Goal: Task Accomplishment & Management: Manage account settings

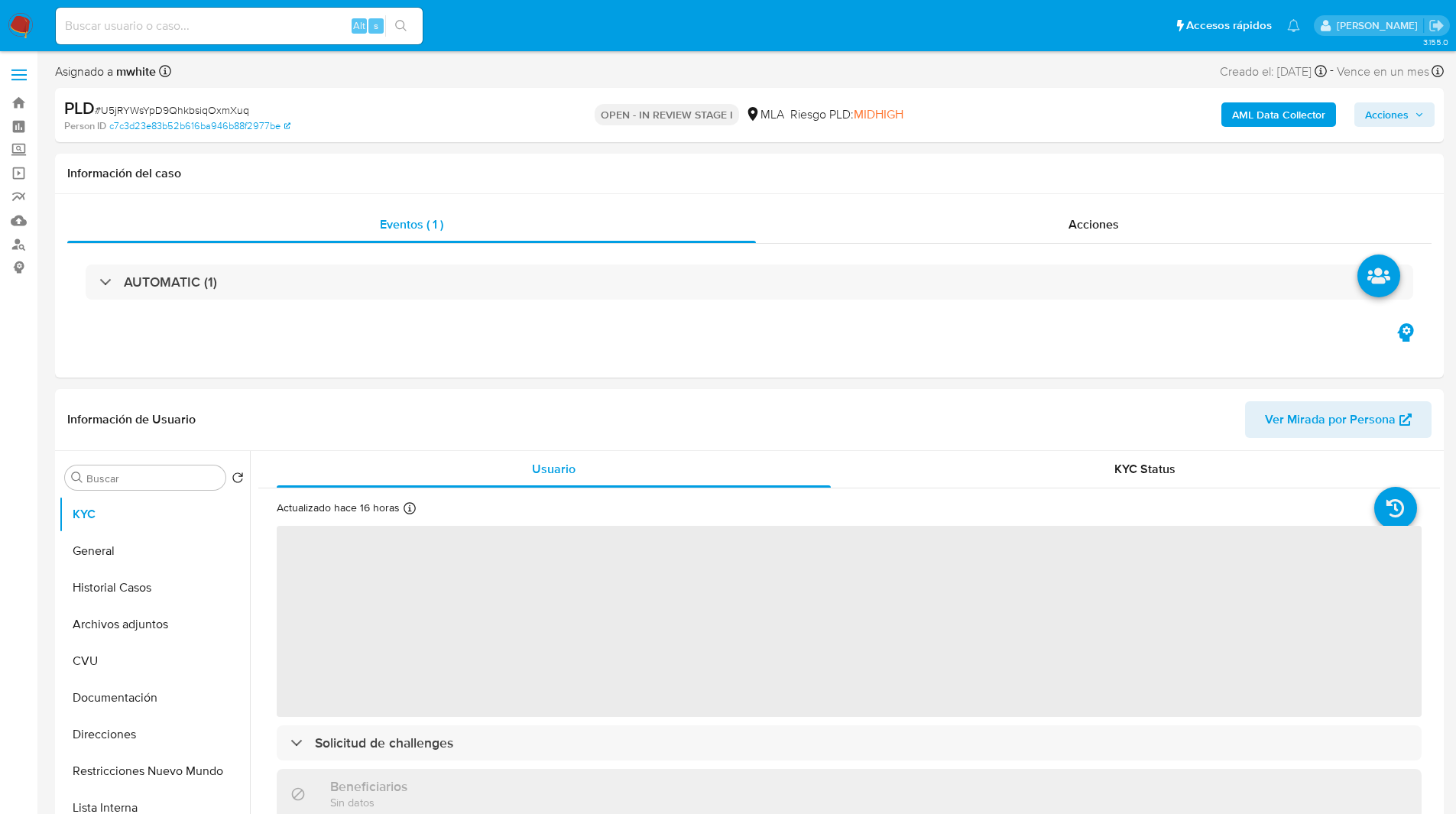
click at [449, 125] on div "Person ID c7c3d23e83b52b616ba946b88f2977be" at bounding box center [290, 126] width 453 height 14
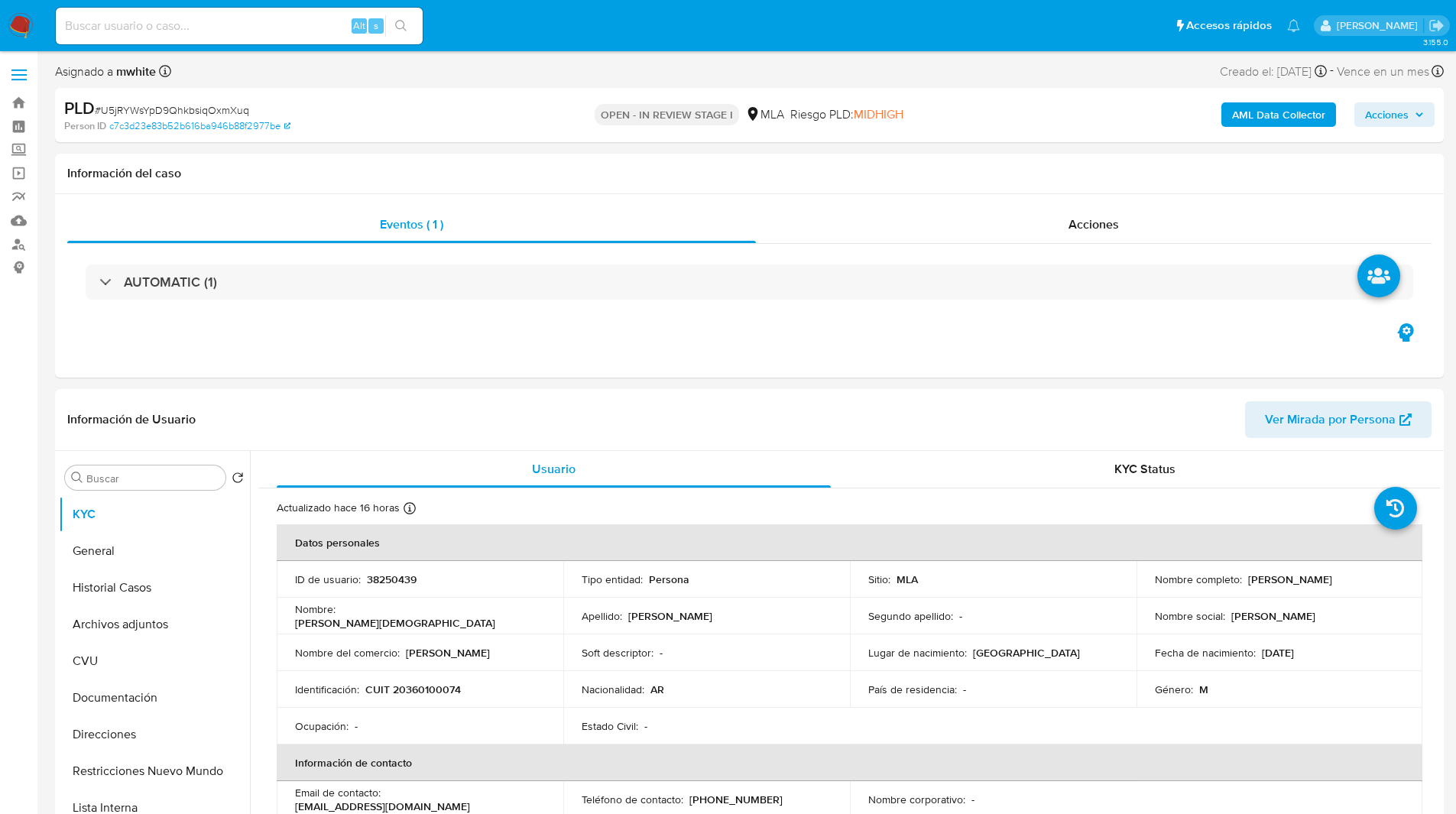
select select "10"
click at [405, 580] on p "38250439" at bounding box center [391, 579] width 50 height 14
copy p "38250439"
click at [924, 18] on ul "Pausado Ver notificaciones Alt s Accesos rápidos Presiona las siguientes teclas…" at bounding box center [677, 25] width 1259 height 38
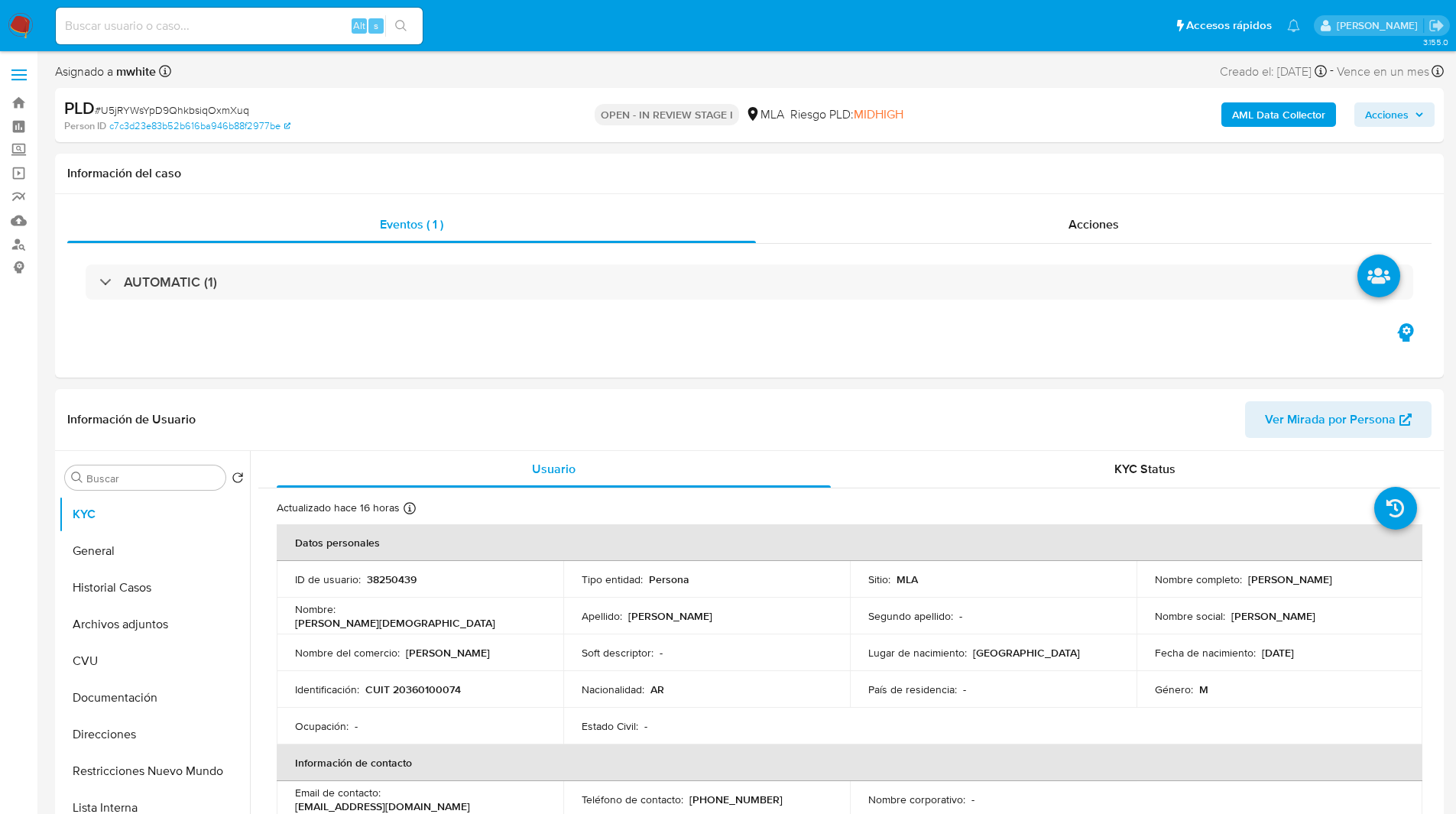
click at [542, 33] on ul "Pausado Ver notificaciones Alt s Accesos rápidos Presiona las siguientes teclas…" at bounding box center [677, 25] width 1259 height 38
click at [374, 103] on div "PLD # U5jRYWsYpD9QhkbsiqOxmXuq" at bounding box center [289, 109] width 451 height 23
drag, startPoint x: 465, startPoint y: 66, endPoint x: 390, endPoint y: 85, distance: 77.4
click at [390, 85] on div "Asignado a mwhite Asignado el: 17/07/2025 16:35:39 Creado el: 12/07/2025 Creado…" at bounding box center [749, 75] width 1389 height 27
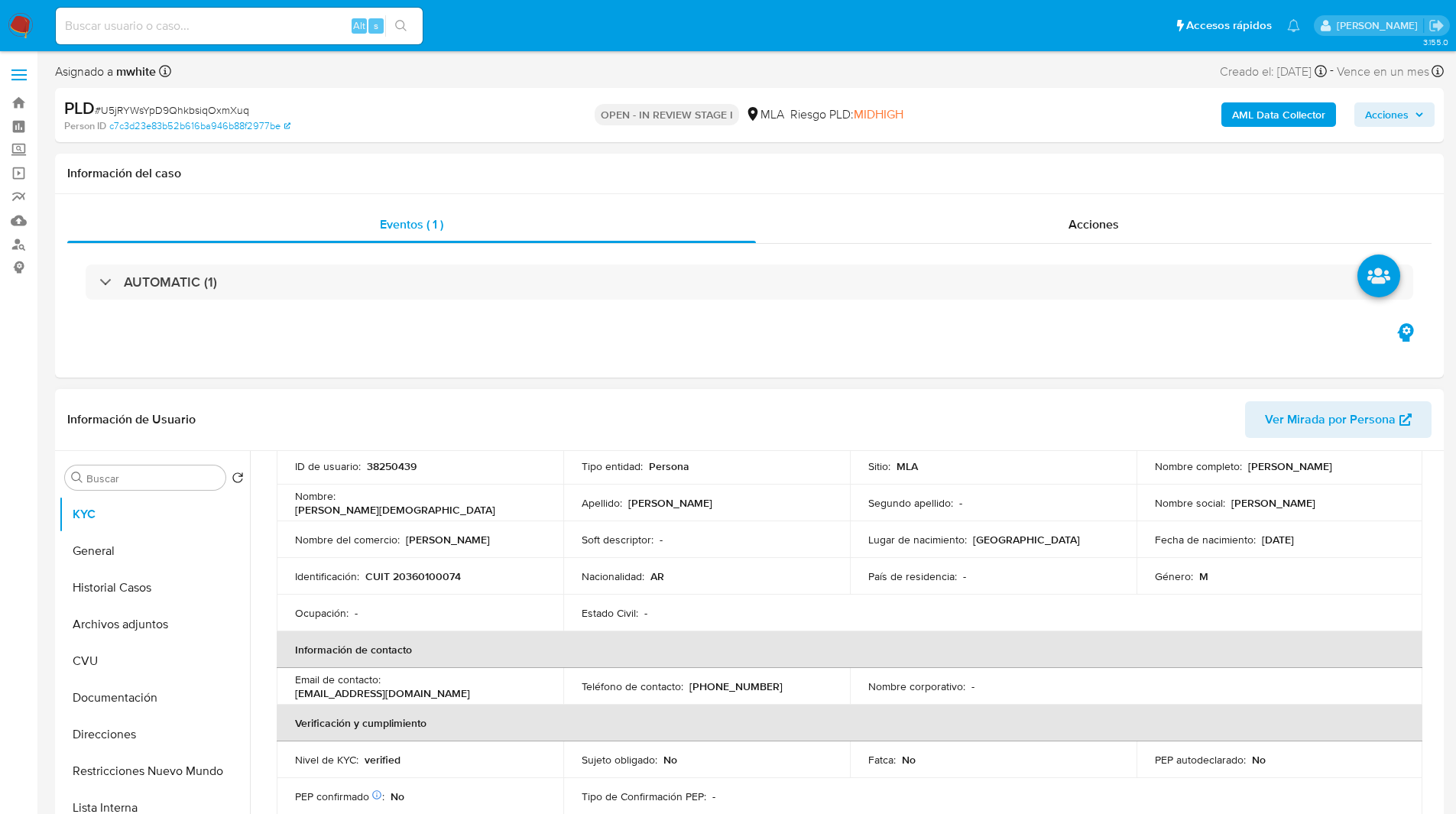
click at [457, 687] on p "fabian179rc@gmail.com" at bounding box center [382, 693] width 175 height 14
click at [404, 689] on p "fabian179rc@gmail.com" at bounding box center [382, 693] width 175 height 14
drag, startPoint x: 387, startPoint y: 686, endPoint x: 551, endPoint y: 685, distance: 164.0
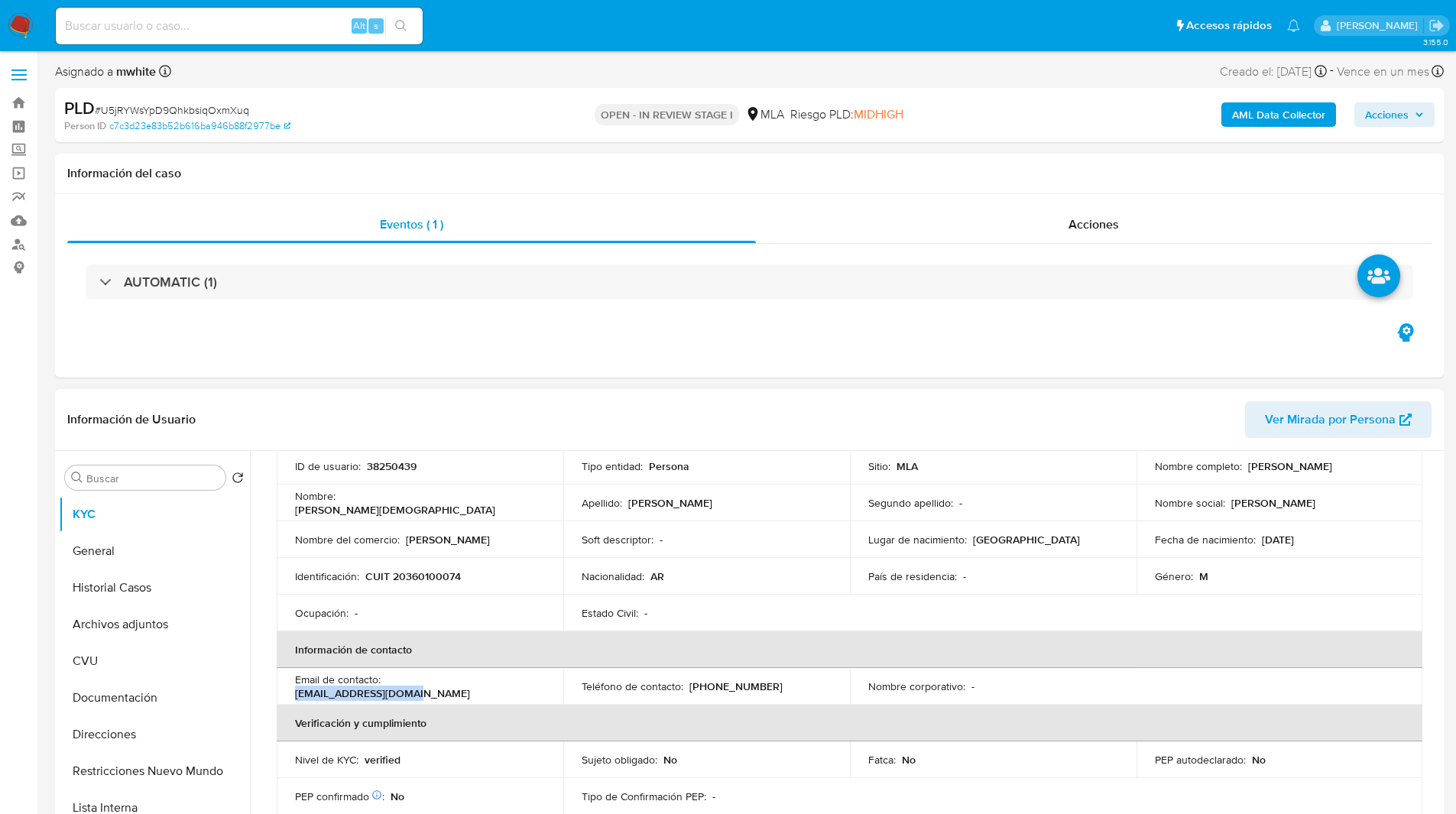
click at [551, 685] on td "Email de contacto : fabian179rc@gmail.com" at bounding box center [420, 686] width 287 height 36
copy p "fabian179rc@gmail.com"
click at [434, 101] on div "PLD # U5jRYWsYpD9QhkbsiqOxmXuq" at bounding box center [289, 109] width 451 height 23
click at [421, 113] on div "PLD # U5jRYWsYpD9QhkbsiqOxmXuq" at bounding box center [289, 109] width 451 height 23
click at [484, 132] on div "Person ID c7c3d23e83b52b616ba946b88f2977be" at bounding box center [290, 126] width 453 height 14
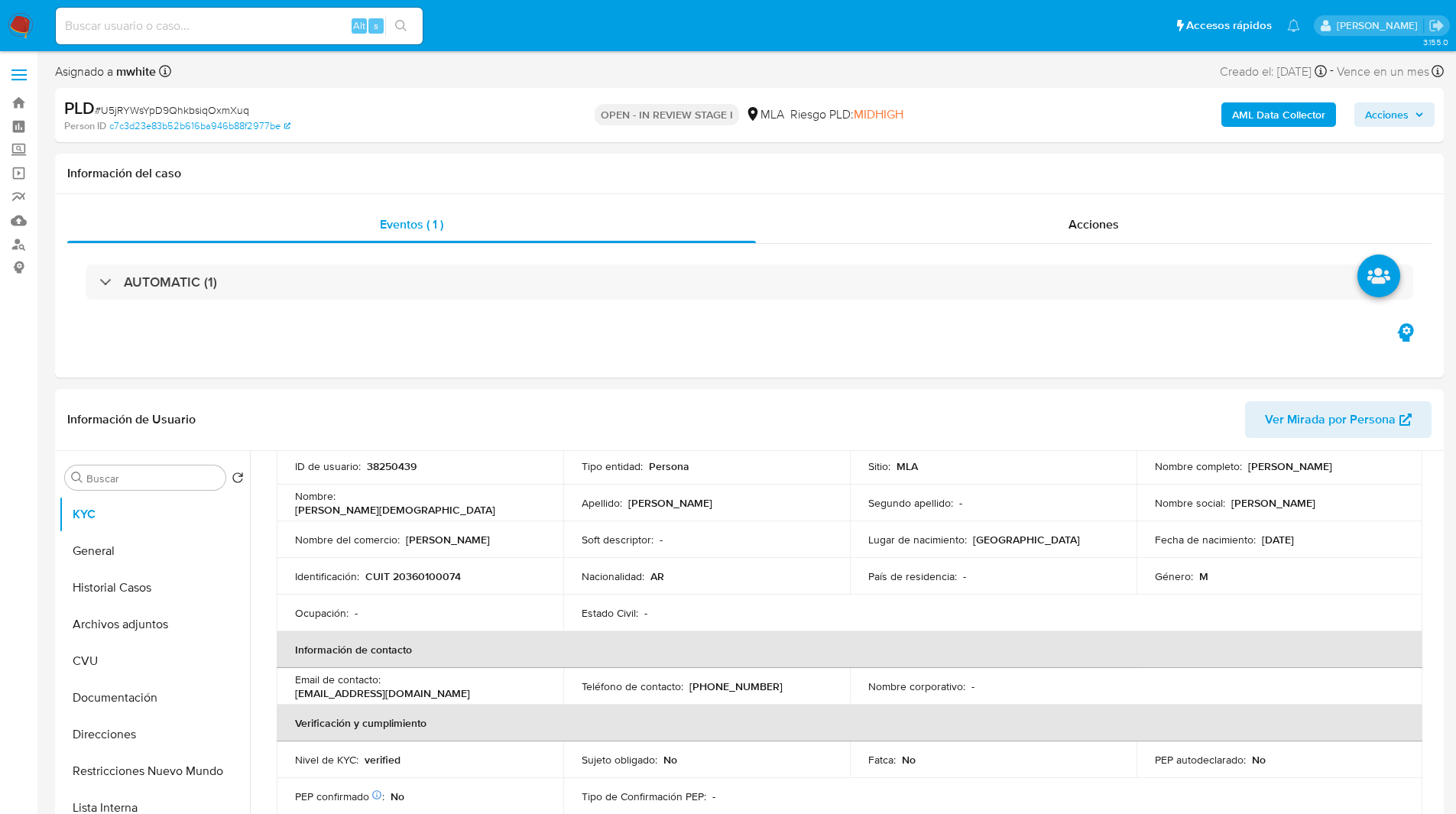
click at [803, 34] on ul "Pausado Ver notificaciones Alt s Accesos rápidos Presiona las siguientes teclas…" at bounding box center [677, 25] width 1259 height 38
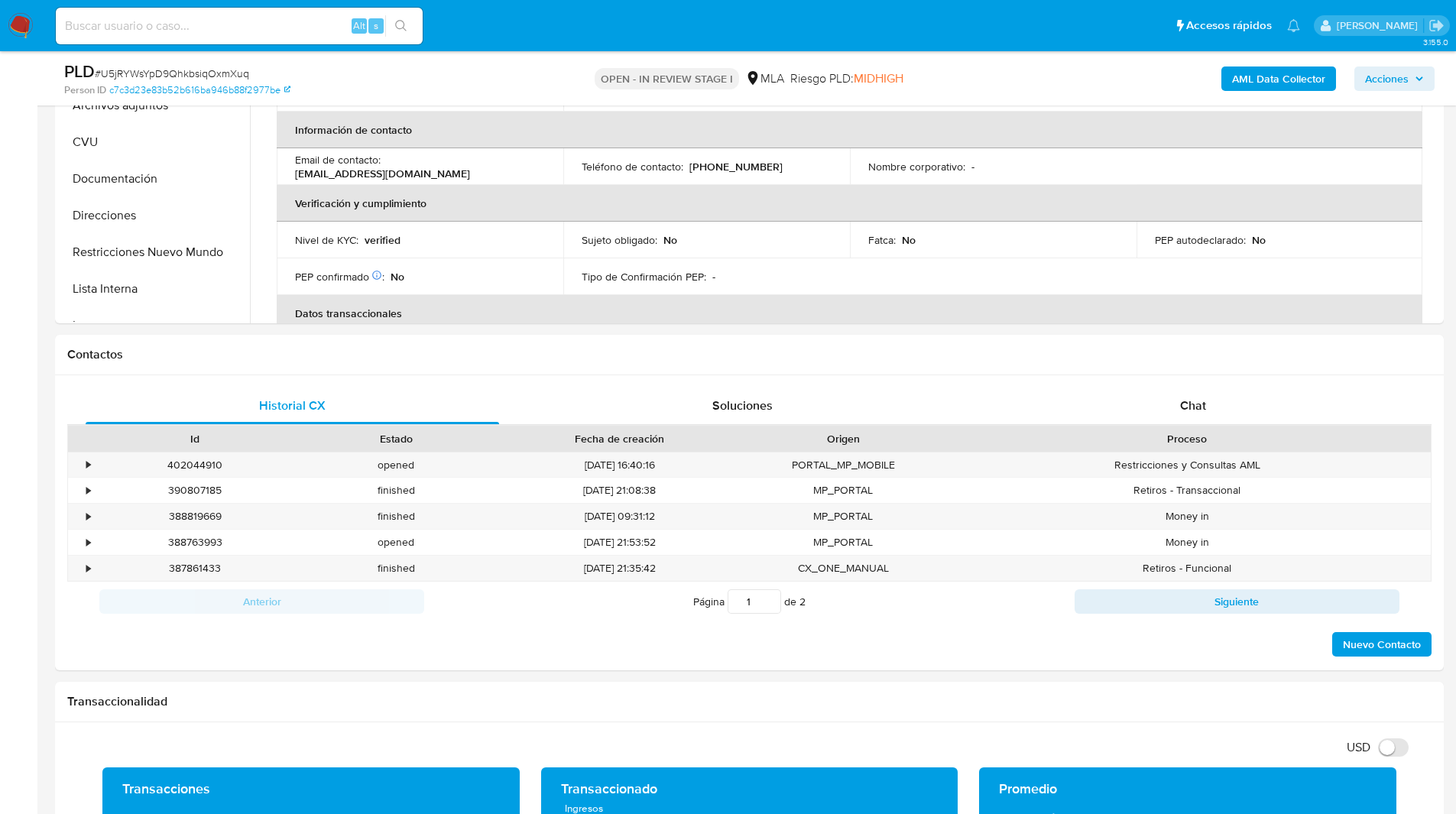
scroll to position [528, 0]
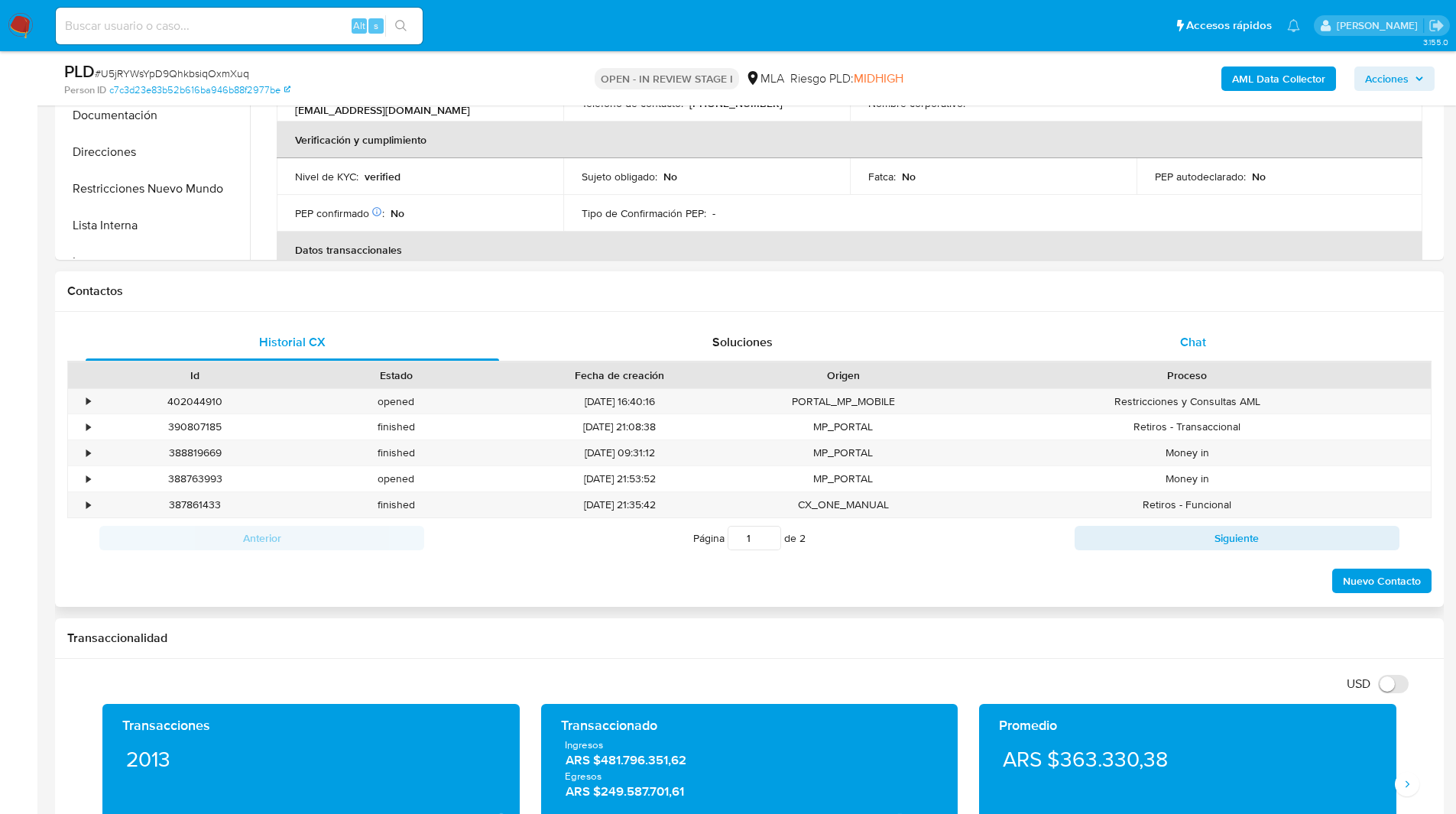
click at [1145, 324] on div "Chat" at bounding box center [1192, 342] width 414 height 36
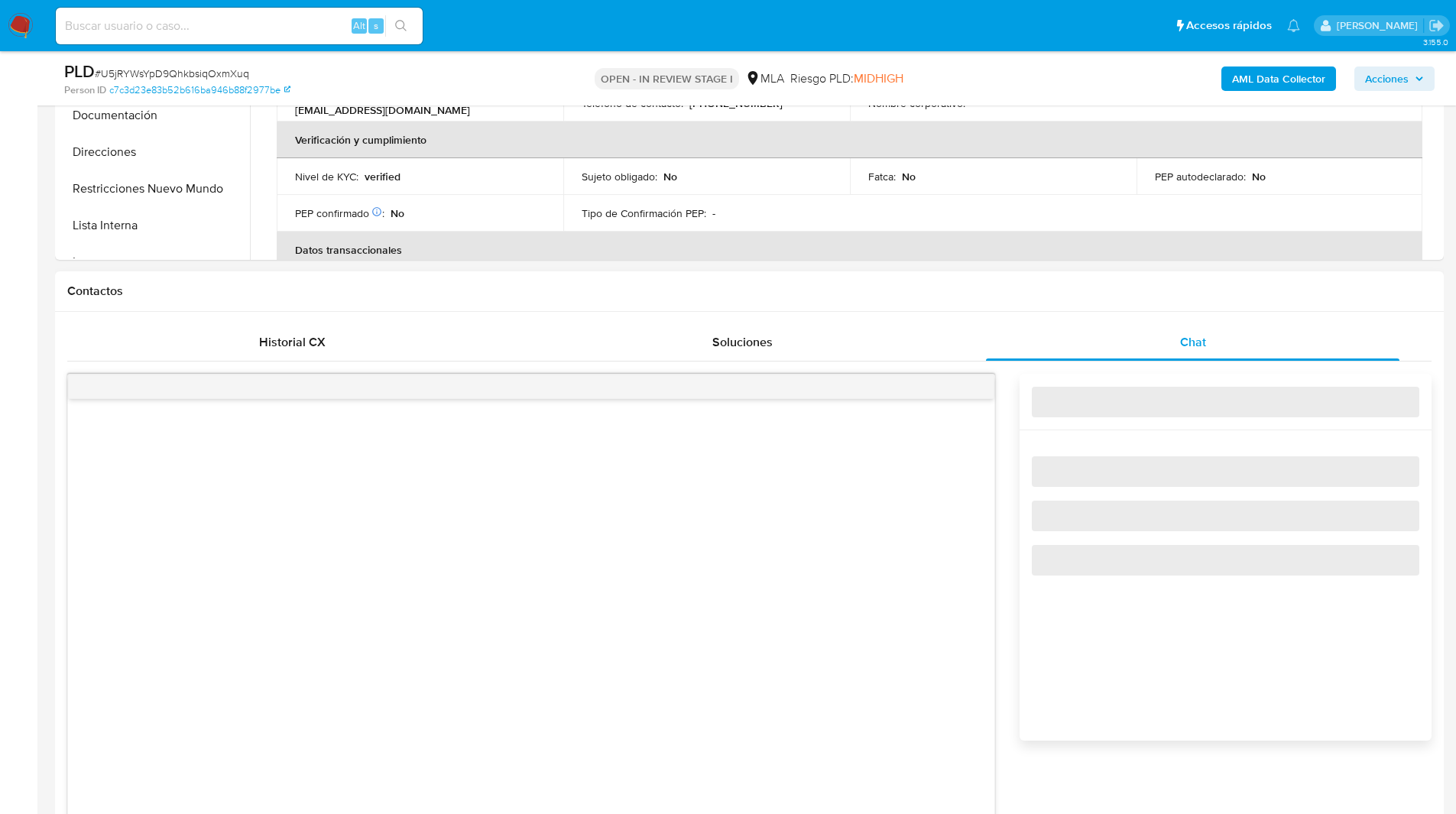
drag, startPoint x: 784, startPoint y: 338, endPoint x: 1008, endPoint y: 293, distance: 228.5
click at [1008, 293] on div "Contactos Historial CX Soluciones Chat Id Estado Fecha de creación Origen Proce…" at bounding box center [749, 627] width 1389 height 712
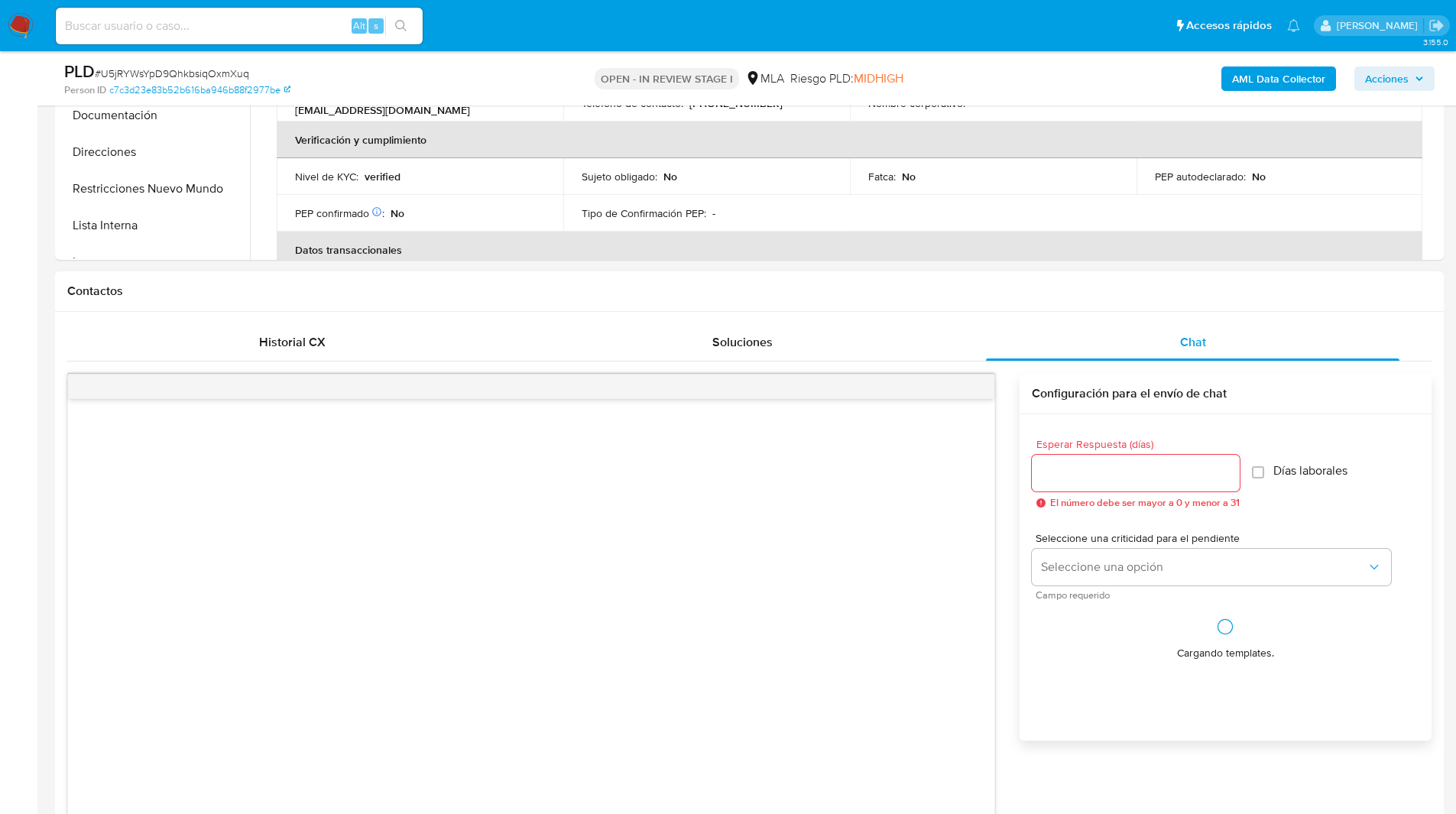
click at [1008, 293] on h1 "Contactos" at bounding box center [749, 291] width 1364 height 15
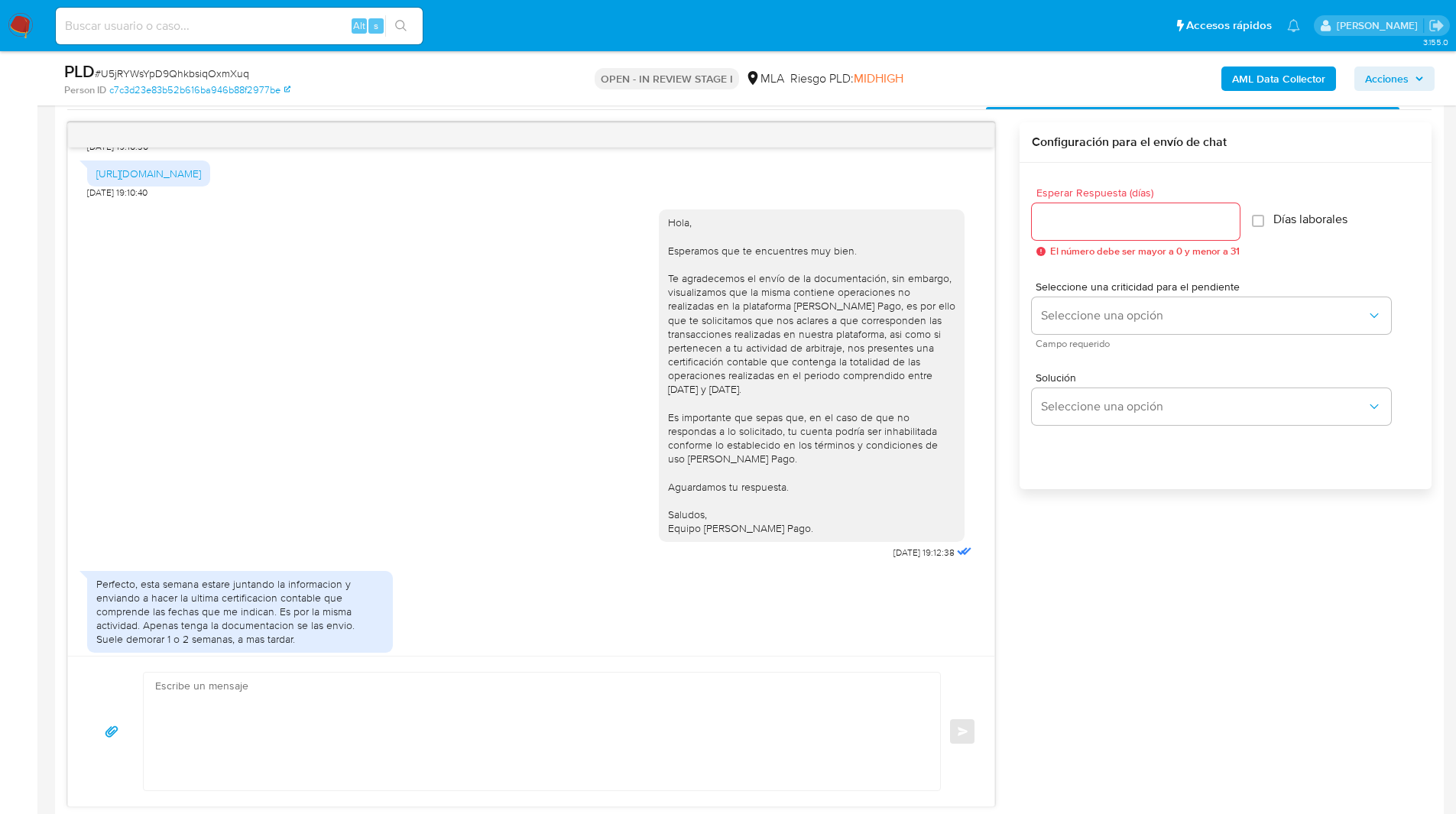
scroll to position [531, 0]
click at [1131, 606] on div "Hola, Esperamos que te encuentres muy bien. Te consultamos si tuviste oportunid…" at bounding box center [749, 464] width 1364 height 685
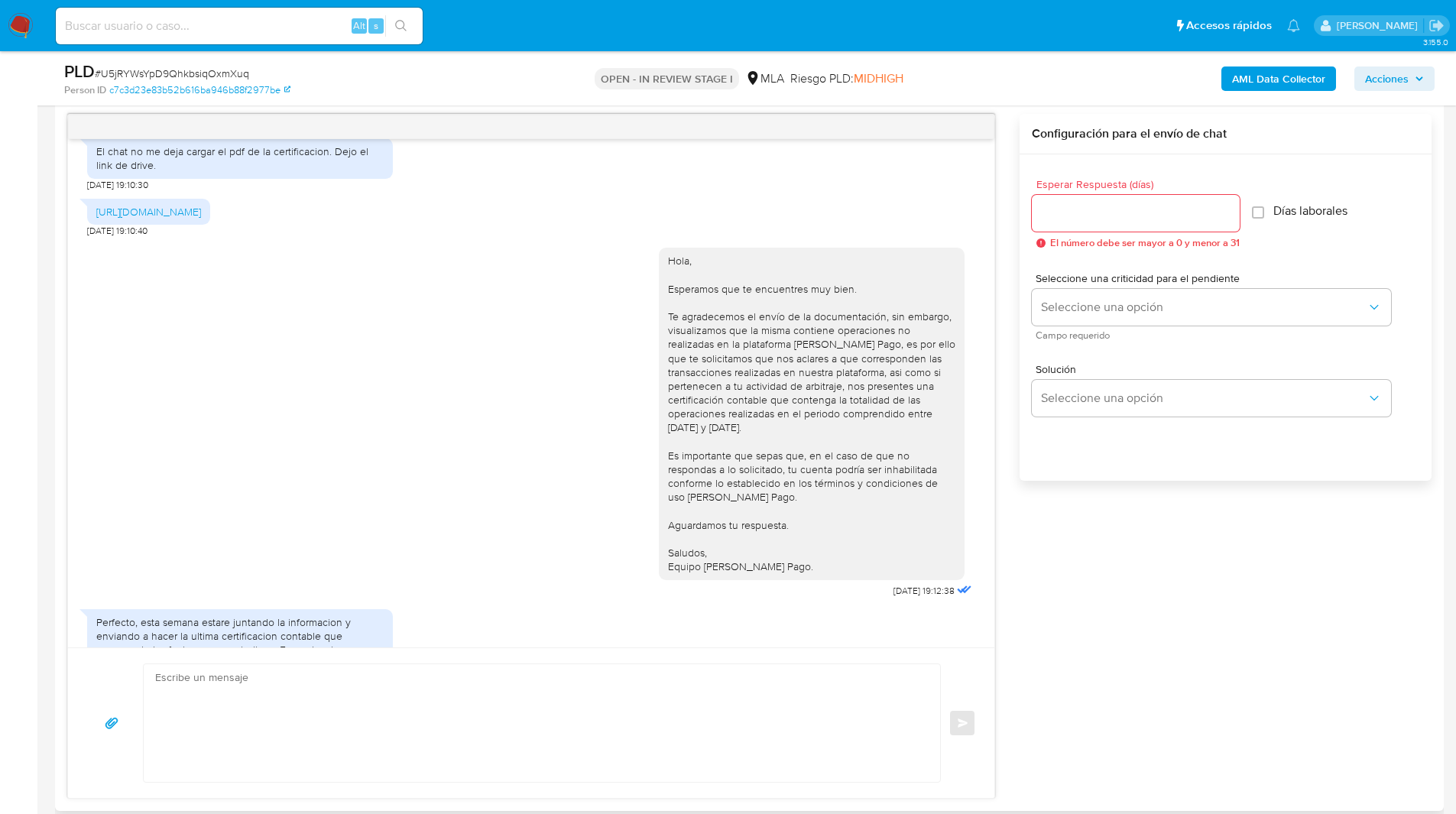
scroll to position [483, 0]
click at [1093, 491] on div "Esperar Respuesta (días) El número debe ser mayor a 0 y menor a 31 Días laboral…" at bounding box center [1225, 337] width 412 height 366
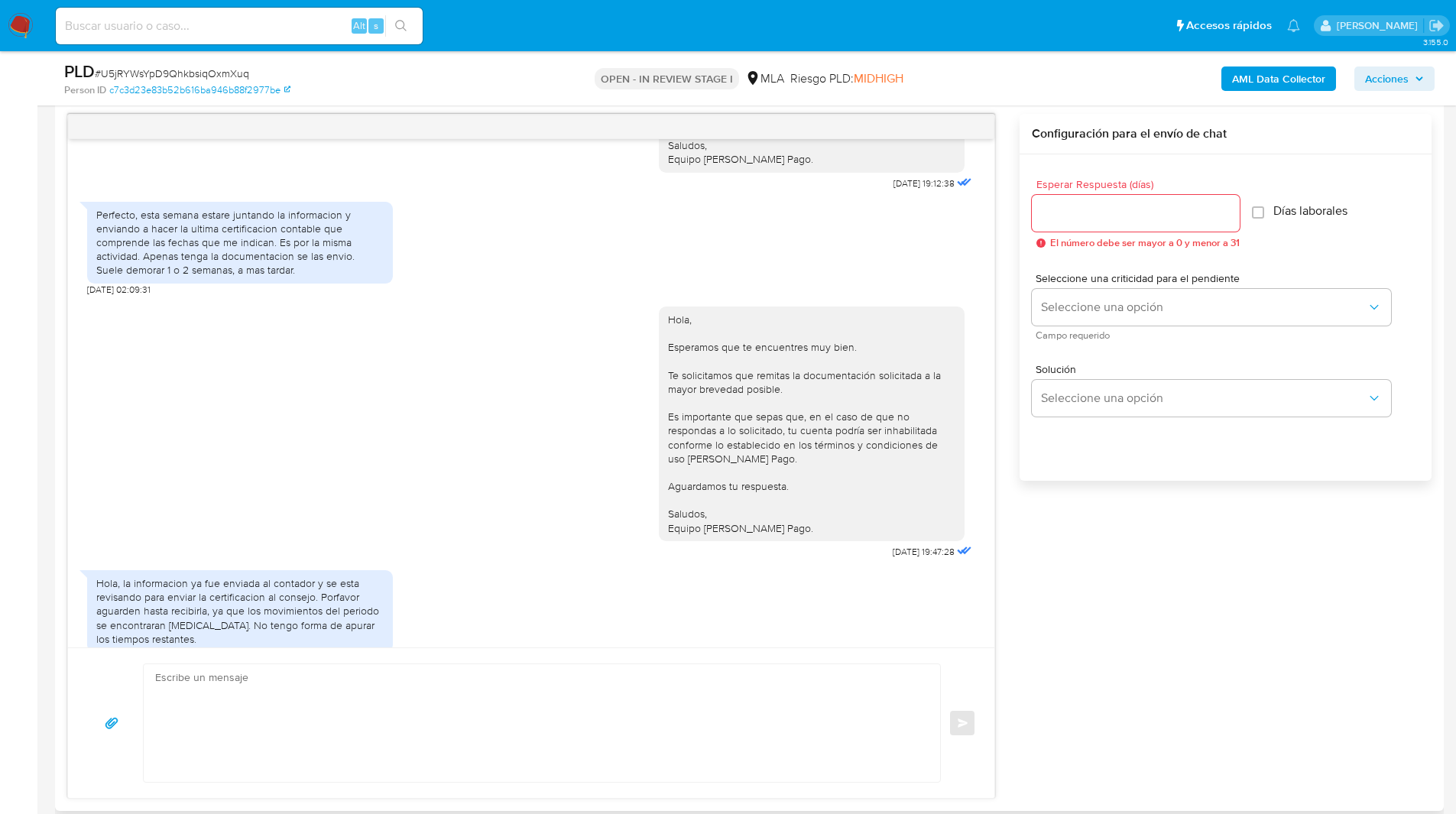
scroll to position [890, 0]
drag, startPoint x: 135, startPoint y: 316, endPoint x: 85, endPoint y: 313, distance: 50.1
click at [85, 313] on div "Hola, Esperamos que te encuentres muy bien. Te consultamos si tuviste oportunid…" at bounding box center [531, 393] width 926 height 508
copy span "03/08/2025"
drag, startPoint x: 141, startPoint y: 245, endPoint x: 139, endPoint y: 283, distance: 38.1
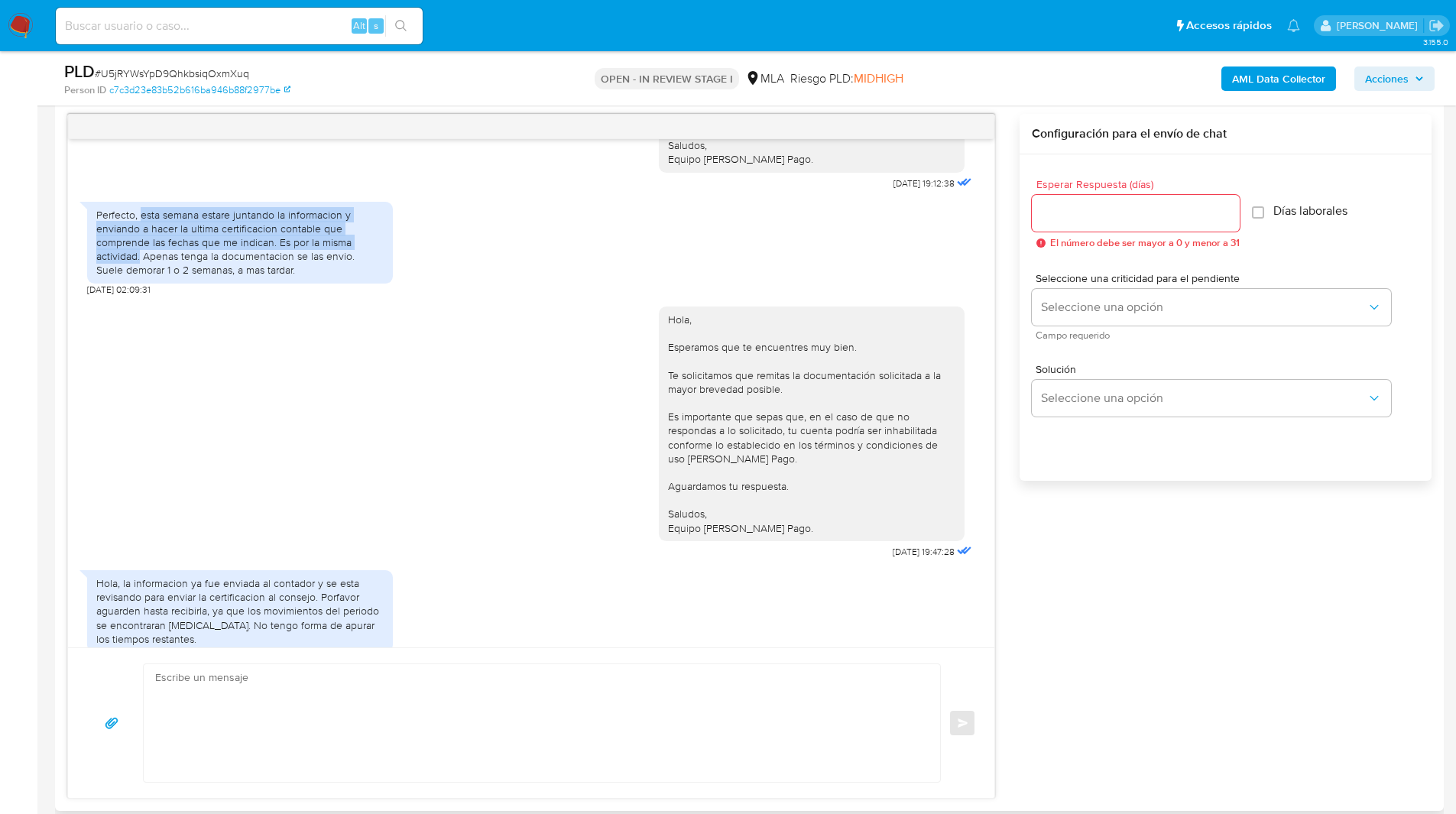
click at [139, 278] on div "Perfecto, esta semana estare juntando la informacion y enviando a hacer la ulti…" at bounding box center [240, 243] width 288 height 70
copy div "esta semana estare juntando la informacion y enviando a hacer la ultima certifi…"
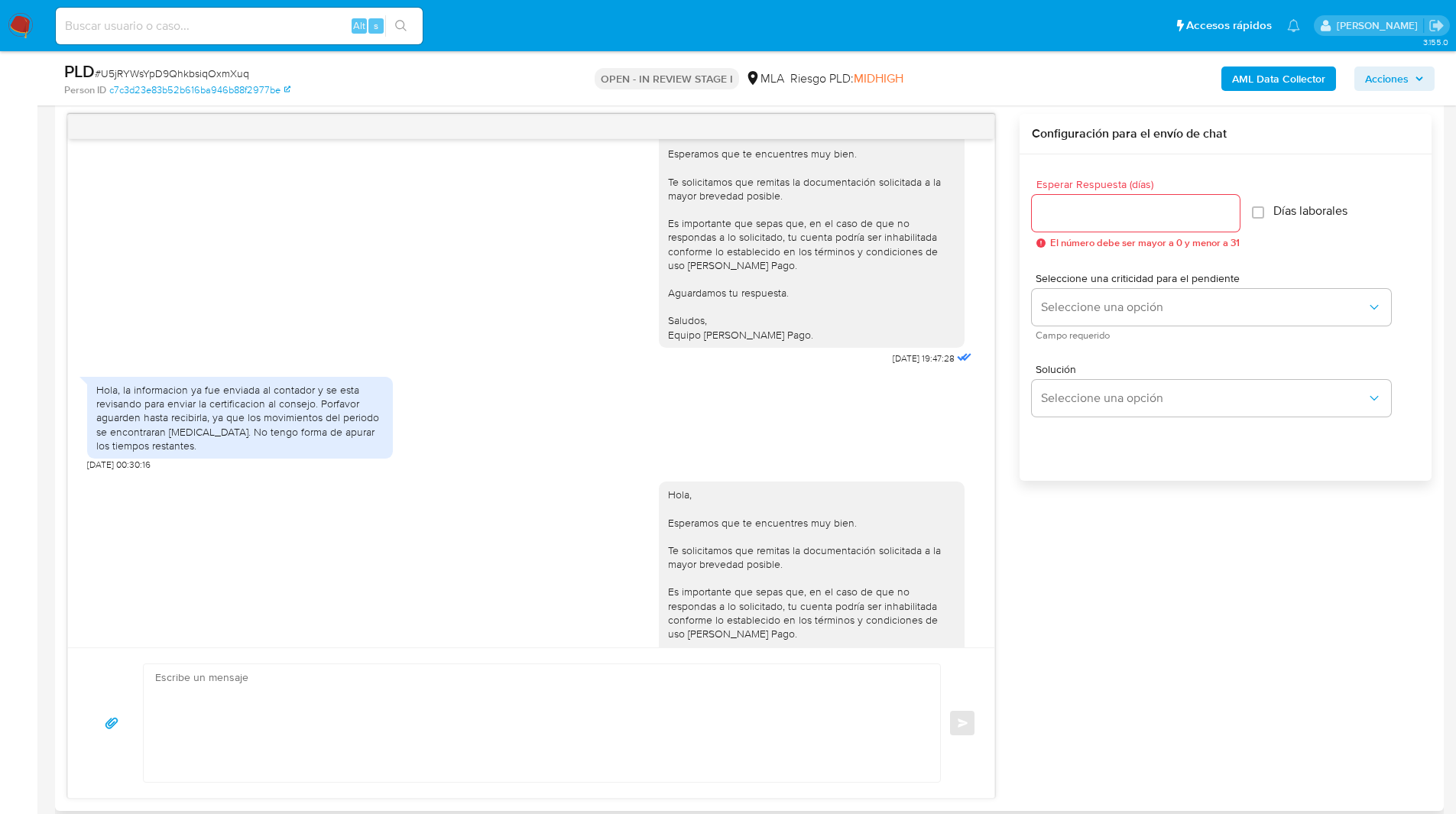
scroll to position [1084, 0]
drag, startPoint x: 132, startPoint y: 492, endPoint x: 77, endPoint y: 492, distance: 55.0
click at [77, 492] on div "Hola, Esperamos que te encuentres muy bien. Te consultamos si tuviste oportunid…" at bounding box center [531, 393] width 926 height 508
copy span "13/08/2025"
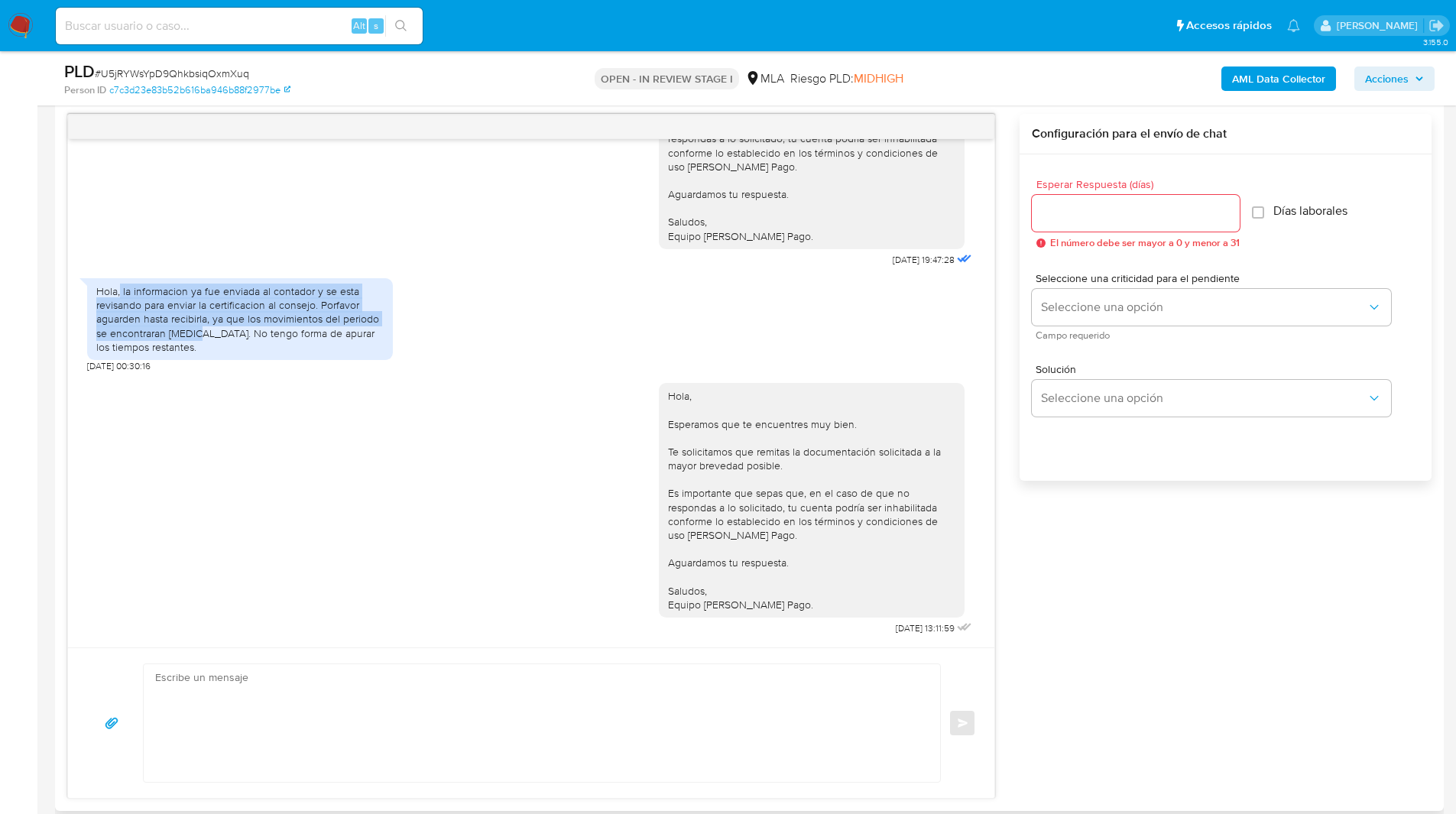
drag, startPoint x: 122, startPoint y: 291, endPoint x: 187, endPoint y: 334, distance: 77.9
click at [187, 334] on div "Hola, la informacion ya fue enviada al contador y se esta revisando para enviar…" at bounding box center [240, 319] width 288 height 70
copy div "la informacion ya fue enviada al contador y se esta revisando para enviar la ce…"
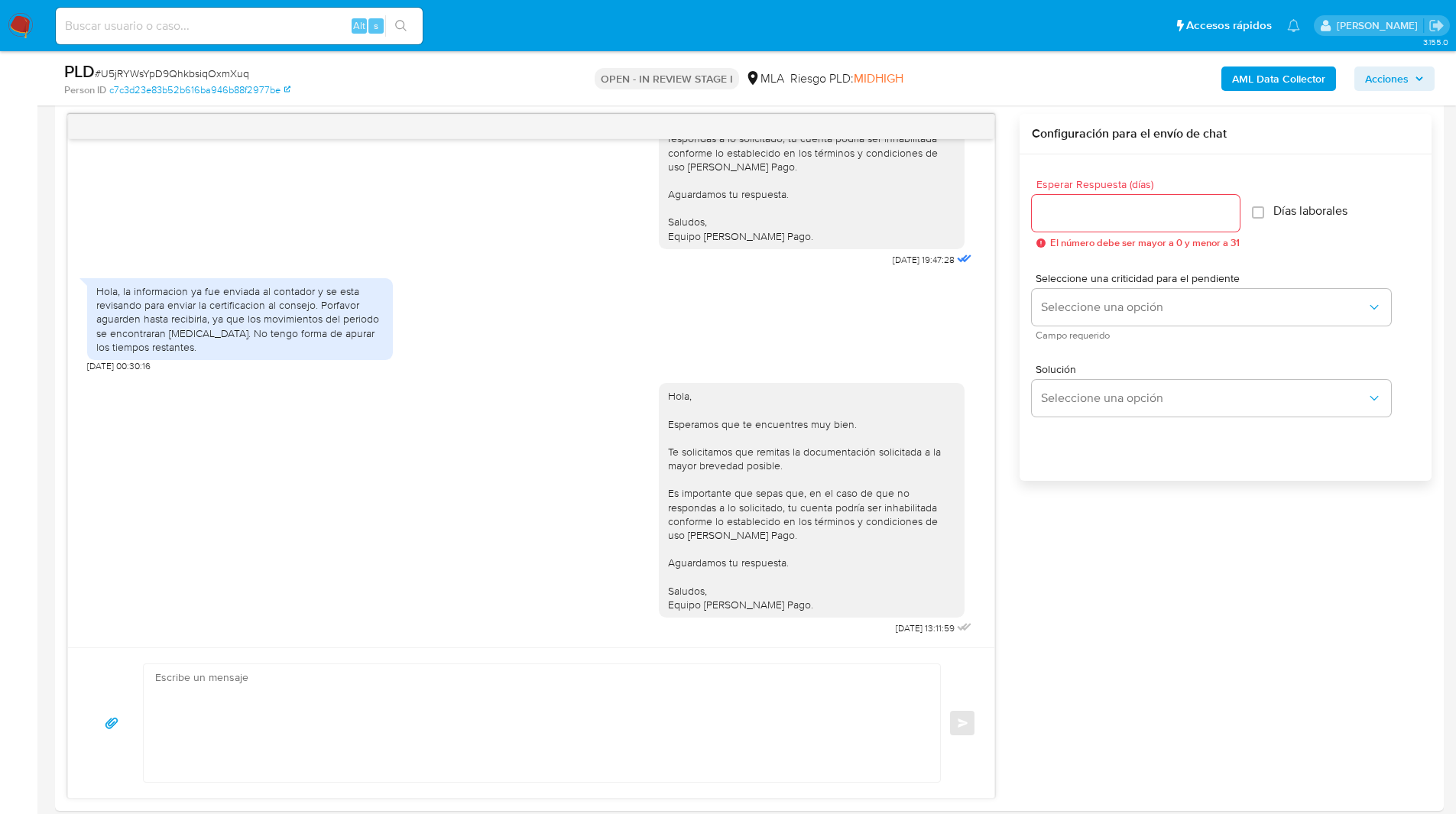
click at [971, 48] on nav "Pausado Ver notificaciones Alt s Accesos rápidos Presiona las siguientes teclas…" at bounding box center [728, 26] width 1456 height 51
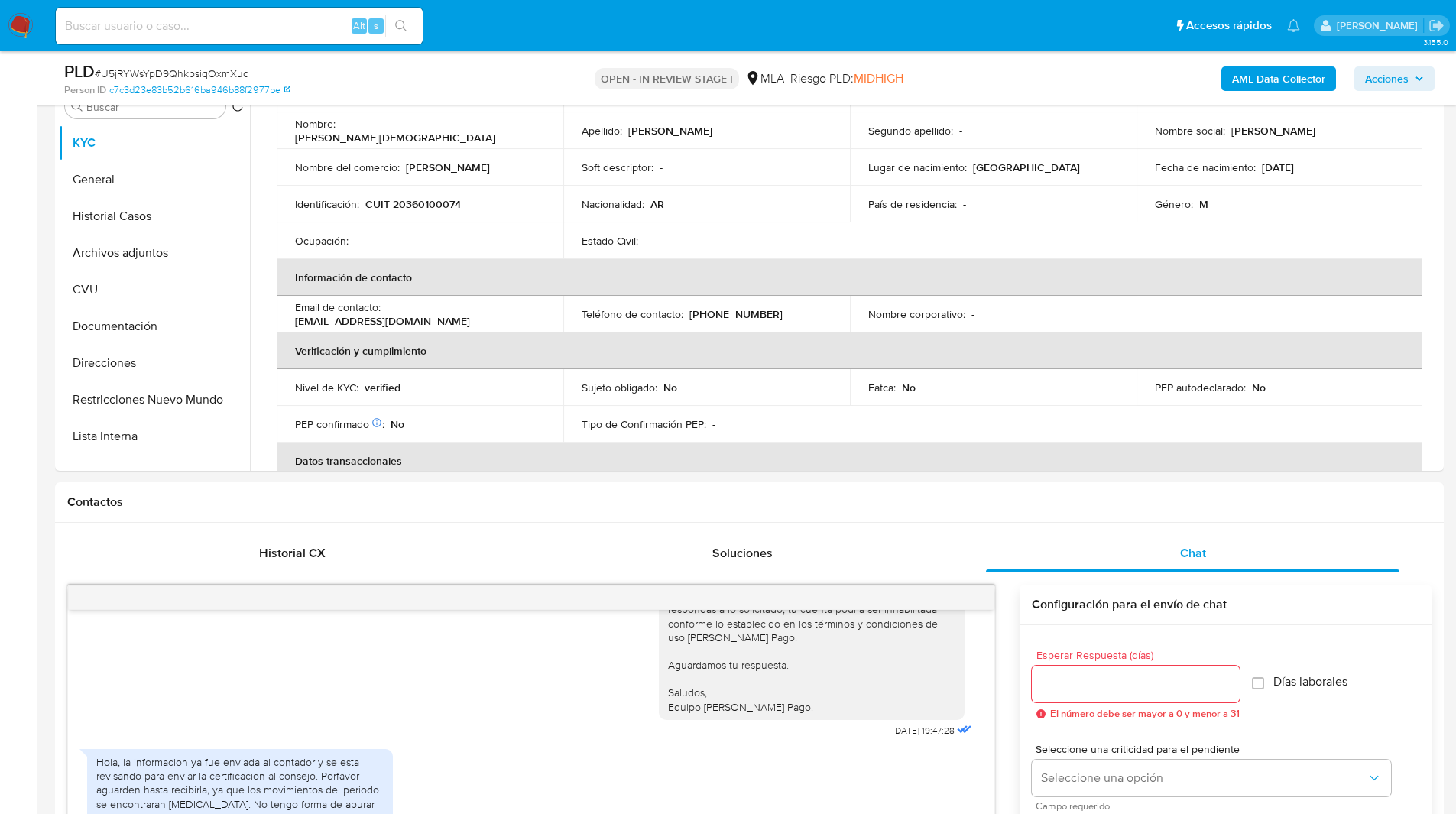
scroll to position [0, 0]
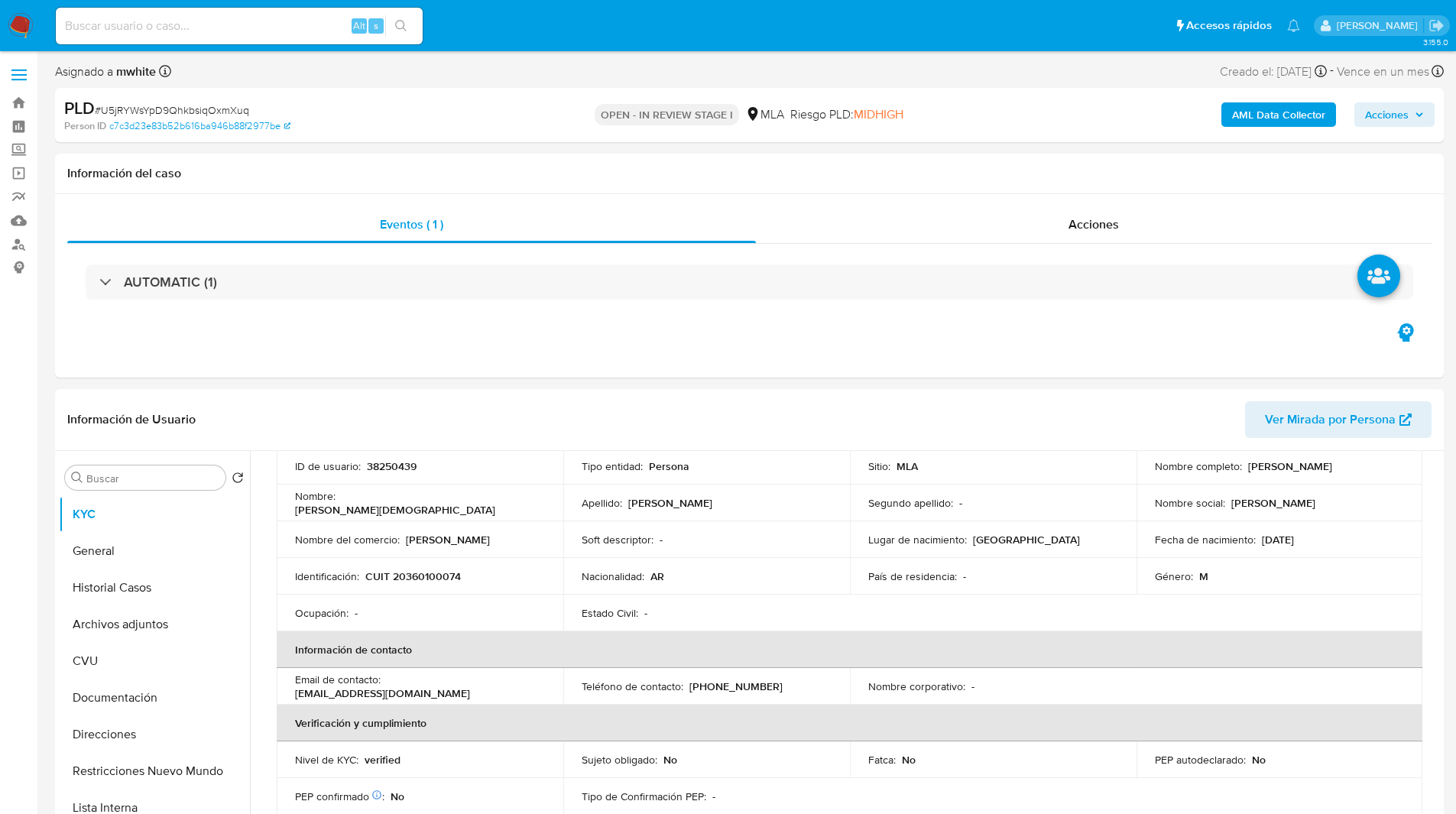
click at [656, 99] on div "OPEN - IN REVIEW STAGE I MLA Riesgo PLD: MIDHIGH" at bounding box center [749, 114] width 453 height 36
click at [533, 64] on div "Asignado a mwhite Asignado el: 17/07/2025 16:35:39 Creado el: 12/07/2025 Creado…" at bounding box center [749, 75] width 1389 height 27
click at [527, 35] on ul "Pausado Ver notificaciones Alt s Accesos rápidos Presiona las siguientes teclas…" at bounding box center [677, 25] width 1259 height 38
click at [176, 22] on input at bounding box center [239, 26] width 366 height 20
paste input "jvTYeqcwN0NRhvJIj1PoHowZ"
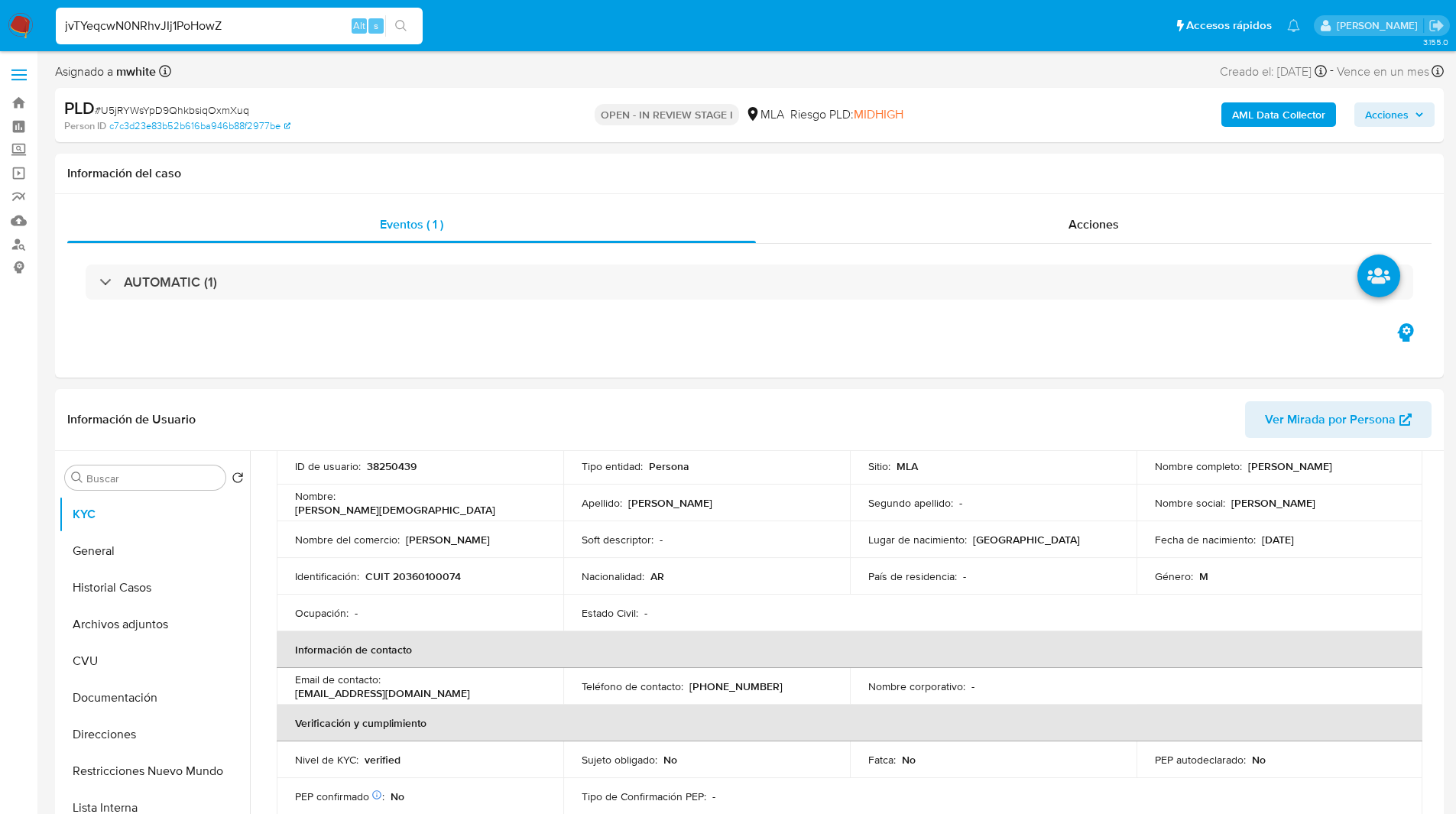
type input "jvTYeqcwN0NRhvJIj1PoHowZ"
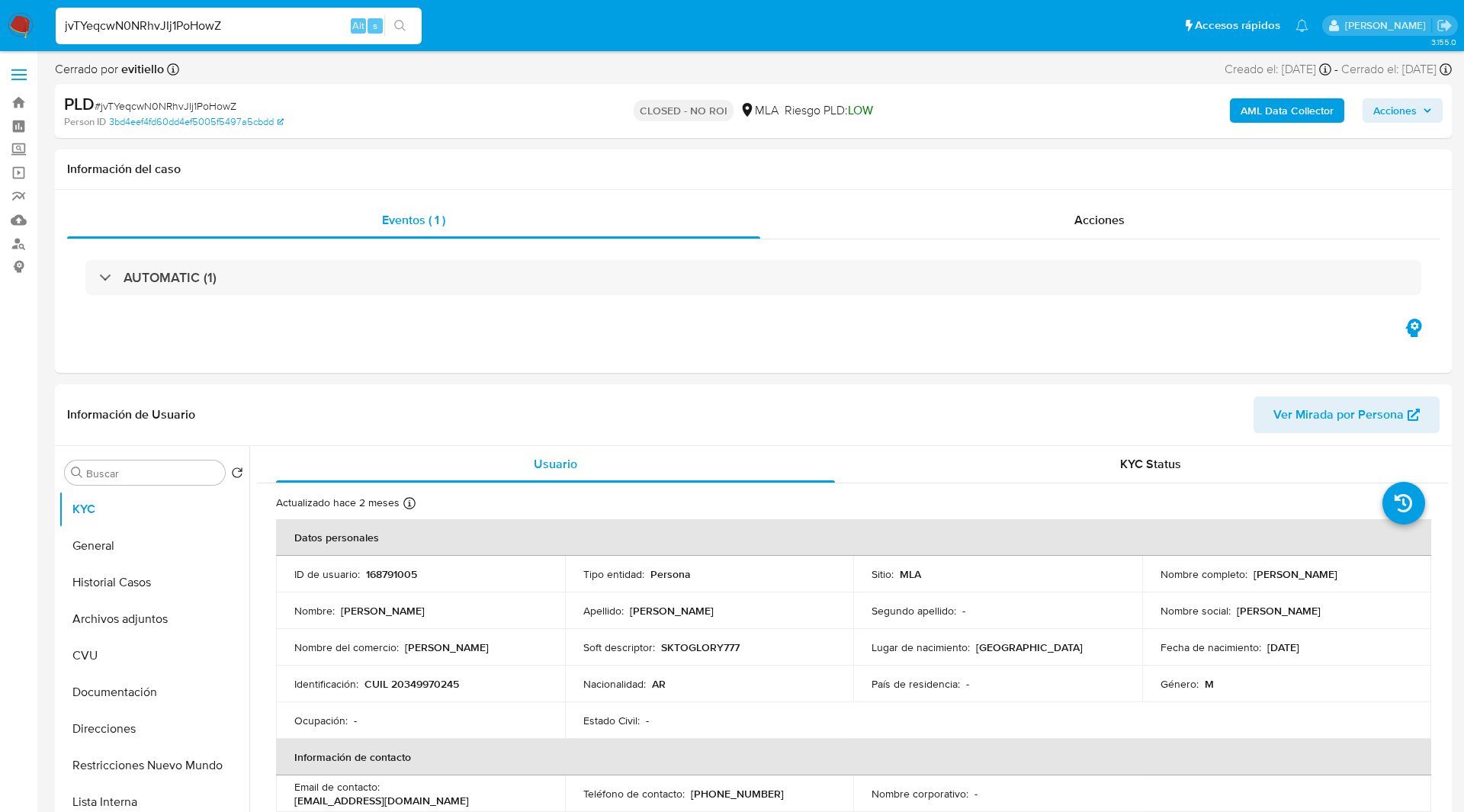
select select "10"
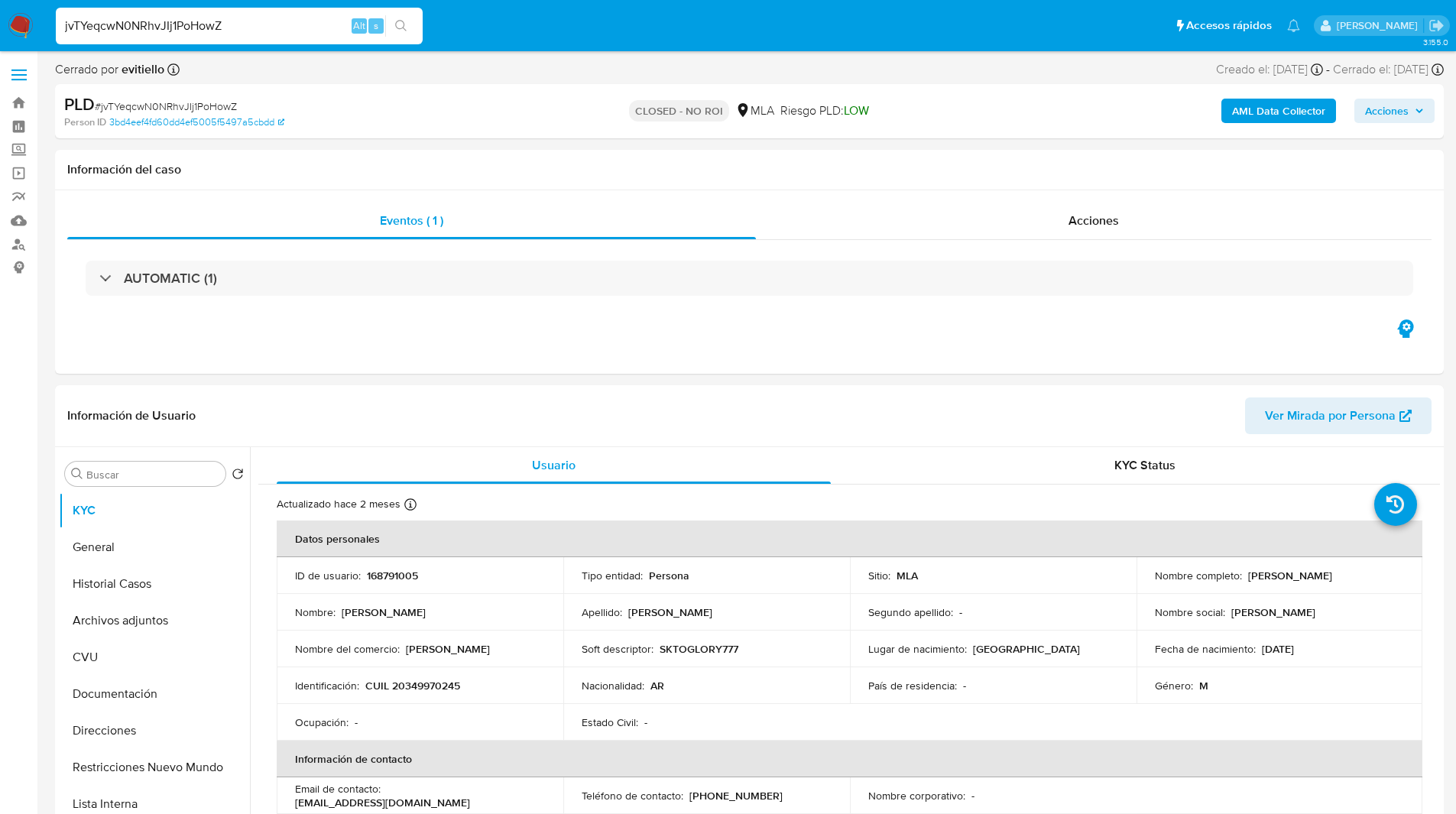
click at [148, 29] on input "jvTYeqcwN0NRhvJIj1PoHowZ" at bounding box center [239, 26] width 366 height 20
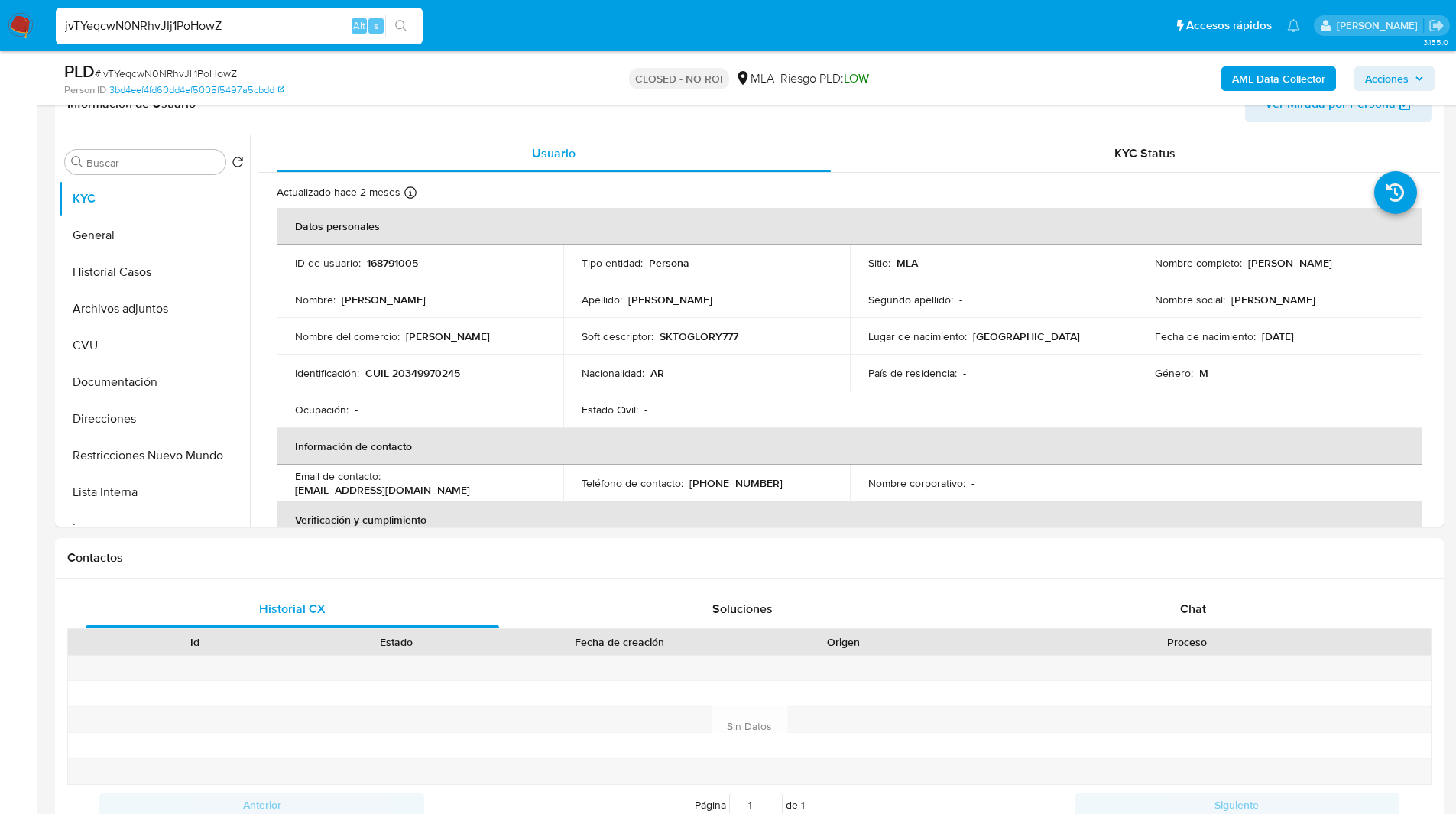
scroll to position [261, 0]
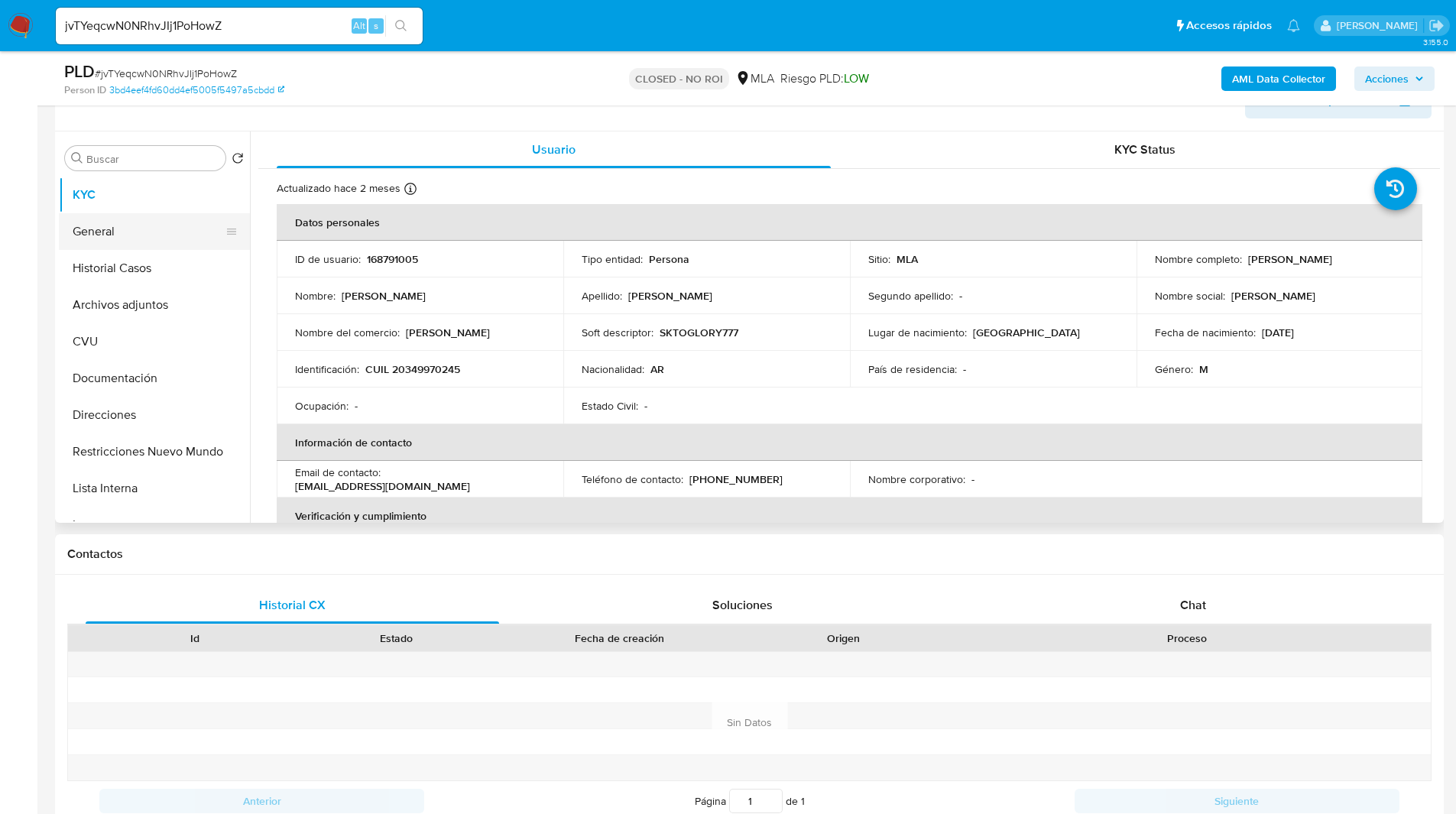
click at [103, 229] on button "General" at bounding box center [148, 231] width 179 height 36
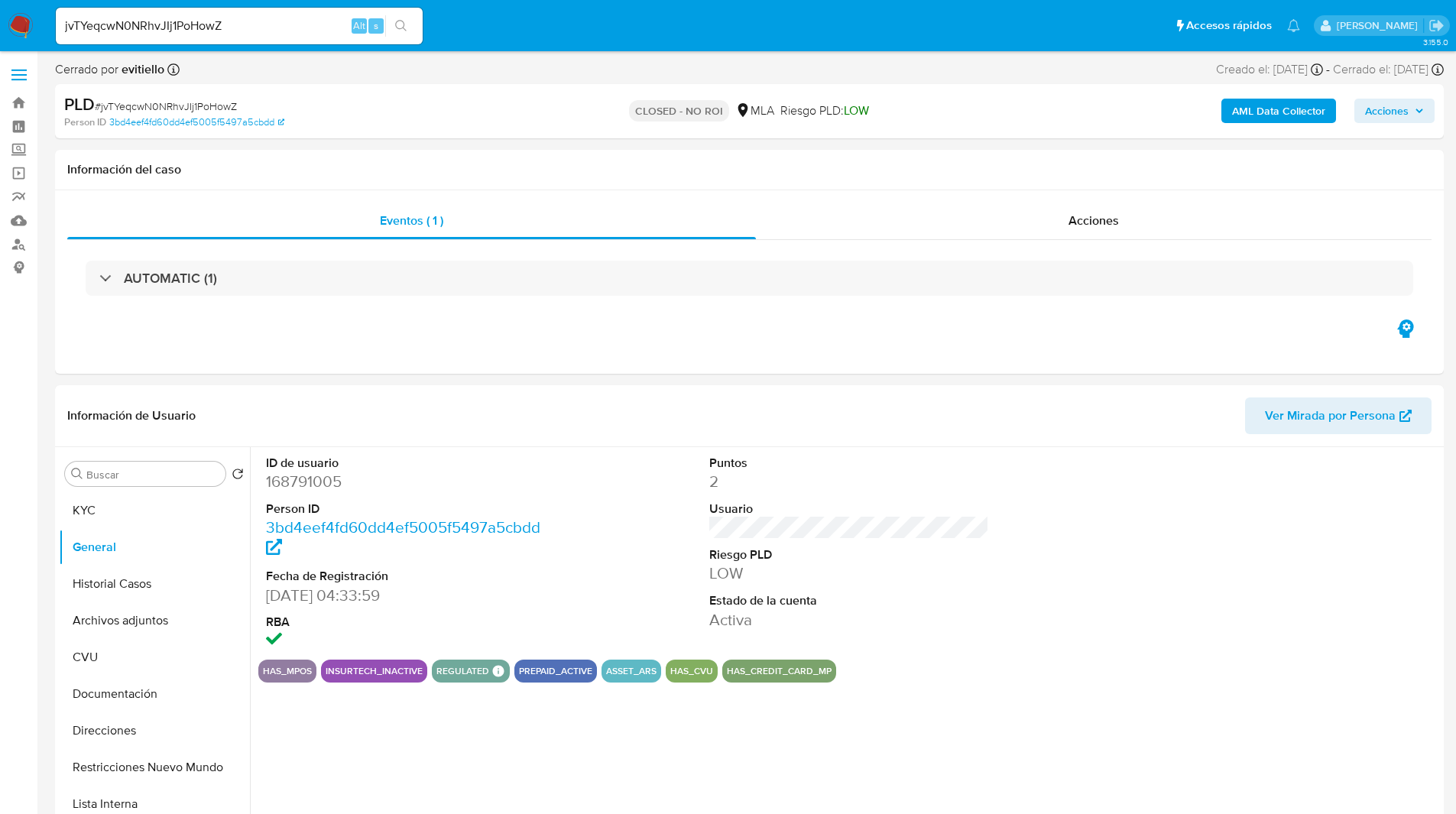
scroll to position [2, 0]
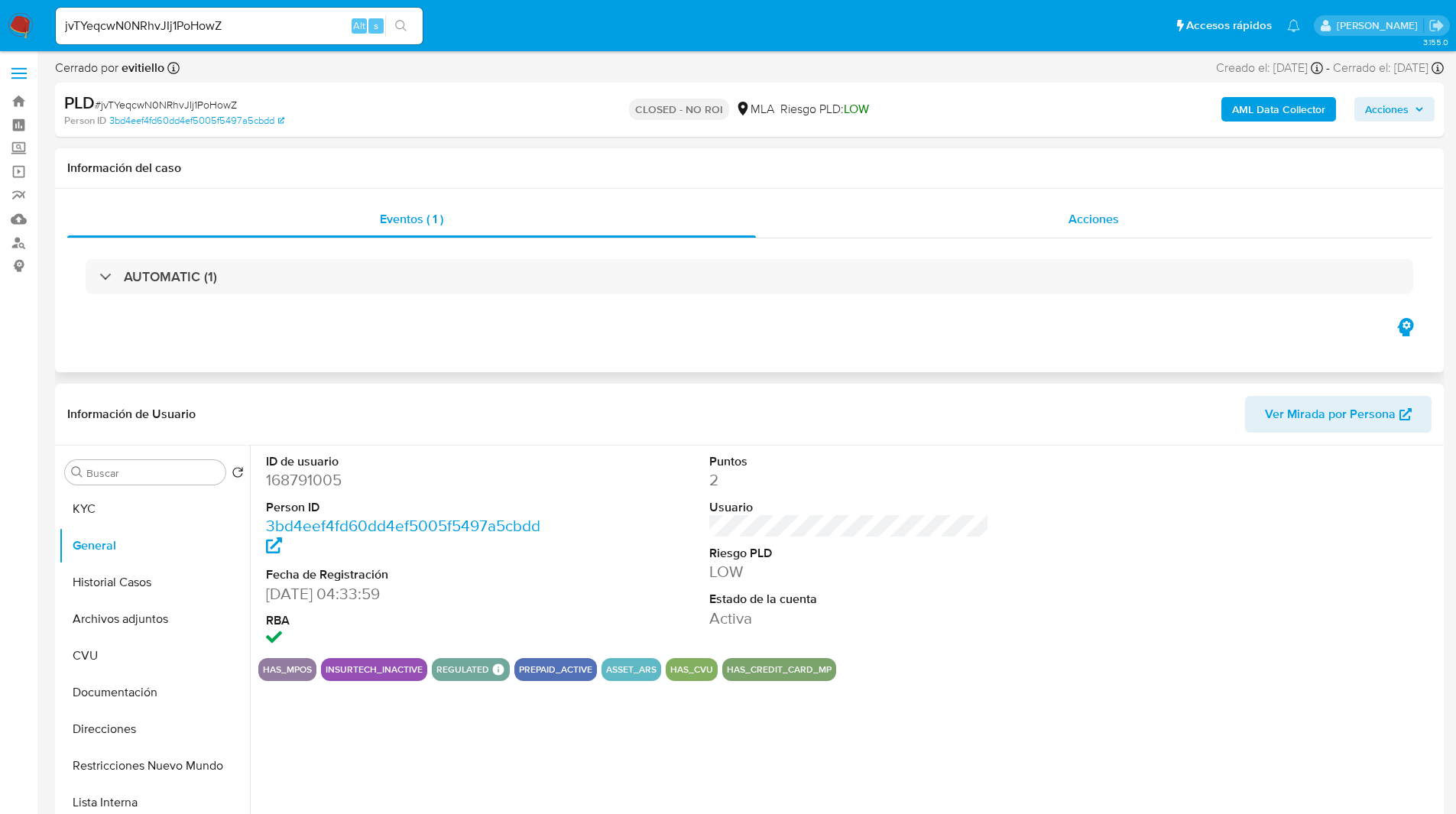
click at [1082, 213] on span "Acciones" at bounding box center [1093, 218] width 51 height 17
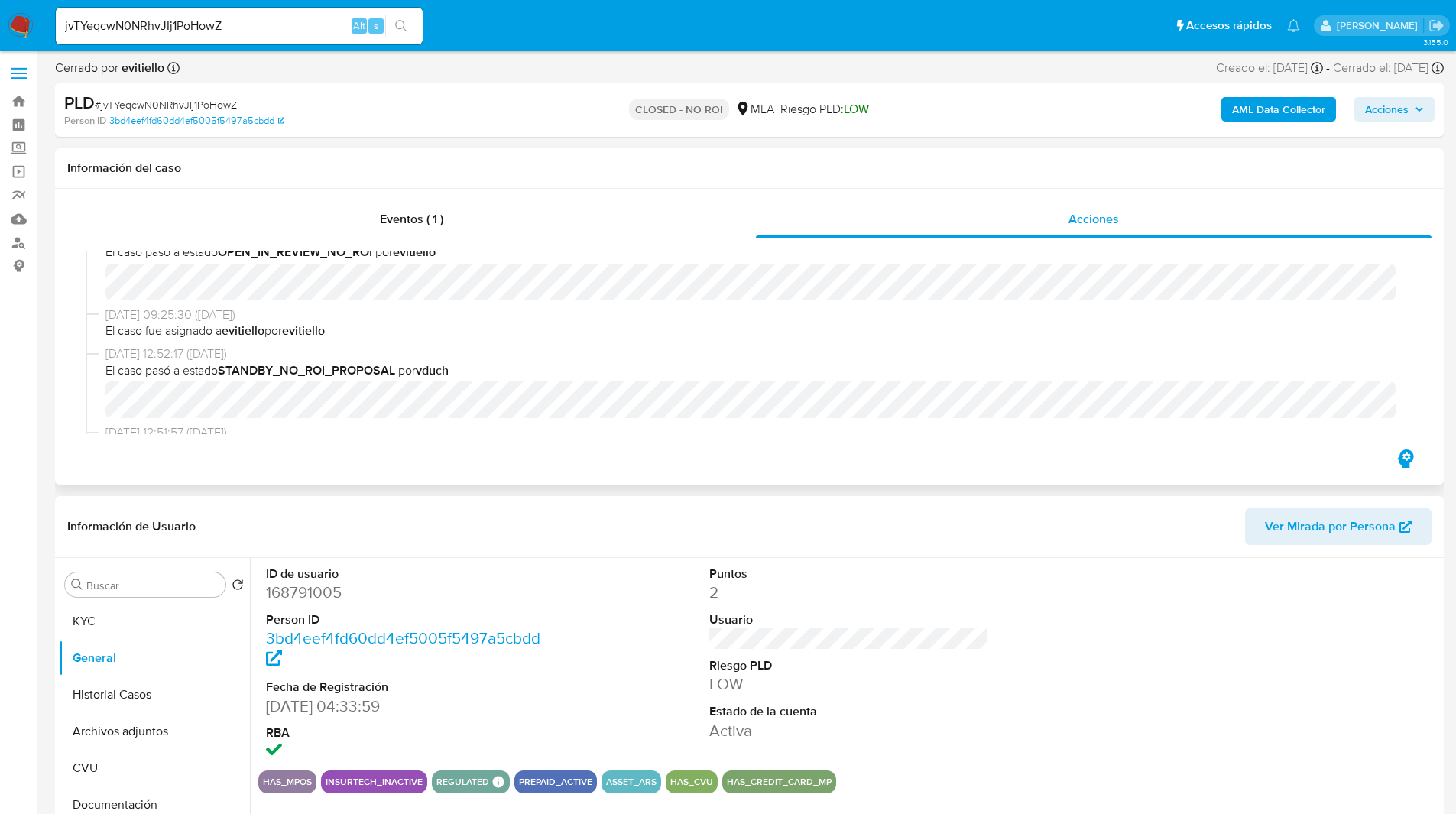
scroll to position [0, 0]
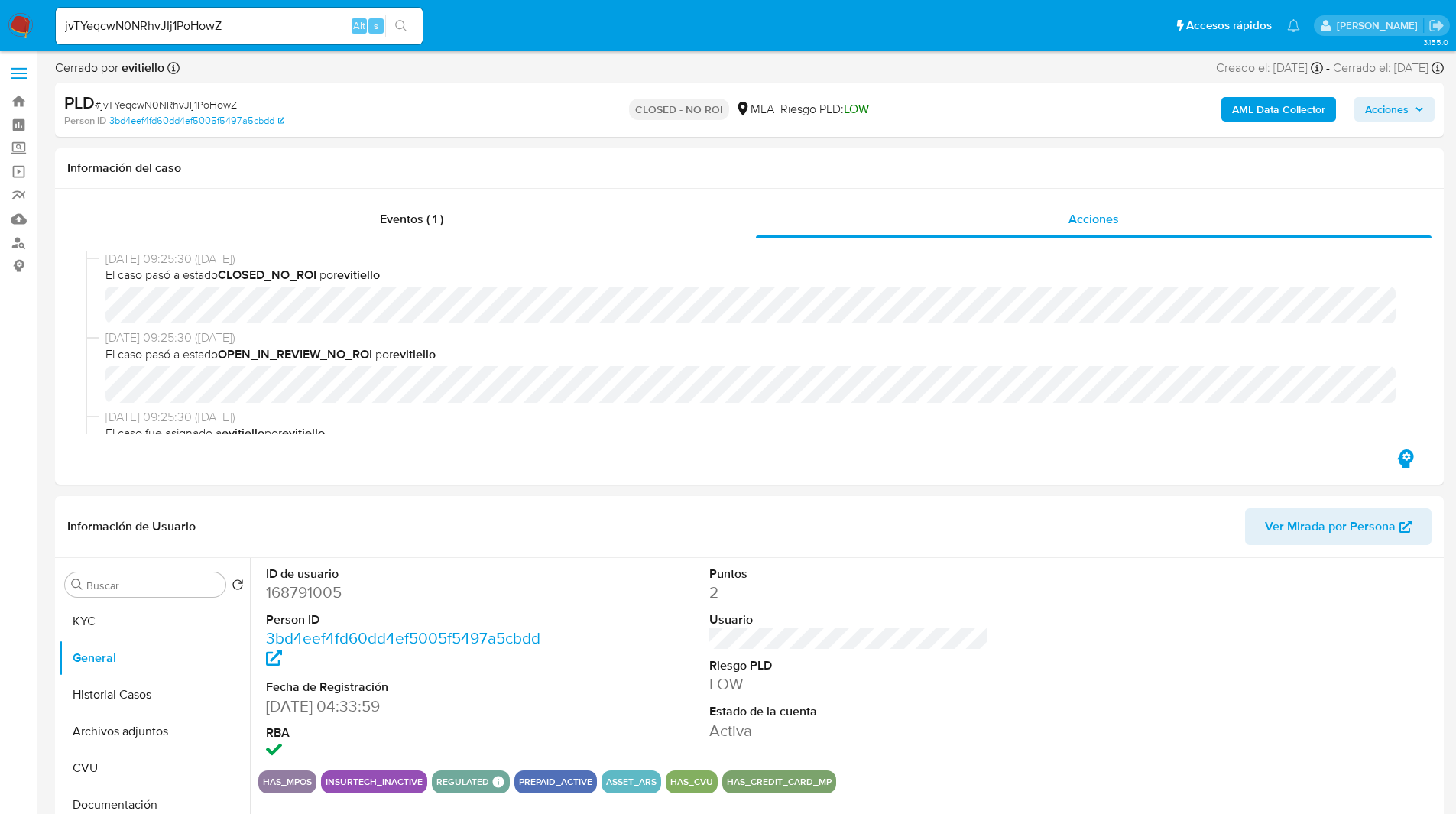
click at [172, 23] on input "jvTYeqcwN0NRhvJIj1PoHowZ" at bounding box center [239, 26] width 366 height 20
paste input "YGjsCDy21KaOsrHFa4B0Ug7c"
type input "YGjsCDy21KaOsrHFa4B0Ug7c"
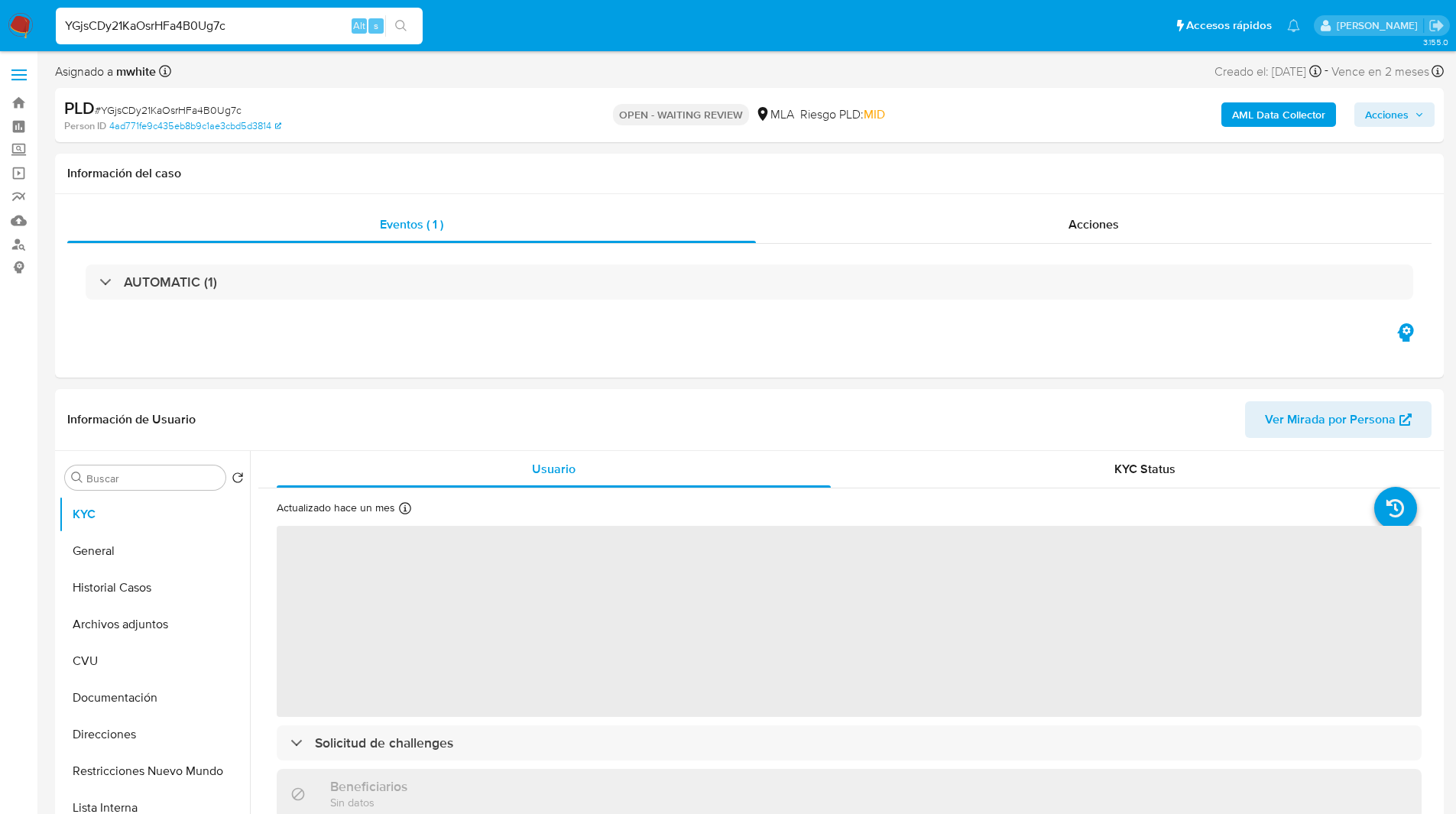
select select "10"
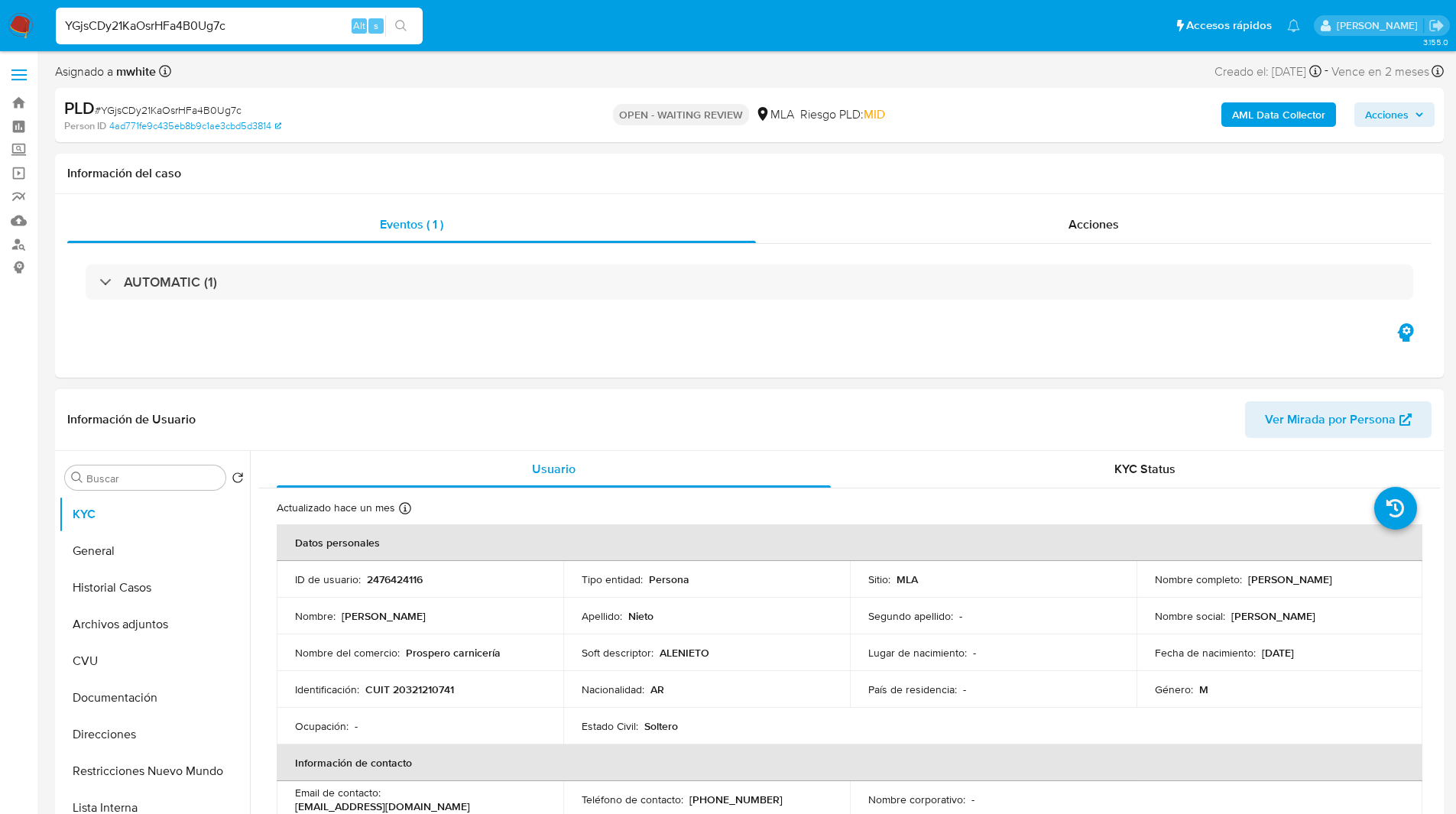
click at [421, 691] on p "CUIT 20321210741" at bounding box center [410, 689] width 89 height 14
copy p "20321210741"
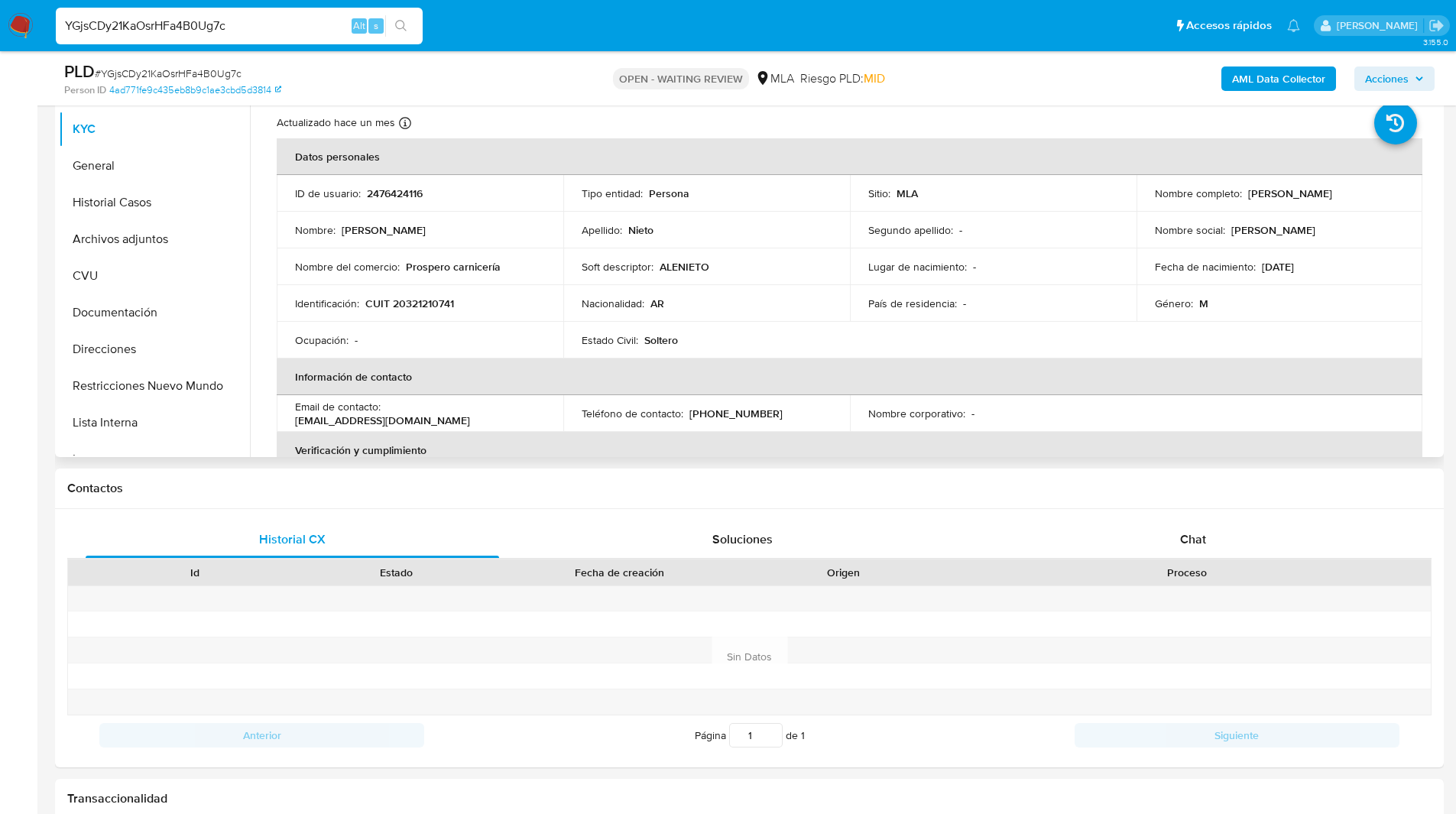
scroll to position [332, 0]
click at [1179, 568] on div "Proceso" at bounding box center [1187, 570] width 465 height 15
click at [1129, 531] on div "Chat" at bounding box center [1192, 538] width 414 height 36
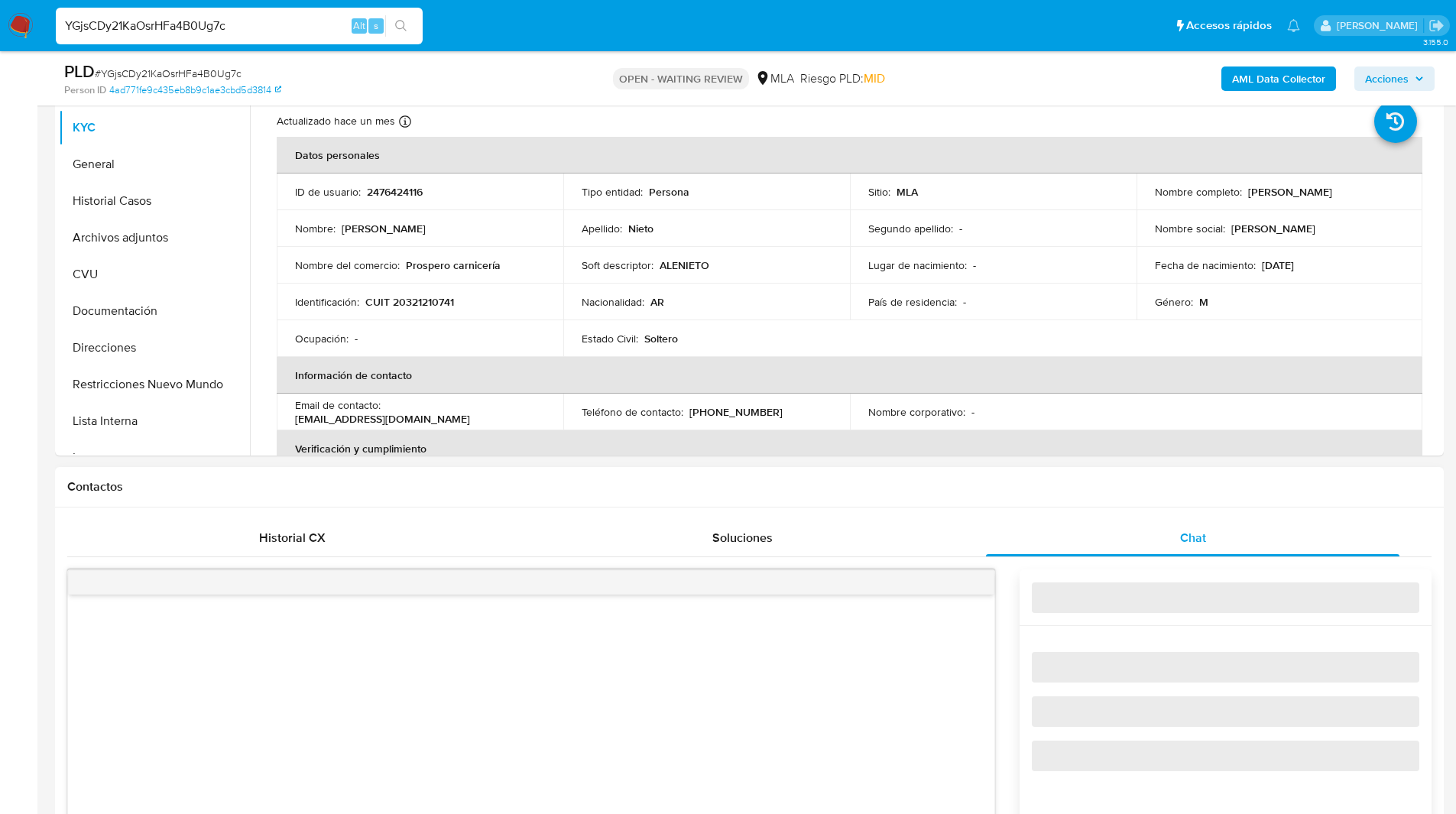
click at [985, 500] on div "Contactos" at bounding box center [749, 487] width 1389 height 41
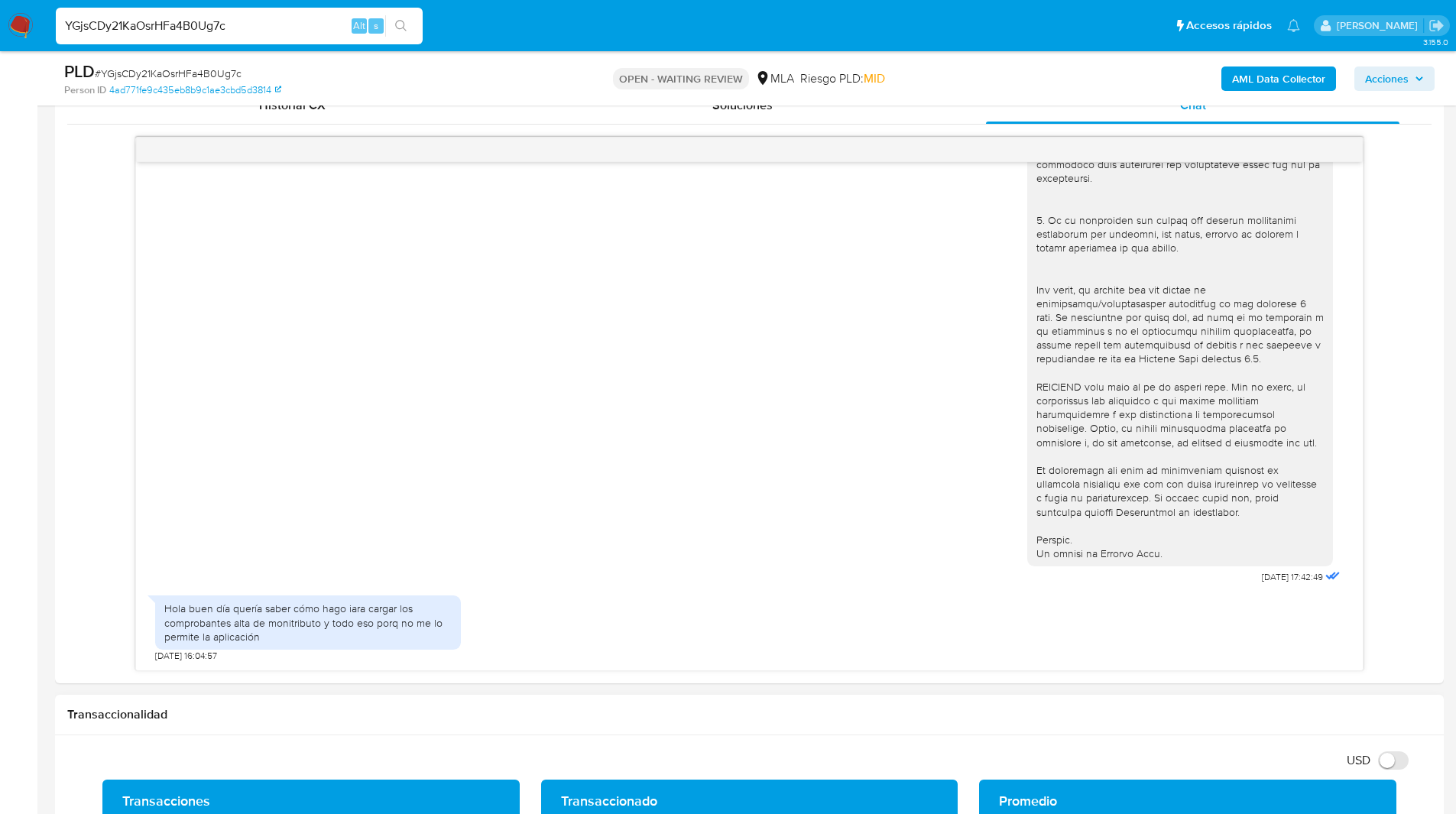
scroll to position [764, 0]
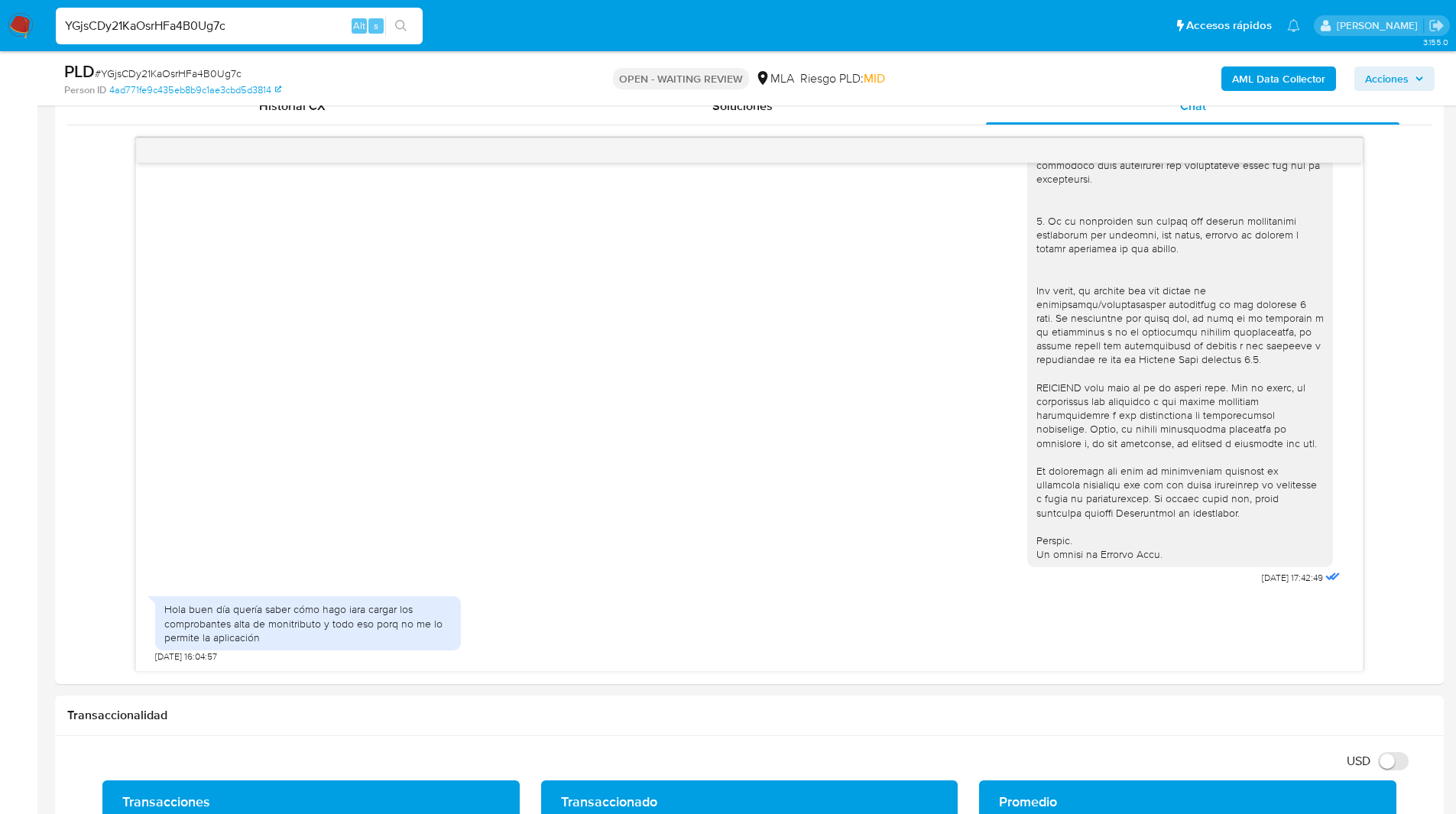
click at [523, 34] on ul "Pausado Ver notificaciones YGjsCDy21KaOsrHFa4B0Ug7c Alt s Accesos rápidos Presi…" at bounding box center [677, 25] width 1259 height 38
click at [527, 41] on ul "Pausado Ver notificaciones YGjsCDy21KaOsrHFa4B0Ug7c Alt s Accesos rápidos Presi…" at bounding box center [677, 25] width 1259 height 38
click at [538, 36] on ul "Pausado Ver notificaciones YGjsCDy21KaOsrHFa4B0Ug7c Alt s Accesos rápidos Presi…" at bounding box center [677, 25] width 1259 height 38
click at [804, 7] on ul "Pausado Ver notificaciones YGjsCDy21KaOsrHFa4B0Ug7c Alt s Accesos rápidos Presi…" at bounding box center [677, 25] width 1259 height 38
click at [24, 22] on img at bounding box center [20, 26] width 26 height 26
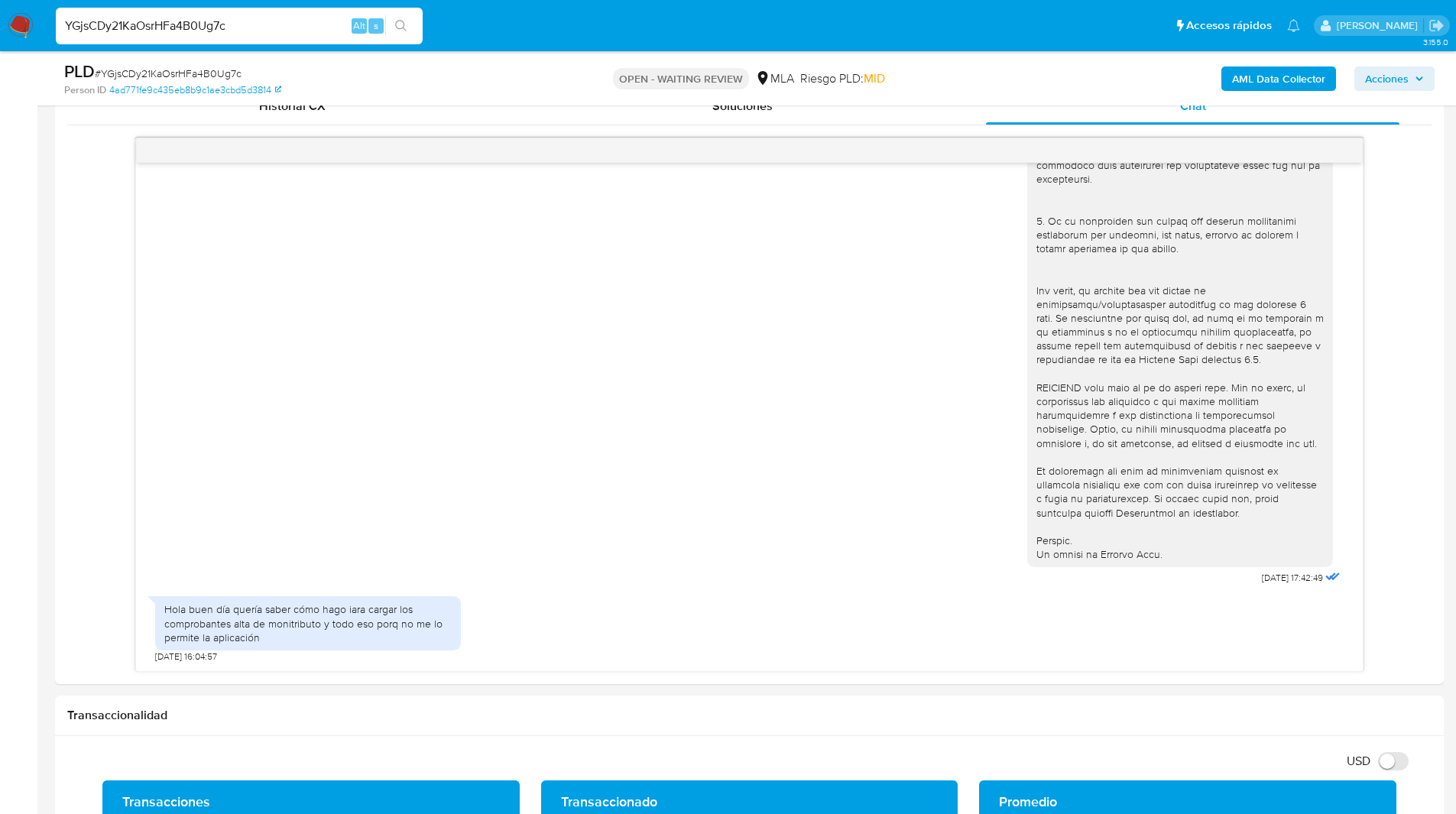
click at [1017, 57] on div "PLD # YGjsCDy21KaOsrHFa4B0Ug7c Person ID 4ad771fe9c435eb8b9c1ae3cbd5d3814 OPEN …" at bounding box center [749, 78] width 1389 height 54
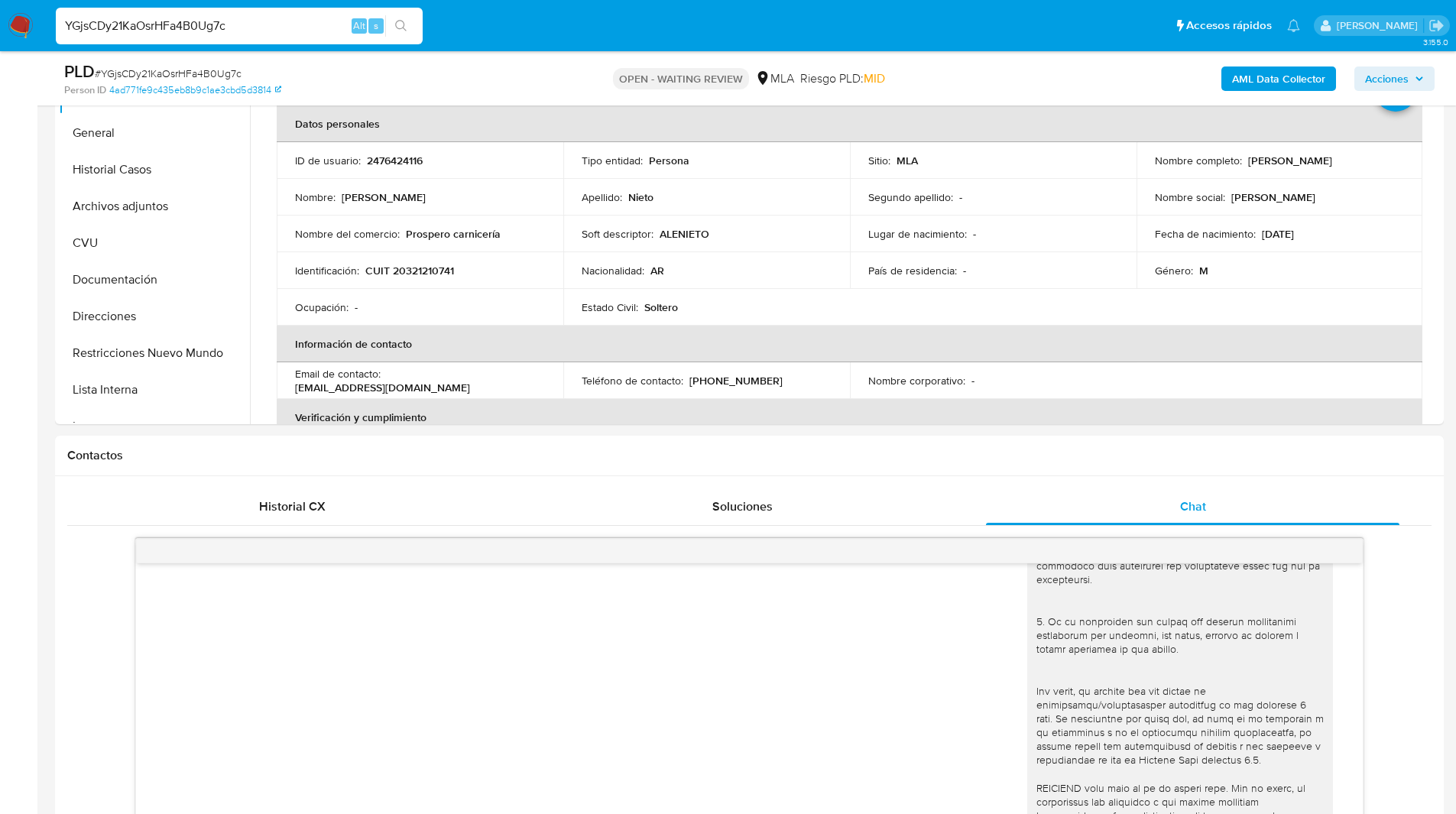
scroll to position [337, 0]
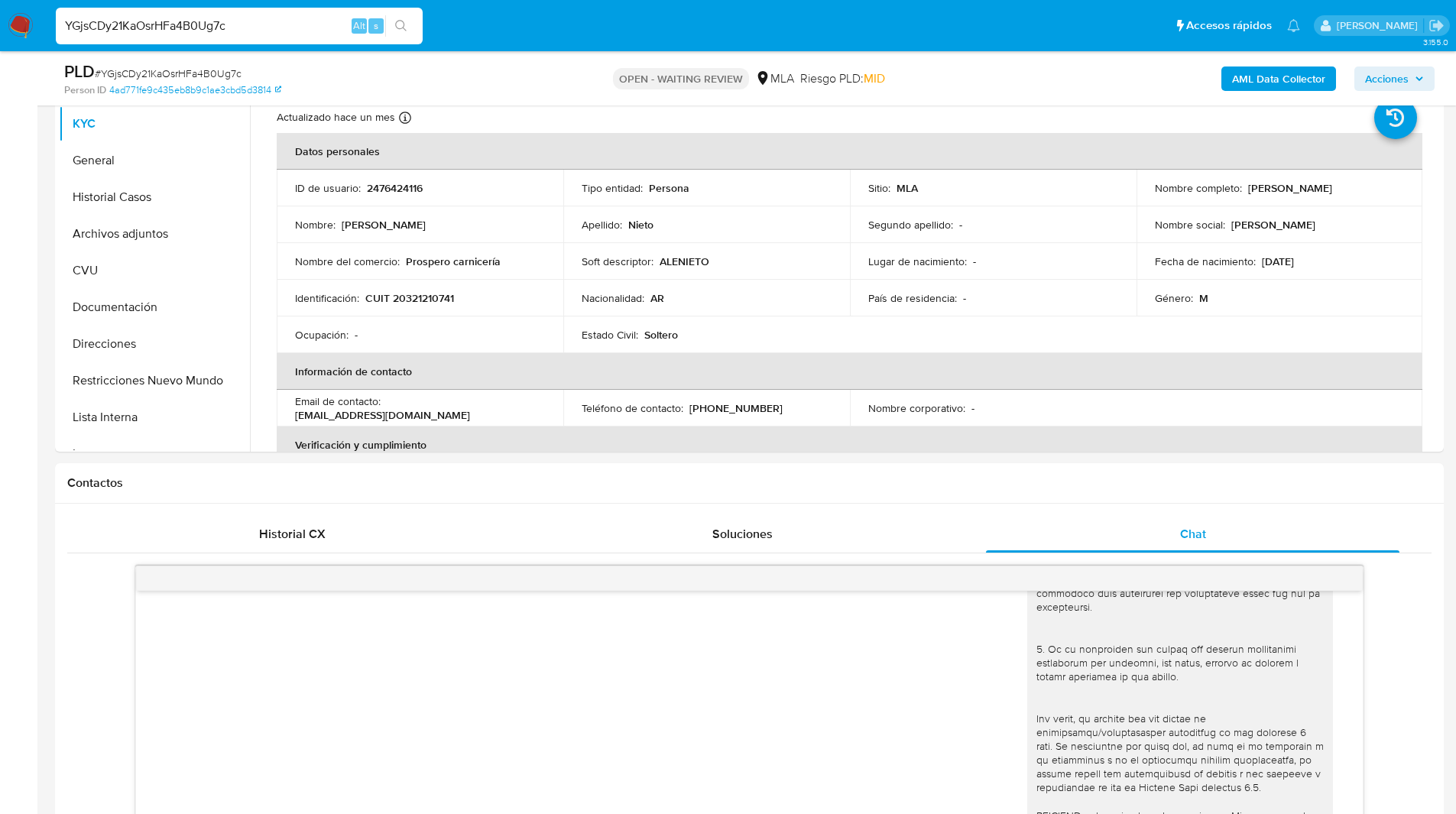
click at [590, 63] on div "OPEN - WAITING REVIEW MLA Riesgo PLD: MID" at bounding box center [749, 78] width 453 height 36
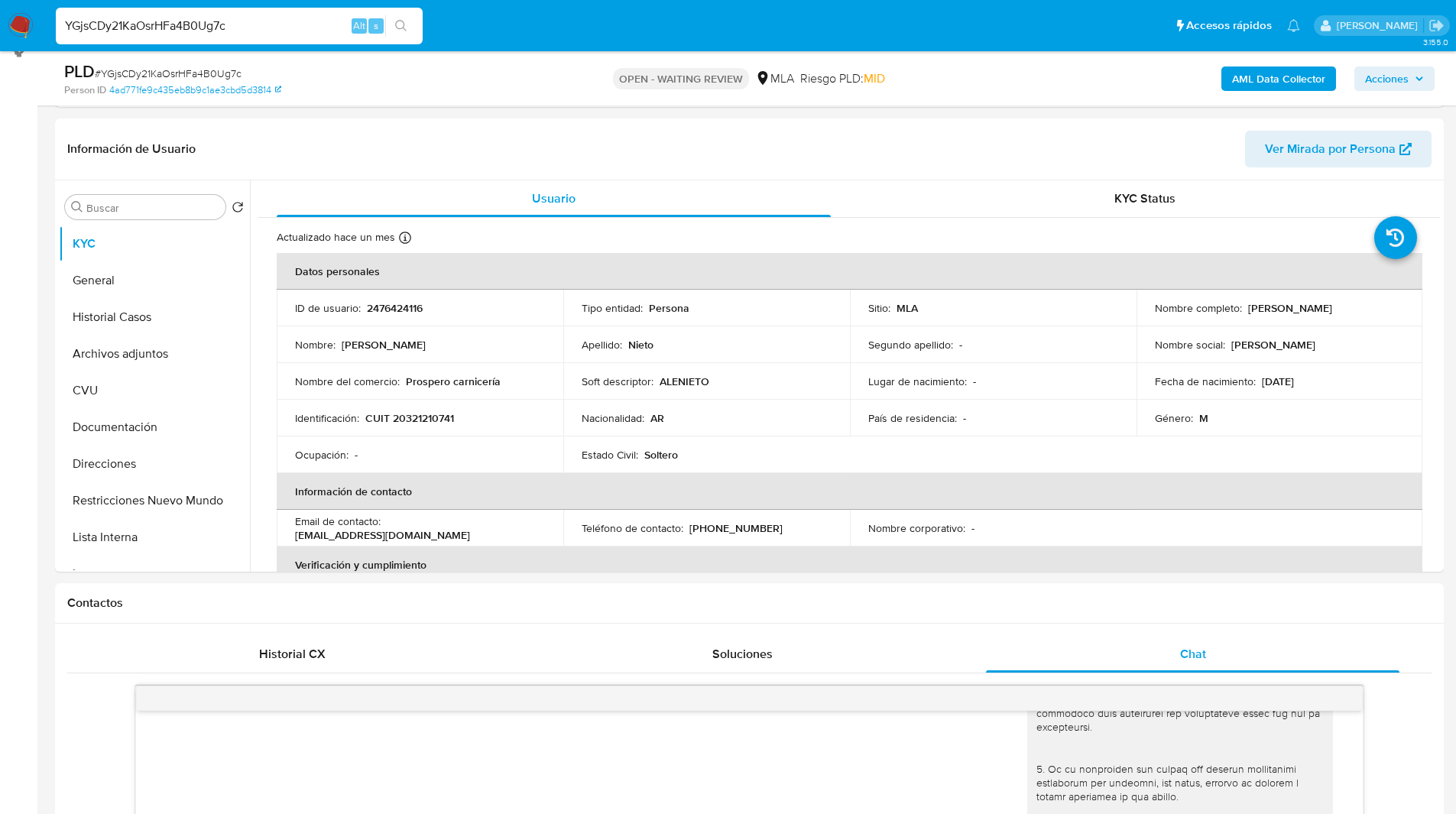
scroll to position [210, 0]
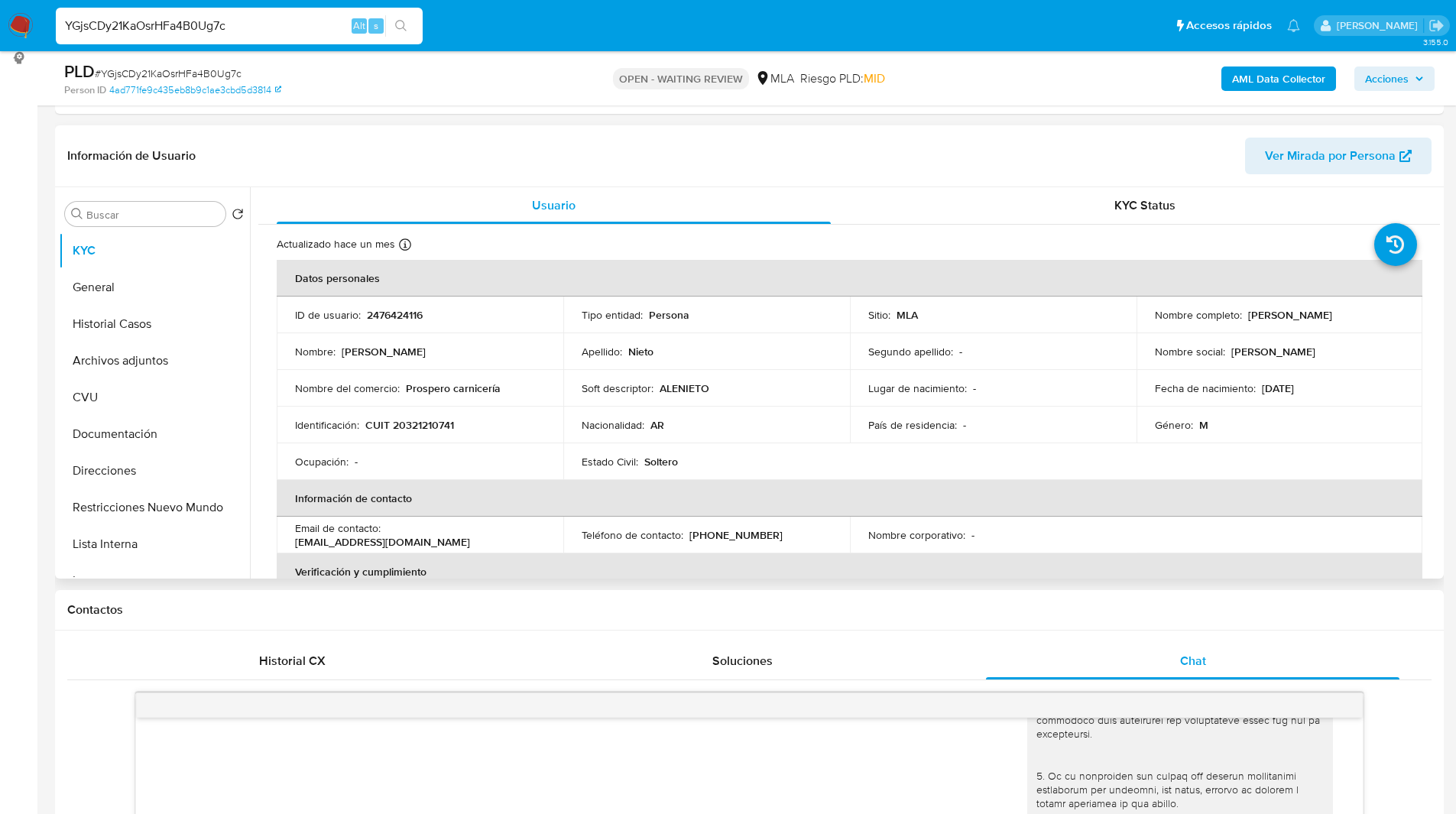
click at [425, 423] on p "CUIT 20321210741" at bounding box center [410, 424] width 89 height 14
copy p "20321210741"
click at [808, 162] on header "Información de Usuario Ver Mirada por Persona" at bounding box center [749, 156] width 1364 height 36
click at [474, 68] on div "PLD # YGjsCDy21KaOsrHFa4B0Ug7c" at bounding box center [289, 72] width 451 height 23
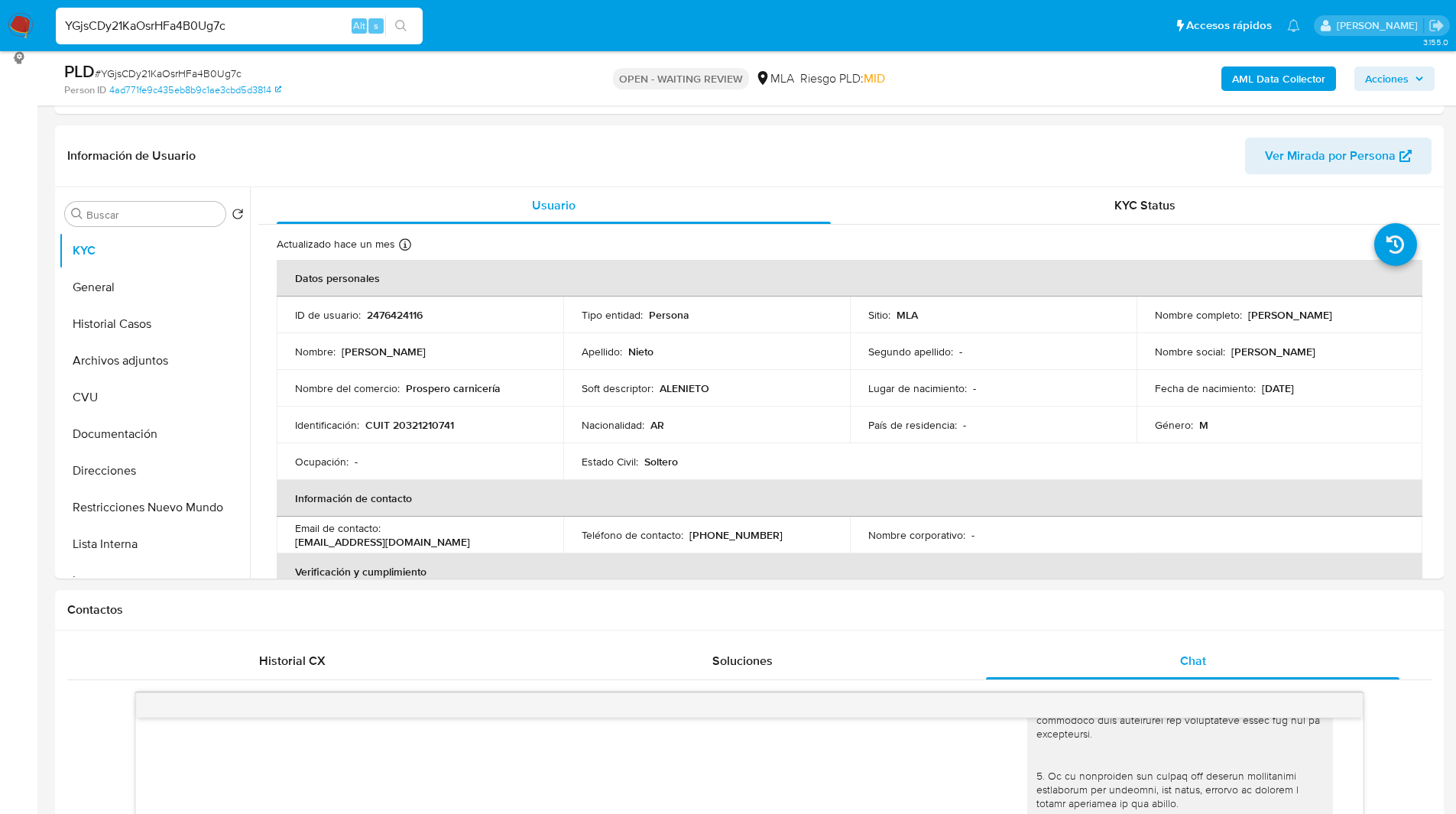
click at [534, 31] on ul "Pausado Ver notificaciones YGjsCDy21KaOsrHFa4B0Ug7c Alt s Accesos rápidos Presi…" at bounding box center [677, 25] width 1259 height 38
click at [565, 30] on ul "Pausado Ver notificaciones YGjsCDy21KaOsrHFa4B0Ug7c Alt s Accesos rápidos Presi…" at bounding box center [677, 25] width 1259 height 38
click at [845, 17] on ul "Pausado Ver notificaciones YGjsCDy21KaOsrHFa4B0Ug7c Alt s Accesos rápidos Presi…" at bounding box center [677, 25] width 1259 height 38
click at [483, 77] on div "PLD # YGjsCDy21KaOsrHFa4B0Ug7c" at bounding box center [289, 72] width 451 height 23
click at [797, 176] on div "Información de Usuario Ver Mirada por Persona" at bounding box center [749, 156] width 1389 height 62
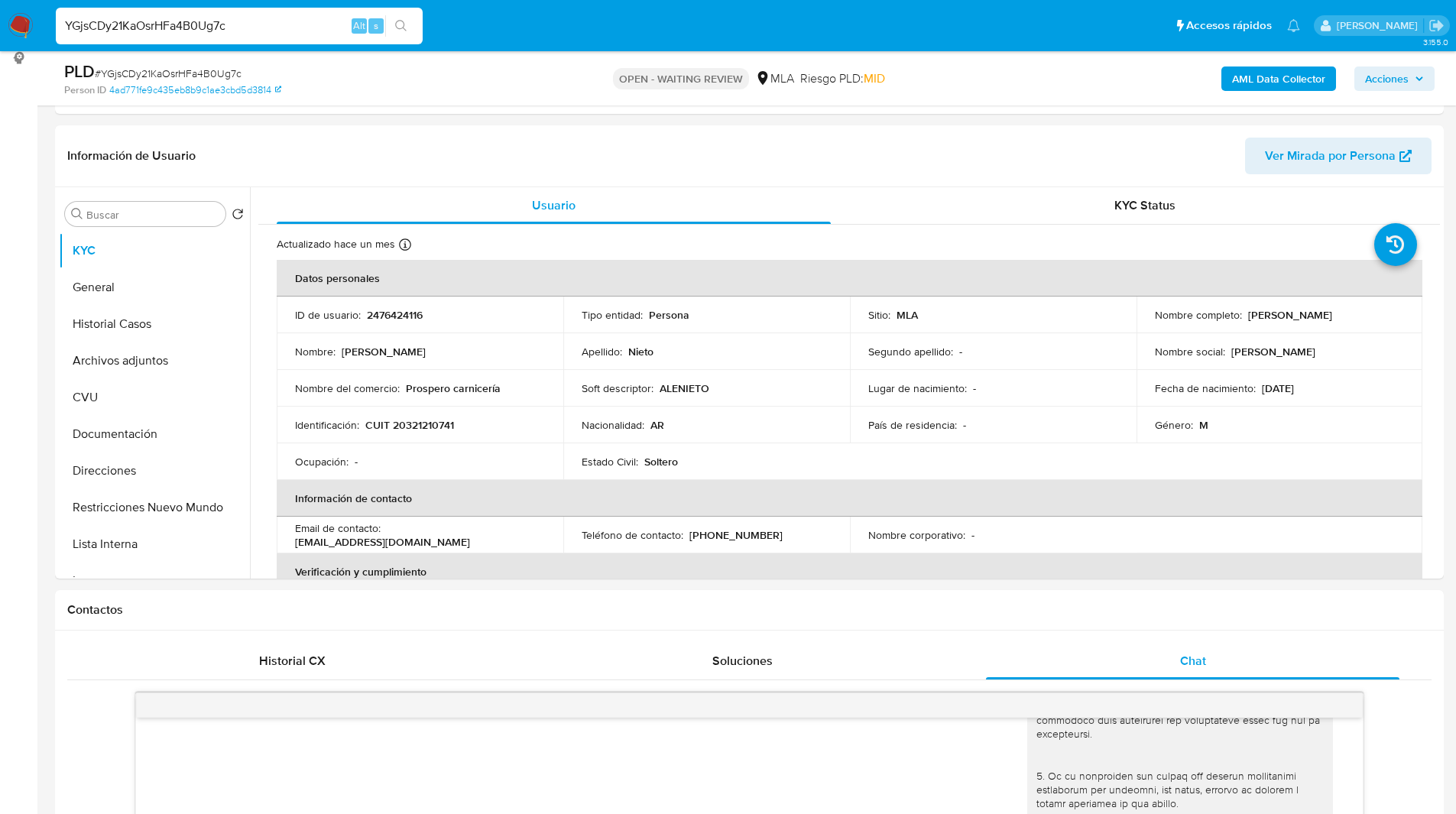
click at [107, 22] on input "YGjsCDy21KaOsrHFa4B0Ug7c" at bounding box center [239, 26] width 366 height 20
click at [14, 26] on img at bounding box center [20, 26] width 26 height 26
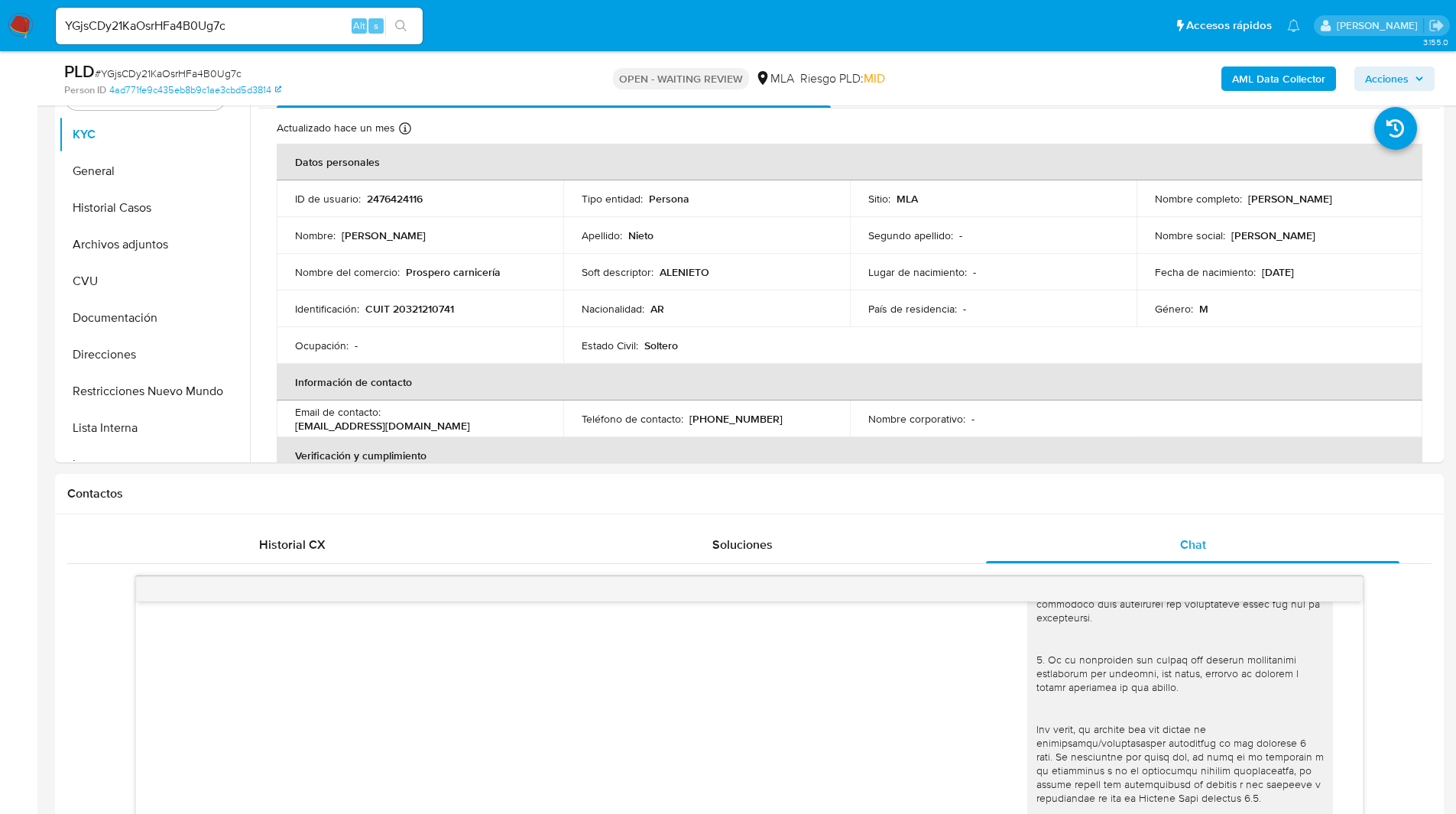
scroll to position [328, 0]
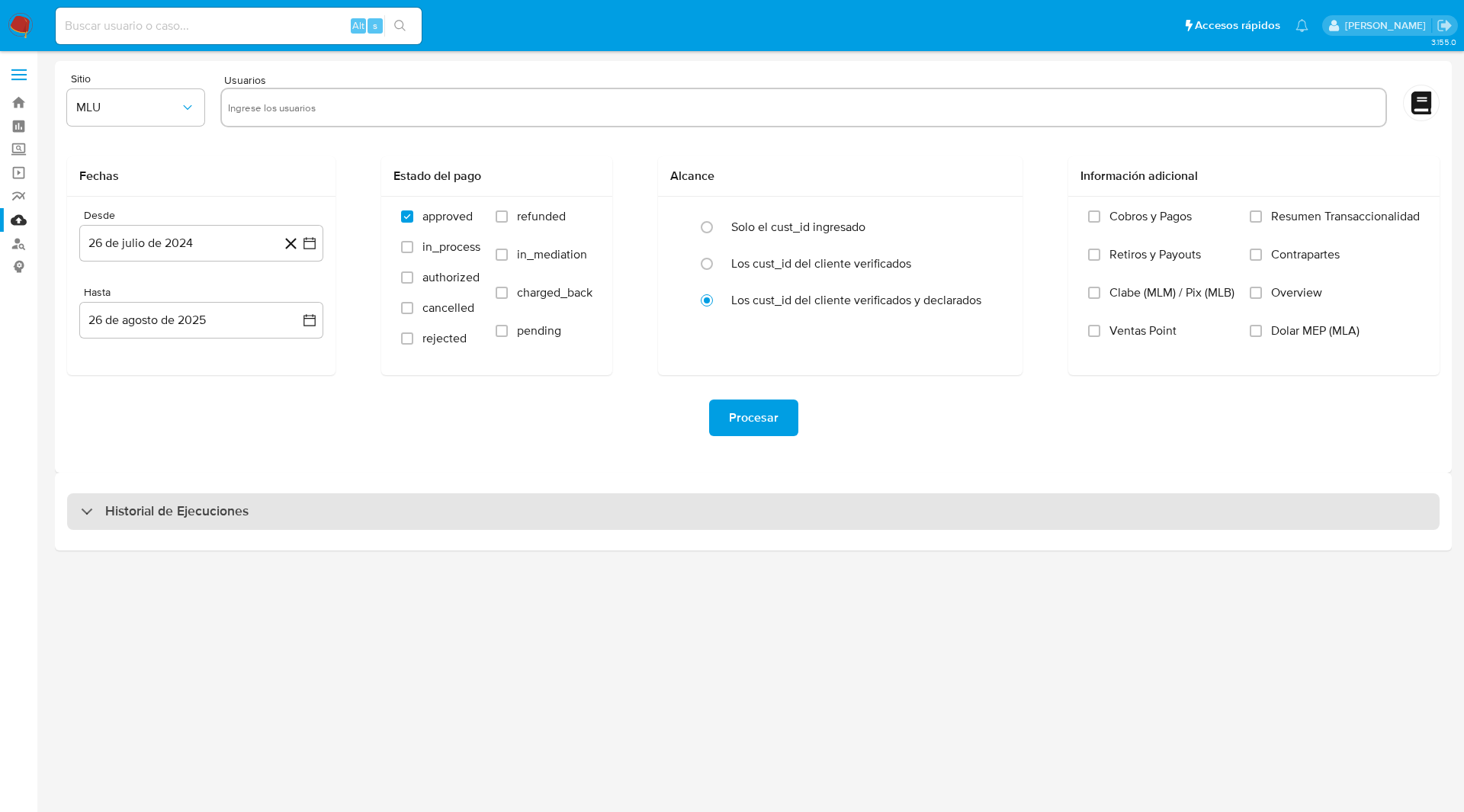
click at [155, 513] on h3 "Historial de Ejecuciones" at bounding box center [176, 511] width 143 height 18
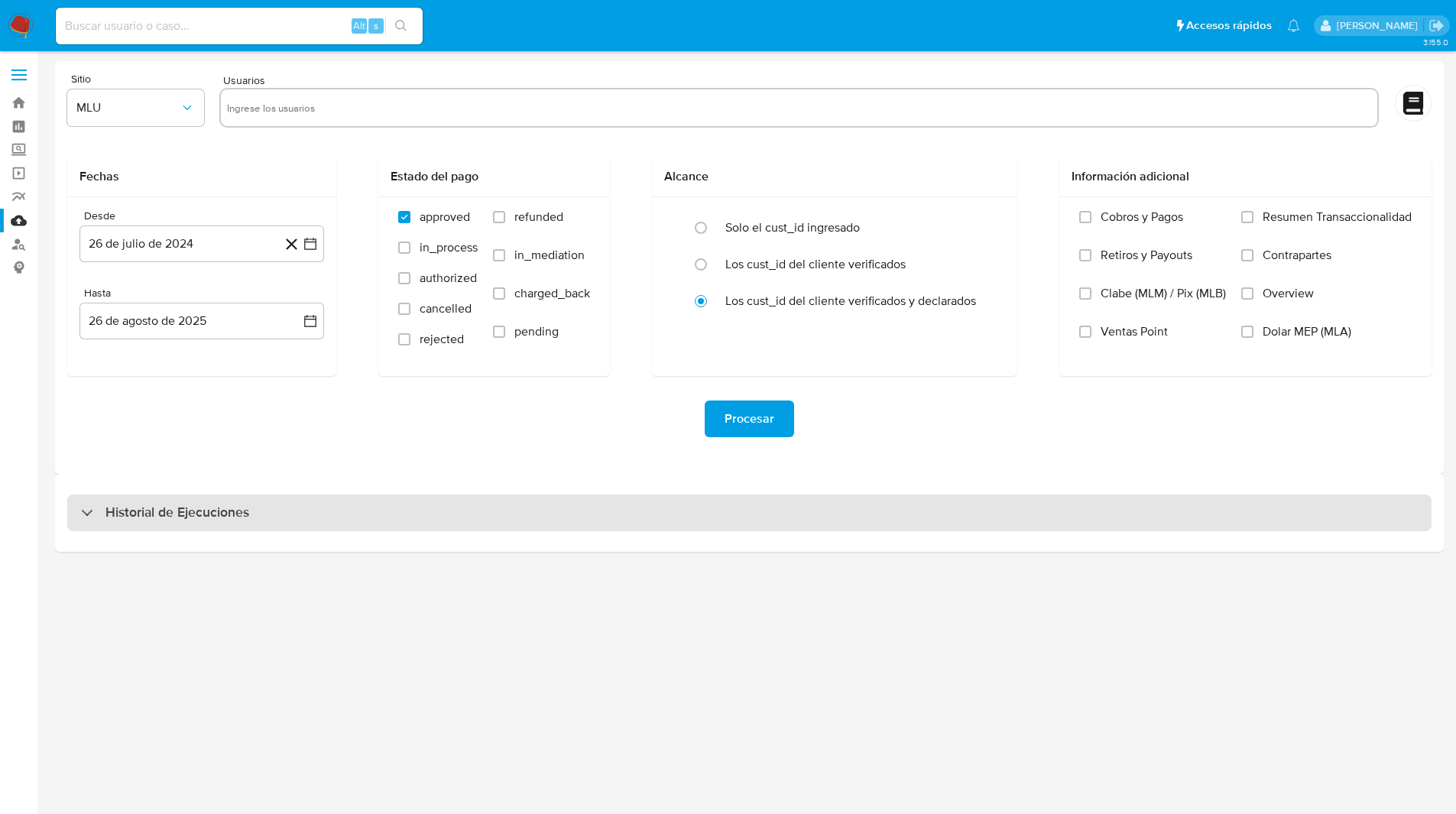
select select "10"
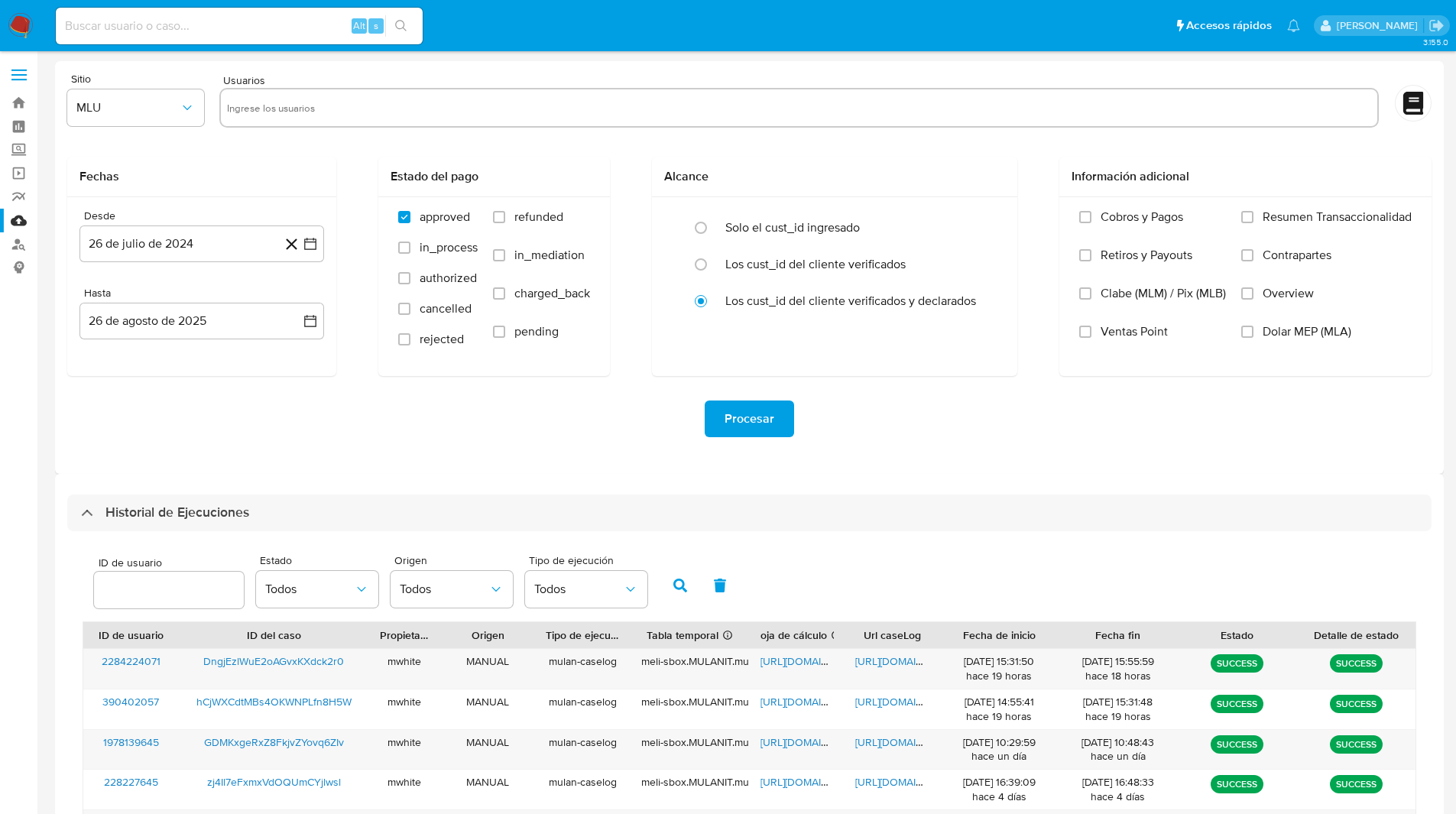
click at [163, 590] on input "number" at bounding box center [168, 590] width 150 height 20
click at [687, 592] on icon "button" at bounding box center [680, 585] width 14 height 14
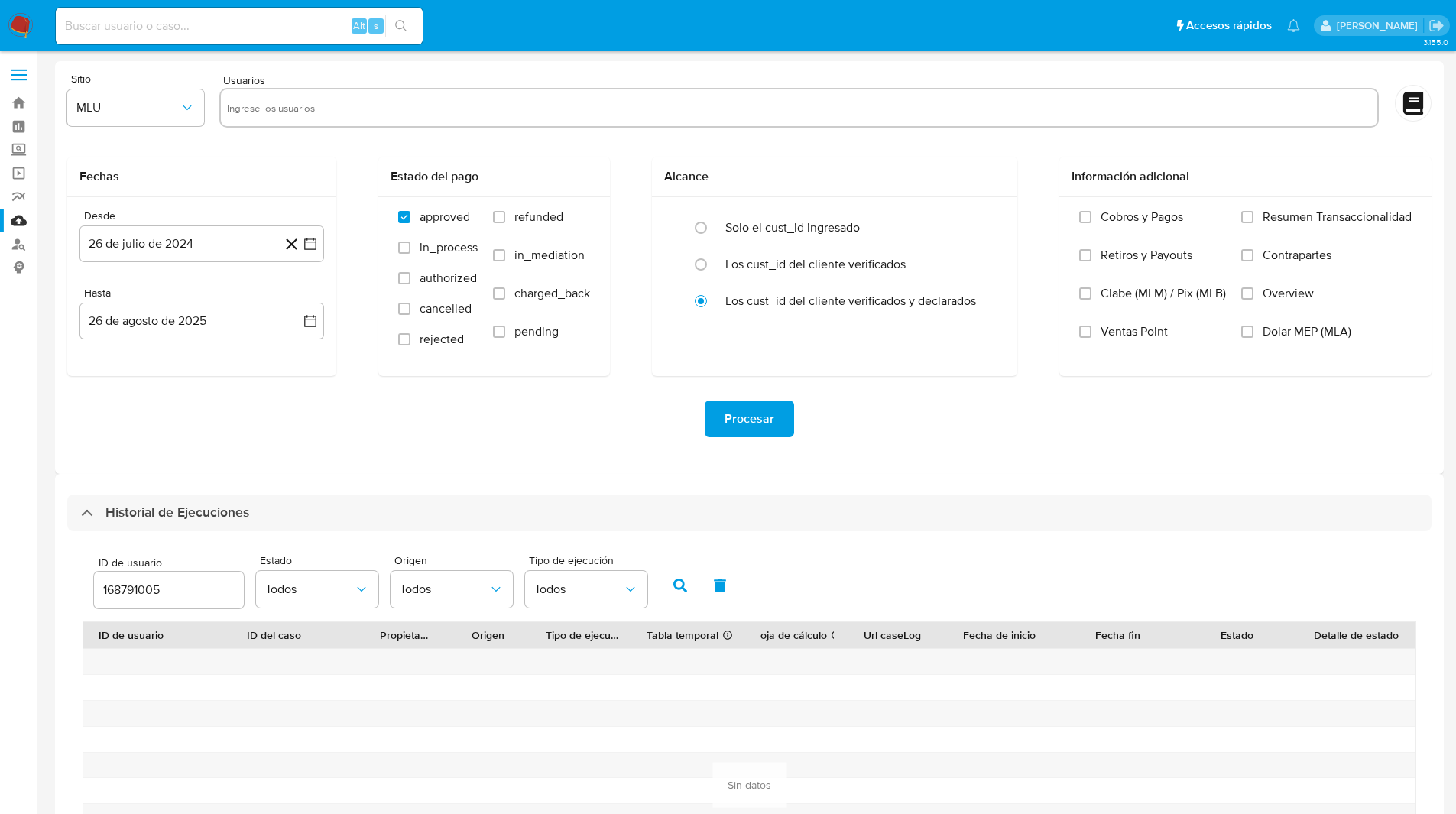
click at [146, 588] on input "168791005" at bounding box center [168, 590] width 150 height 20
paste input "2476424116"
type input "2476424116"
click at [680, 589] on icon "button" at bounding box center [680, 585] width 14 height 14
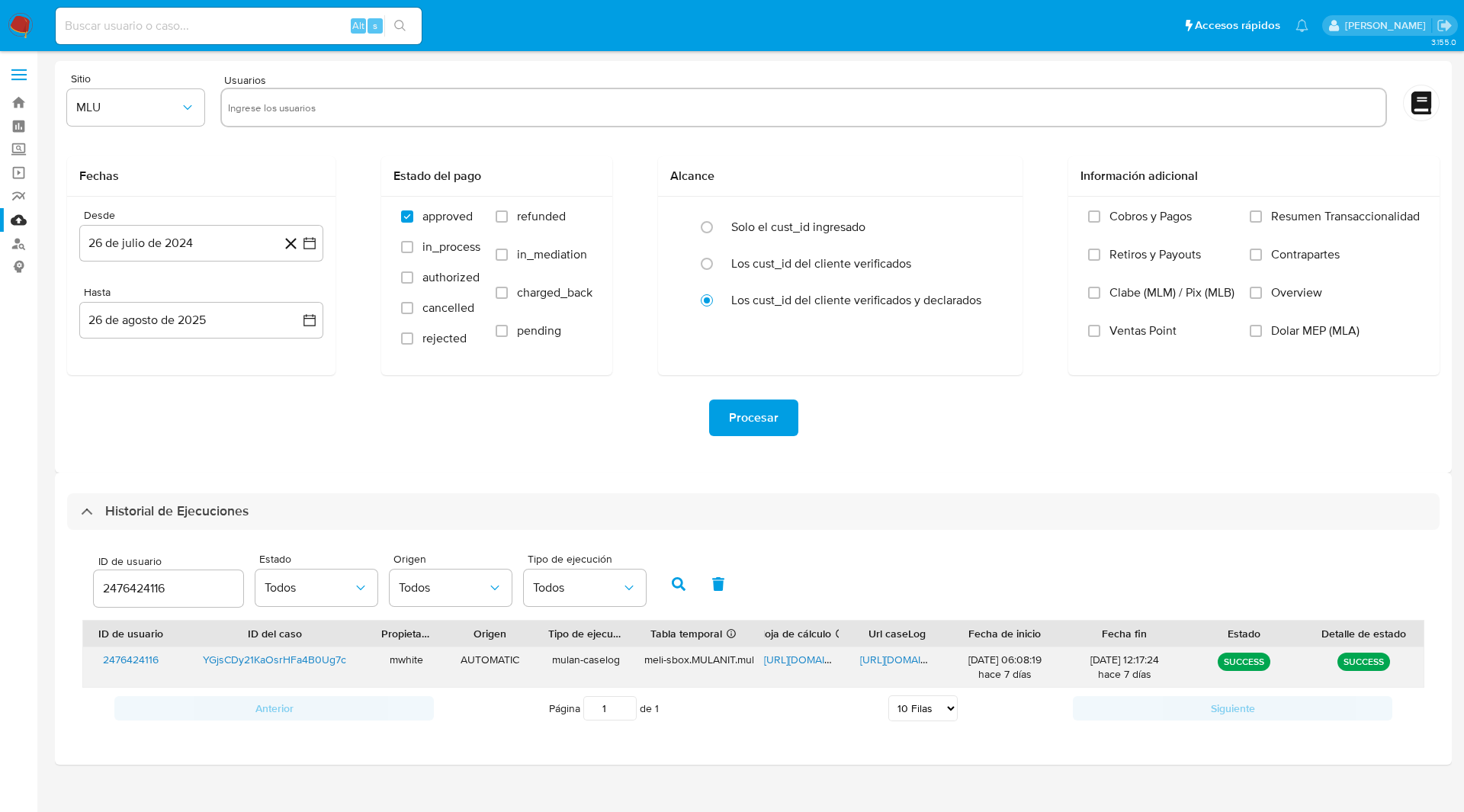
click at [792, 663] on span "https://docs.google.com/spreadsheets/d/14nO7goFevF_zEl5sRPTg8wie6iD3-PDAiDsC7rG…" at bounding box center [816, 659] width 105 height 15
click at [871, 663] on span "https://docs.google.com/document/d/1QHEZrr004JBK2FCtf484VOat5gQyy0_uyh0VXZ85cmg…" at bounding box center [912, 659] width 105 height 15
click at [126, 588] on input "2476424116" at bounding box center [168, 589] width 150 height 20
click at [835, 565] on div "ID de usuario 2476424116 Estado Todos Origen Todos Tipo de ejecución Todos" at bounding box center [754, 582] width 1342 height 74
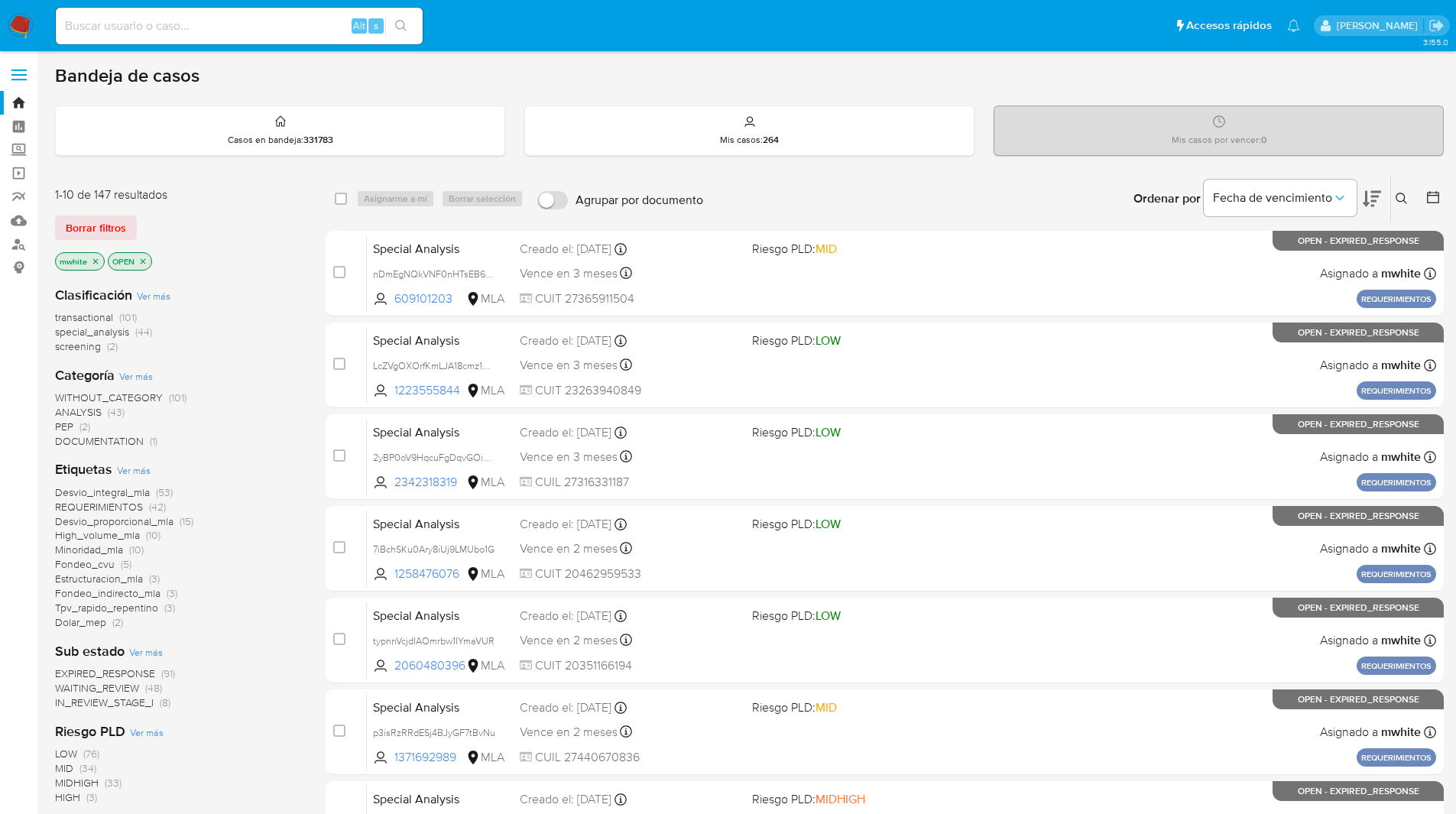
click at [1400, 189] on div "Ingrese ID de usuario o caso Buscar Borrar filtros" at bounding box center [1402, 198] width 26 height 47
click at [1400, 195] on icon at bounding box center [1401, 198] width 12 height 12
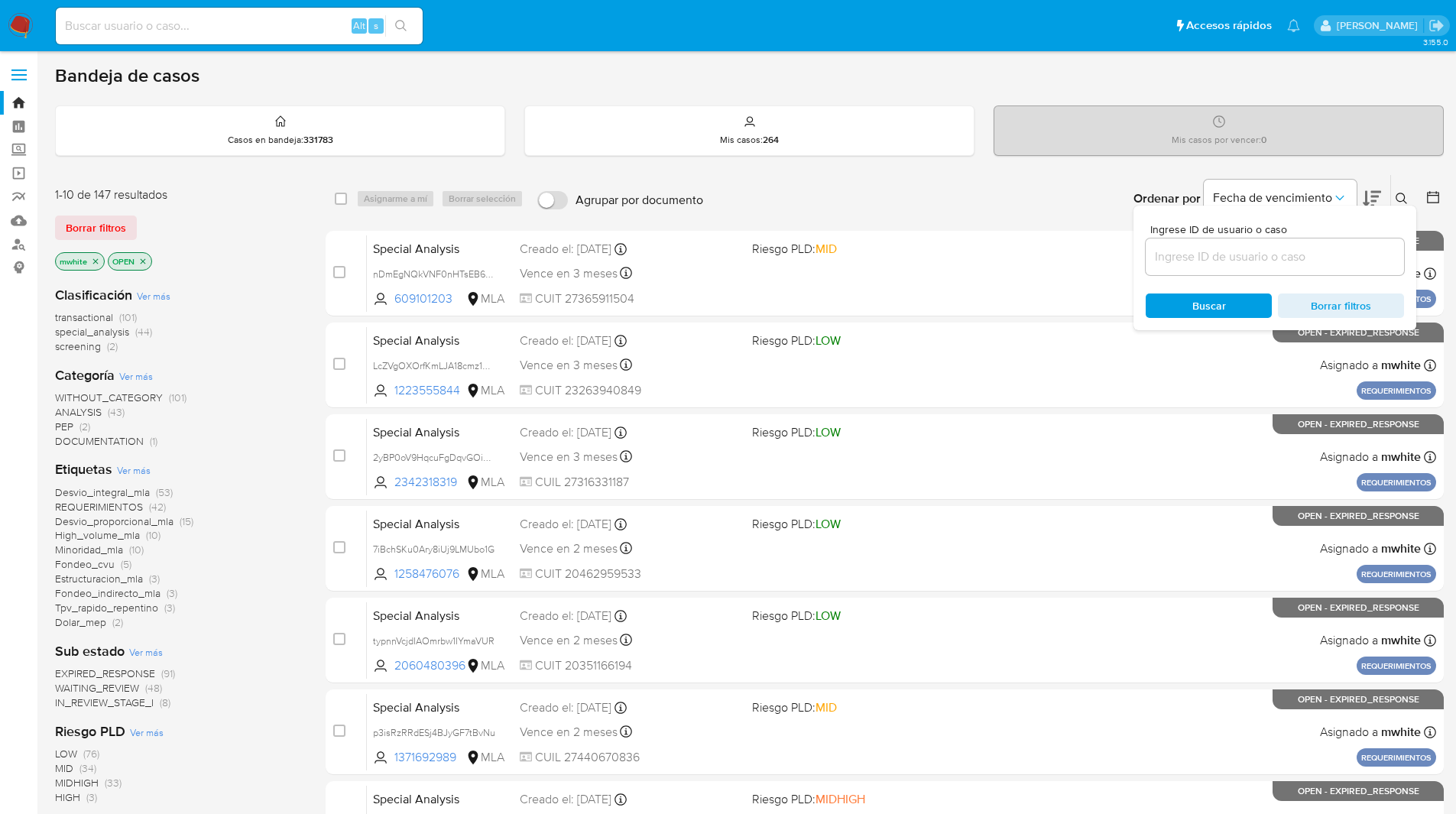
click at [1240, 259] on input at bounding box center [1275, 257] width 259 height 20
type input "08UWNLV8gg4iiQNsNwiC2s7F"
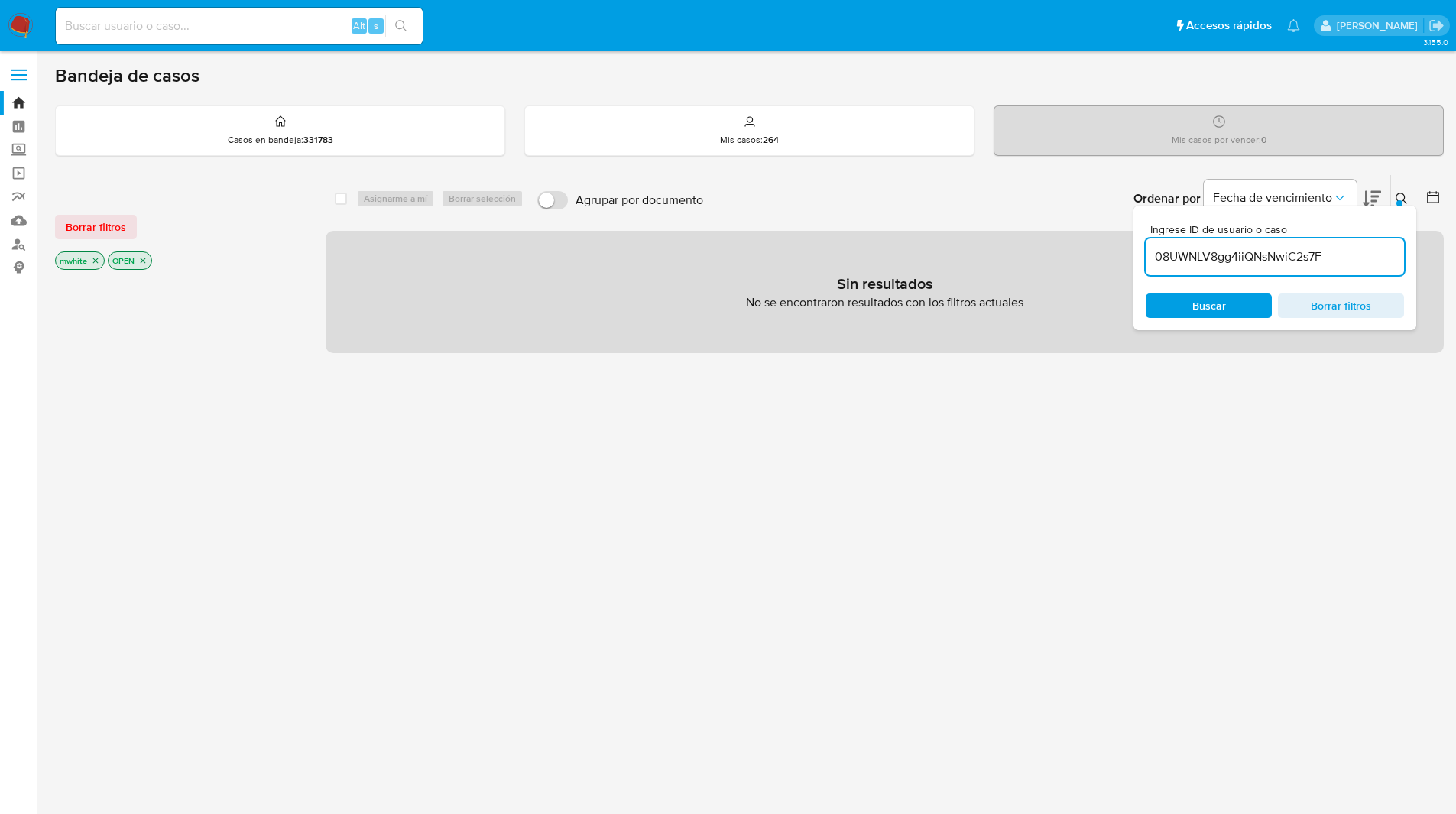
click at [308, 24] on input at bounding box center [239, 26] width 366 height 20
paste input "08UWNLV8gg4iiQNsNwiC2s7F"
type input "08UWNLV8gg4iiQNsNwiC2s7F"
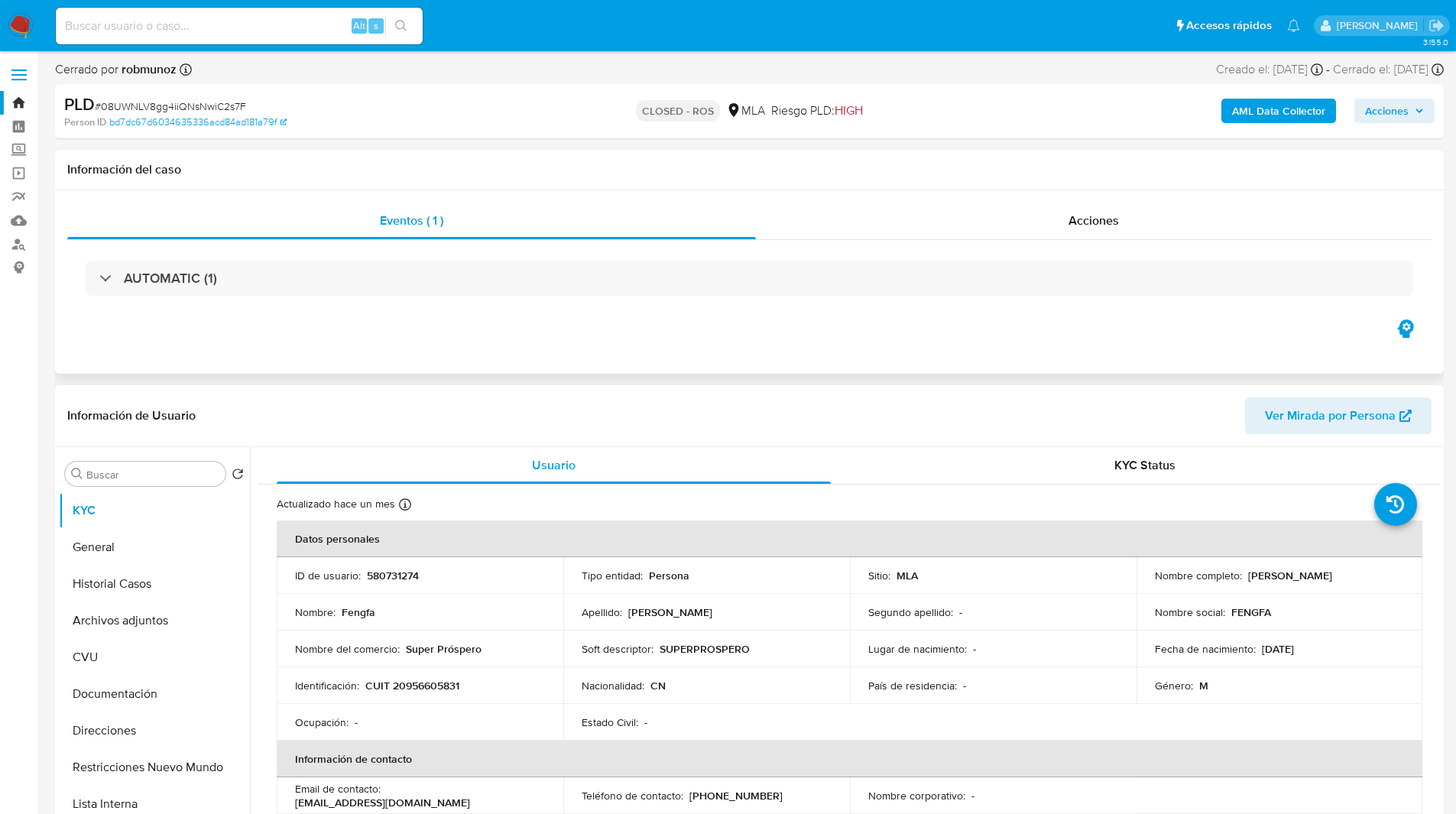
select select "10"
click at [843, 426] on header "Información de Usuario Ver Mirada por Persona" at bounding box center [749, 415] width 1364 height 36
click at [1044, 215] on div "Acciones" at bounding box center [1094, 220] width 676 height 36
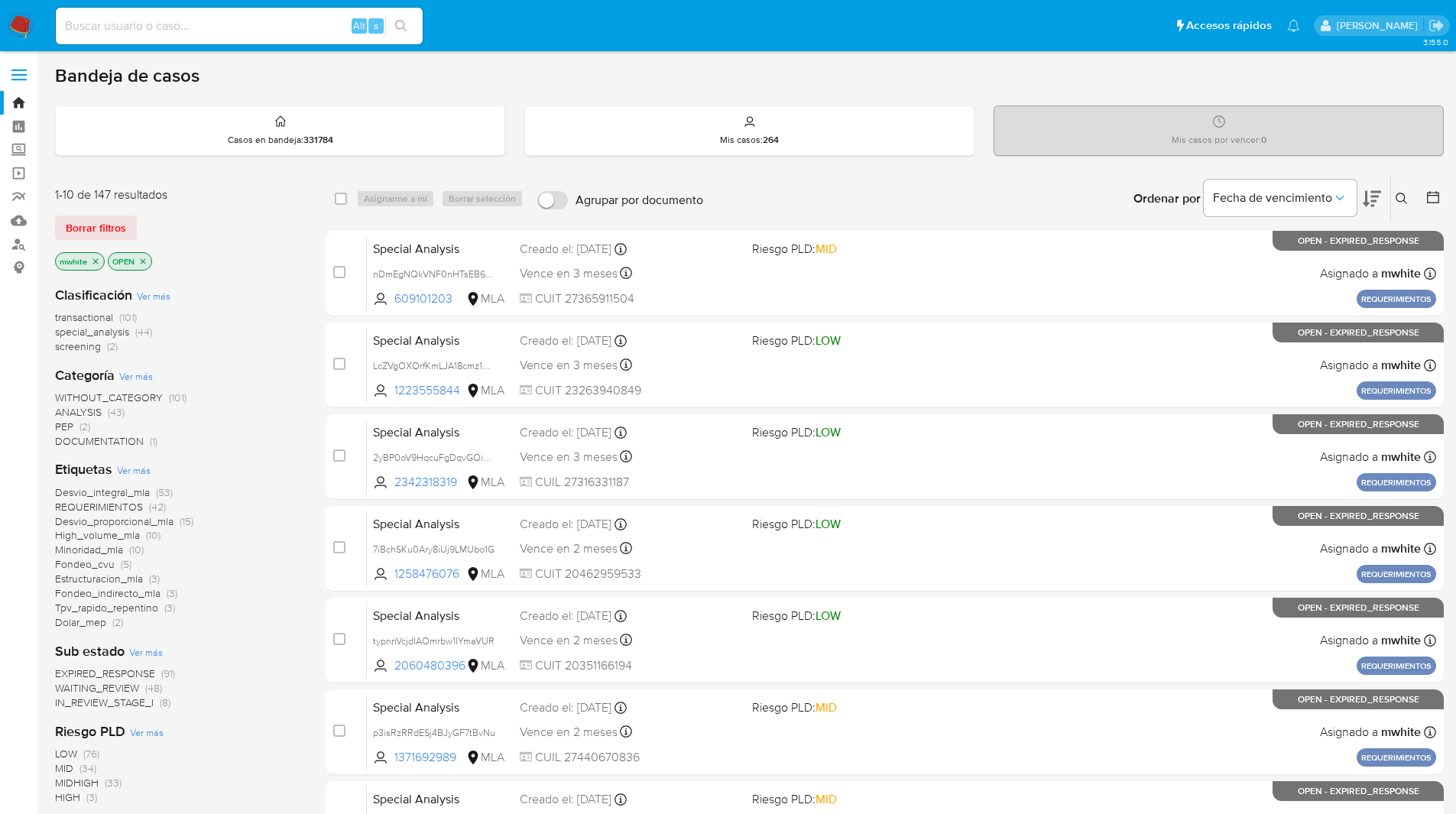
click at [1395, 200] on icon at bounding box center [1401, 198] width 12 height 12
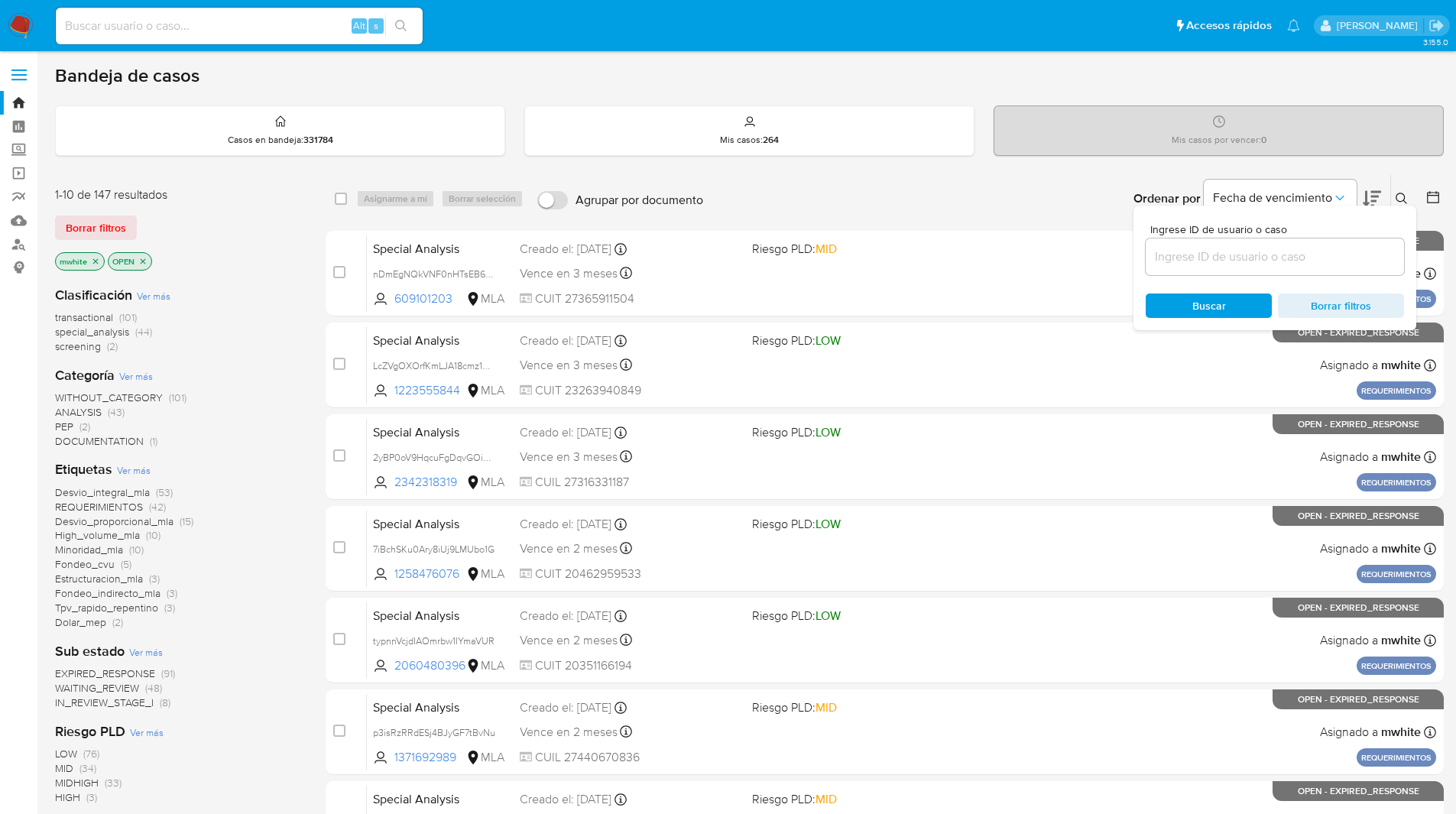
click at [1216, 252] on input at bounding box center [1275, 257] width 259 height 20
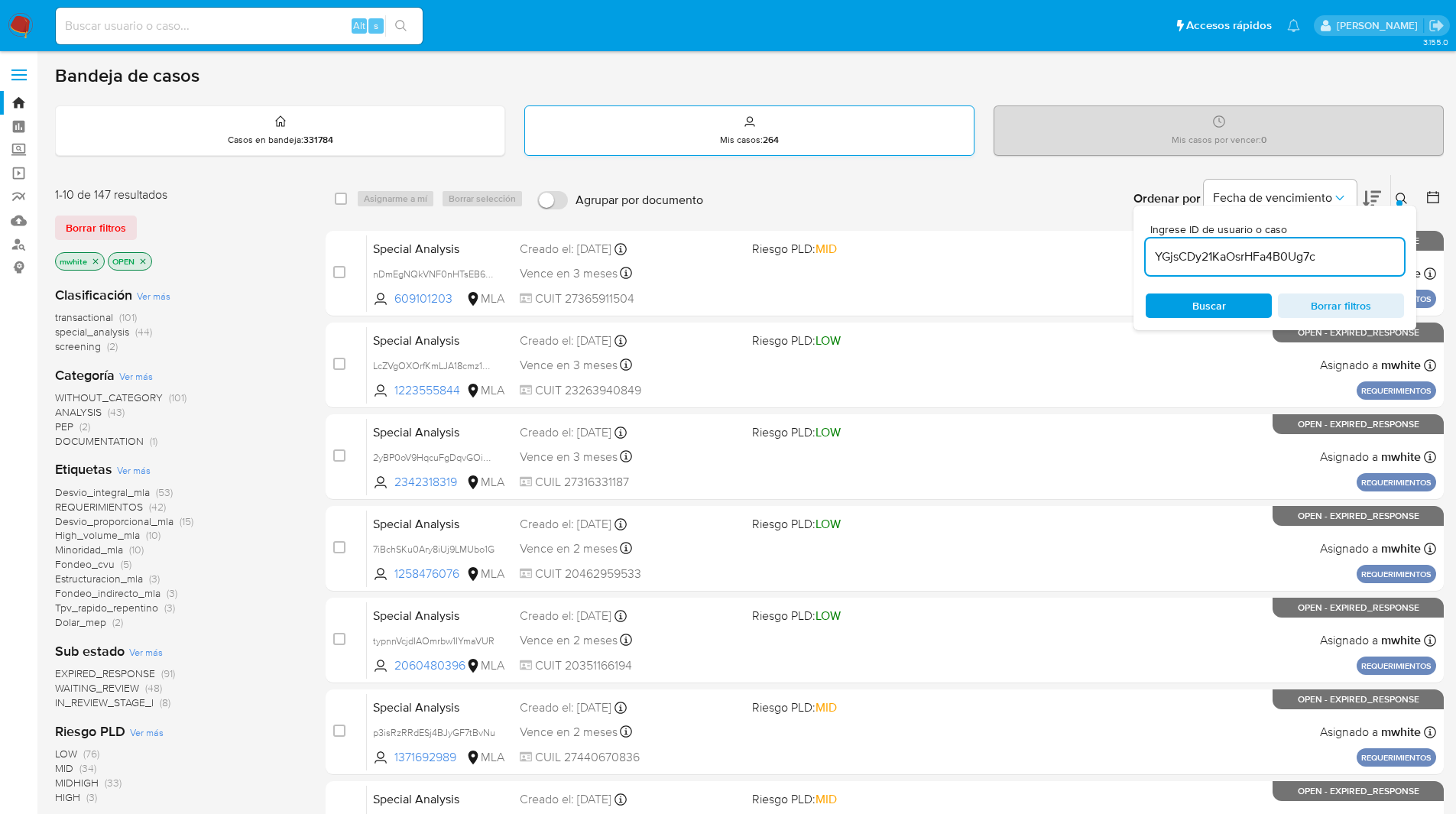
type input "YGjsCDy21KaOsrHFa4B0Ug7c"
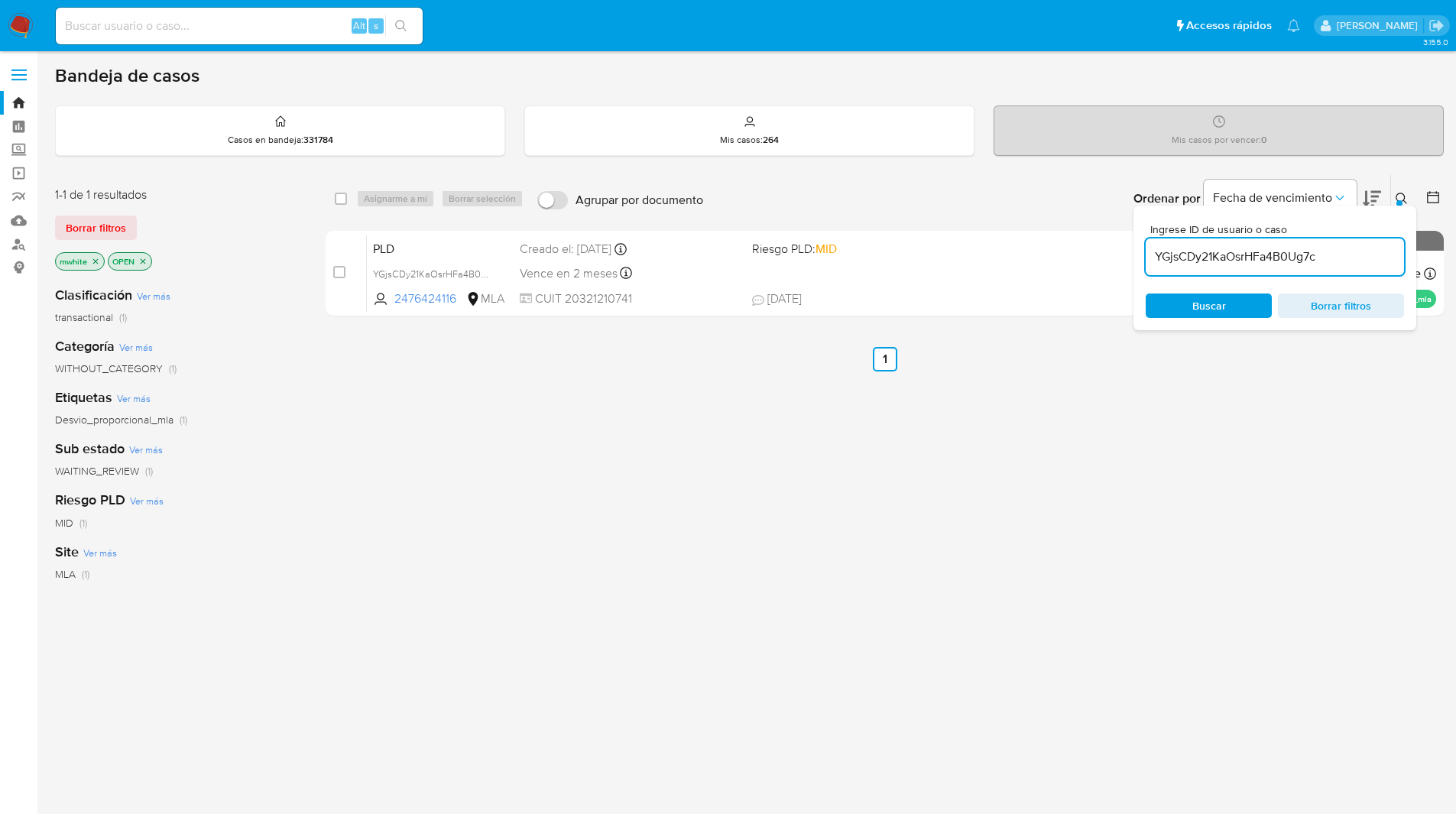
click at [334, 199] on div "select-all-cases-checkbox Asignarme a mí Borrar selección Agrupar por documento…" at bounding box center [885, 198] width 1118 height 47
click at [336, 200] on input "checkbox" at bounding box center [341, 198] width 12 height 12
checkbox input "true"
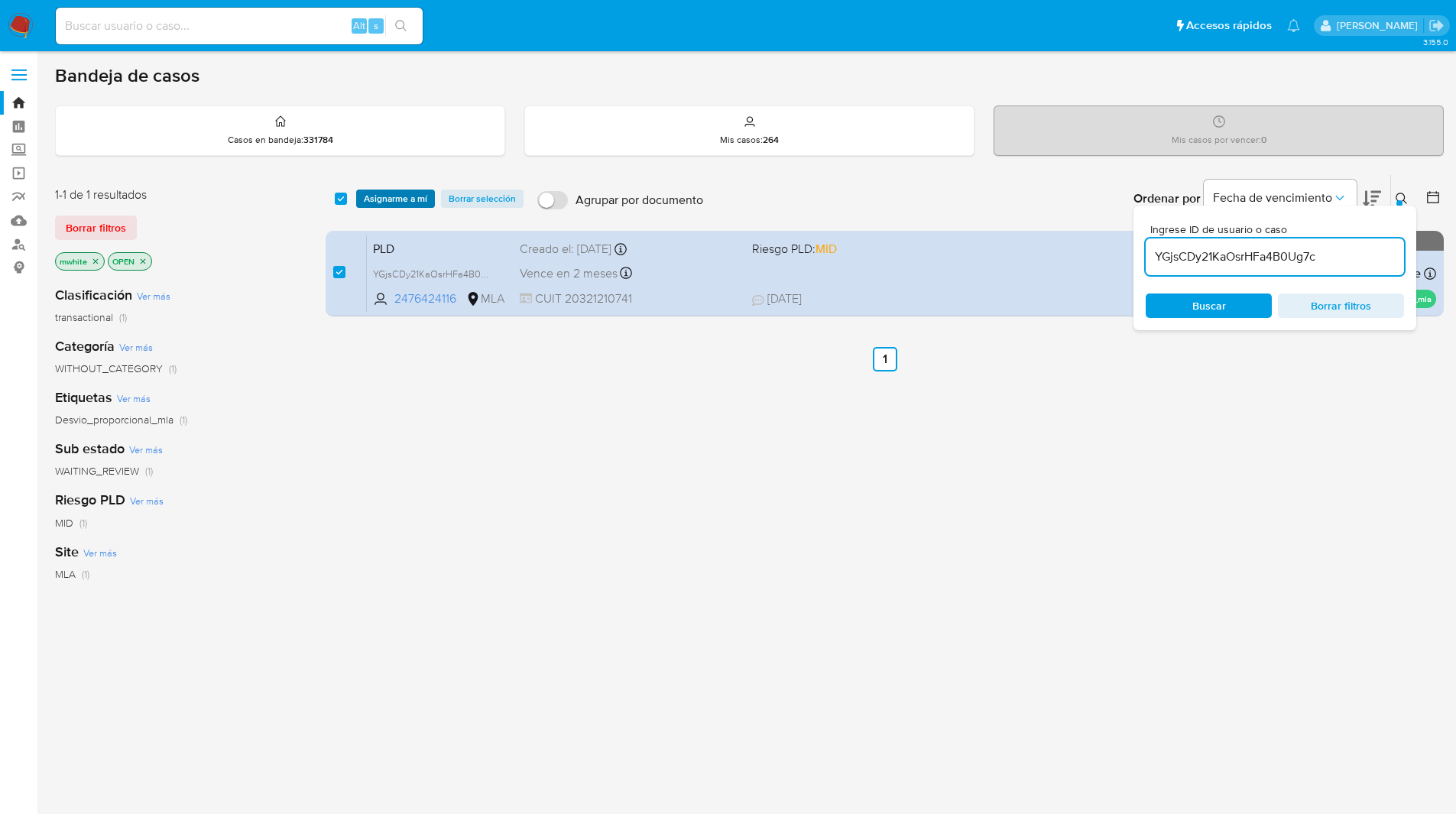
click at [376, 196] on span "Asignarme a mí" at bounding box center [396, 198] width 63 height 15
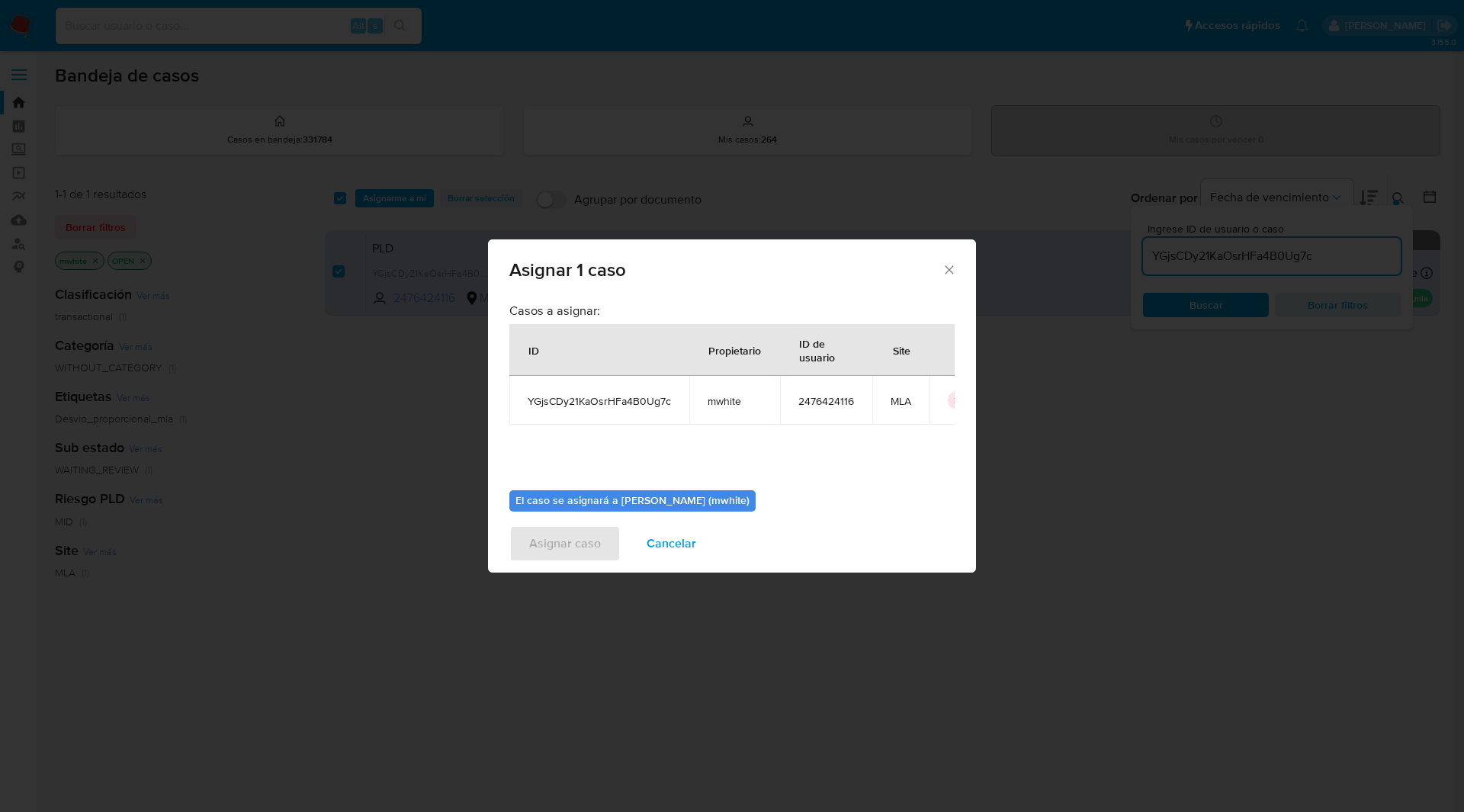
click at [721, 400] on span "mwhite" at bounding box center [734, 400] width 54 height 14
copy span "mwhite"
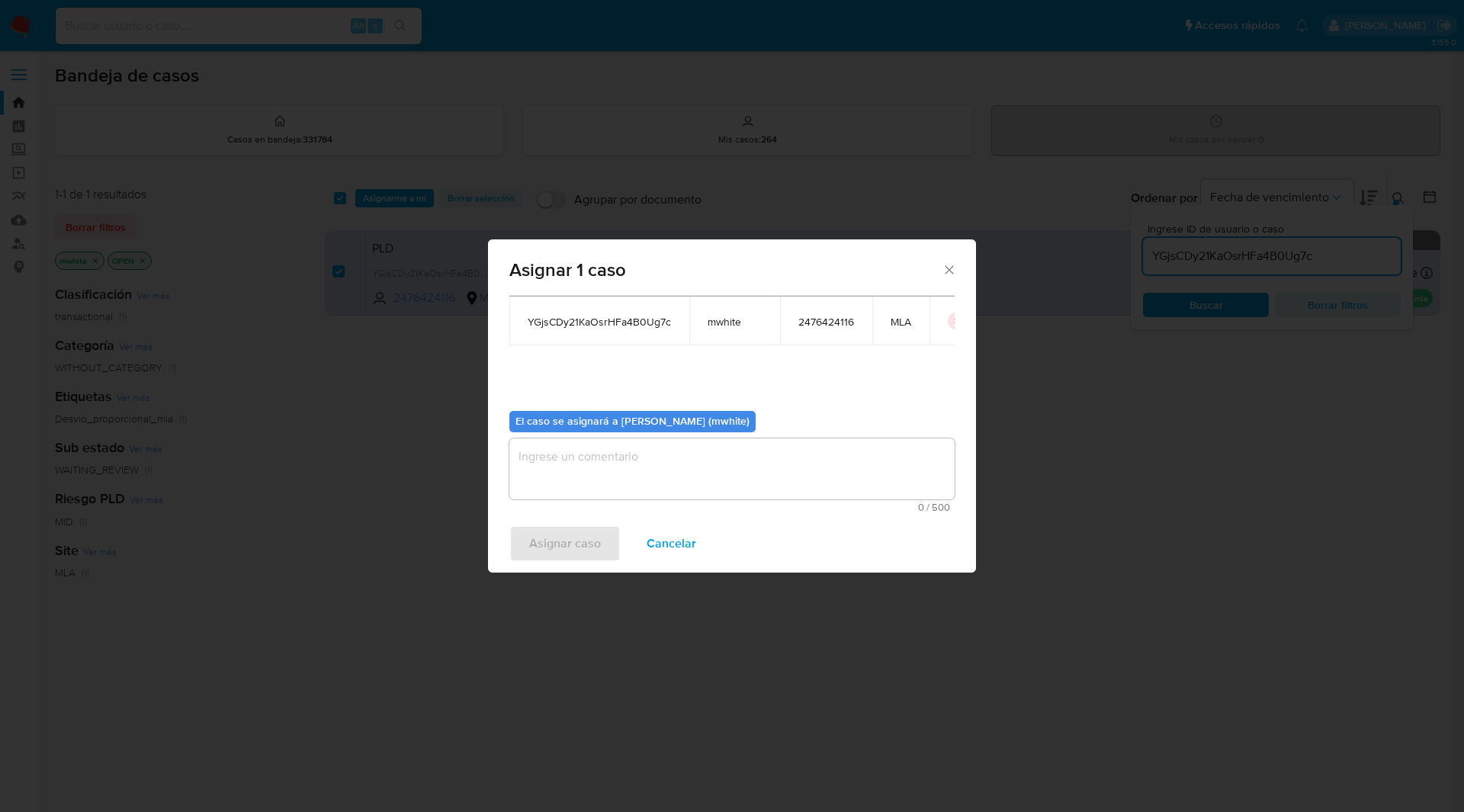
click at [596, 326] on span "YGjsCDy21KaOsrHFa4B0Ug7c" at bounding box center [599, 322] width 143 height 14
click at [557, 325] on span "YGjsCDy21KaOsrHFa4B0Ug7c" at bounding box center [599, 322] width 143 height 14
click at [531, 465] on textarea "assign-modal" at bounding box center [732, 469] width 445 height 61
paste textarea "mwhite"
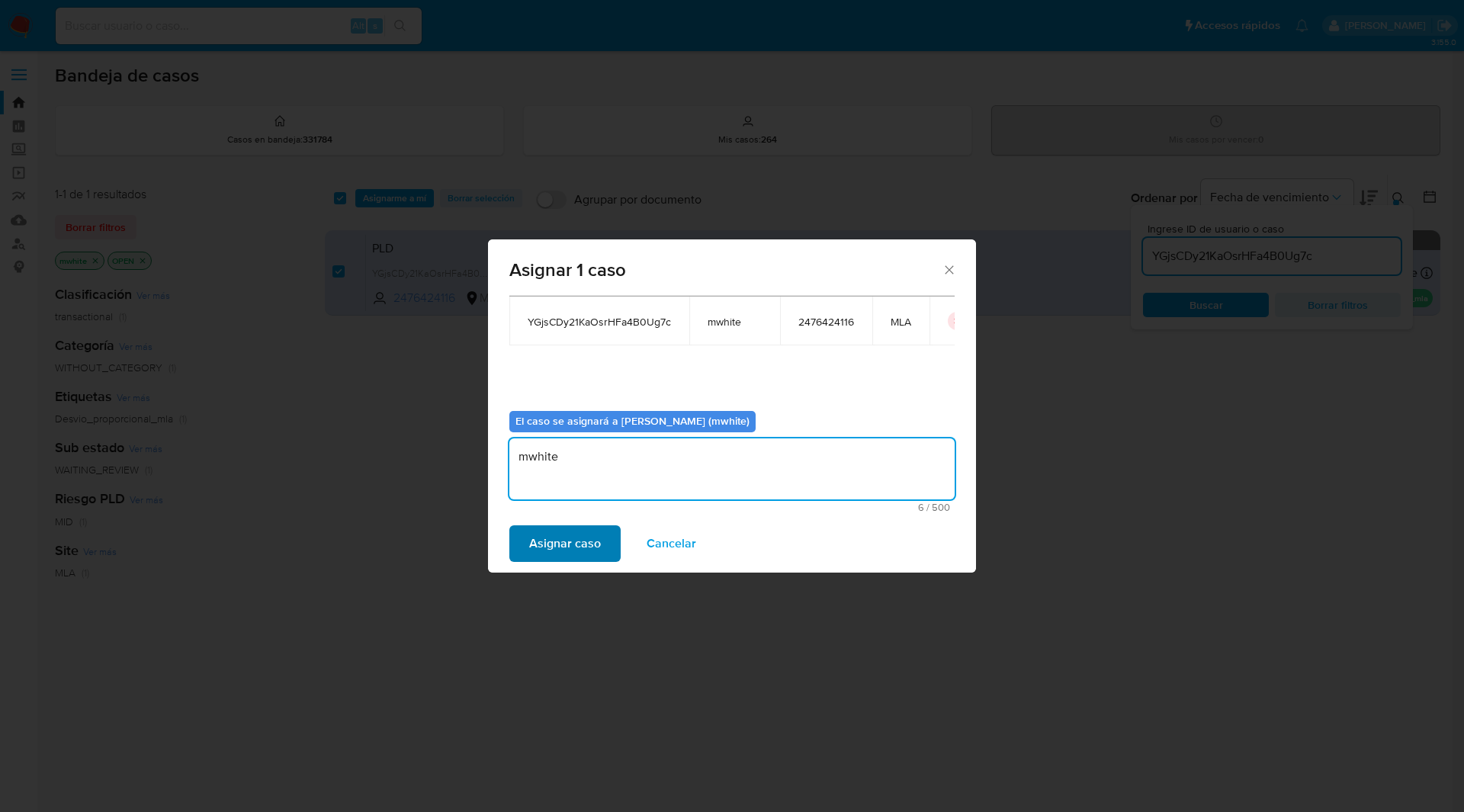
type textarea "mwhite"
click at [554, 537] on span "Asignar caso" at bounding box center [565, 543] width 72 height 34
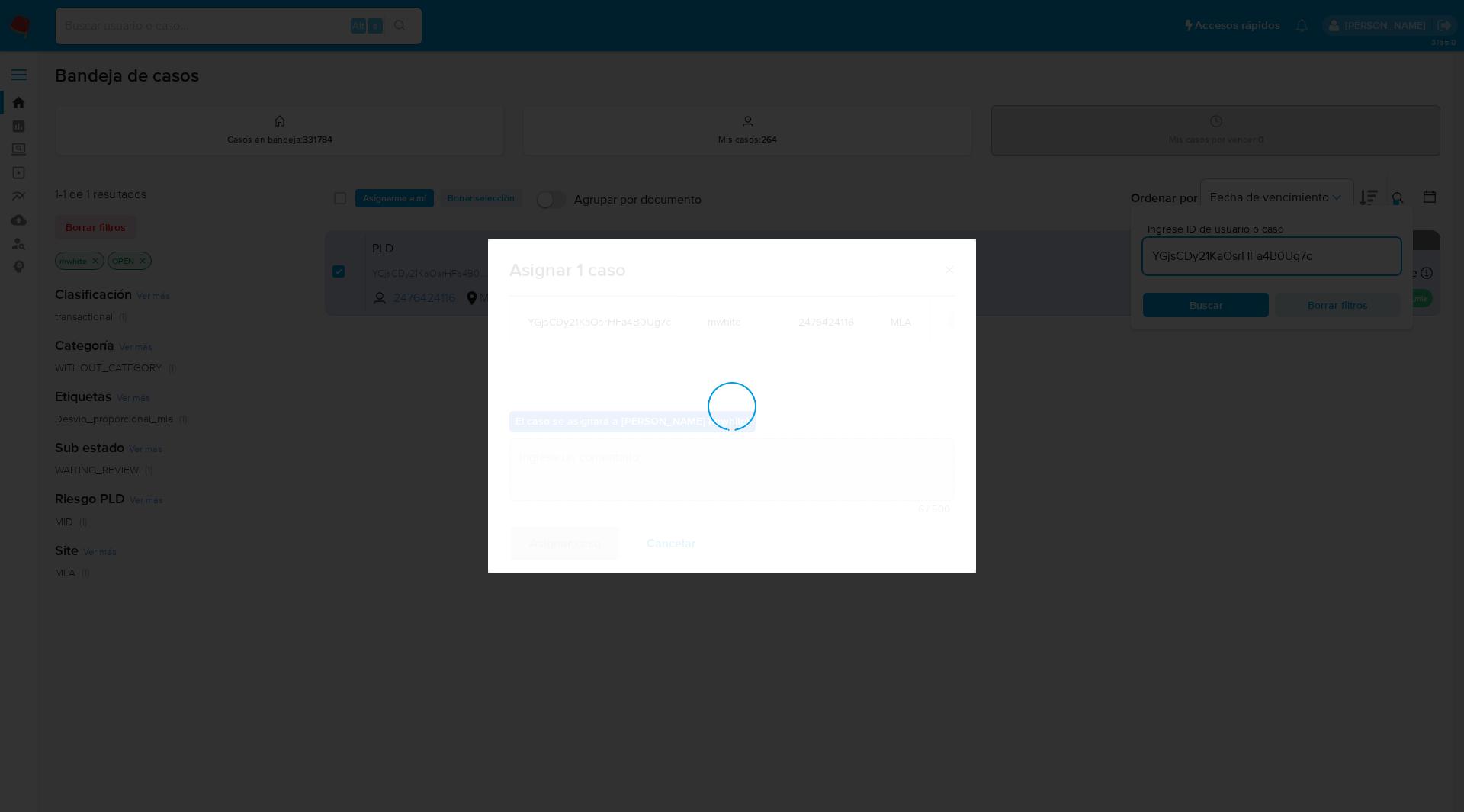
checkbox input "false"
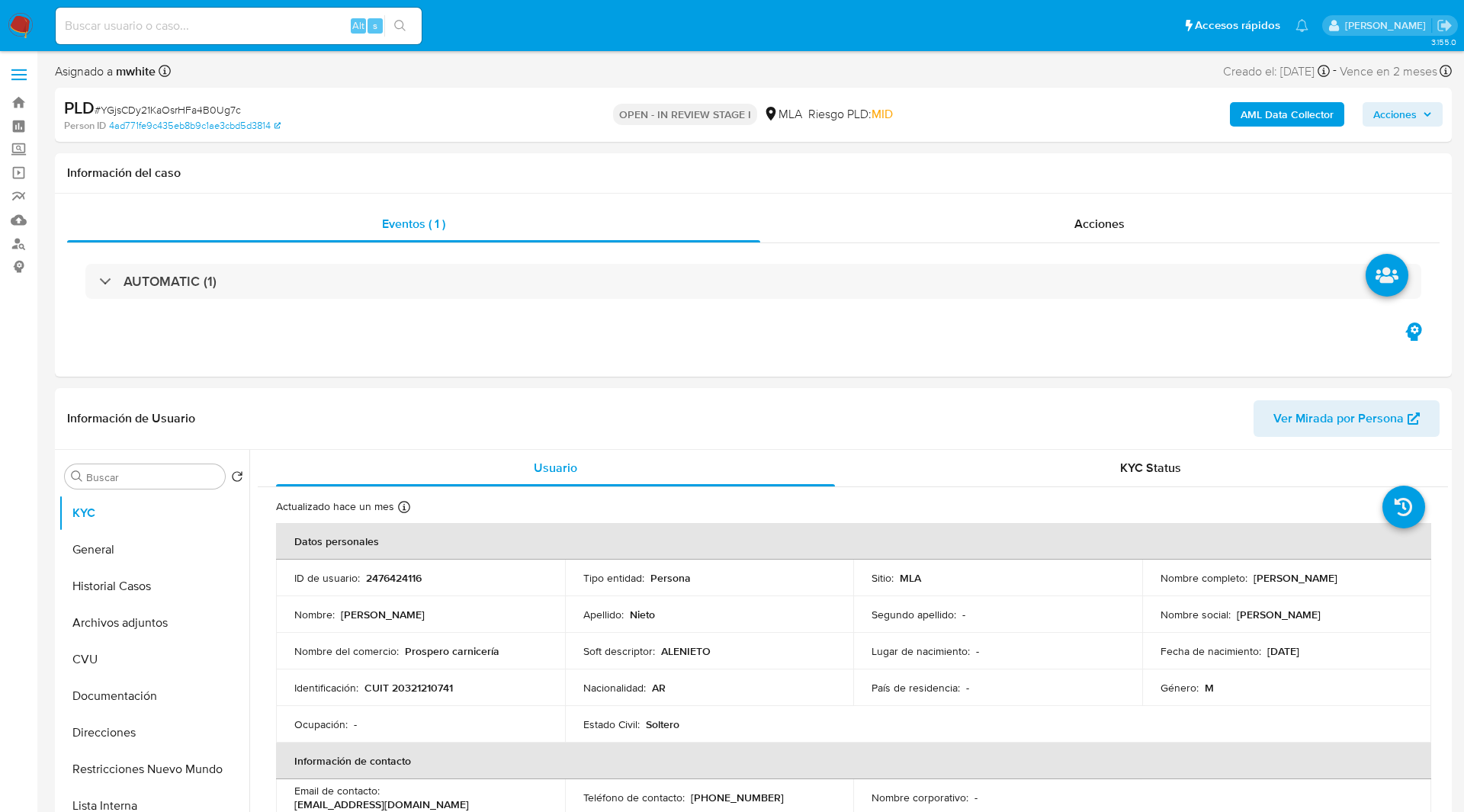
select select "10"
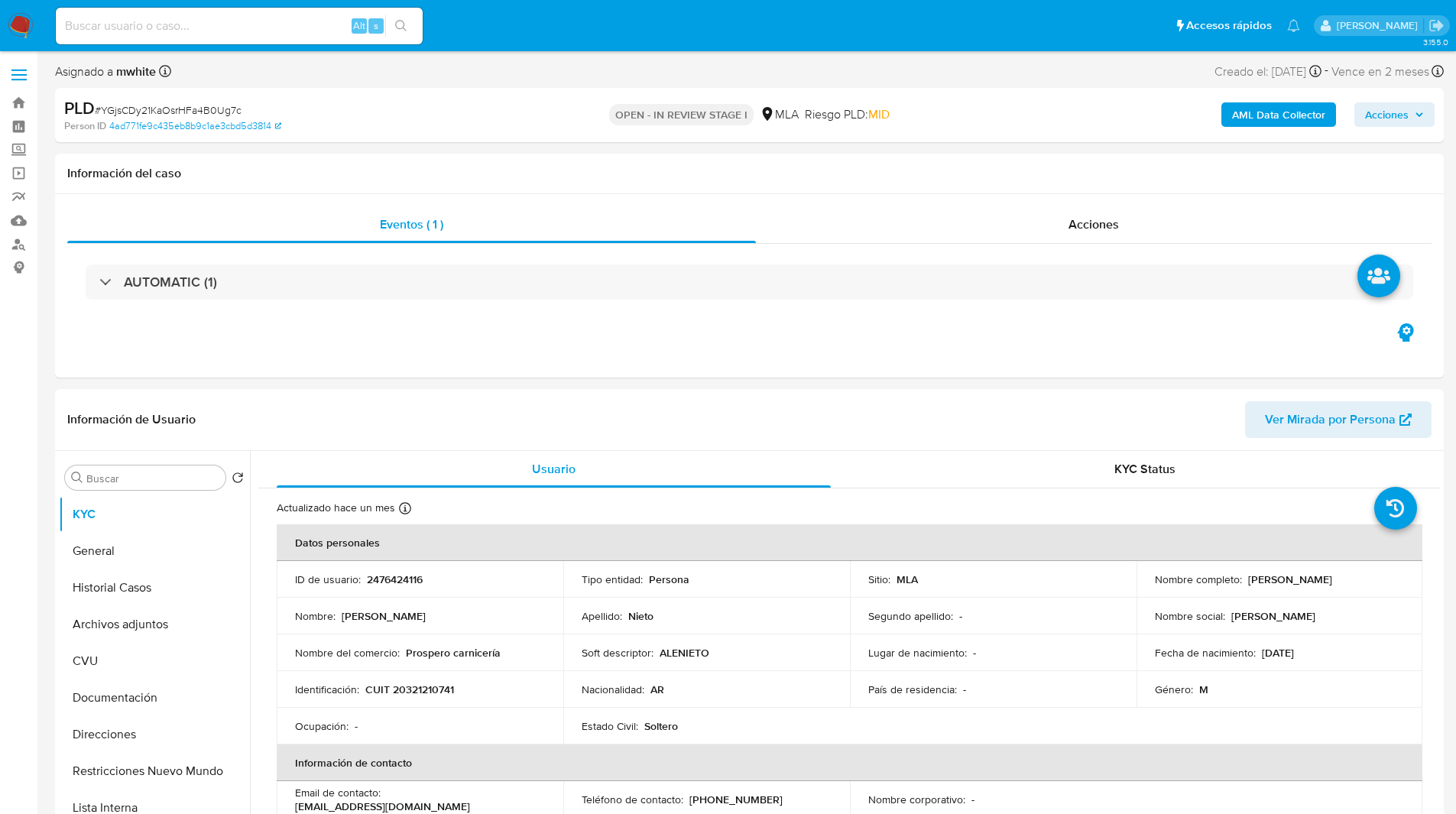
click at [603, 46] on nav "Pausado Ver notificaciones Alt s Accesos rápidos Presiona las siguientes teclas…" at bounding box center [728, 26] width 1456 height 51
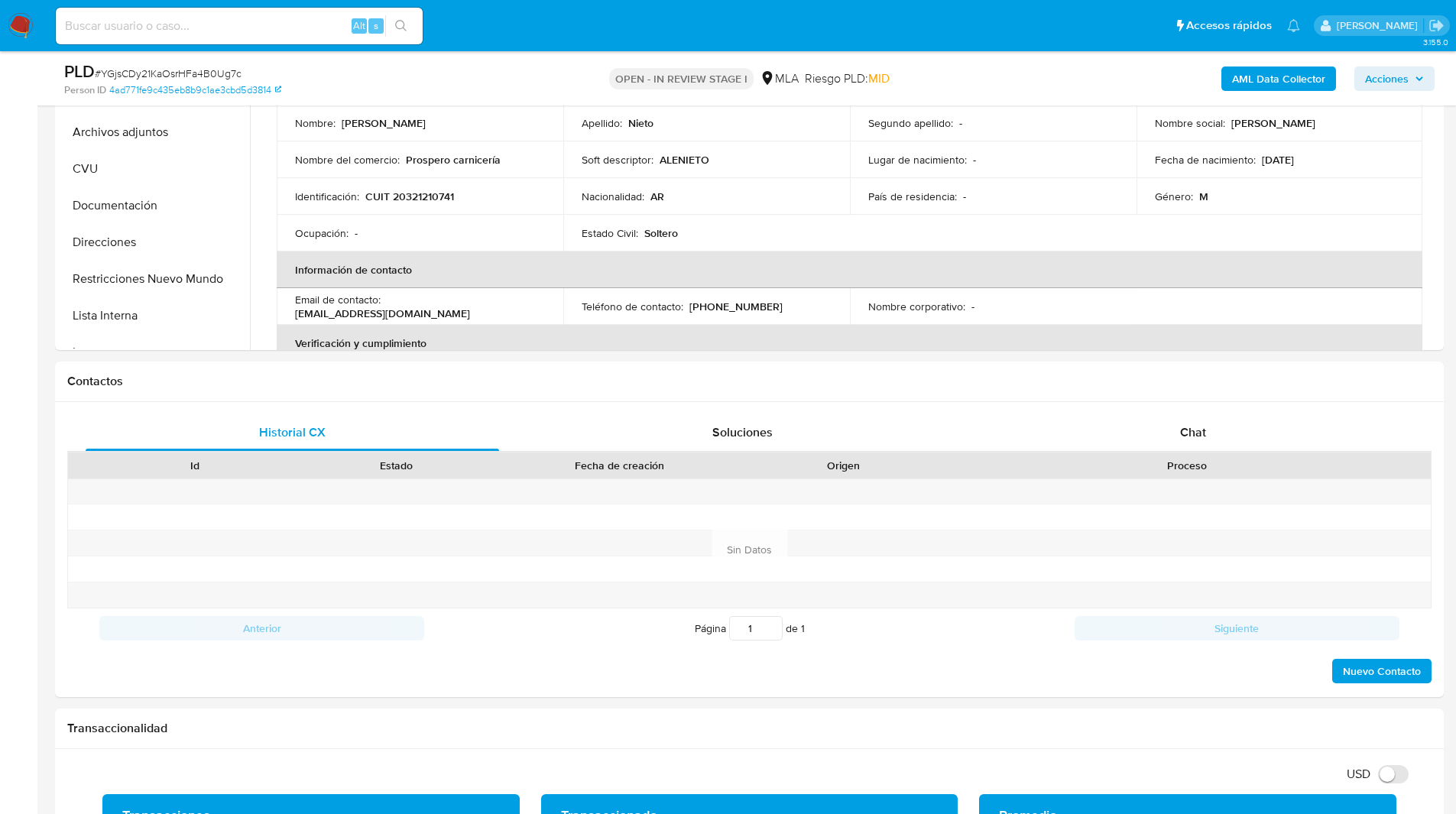
scroll to position [441, 0]
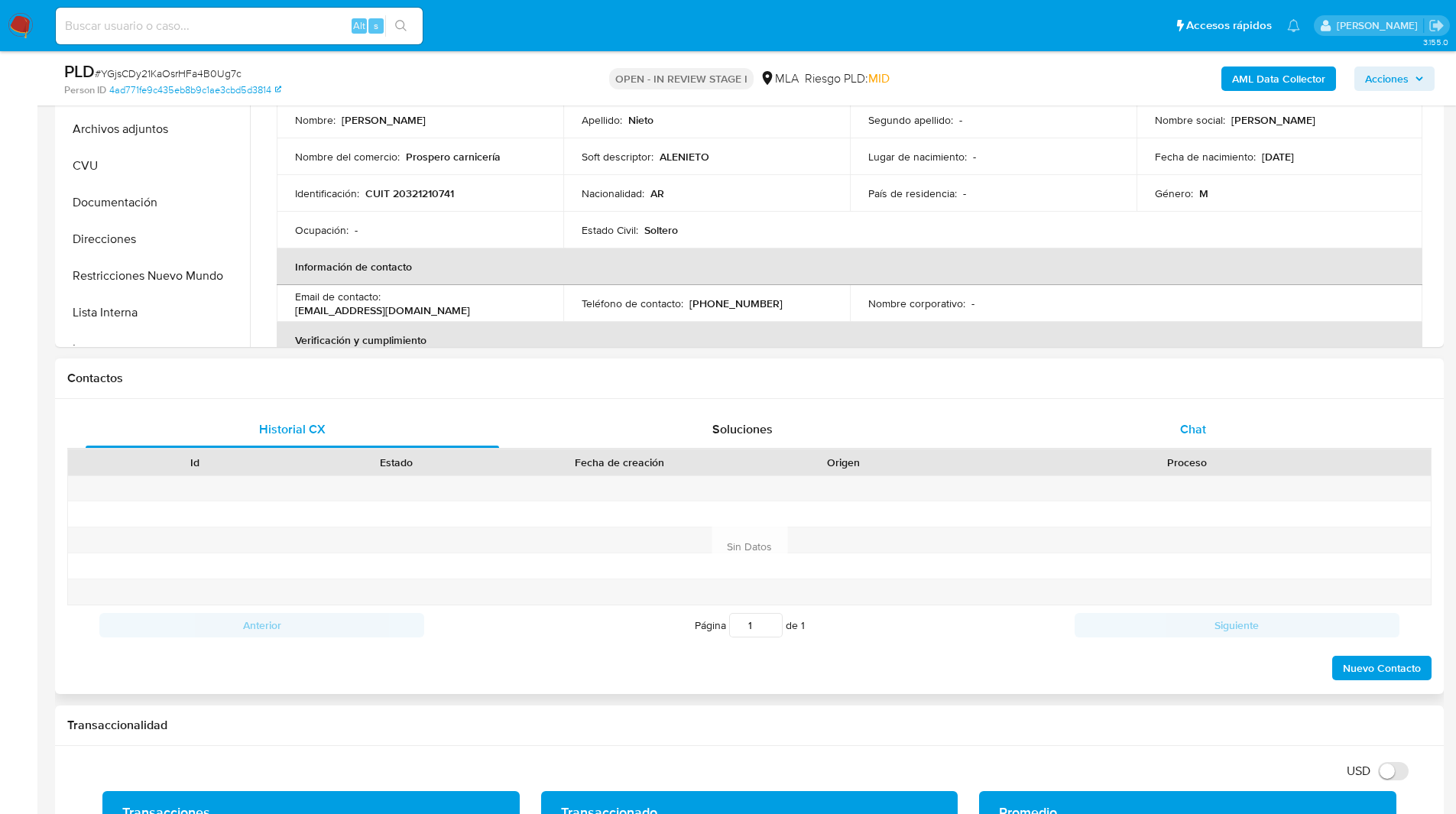
click at [1176, 422] on div "Chat" at bounding box center [1192, 429] width 414 height 36
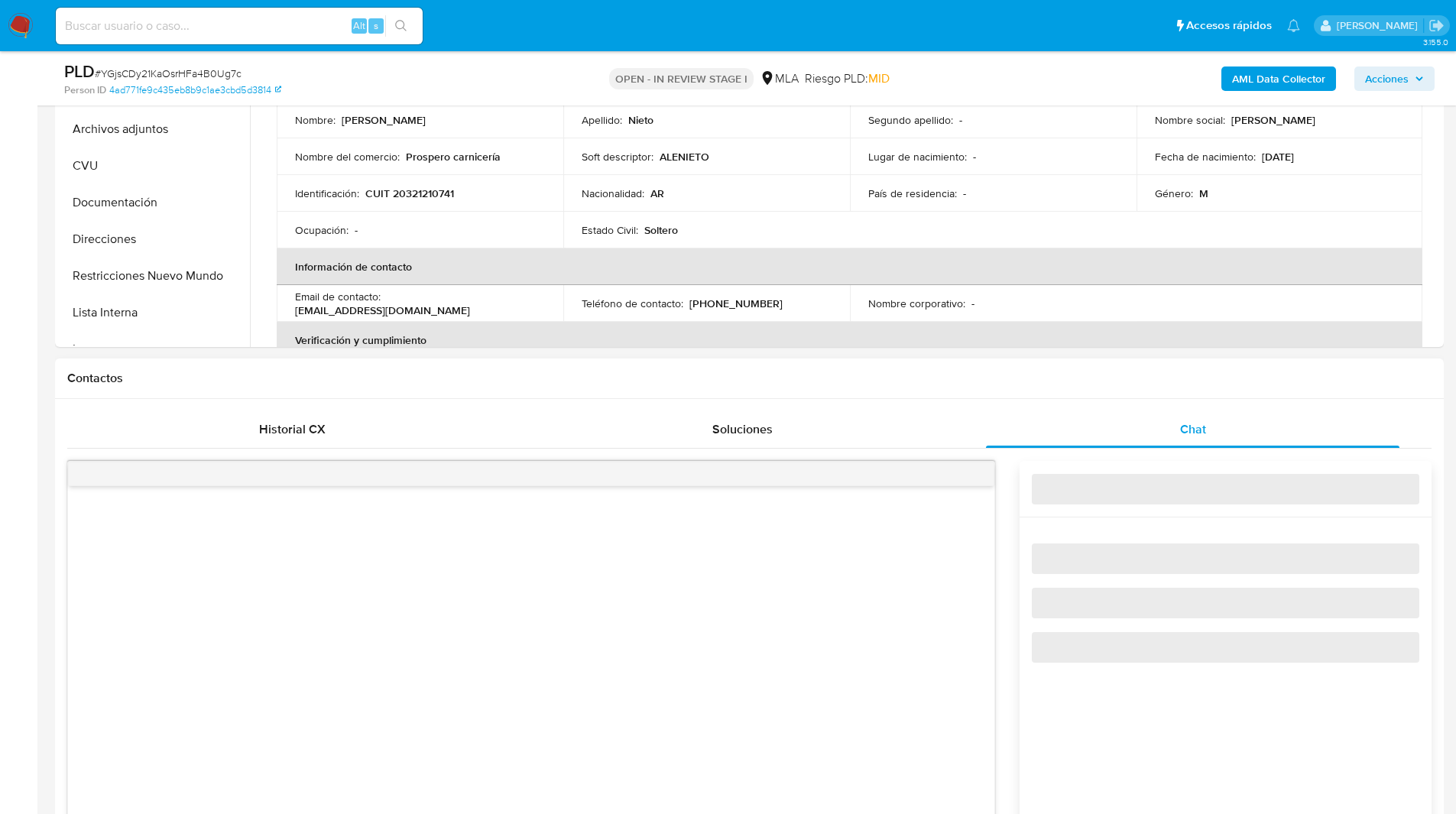
click at [1101, 385] on h1 "Contactos" at bounding box center [749, 378] width 1364 height 15
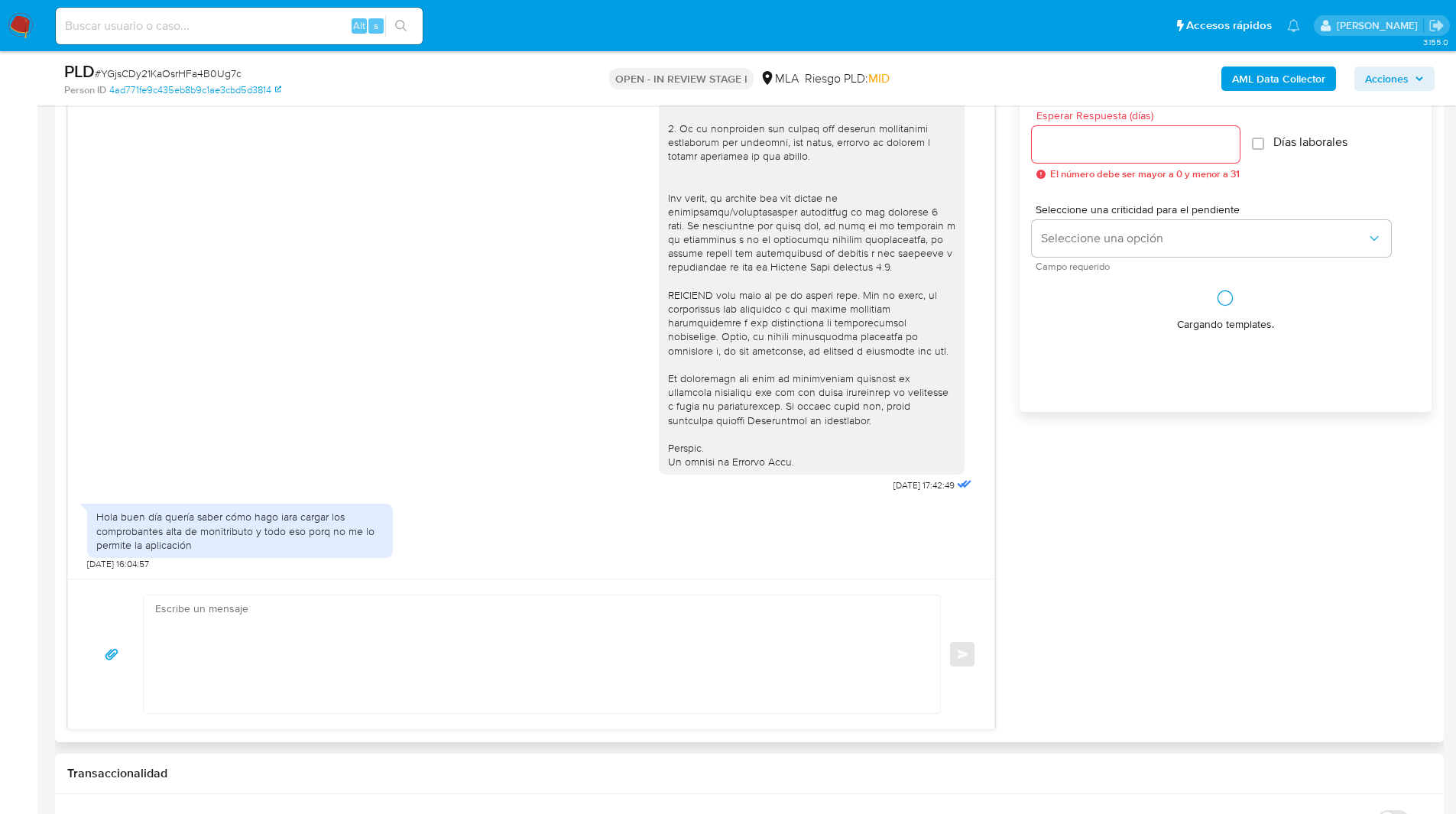
scroll to position [857, 0]
click at [1097, 150] on input "Esperar Respuesta (días)" at bounding box center [1135, 143] width 208 height 20
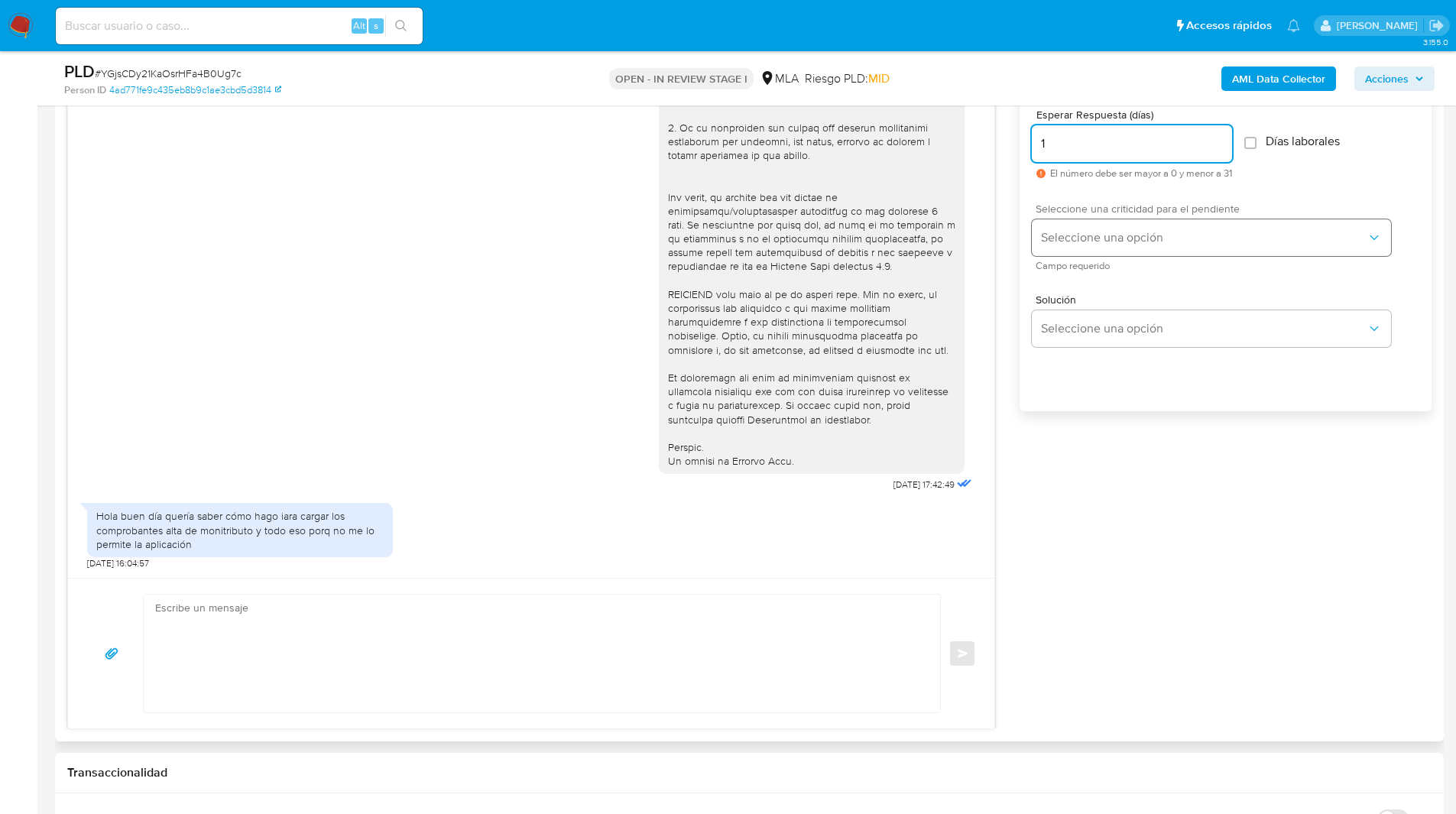
type input "1"
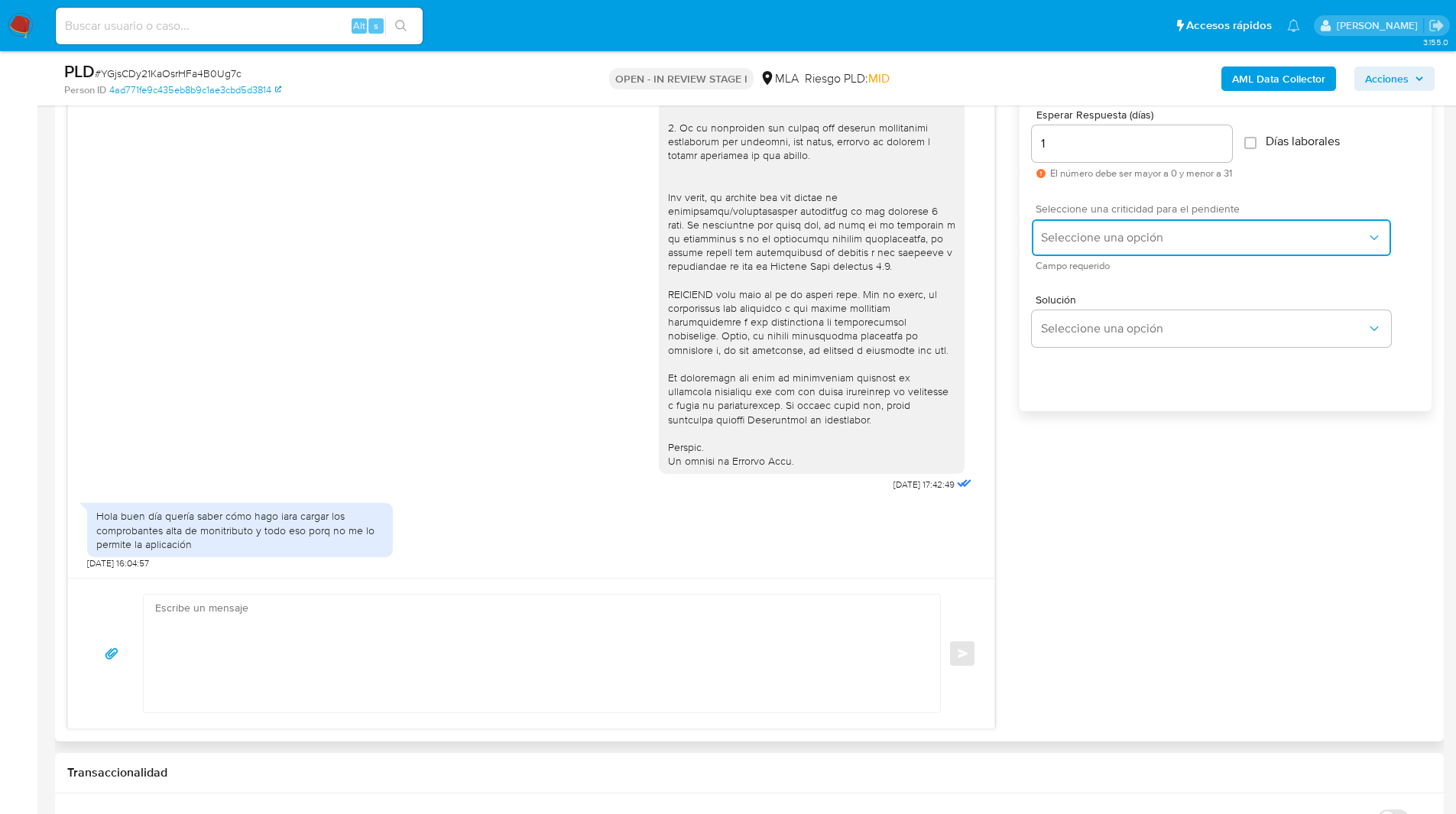
click at [1065, 248] on button "Seleccione una opción" at bounding box center [1211, 238] width 359 height 36
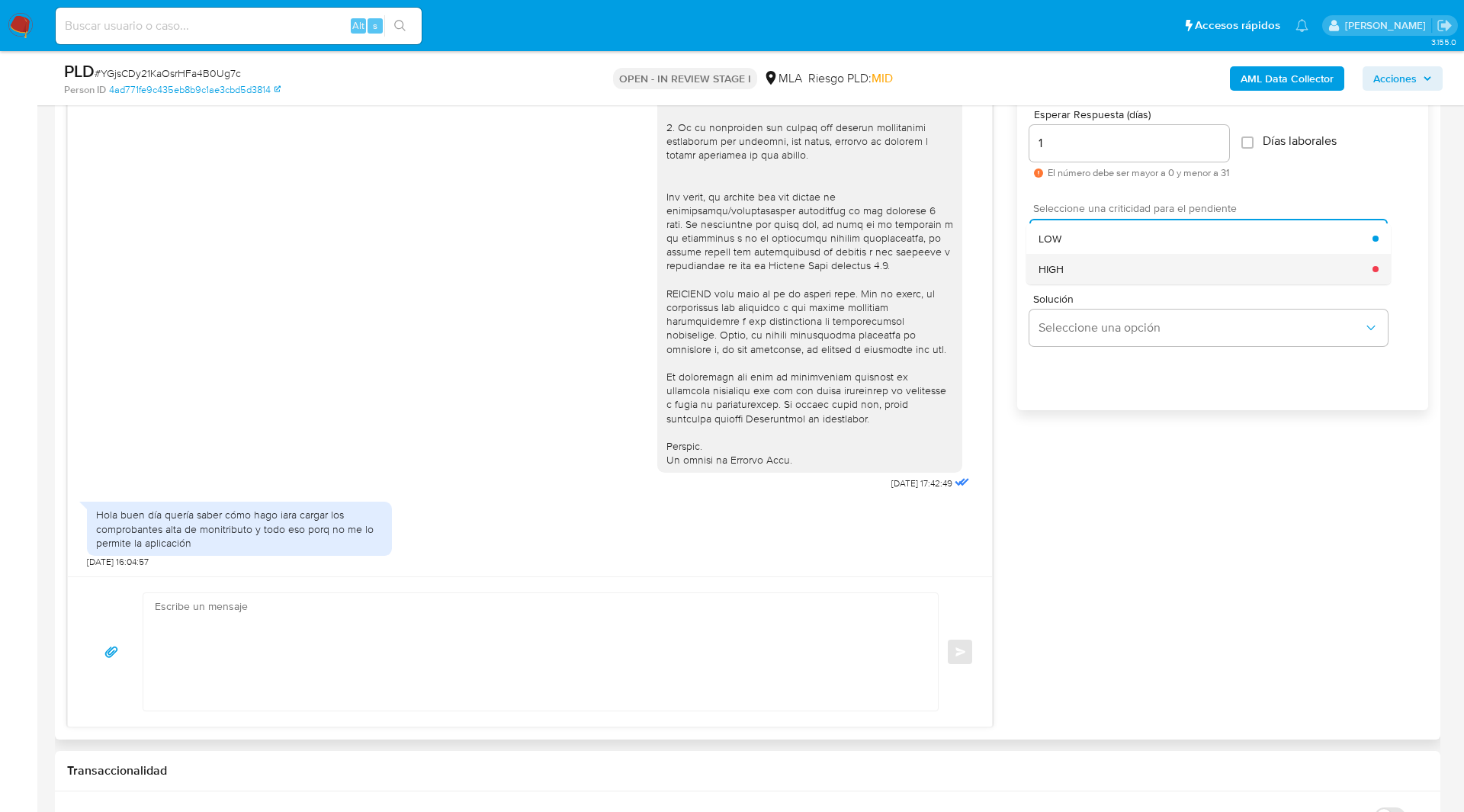
click at [1089, 278] on div "HIGH" at bounding box center [1205, 269] width 334 height 31
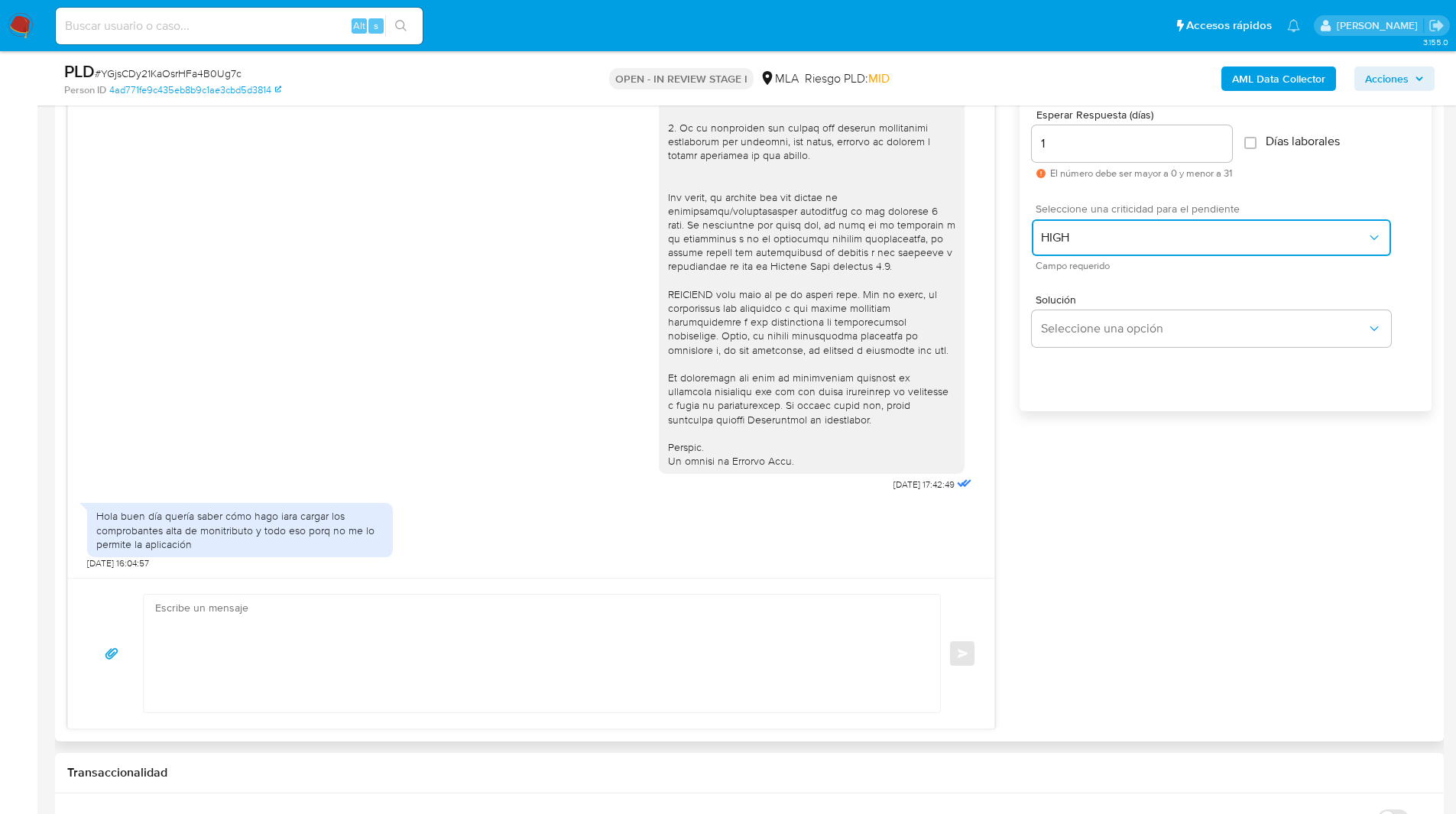
click at [1055, 249] on button "HIGH" at bounding box center [1211, 238] width 359 height 36
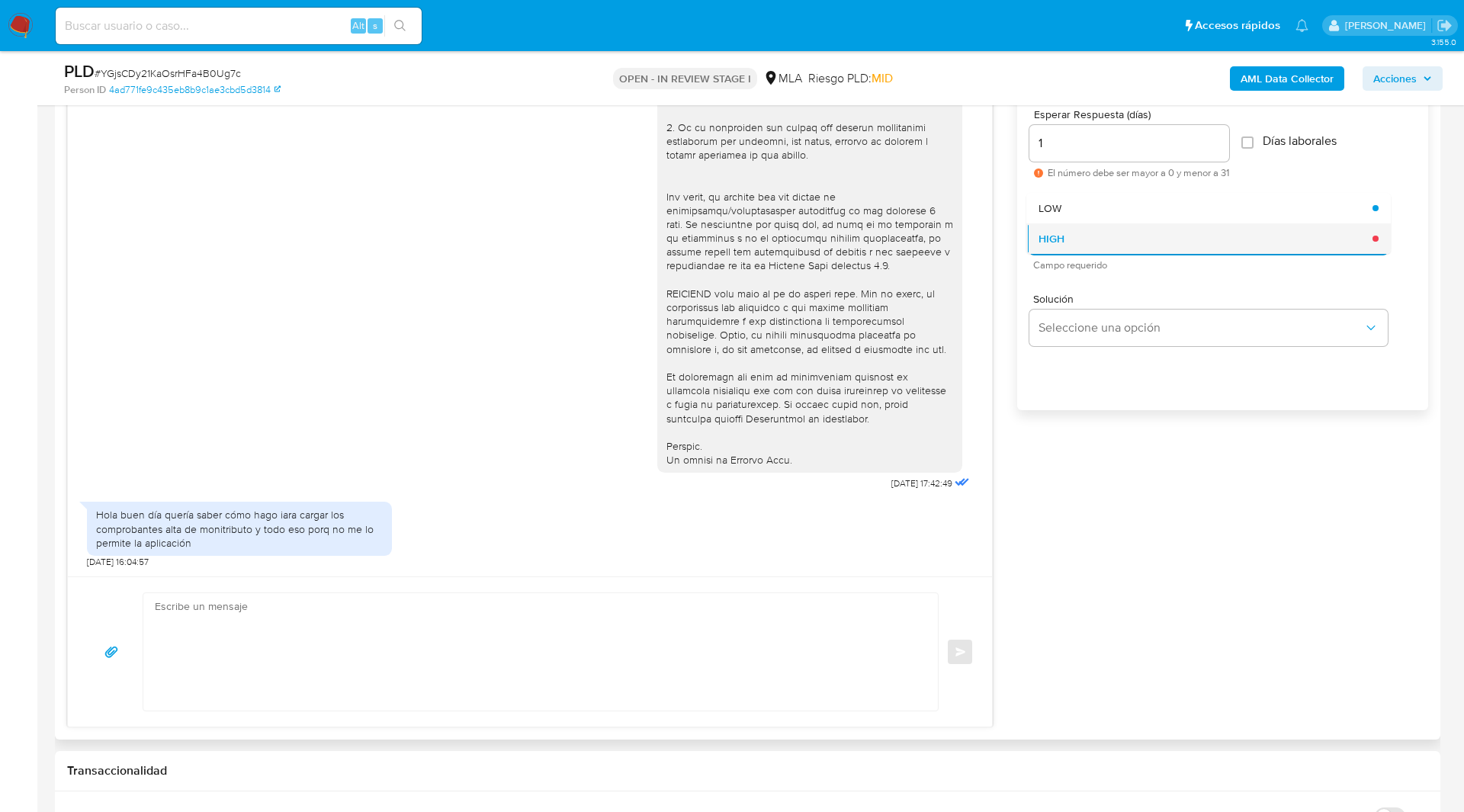
click at [1055, 237] on span "HIGH" at bounding box center [1050, 238] width 26 height 14
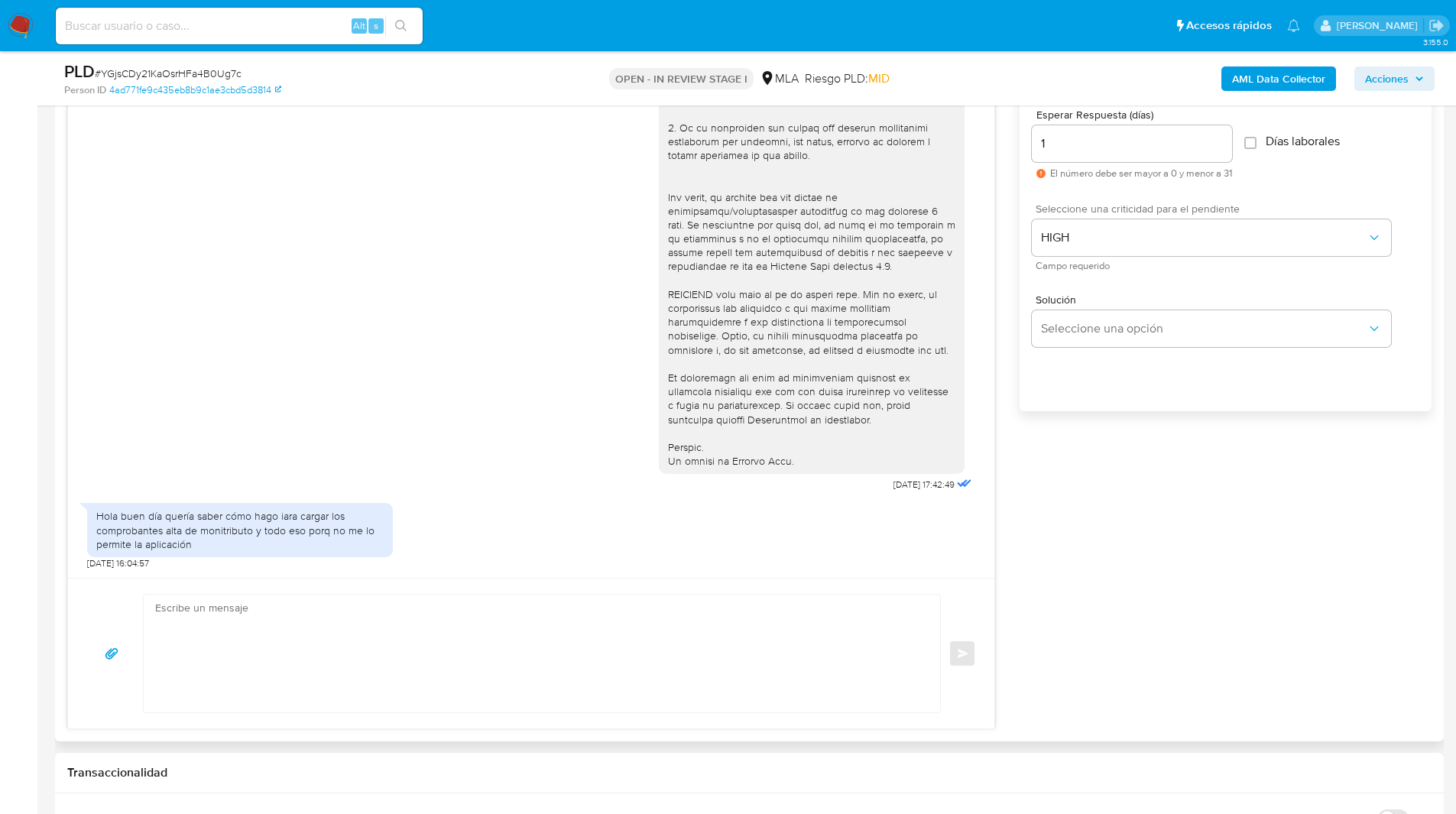
click at [1095, 482] on div "18/08/2025 17:42:49 Hola buen día quería saber cómo hago iara cargar los compro…" at bounding box center [749, 386] width 1364 height 685
click at [437, 560] on div "Hola buen día quería saber cómo hago iara cargar los comprobantes alta de monit…" at bounding box center [531, 531] width 888 height 74
click at [472, 608] on textarea at bounding box center [538, 653] width 766 height 118
paste textarea "Hola, Esperamos que te encuentres muy bien. Te consultamos si tuviste oportunid…"
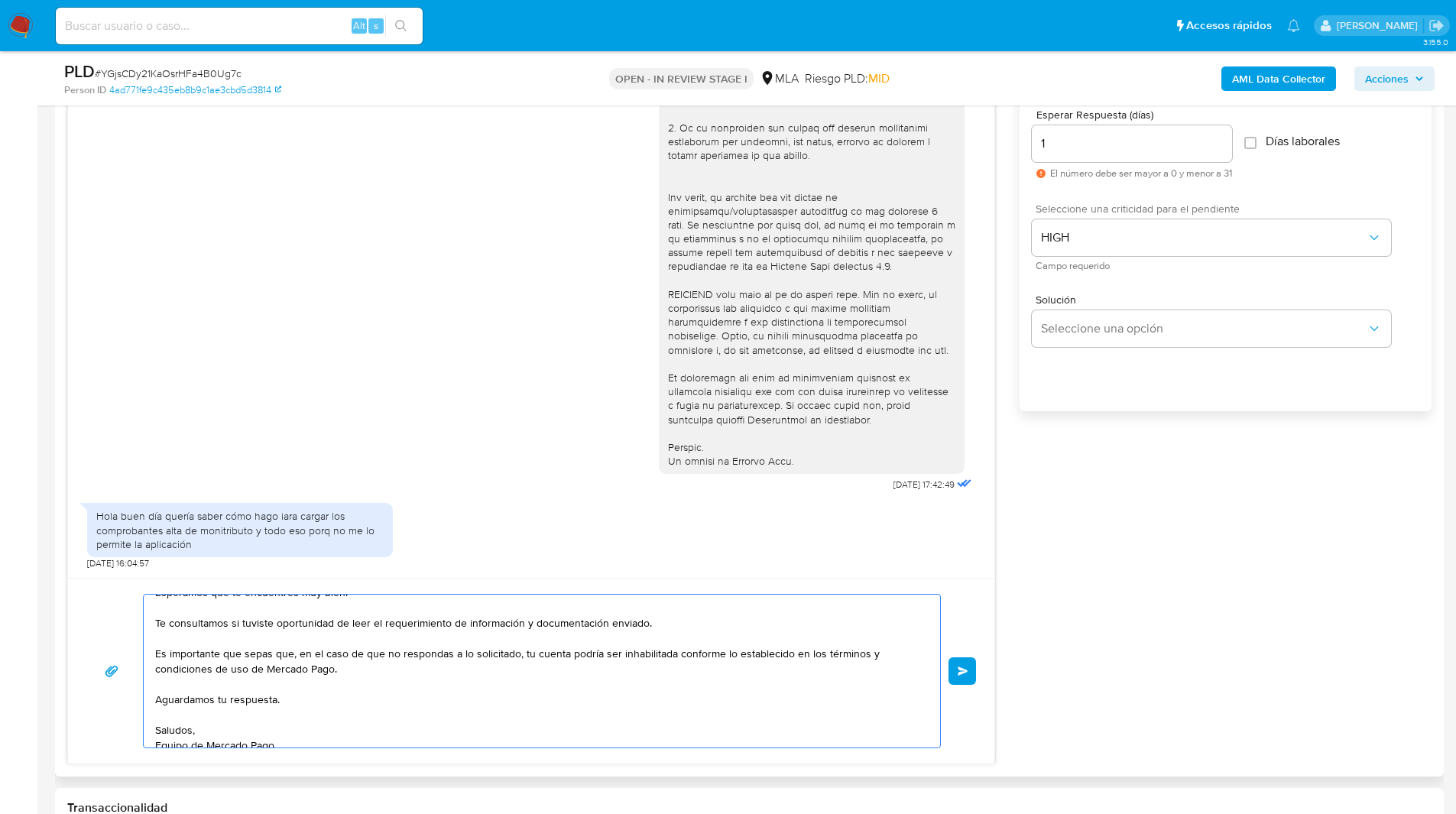
scroll to position [0, 0]
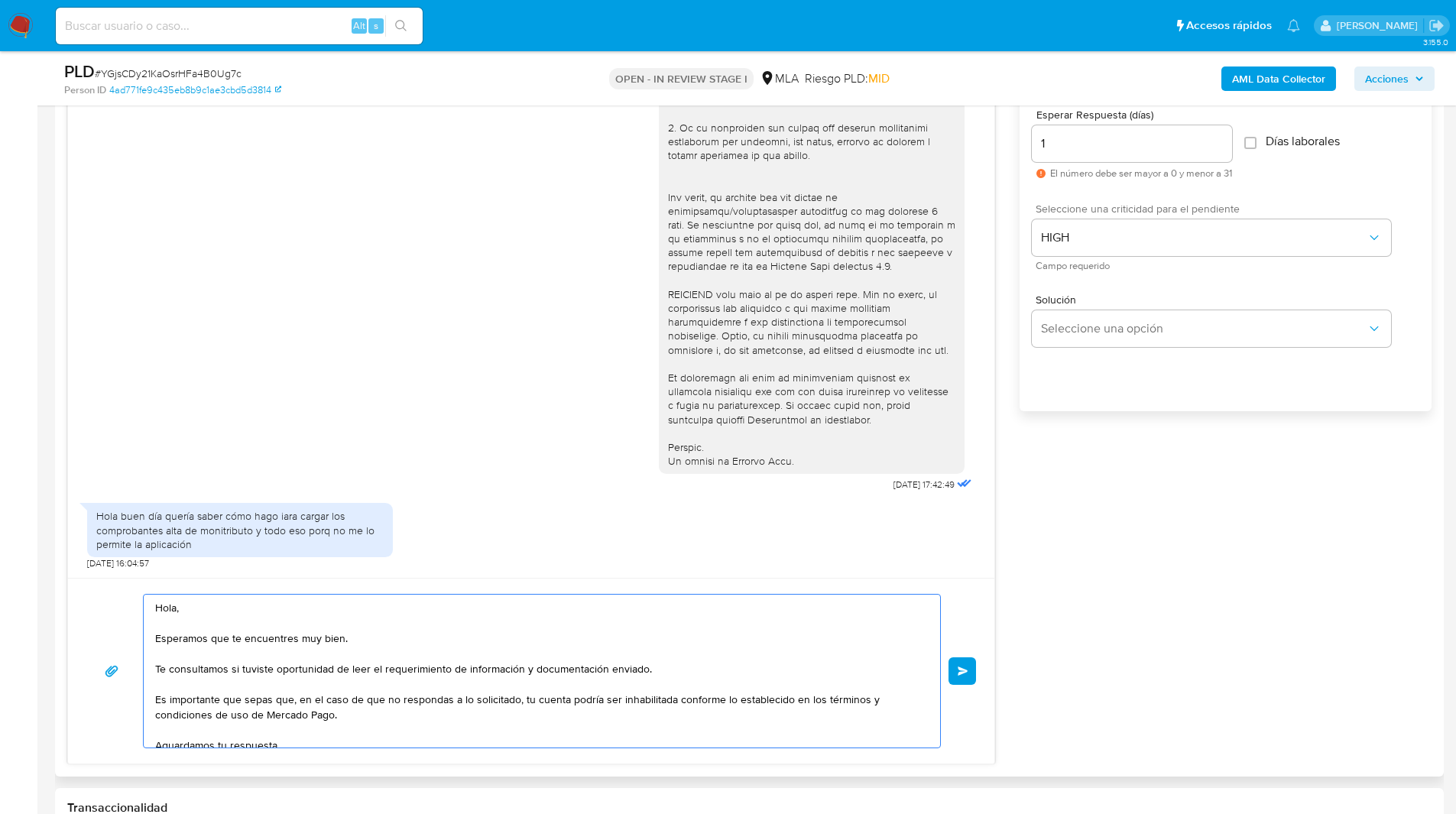
drag, startPoint x: 171, startPoint y: 670, endPoint x: 708, endPoint y: 658, distance: 537.1
click at [708, 658] on textarea "Hola, Esperamos que te encuentres muy bien. Te consultamos si tuviste oportunid…" at bounding box center [538, 671] width 766 height 153
drag, startPoint x: 660, startPoint y: 666, endPoint x: 166, endPoint y: 668, distance: 494.0
click at [166, 668] on textarea "Hola, Esperamos que te encuentres muy bien. Te consultamos si tuviste oportunid…" at bounding box center [538, 671] width 766 height 153
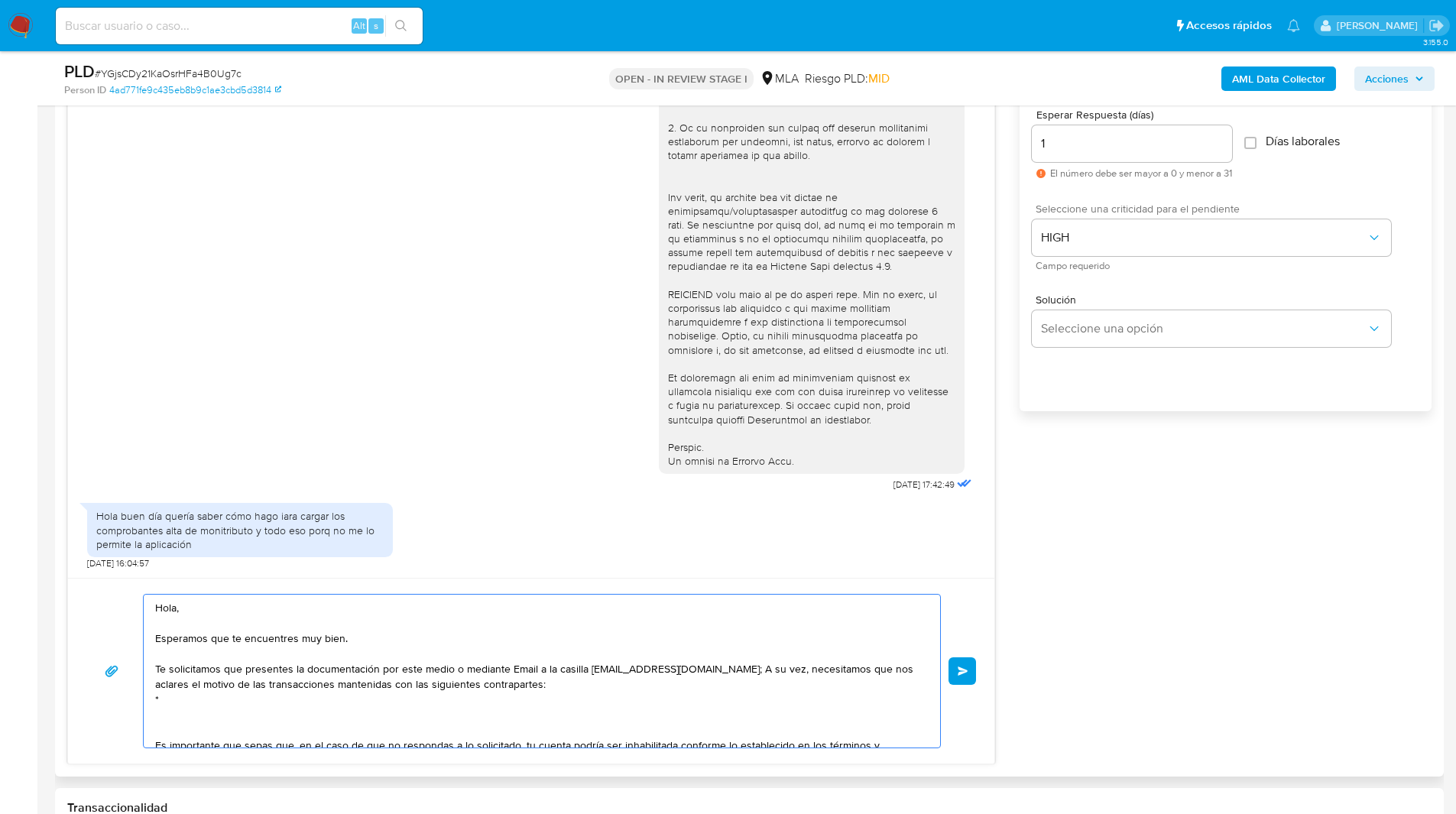
paste textarea "*"
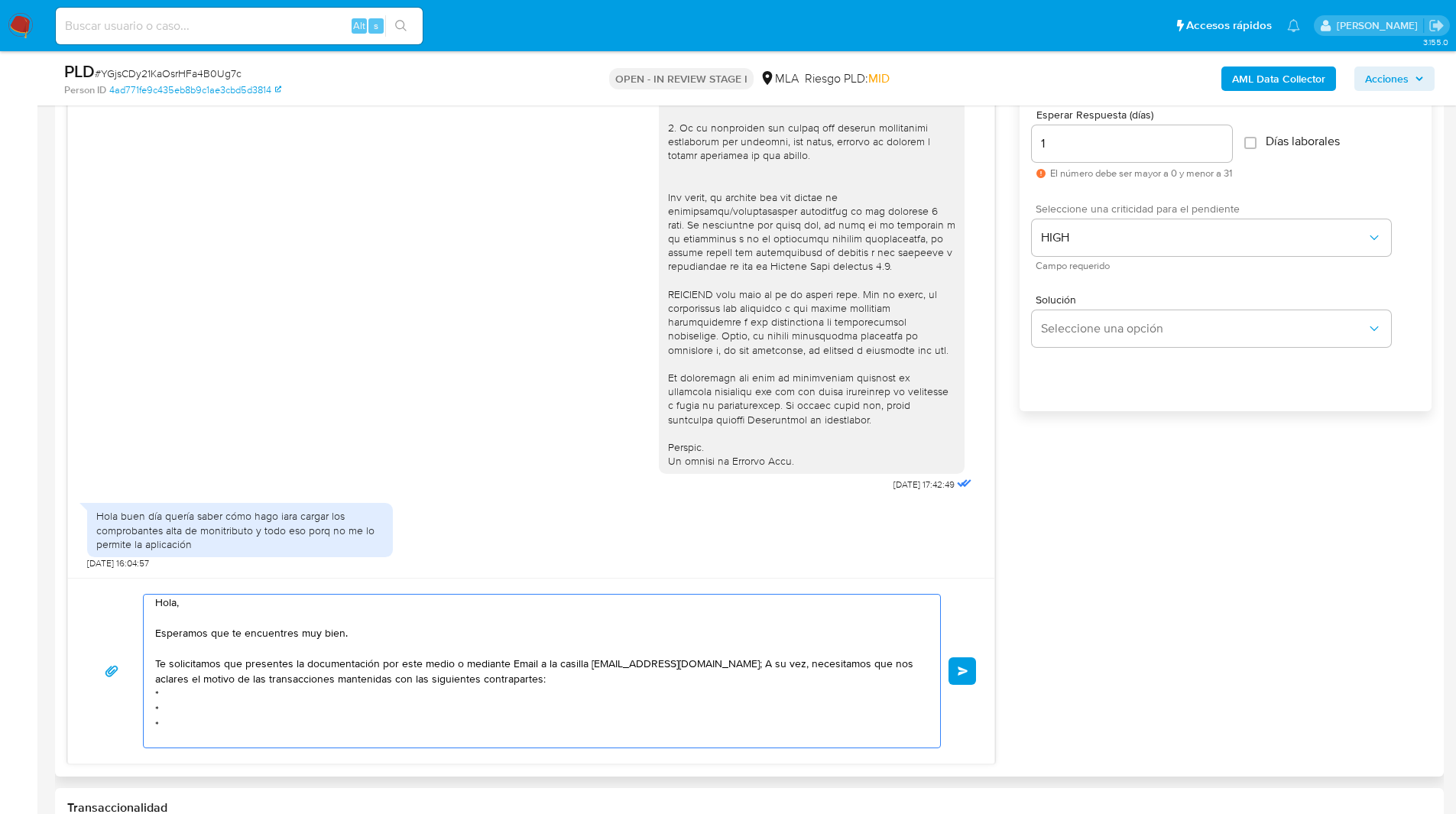
paste textarea "*"
click at [202, 691] on textarea "Hola, Esperamos que te encuentres muy bien. Te solicitamos que presentes la doc…" at bounding box center [538, 671] width 766 height 153
paste textarea "Fengfa Lin - CUIT 20956605831"
paste textarea "Guillermo Daniel Nieto - CUIT 20310891542"
drag, startPoint x: 167, startPoint y: 727, endPoint x: 142, endPoint y: 725, distance: 25.1
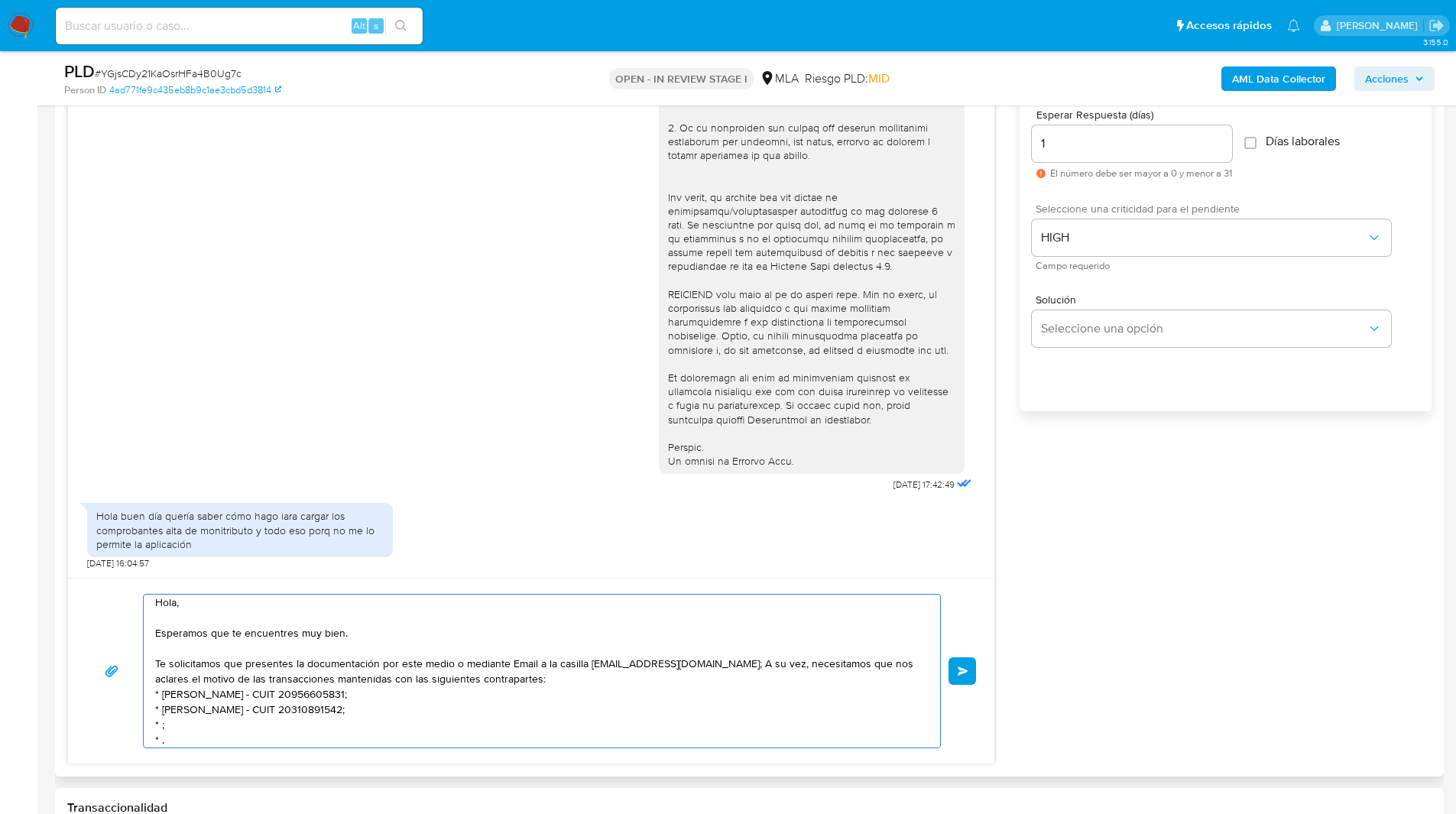
click at [142, 725] on div "Hola, Esperamos que te encuentres muy bien. Te solicitamos que presentes la doc…" at bounding box center [531, 671] width 890 height 154
paste textarea "Avicola Mas Sa - CUIL 30712518789"
click at [242, 695] on textarea "Hola, Esperamos que te encuentres muy bien. Te solicitamos que presentes la doc…" at bounding box center [538, 671] width 766 height 153
click at [266, 726] on textarea "Hola, Esperamos que te encuentres muy bien. Te solicitamos que presentes la doc…" at bounding box center [538, 671] width 766 height 153
paste textarea "T"
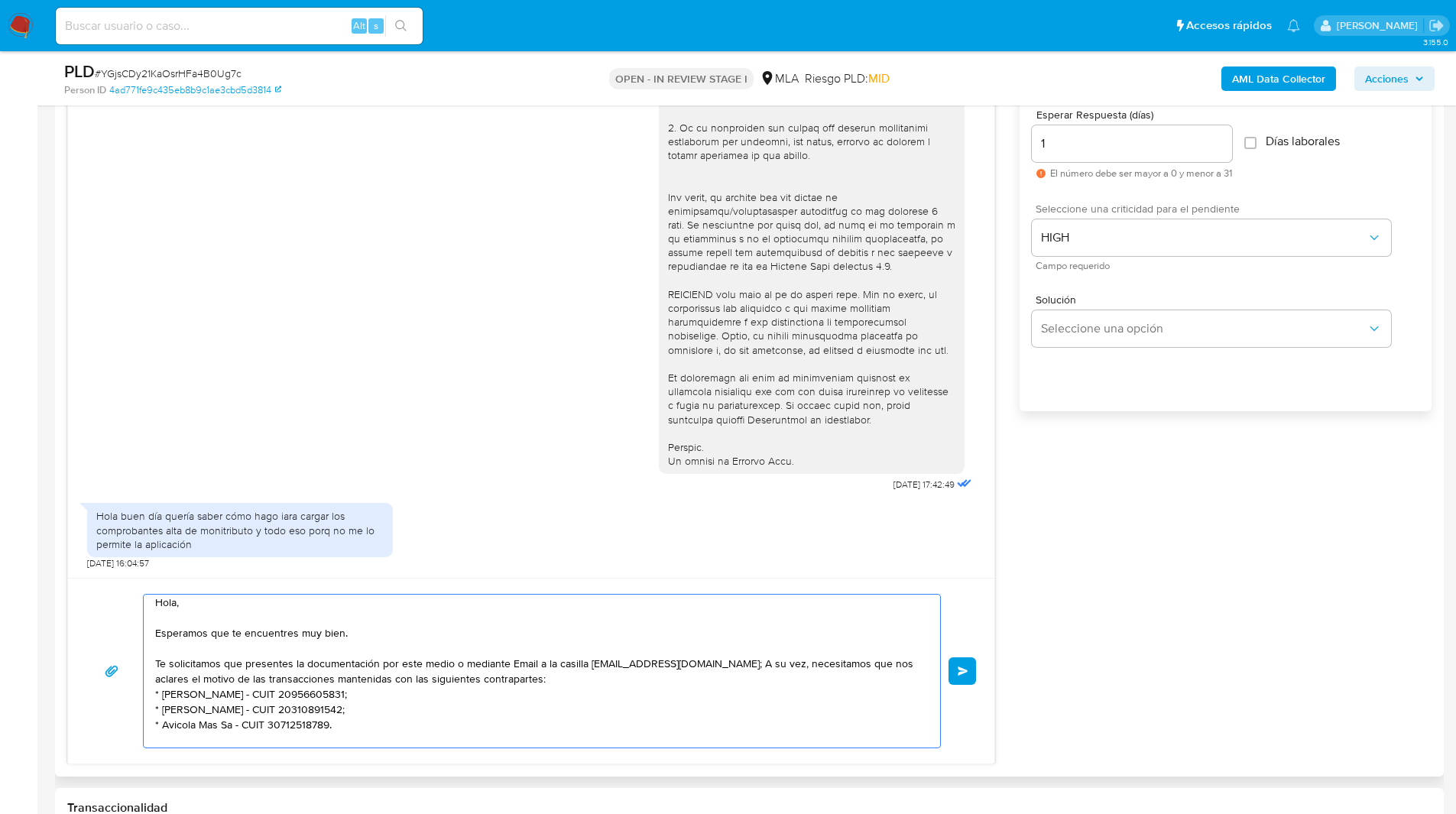
click at [229, 724] on textarea "Hola, Esperamos que te encuentres muy bien. Te solicitamos que presentes la doc…" at bounding box center [538, 671] width 766 height 153
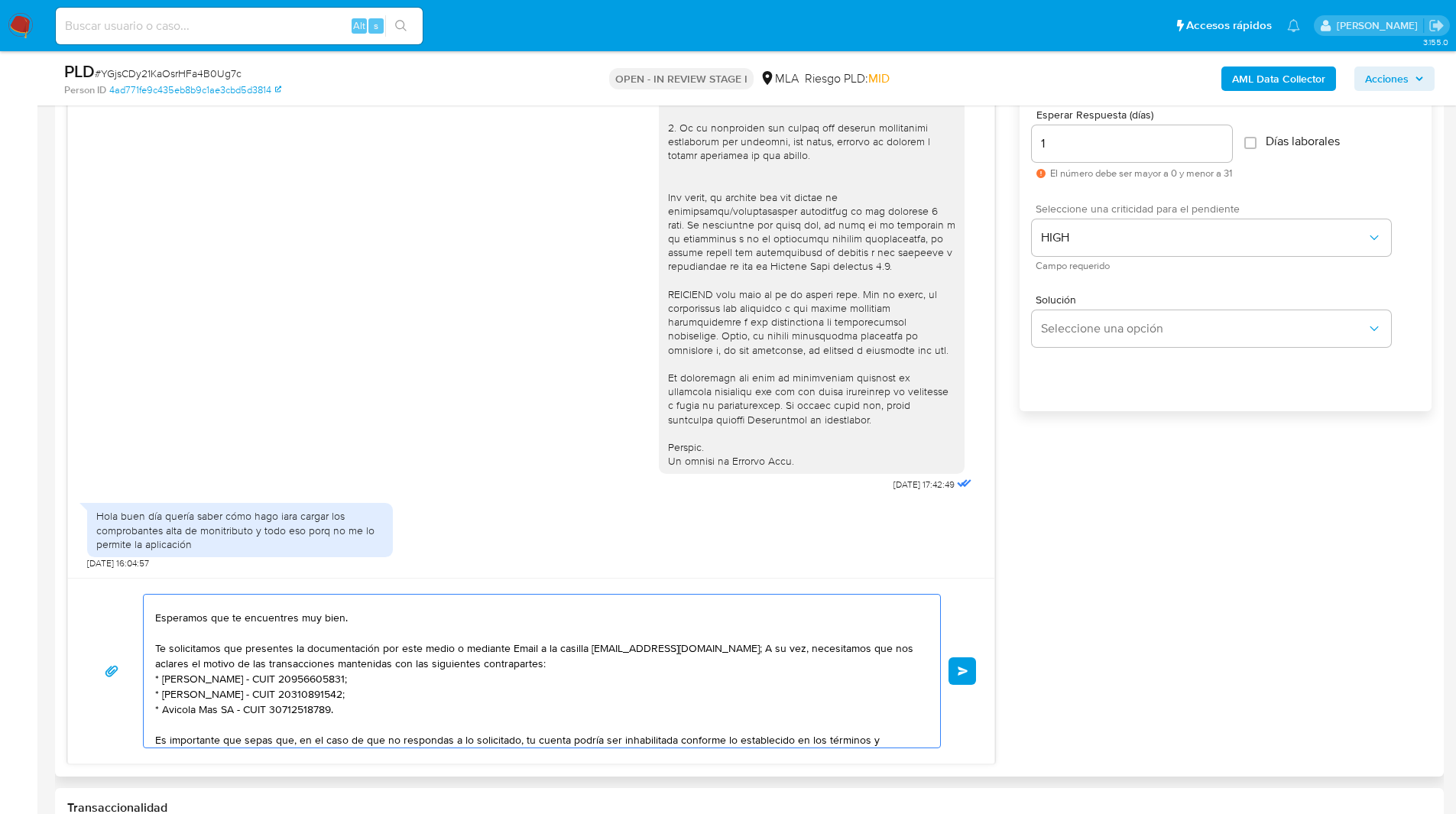
click at [627, 711] on textarea "Hola, Esperamos que te encuentres muy bien. Te solicitamos que presentes la doc…" at bounding box center [538, 671] width 766 height 153
type textarea "Hola, Esperamos que te encuentres muy bien. Te solicitamos que presentes la doc…"
click at [962, 668] on span "Enviar" at bounding box center [963, 671] width 11 height 9
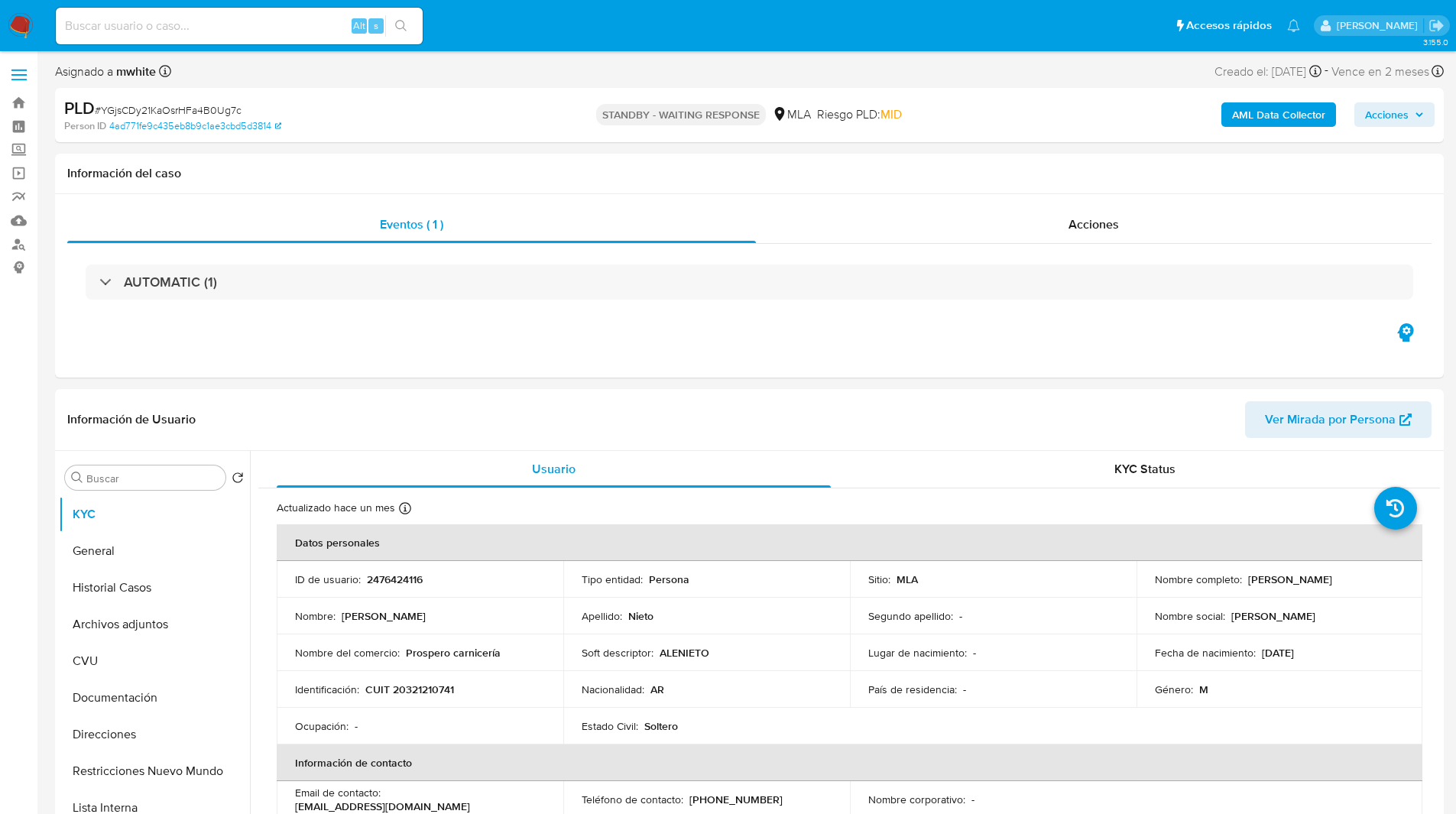
select select "10"
click at [228, 25] on input at bounding box center [239, 26] width 366 height 20
paste input "U5jRYWsYpD9QhkbsiqOxmXuq"
type input "U5jRYWsYpD9QhkbsiqOxmXuq"
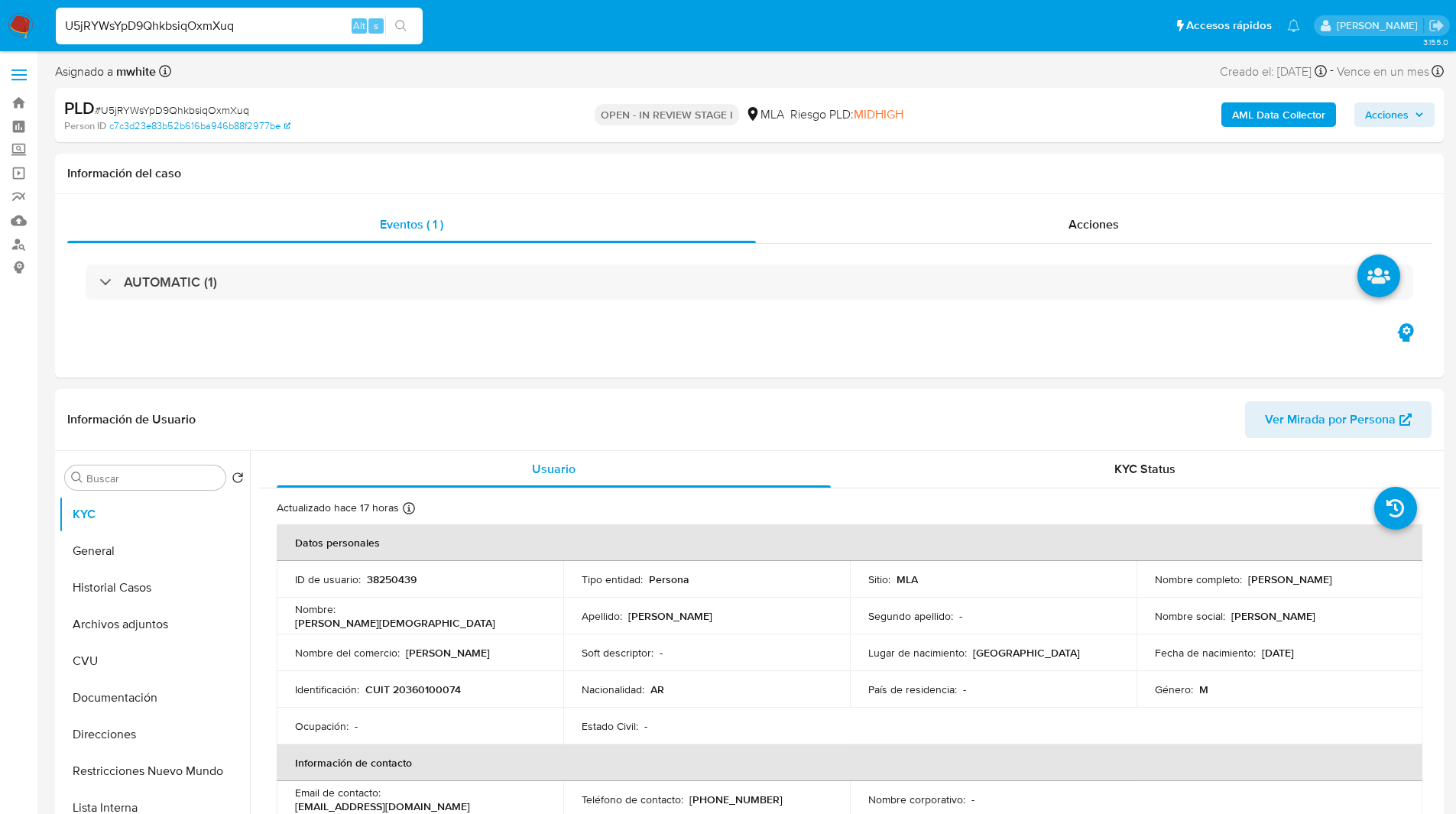
select select "10"
click at [799, 22] on ul "Pausado Ver notificaciones U5jRYWsYpD9QhkbsiqOxmXuq Alt s Accesos rápidos Presi…" at bounding box center [677, 25] width 1259 height 38
click at [494, 24] on ul "Pausado Ver notificaciones U5jRYWsYpD9QhkbsiqOxmXuq Alt s Accesos rápidos Presi…" at bounding box center [677, 25] width 1259 height 38
click at [171, 24] on input "U5jRYWsYpD9QhkbsiqOxmXuq" at bounding box center [239, 26] width 366 height 20
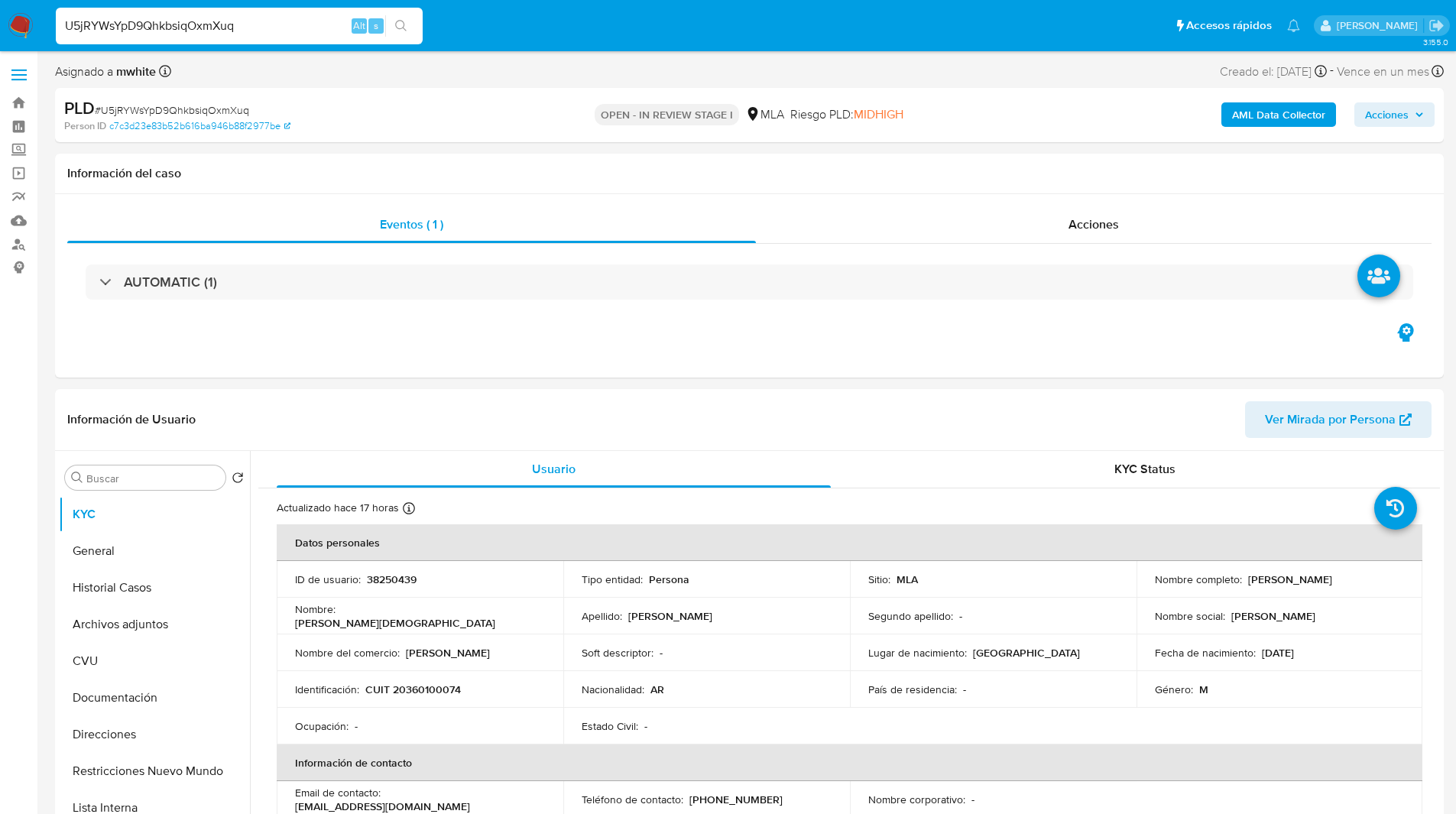
paste input
type input "U5jRYWsYpD9QhkbsiqOxmXuq"
click at [348, 83] on div "Asignado a mwhite Asignado el: 17/07/2025 16:35:39 Creado el: 12/07/2025 Creado…" at bounding box center [749, 75] width 1389 height 27
click at [288, 22] on input "U5jRYWsYpD9QhkbsiqOxmXuq" at bounding box center [239, 26] width 366 height 20
click at [299, 28] on input "U5jRYWsYpD9QhkbsiqOxmXuq" at bounding box center [239, 26] width 366 height 20
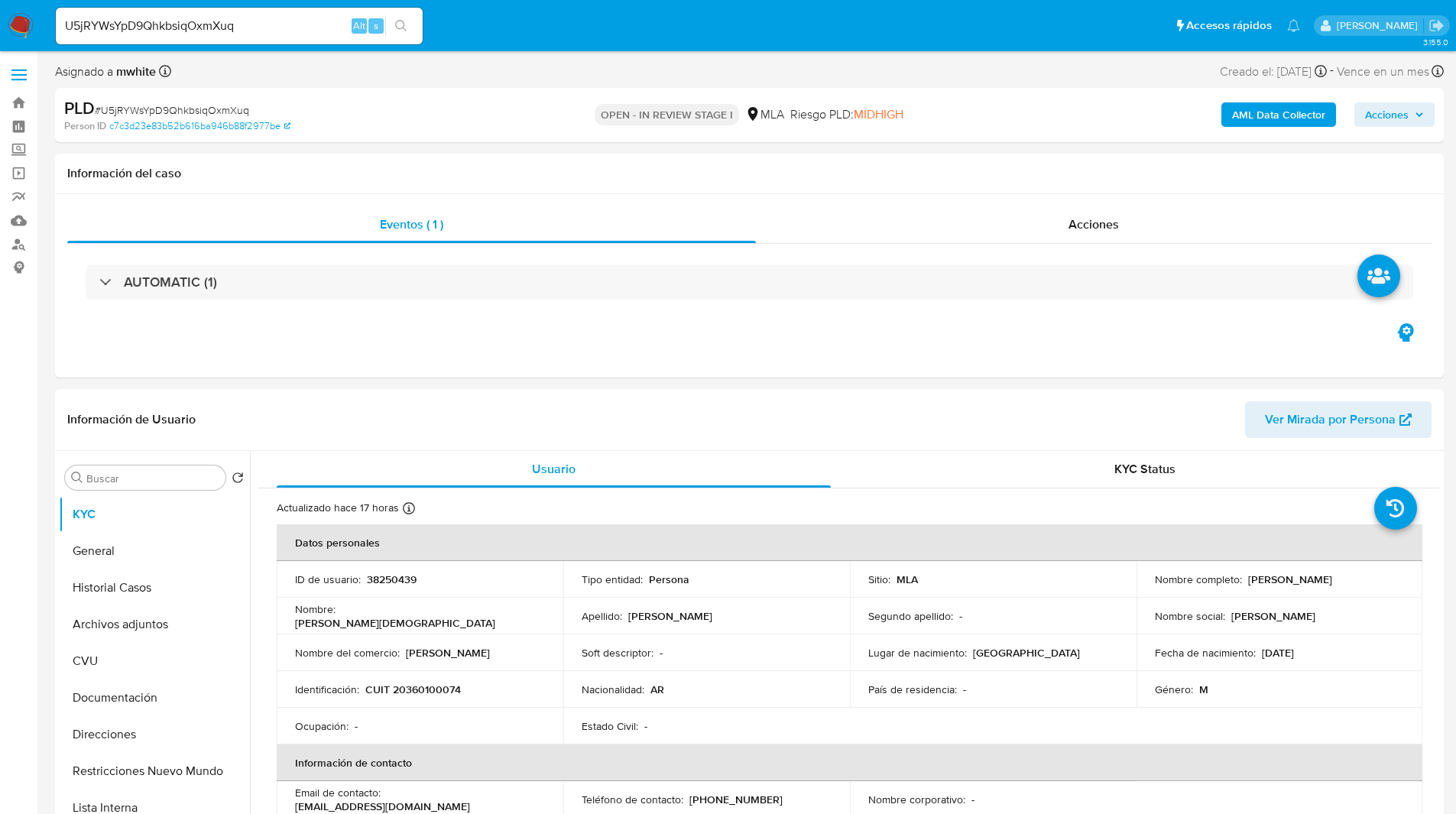
click at [329, 71] on div "Asignado a mwhite Asignado el: 17/07/2025 16:35:39 Creado el: 12/07/2025 Creado…" at bounding box center [749, 75] width 1389 height 27
click at [932, 68] on div "Asignado a mwhite Asignado el: 17/07/2025 16:35:39 Creado el: 12/07/2025 Creado…" at bounding box center [749, 75] width 1389 height 27
click at [404, 83] on div "Asignado a mwhite Asignado el: 17/07/2025 16:35:39 Creado el: 12/07/2025 Creado…" at bounding box center [749, 75] width 1389 height 27
click at [509, 44] on ul "Pausado Ver notificaciones U5jRYWsYpD9QhkbsiqOxmXuq Alt s Accesos rápidos Presi…" at bounding box center [677, 25] width 1259 height 38
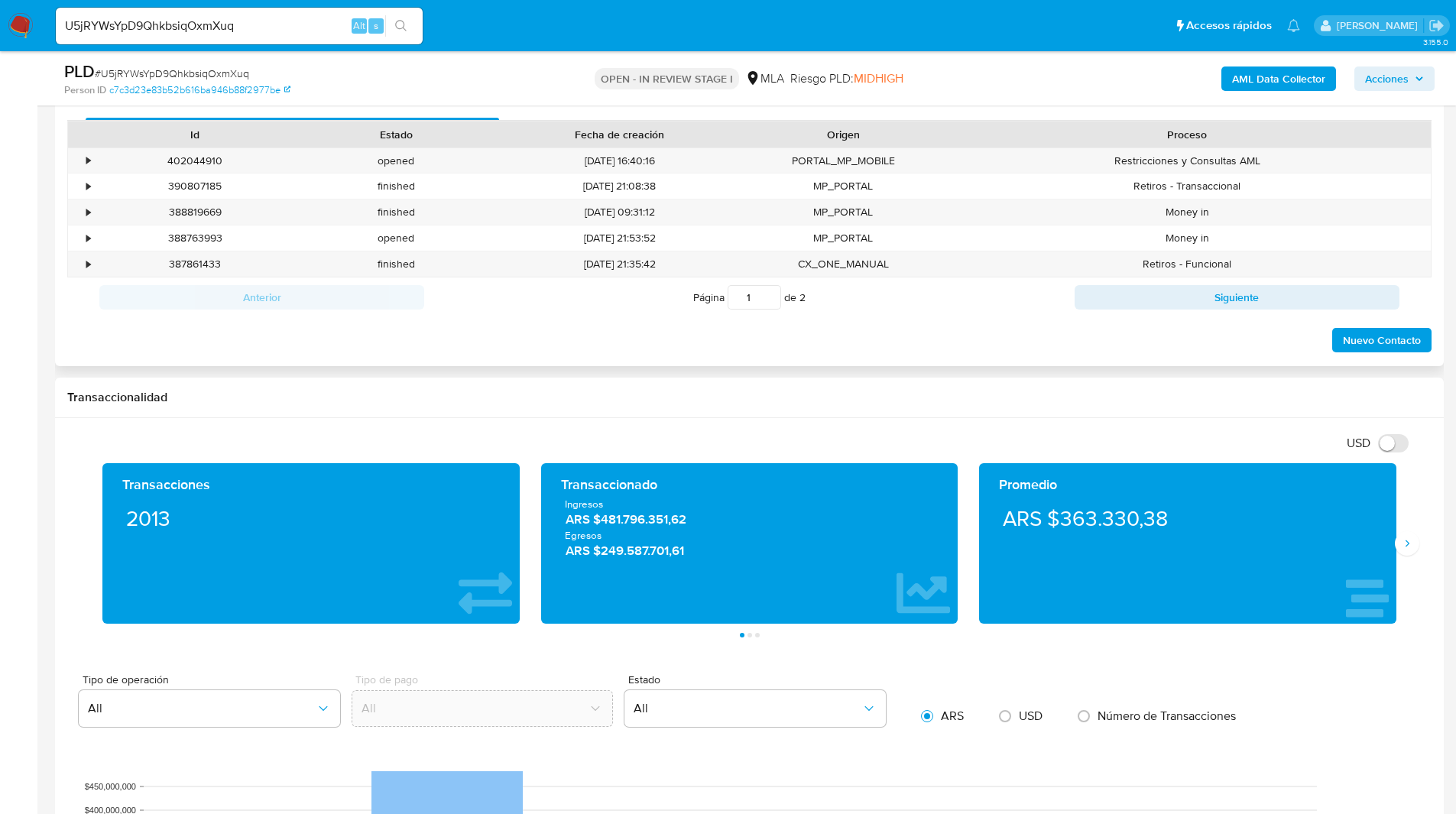
scroll to position [662, 0]
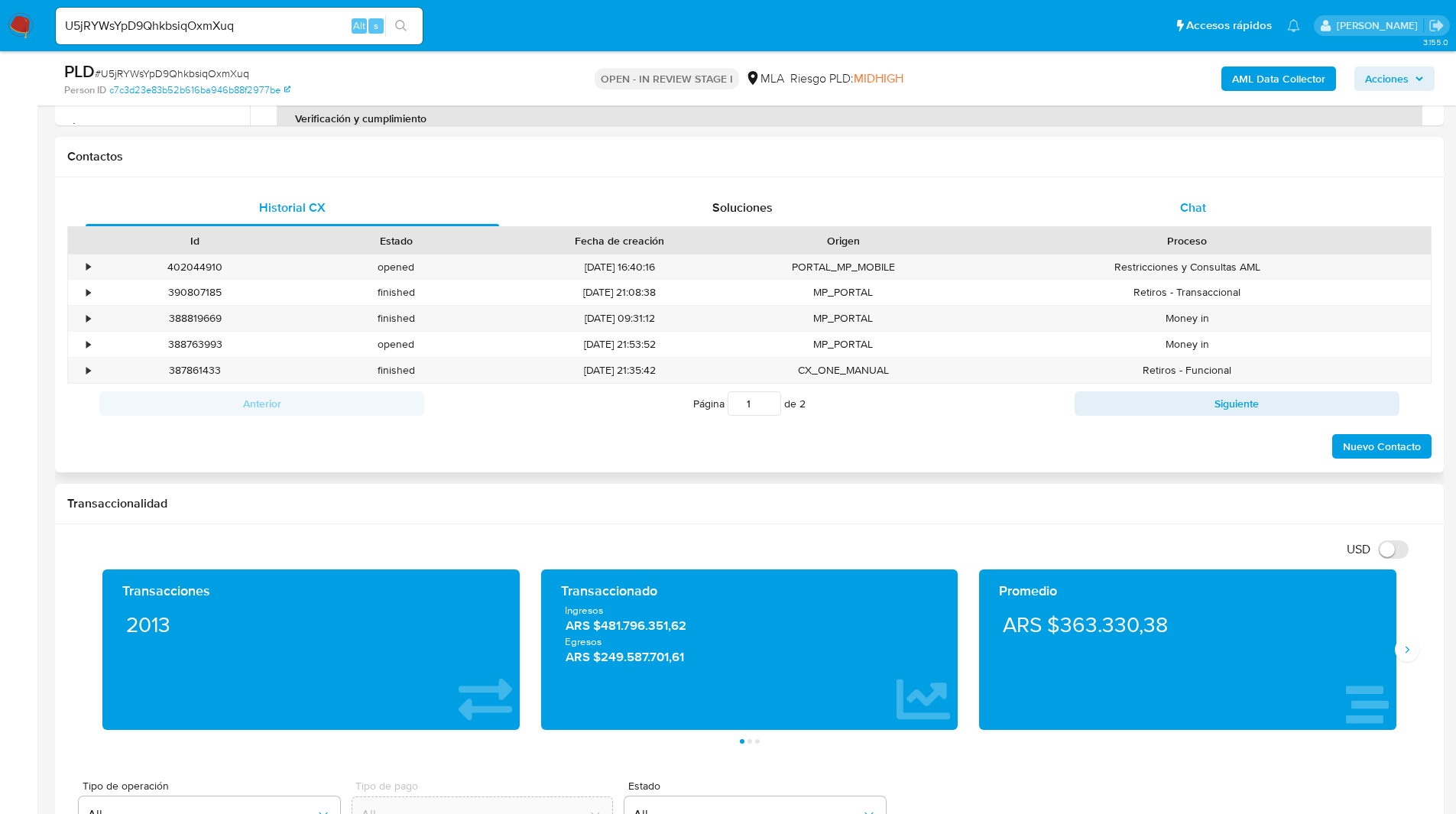
click at [1177, 202] on div "Chat" at bounding box center [1192, 208] width 414 height 36
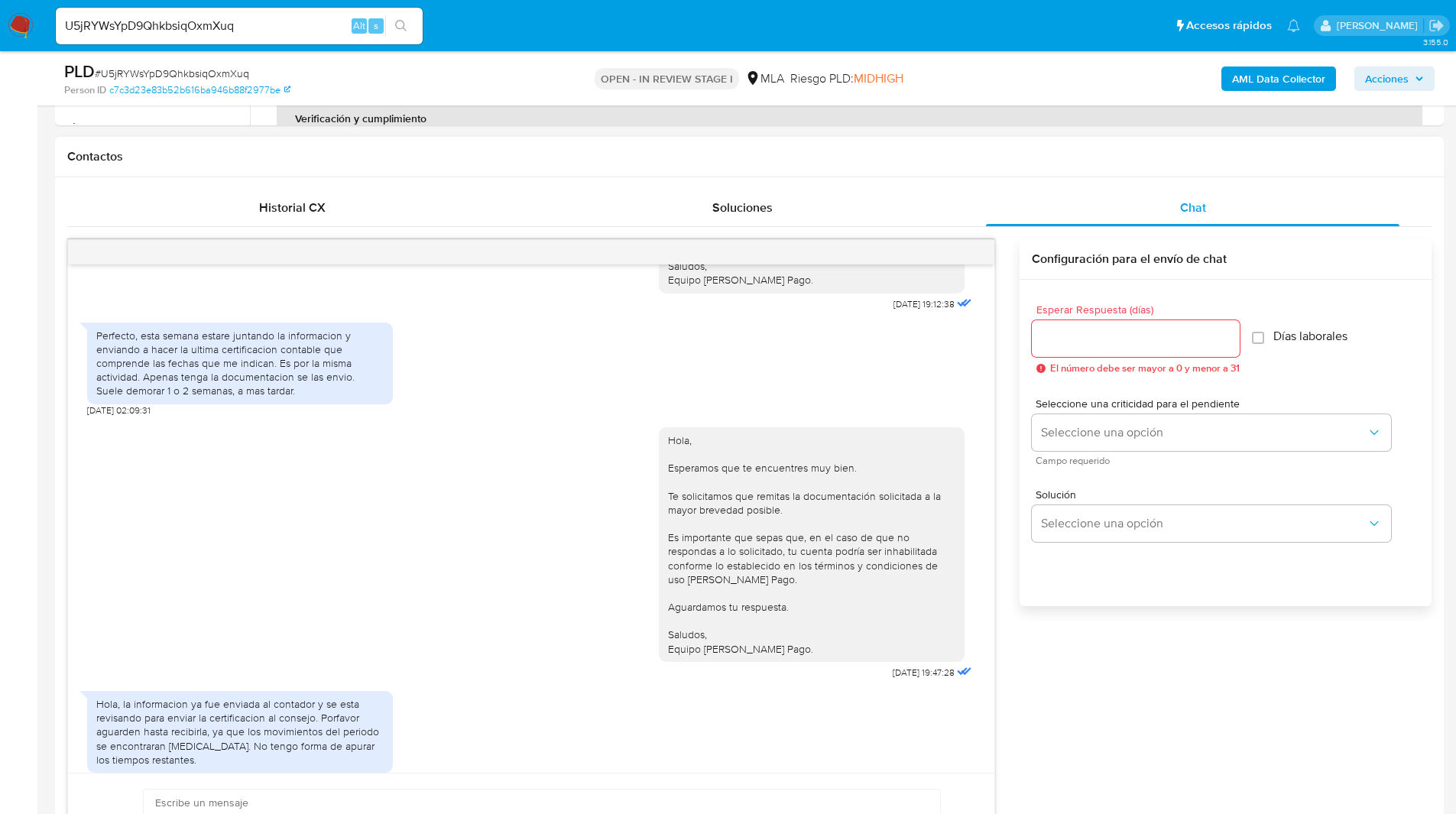
scroll to position [585, 0]
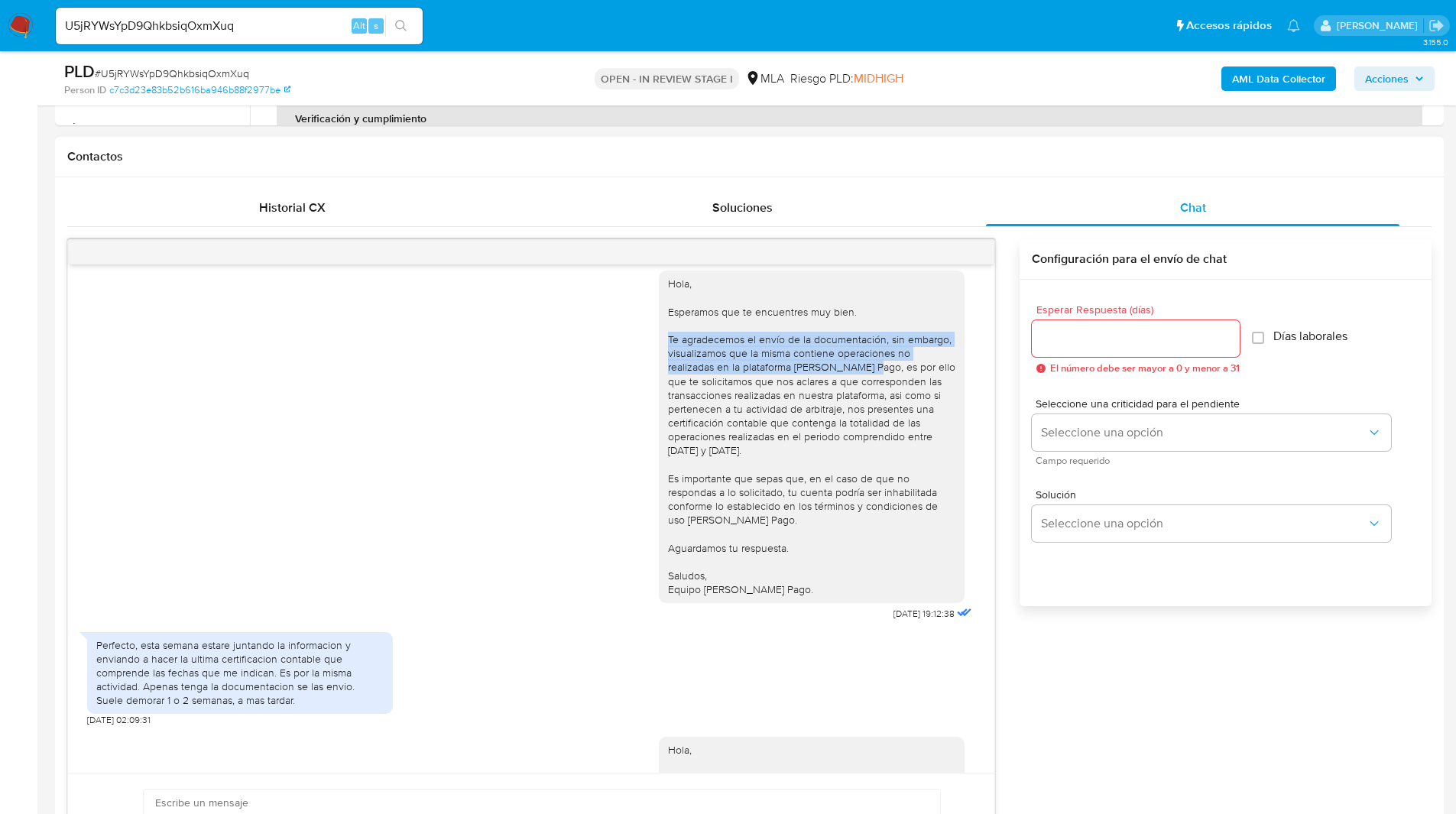
drag, startPoint x: 655, startPoint y: 367, endPoint x: 864, endPoint y: 390, distance: 210.3
click at [864, 390] on div "Hola, Esperamos que te encuentres muy bien. Te agradecemos el envío de la docum…" at bounding box center [811, 436] width 306 height 332
copy div "Te agradecemos el envío de la documentación, sin embargo, visualizamos que la m…"
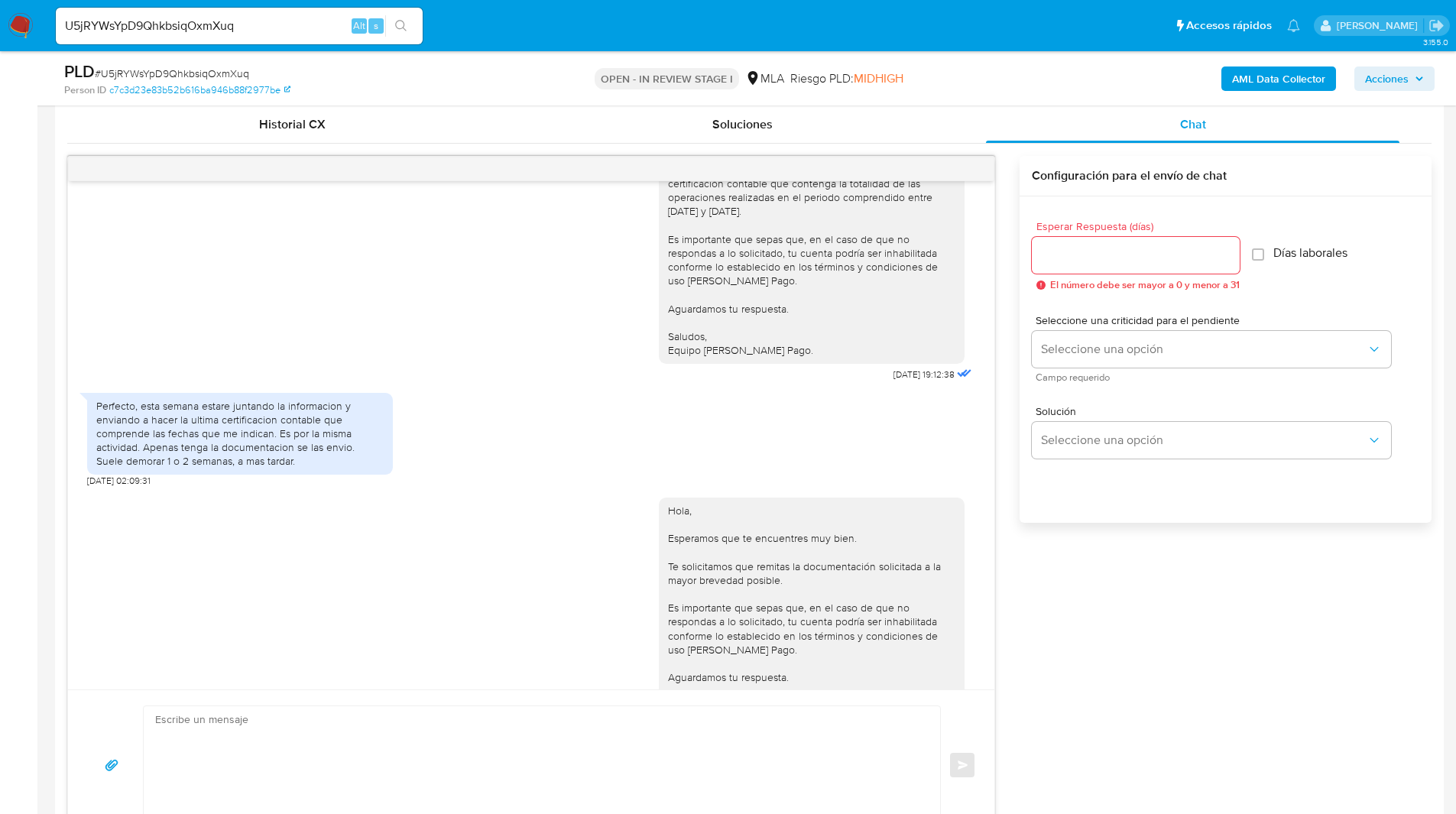
scroll to position [1209, 0]
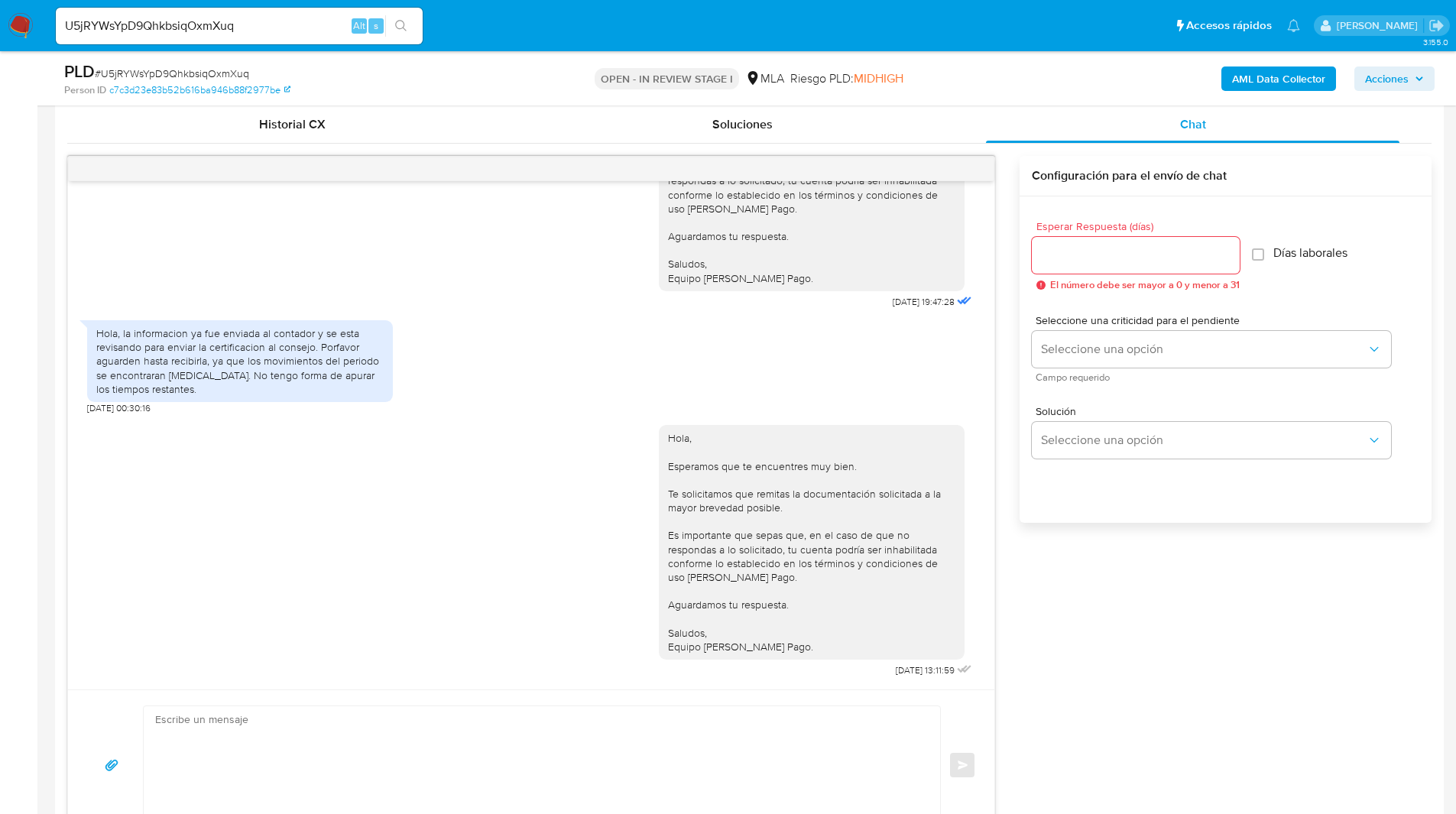
click at [1122, 600] on div "Hola, Esperamos que te encuentres muy bien. Te consultamos si tuviste oportunid…" at bounding box center [749, 498] width 1364 height 685
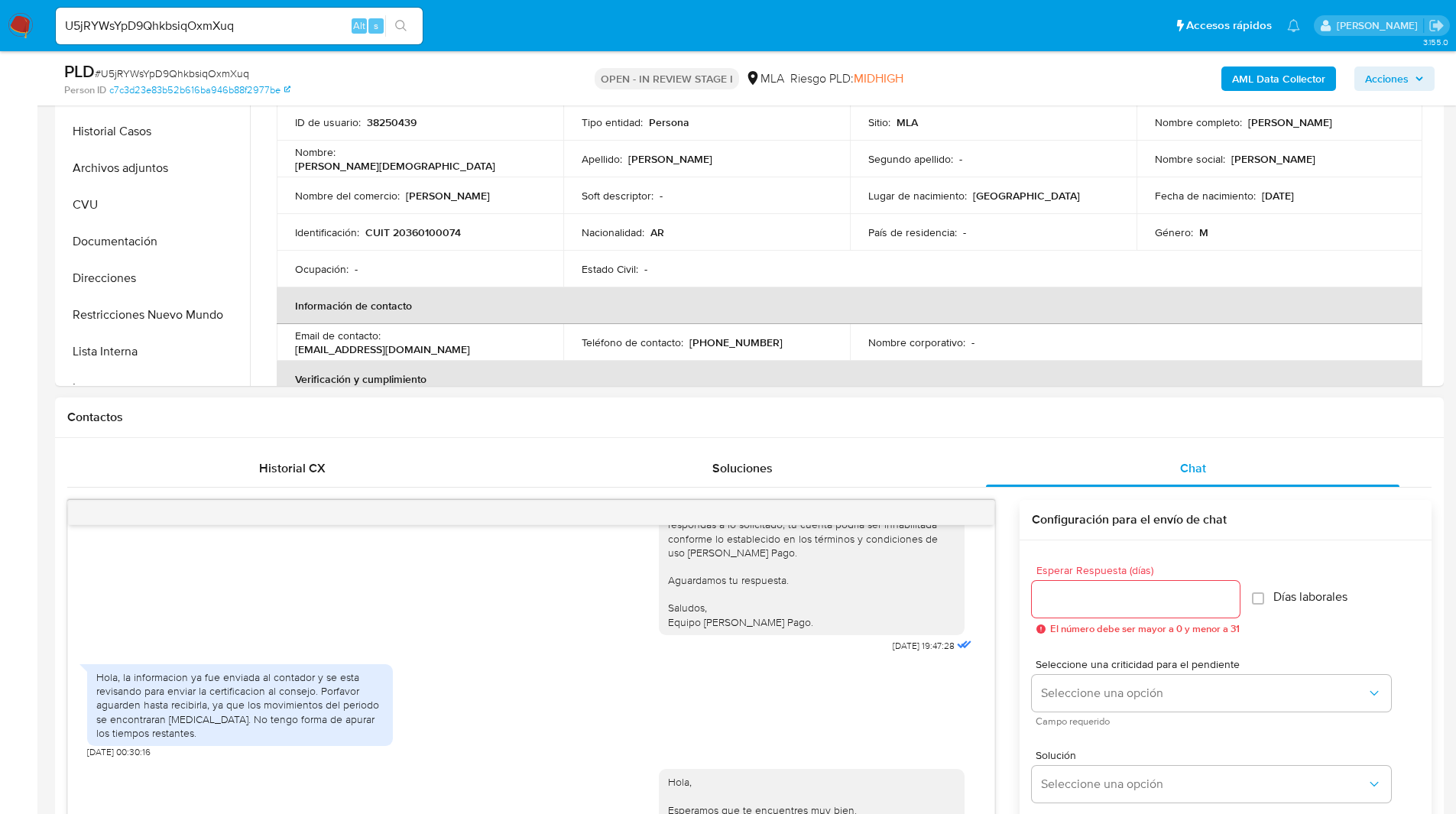
scroll to position [397, 0]
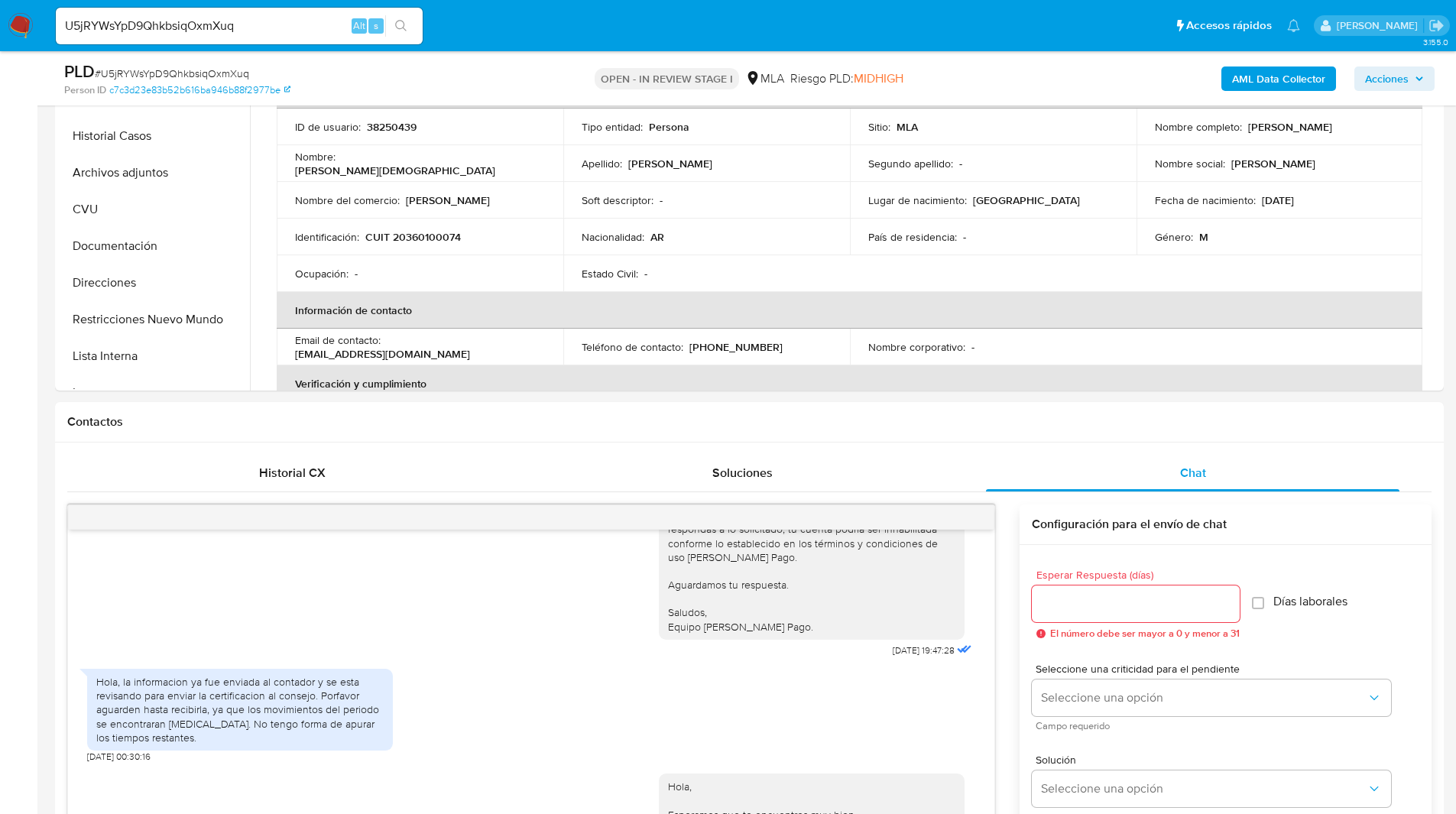
click at [886, 70] on span "MIDHIGH" at bounding box center [878, 78] width 50 height 17
click at [142, 164] on button "Archivos adjuntos" at bounding box center [148, 172] width 179 height 36
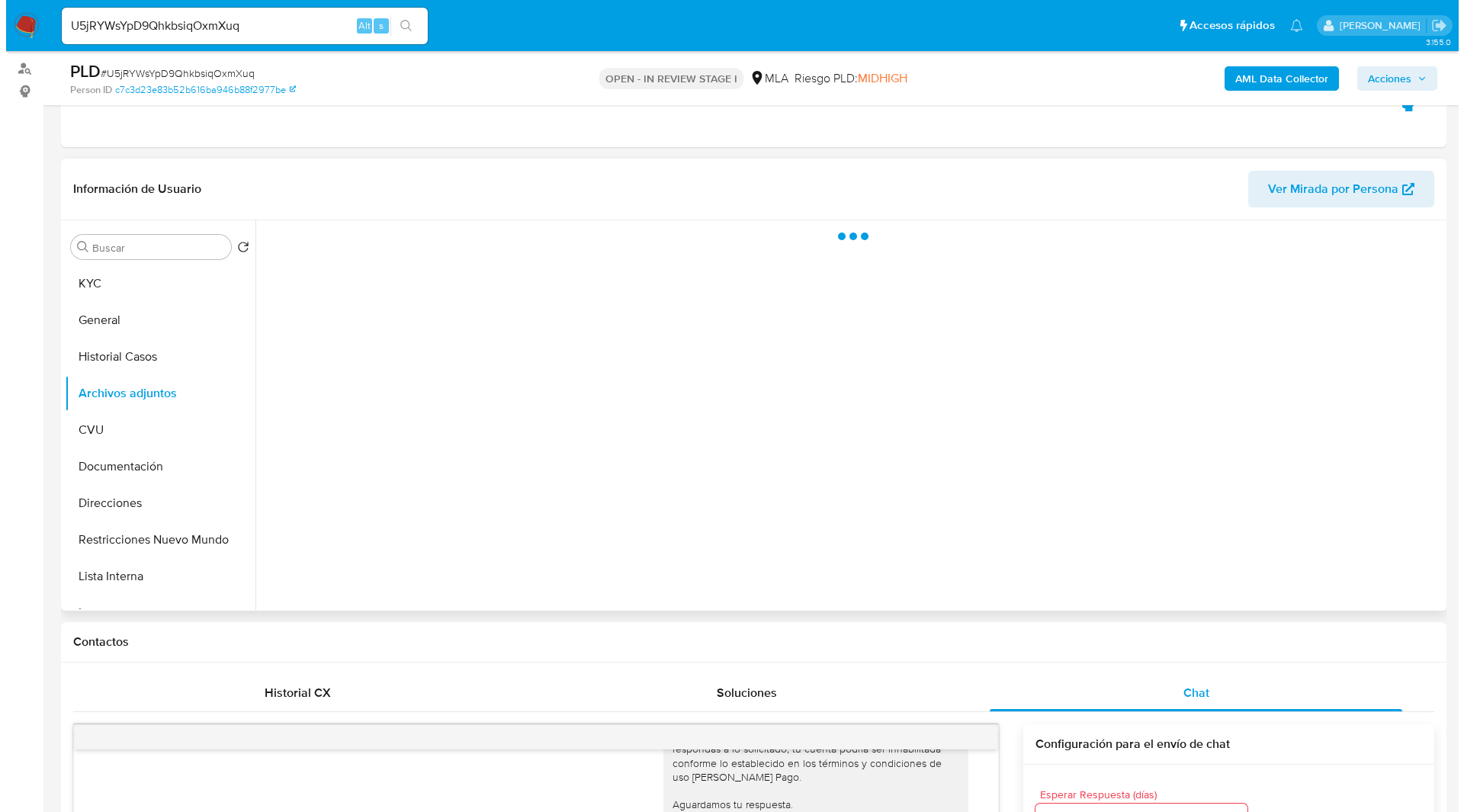
scroll to position [174, 0]
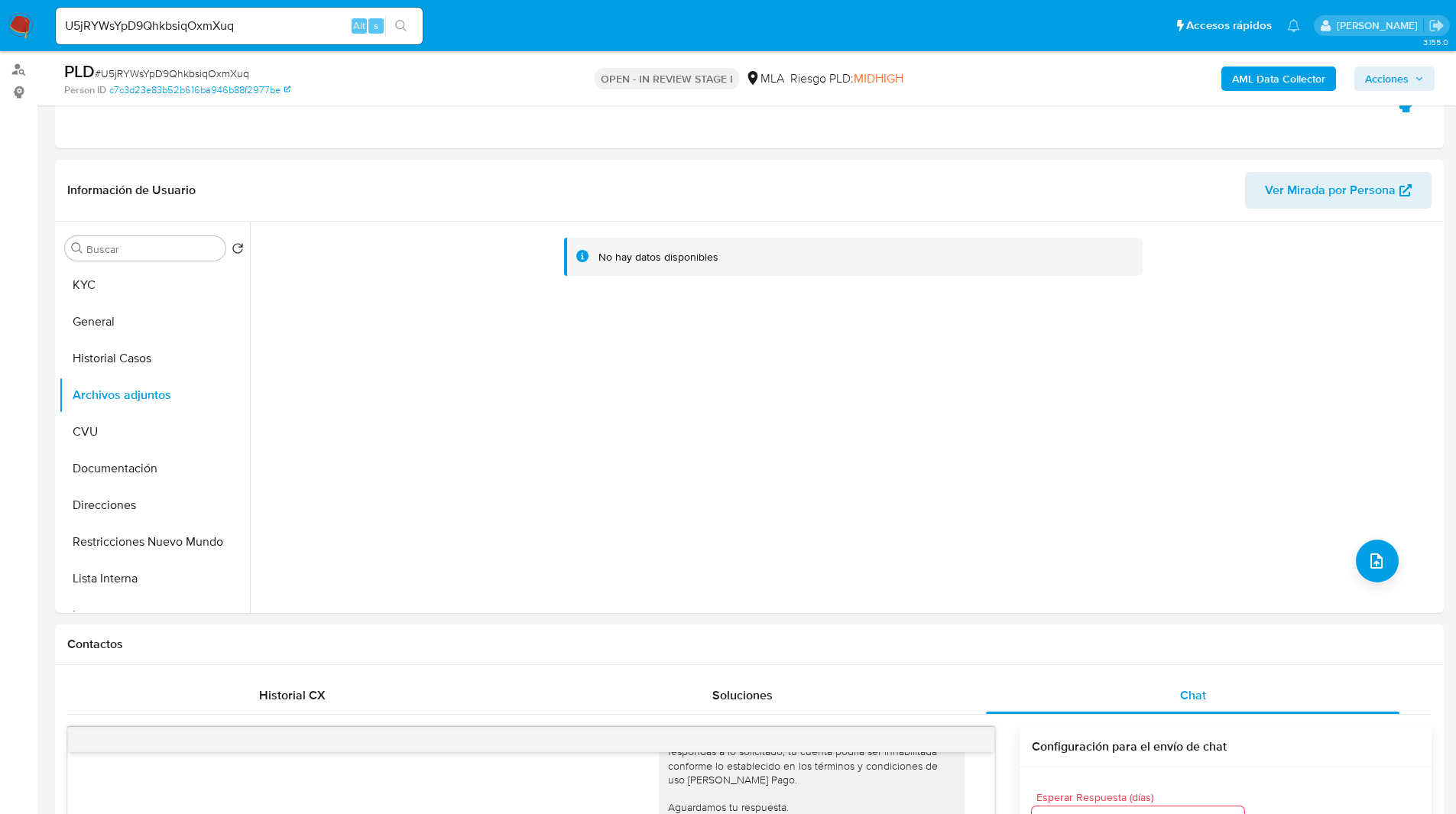
click at [1309, 83] on b "AML Data Collector" at bounding box center [1279, 78] width 93 height 24
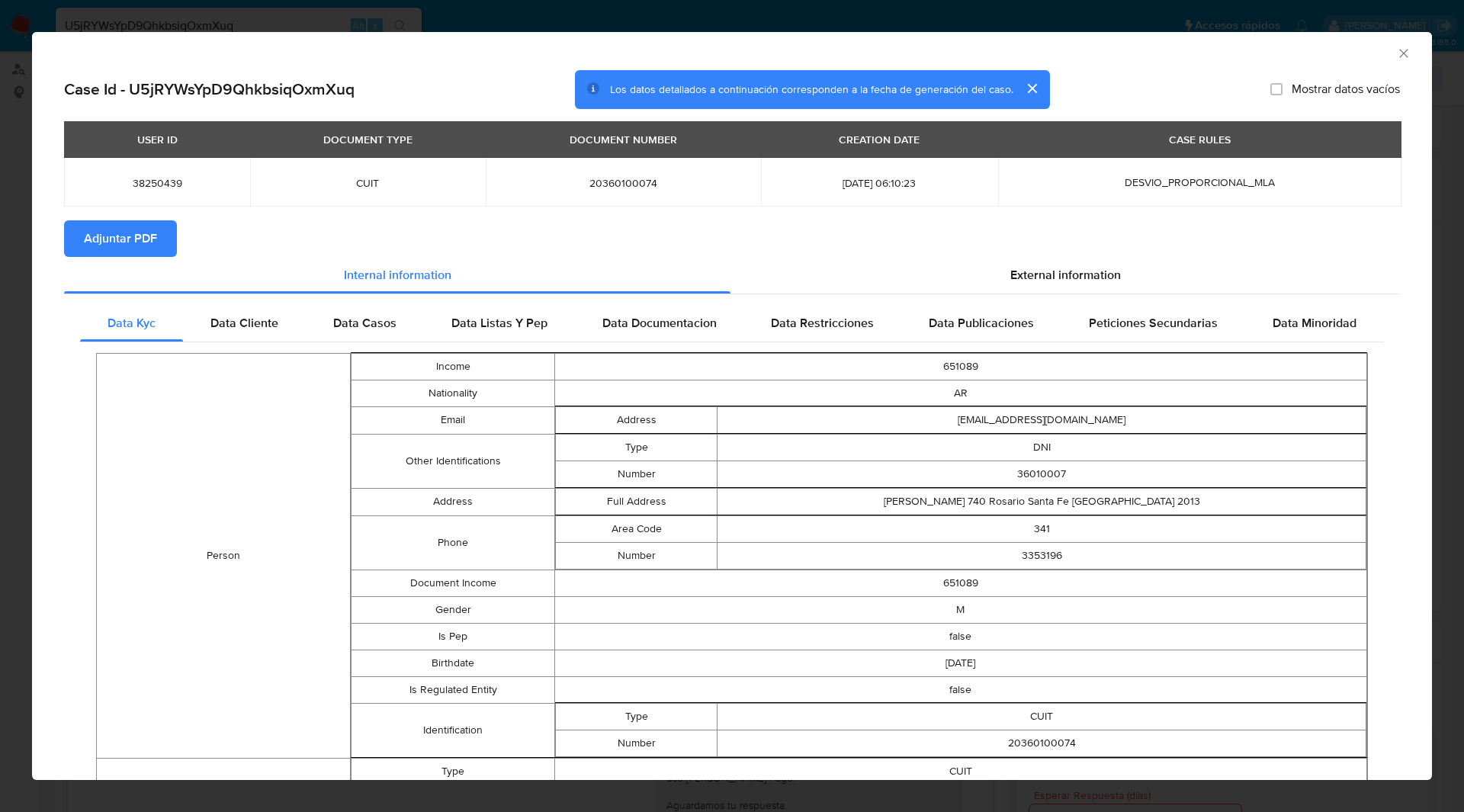
click at [138, 238] on span "Adjuntar PDF" at bounding box center [120, 238] width 73 height 34
click at [1396, 49] on icon "Cerrar ventana" at bounding box center [1404, 53] width 15 height 15
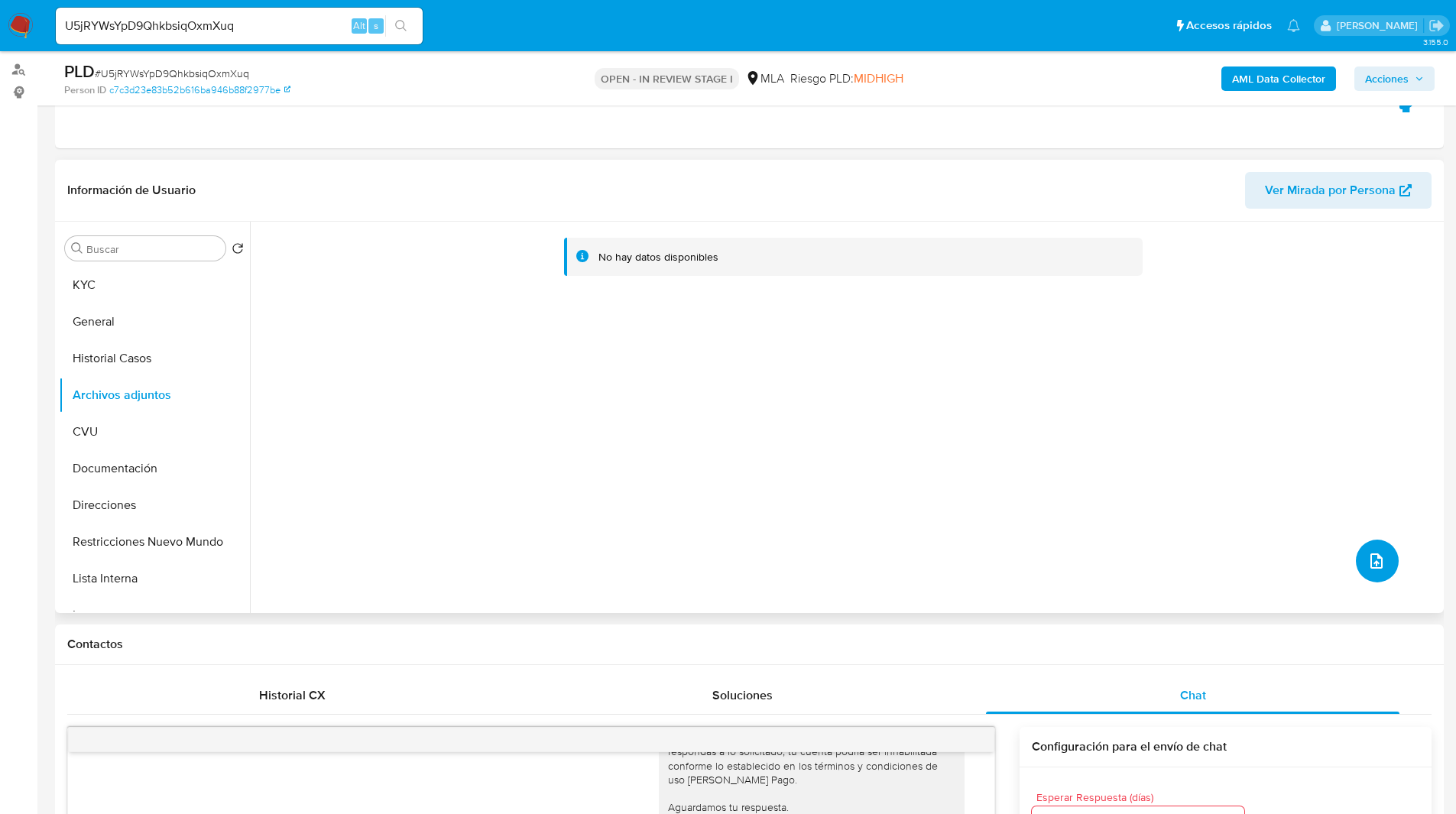
click at [1367, 551] on span "upload-file" at bounding box center [1376, 560] width 18 height 18
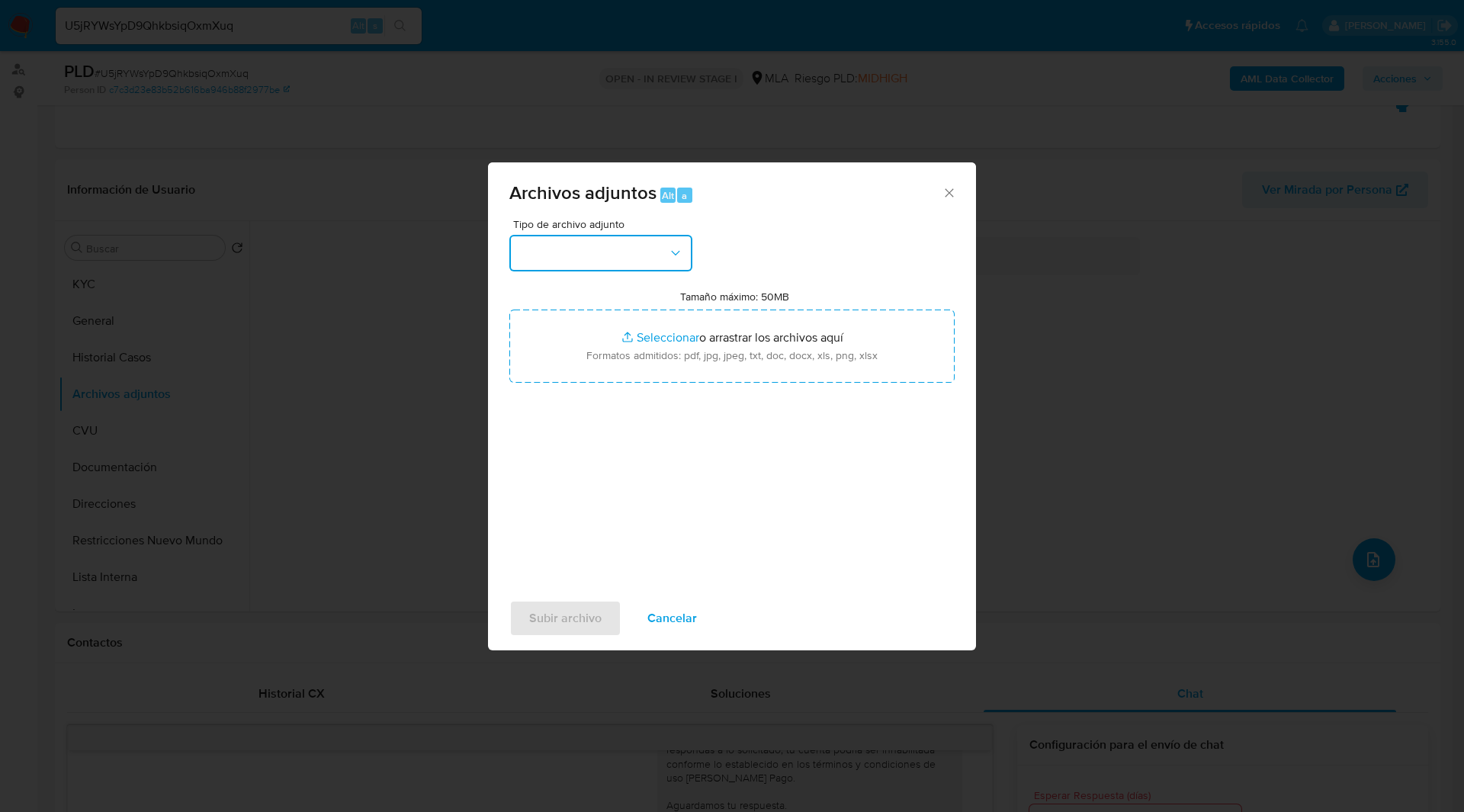
click at [605, 252] on button "button" at bounding box center [600, 253] width 183 height 36
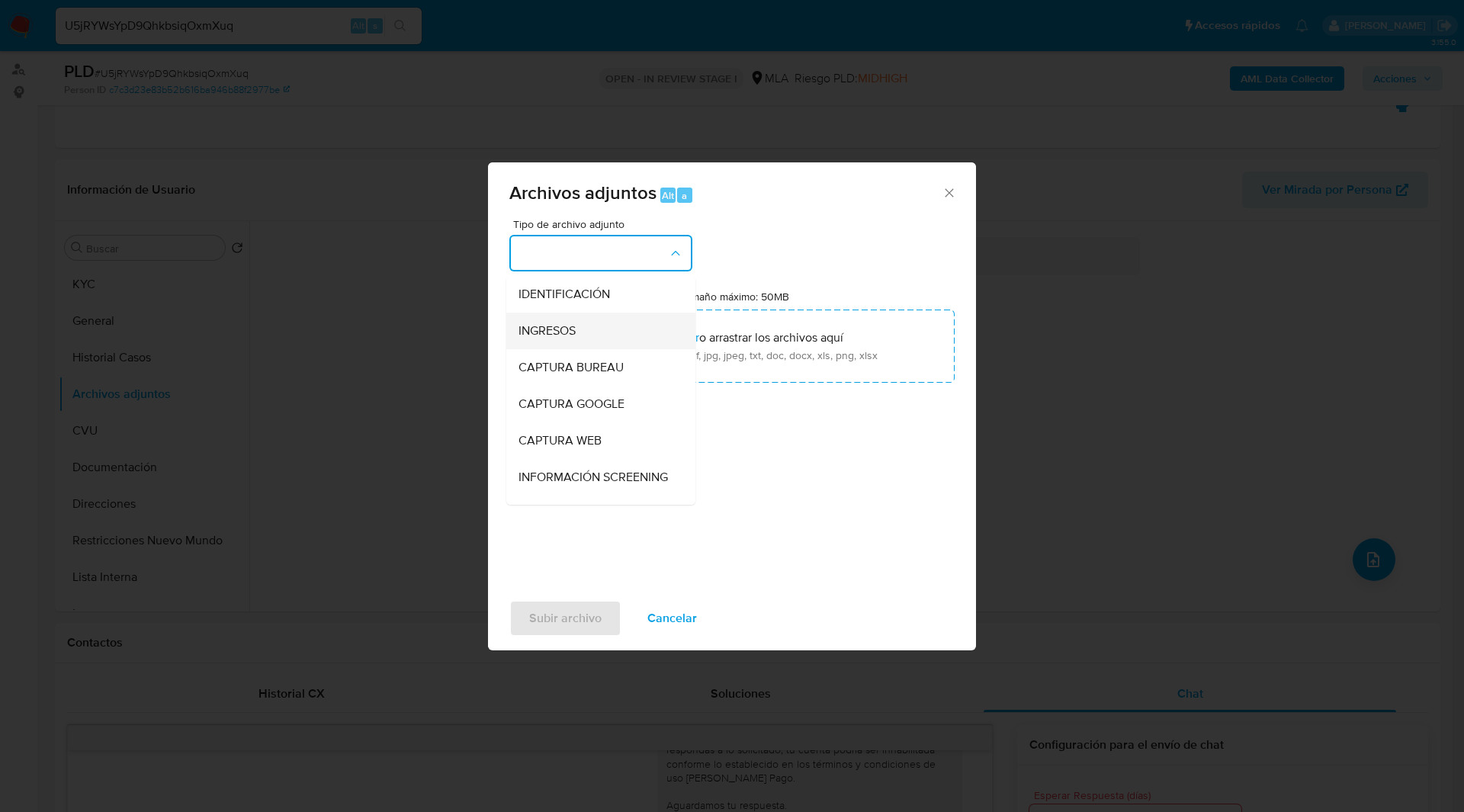
drag, startPoint x: 599, startPoint y: 343, endPoint x: 586, endPoint y: 279, distance: 65.3
click at [586, 279] on ul "IDENTIFICACIÓN INGRESOS CAPTURA BUREAU CAPTURA GOOGLE CAPTURA WEB INFORMACIÓN S…" at bounding box center [600, 705] width 189 height 857
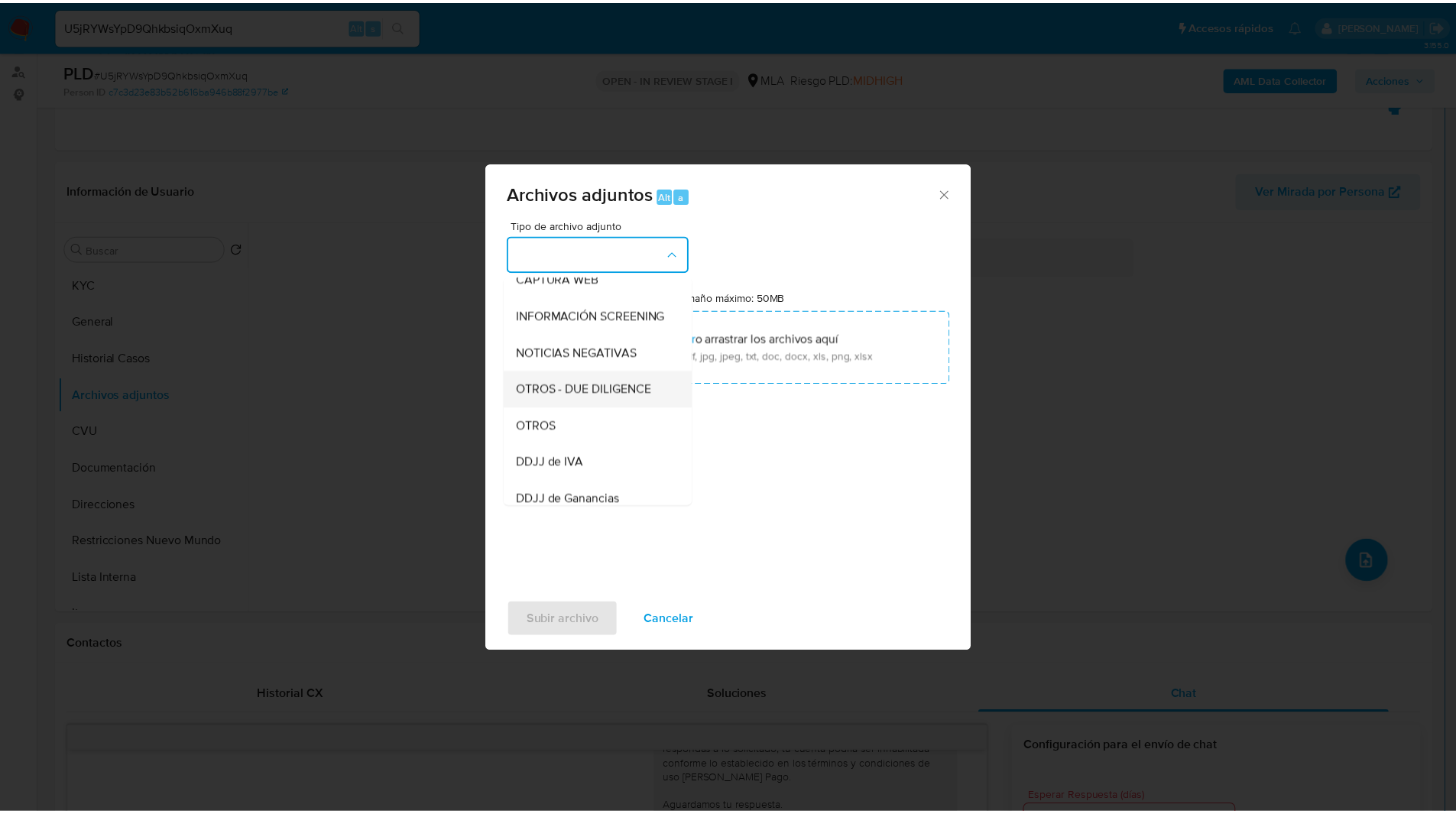
scroll to position [180, 0]
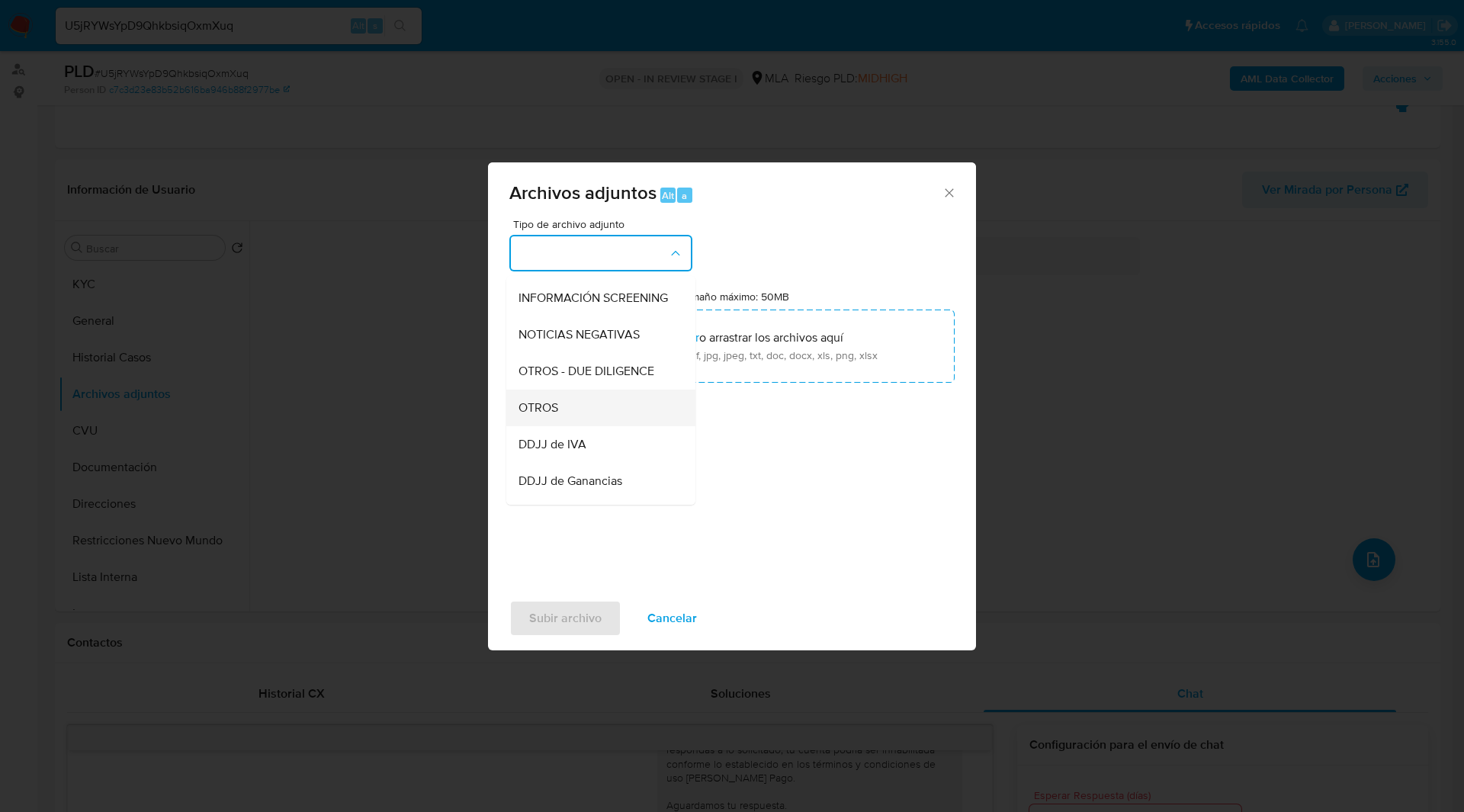
click at [559, 417] on div "OTROS" at bounding box center [596, 408] width 155 height 36
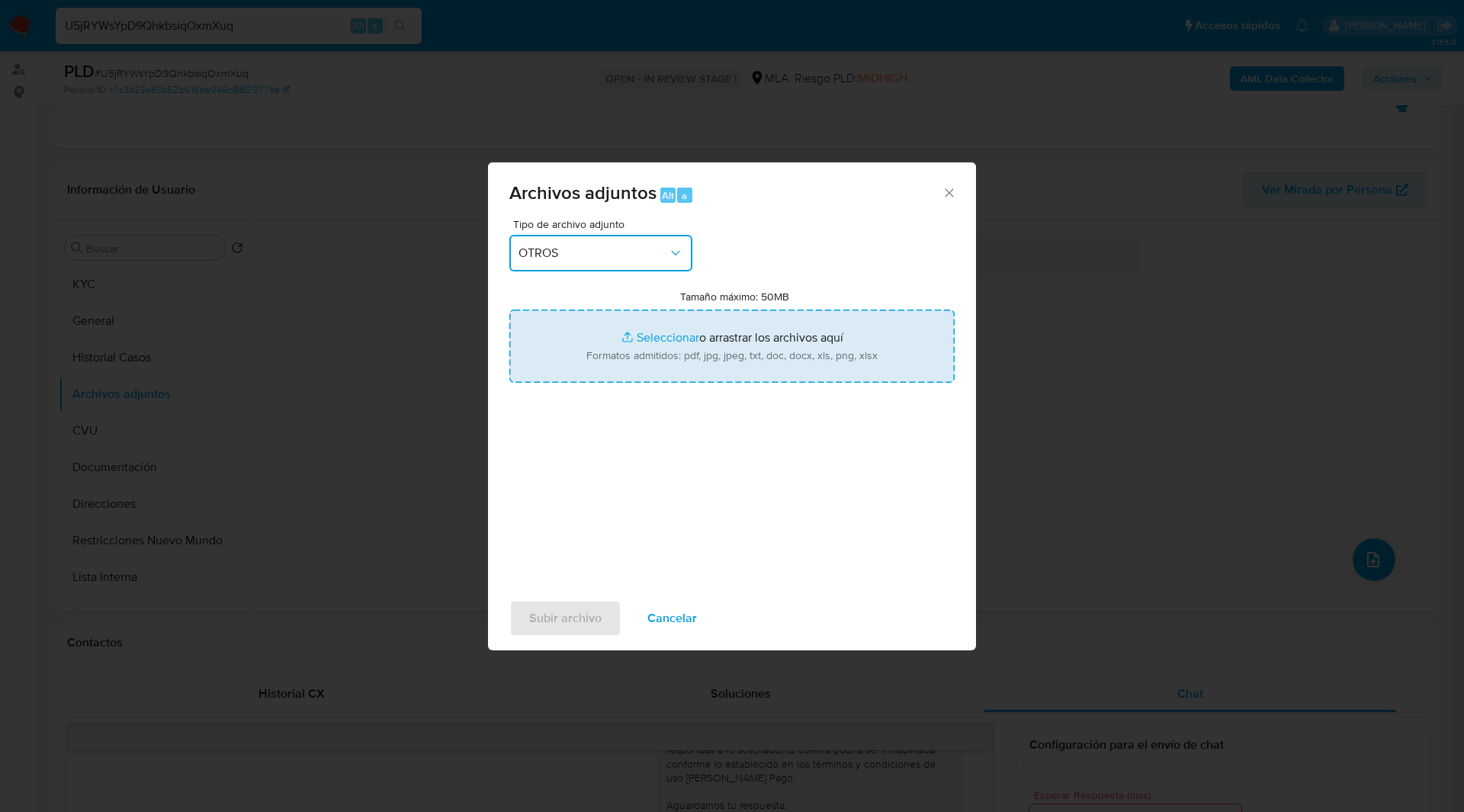
type input "C:\fakepath\Movimientos-38250439.xlsx"
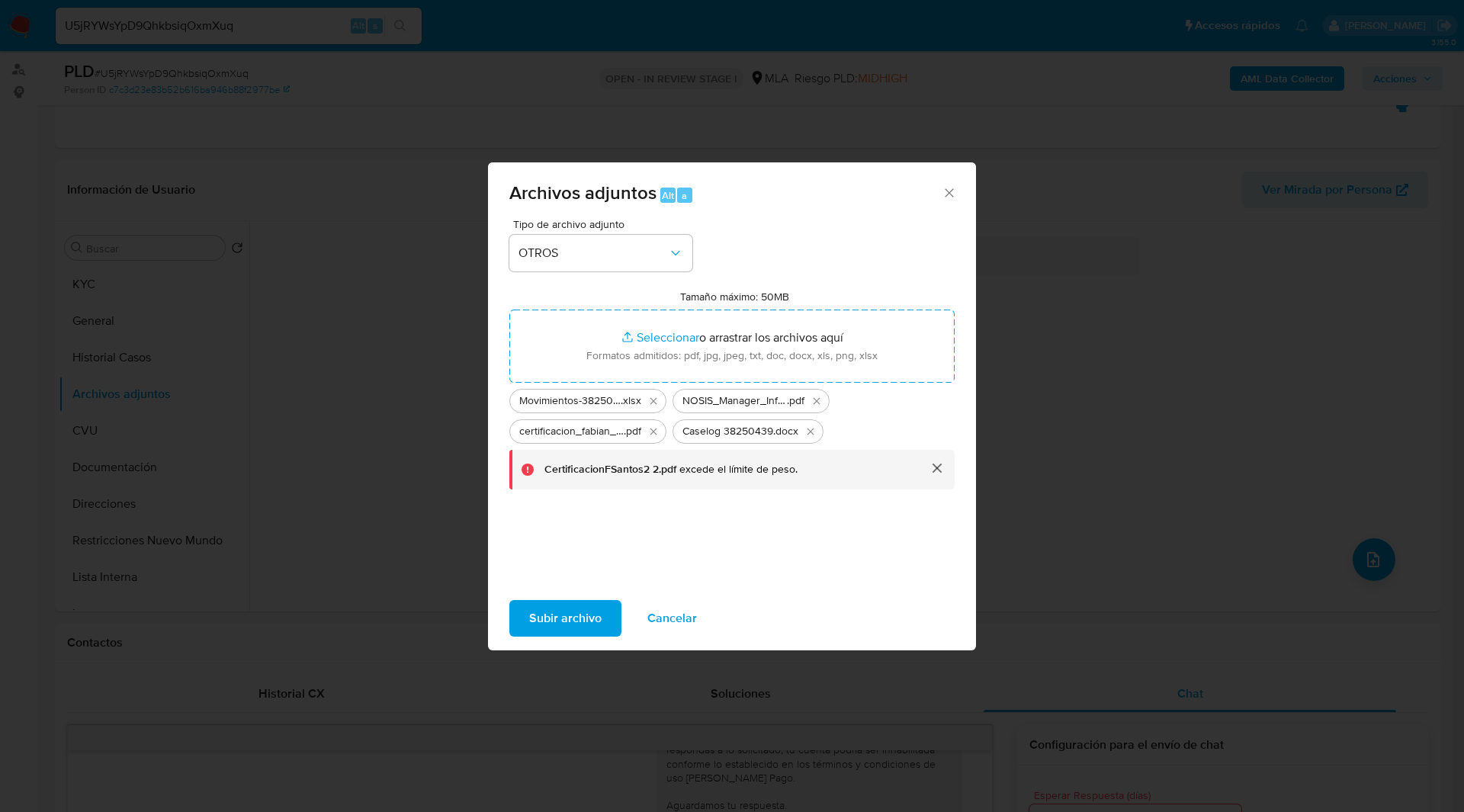
click at [935, 470] on button "cerrar" at bounding box center [936, 468] width 36 height 36
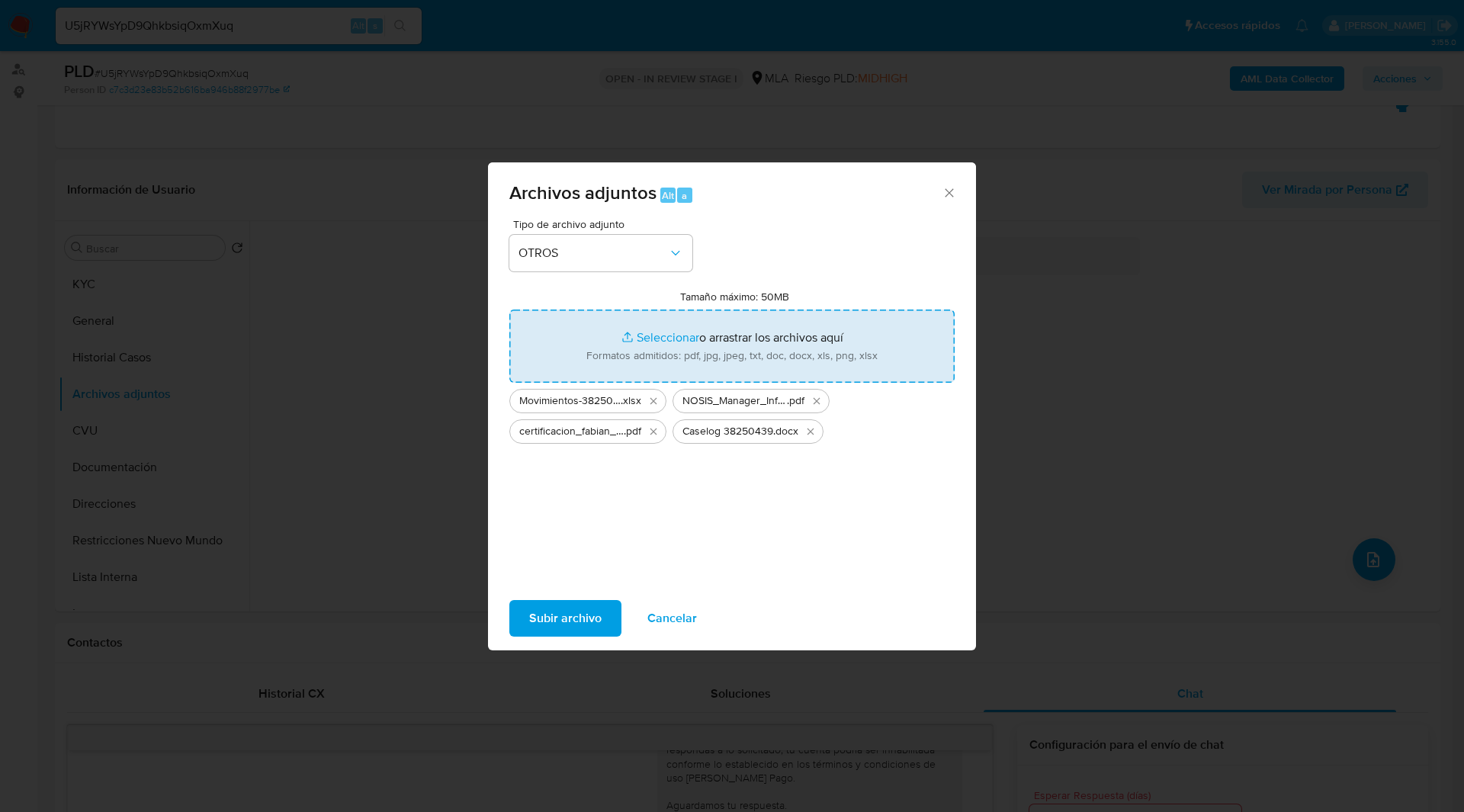
type input "C:\fakepath\CertificacionFSantos2.pdf"
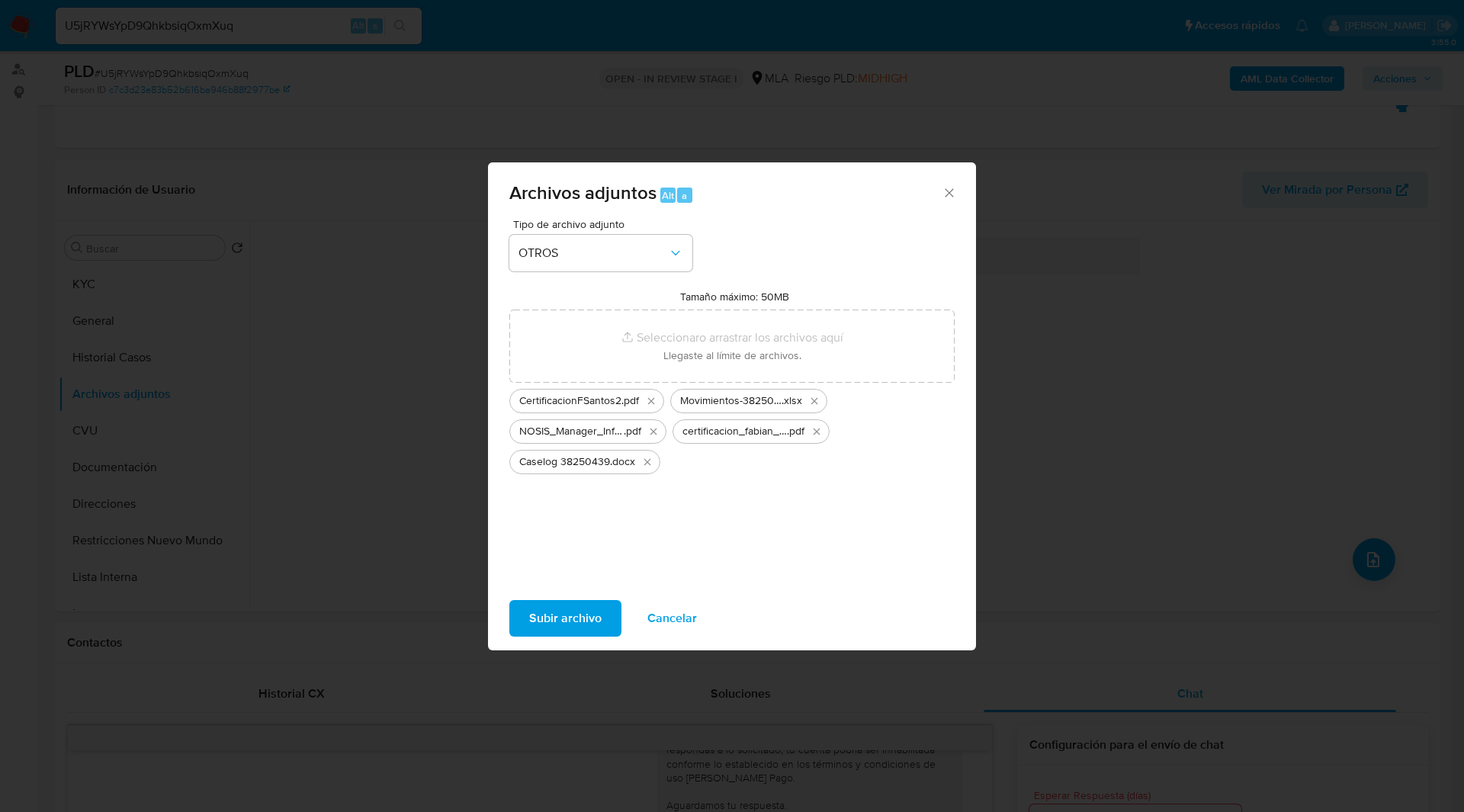
click at [569, 614] on span "Subir archivo" at bounding box center [566, 618] width 73 height 34
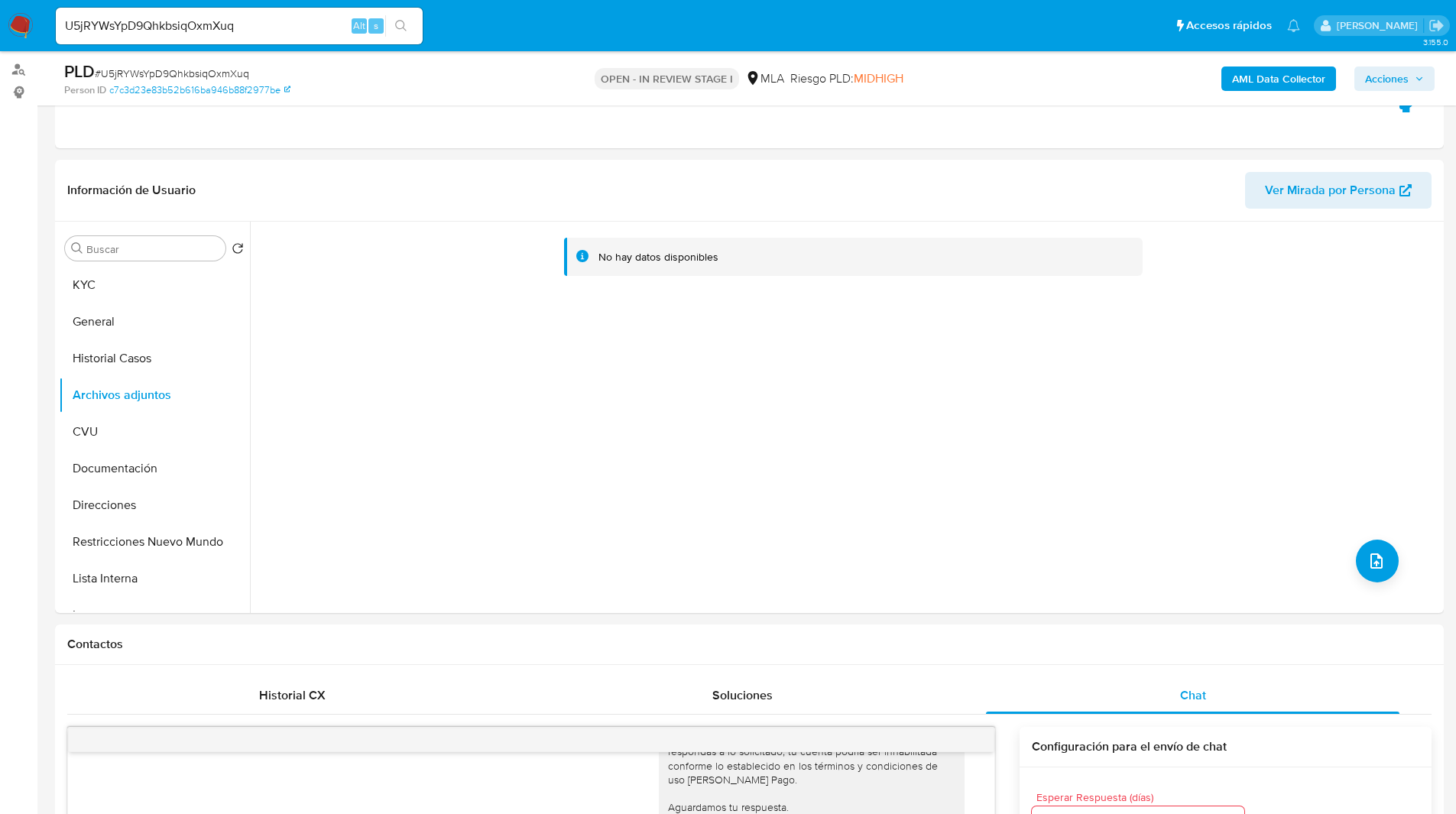
click at [1401, 82] on span "Acciones" at bounding box center [1386, 78] width 44 height 24
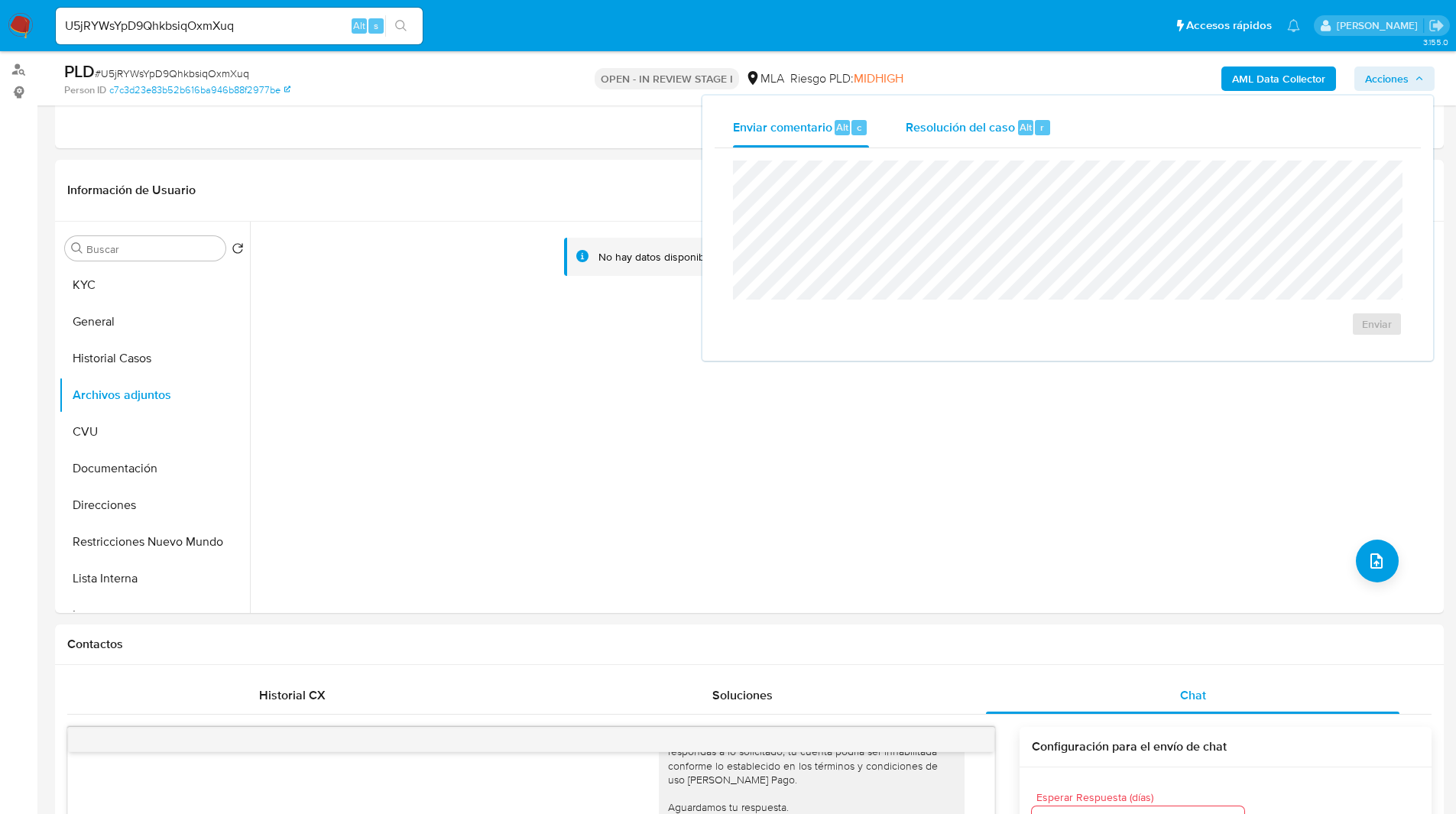
click at [934, 130] on span "Resolución del caso" at bounding box center [960, 126] width 109 height 17
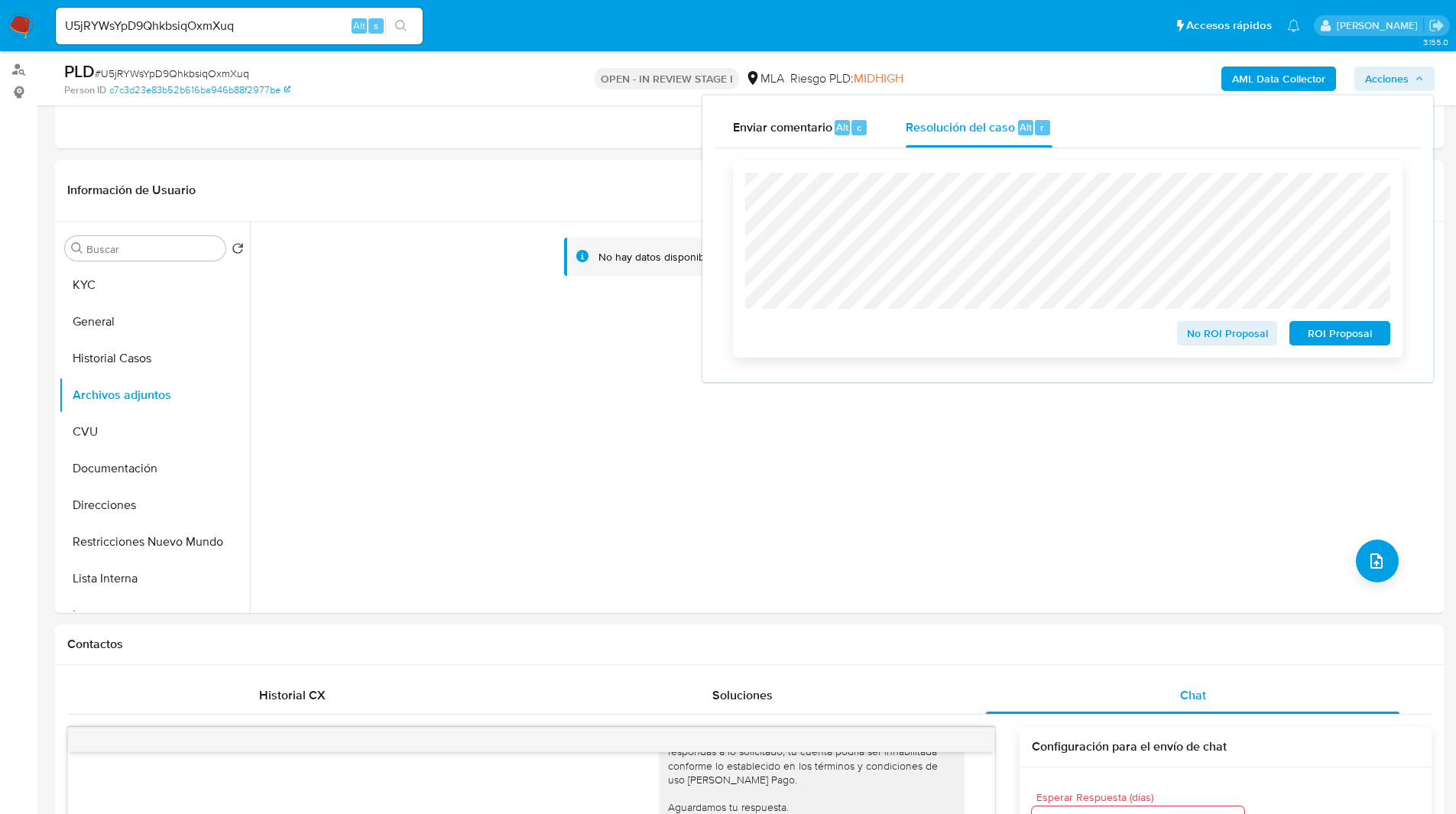
click at [1353, 337] on span "ROI Proposal" at bounding box center [1340, 333] width 80 height 22
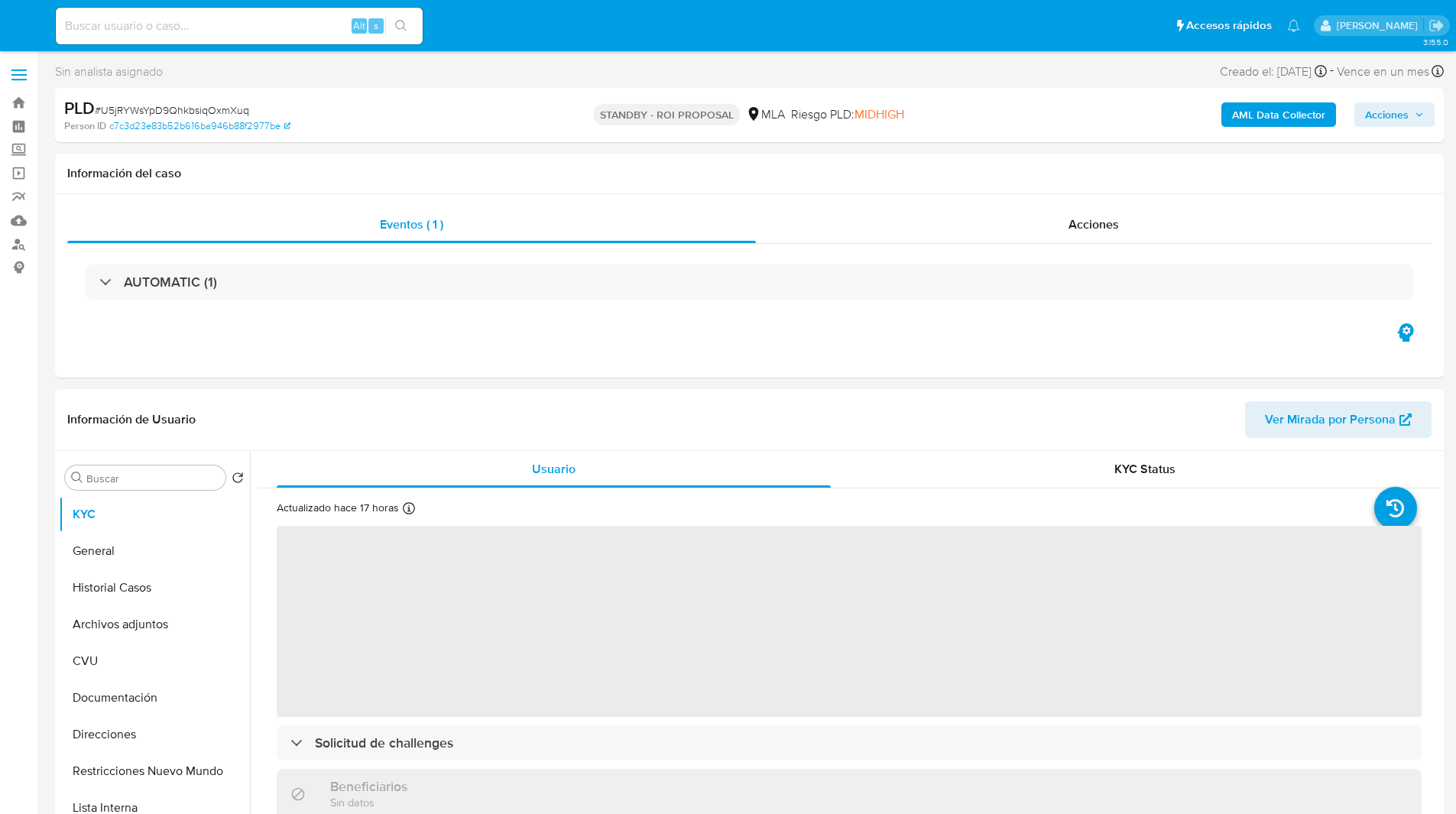
select select "10"
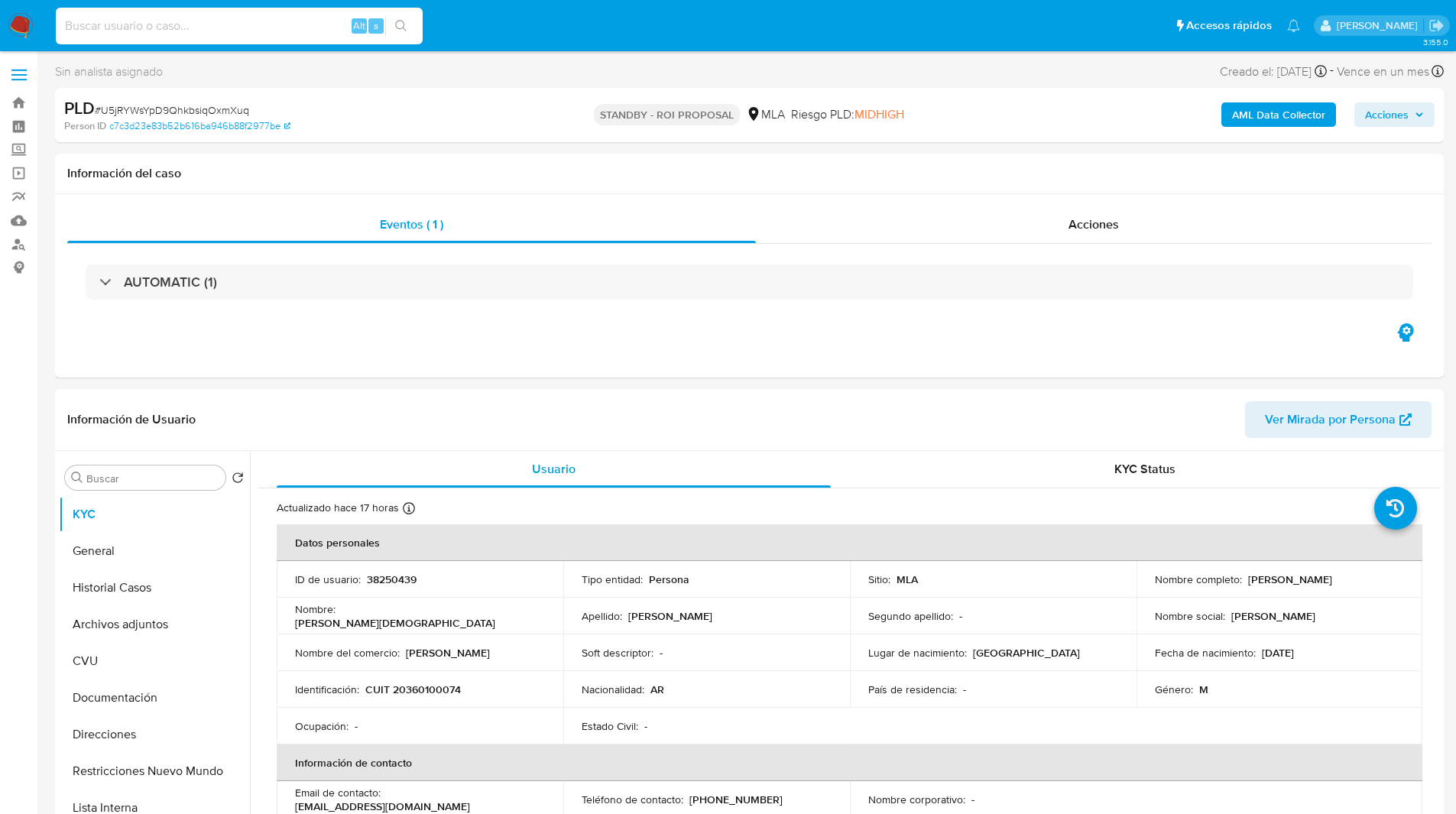
click at [171, 25] on input at bounding box center [239, 26] width 366 height 20
paste input "0TTTvTgfTelAzhw14vTjFZY8"
type input "0TTTvTgfTelAzhw14vTjFZY8"
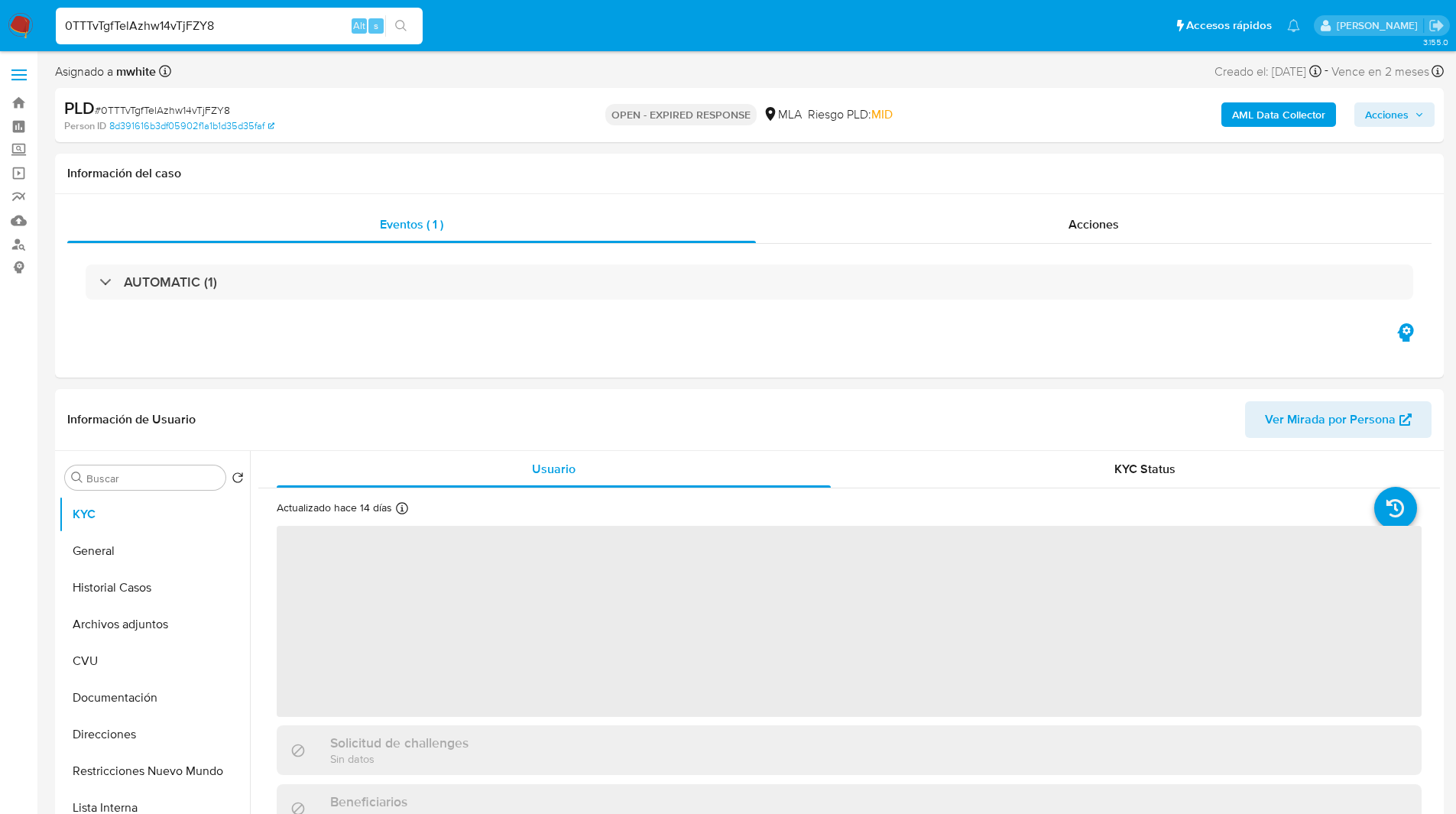
select select "10"
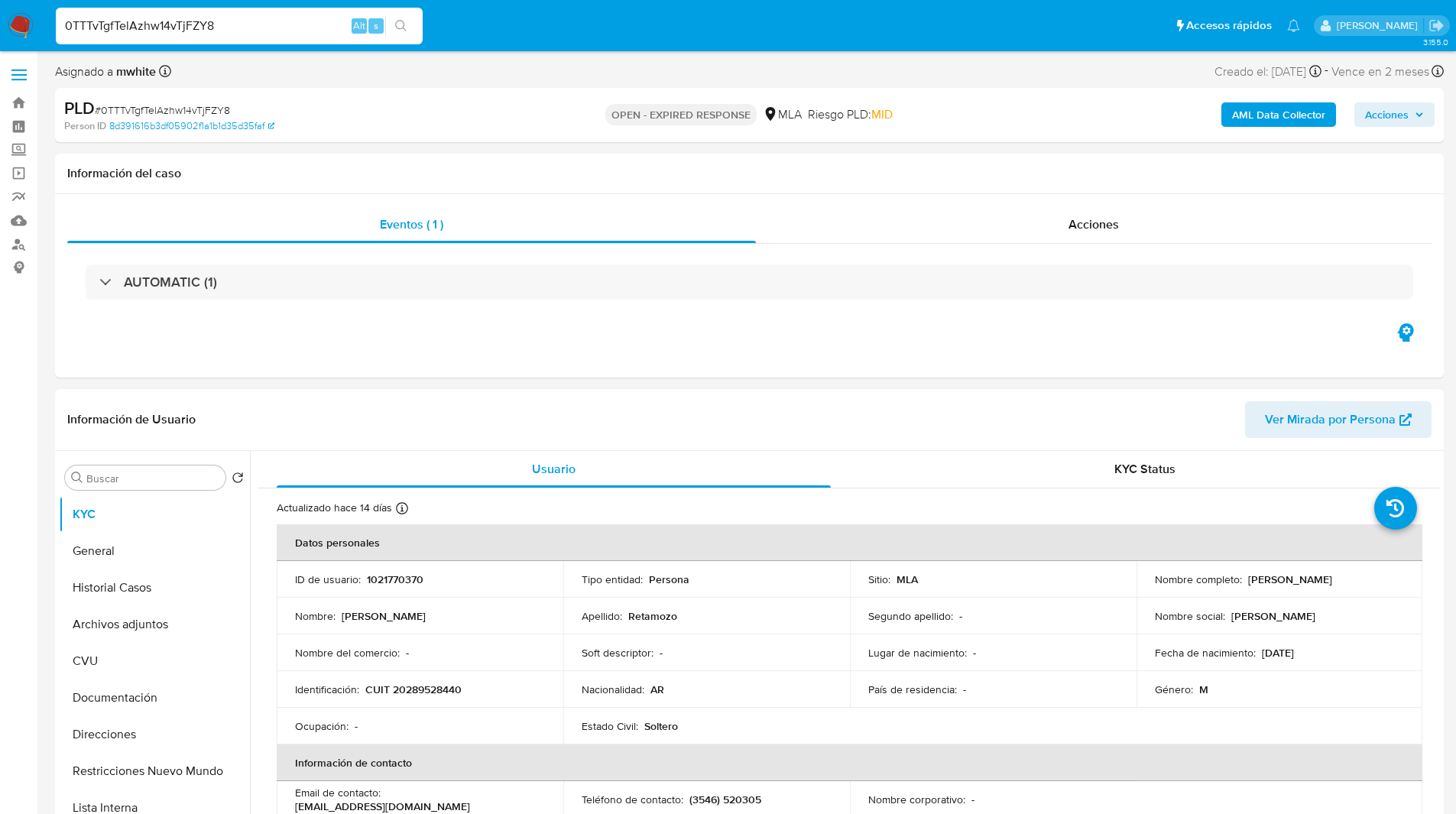
click at [400, 574] on p "1021770370" at bounding box center [395, 579] width 56 height 14
copy p "1021770370"
click at [414, 695] on p "CUIT 20289528440" at bounding box center [414, 689] width 96 height 14
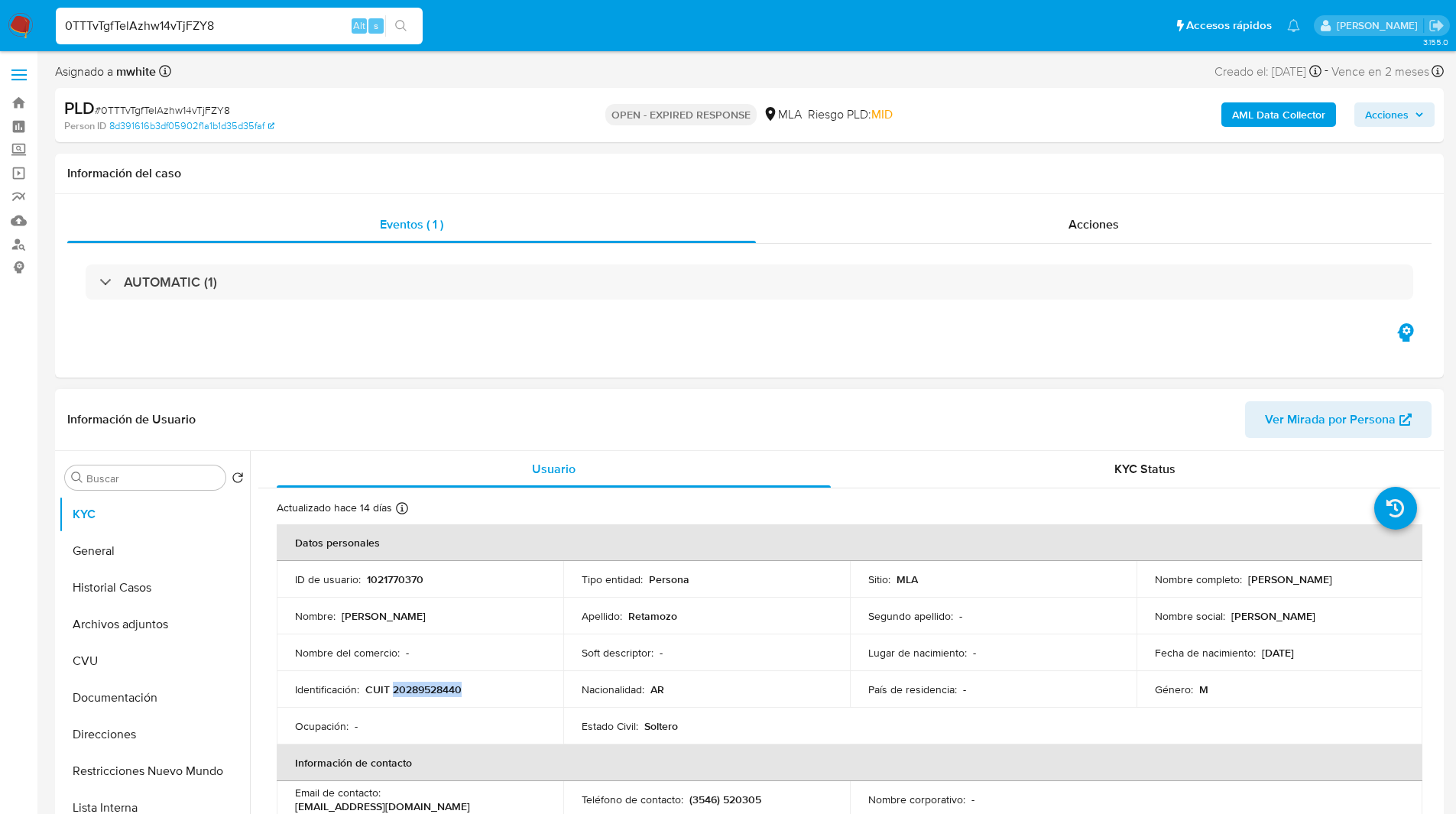
click at [414, 695] on p "CUIT 20289528440" at bounding box center [414, 689] width 96 height 14
copy p "20289528440"
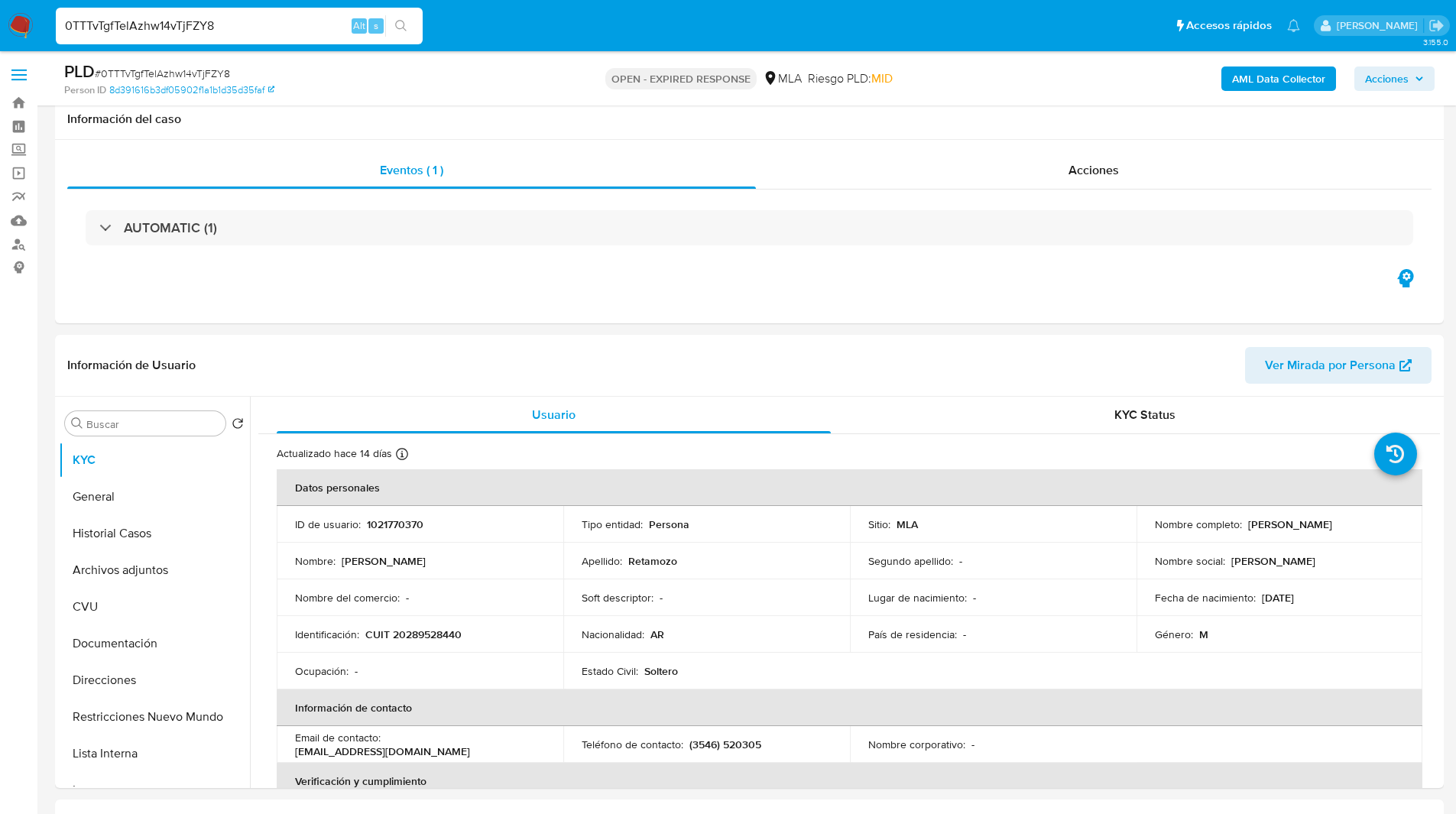
scroll to position [134, 0]
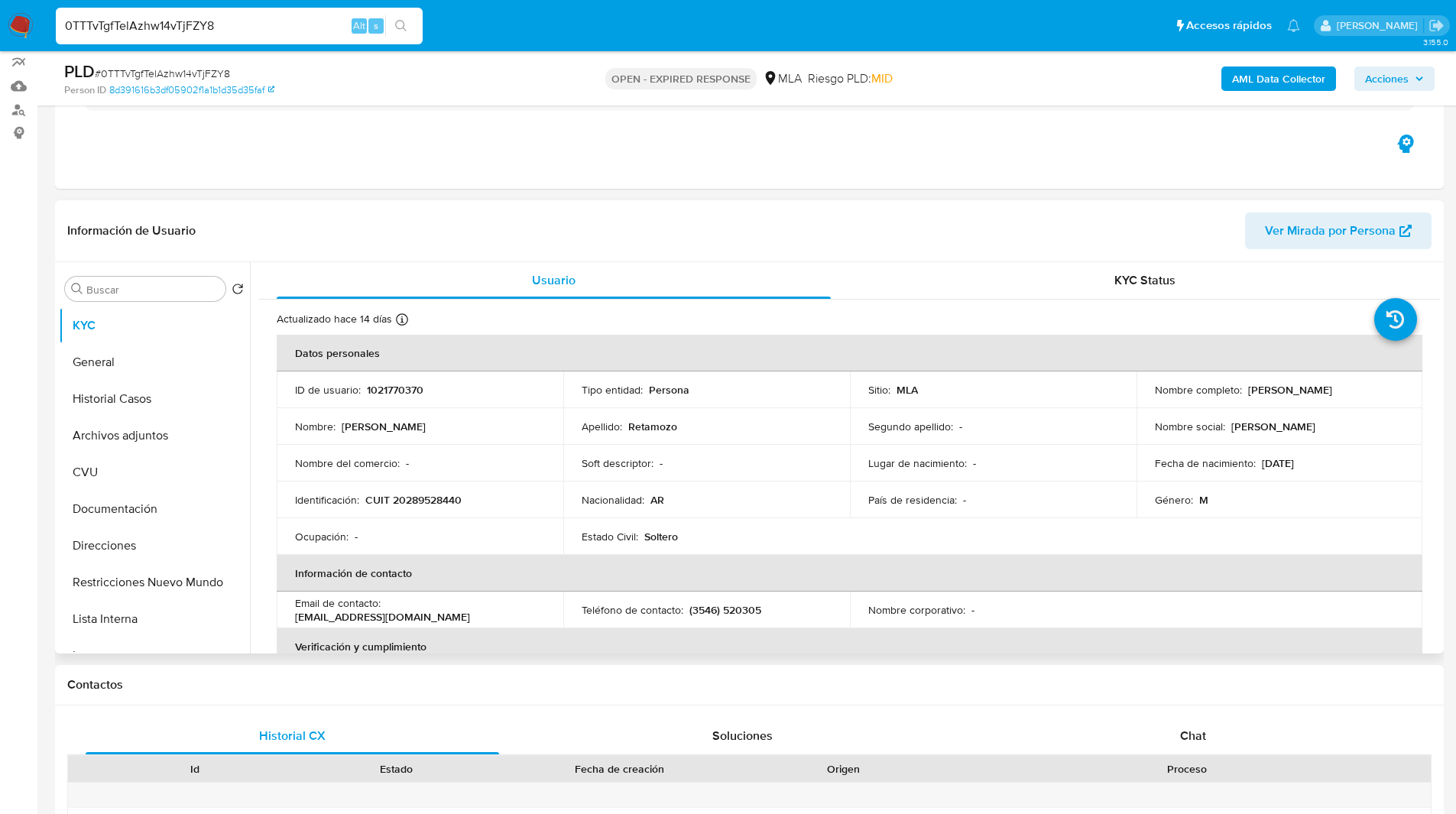
click at [551, 240] on header "Información de Usuario Ver Mirada por Persona" at bounding box center [749, 230] width 1364 height 36
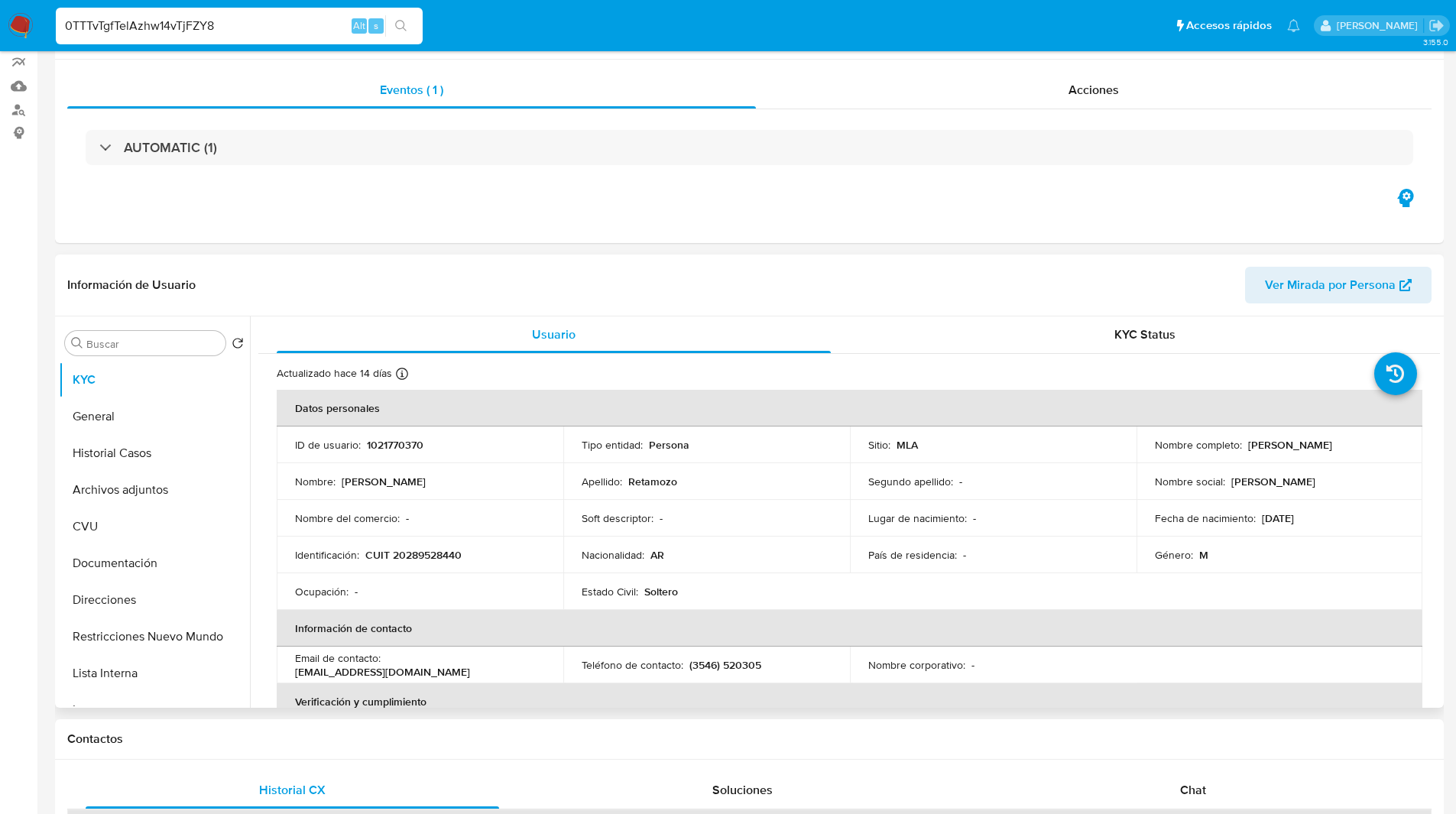
scroll to position [0, 0]
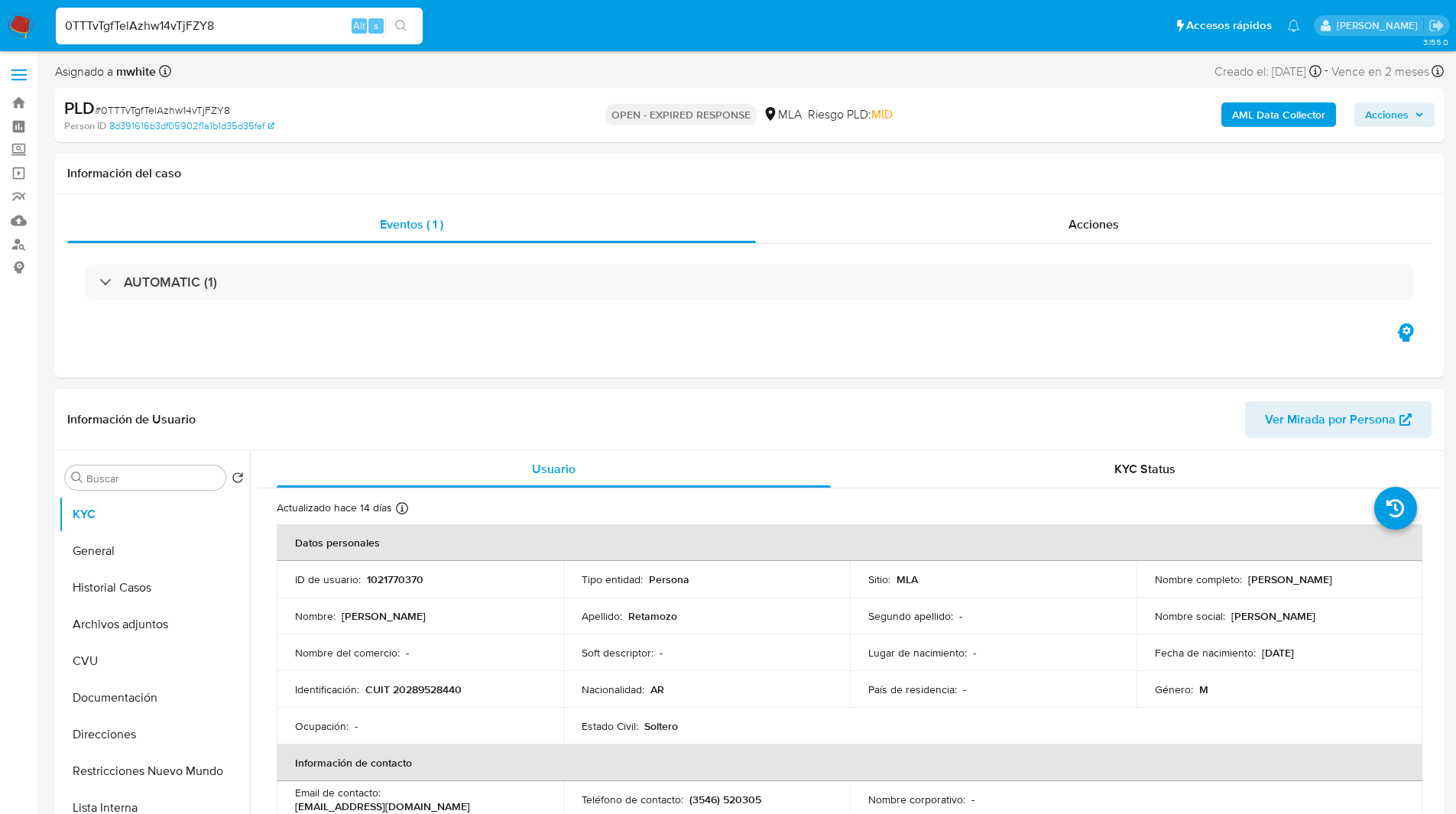
click at [1072, 80] on div "Asignado a mwhite Asignado el: 18/08/2025 14:17:34 Creado el: 12/08/2025 Creado…" at bounding box center [749, 75] width 1389 height 27
click at [595, 153] on div "Información del caso" at bounding box center [749, 173] width 1389 height 41
click at [836, 346] on div "Eventos ( 1 ) Acciones AUTOMATIC (1)" at bounding box center [749, 285] width 1389 height 183
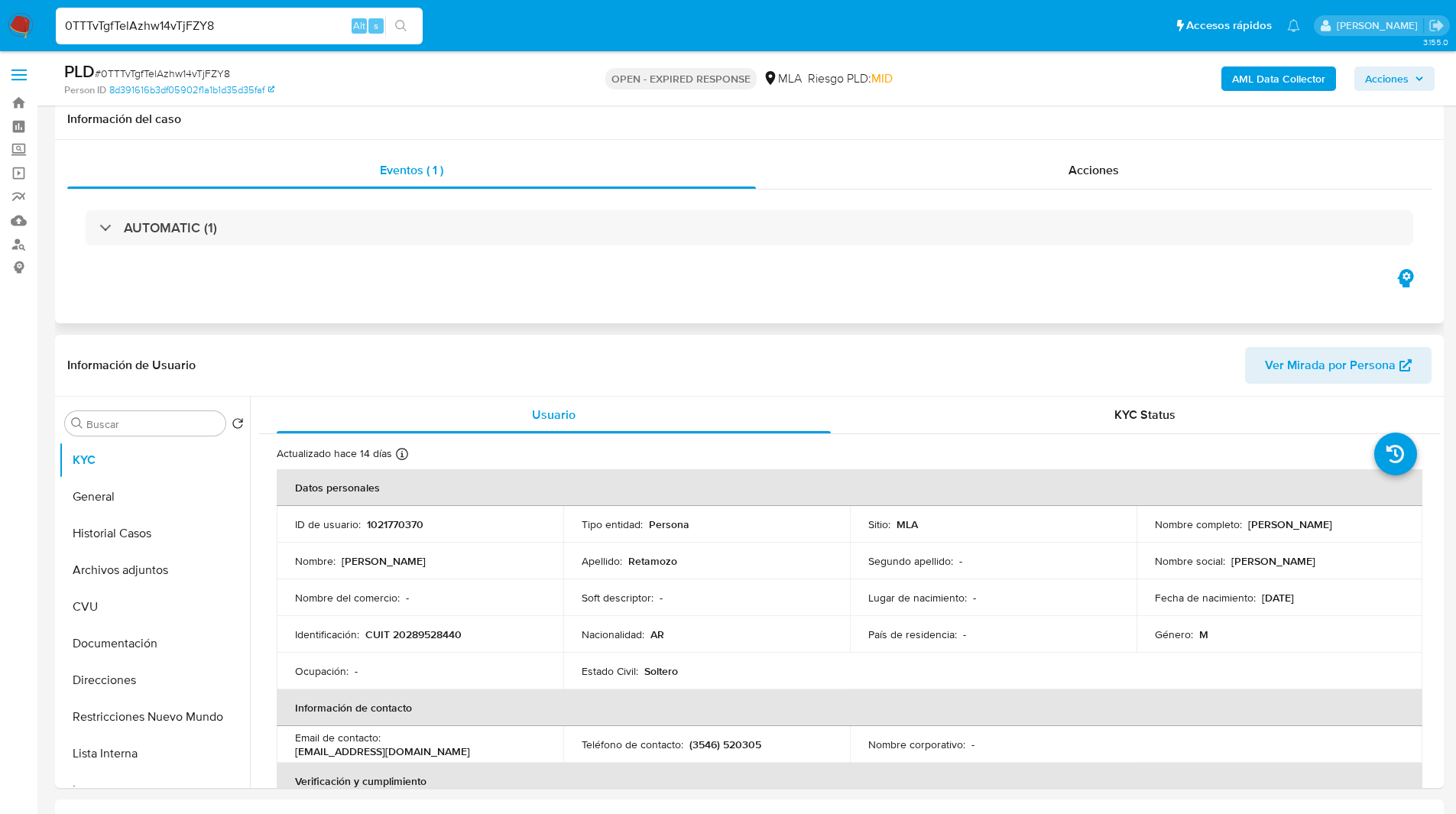
scroll to position [337, 0]
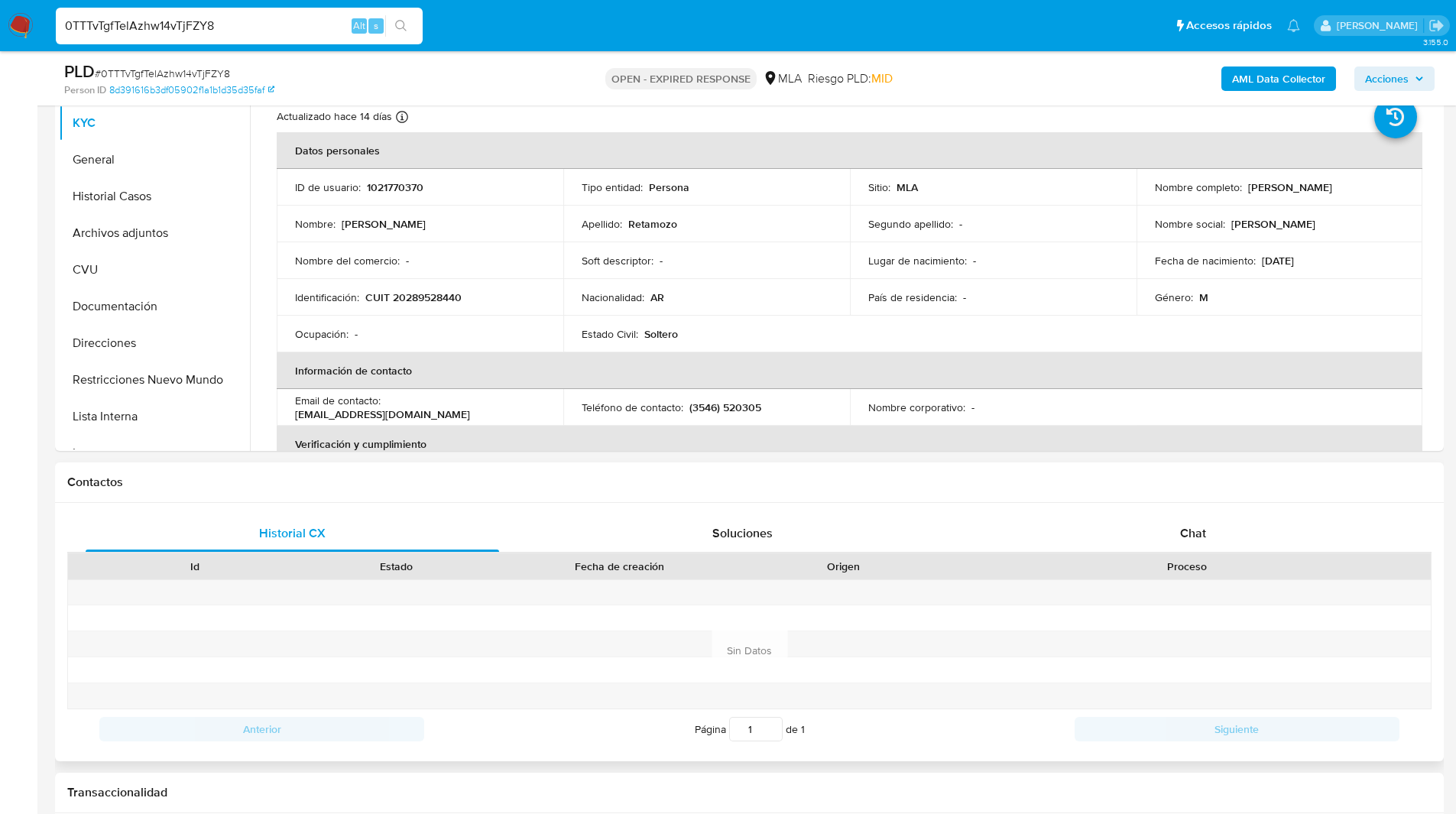
click at [1184, 513] on div "Historial CX Soluciones Chat Id Estado Fecha de creación Origen Proceso Anterio…" at bounding box center [749, 632] width 1389 height 259
click at [1185, 533] on span "Chat" at bounding box center [1192, 532] width 26 height 17
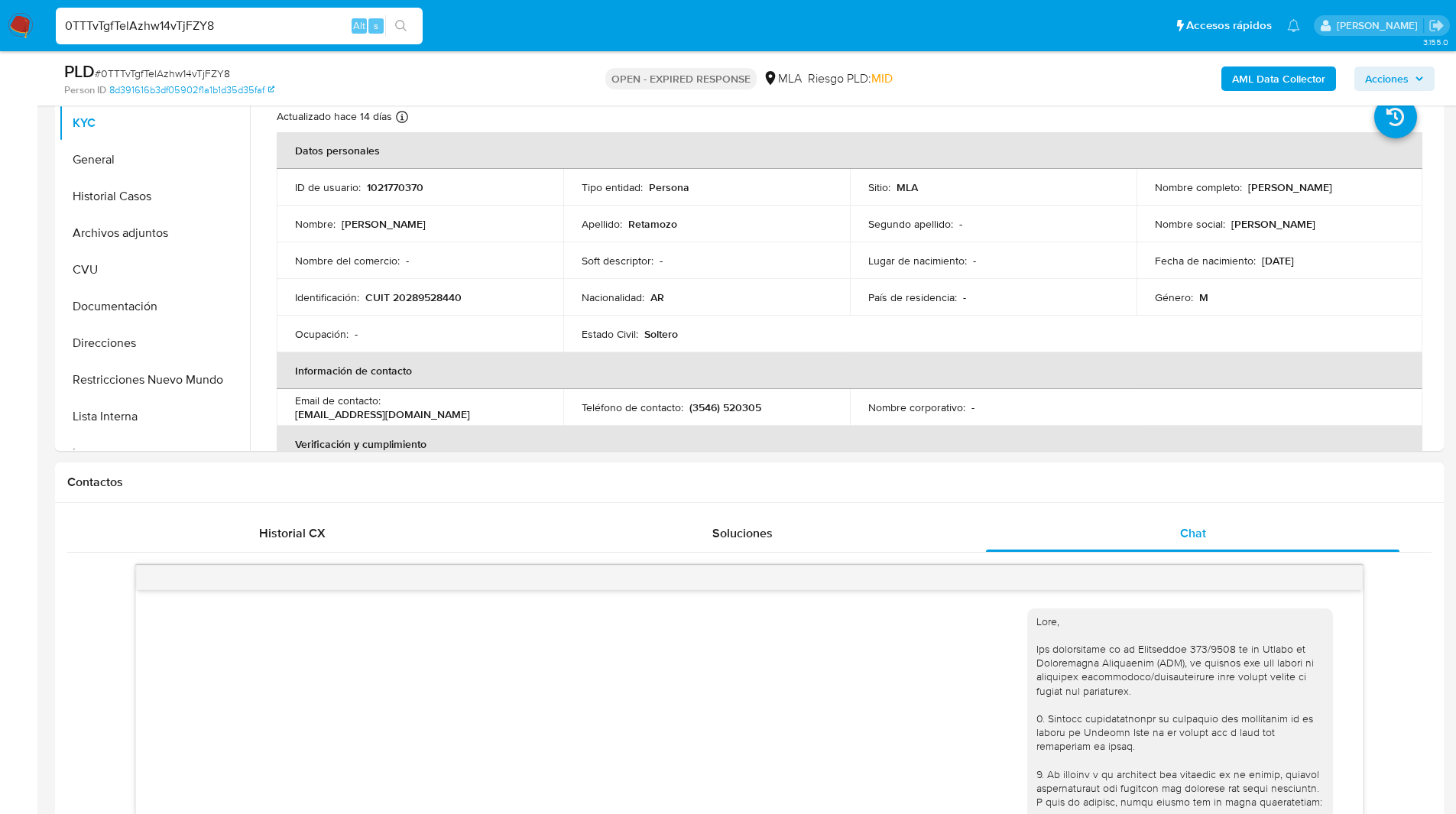
click at [983, 486] on h1 "Contactos" at bounding box center [749, 482] width 1364 height 15
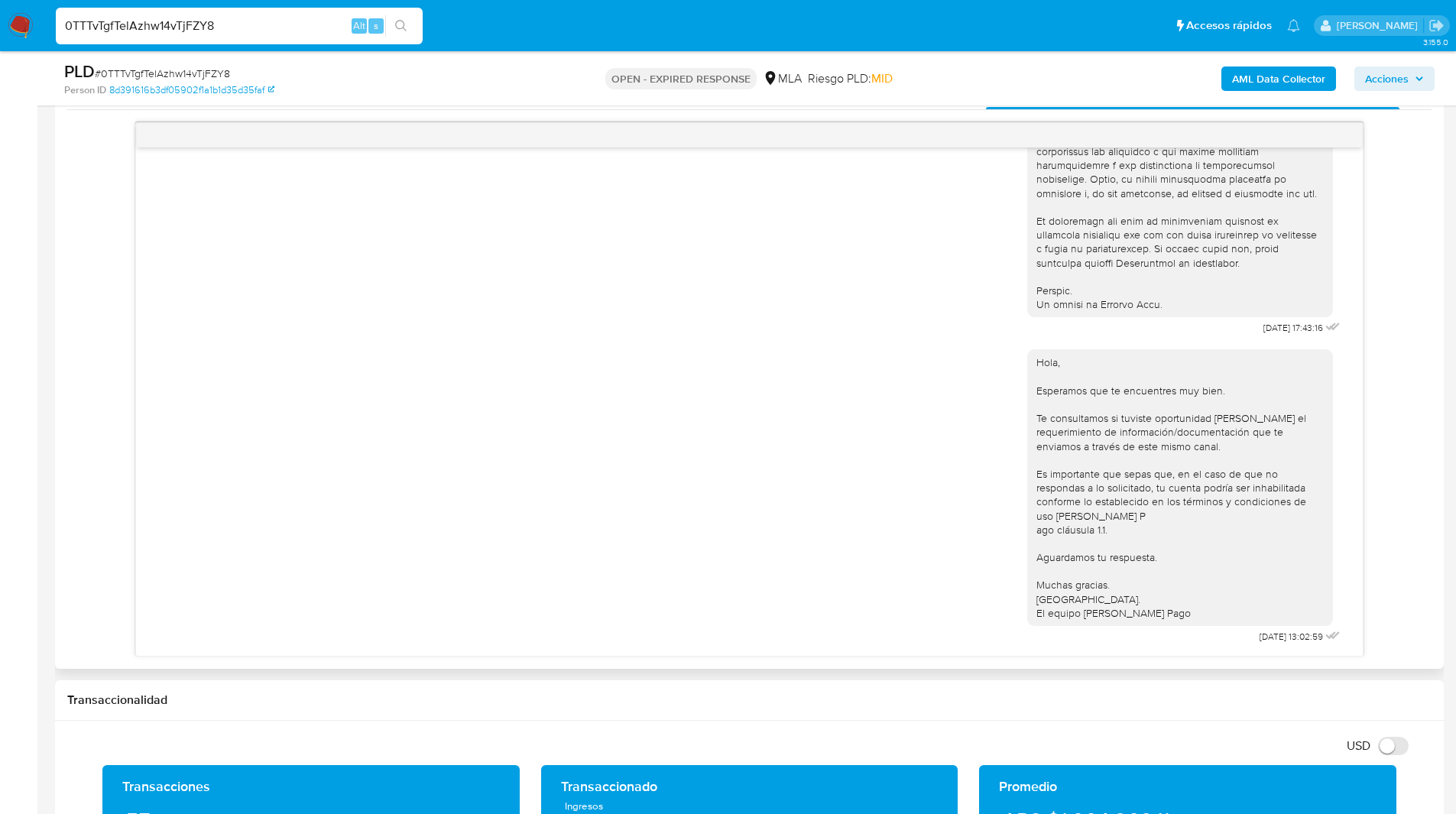
scroll to position [780, 0]
click at [1405, 405] on div "18/08/2025 17:43:16 Hola, Esperamos que te encuentres muy bien. Te consultamos …" at bounding box center [749, 389] width 1364 height 534
click at [189, 24] on input "0TTTvTgfTelAzhw14vTjFZY8" at bounding box center [239, 26] width 366 height 20
click at [27, 25] on img at bounding box center [20, 26] width 26 height 26
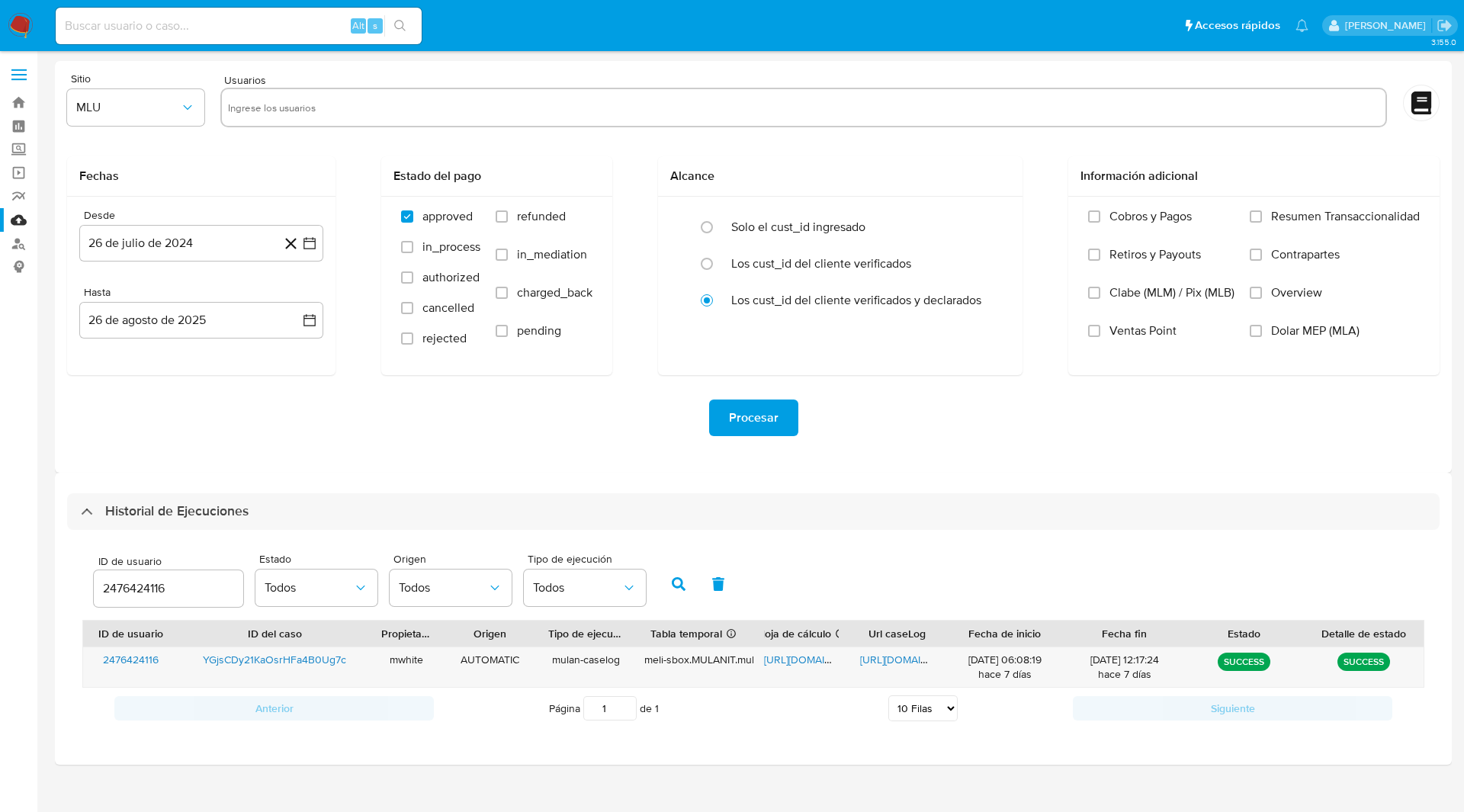
select select "10"
click at [140, 587] on input "2476424116" at bounding box center [168, 589] width 150 height 20
paste input "1021770370"
click at [669, 582] on button "button" at bounding box center [678, 584] width 40 height 36
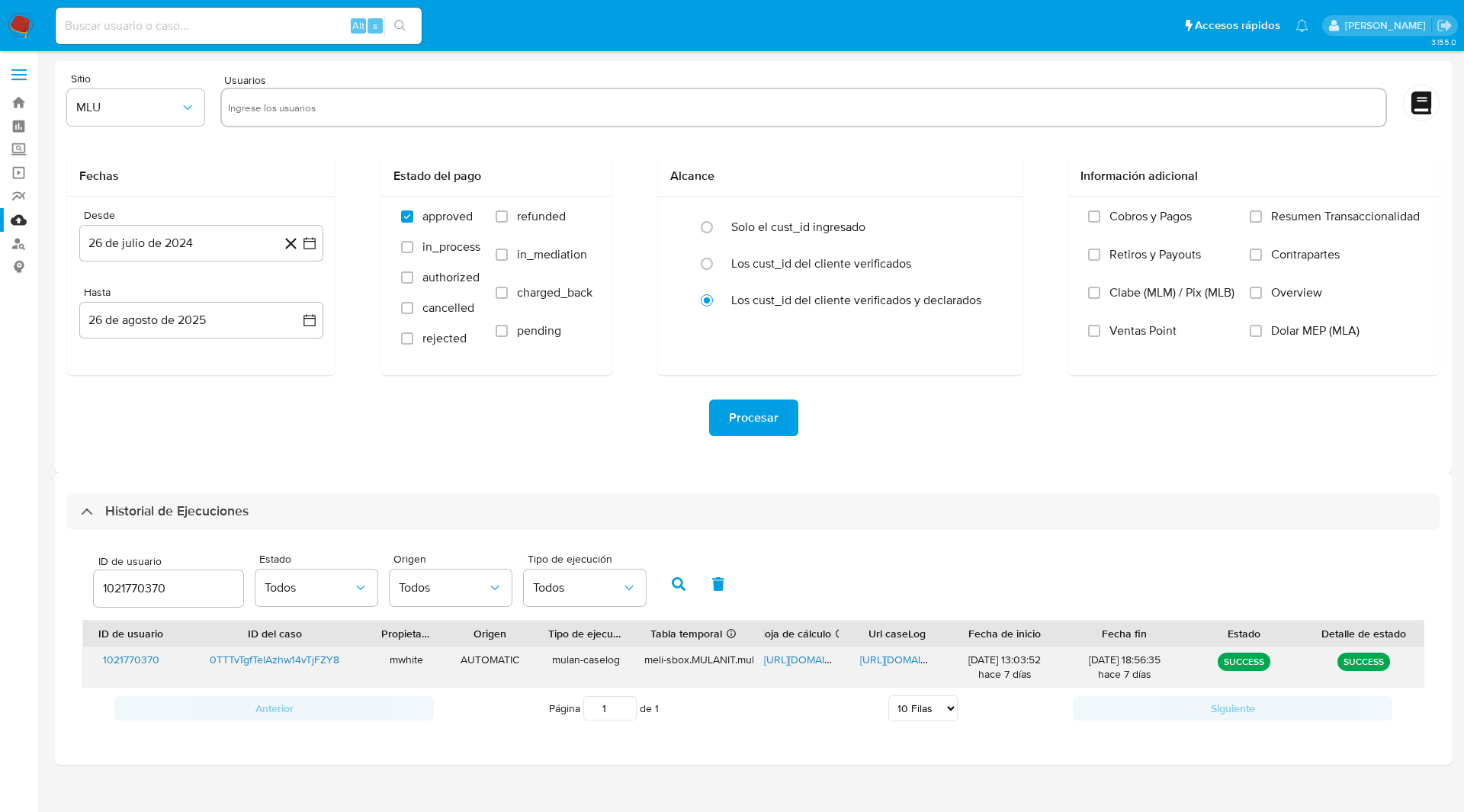
click at [813, 657] on span "[URL][DOMAIN_NAME]" at bounding box center [816, 659] width 105 height 15
click at [878, 658] on span "[URL][DOMAIN_NAME]" at bounding box center [912, 659] width 105 height 15
click at [657, 320] on div "Sitio MLU Usuarios Fechas Desde 26 de [PERSON_NAME] de 2024 [DATE] Hasta 26 [PE…" at bounding box center [753, 413] width 1396 height 704
drag, startPoint x: 816, startPoint y: 636, endPoint x: 906, endPoint y: 627, distance: 90.4
click at [906, 627] on div "ID de usuario ID del caso Propietario Origen Tipo de ejecución Tabla temporal D…" at bounding box center [753, 633] width 1340 height 26
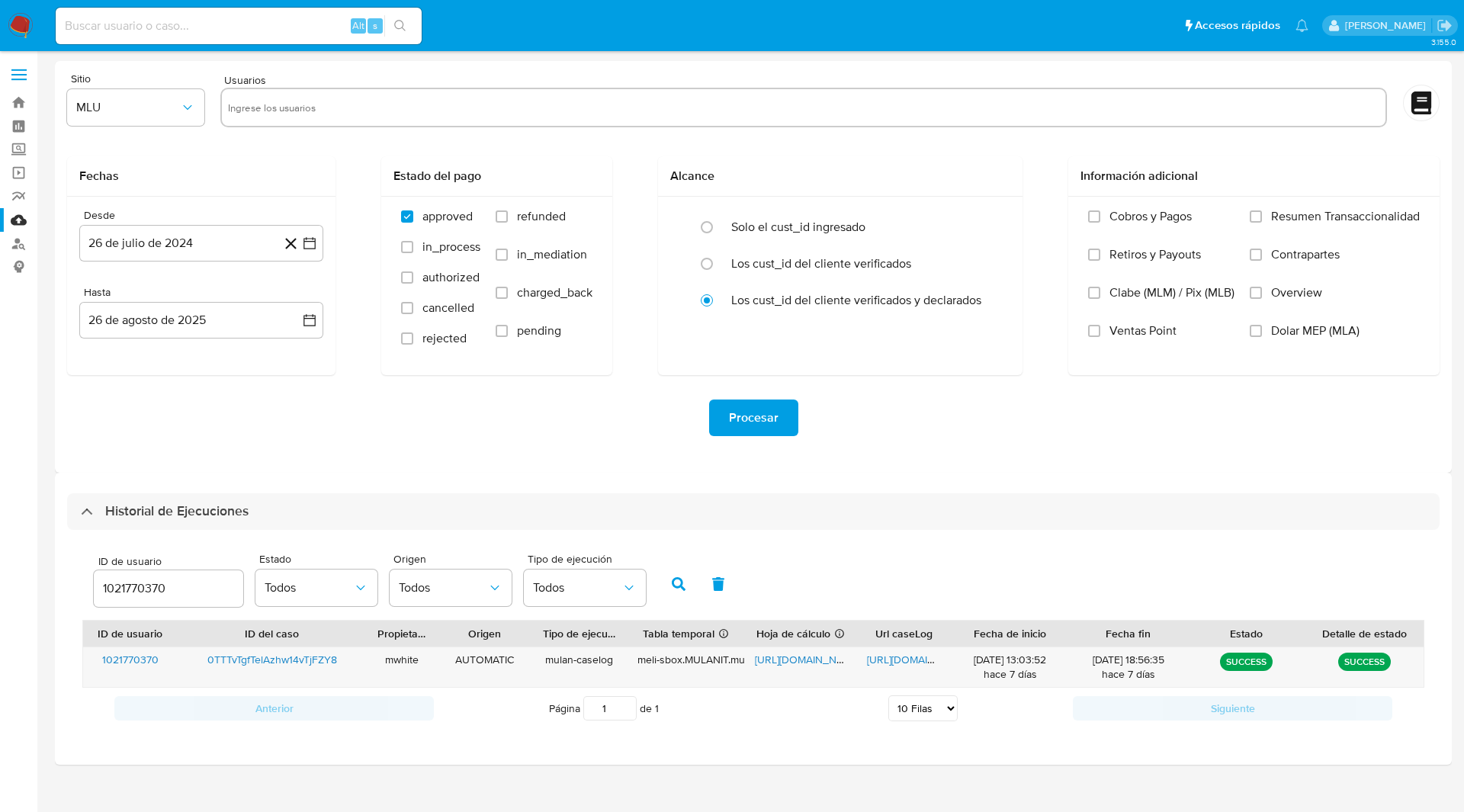
click at [839, 591] on div "ID de usuario 1021770370 Estado Todos Origen Todos Tipo de ejecución Todos" at bounding box center [754, 582] width 1342 height 74
click at [135, 598] on input "1021770370" at bounding box center [168, 589] width 150 height 20
click at [132, 591] on input "1021770370" at bounding box center [168, 589] width 150 height 20
paste input "382400948"
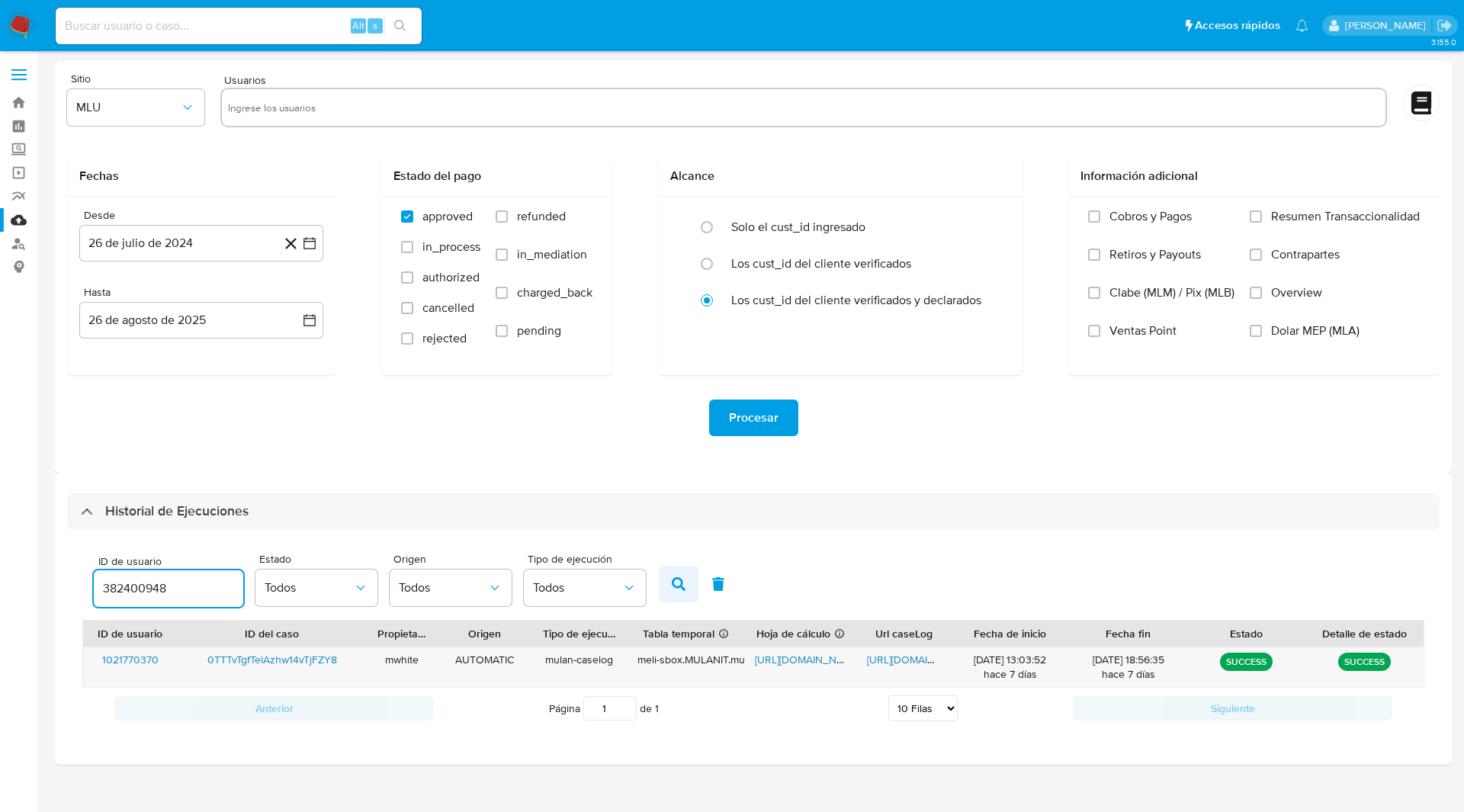
type input "382400948"
click at [680, 588] on icon "button" at bounding box center [678, 584] width 14 height 14
click at [787, 658] on span "[URL][DOMAIN_NAME]" at bounding box center [806, 659] width 105 height 15
click at [892, 657] on span "[URL][DOMAIN_NAME]" at bounding box center [919, 659] width 105 height 15
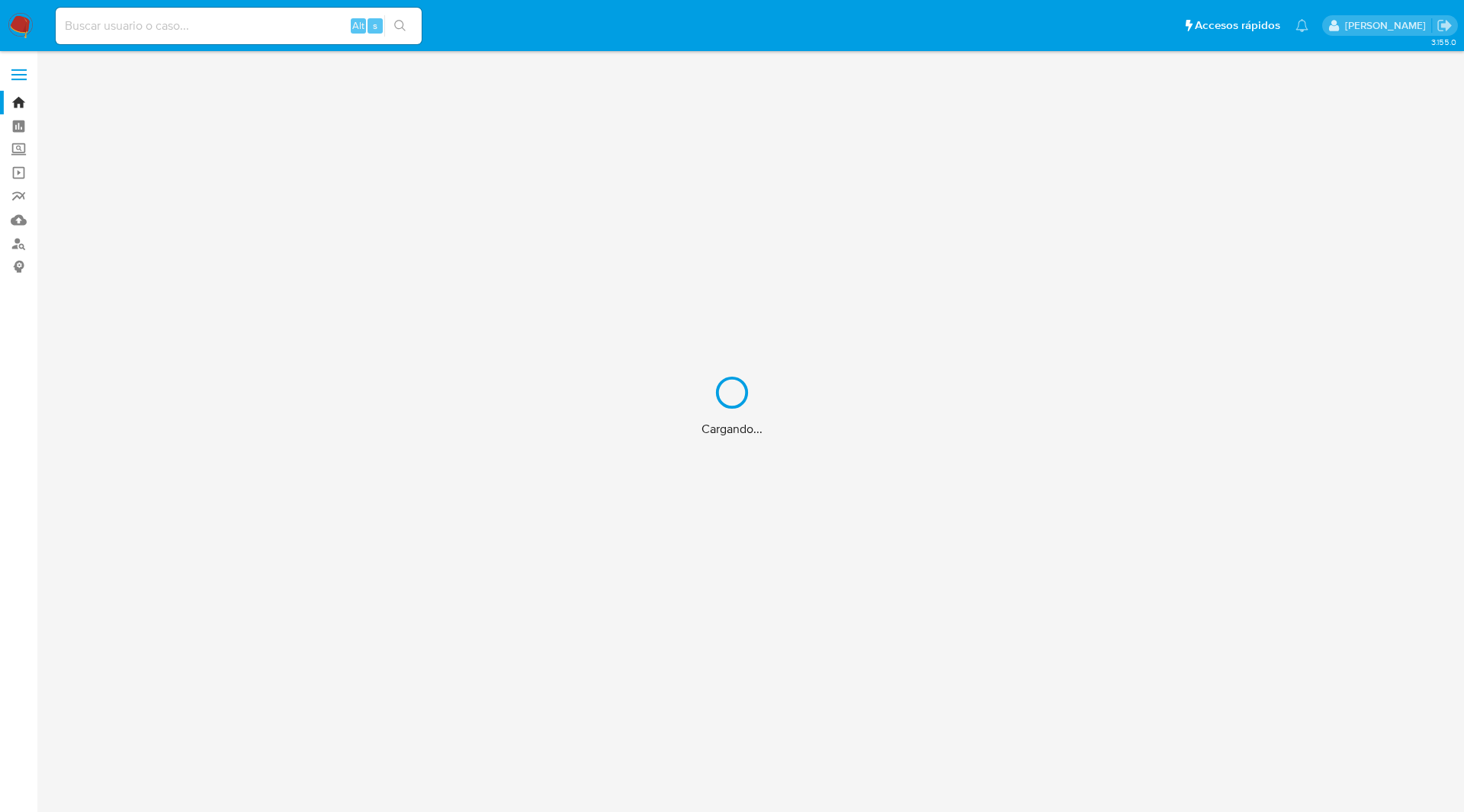
click at [872, 36] on div "Cargando..." at bounding box center [732, 406] width 1464 height 812
click at [884, 24] on div "Cargando..." at bounding box center [732, 406] width 1464 height 812
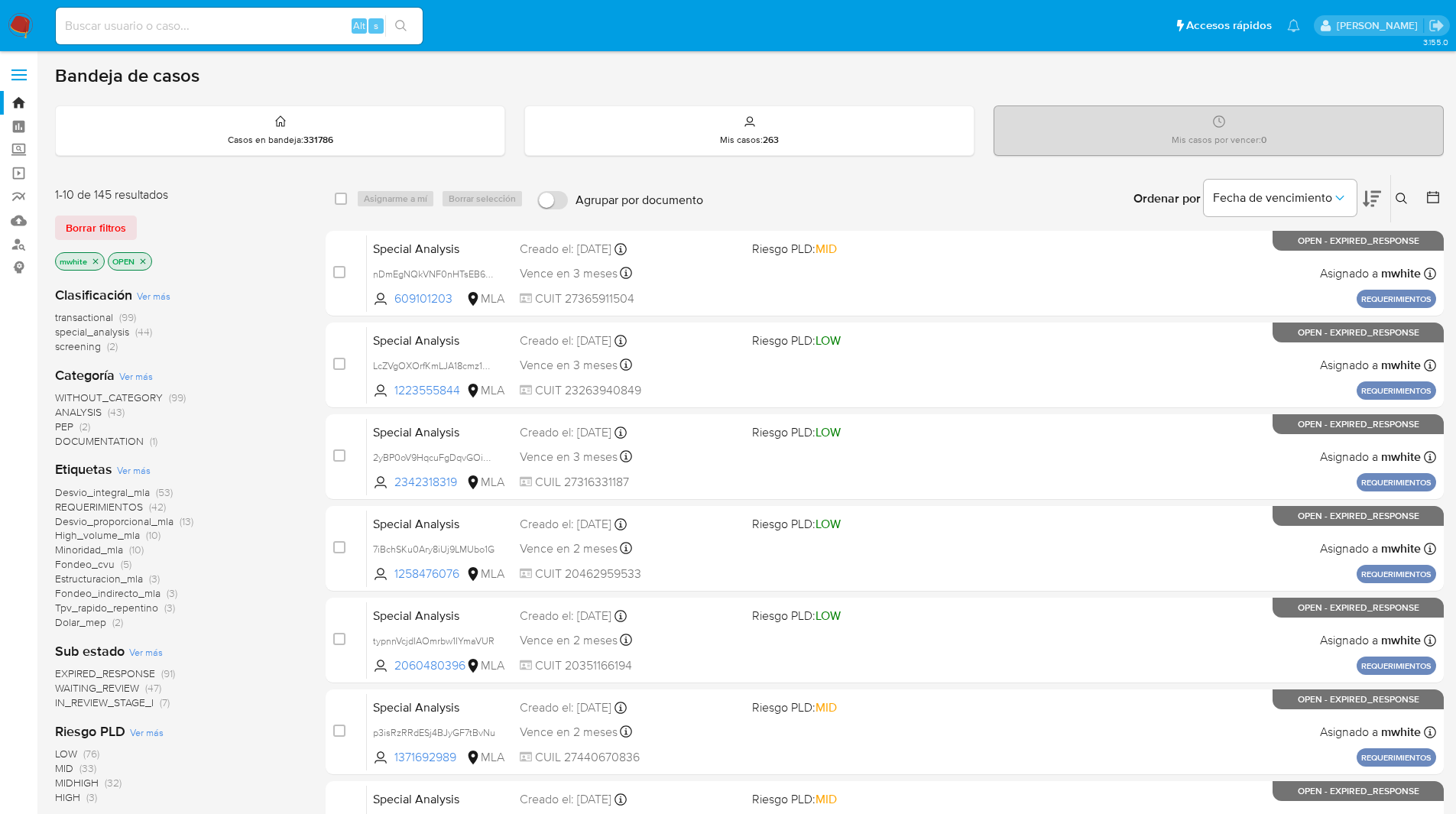
click at [1406, 196] on icon at bounding box center [1401, 198] width 12 height 12
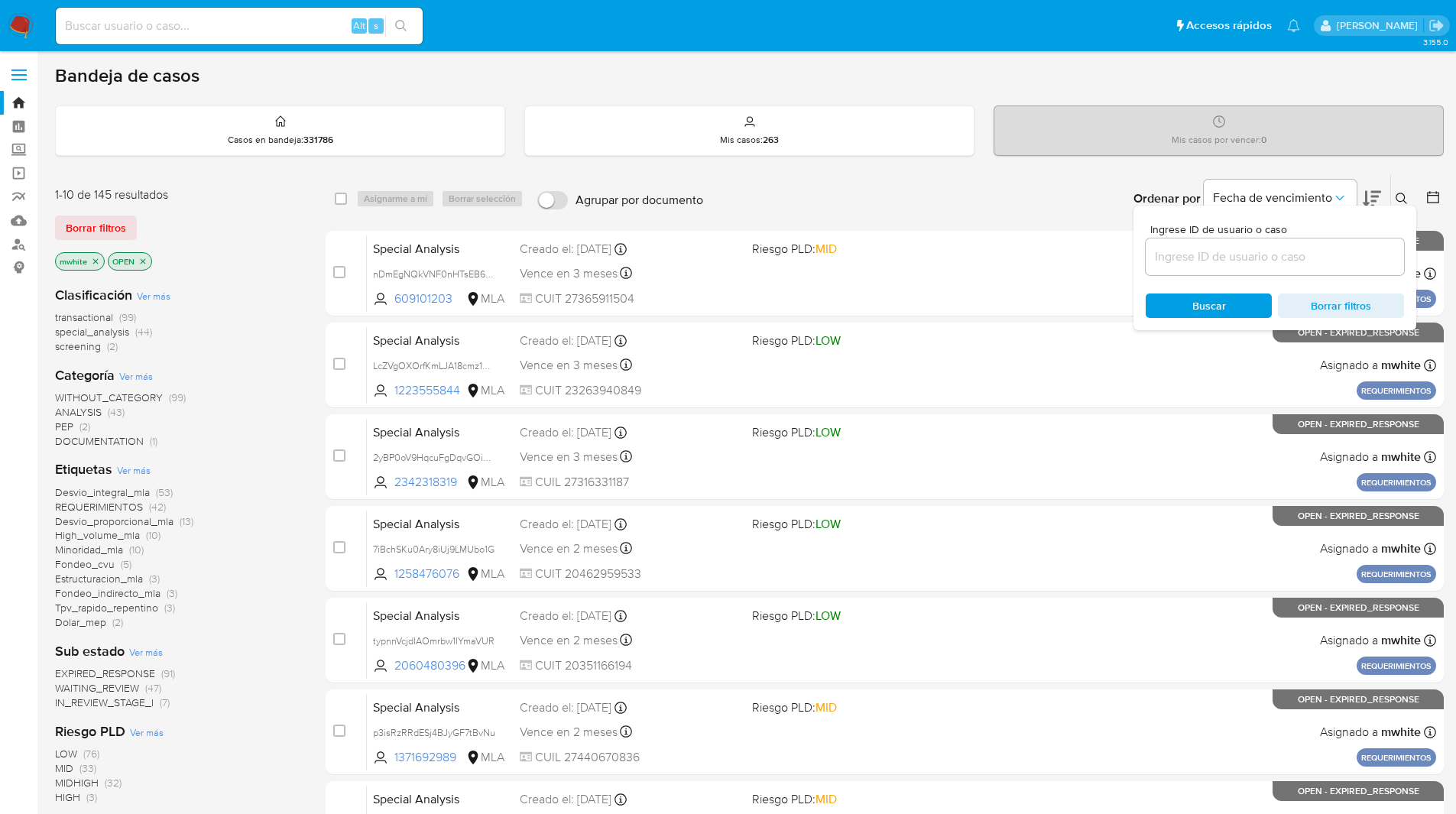
click at [1199, 258] on input at bounding box center [1275, 257] width 259 height 20
type input "0TTTvTgfTelAzhw14vTjFZY8"
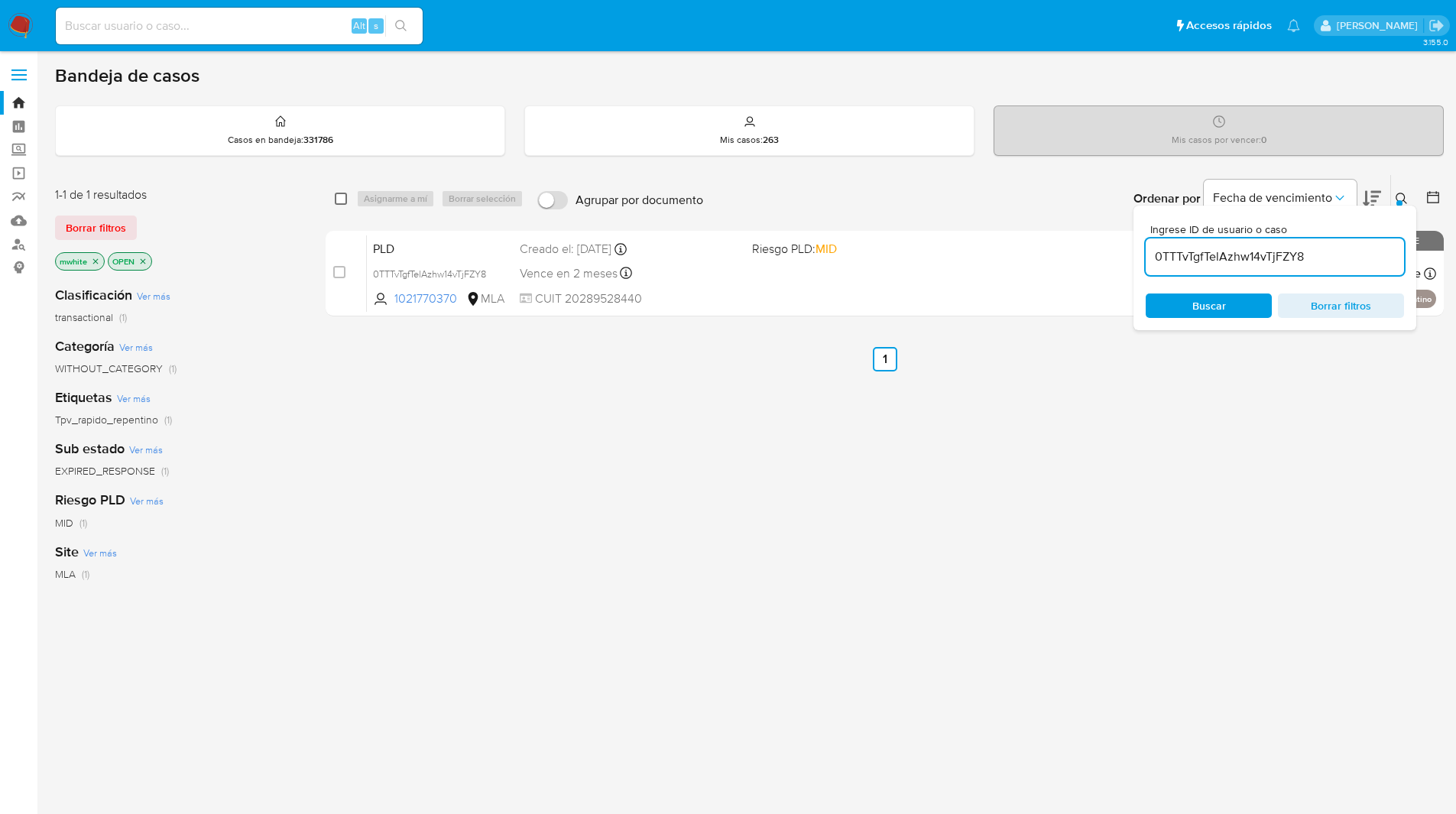
click at [339, 196] on input "checkbox" at bounding box center [341, 198] width 12 height 12
checkbox input "true"
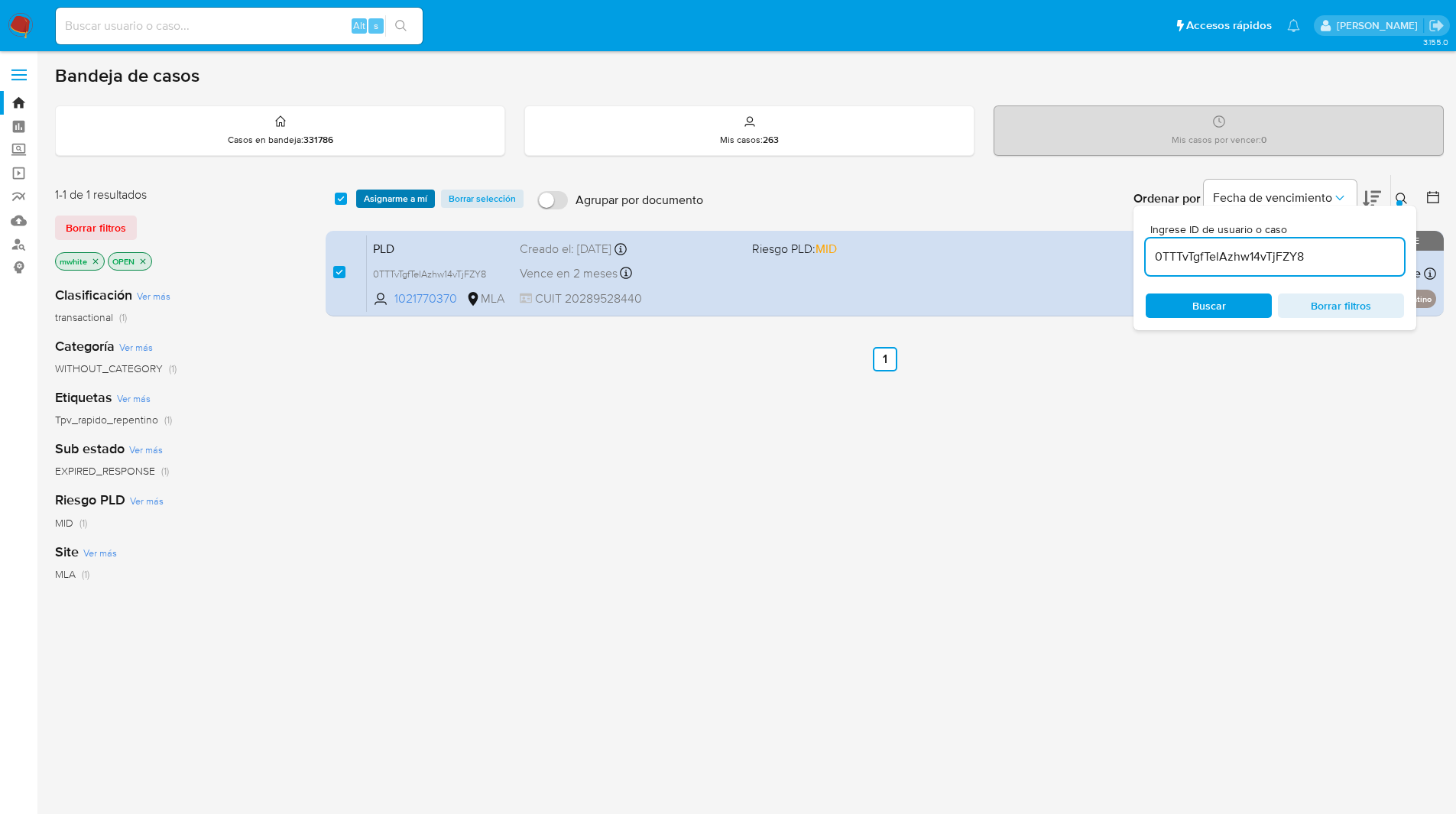
click at [391, 193] on span "Asignarme a mí" at bounding box center [396, 198] width 63 height 15
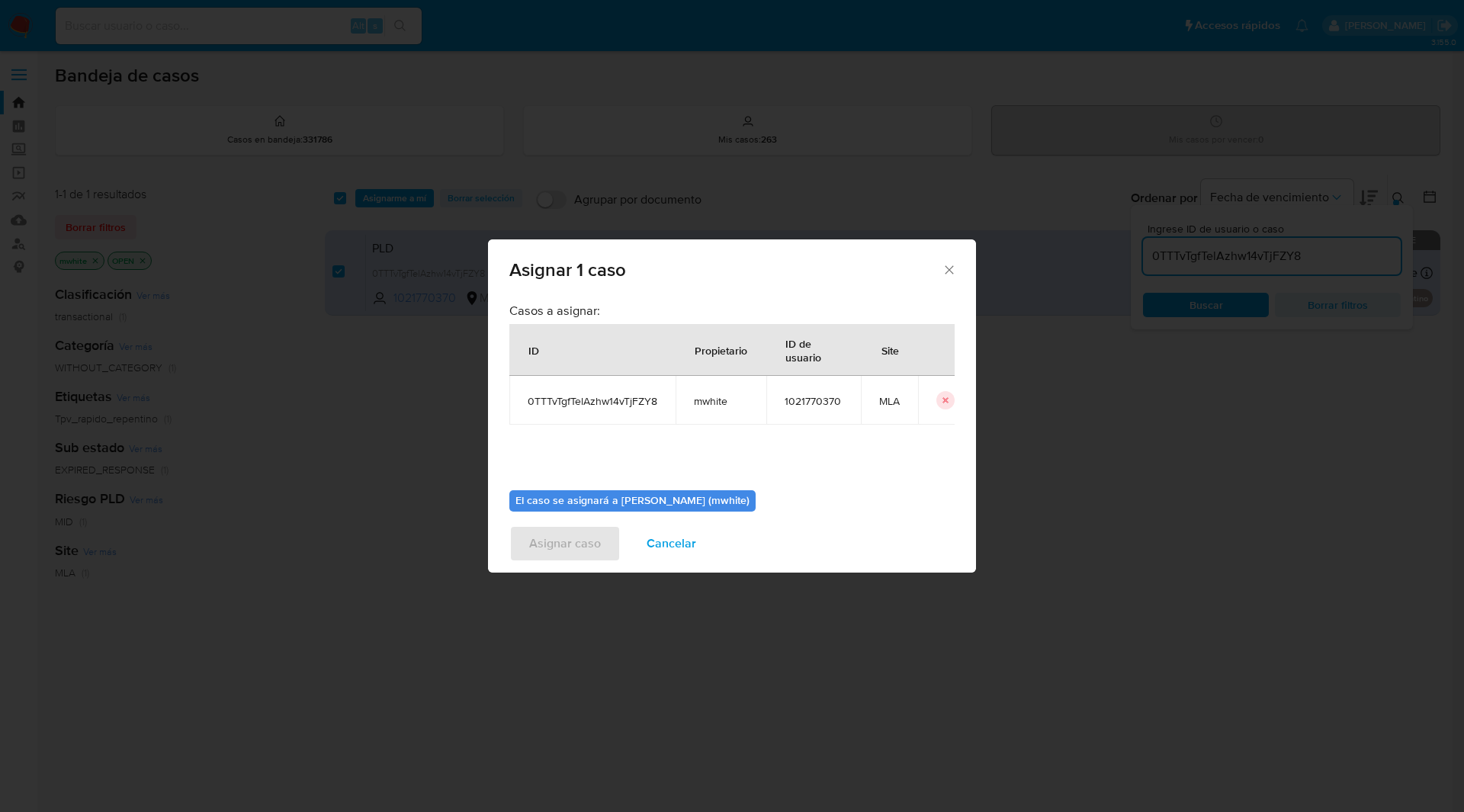
click at [717, 401] on span "mwhite" at bounding box center [720, 400] width 54 height 14
copy span "mwhite"
click at [605, 403] on span "0TTTvTgfTelAzhw14vTjFZY8" at bounding box center [592, 400] width 130 height 14
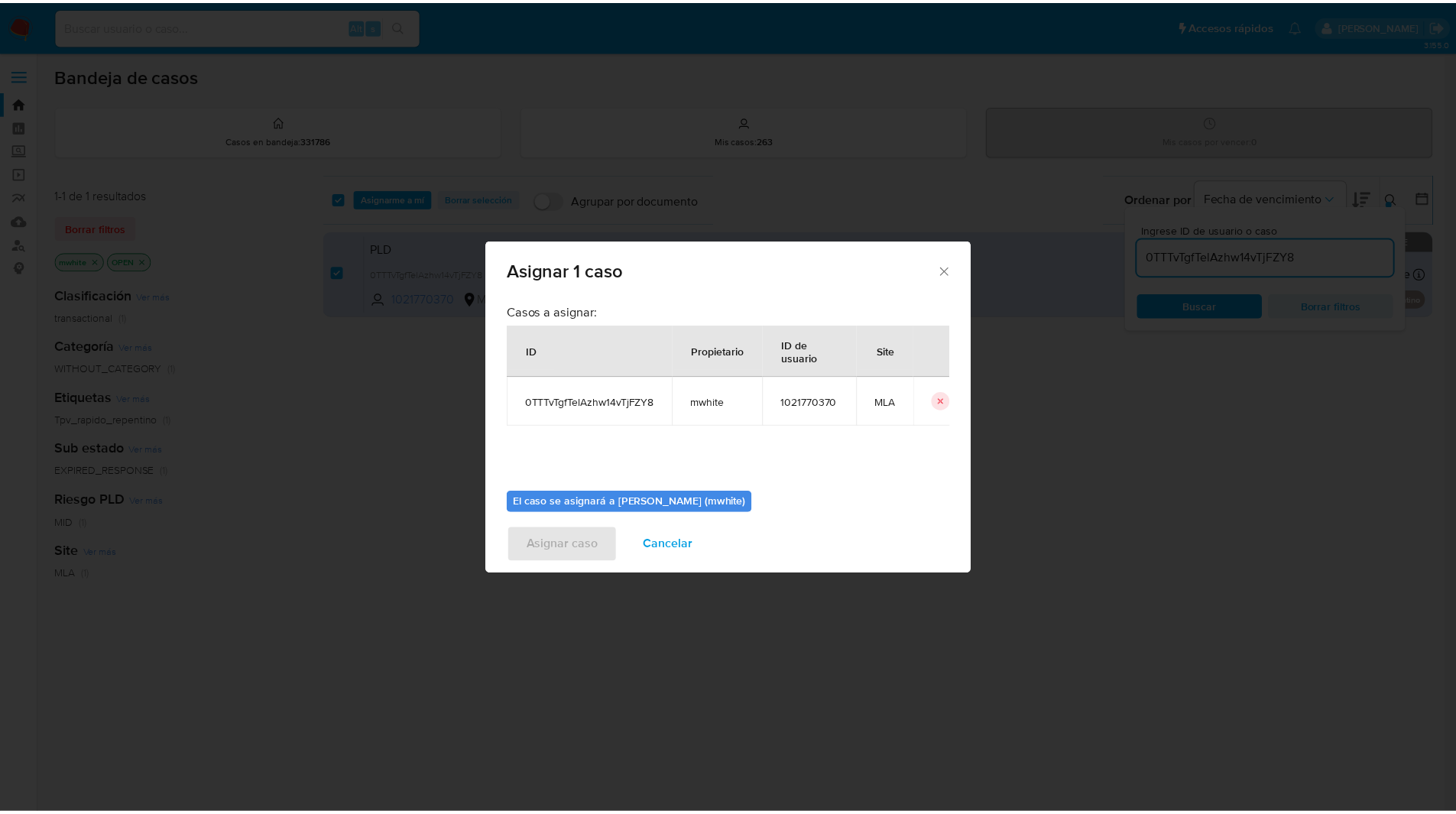
scroll to position [80, 0]
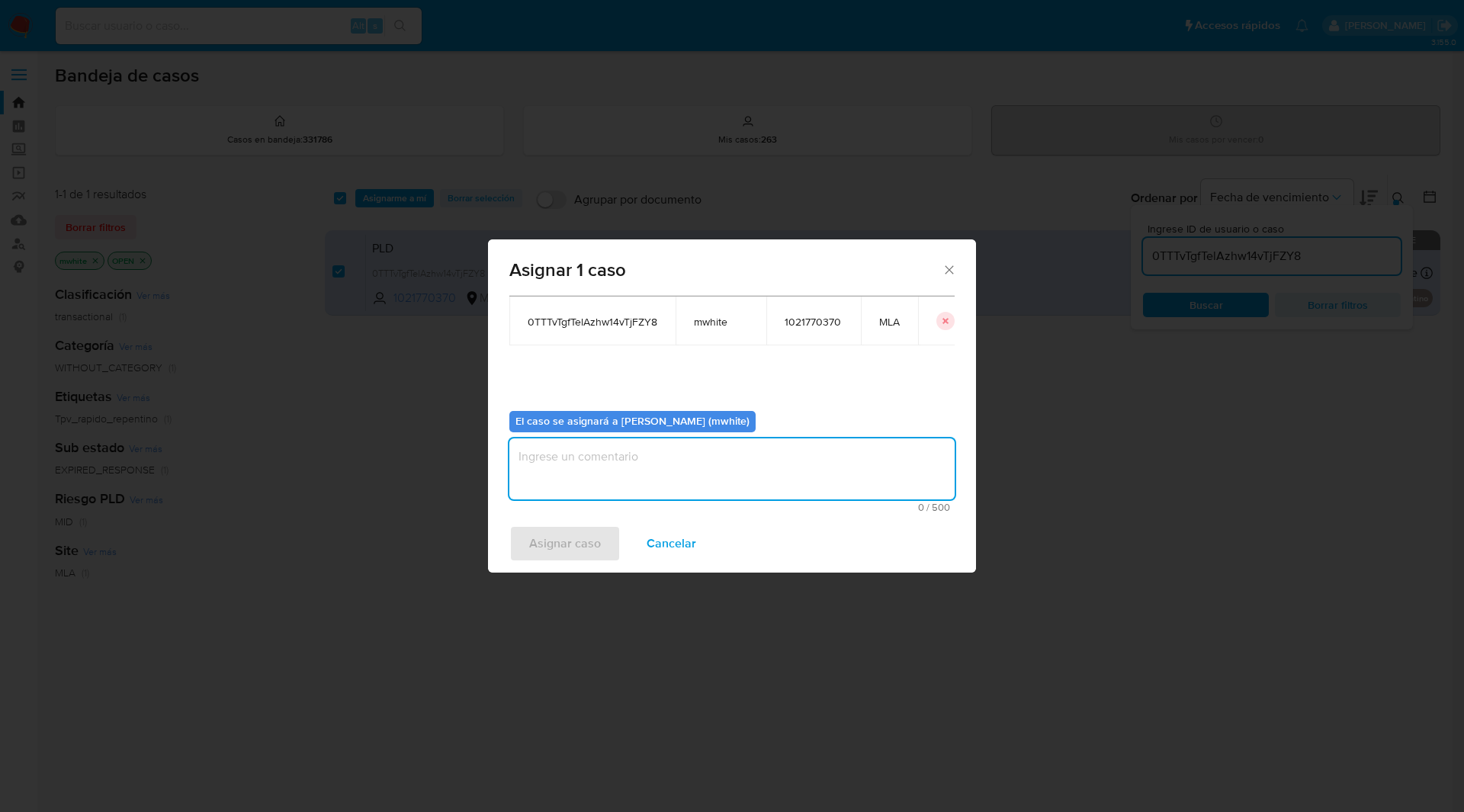
click at [598, 467] on textarea "assign-modal" at bounding box center [732, 469] width 445 height 61
paste textarea "mwhite"
type textarea "mwhite"
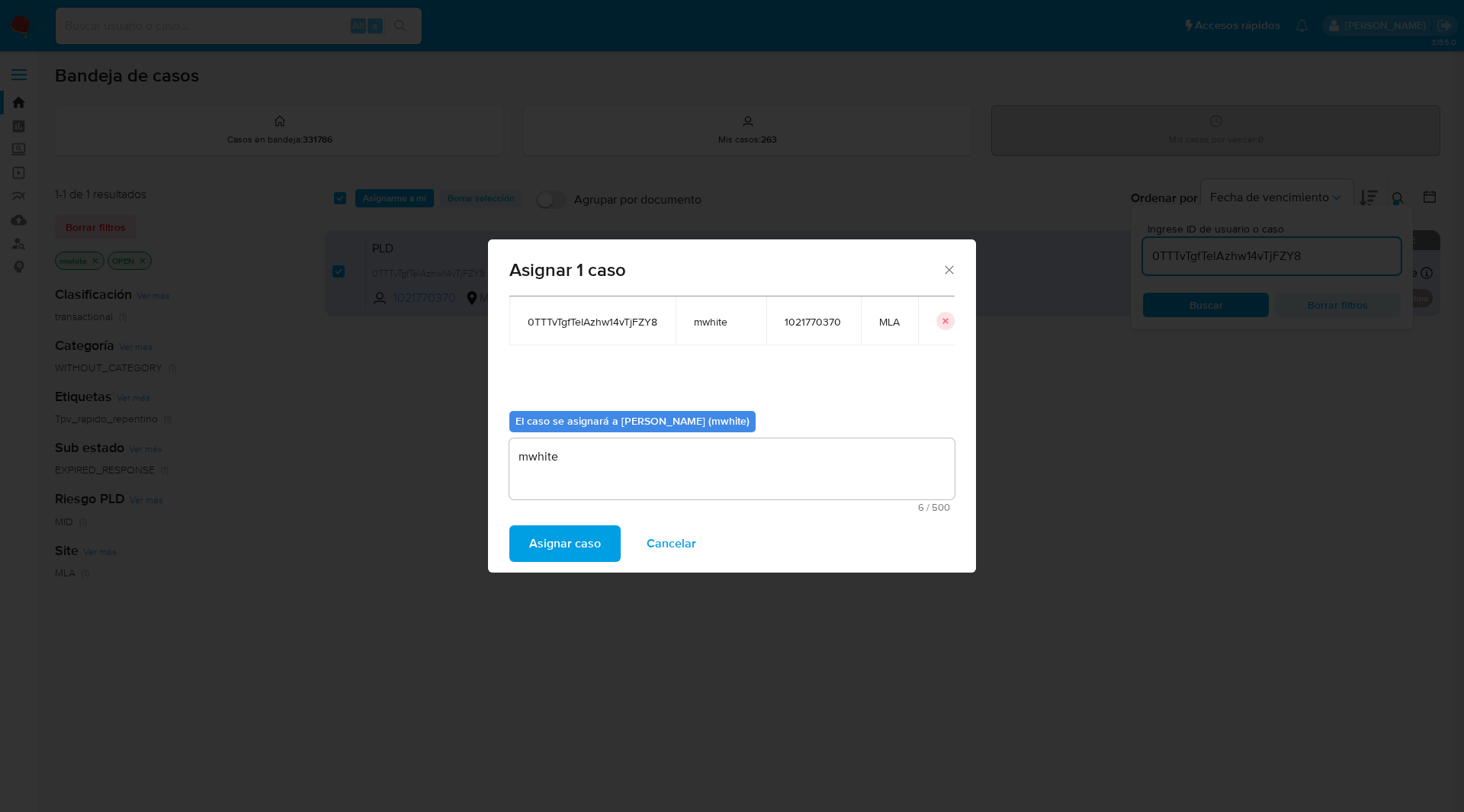
click at [575, 530] on span "Asignar caso" at bounding box center [565, 543] width 72 height 34
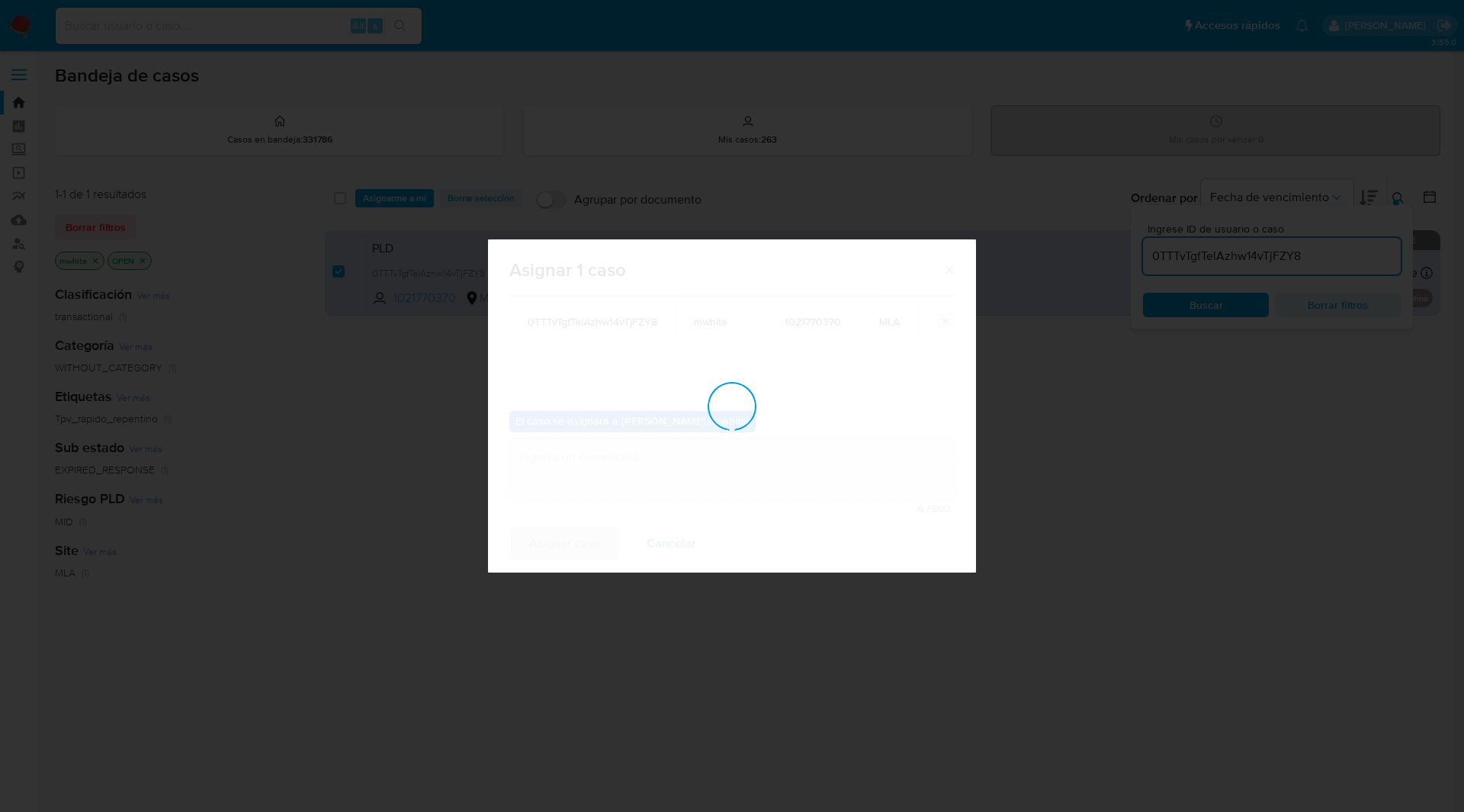
checkbox input "false"
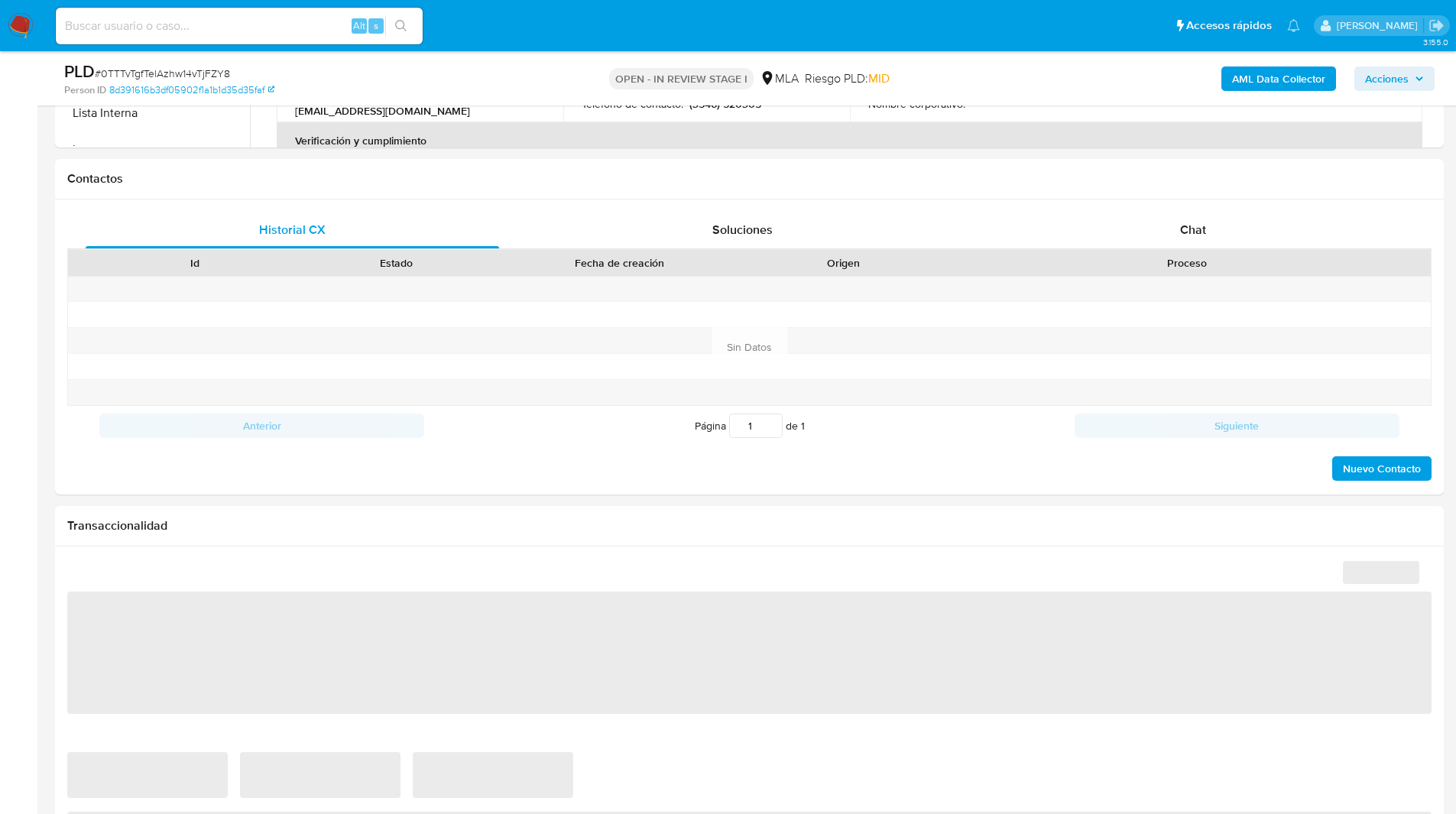
select select "10"
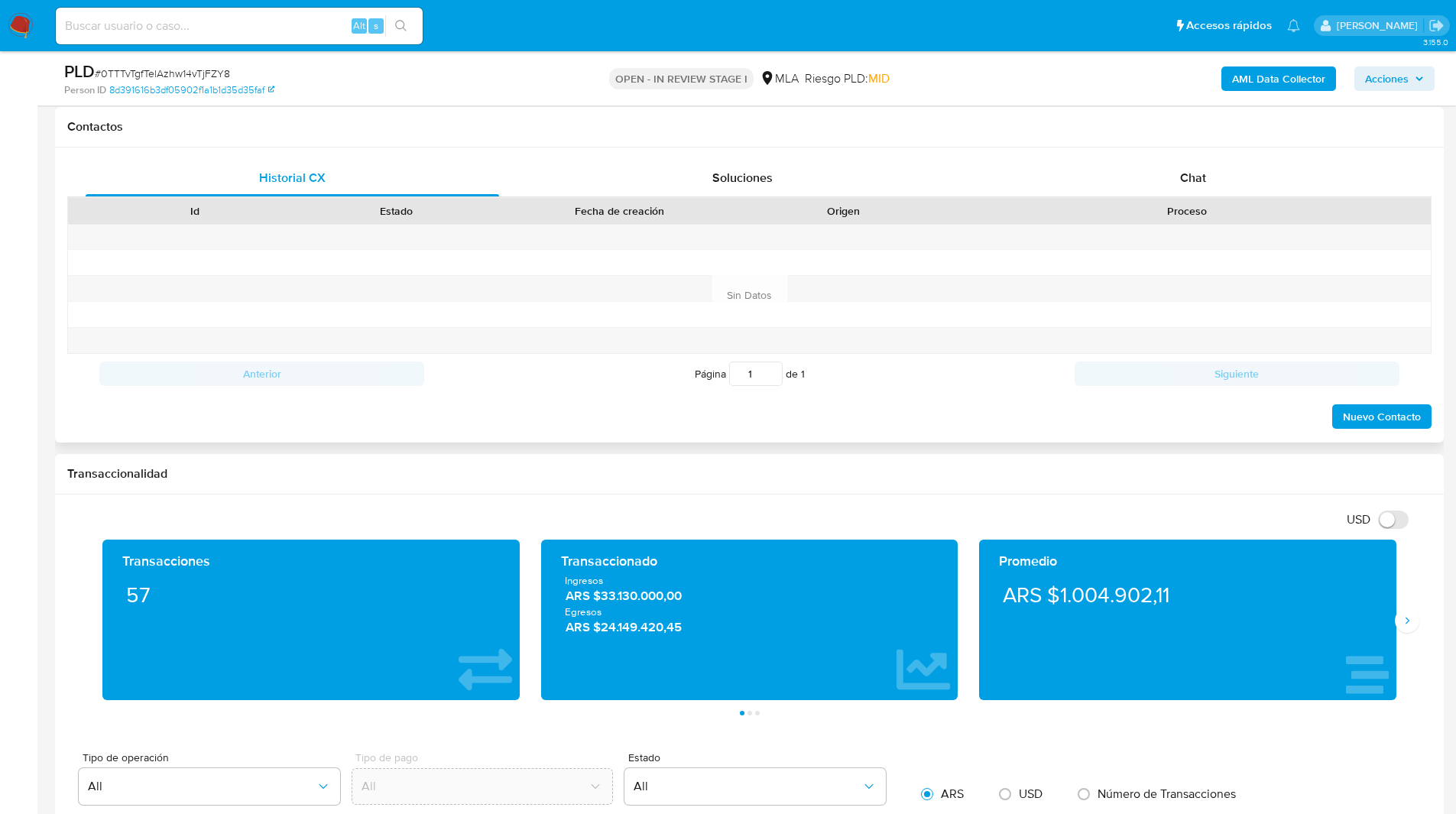
scroll to position [693, 0]
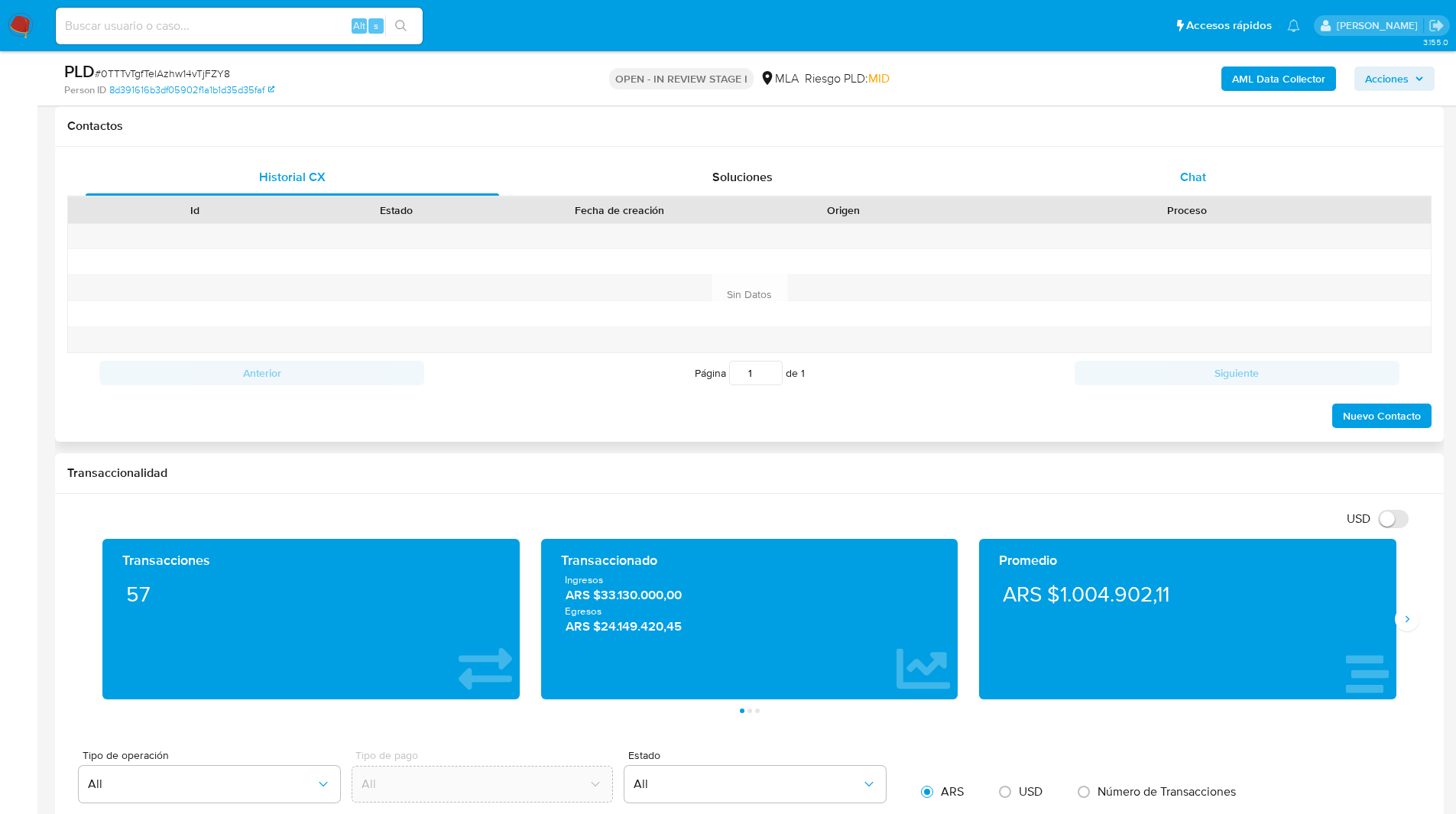
click at [1176, 172] on div "Chat" at bounding box center [1192, 177] width 414 height 36
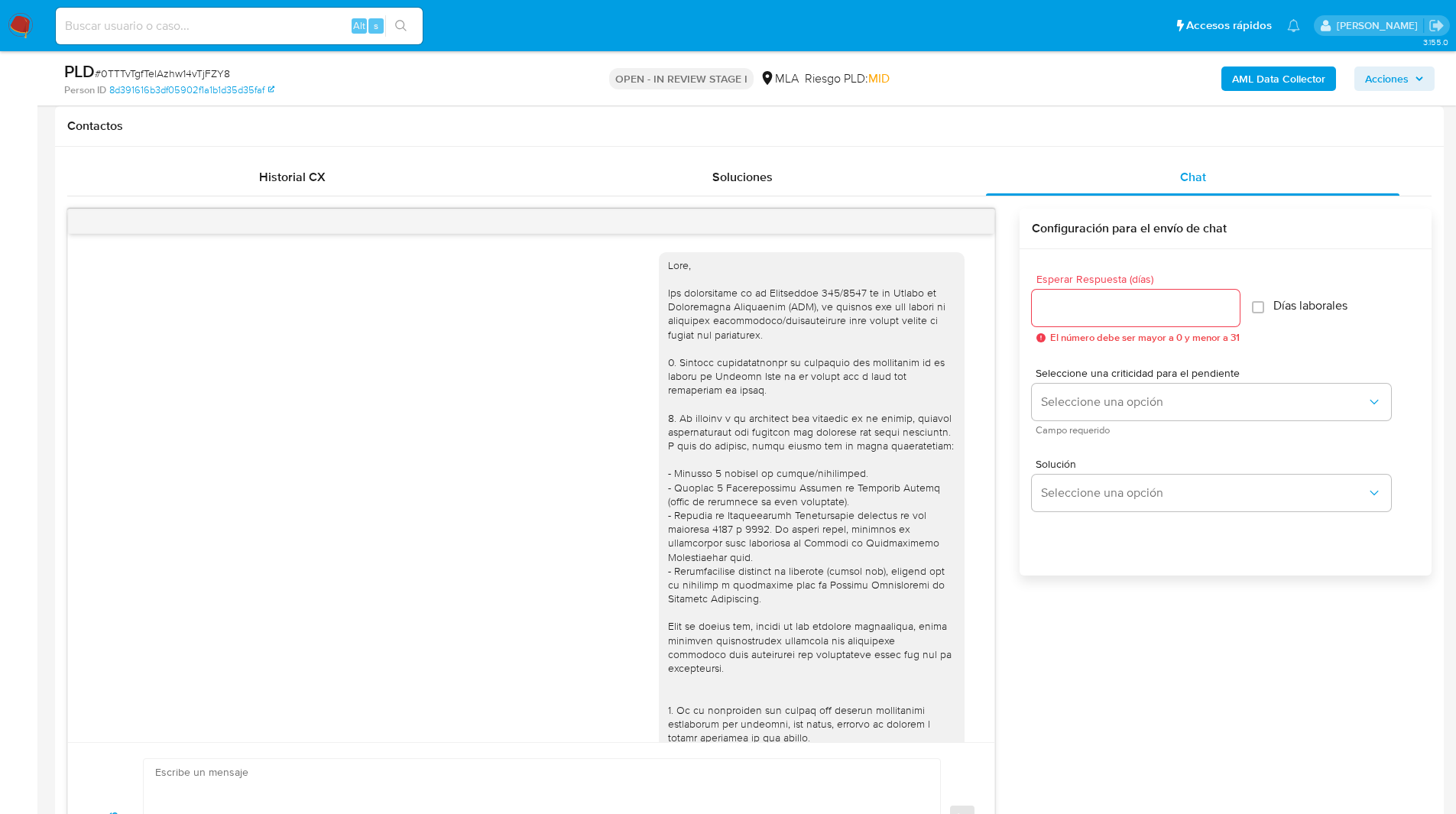
scroll to position [694, 0]
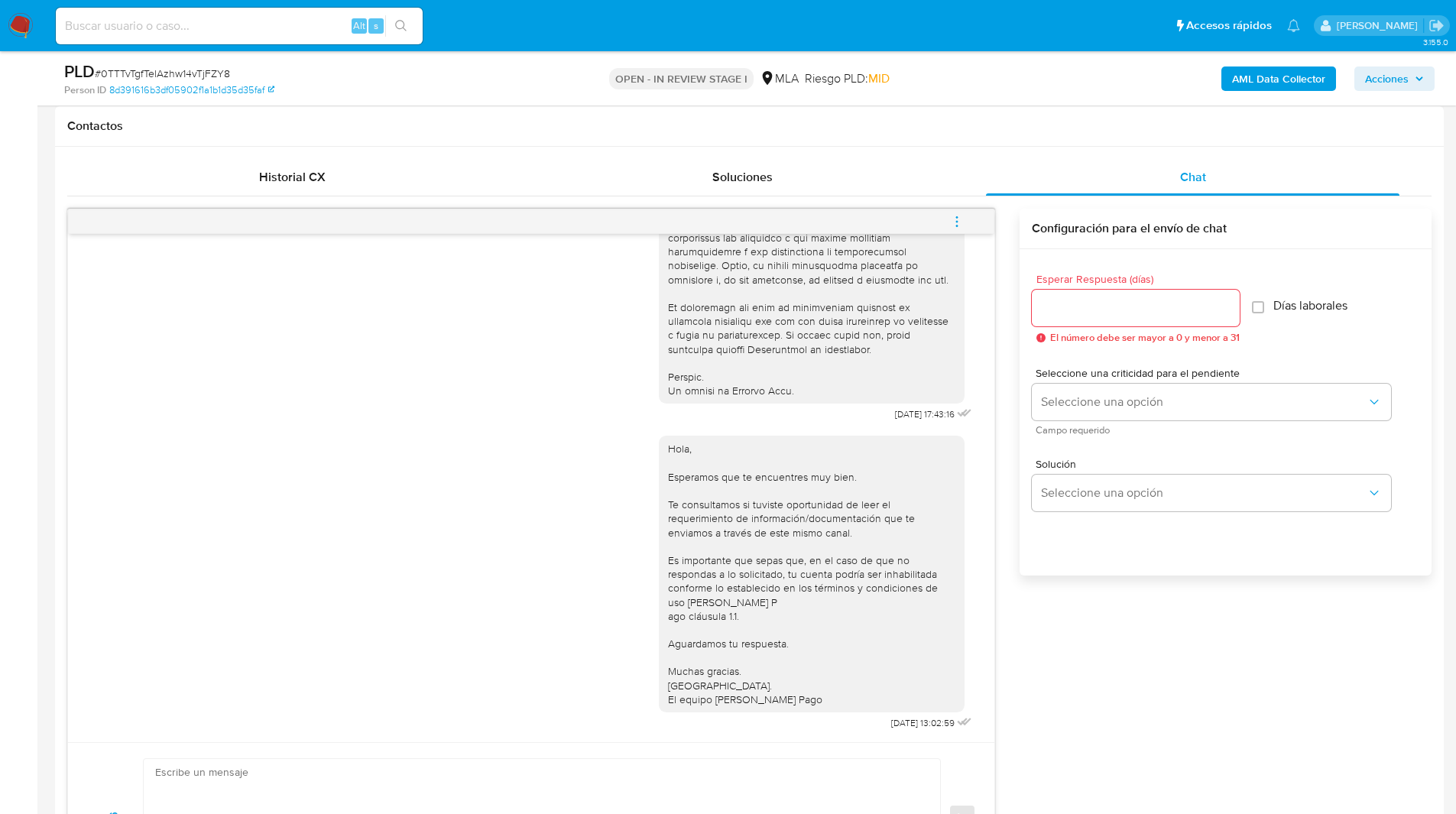
click at [961, 220] on icon "menu-action" at bounding box center [957, 221] width 14 height 14
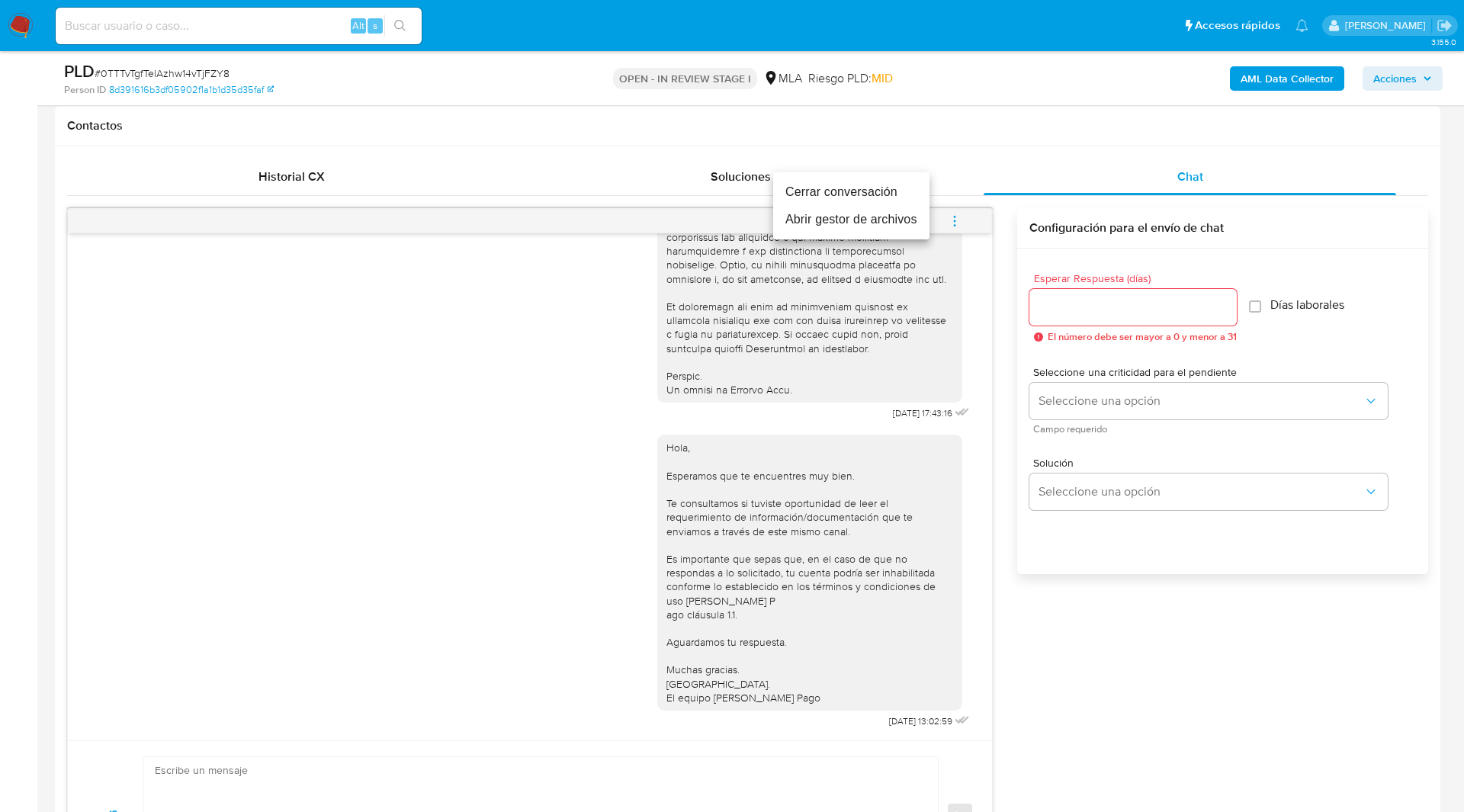
click at [874, 190] on li "Cerrar conversación" at bounding box center [851, 192] width 156 height 27
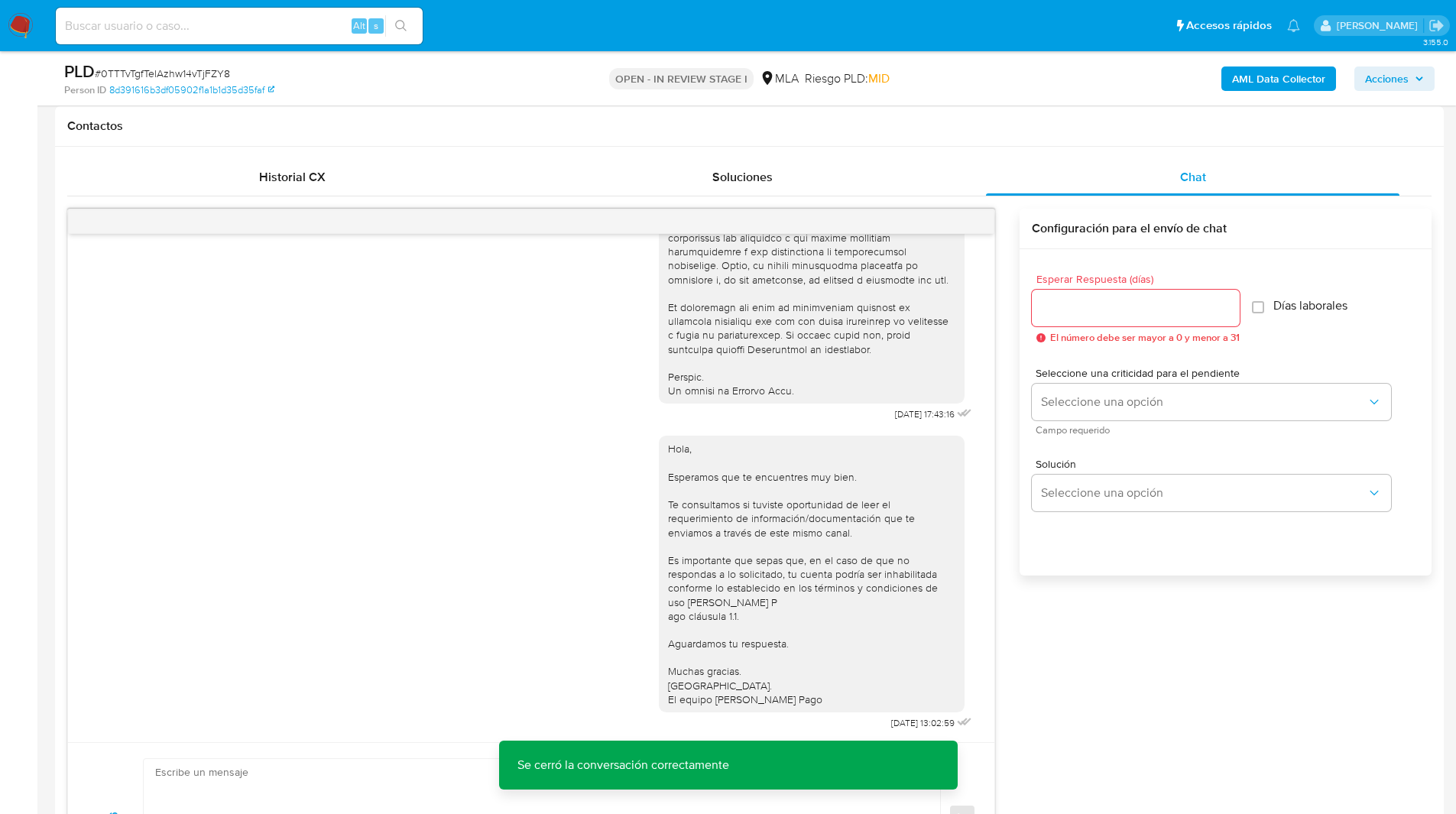
click at [1251, 85] on b "AML Data Collector" at bounding box center [1279, 78] width 93 height 24
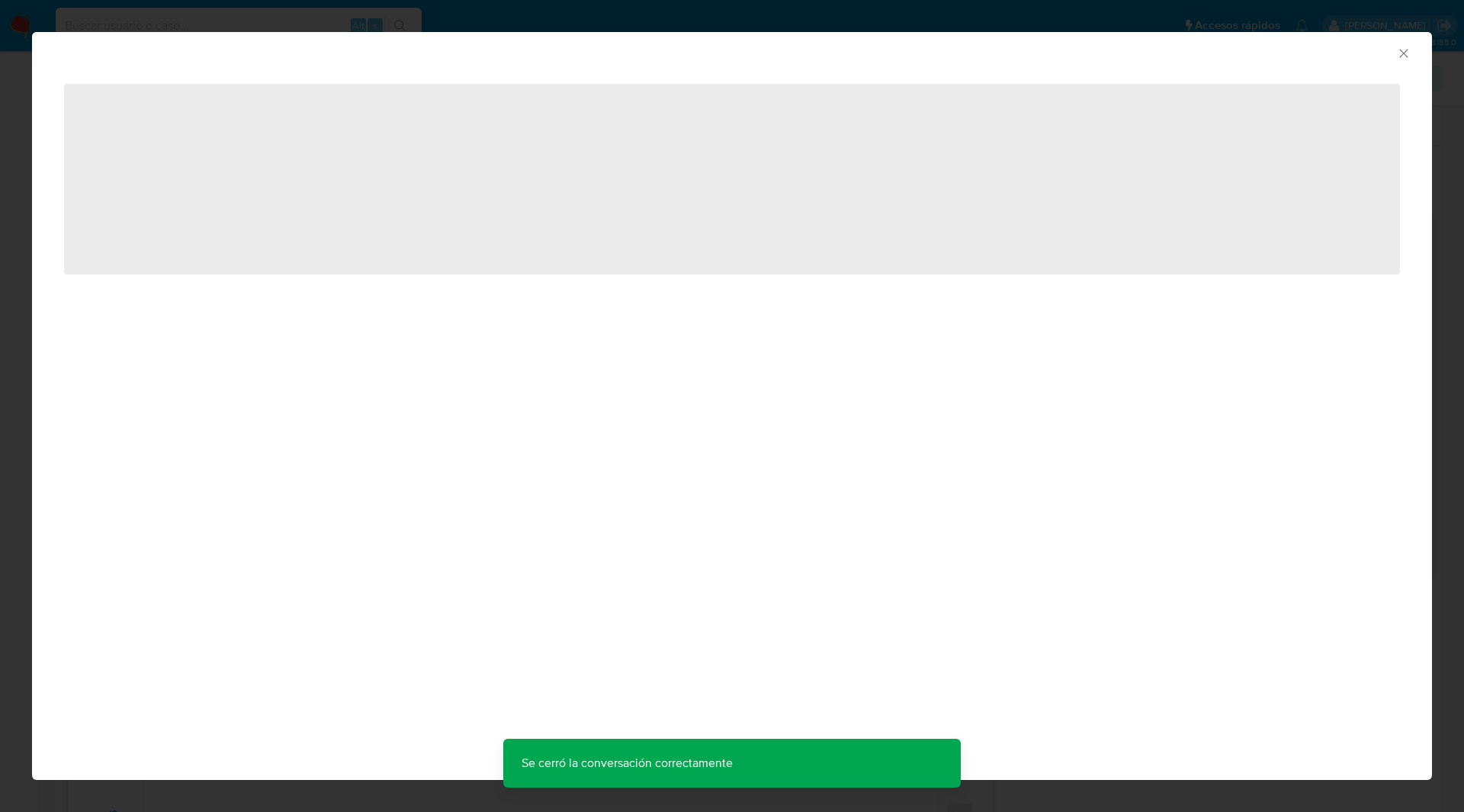
click at [656, 54] on div "AML Data Collector" at bounding box center [720, 51] width 1353 height 17
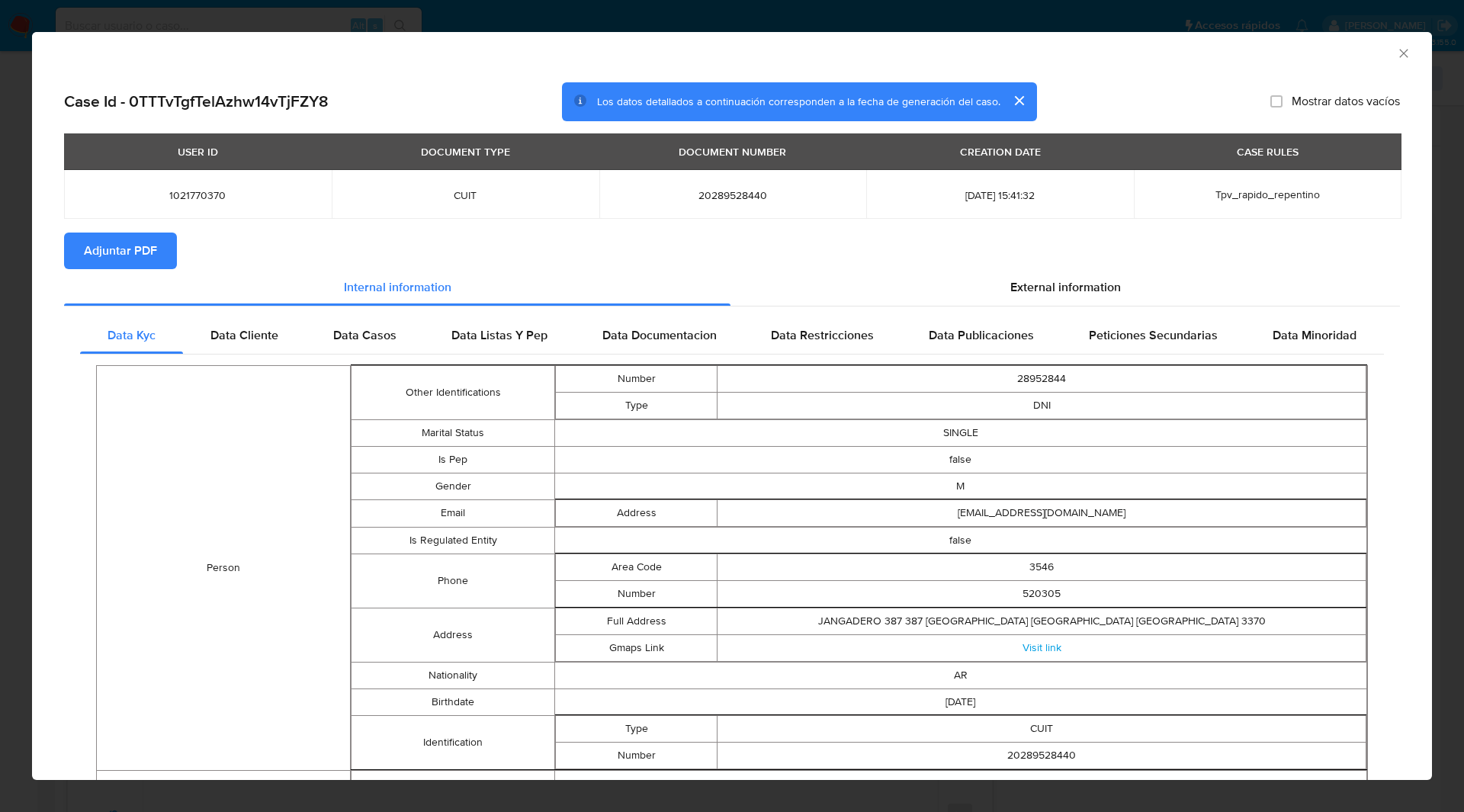
click at [766, 61] on div "AML Data Collector" at bounding box center [732, 51] width 1399 height 38
click at [132, 256] on span "Adjuntar PDF" at bounding box center [120, 251] width 73 height 34
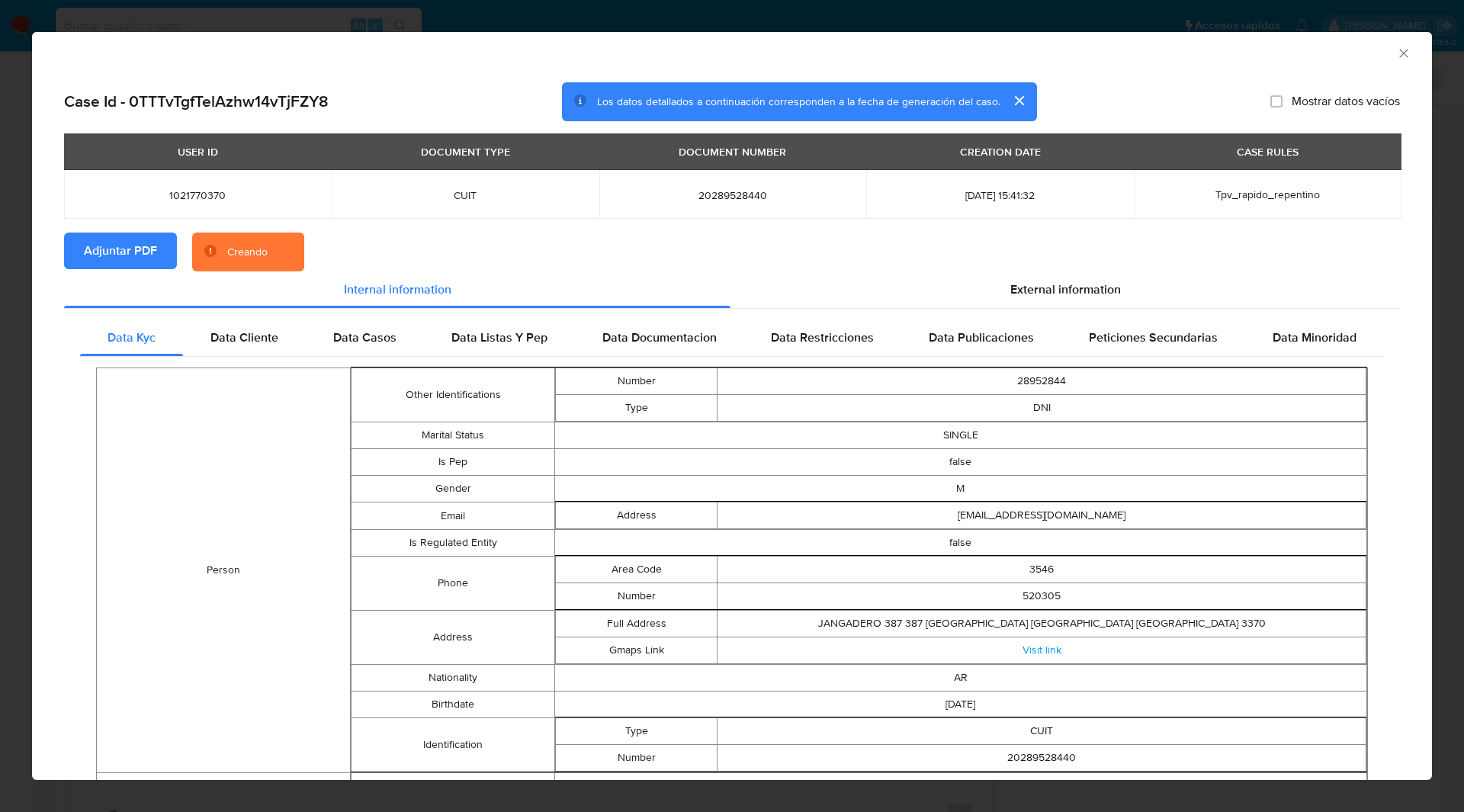
click at [746, 241] on section "Adjuntar PDF Creando" at bounding box center [731, 252] width 1336 height 40
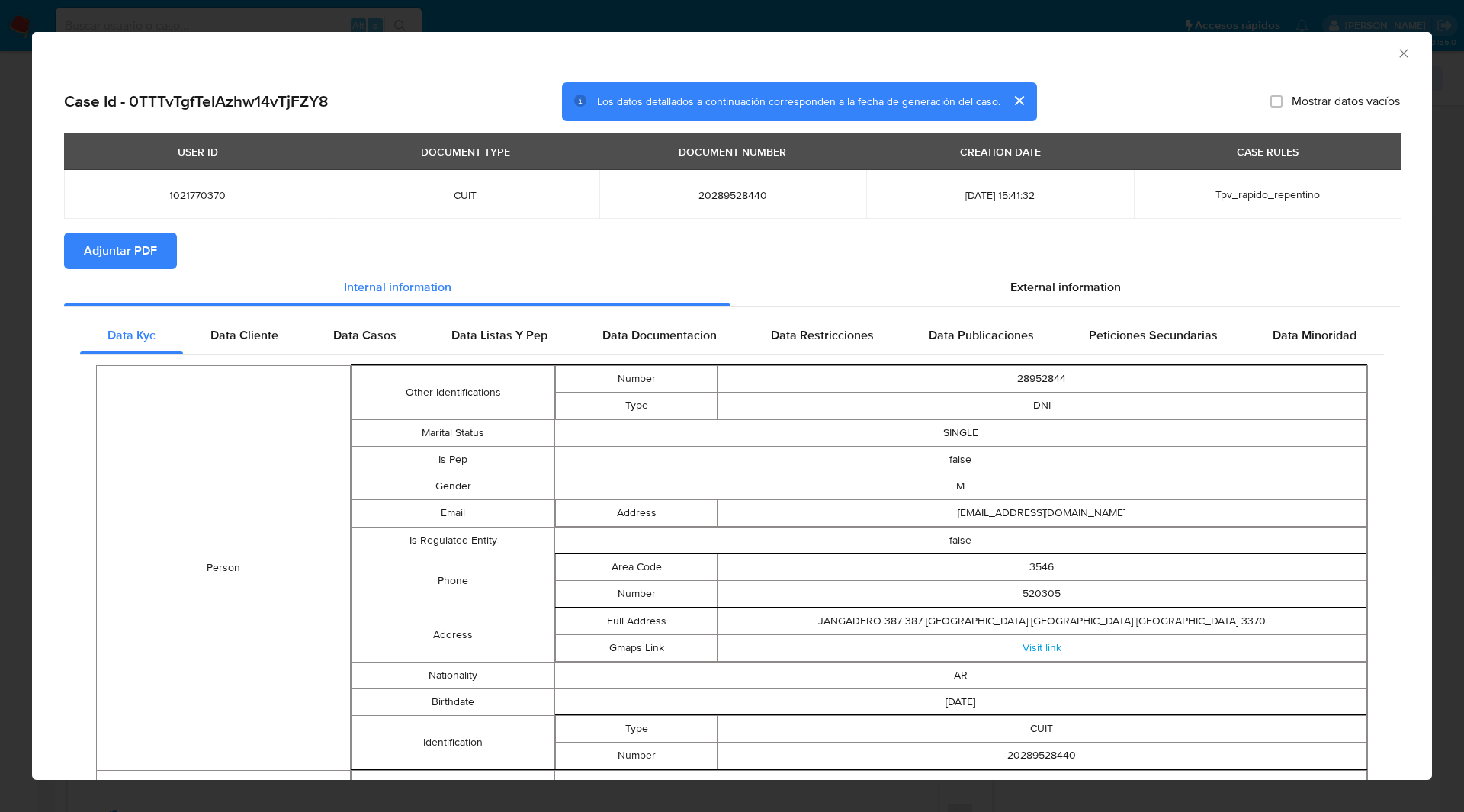
click at [1396, 56] on icon "Cerrar ventana" at bounding box center [1404, 53] width 15 height 15
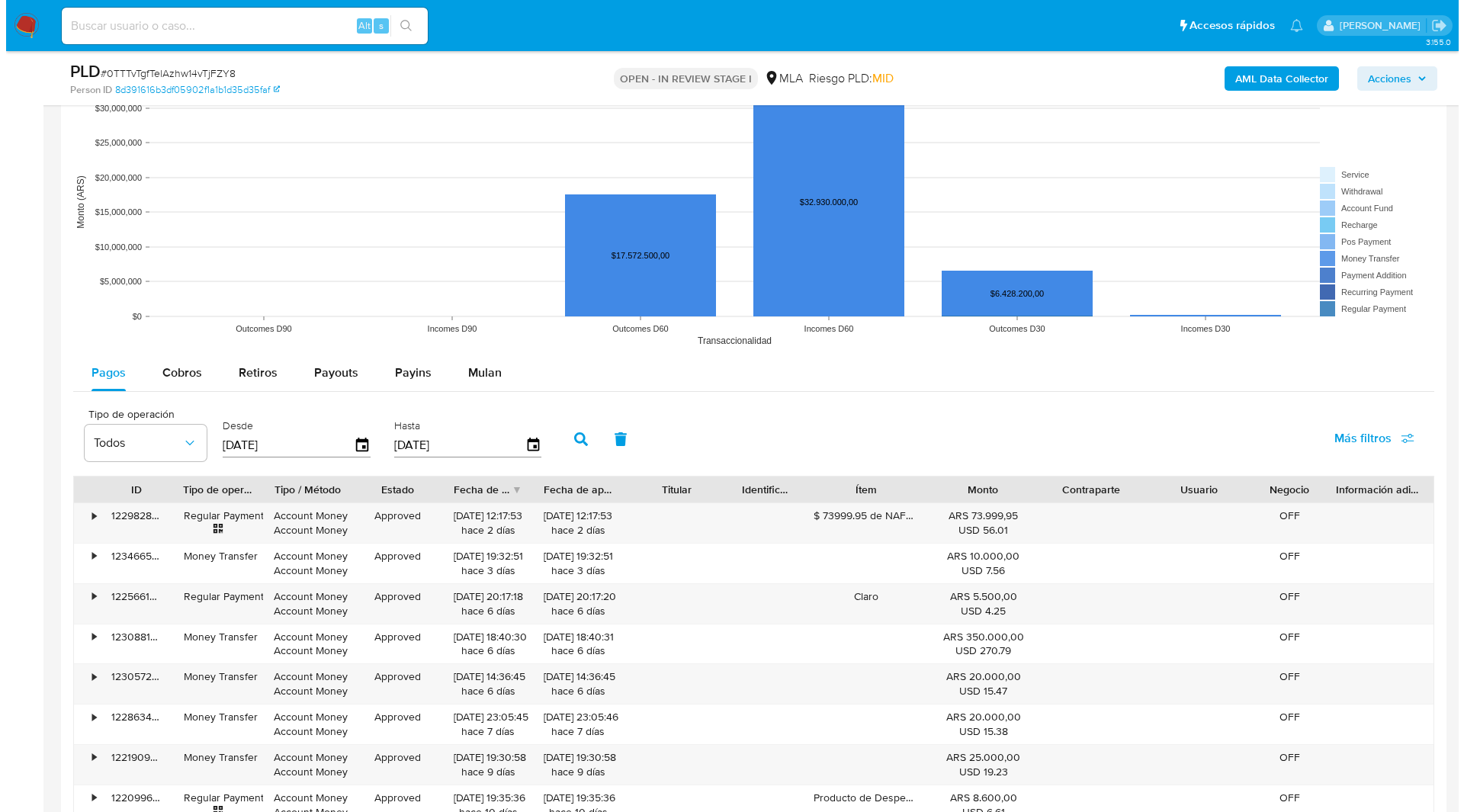
scroll to position [2828, 0]
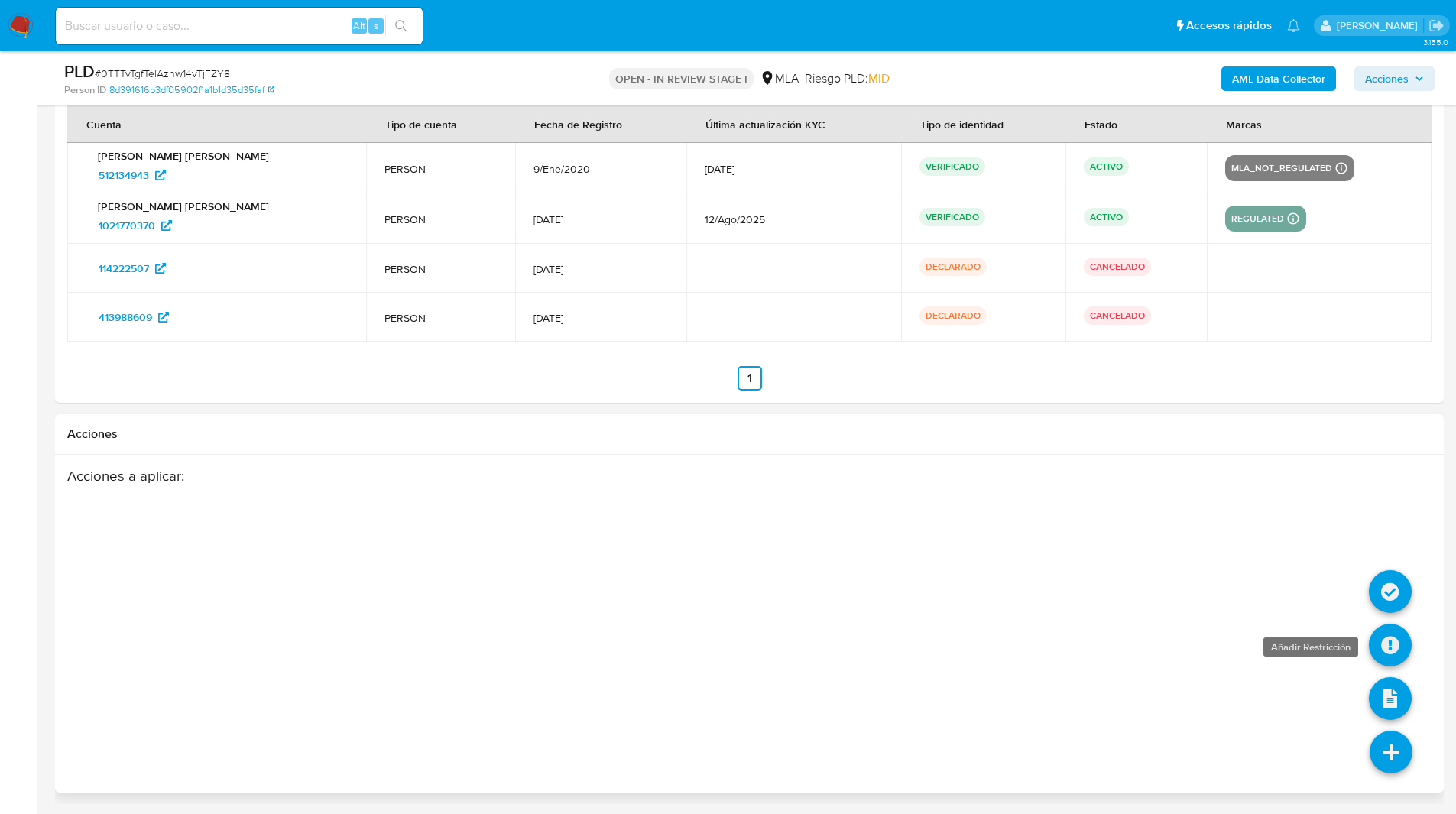
click at [1402, 639] on icon at bounding box center [1390, 645] width 43 height 43
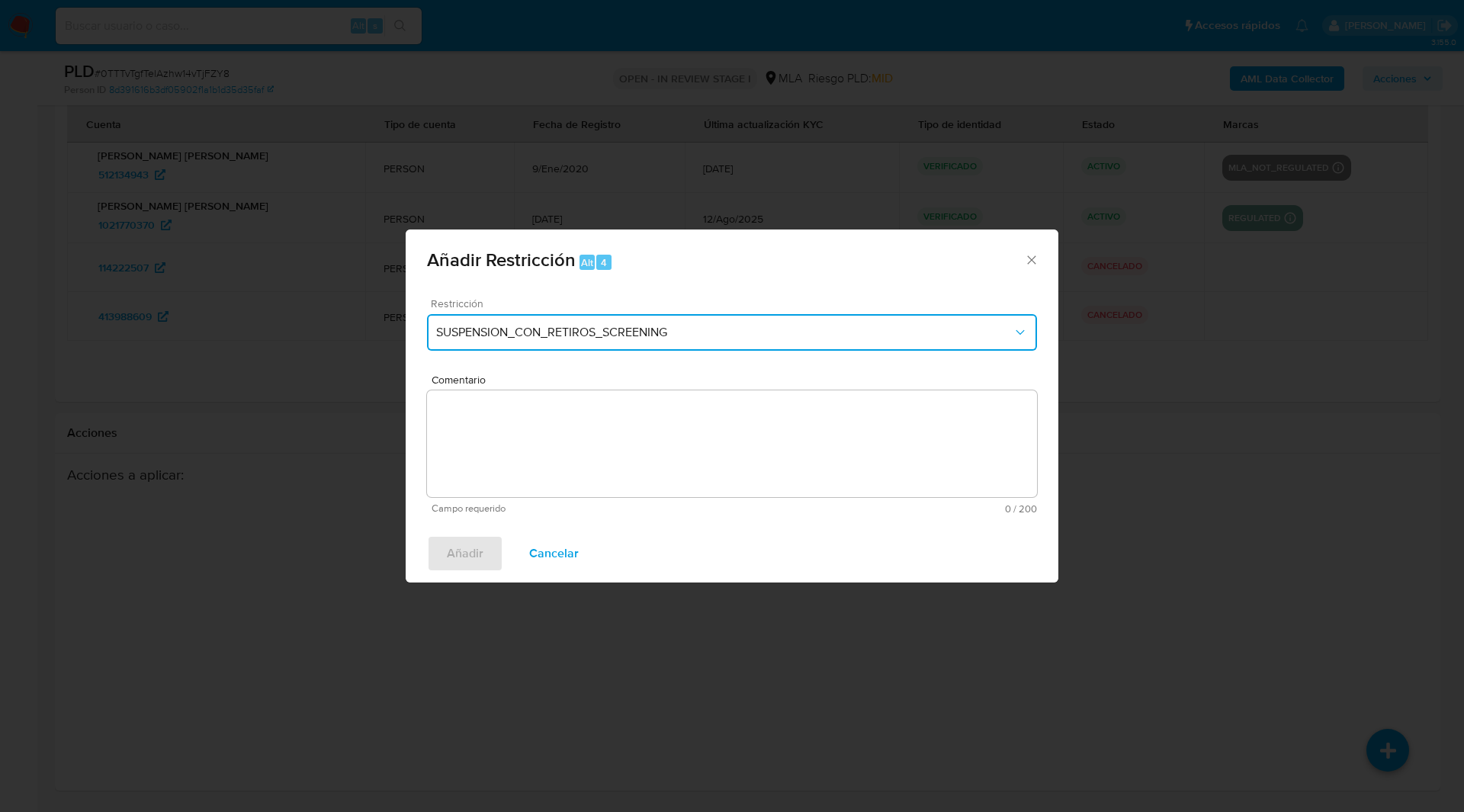
click at [579, 332] on span "SUSPENSION_CON_RETIROS_SCREENING" at bounding box center [724, 332] width 577 height 15
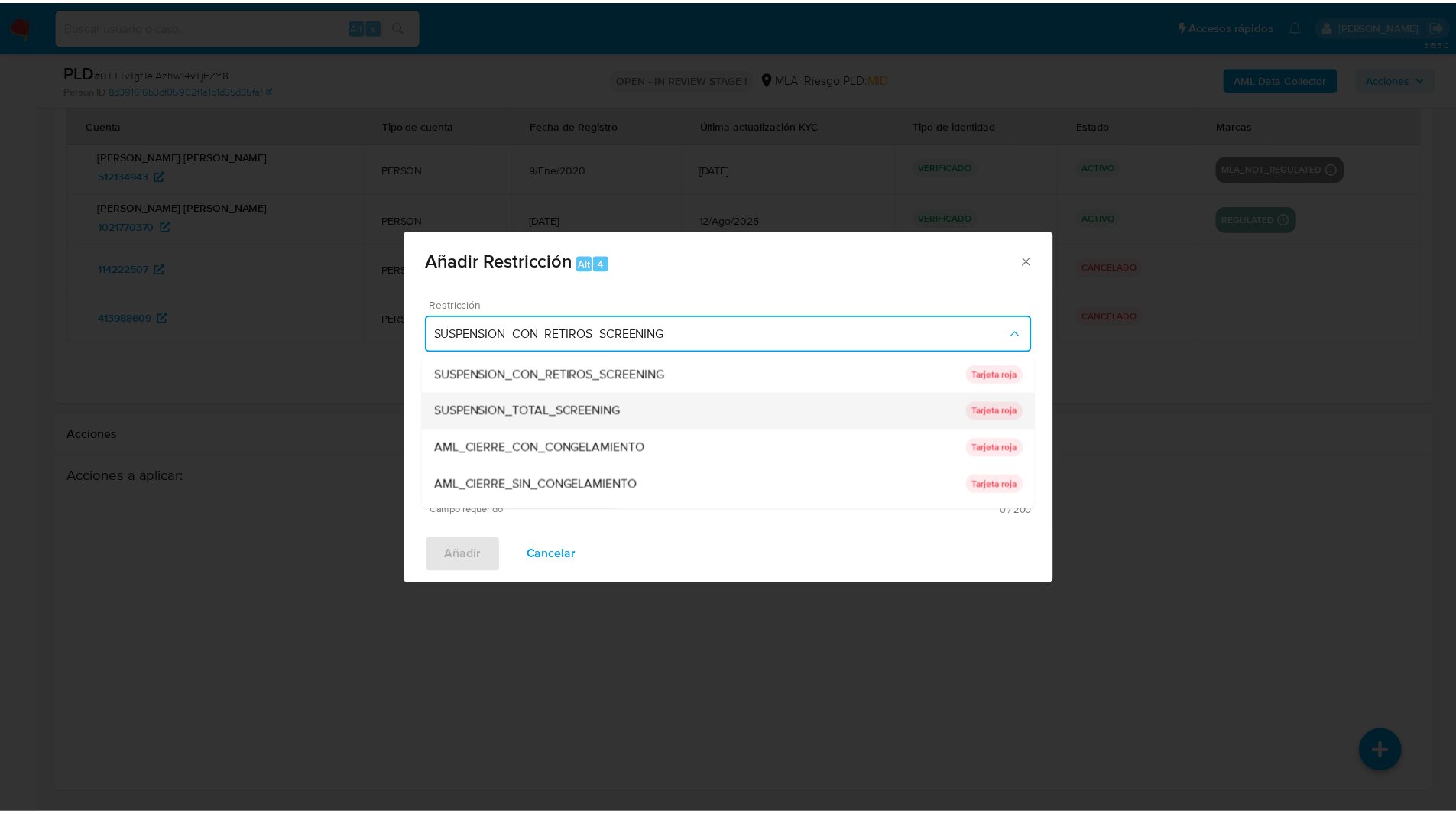
scroll to position [324, 0]
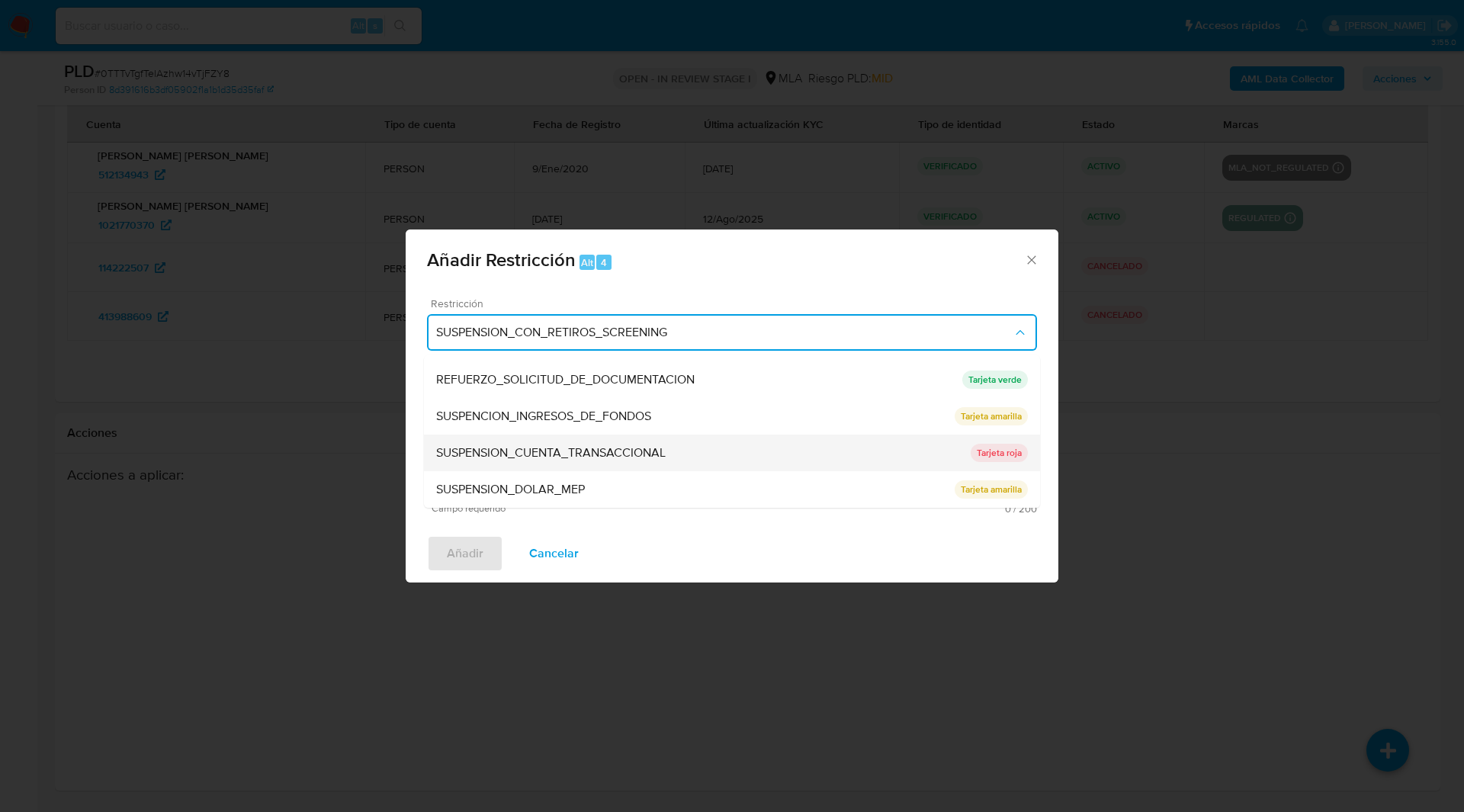
click at [500, 449] on span "SUSPENSION_CUENTA_TRANSACCIONAL" at bounding box center [550, 452] width 229 height 15
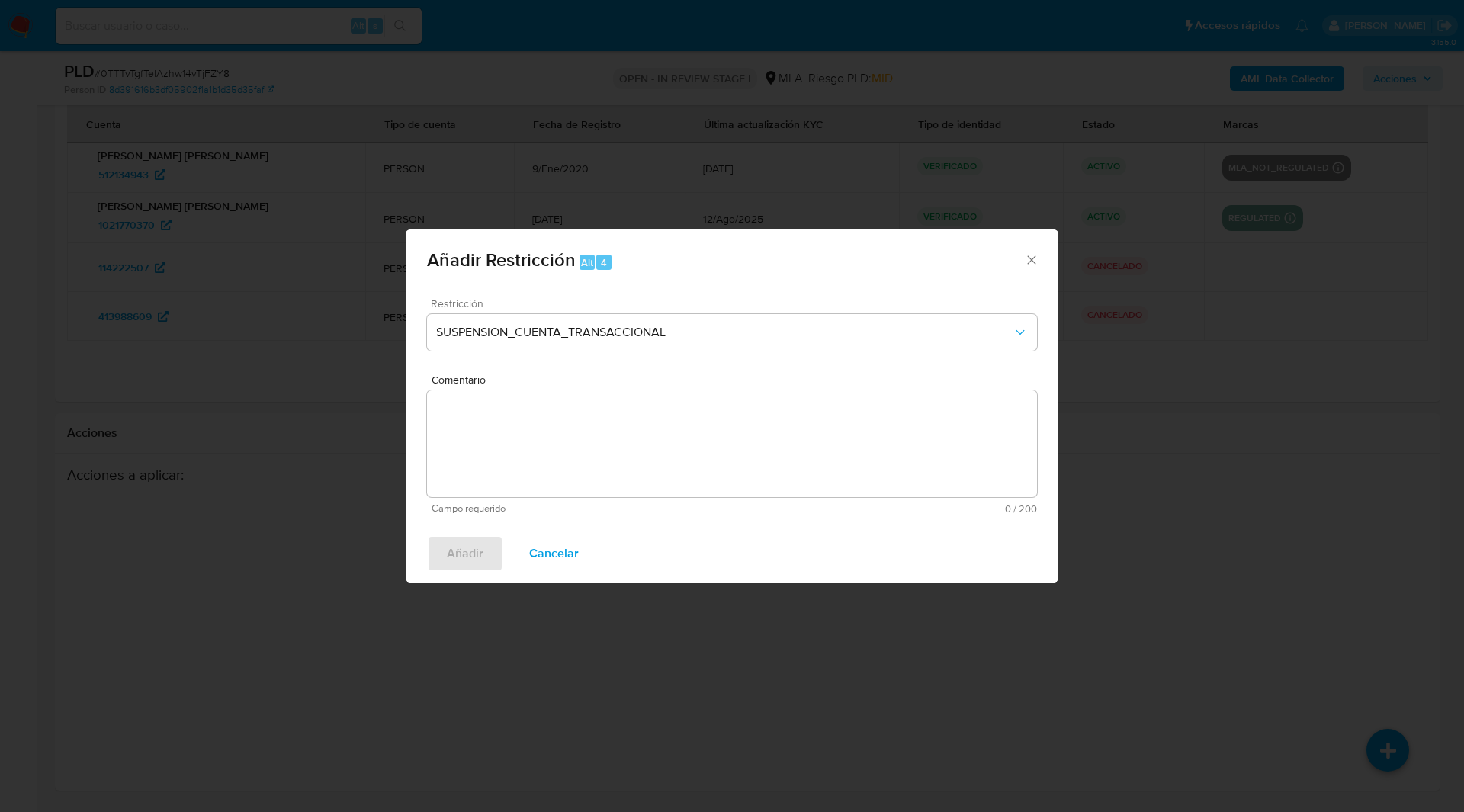
click at [625, 450] on textarea "Comentario" at bounding box center [731, 443] width 610 height 107
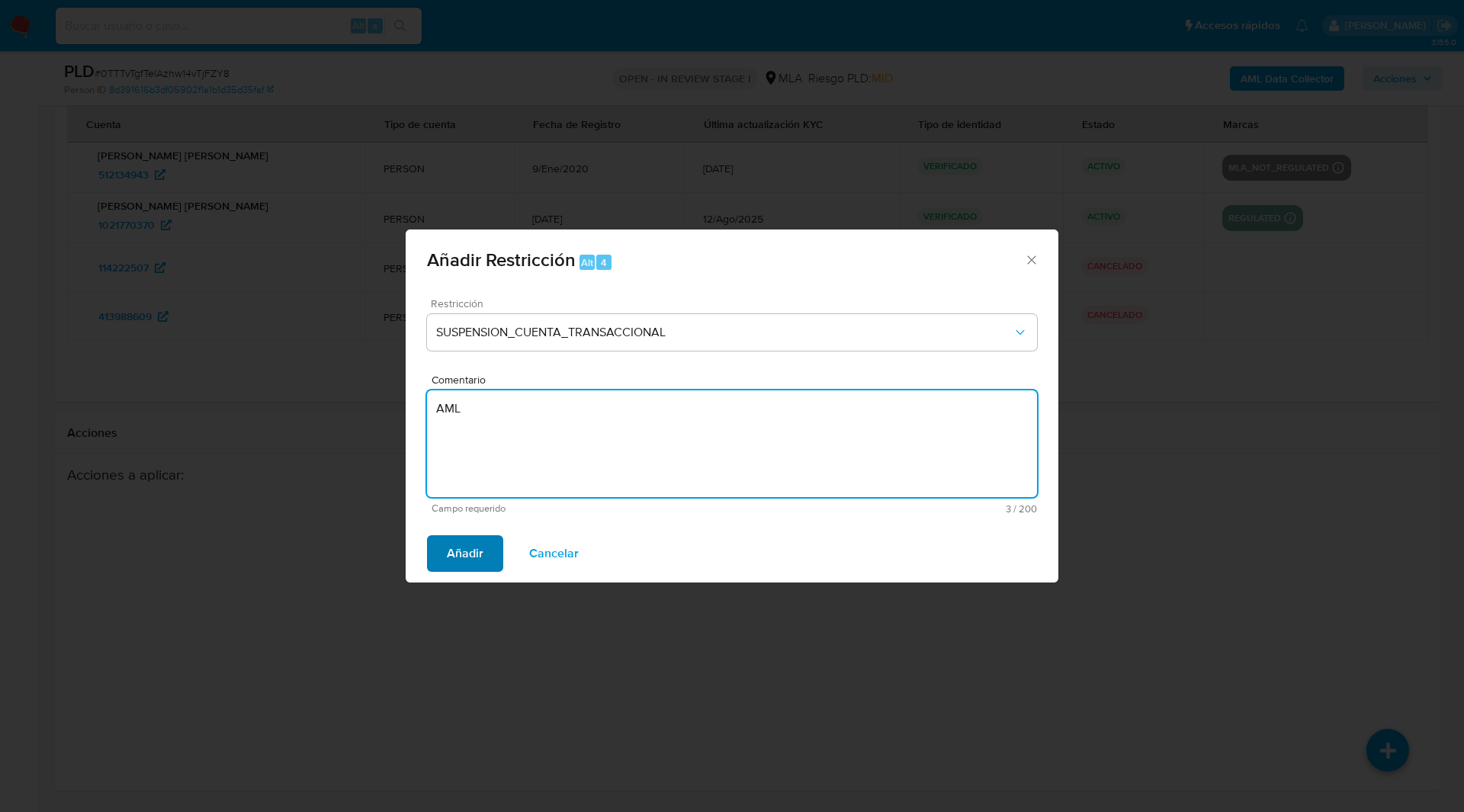
type textarea "AML"
click at [476, 552] on span "Añadir" at bounding box center [465, 553] width 36 height 34
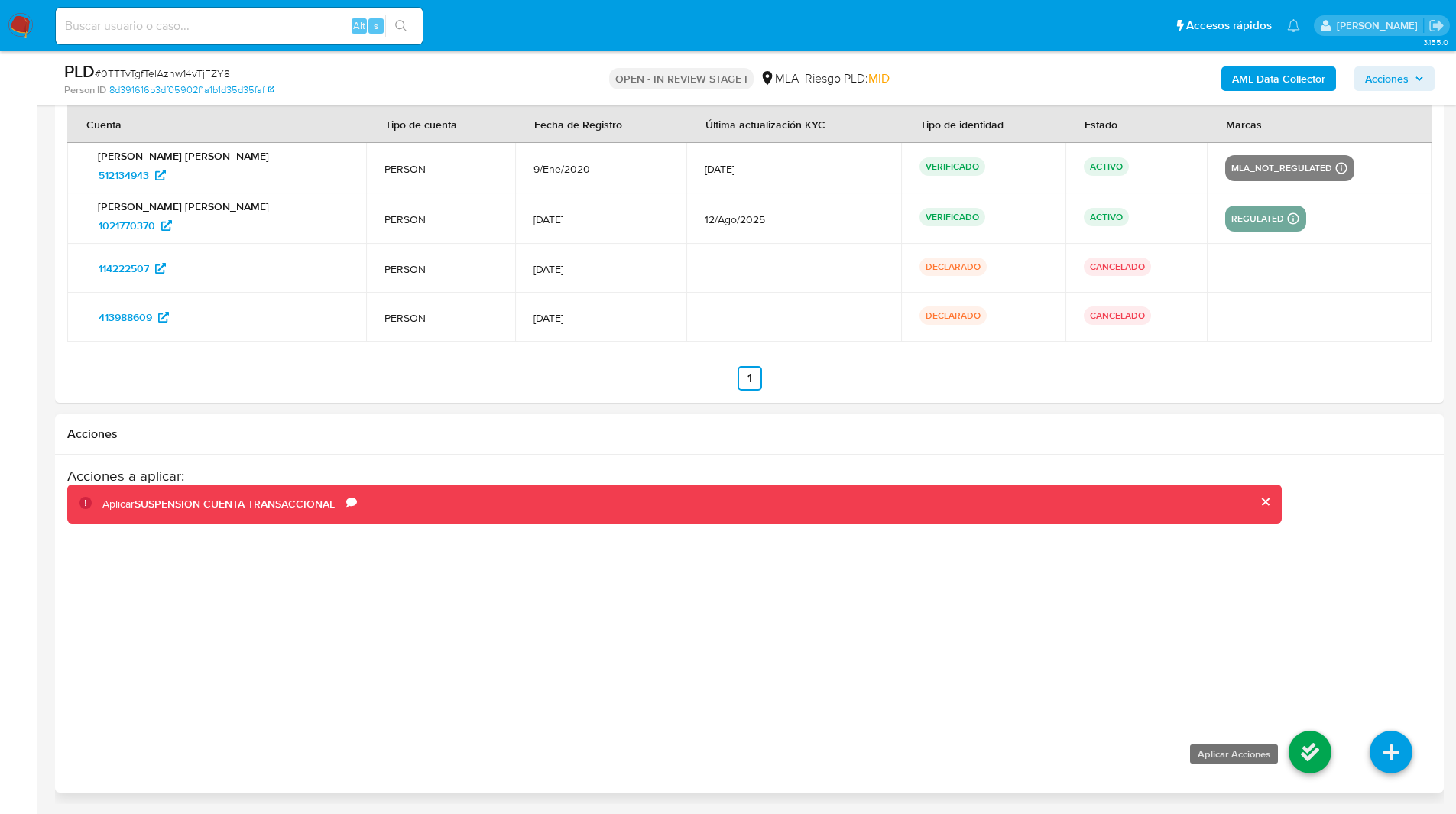
click at [1293, 749] on icon at bounding box center [1310, 752] width 43 height 43
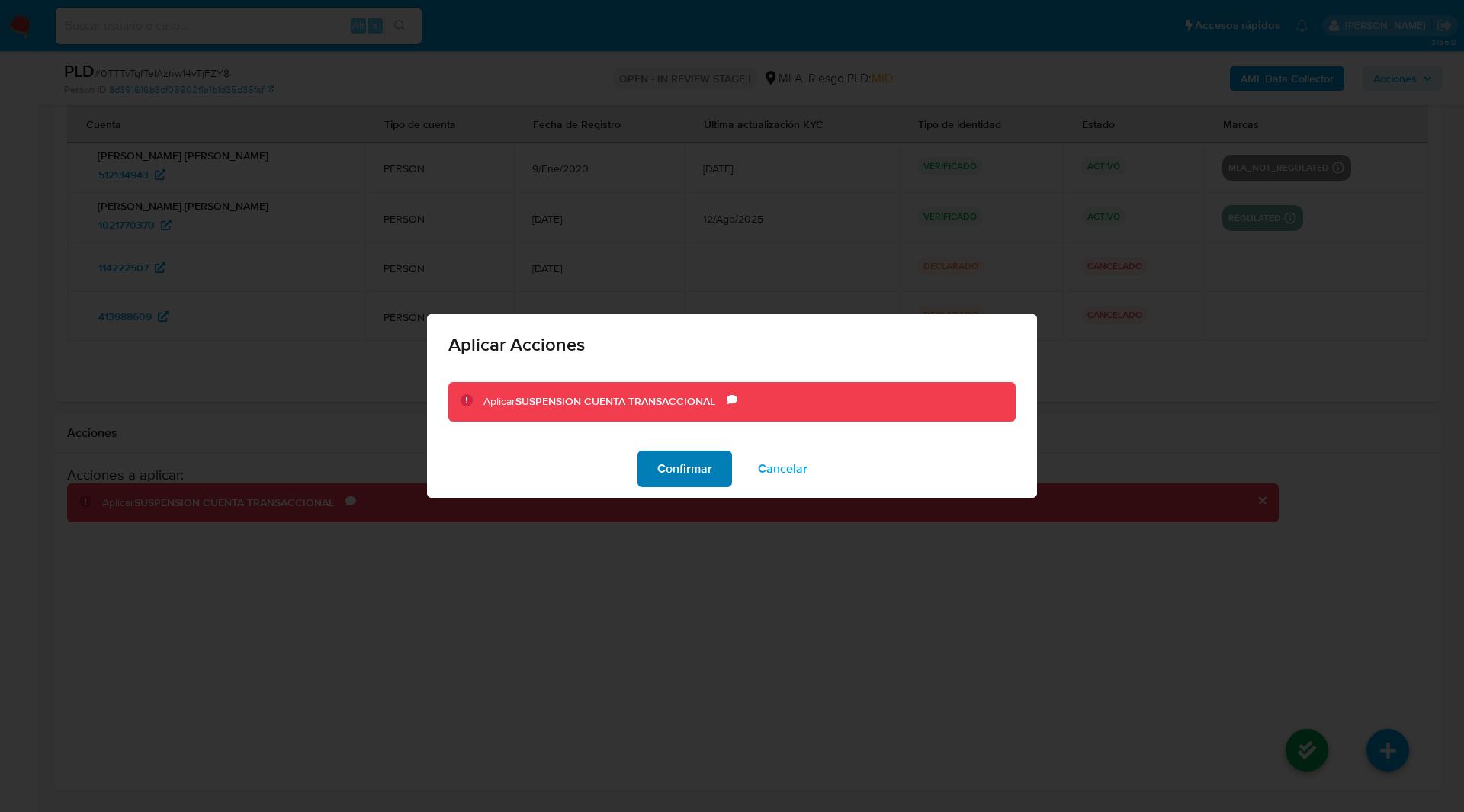
click at [694, 474] on span "Confirmar" at bounding box center [684, 469] width 55 height 34
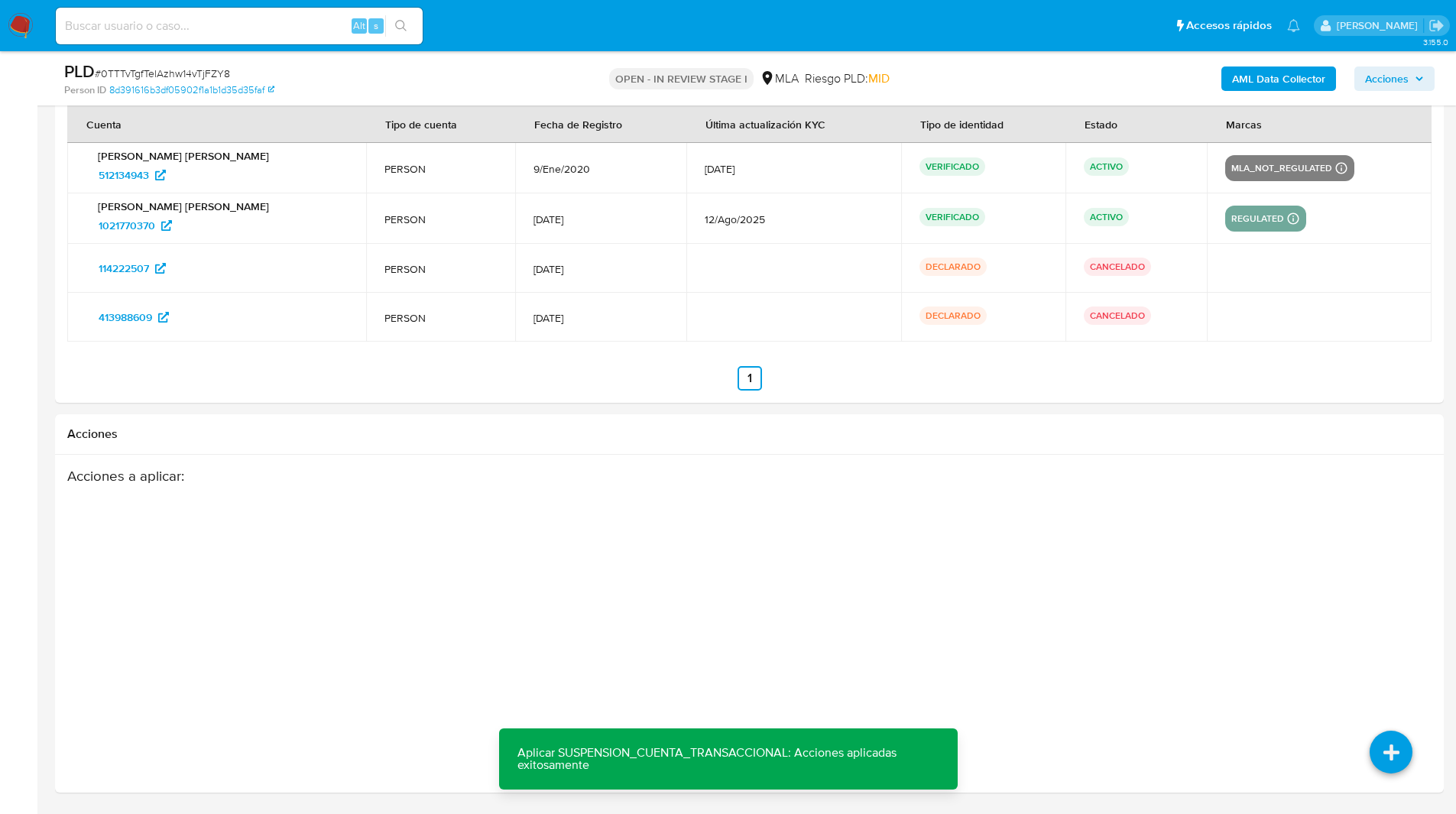
click at [938, 44] on ul "Pausado Ver notificaciones Alt s Accesos rápidos Presiona las siguientes teclas…" at bounding box center [677, 25] width 1259 height 38
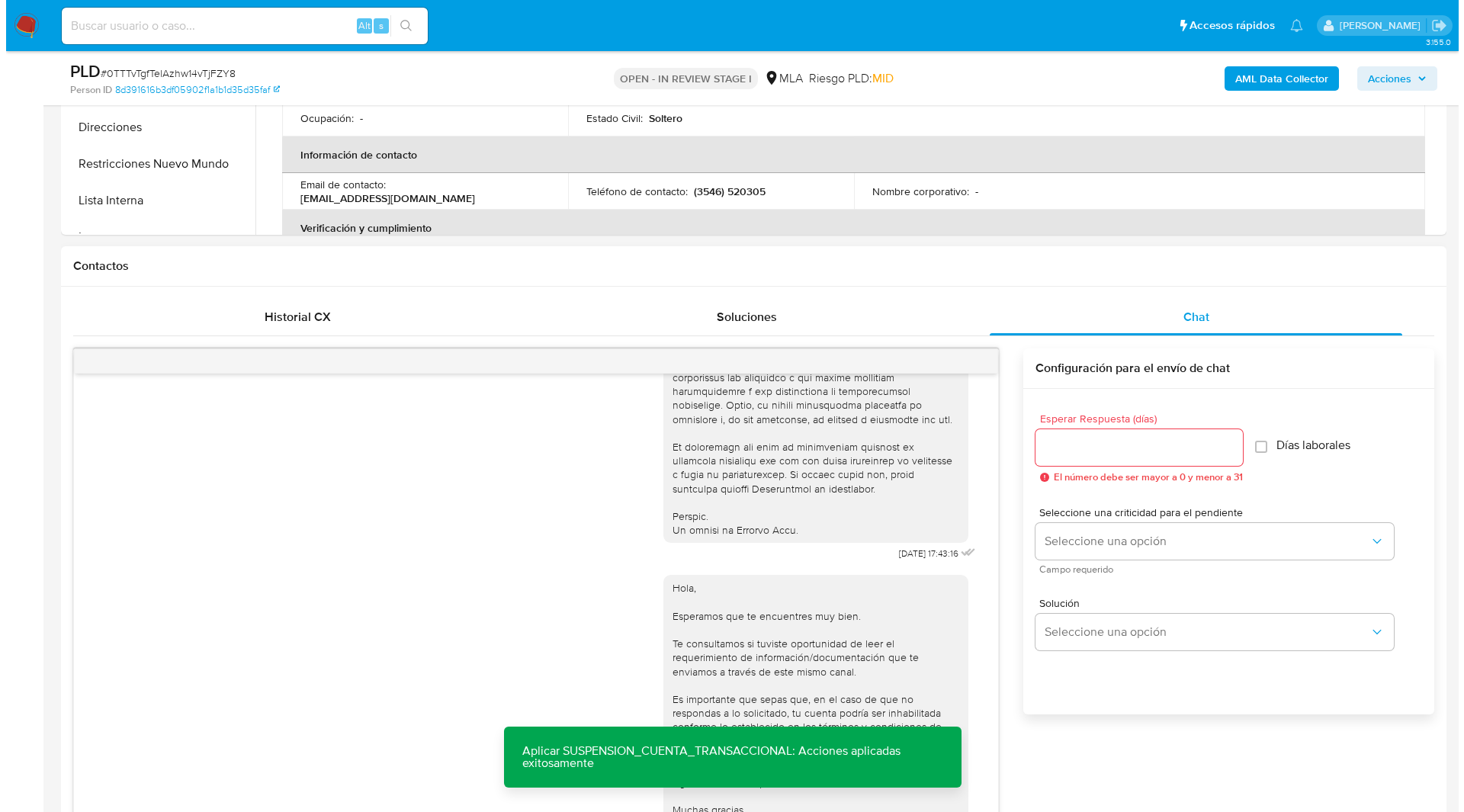
scroll to position [0, 0]
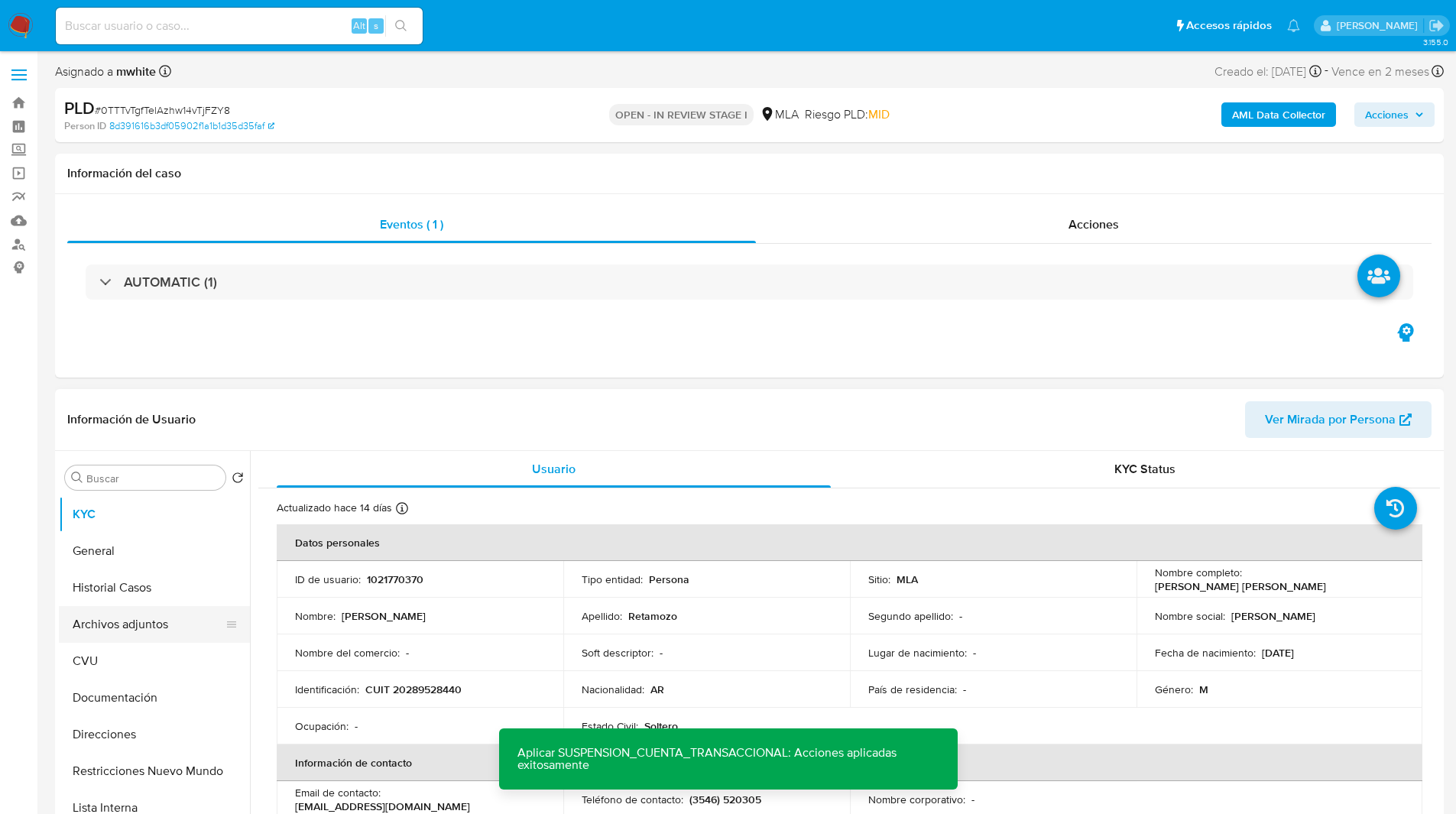
click at [116, 613] on button "Archivos adjuntos" at bounding box center [148, 624] width 179 height 36
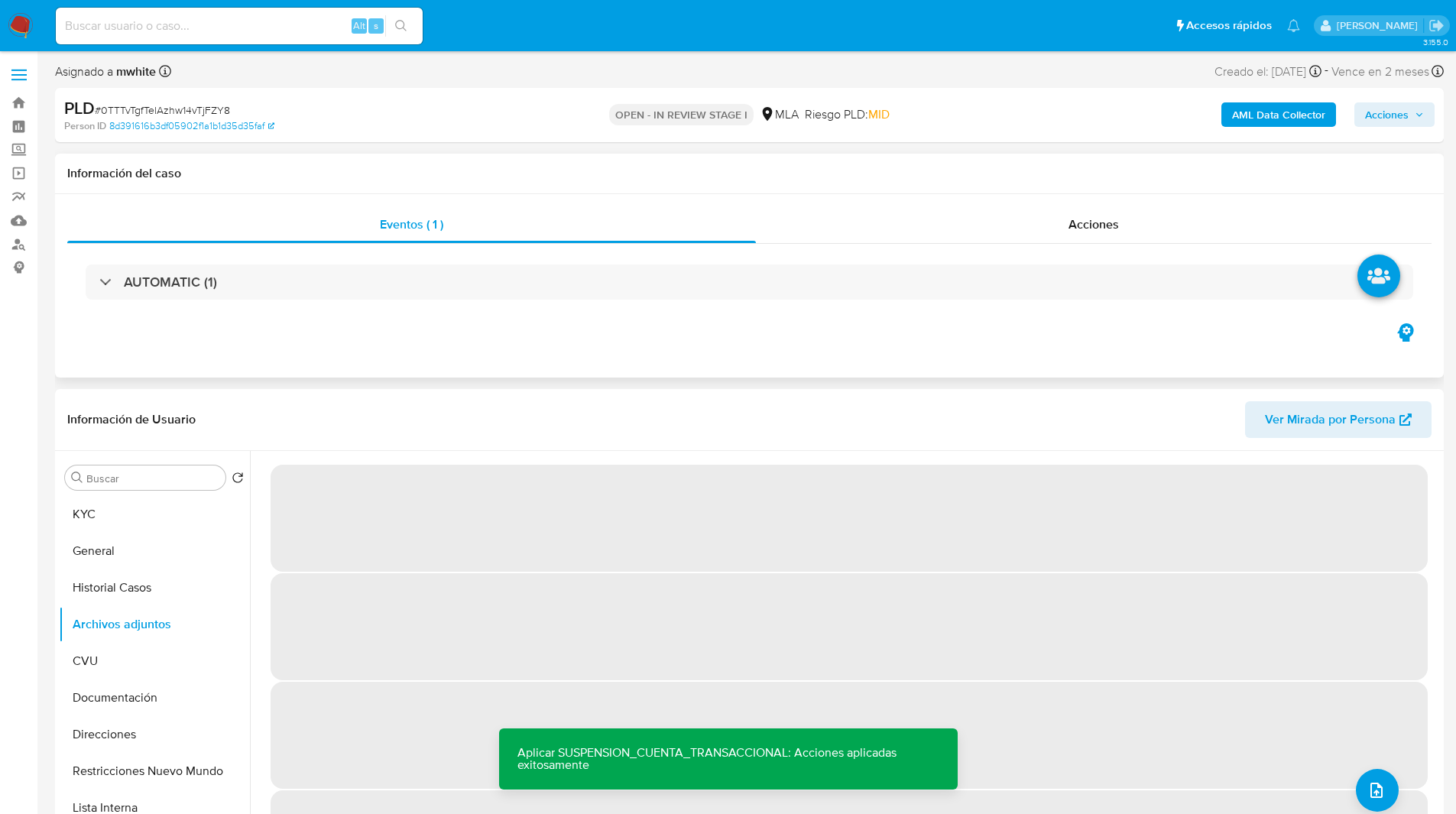
click at [968, 316] on div "AUTOMATIC (1)" at bounding box center [749, 282] width 1364 height 76
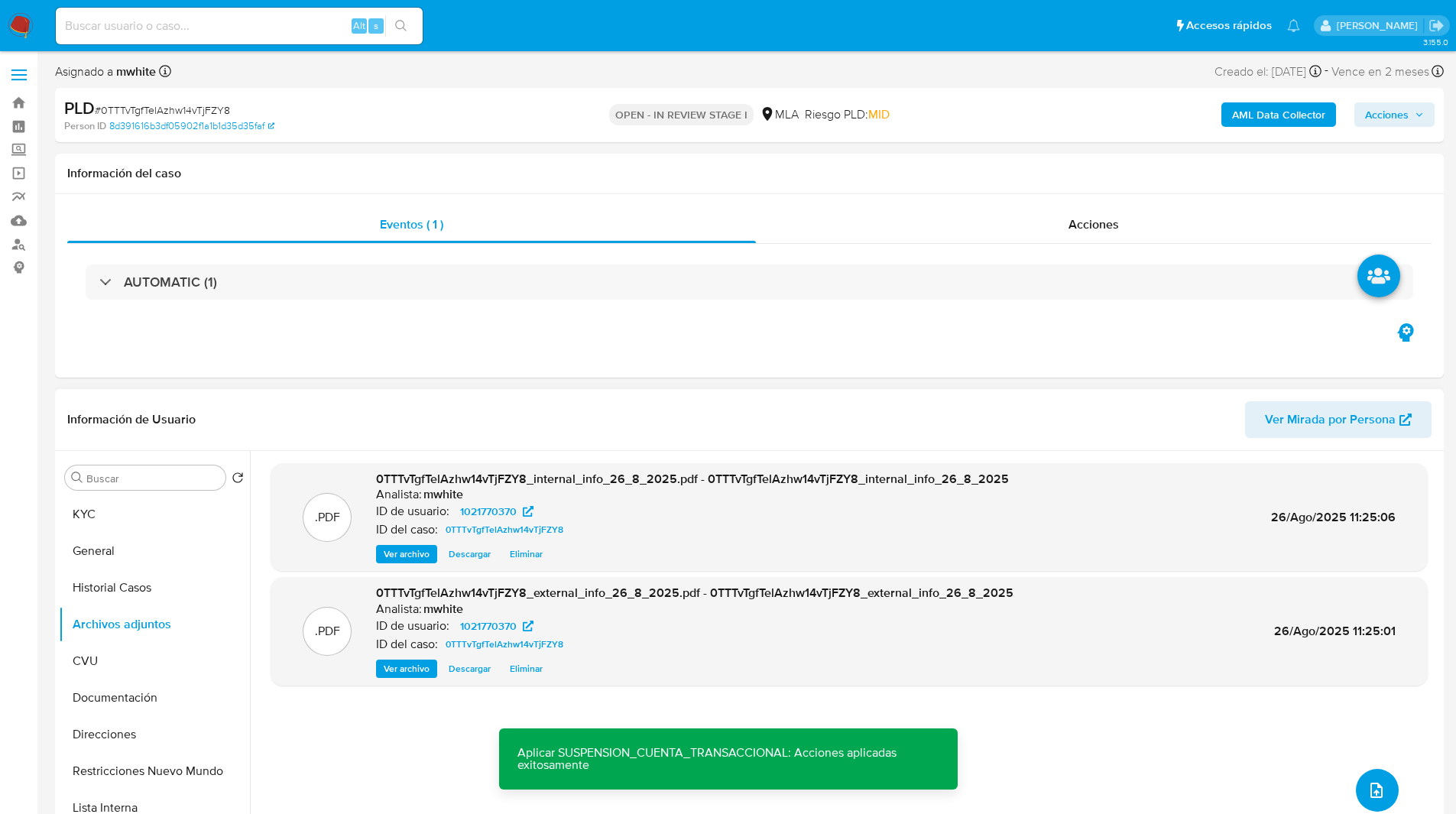
click at [1367, 781] on icon "upload-file" at bounding box center [1376, 790] width 18 height 18
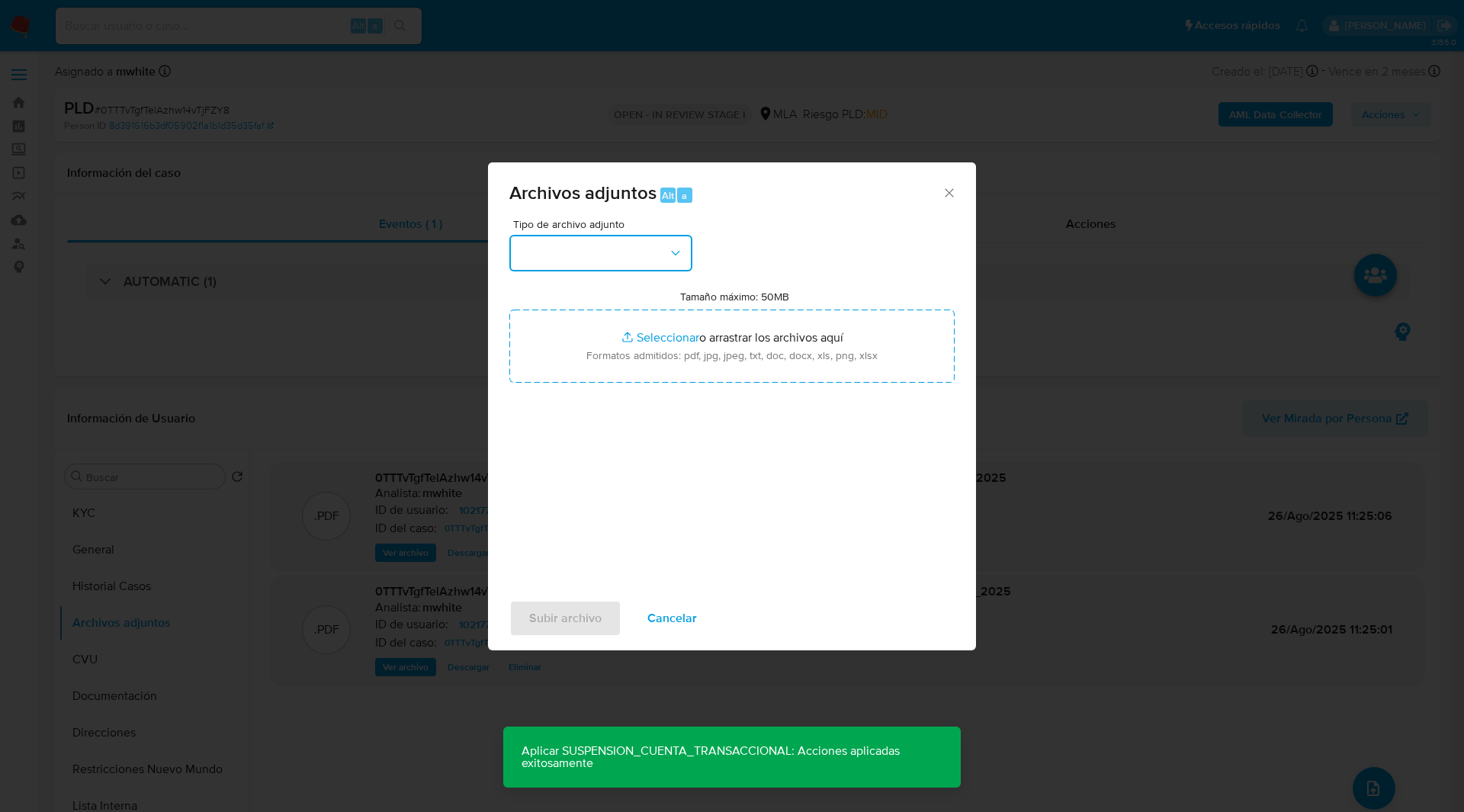
click at [603, 242] on button "button" at bounding box center [600, 253] width 183 height 36
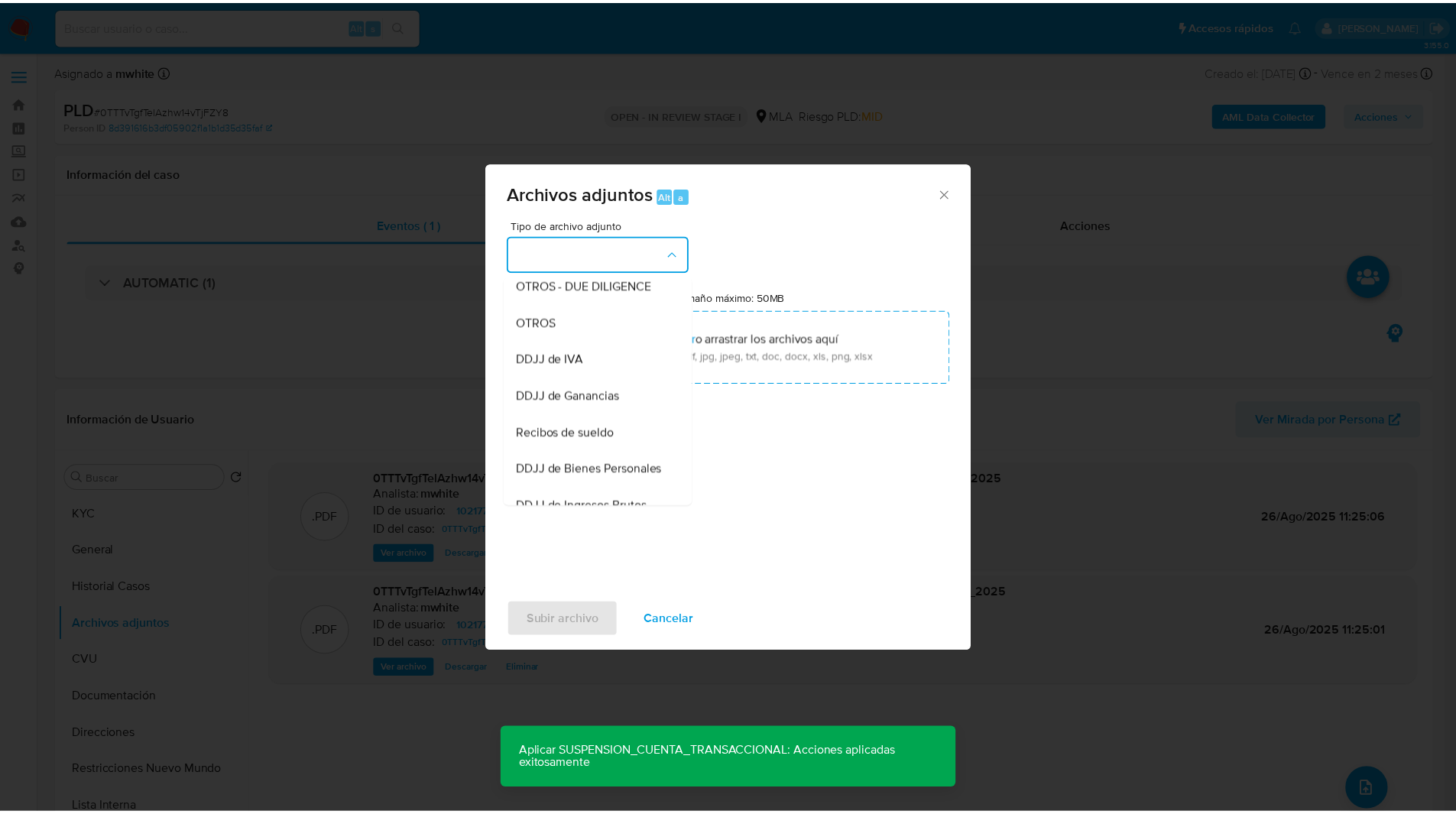
scroll to position [267, 0]
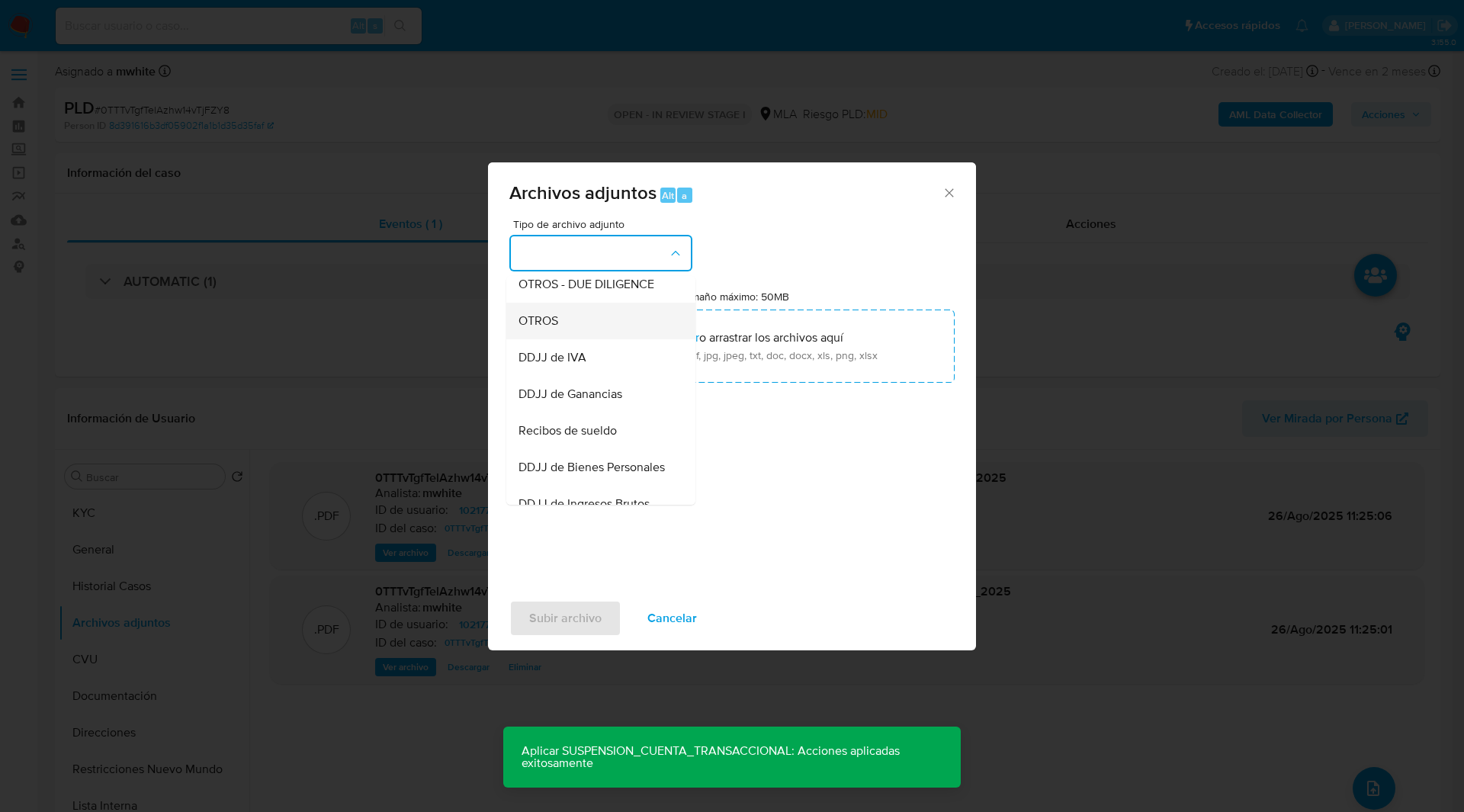
click at [551, 328] on span "OTROS" at bounding box center [538, 321] width 40 height 15
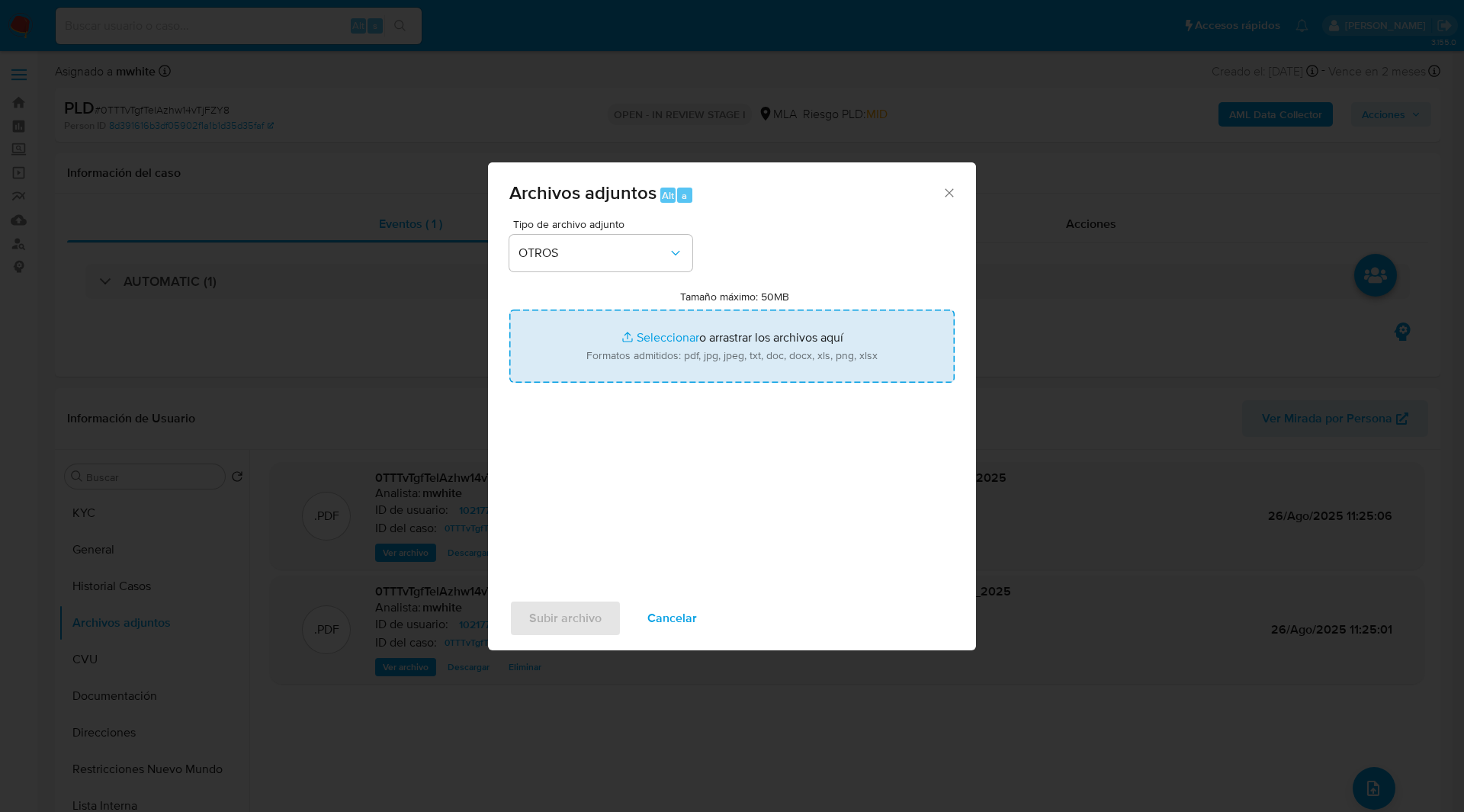
type input "C:\fakepath\Caselog 0TTTvTgfTelAzhw14vTjFZY8_2025_08_19_17_54_36.docx"
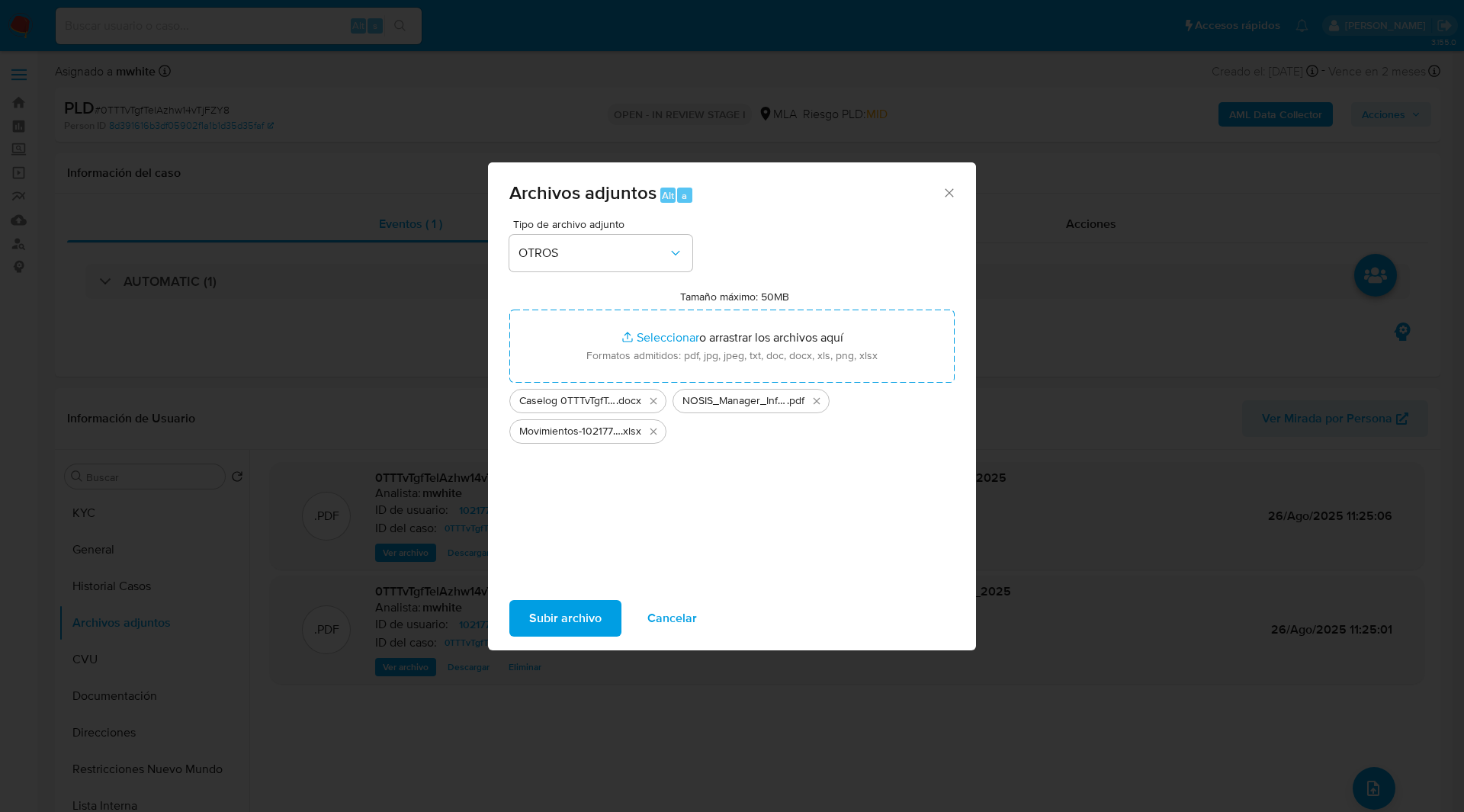
click at [562, 633] on span "Subir archivo" at bounding box center [566, 618] width 73 height 34
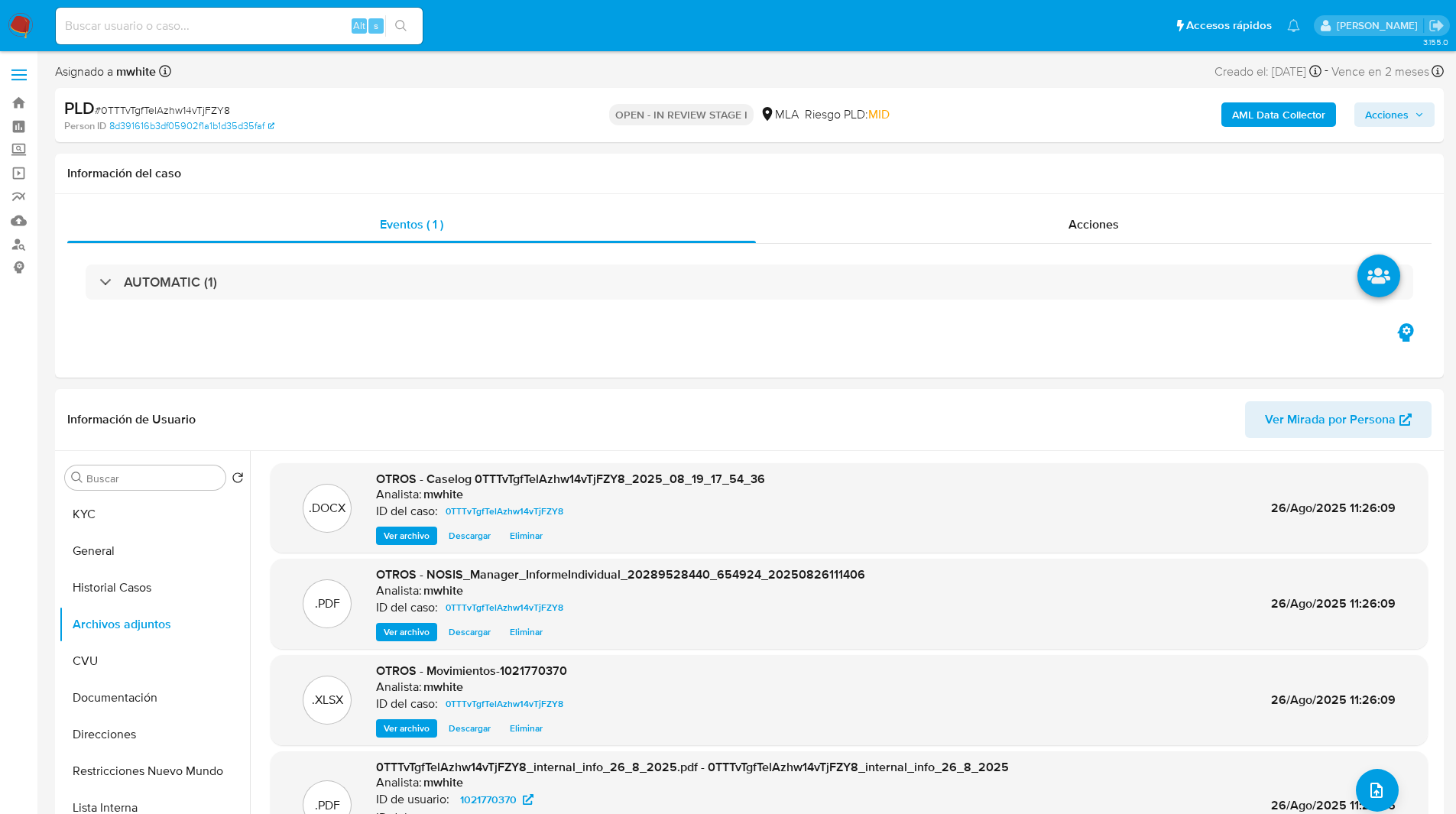
click at [1411, 116] on span "Acciones" at bounding box center [1394, 114] width 59 height 22
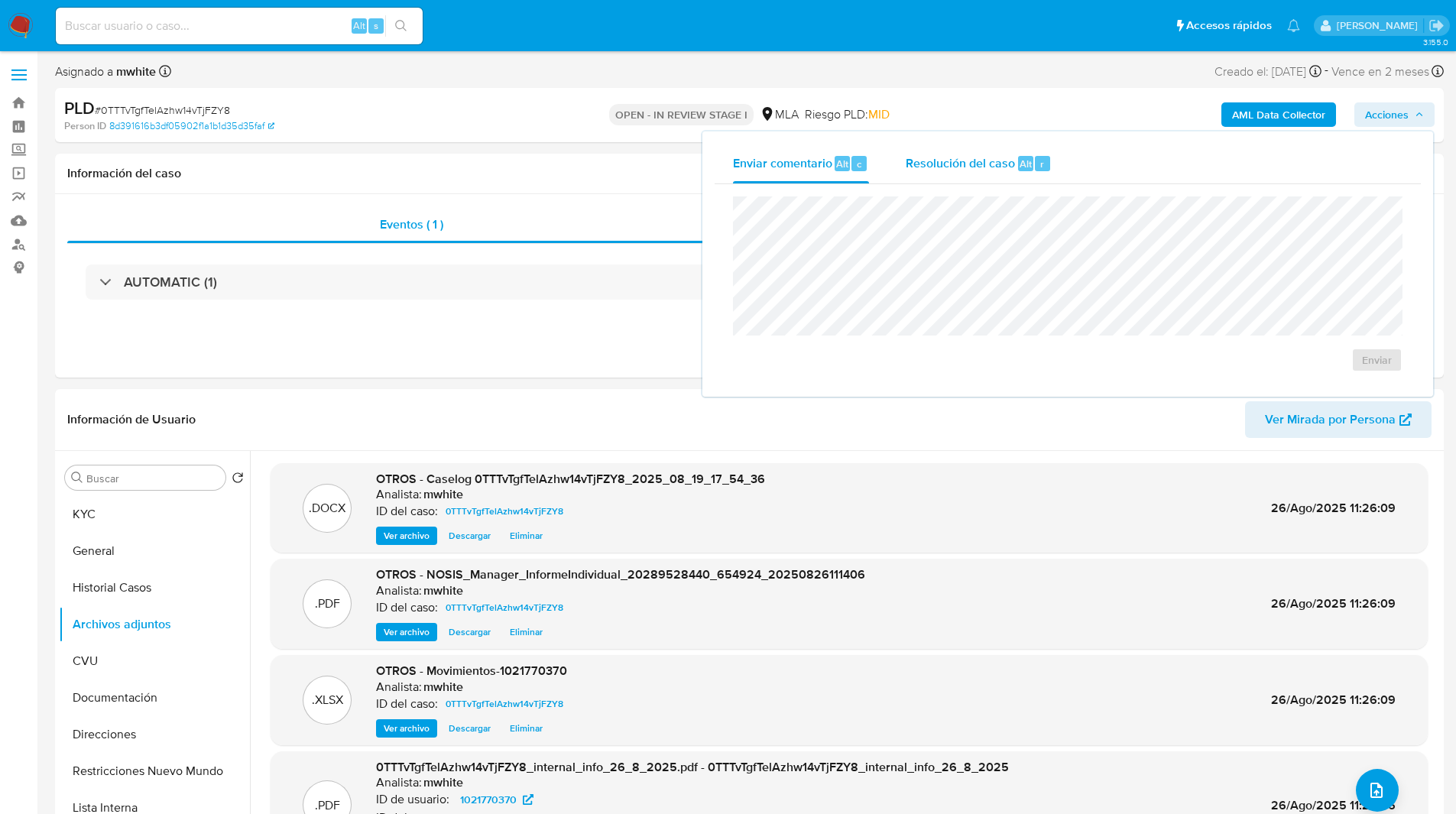
click at [937, 167] on span "Resolución del caso" at bounding box center [960, 162] width 109 height 17
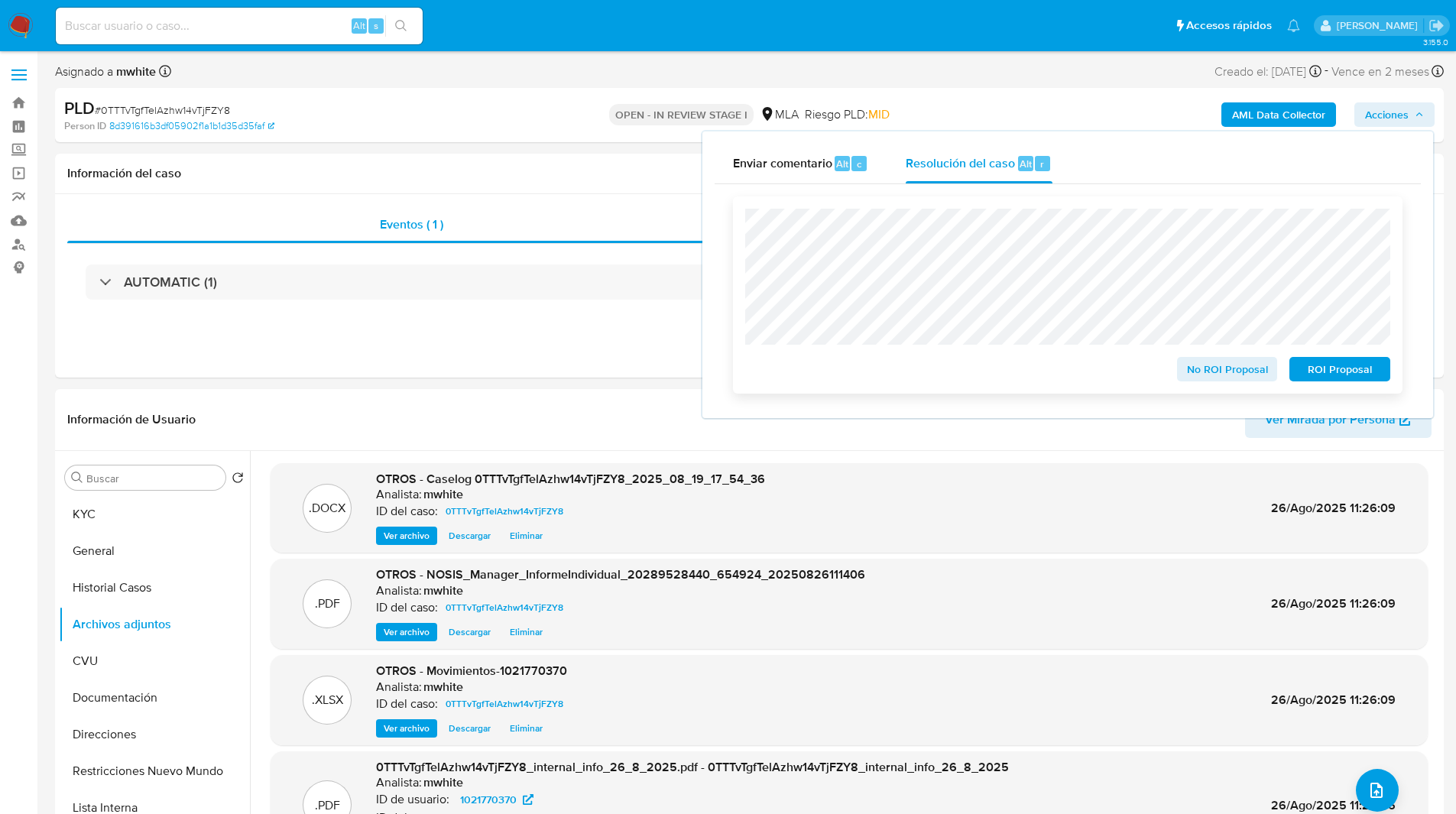
click at [1332, 368] on span "ROI Proposal" at bounding box center [1340, 369] width 80 height 22
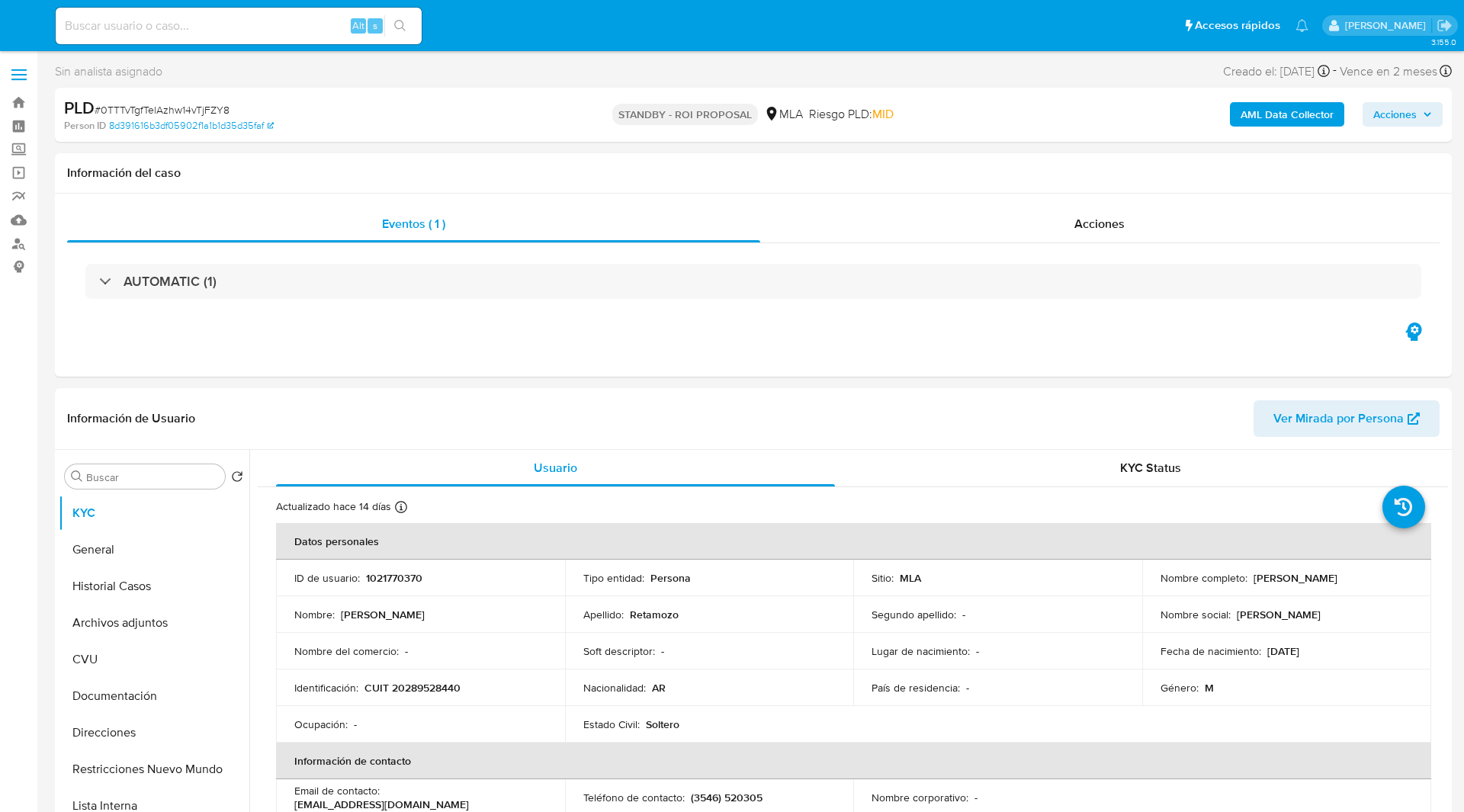
select select "10"
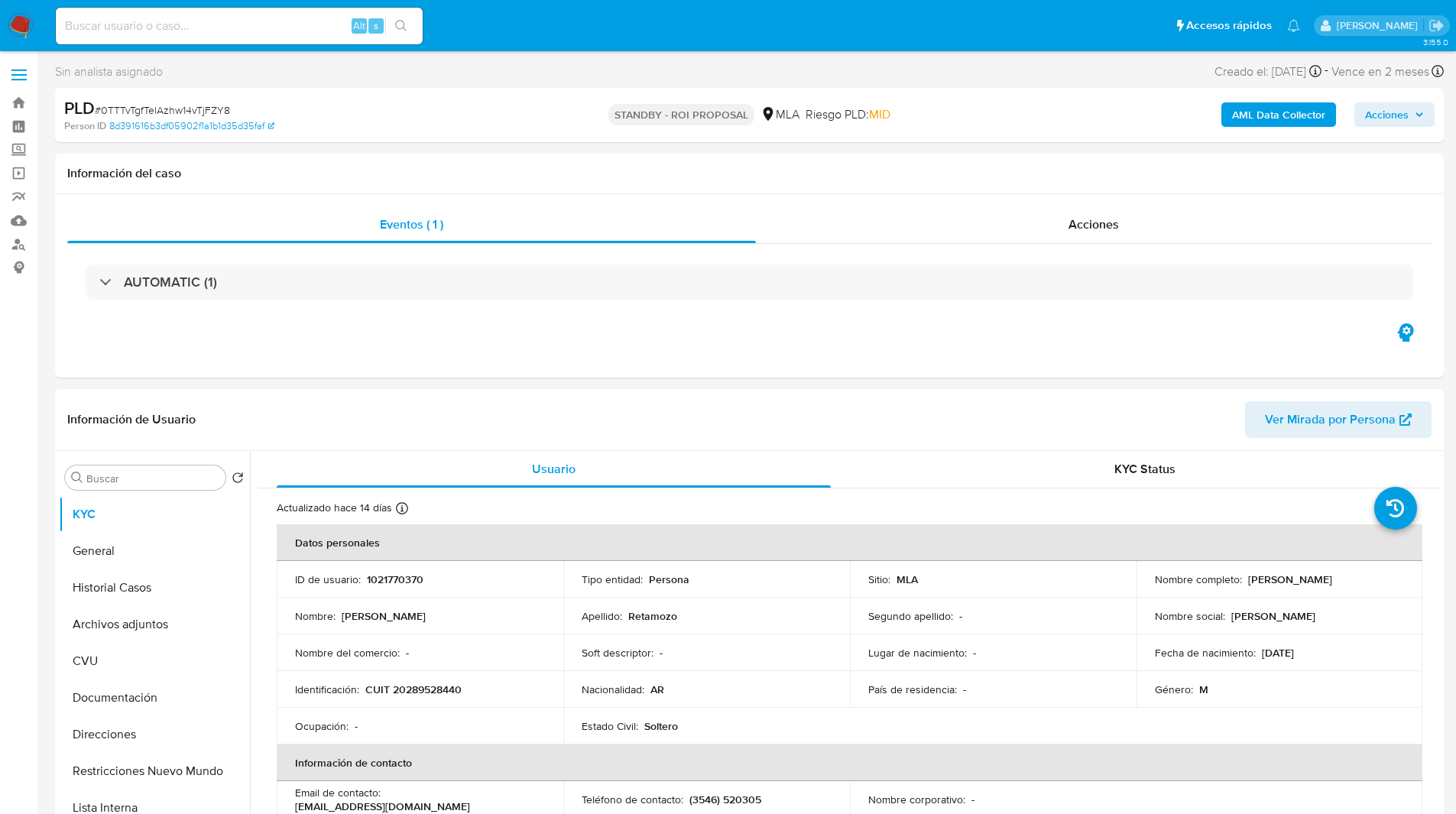
click at [207, 28] on input at bounding box center [239, 26] width 366 height 20
paste input "ZBk2gd0vpU7JziBVM8Y7jRuz"
type input "ZBk2gd0vpU7JziBVM8Y7jRuz"
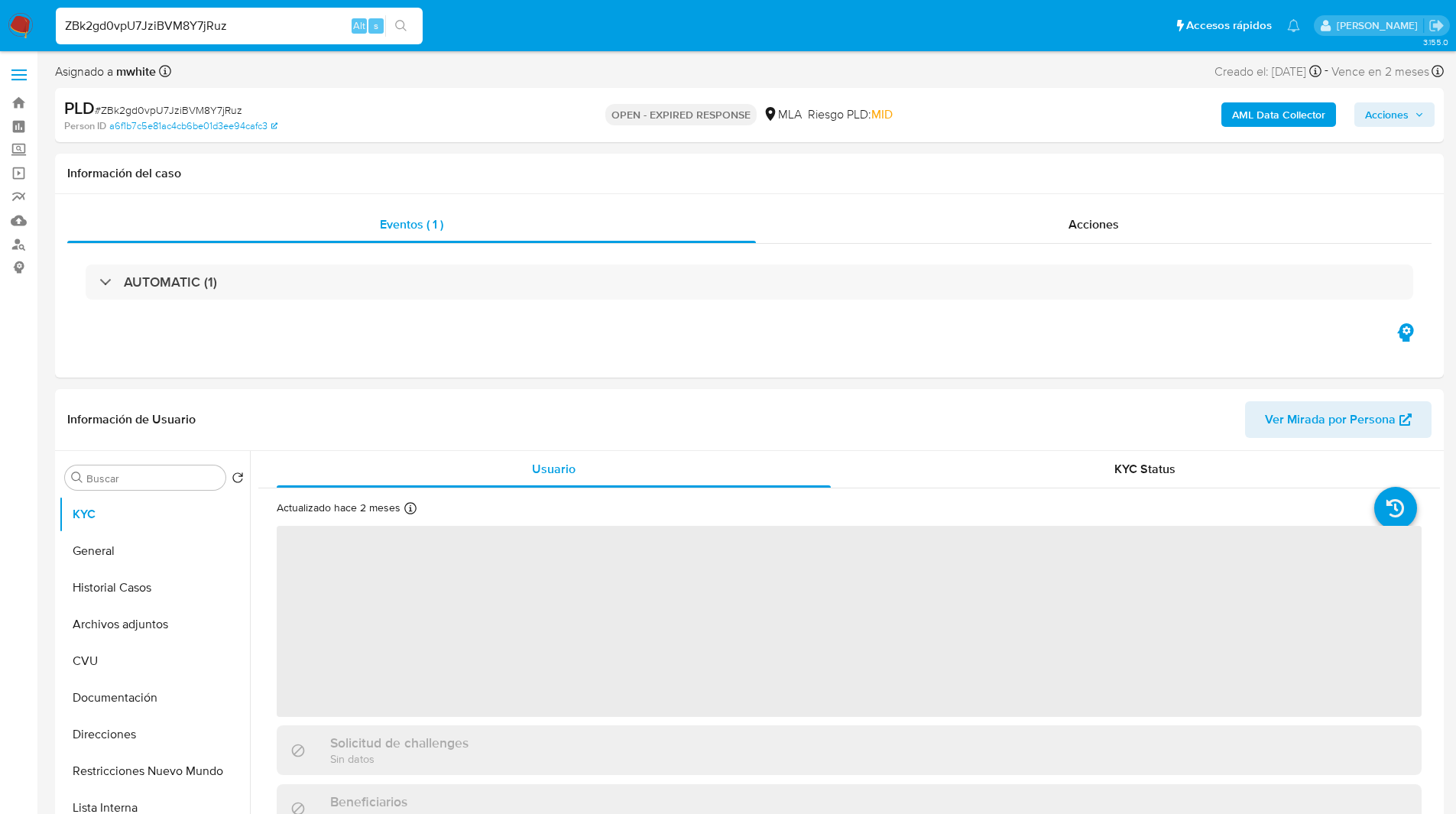
select select "10"
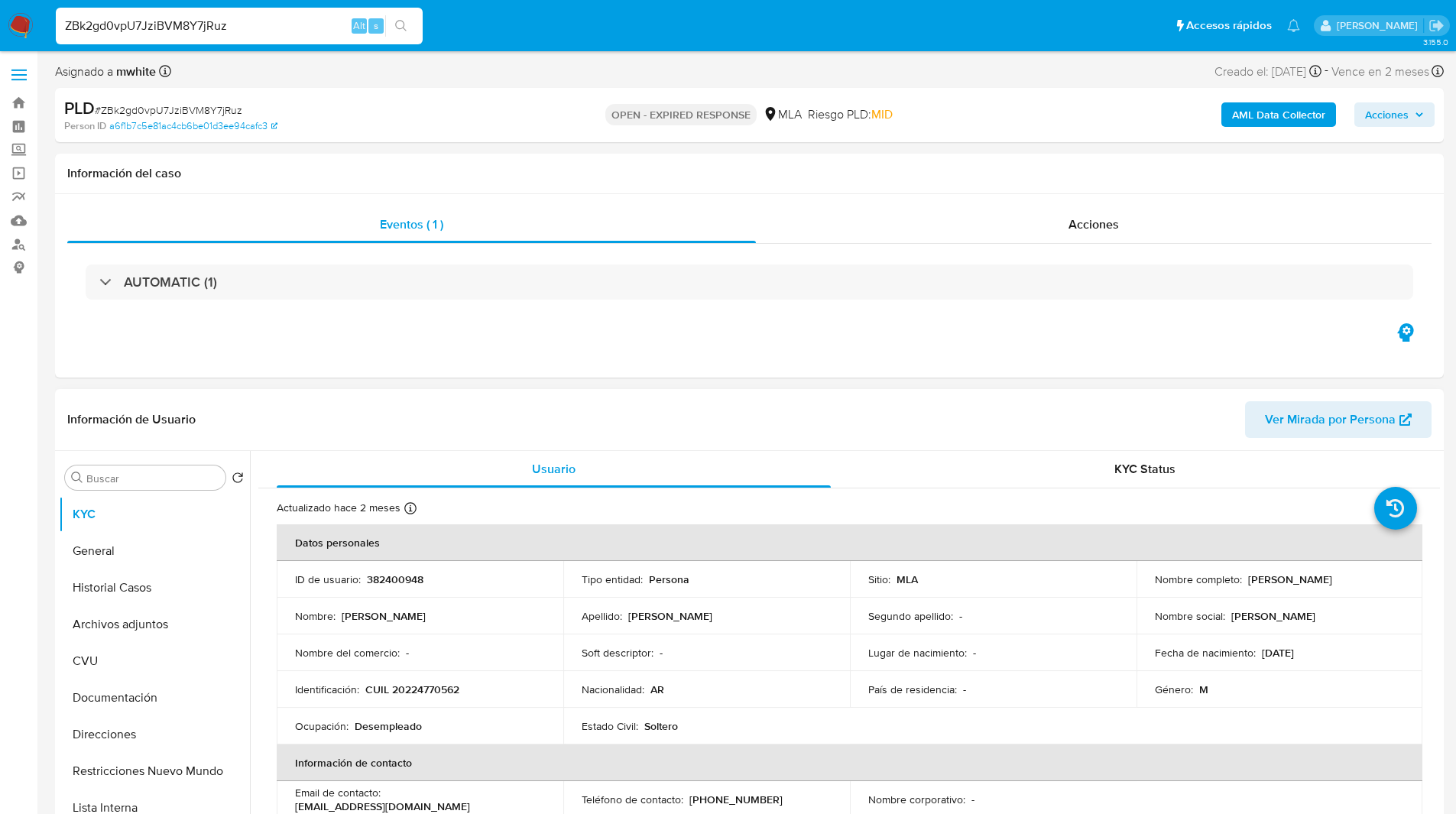
click at [433, 692] on p "CUIL 20224770562" at bounding box center [412, 689] width 94 height 14
copy p "20224770562"
click at [639, 27] on ul "Pausado Ver notificaciones ZBk2gd0vpU7JziBVM8Y7jRuz Alt s Accesos rápidos Presi…" at bounding box center [677, 25] width 1259 height 38
click at [918, 63] on div "Asignado a mwhite Asignado el: [DATE] 14:17:43 Creado el: [DATE] Creado el: [DA…" at bounding box center [749, 75] width 1389 height 27
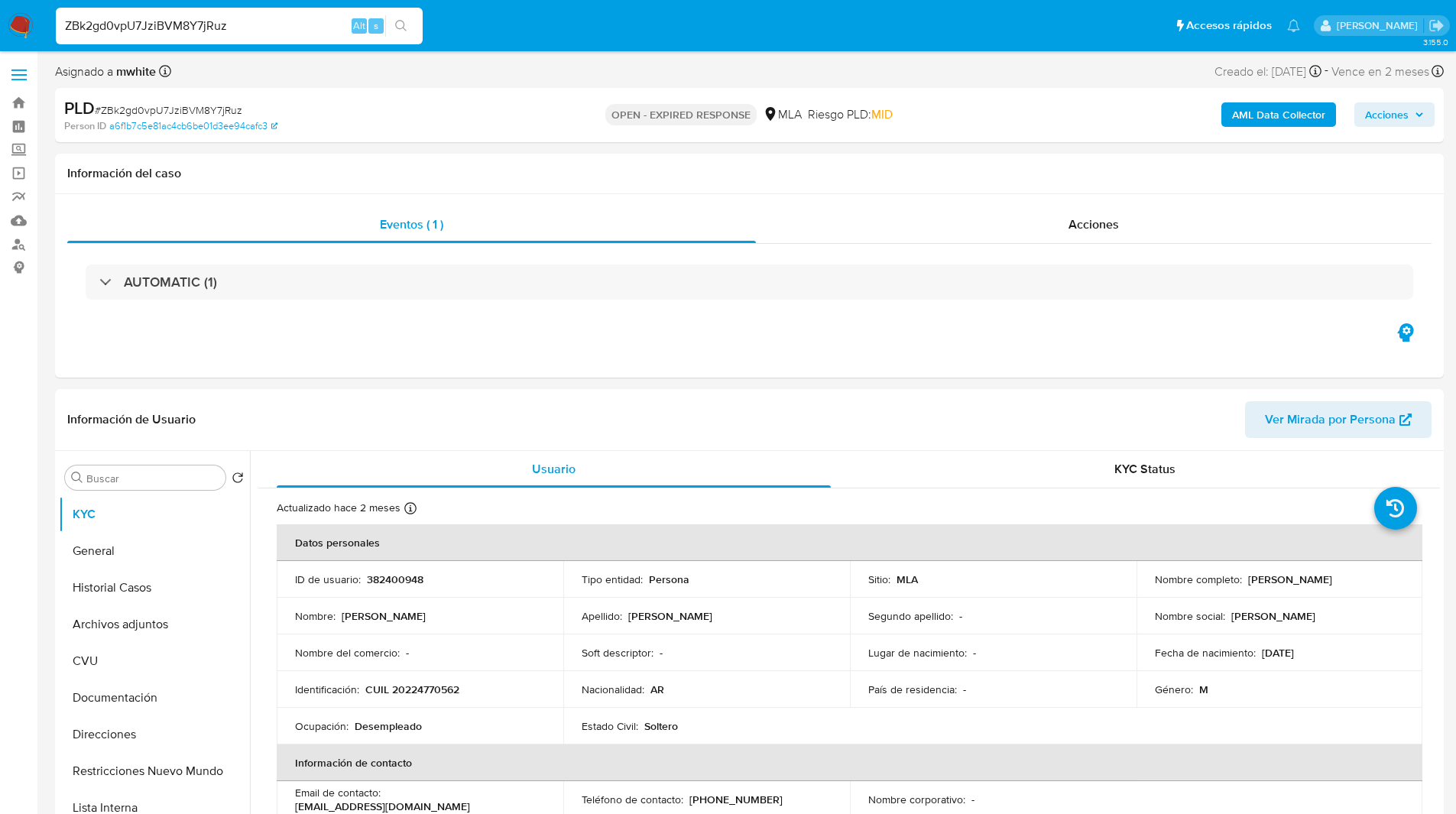
click at [487, 13] on ul "Pausado Ver notificaciones ZBk2gd0vpU7JziBVM8Y7jRuz Alt s Accesos rápidos Presi…" at bounding box center [677, 25] width 1259 height 38
click at [463, 81] on div "Asignado a mwhite Asignado el: [DATE] 14:17:43 Creado el: [DATE] Creado el: [DA…" at bounding box center [749, 75] width 1389 height 27
click at [1022, 371] on div "Eventos ( 1 ) Acciones AUTOMATIC (1)" at bounding box center [749, 285] width 1389 height 183
click at [892, 355] on div "Eventos ( 1 ) Acciones AUTOMATIC (1)" at bounding box center [749, 285] width 1389 height 183
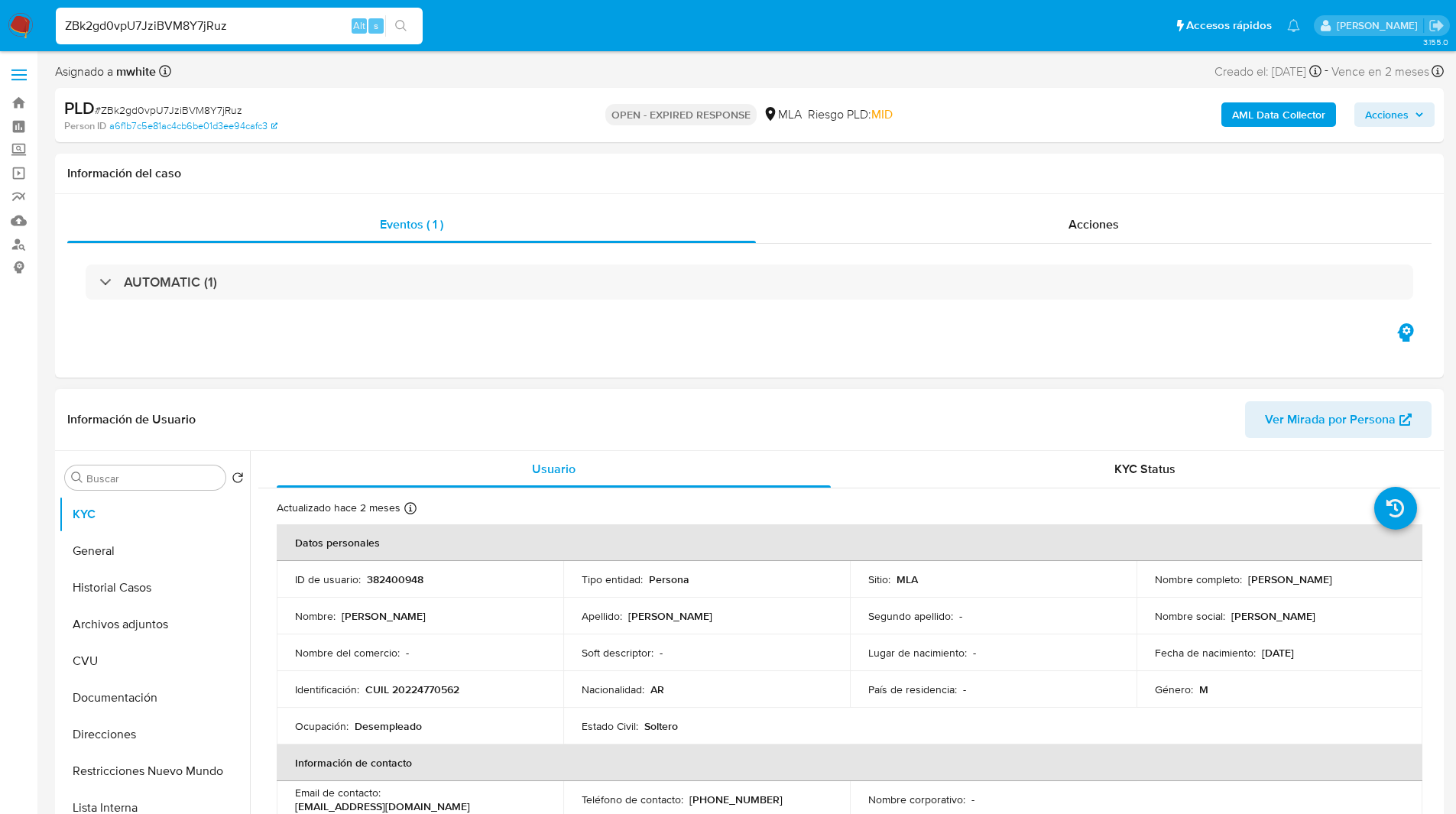
click at [430, 681] on td "Identificación : CUIL 20224770562" at bounding box center [420, 689] width 287 height 36
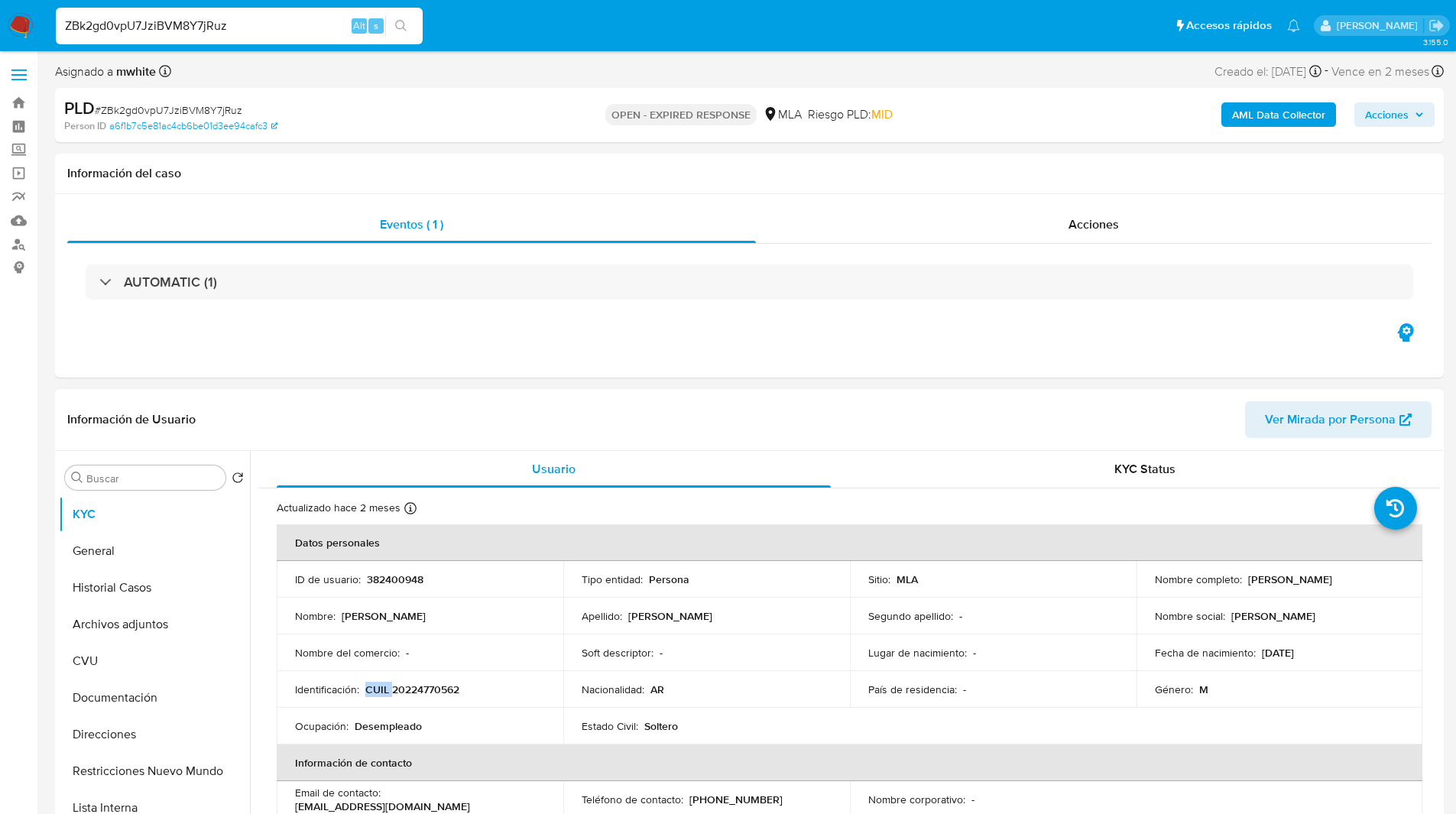
click at [430, 681] on td "Identificación : CUIL 20224770562" at bounding box center [420, 689] width 287 height 36
click at [449, 693] on p "CUIL 20224770562" at bounding box center [412, 689] width 94 height 14
copy p "20224770562"
click at [720, 354] on div "Eventos ( 1 ) Acciones AUTOMATIC (1)" at bounding box center [749, 285] width 1389 height 183
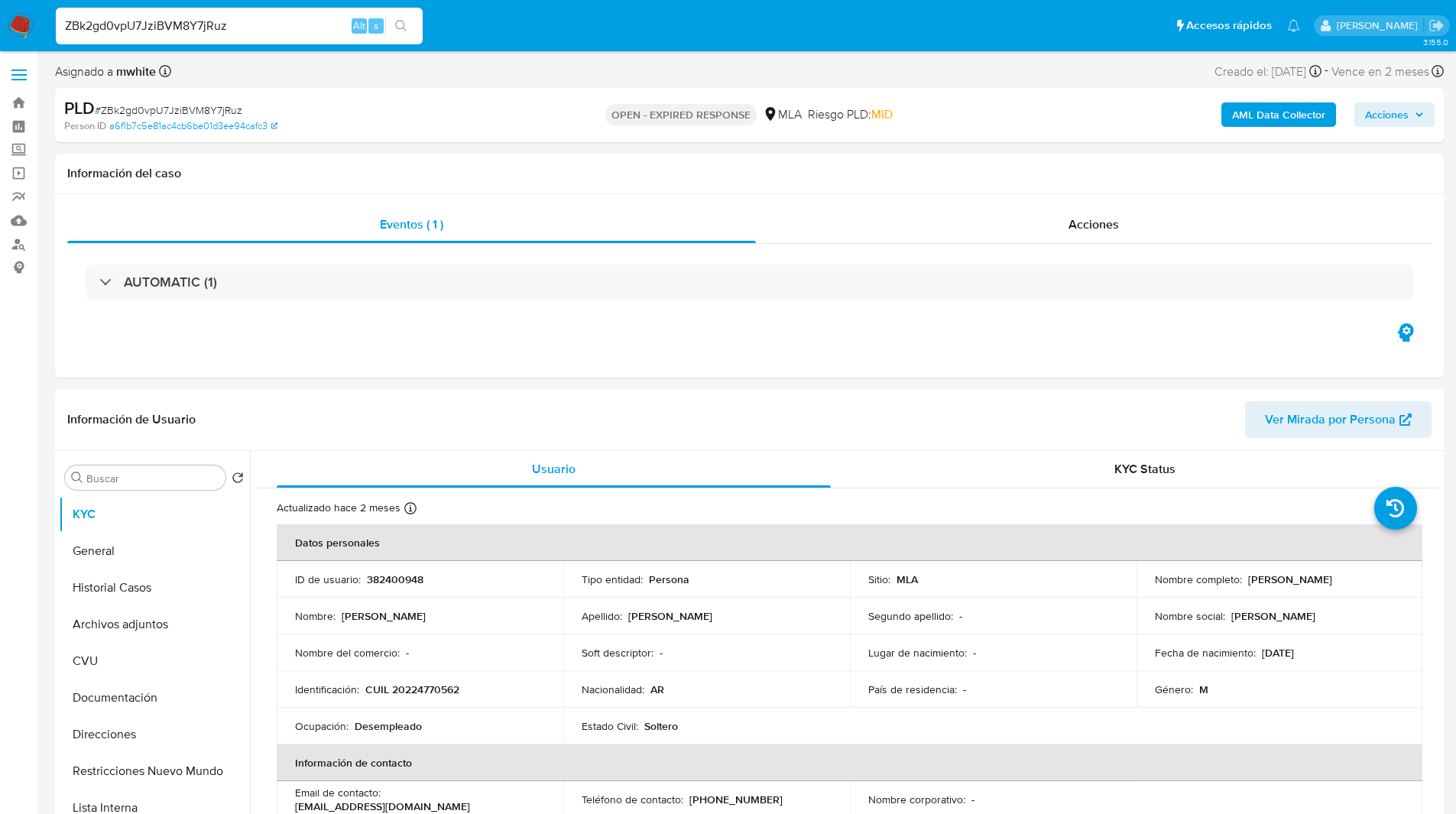
click at [630, 31] on ul "Pausado Ver notificaciones ZBk2gd0vpU7JziBVM8Y7jRuz Alt s Accesos rápidos Presi…" at bounding box center [677, 25] width 1259 height 38
click at [852, 92] on div "PLD # ZBk2gd0vpU7JziBVM8Y7jRuz Person ID a6f1b7c5e81ac4cb6be01d3ee94cafc3 OPEN …" at bounding box center [749, 114] width 1389 height 54
click at [816, 43] on ul "Pausado Ver notificaciones ZBk2gd0vpU7JziBVM8Y7jRuz Alt s Accesos rápidos Presi…" at bounding box center [677, 25] width 1259 height 38
click at [537, 64] on div "Asignado a mwhite Asignado el: 18/08/2025 14:17:43 Creado el: 12/08/2025 Creado…" at bounding box center [749, 75] width 1389 height 27
click at [811, 37] on ul "Pausado Ver notificaciones ZBk2gd0vpU7JziBVM8Y7jRuz Alt s Accesos rápidos Presi…" at bounding box center [677, 25] width 1259 height 38
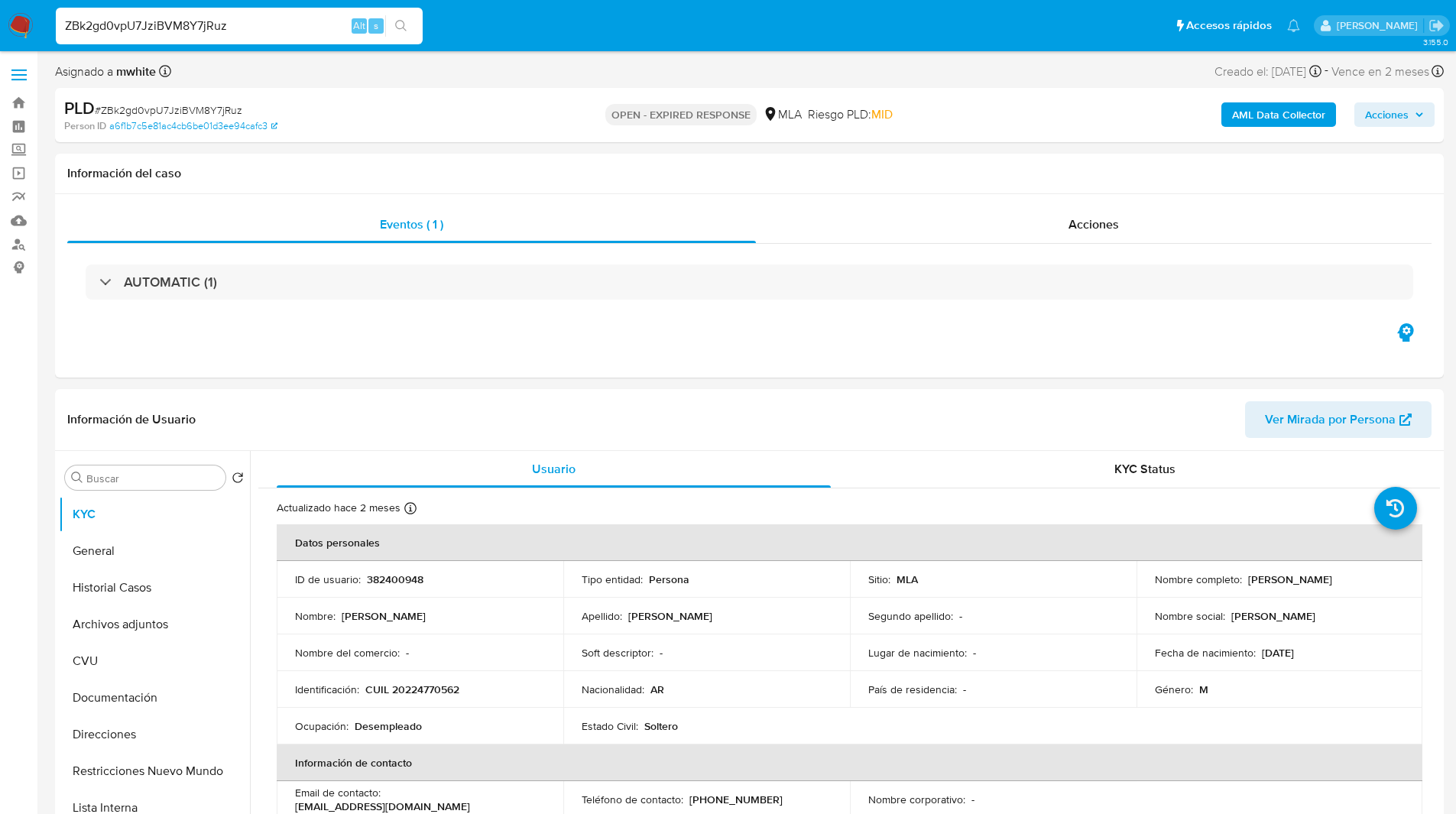
click at [514, 75] on div "Asignado a mwhite Asignado el: 18/08/2025 14:17:43 Creado el: 12/08/2025 Creado…" at bounding box center [749, 75] width 1389 height 27
click at [859, 7] on ul "Pausado Ver notificaciones ZBk2gd0vpU7JziBVM8Y7jRuz Alt s Accesos rápidos Presi…" at bounding box center [677, 25] width 1259 height 38
click at [592, 47] on nav "Pausado Ver notificaciones ZBk2gd0vpU7JziBVM8Y7jRuz Alt s Accesos rápidos Presi…" at bounding box center [728, 26] width 1456 height 51
click at [187, 28] on input "ZBk2gd0vpU7JziBVM8Y7jRuz" at bounding box center [239, 26] width 366 height 20
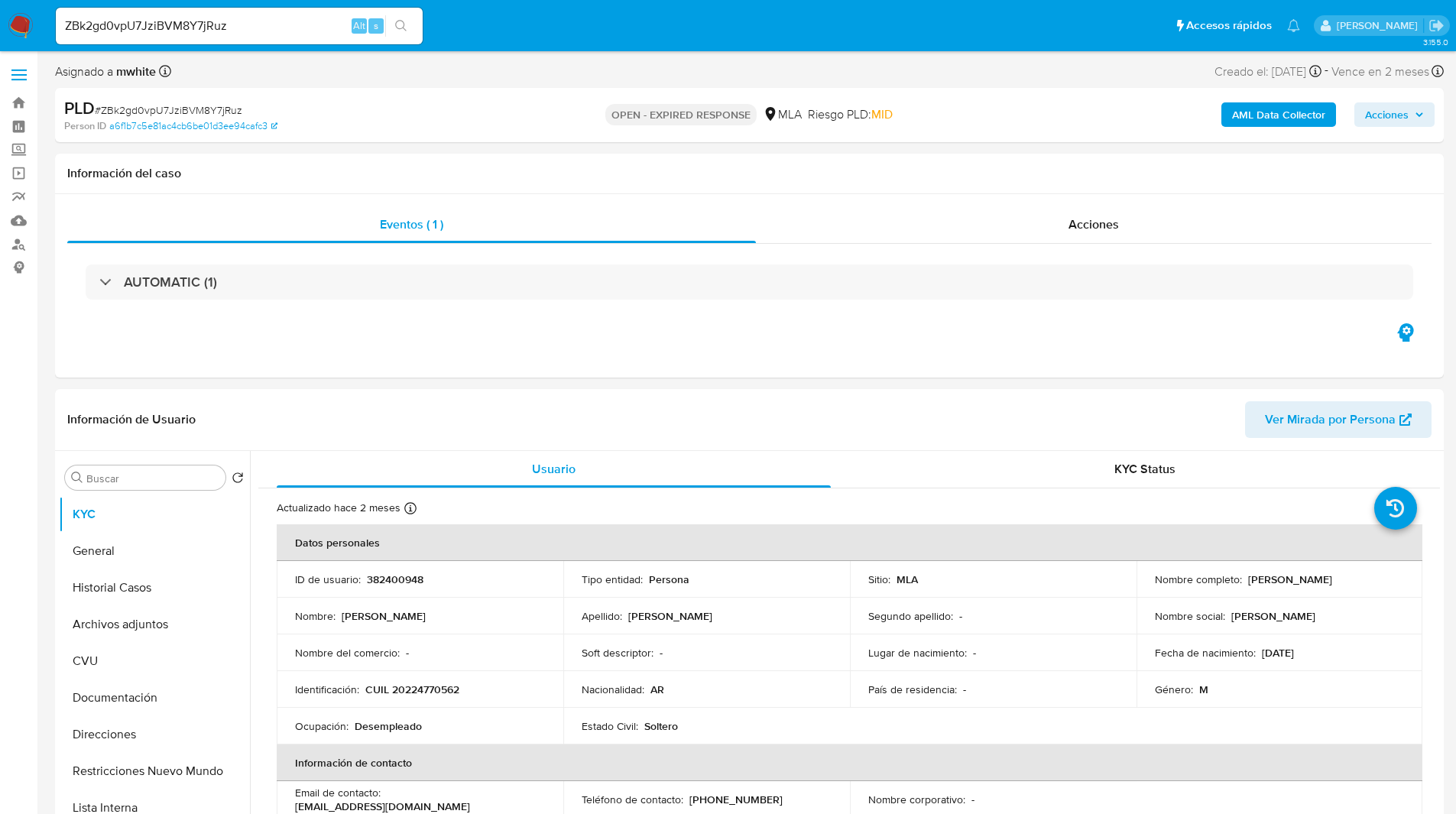
click at [11, 23] on img at bounding box center [20, 26] width 26 height 26
click at [1252, 113] on b "AML Data Collector" at bounding box center [1279, 114] width 93 height 24
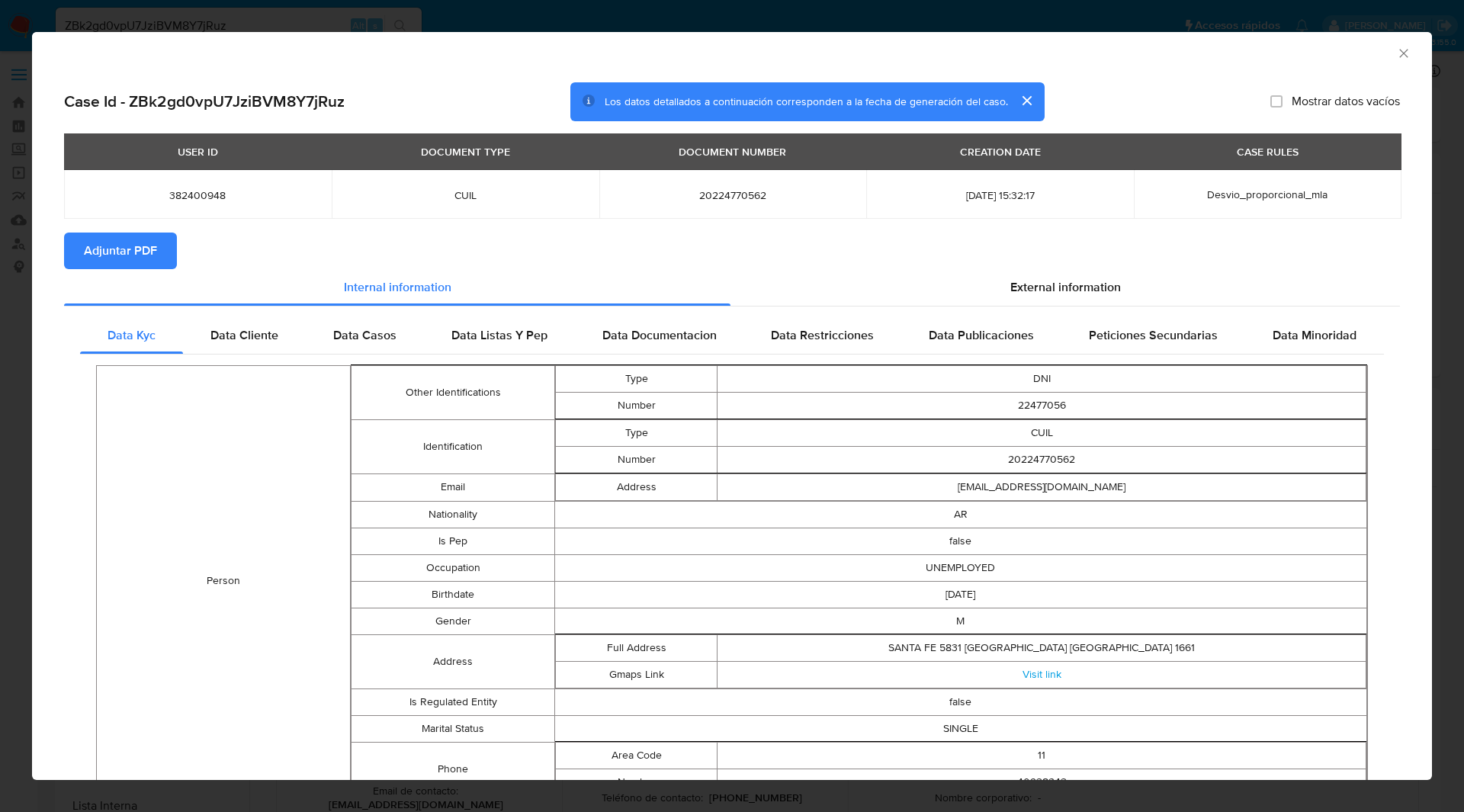
click at [113, 248] on span "Adjuntar PDF" at bounding box center [120, 251] width 73 height 34
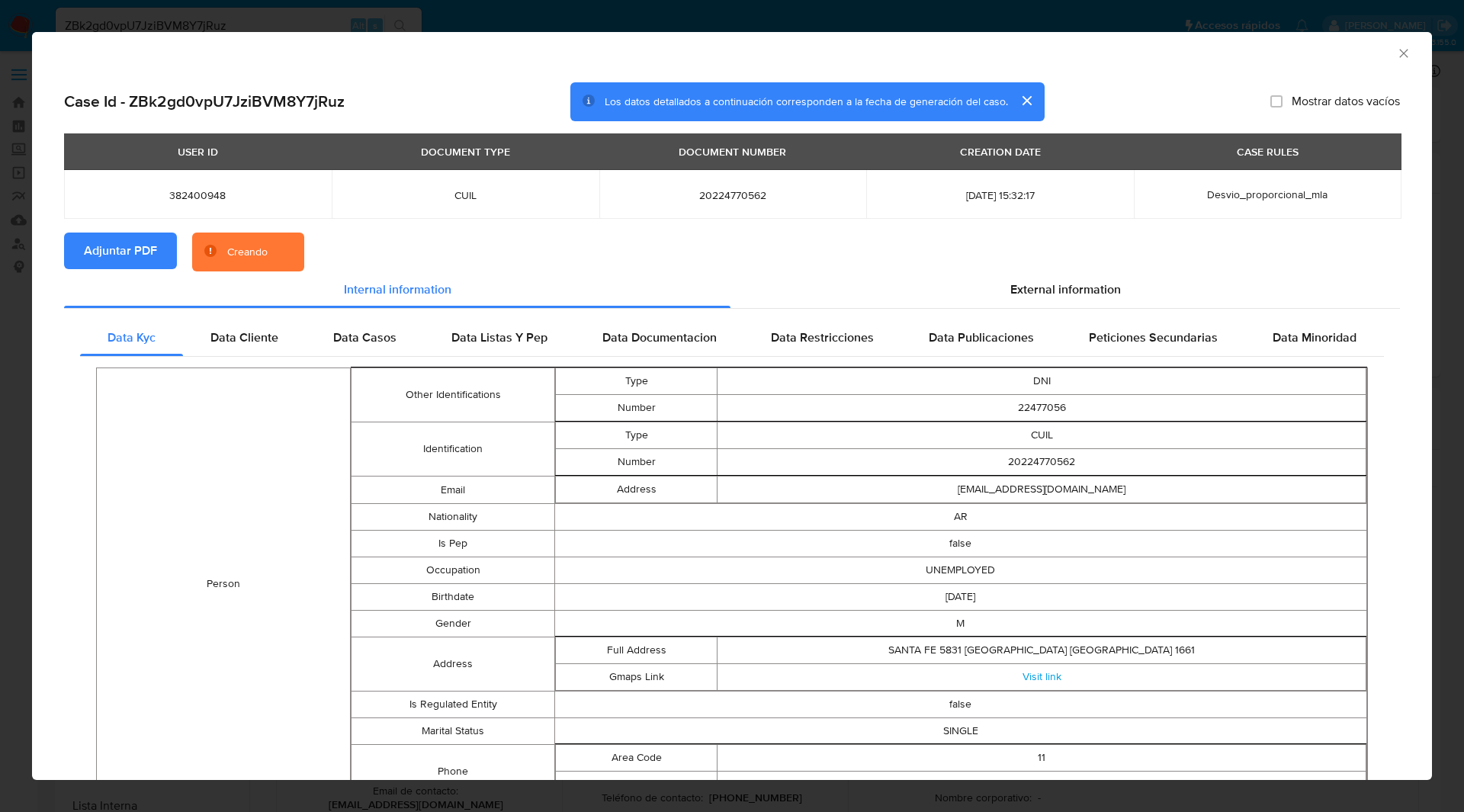
click at [428, 246] on section "Adjuntar PDF Creando" at bounding box center [731, 252] width 1336 height 40
click at [1136, 63] on div "AML Data Collector" at bounding box center [732, 51] width 1399 height 38
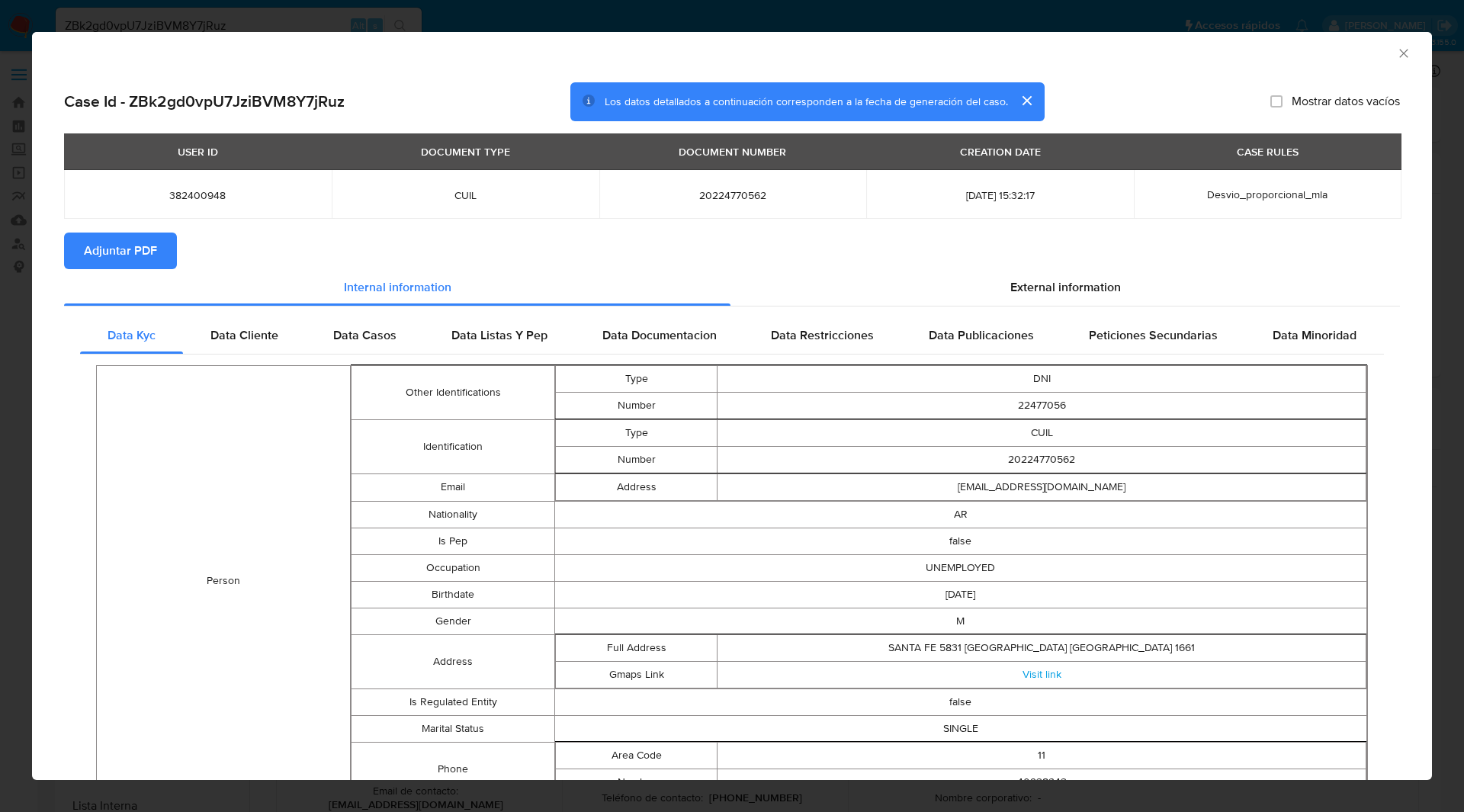
click at [1399, 55] on icon "Cerrar ventana" at bounding box center [1403, 53] width 8 height 8
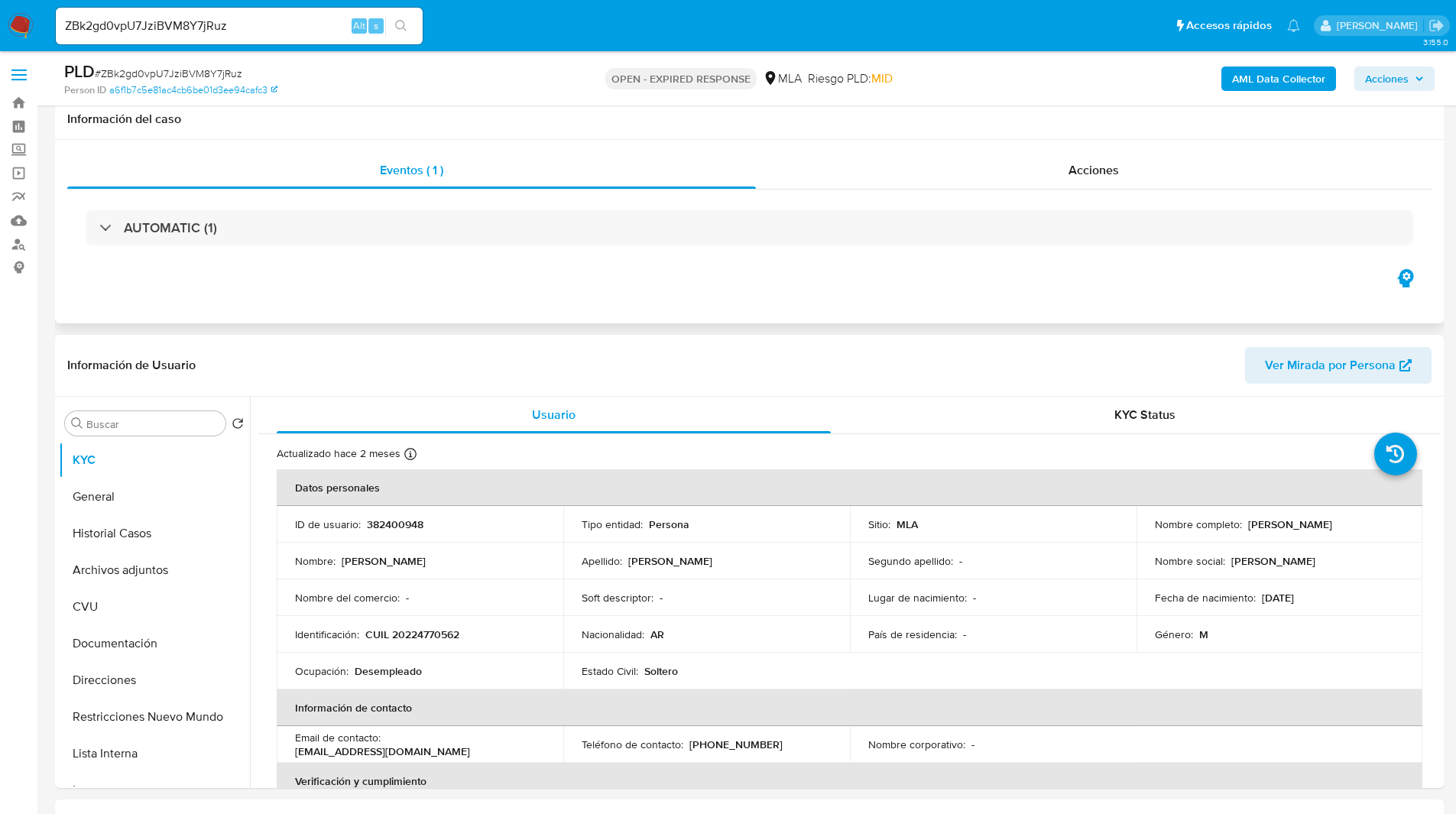
scroll to position [356, 0]
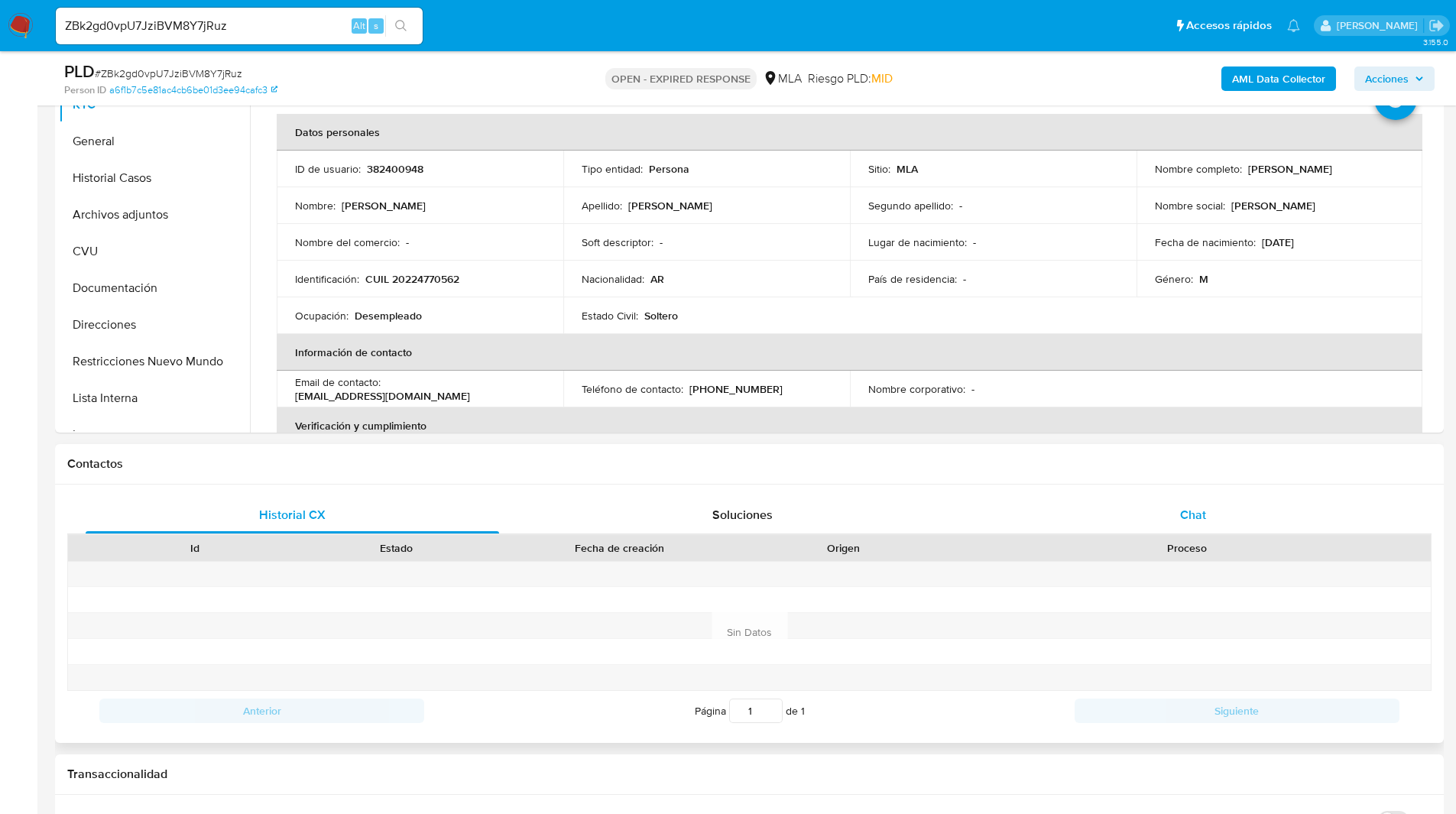
click at [1187, 519] on span "Chat" at bounding box center [1192, 514] width 26 height 17
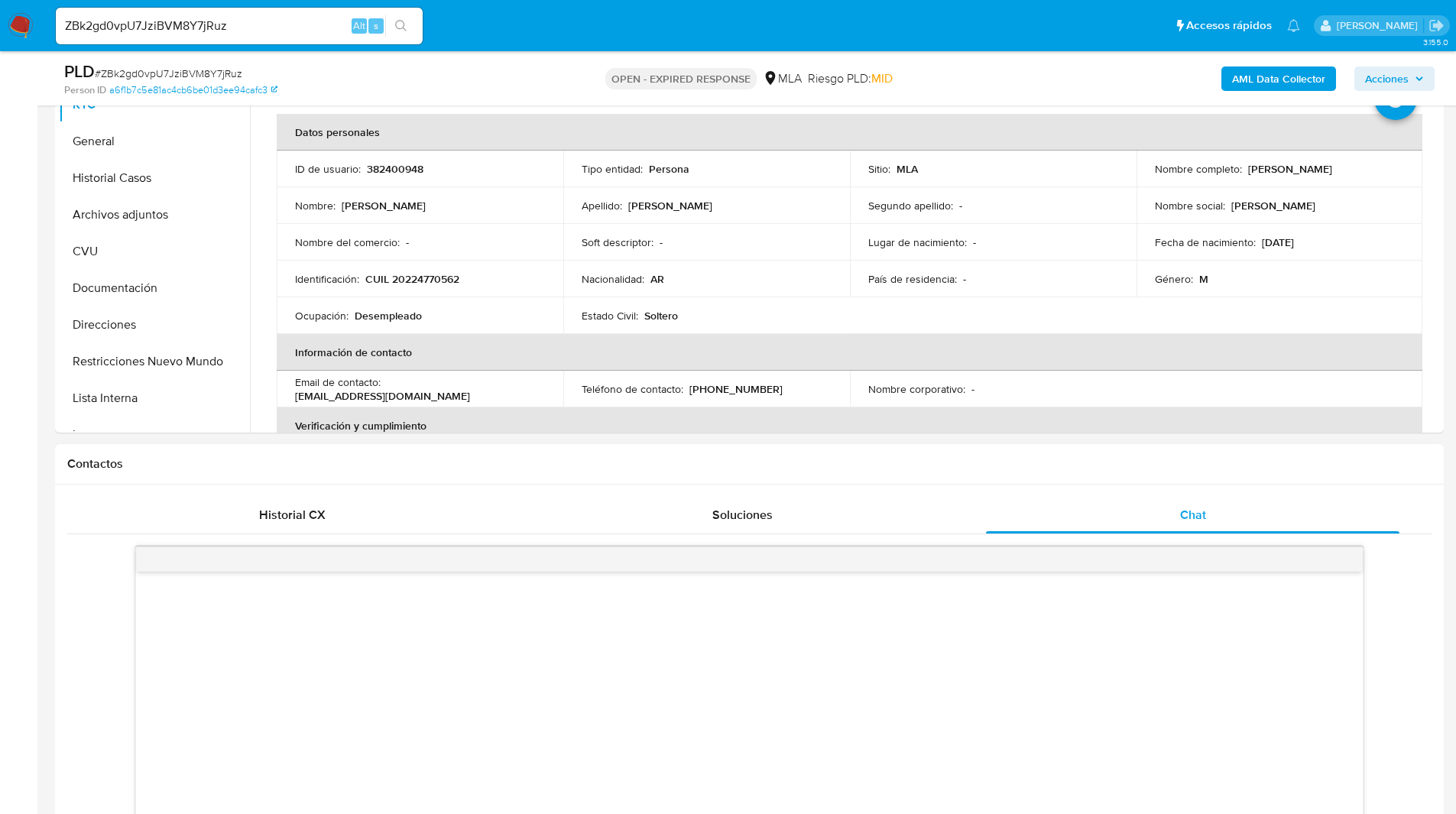
click at [989, 465] on h1 "Contactos" at bounding box center [749, 463] width 1364 height 15
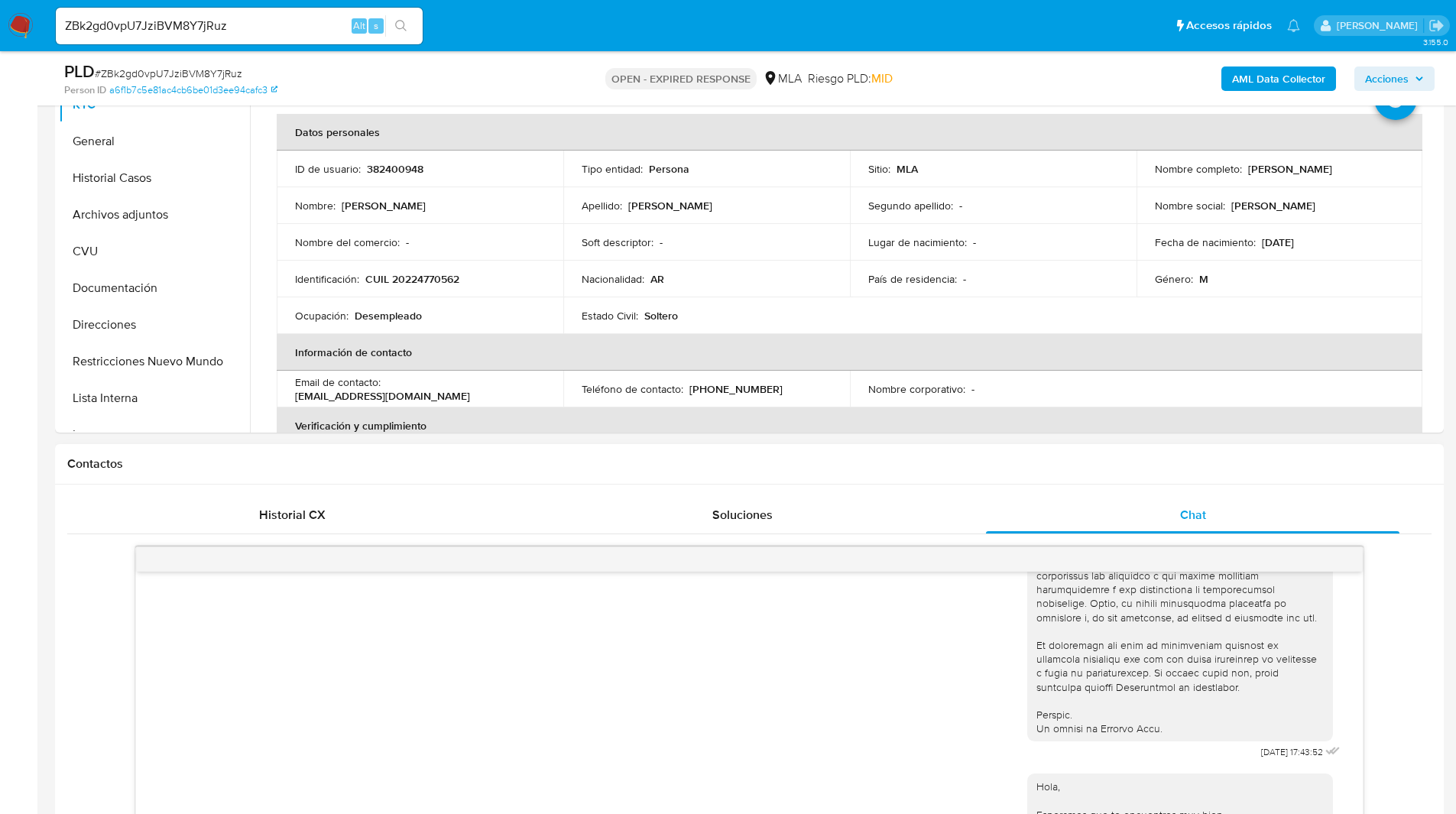
scroll to position [690, 0]
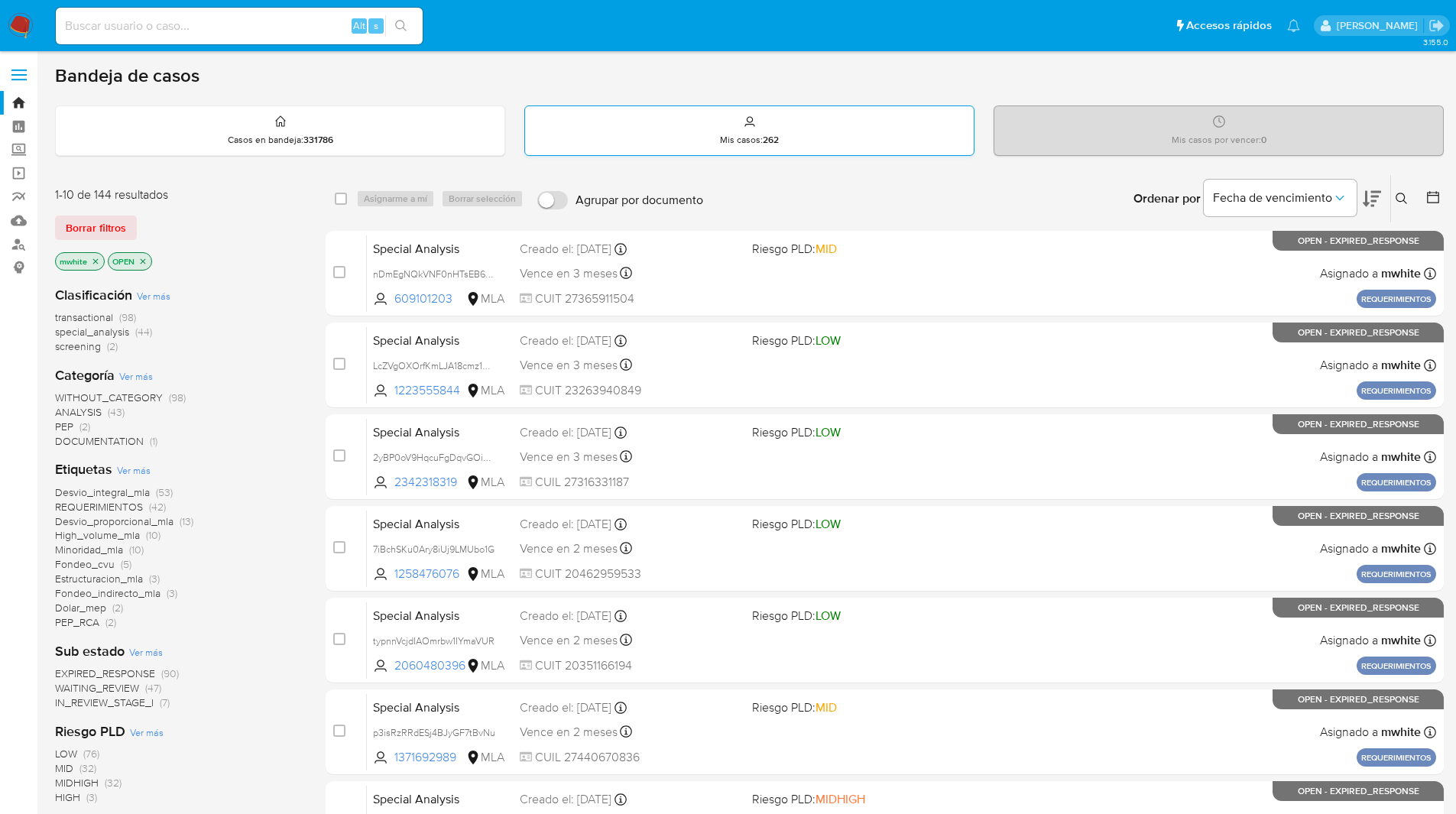
click at [812, 106] on div "Mis casos : 262" at bounding box center [749, 130] width 449 height 49
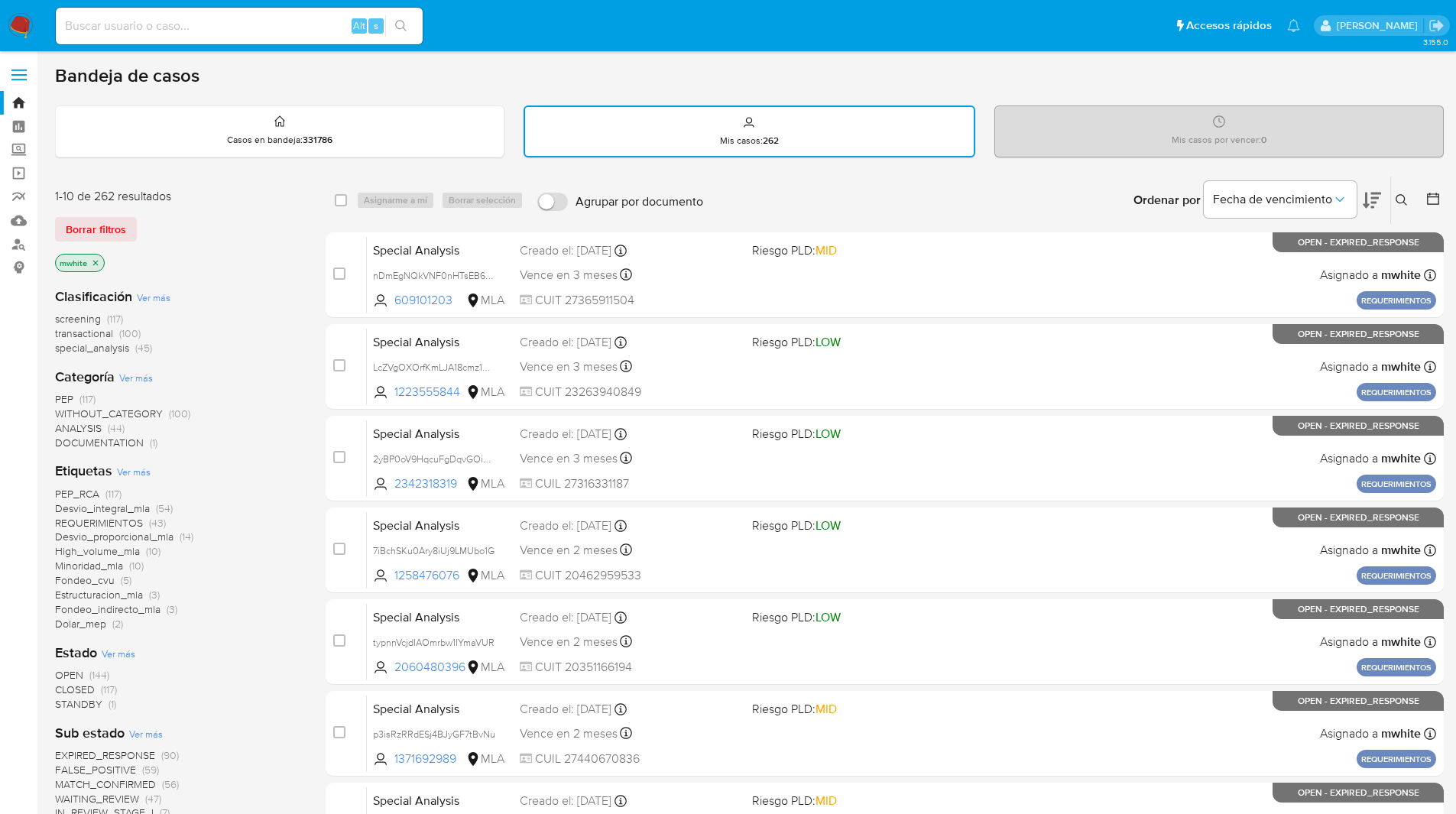
click at [1390, 210] on div "Ingrese ID de usuario o caso Buscar Borrar filtros" at bounding box center [1402, 200] width 26 height 47
click at [1405, 195] on icon at bounding box center [1401, 200] width 12 height 12
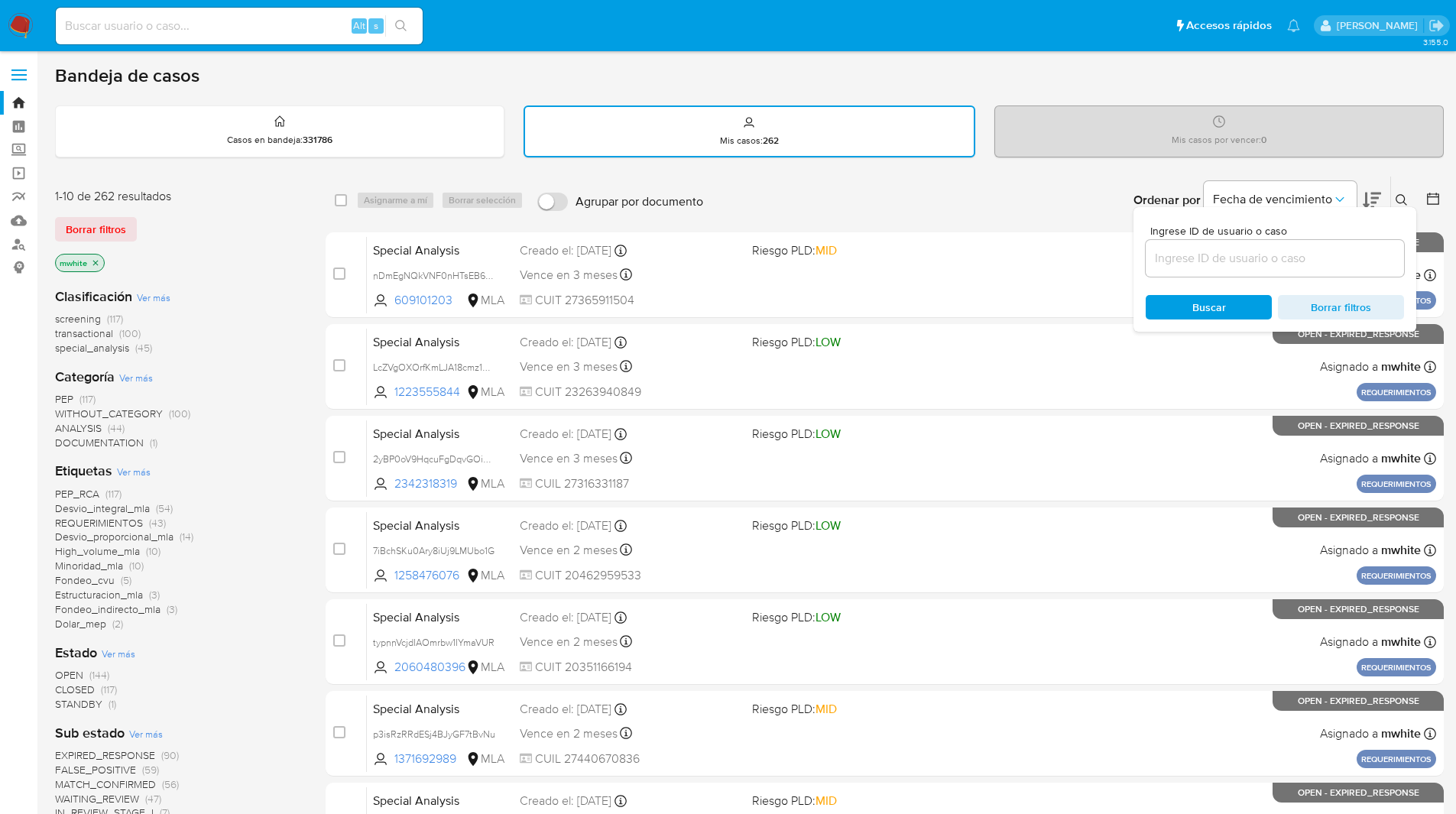
click at [1197, 264] on input at bounding box center [1275, 259] width 259 height 20
type input "ZBk2gd0vpU7JziBVM8Y7jRuz"
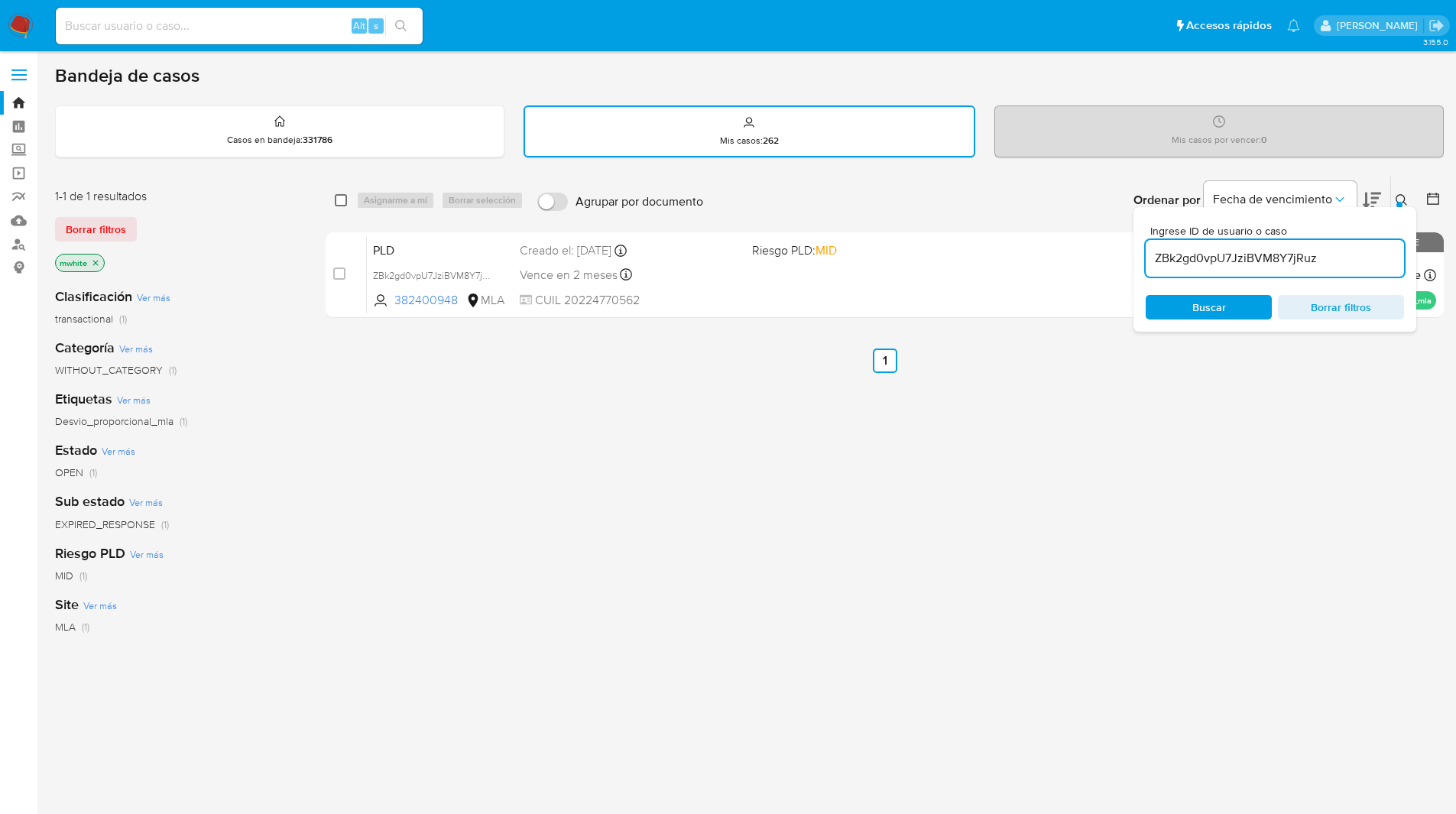
click at [339, 200] on input "checkbox" at bounding box center [341, 200] width 12 height 12
checkbox input "true"
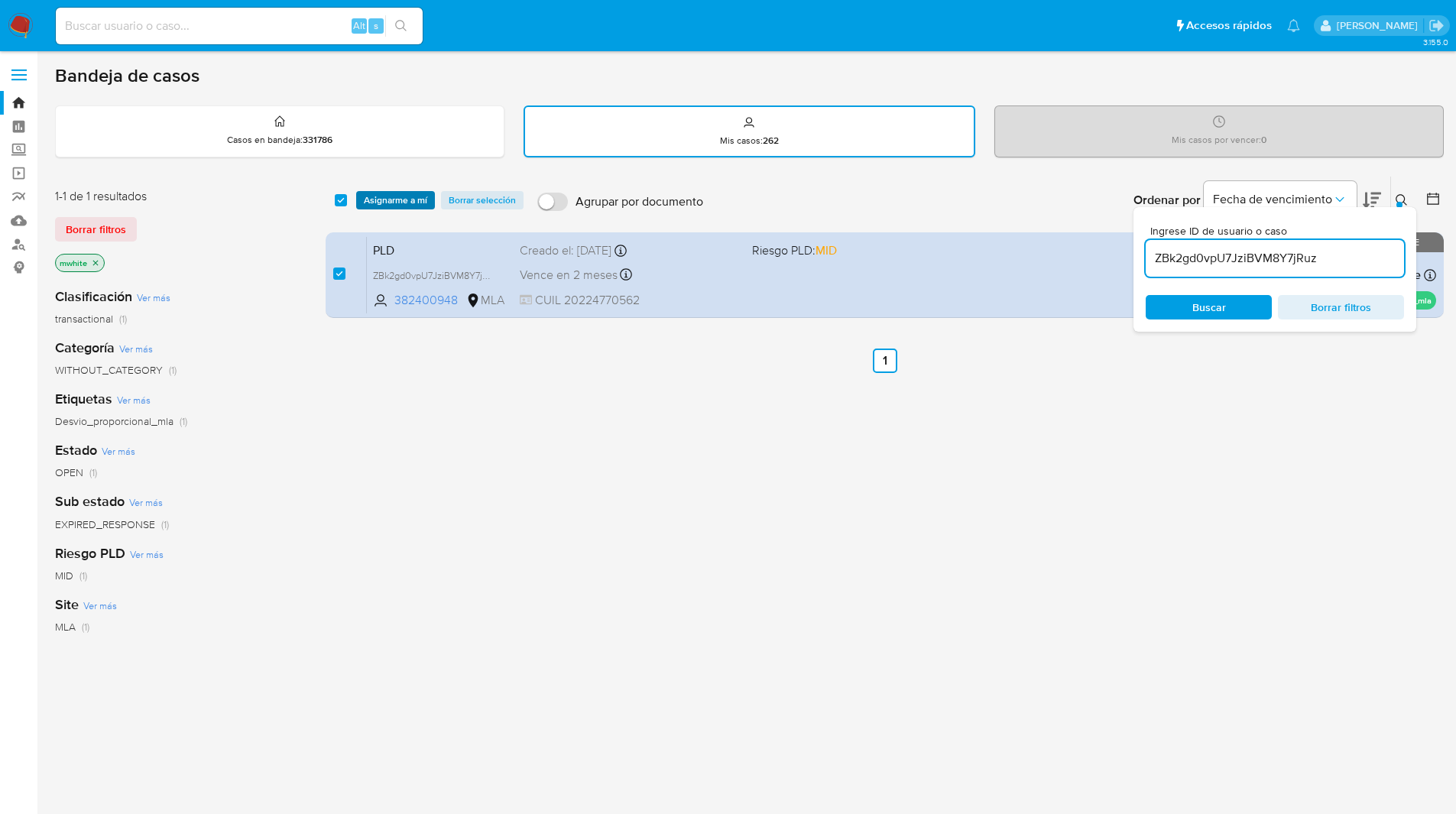
click at [384, 200] on span "Asignarme a mí" at bounding box center [396, 200] width 63 height 15
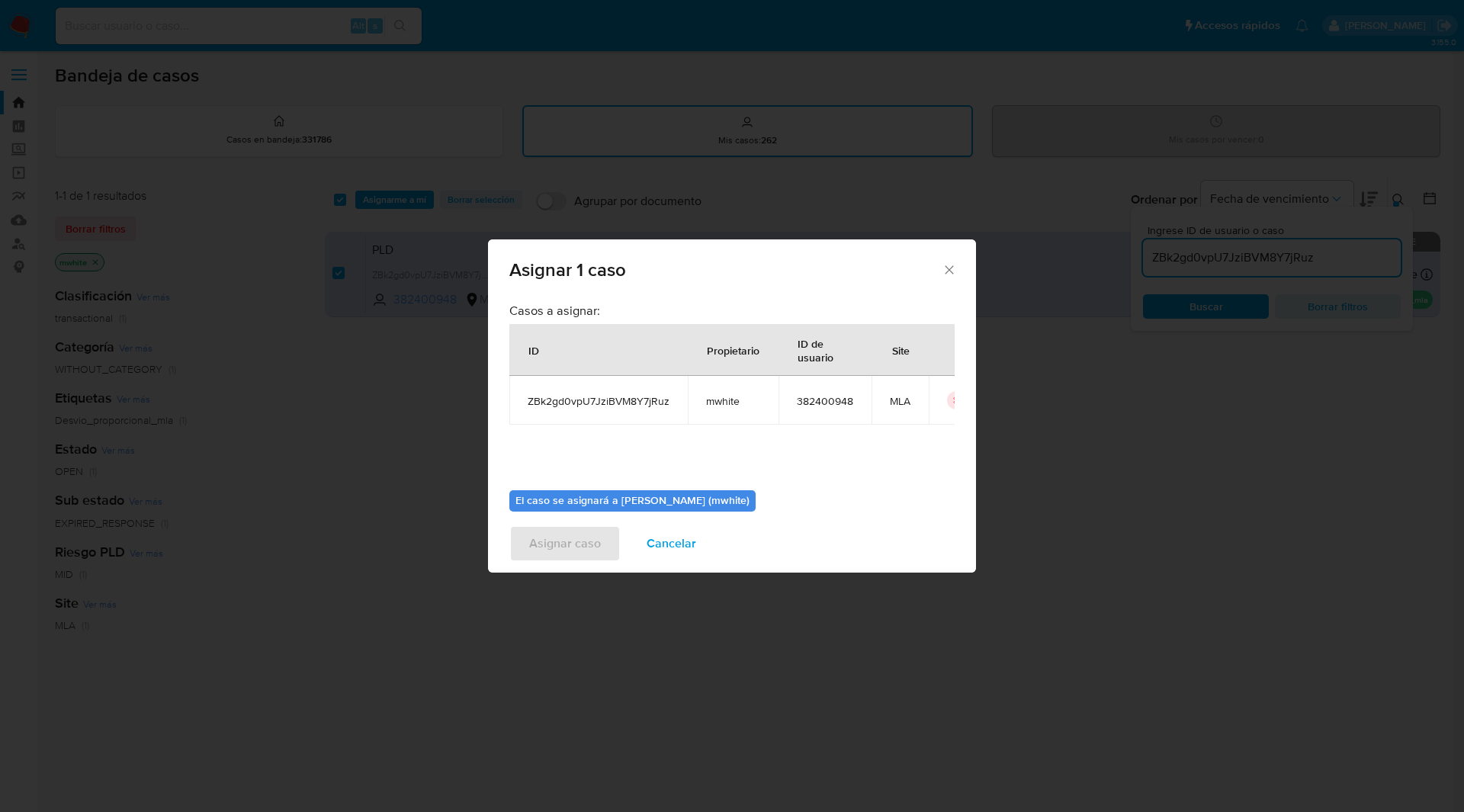
click at [728, 400] on span "mwhite" at bounding box center [732, 400] width 54 height 14
copy span "mwhite"
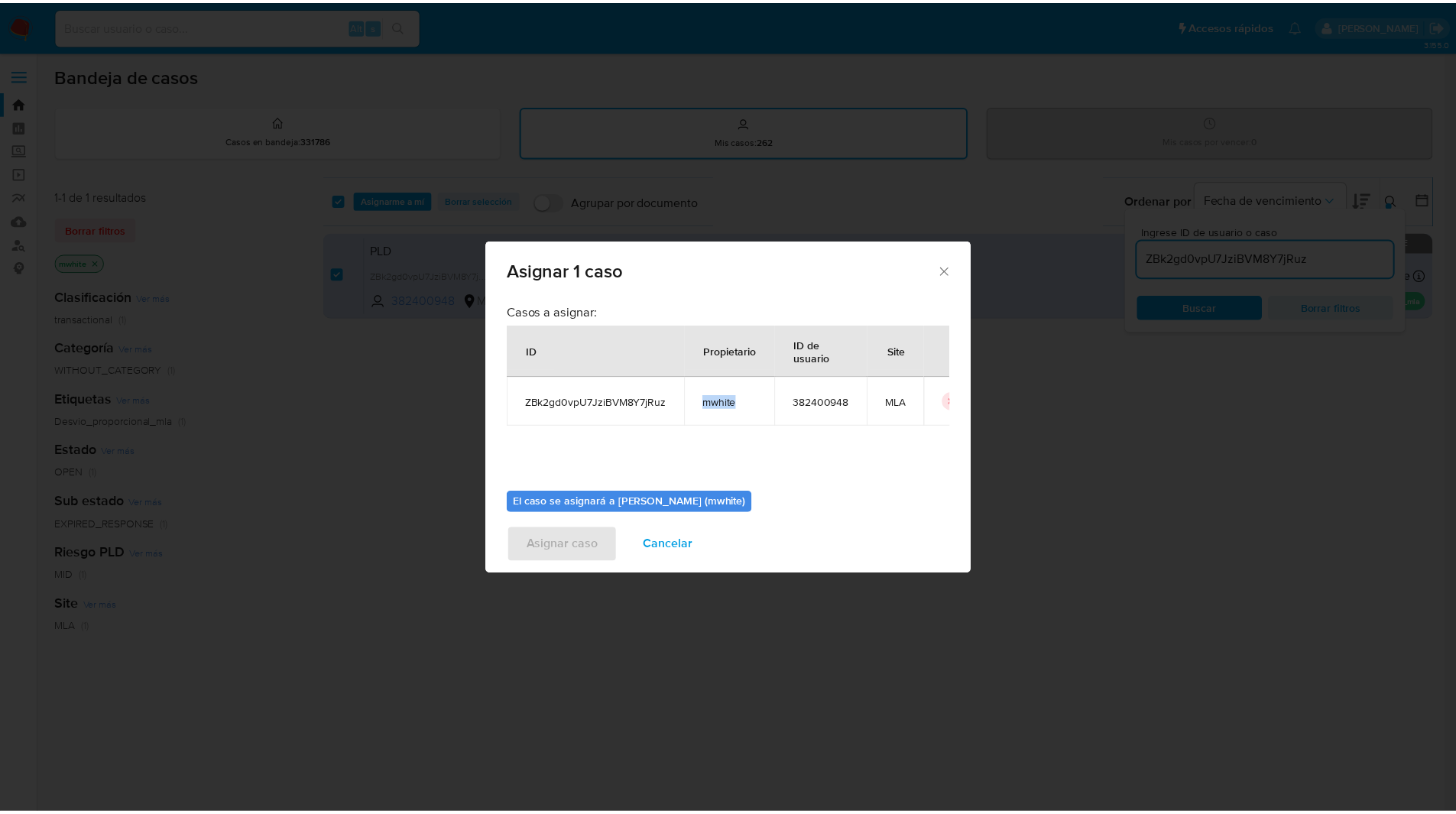
scroll to position [80, 0]
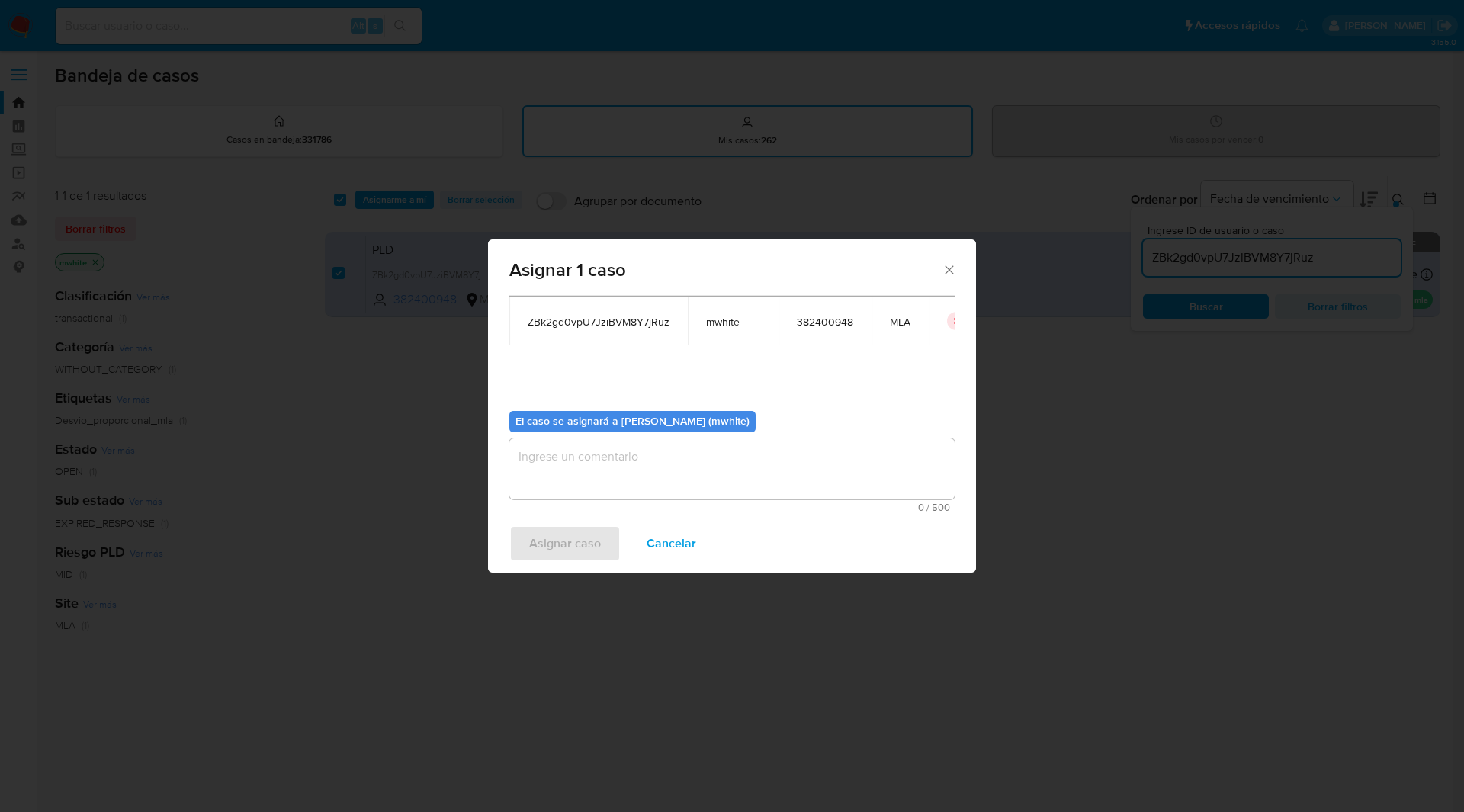
click at [610, 466] on textarea "assign-modal" at bounding box center [732, 469] width 445 height 61
paste textarea "mwhite"
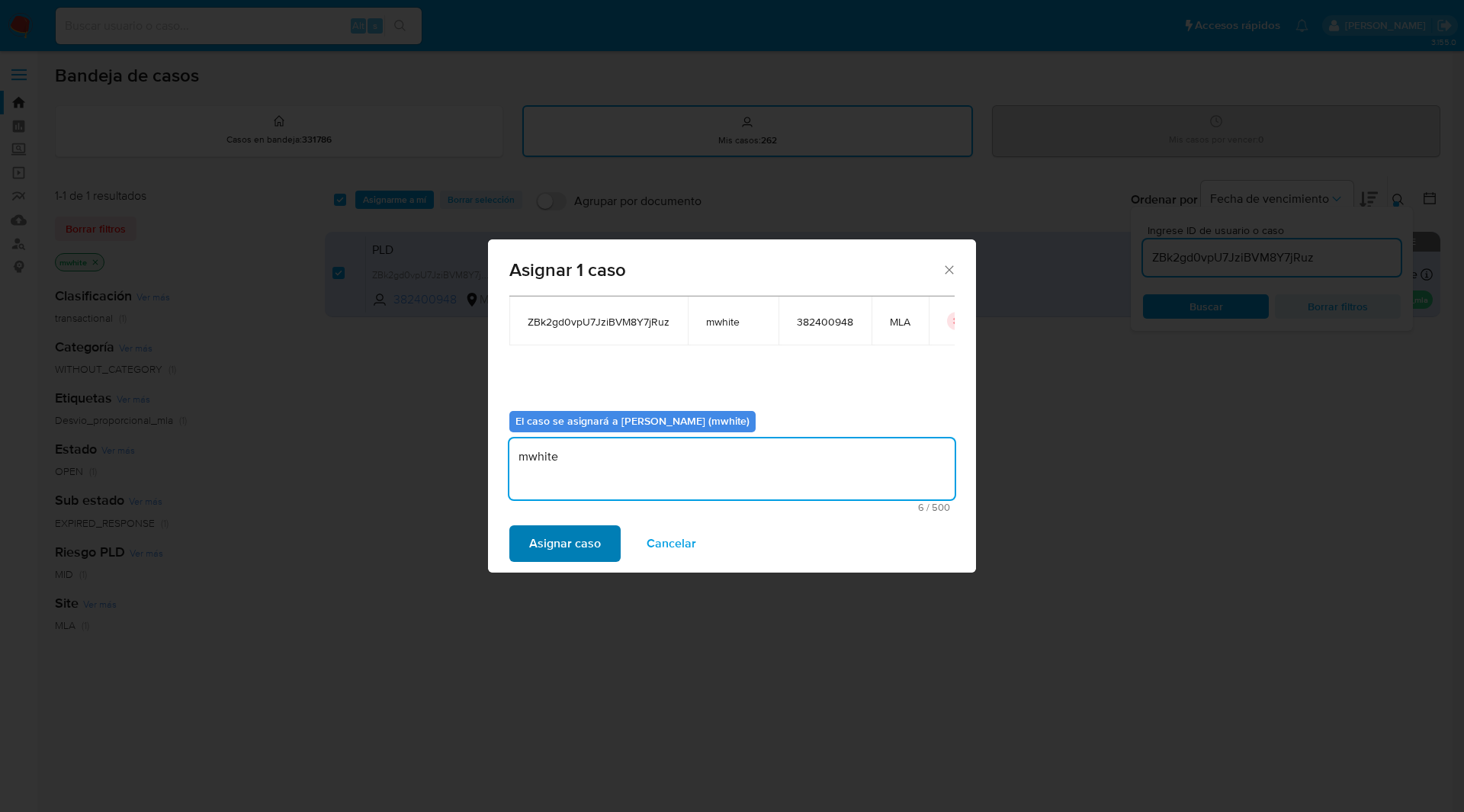
type textarea "mwhite"
click at [577, 541] on span "Asignar caso" at bounding box center [565, 543] width 72 height 34
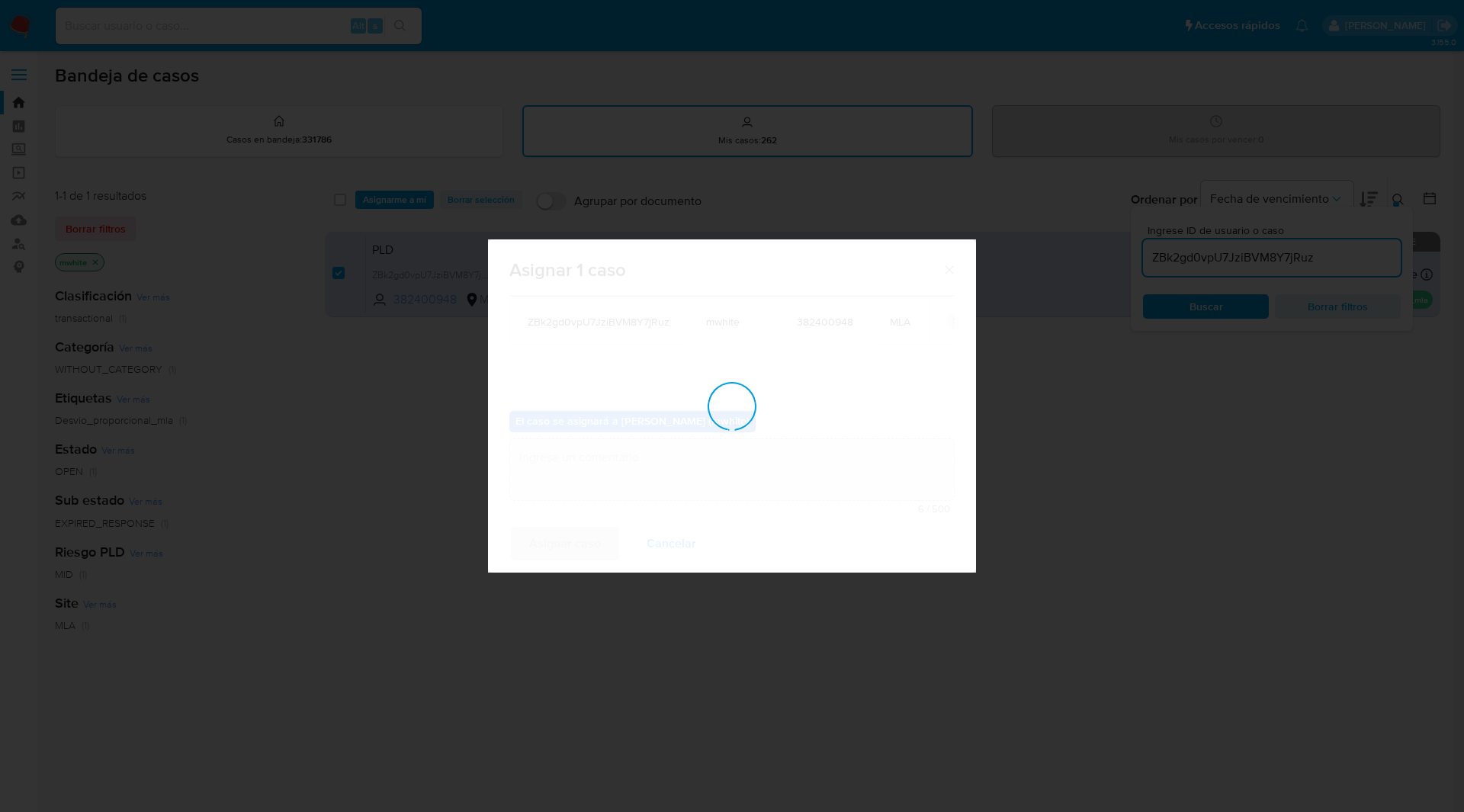
checkbox input "false"
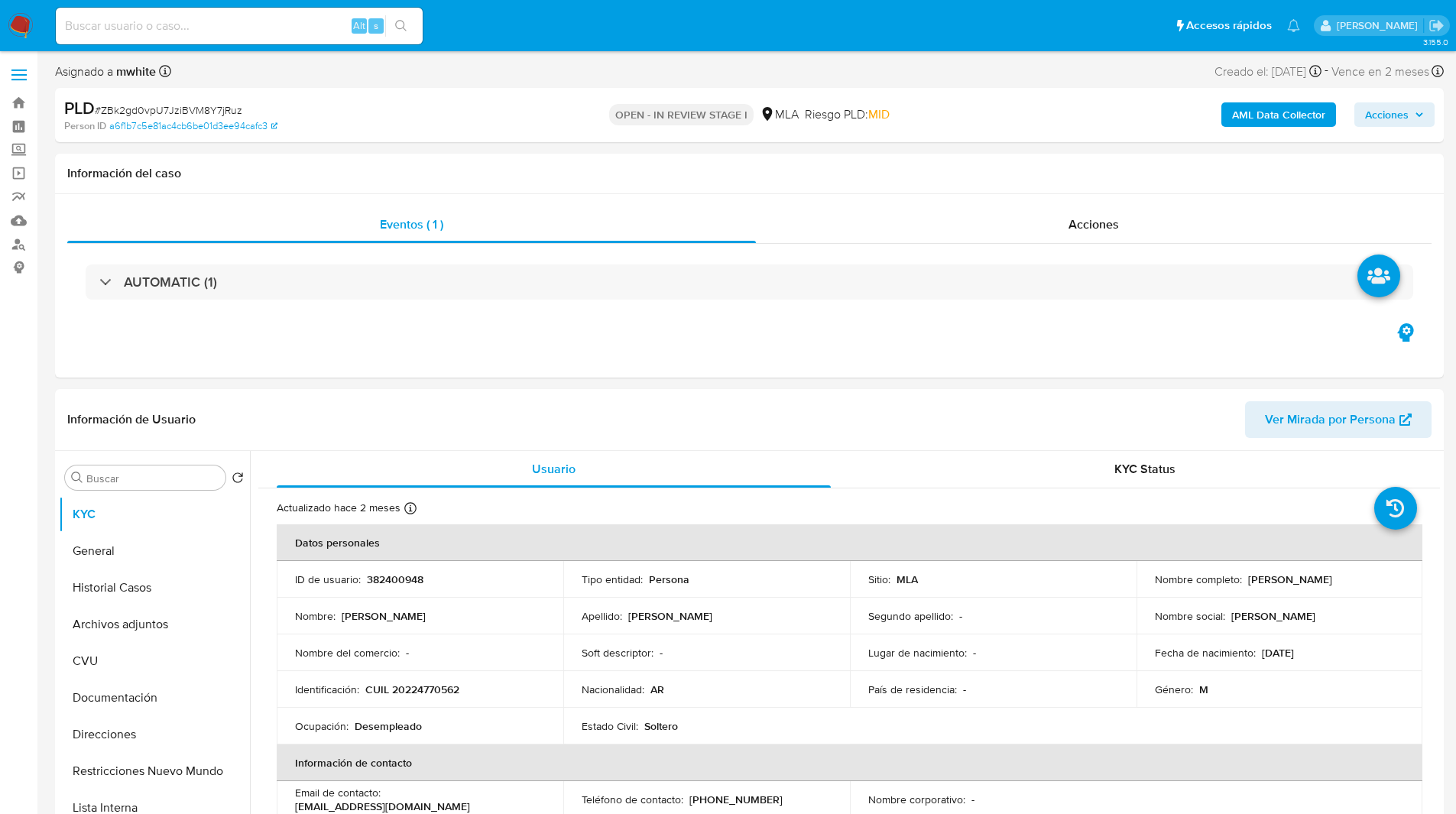
select select "10"
click at [918, 70] on div "Asignado a mwhite Asignado el: [DATE] 14:17:43 Creado el: [DATE] Creado el: [DA…" at bounding box center [749, 75] width 1389 height 27
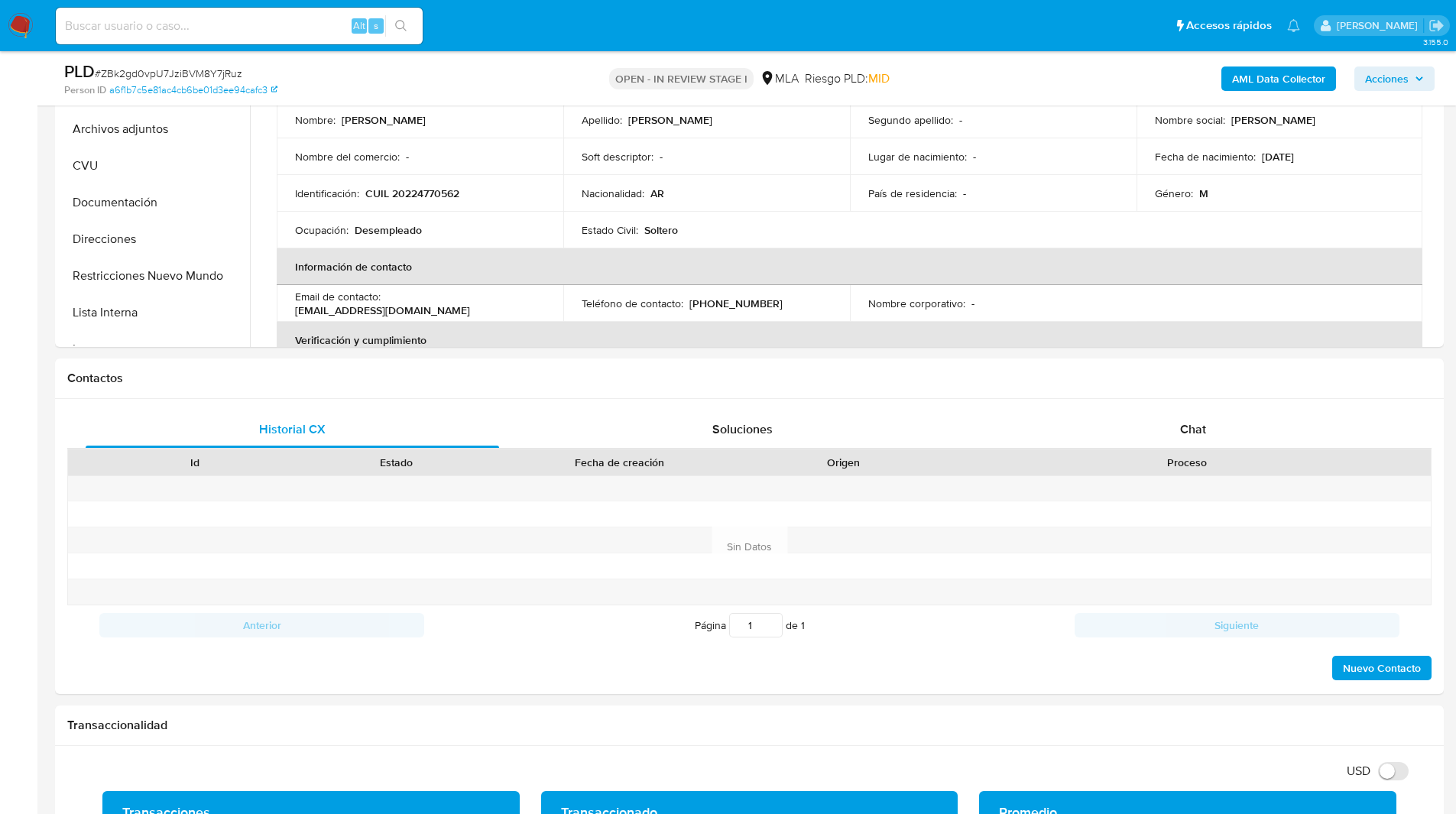
scroll to position [495, 0]
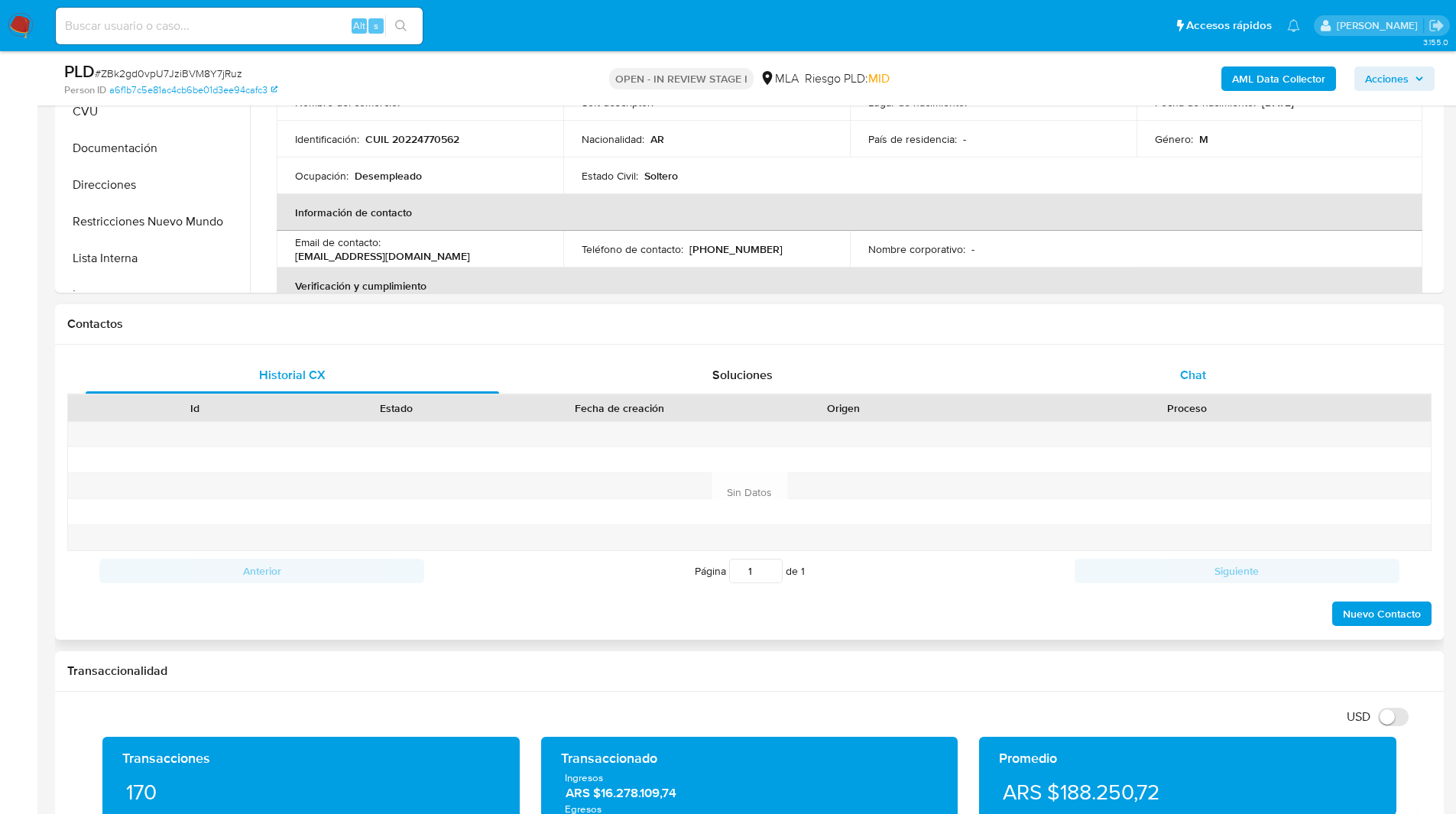
click at [1222, 381] on div "Chat" at bounding box center [1192, 375] width 414 height 36
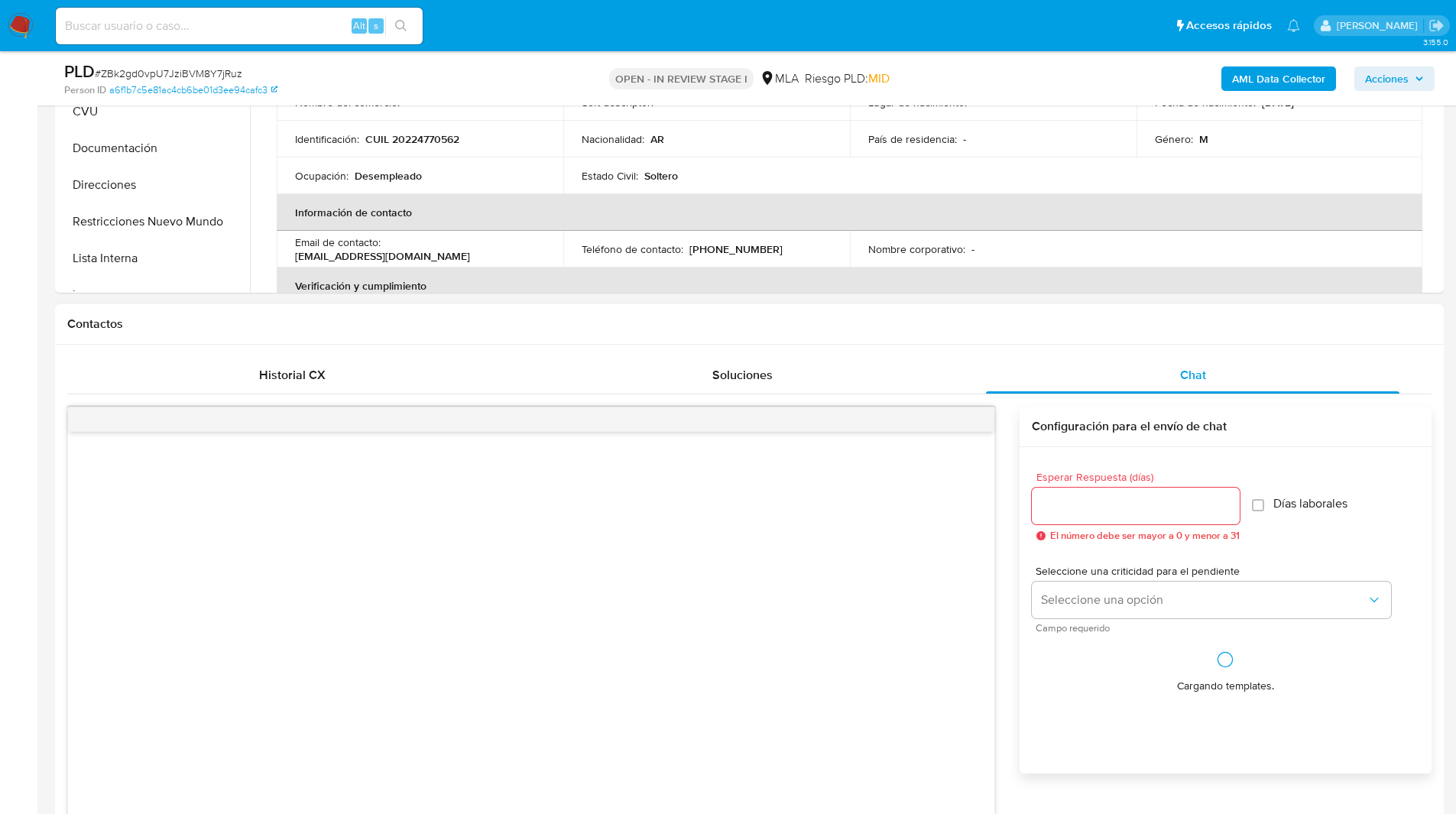
click at [1112, 332] on div "Contactos" at bounding box center [749, 324] width 1389 height 41
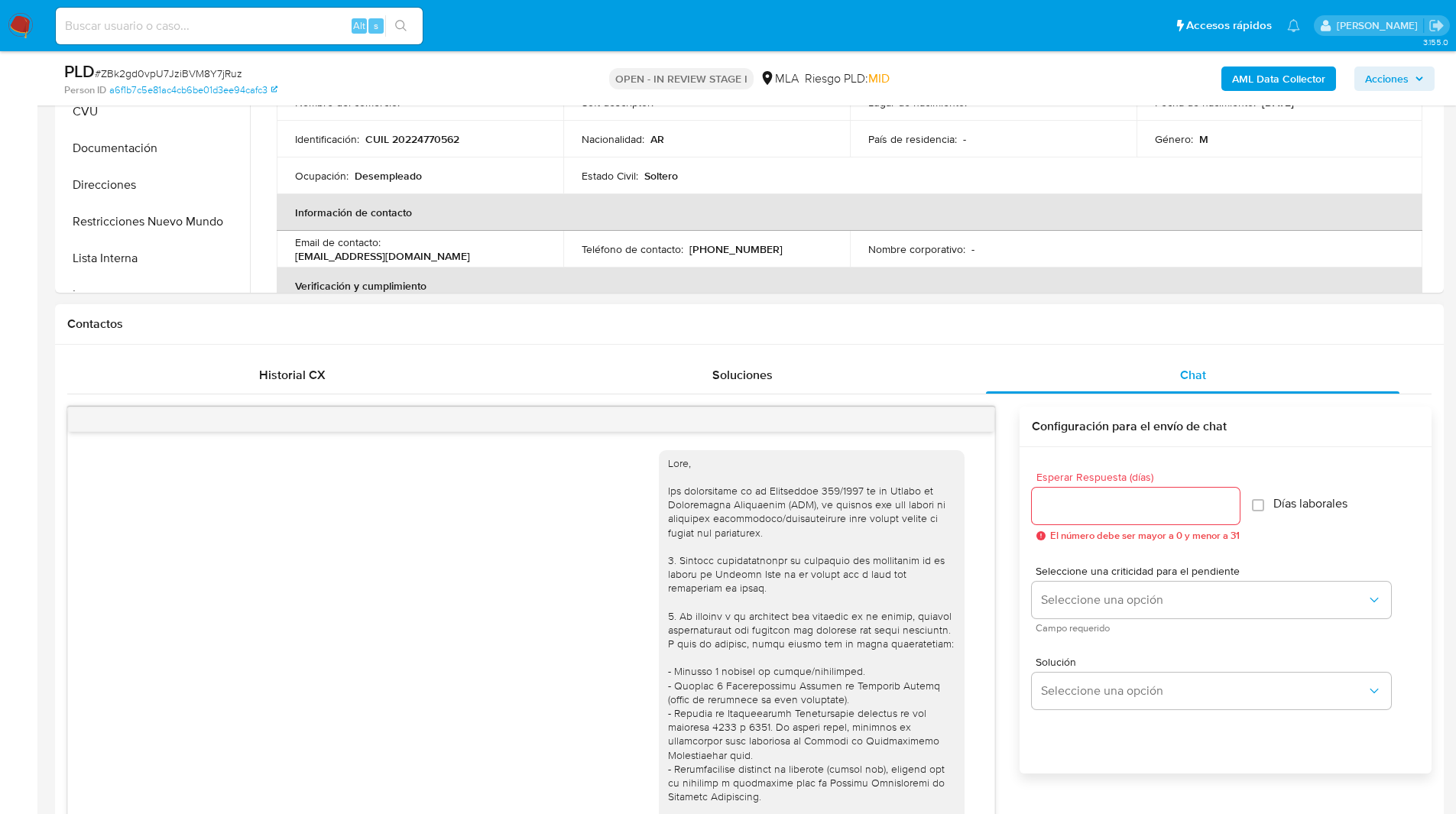
scroll to position [694, 0]
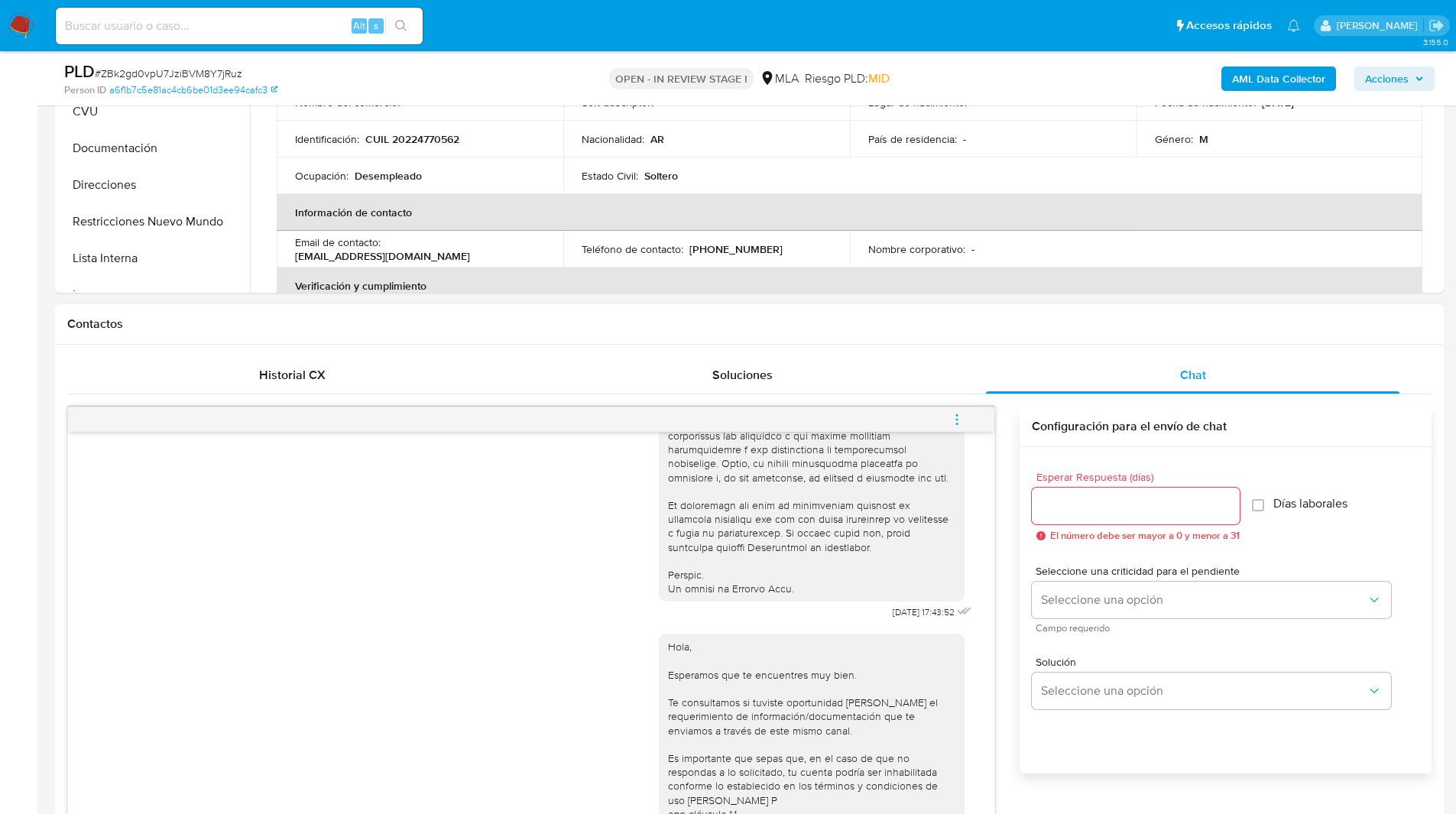
click at [956, 424] on icon "menu-action" at bounding box center [957, 419] width 14 height 14
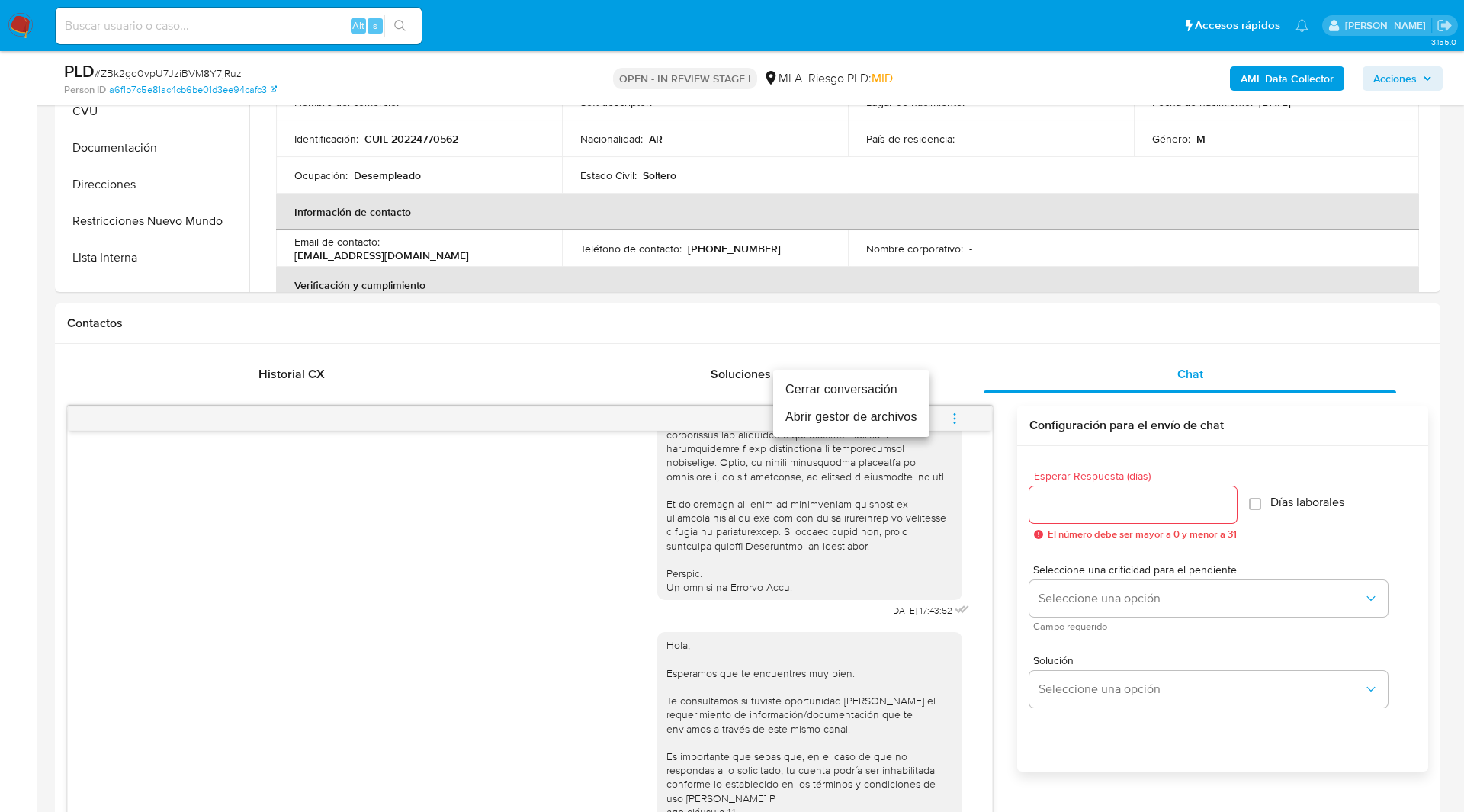
click at [825, 386] on li "Cerrar conversación" at bounding box center [851, 389] width 156 height 27
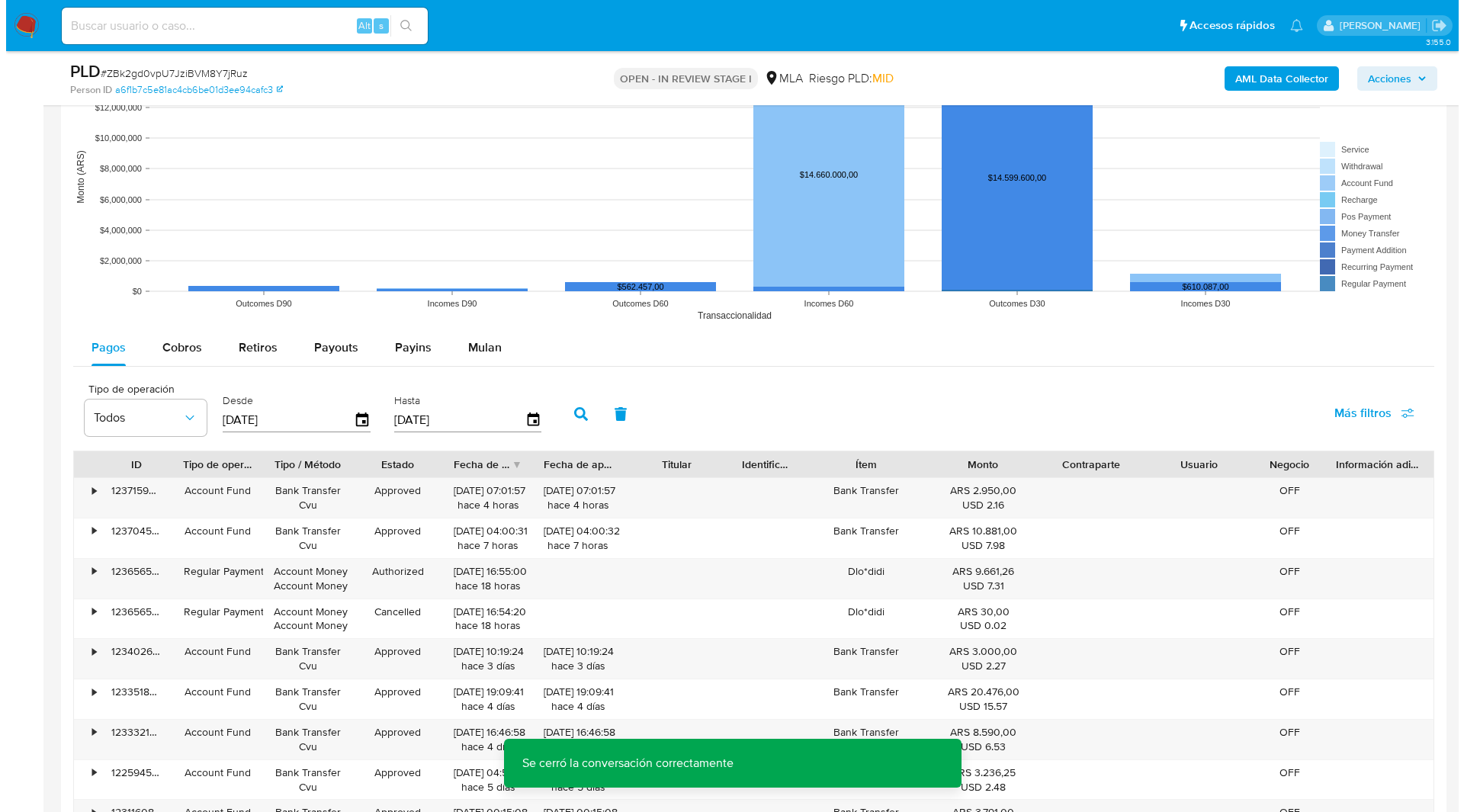
scroll to position [2680, 0]
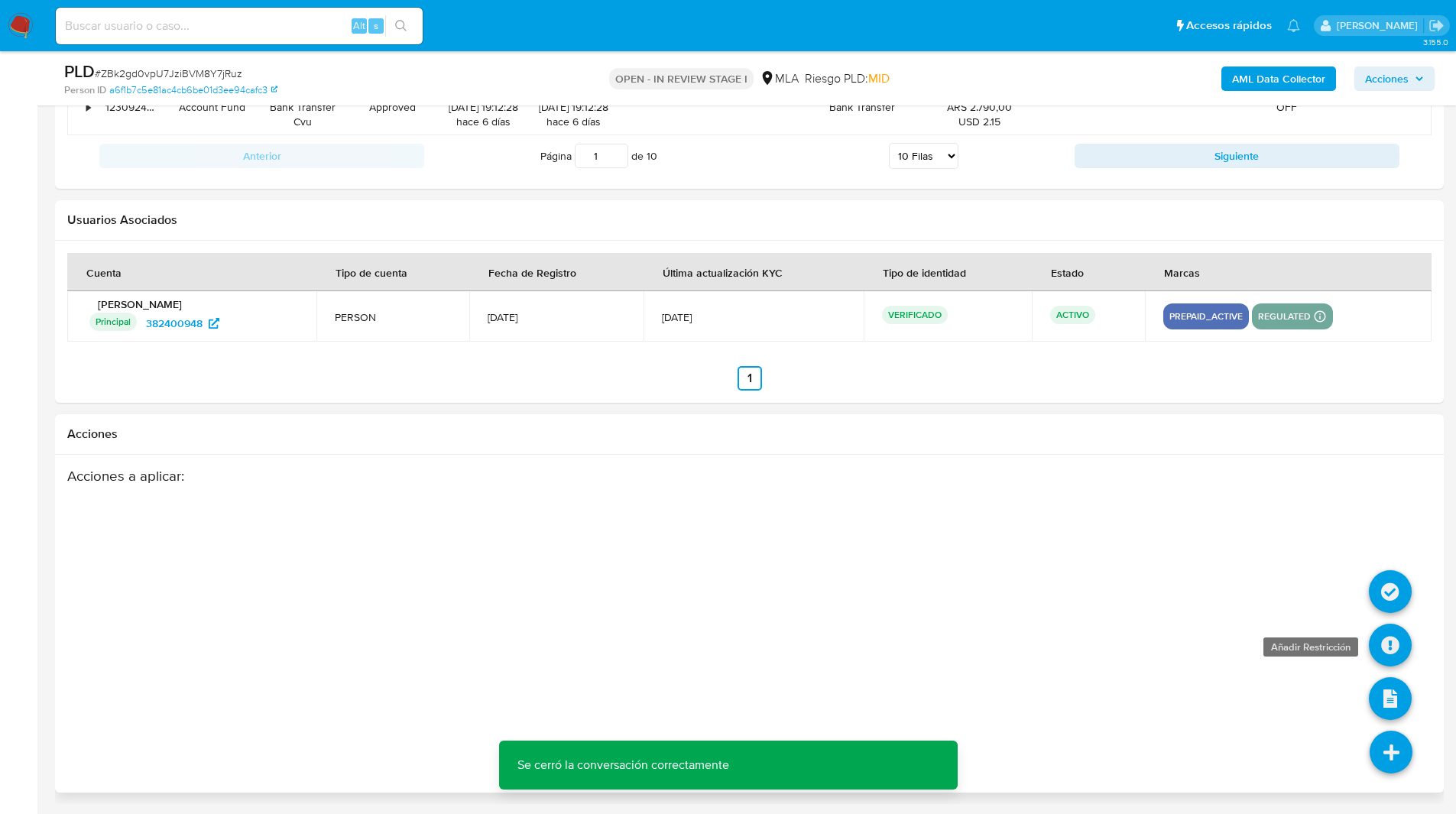
click at [1388, 658] on icon at bounding box center [1390, 645] width 43 height 43
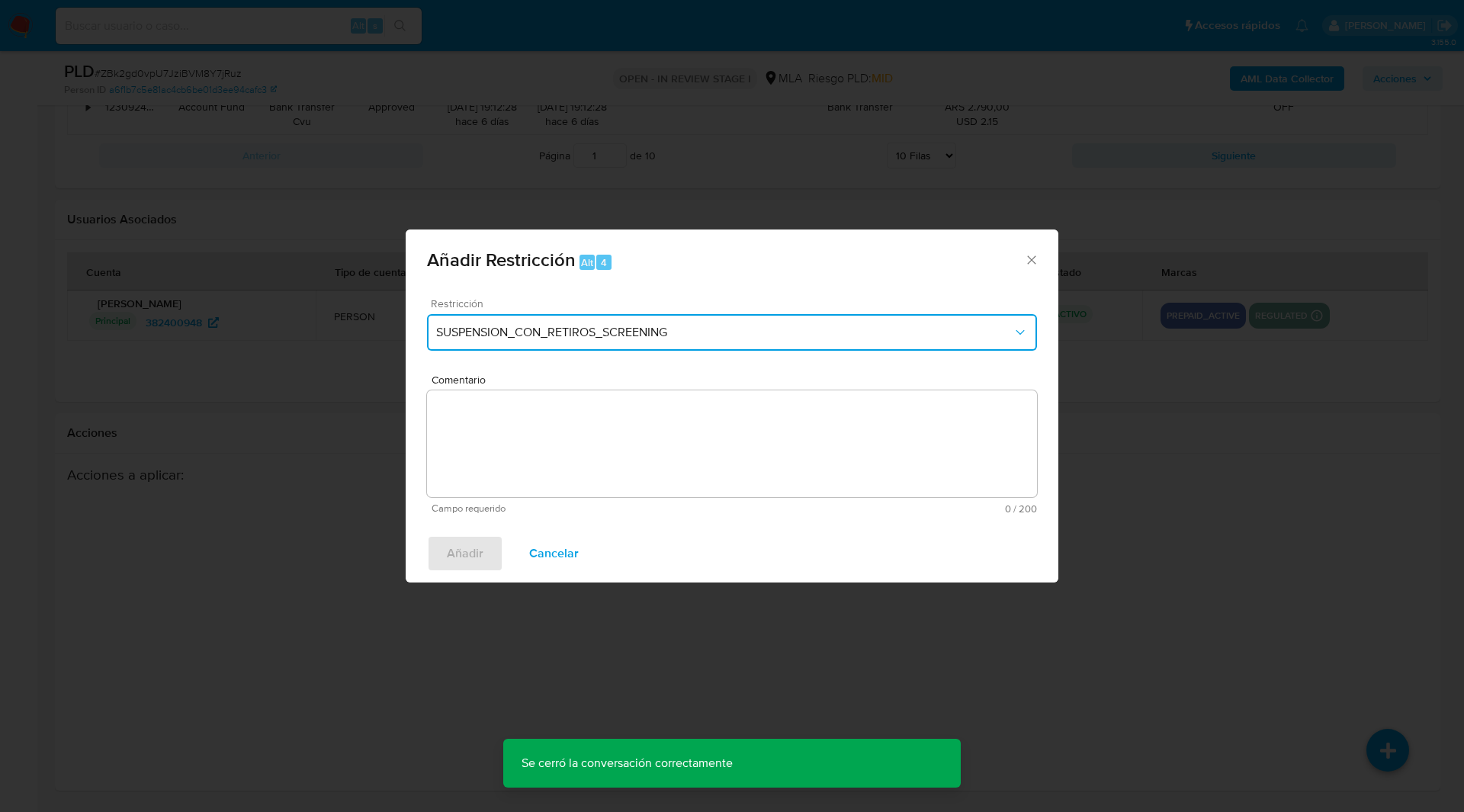
click at [488, 347] on button "SUSPENSION_CON_RETIROS_SCREENING" at bounding box center [731, 332] width 610 height 36
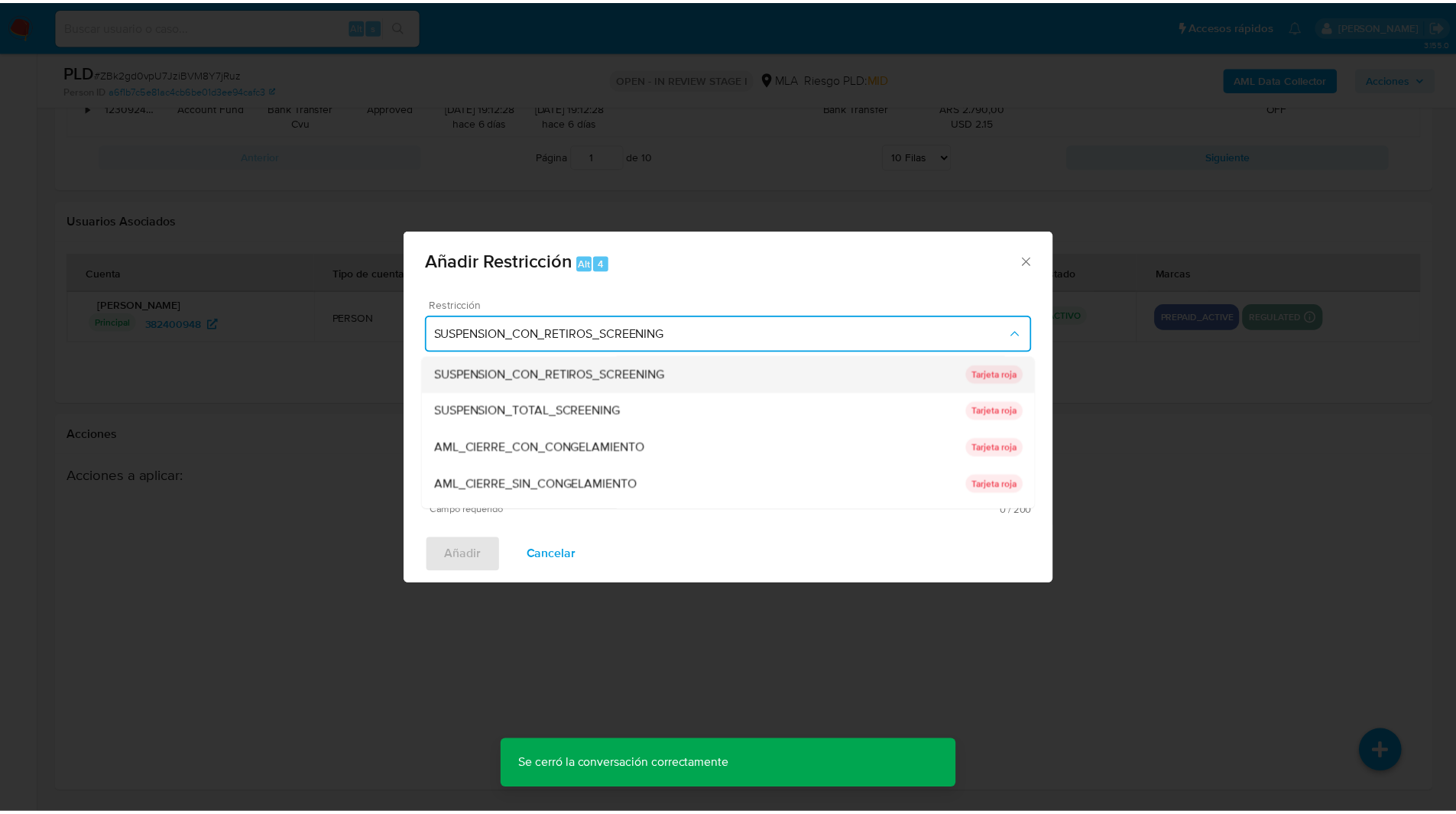
scroll to position [324, 0]
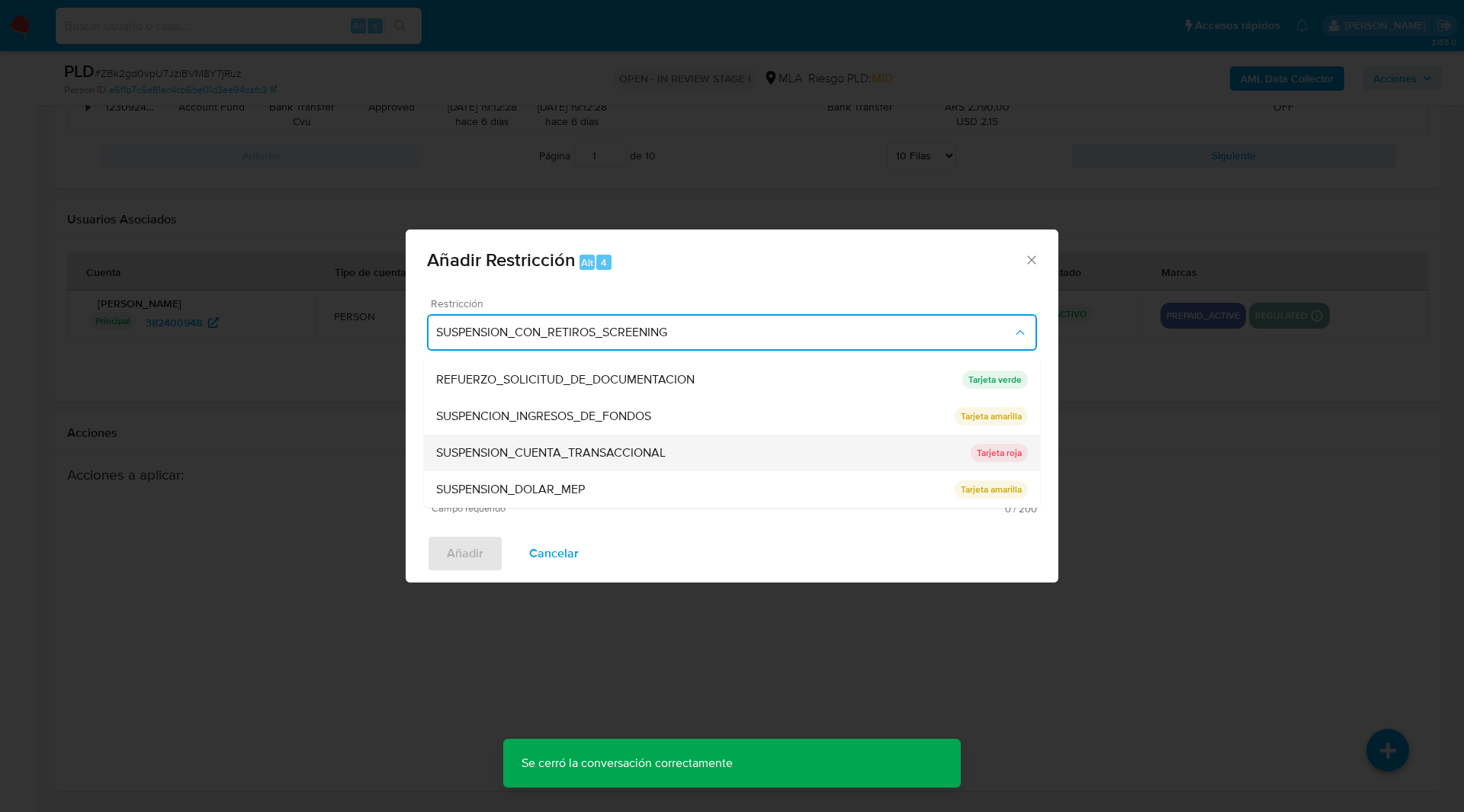
click at [543, 455] on span "SUSPENSION_CUENTA_TRANSACCIONAL" at bounding box center [550, 452] width 229 height 15
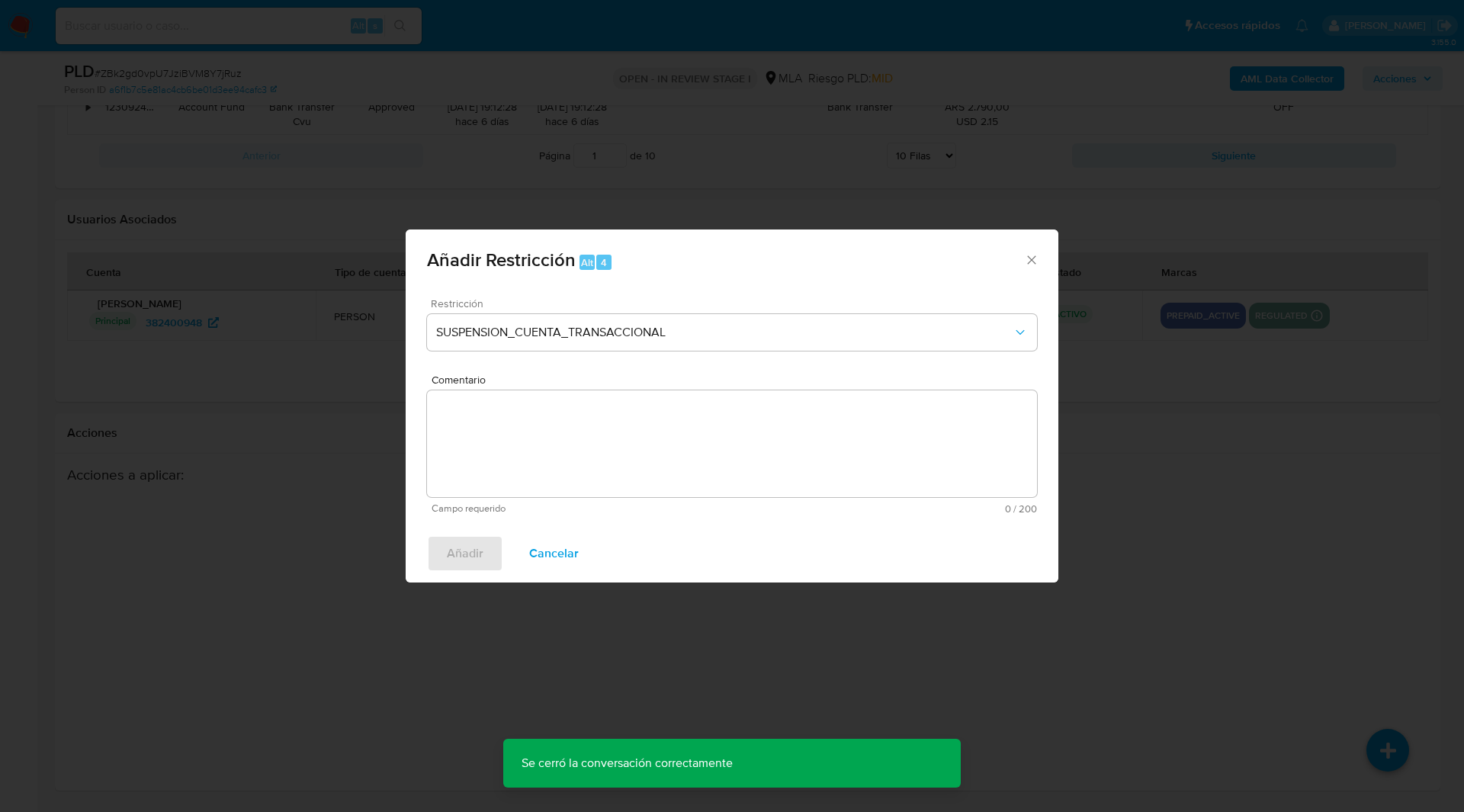
click at [596, 461] on textarea "Comentario" at bounding box center [731, 443] width 610 height 107
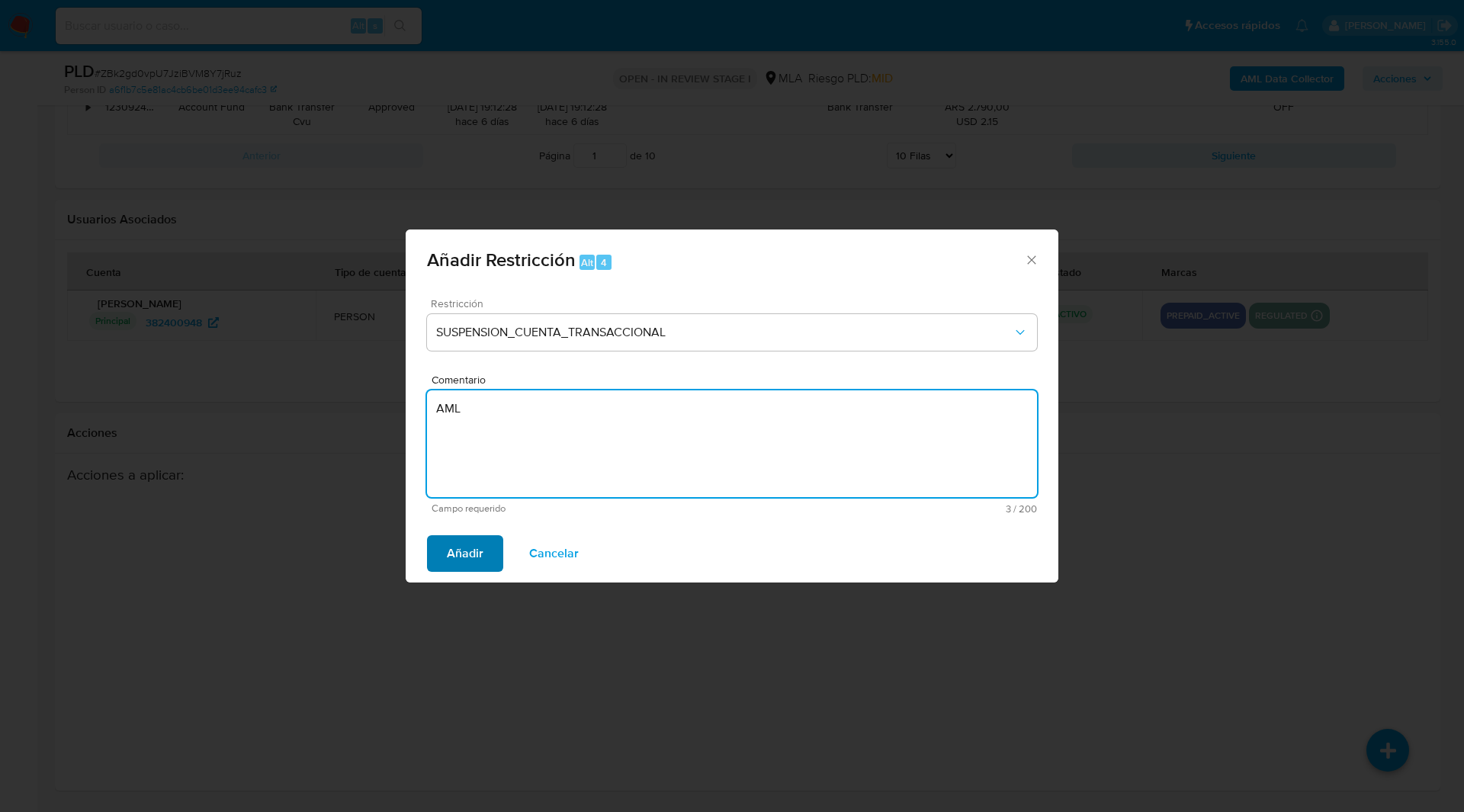
type textarea "AML"
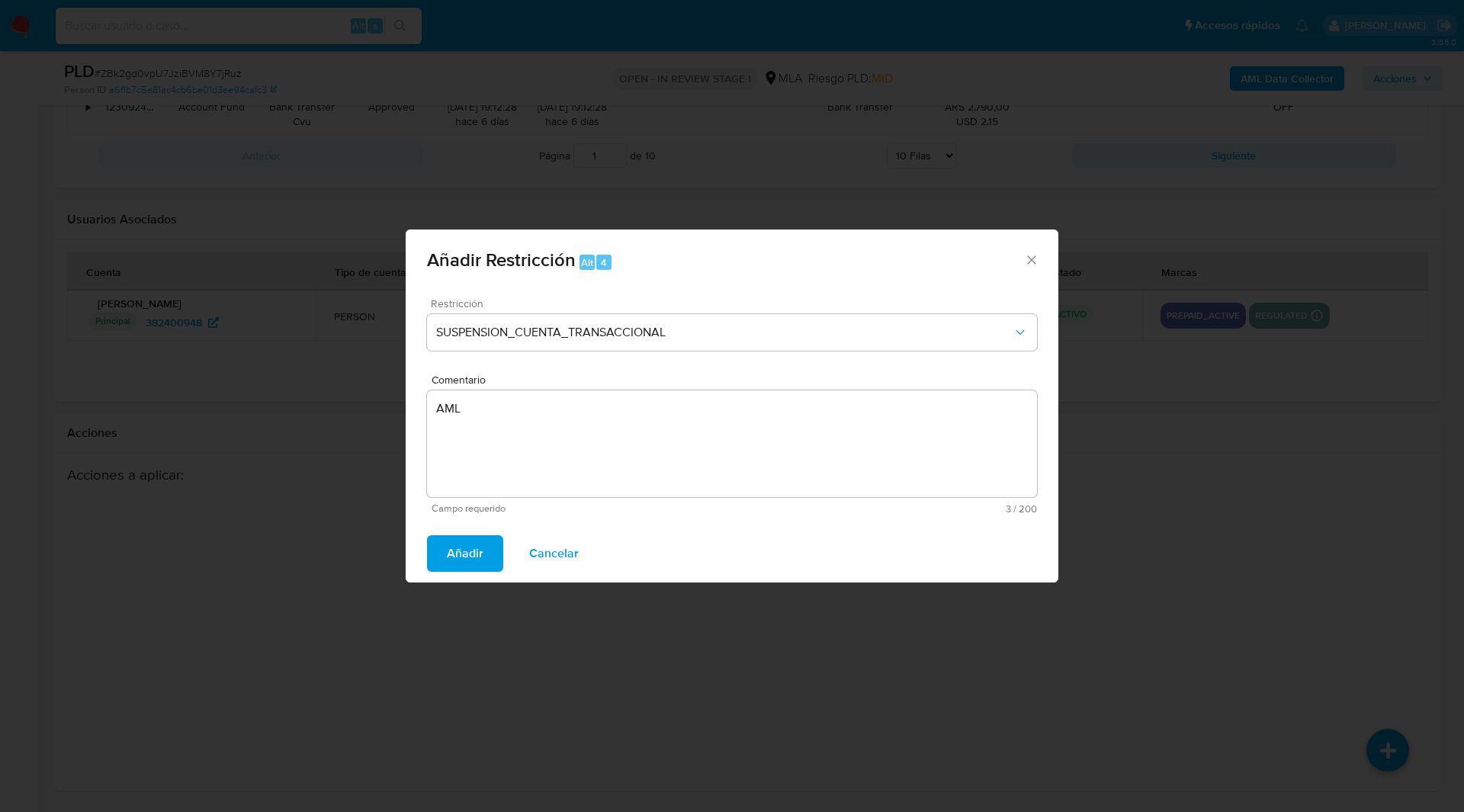
click at [457, 538] on span "Añadir" at bounding box center [465, 553] width 36 height 34
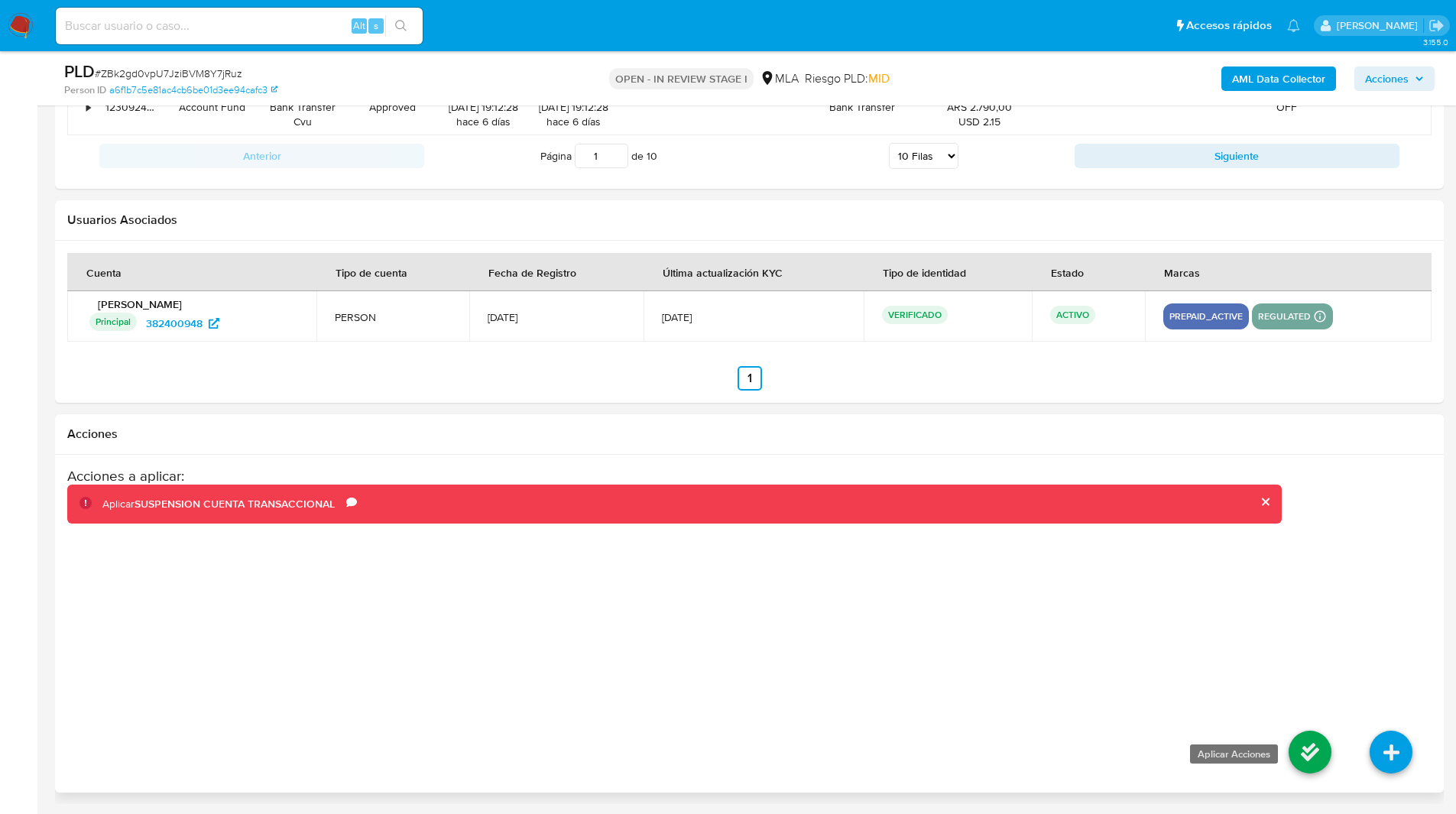
click at [1307, 753] on icon at bounding box center [1310, 752] width 43 height 43
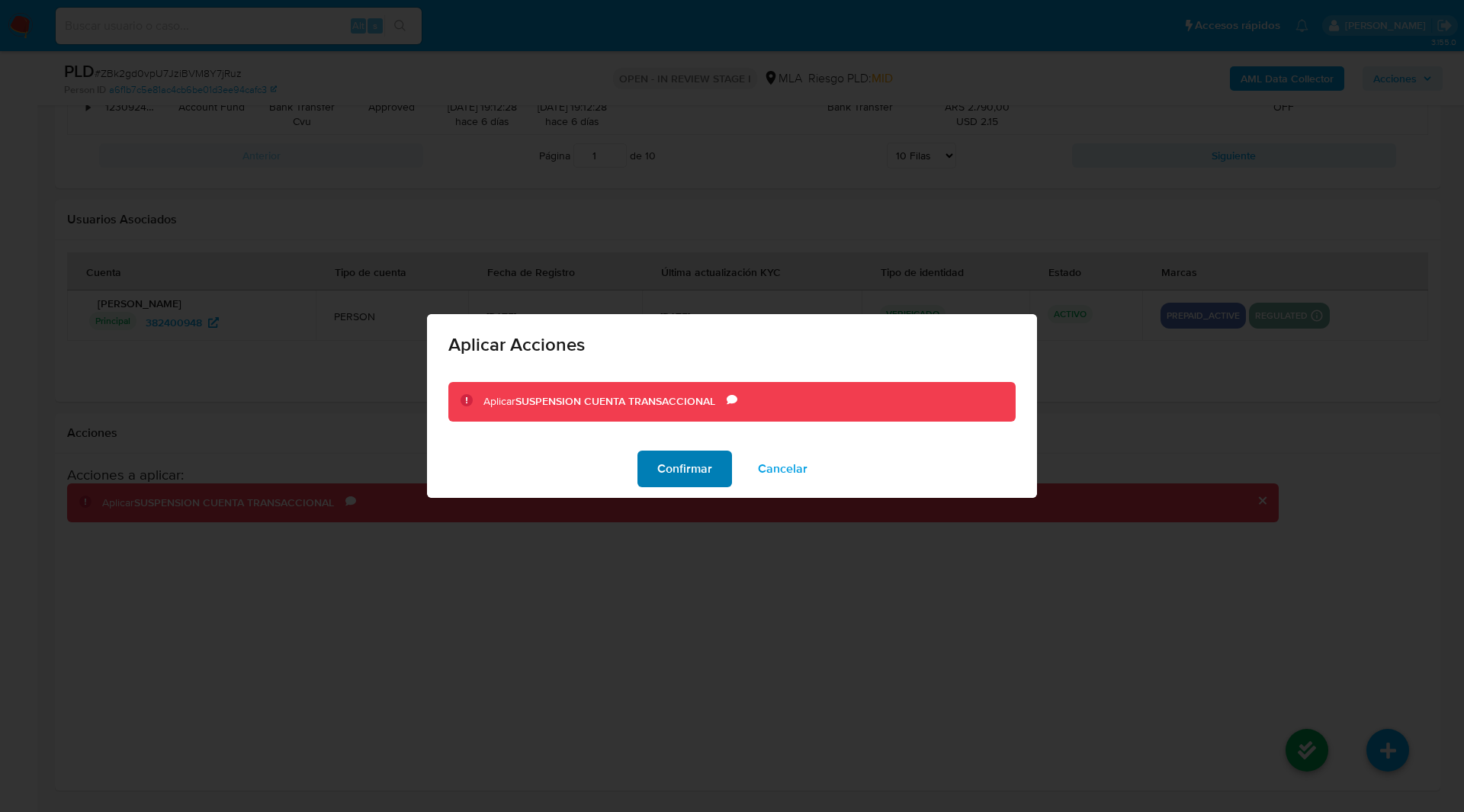
click at [703, 469] on span "Confirmar" at bounding box center [684, 469] width 55 height 34
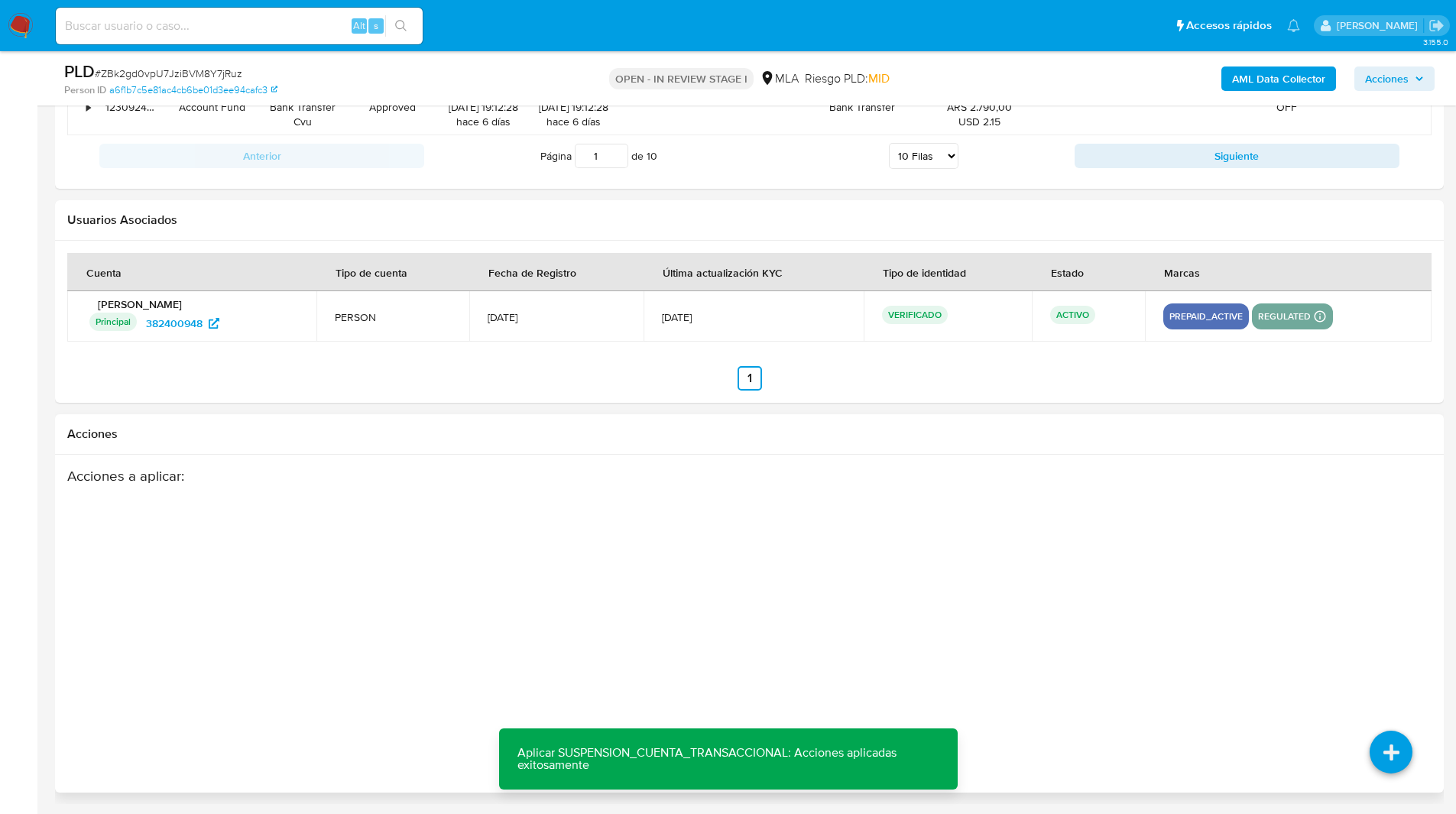
click at [1076, 433] on h2 "Acciones" at bounding box center [749, 434] width 1364 height 15
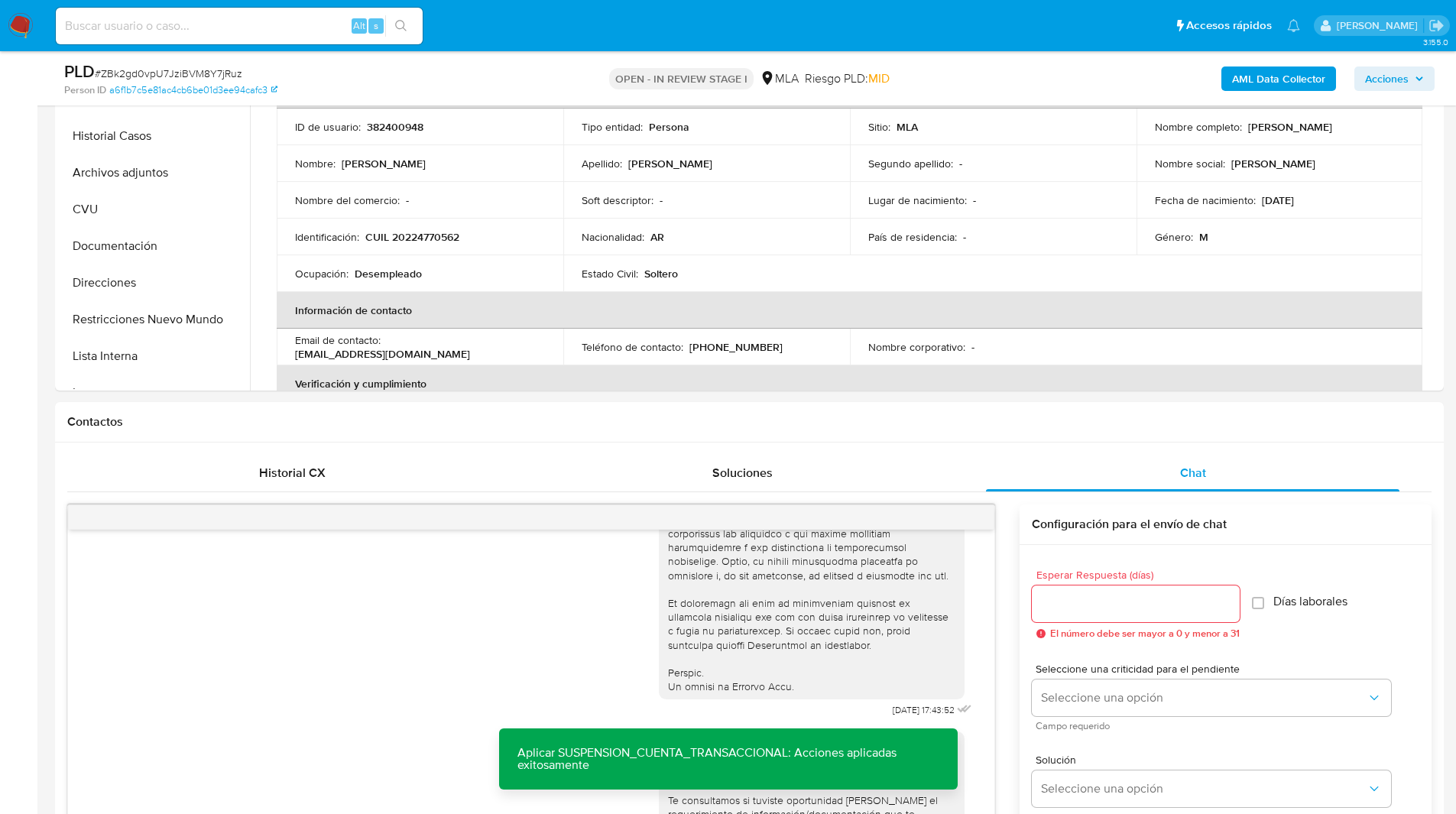
scroll to position [0, 0]
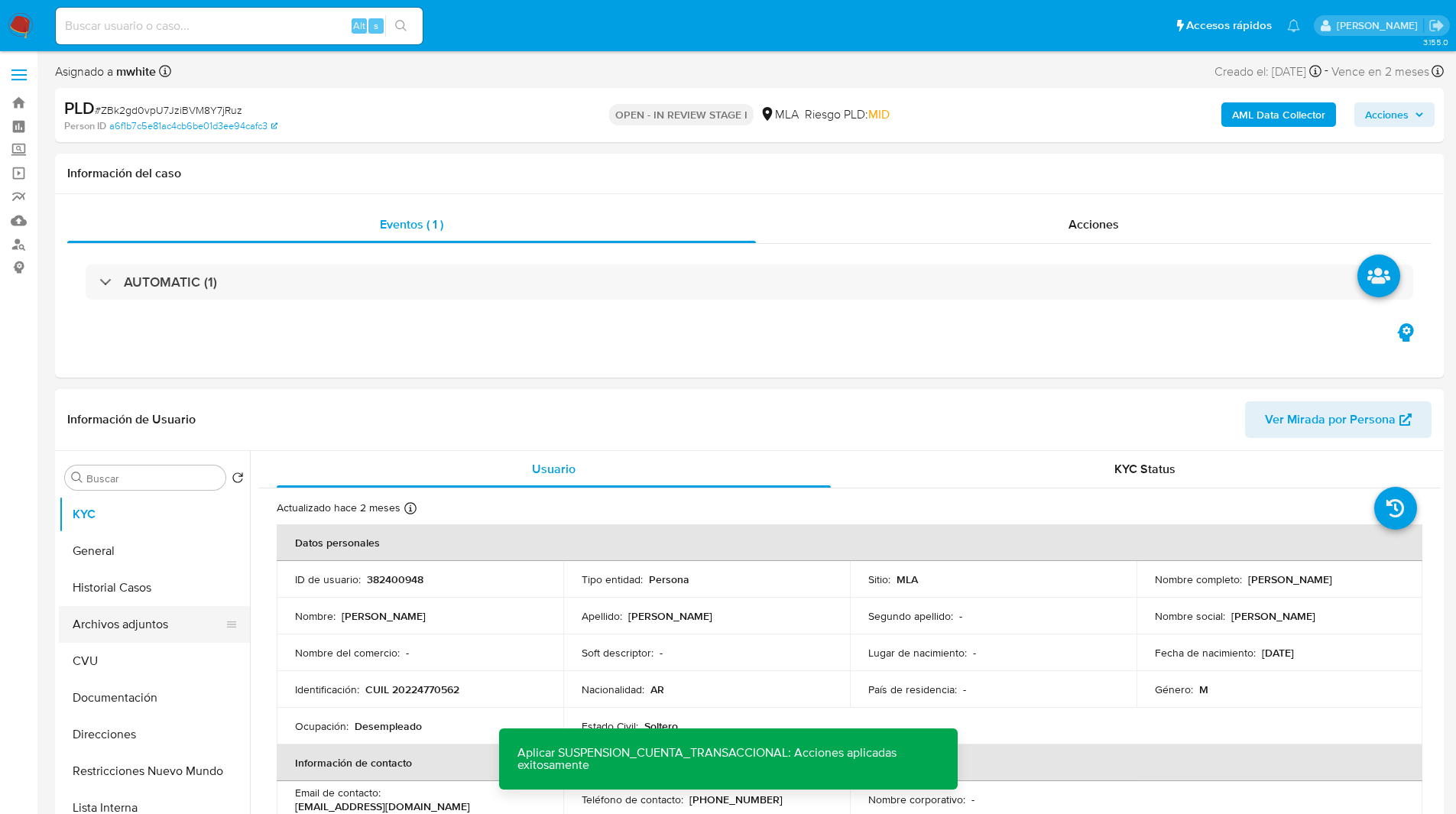
click at [156, 622] on button "Archivos adjuntos" at bounding box center [148, 624] width 179 height 36
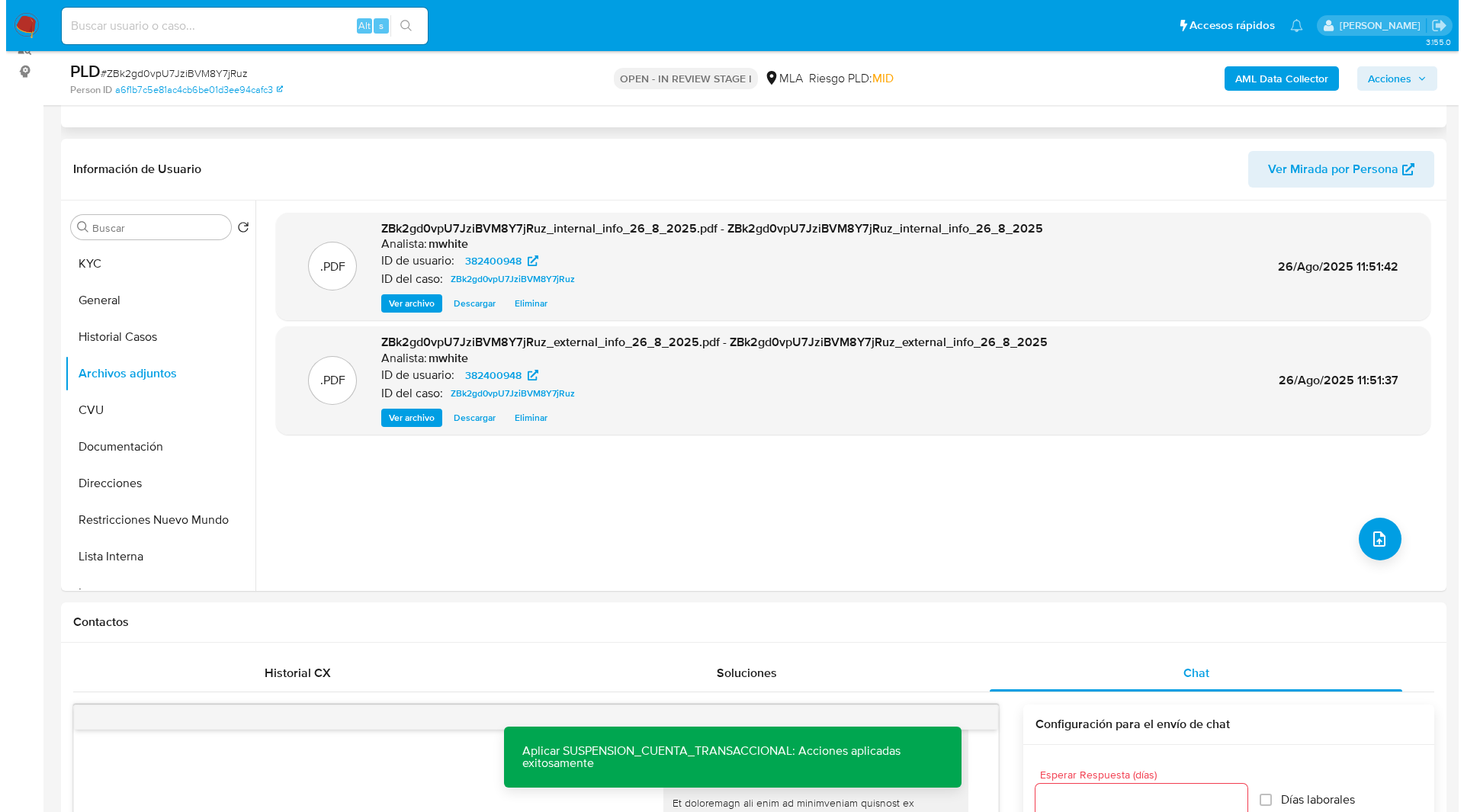
scroll to position [170, 0]
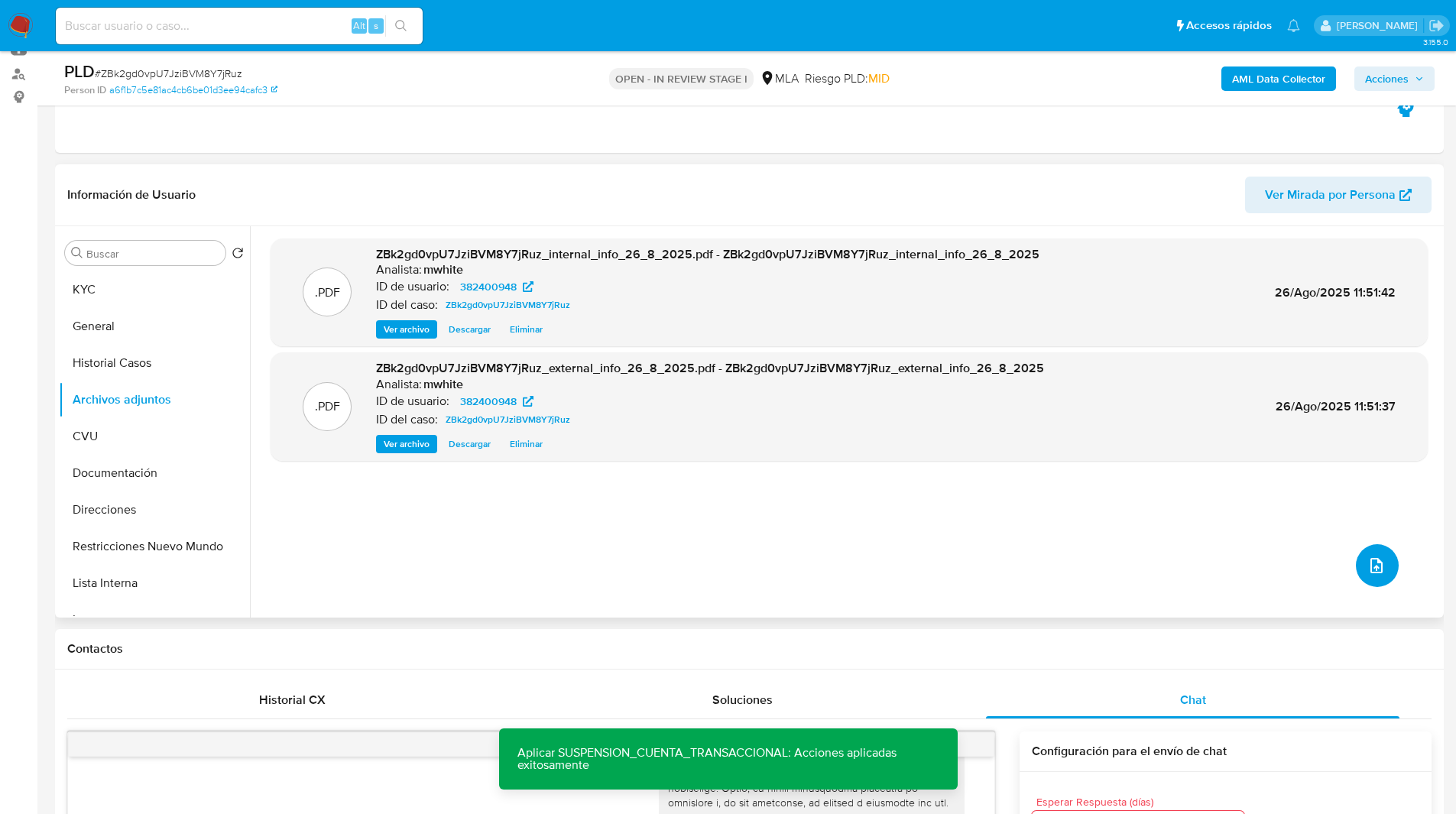
click at [1358, 560] on button "upload-file" at bounding box center [1377, 565] width 43 height 43
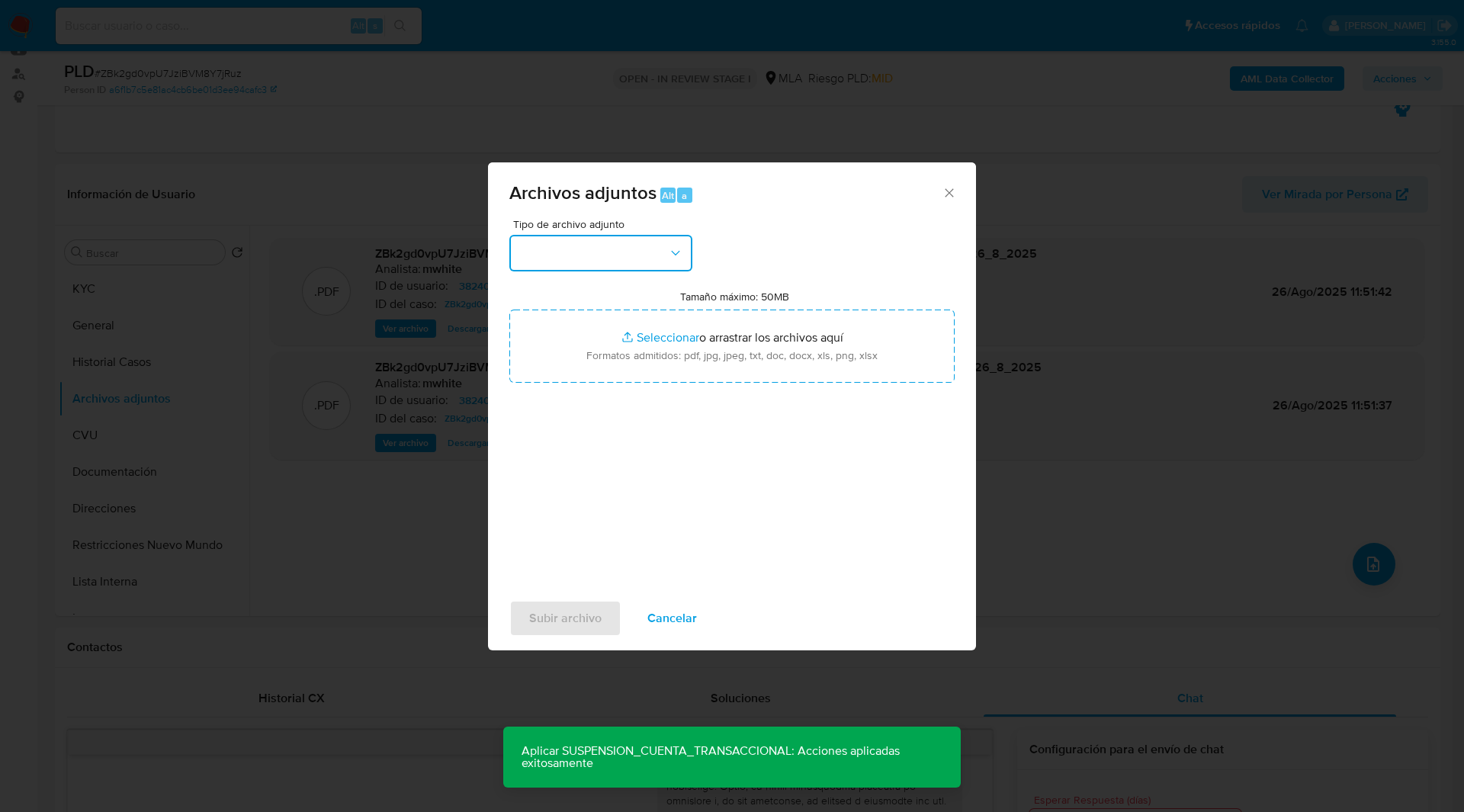
click at [614, 258] on button "button" at bounding box center [600, 253] width 183 height 36
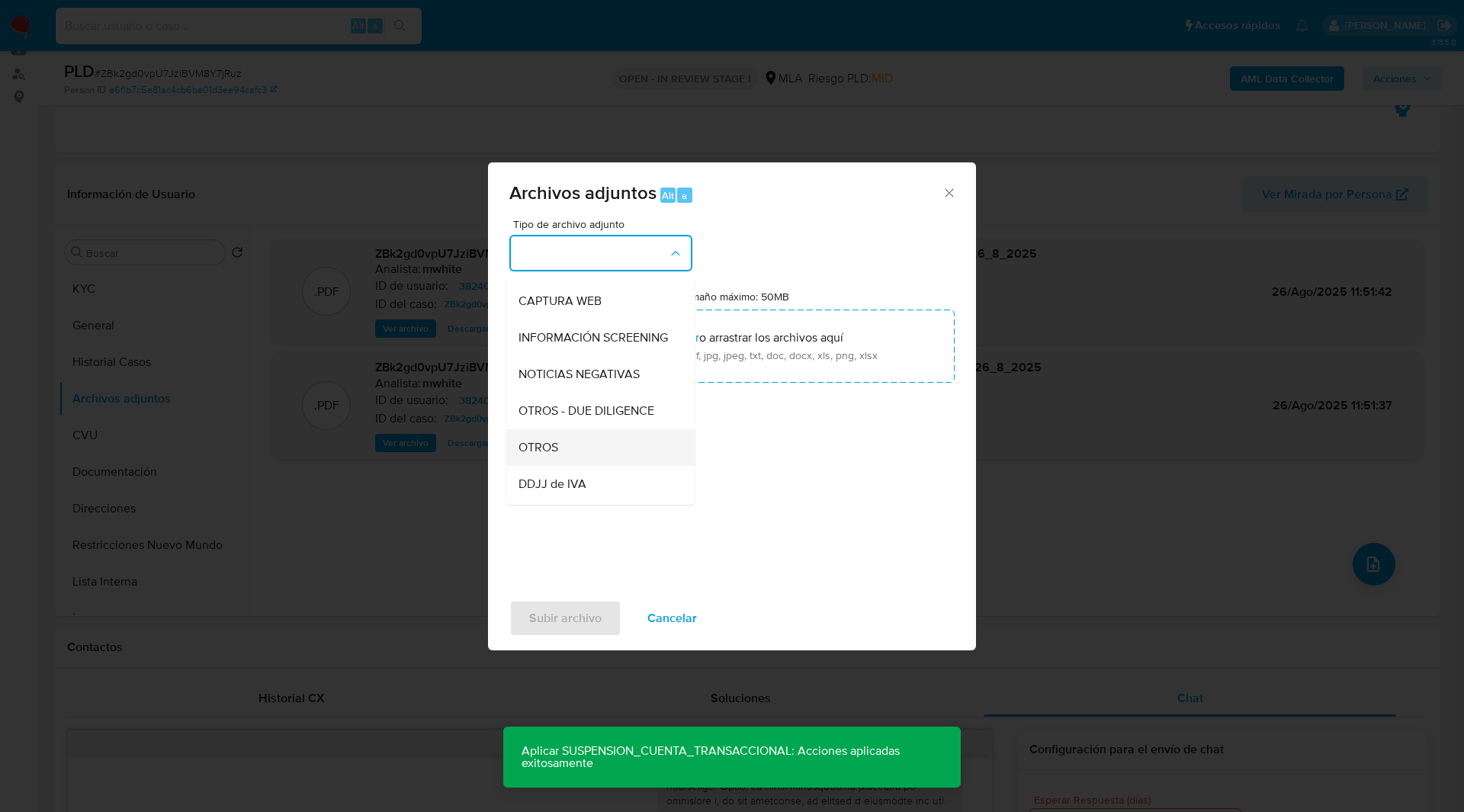
drag, startPoint x: 564, startPoint y: 442, endPoint x: 572, endPoint y: 452, distance: 12.8
click at [572, 452] on ul "IDENTIFICACIÓN INGRESOS CAPTURA BUREAU CAPTURA GOOGLE CAPTURA WEB INFORMACIÓN S…" at bounding box center [600, 565] width 189 height 857
click at [572, 452] on div "OTROS" at bounding box center [596, 447] width 155 height 36
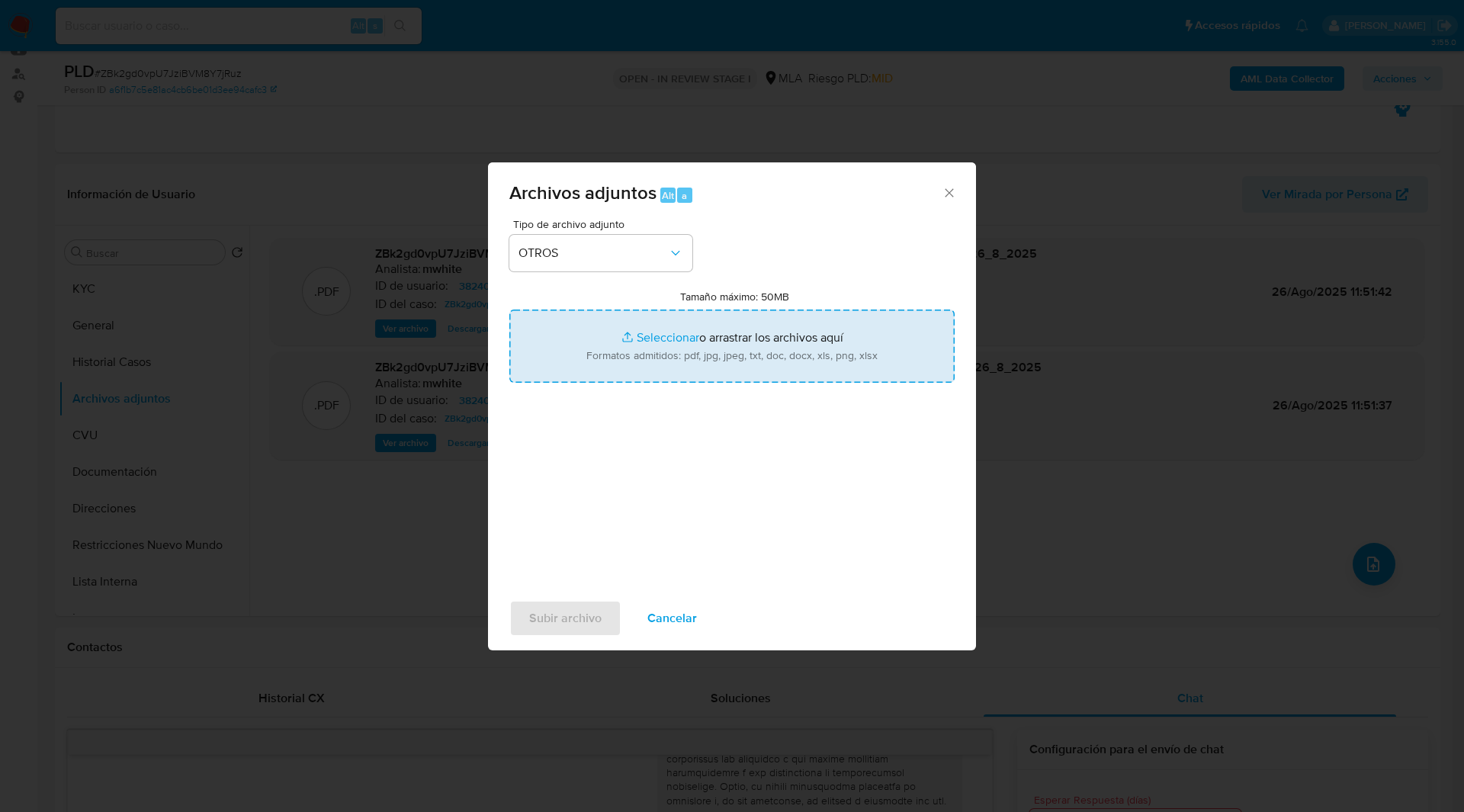
type input "C:\fakepath\Movimientos-382400948.xlsx"
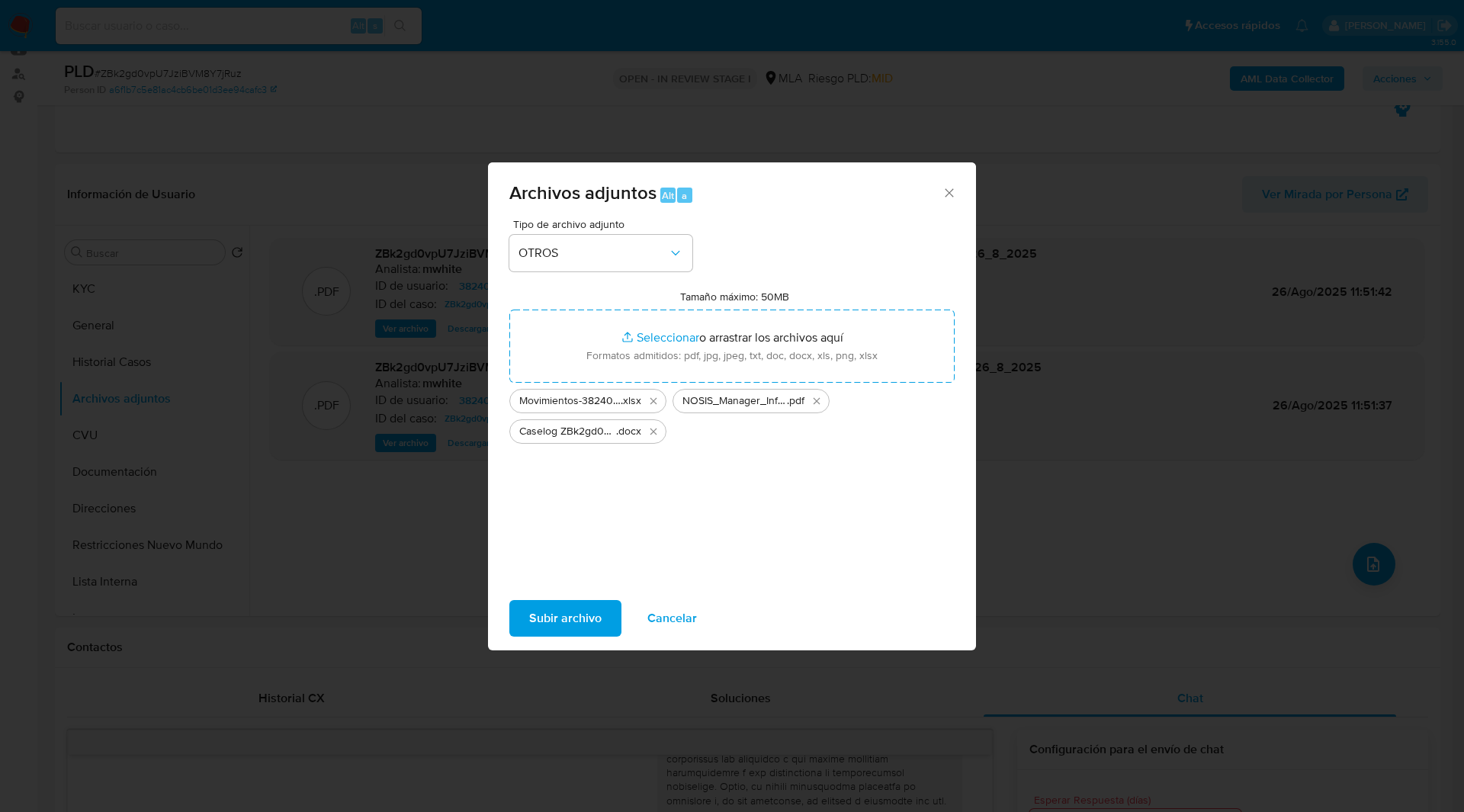
click at [593, 622] on span "Subir archivo" at bounding box center [566, 618] width 73 height 34
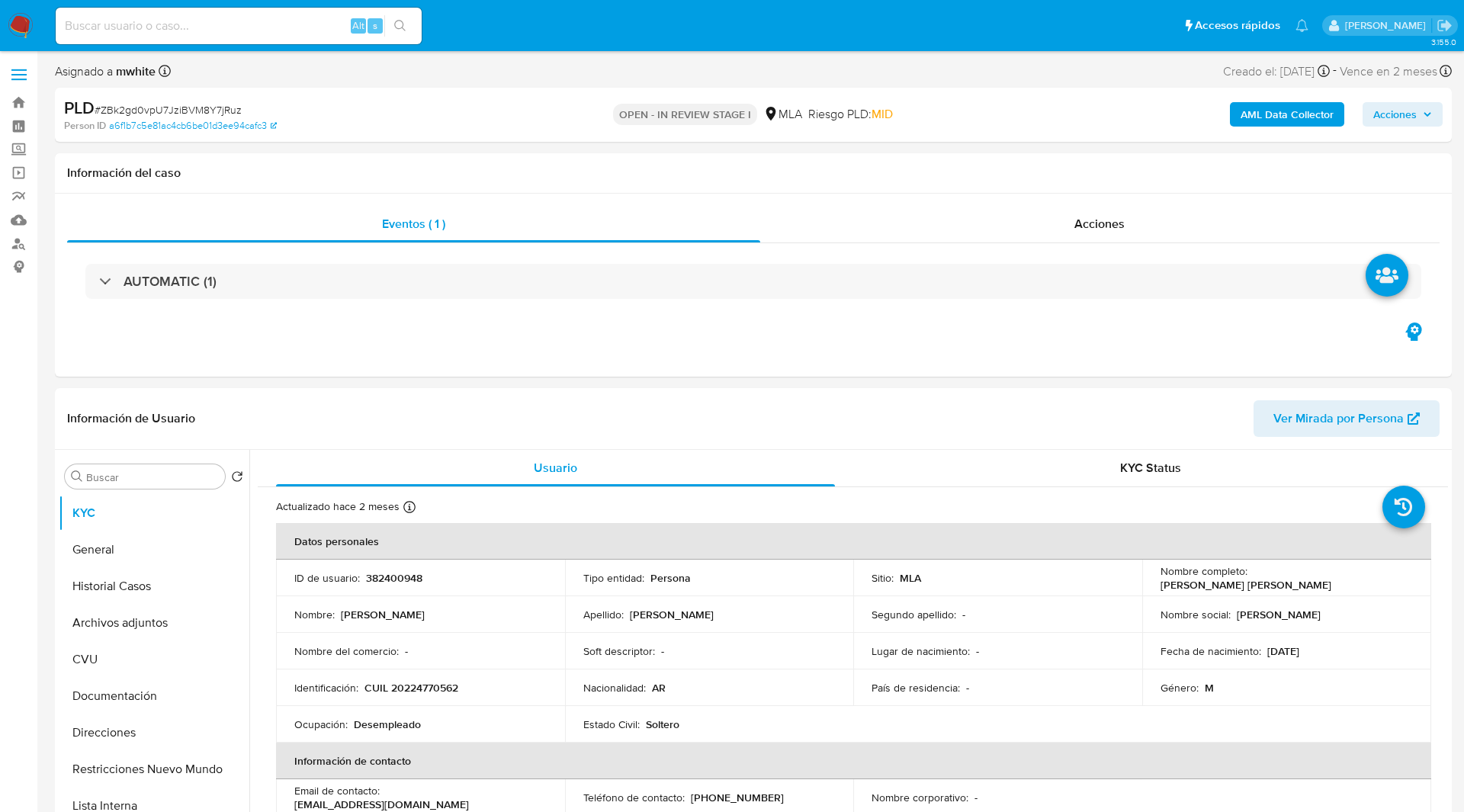
select select "10"
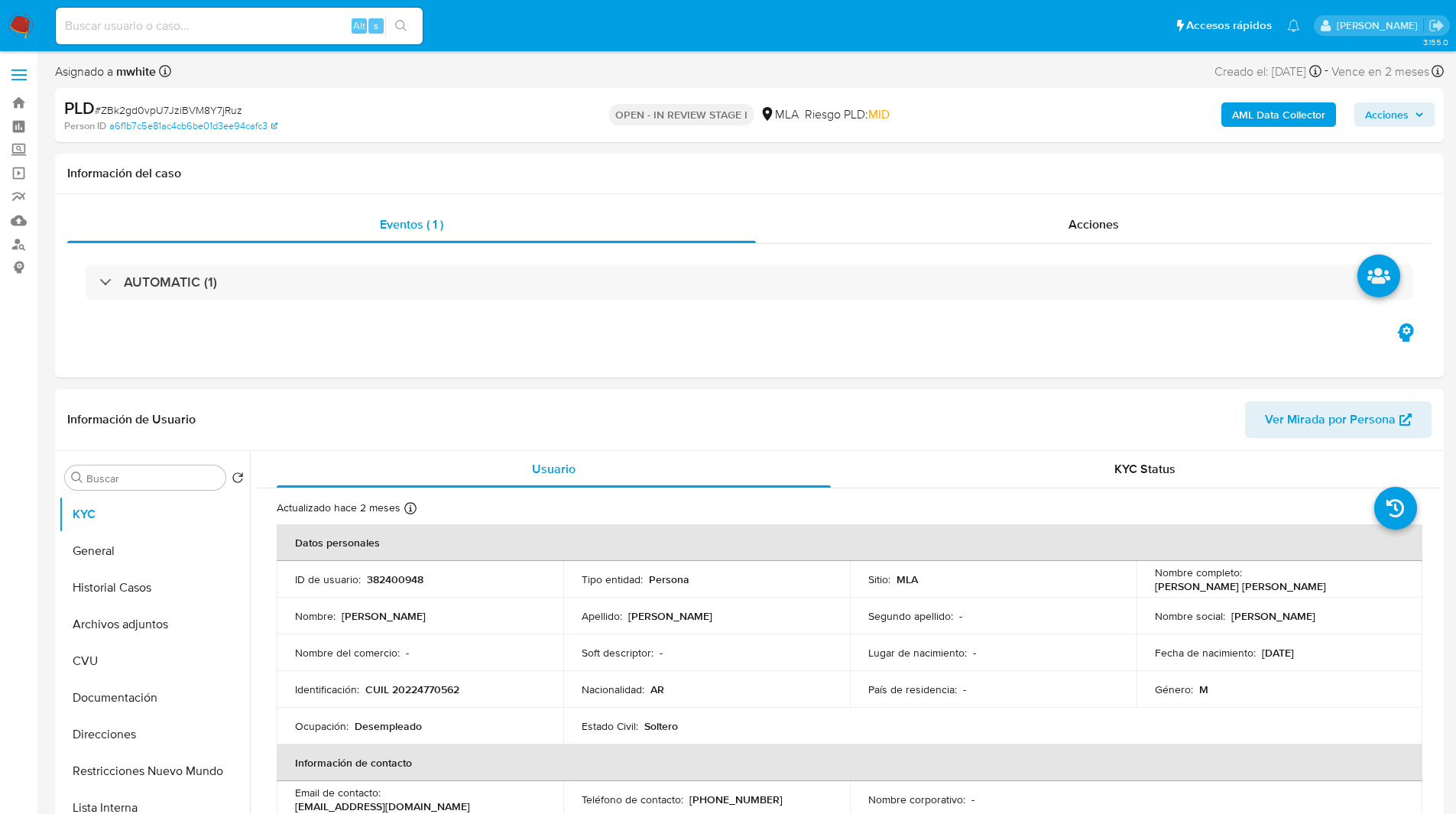
click at [590, 22] on ul "Pausado Ver notificaciones Alt s Accesos rápidos Presiona las siguientes teclas…" at bounding box center [677, 25] width 1259 height 38
click at [901, 82] on div "Asignado a mwhite Asignado el: [DATE] 14:17:43 Creado el: [DATE] Creado el: [DA…" at bounding box center [749, 75] width 1389 height 27
click at [161, 621] on button "Archivos adjuntos" at bounding box center [148, 624] width 179 height 36
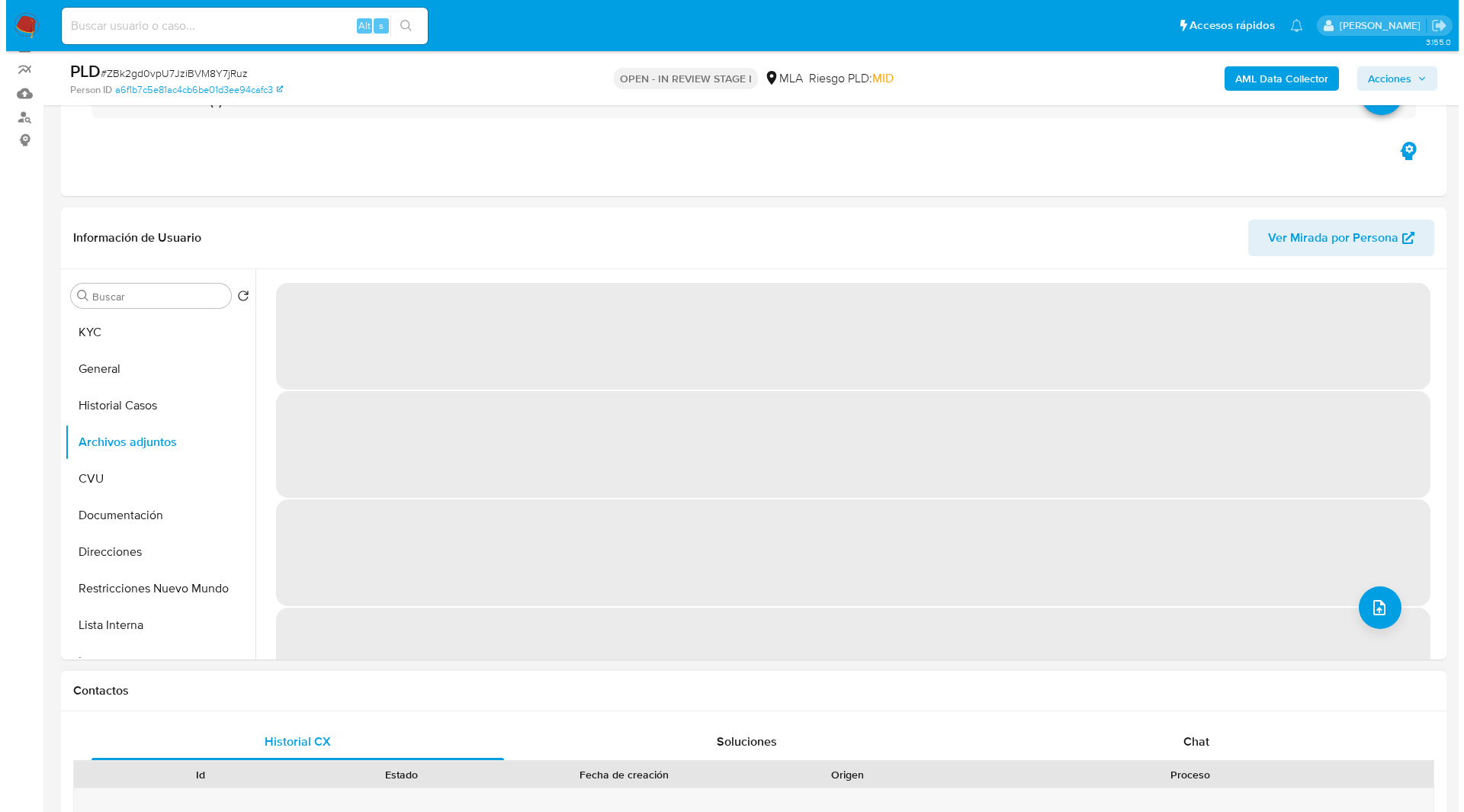
scroll to position [121, 0]
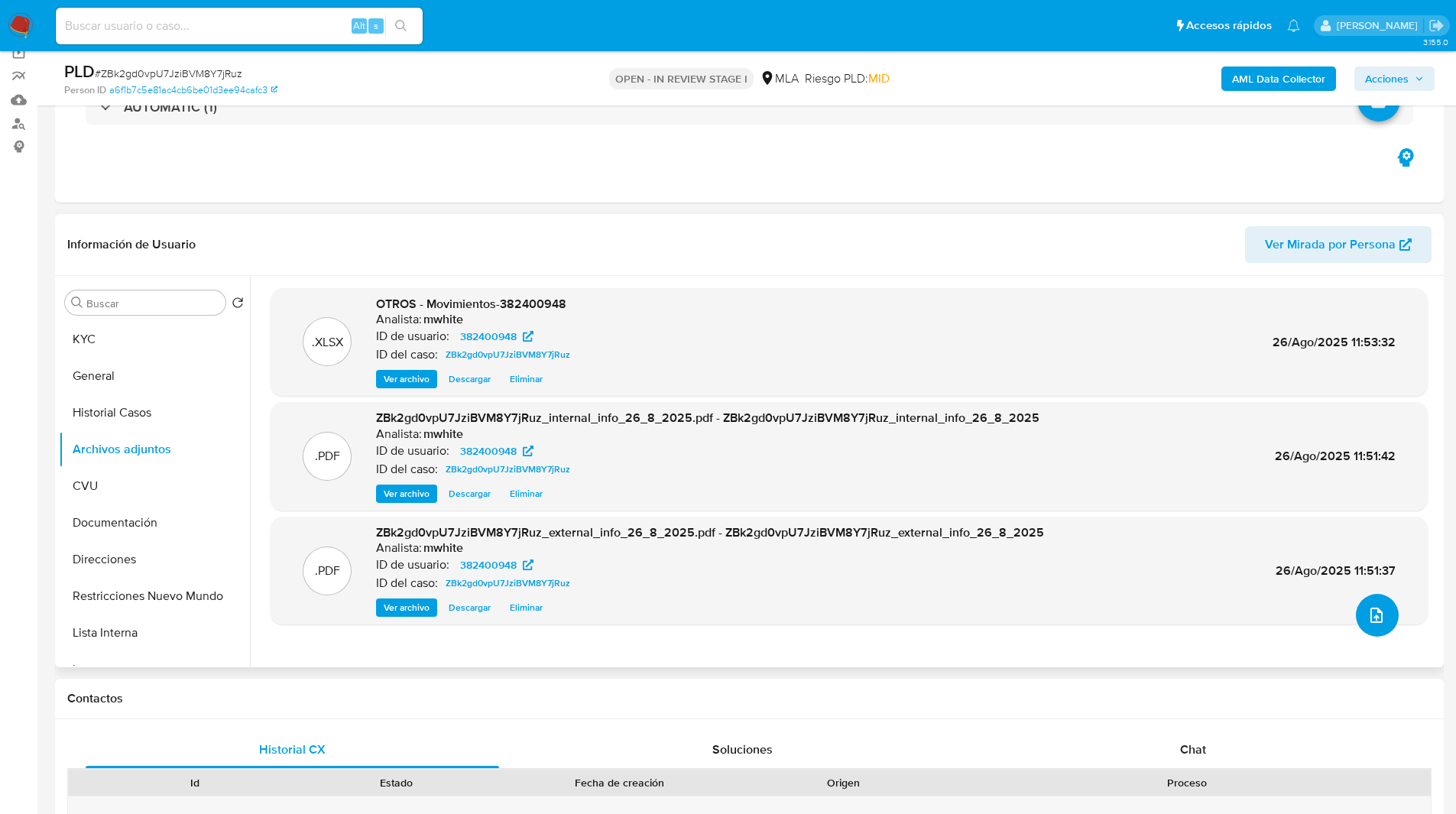
click at [1369, 607] on icon "upload-file" at bounding box center [1376, 615] width 18 height 18
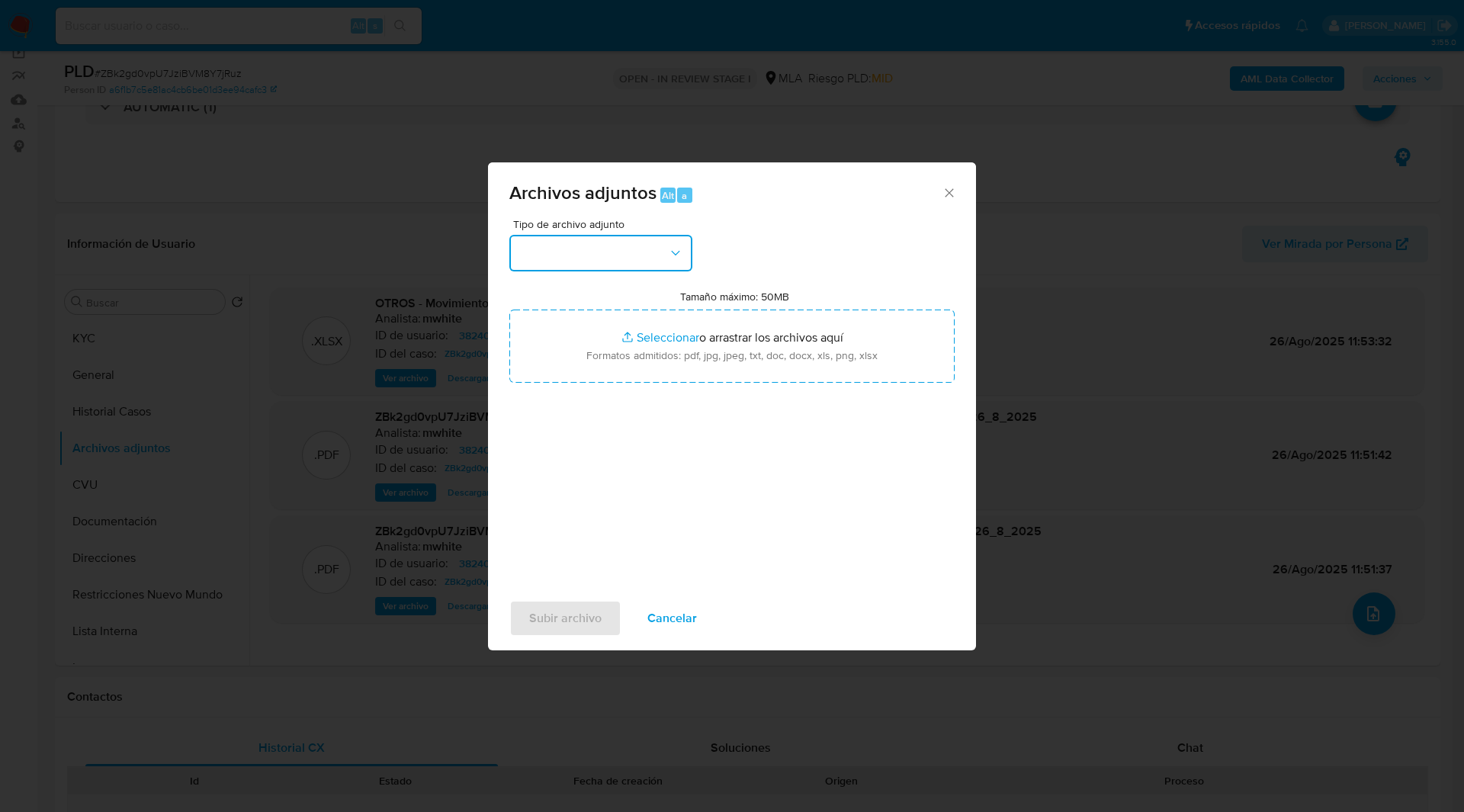
click at [620, 248] on button "button" at bounding box center [600, 253] width 183 height 36
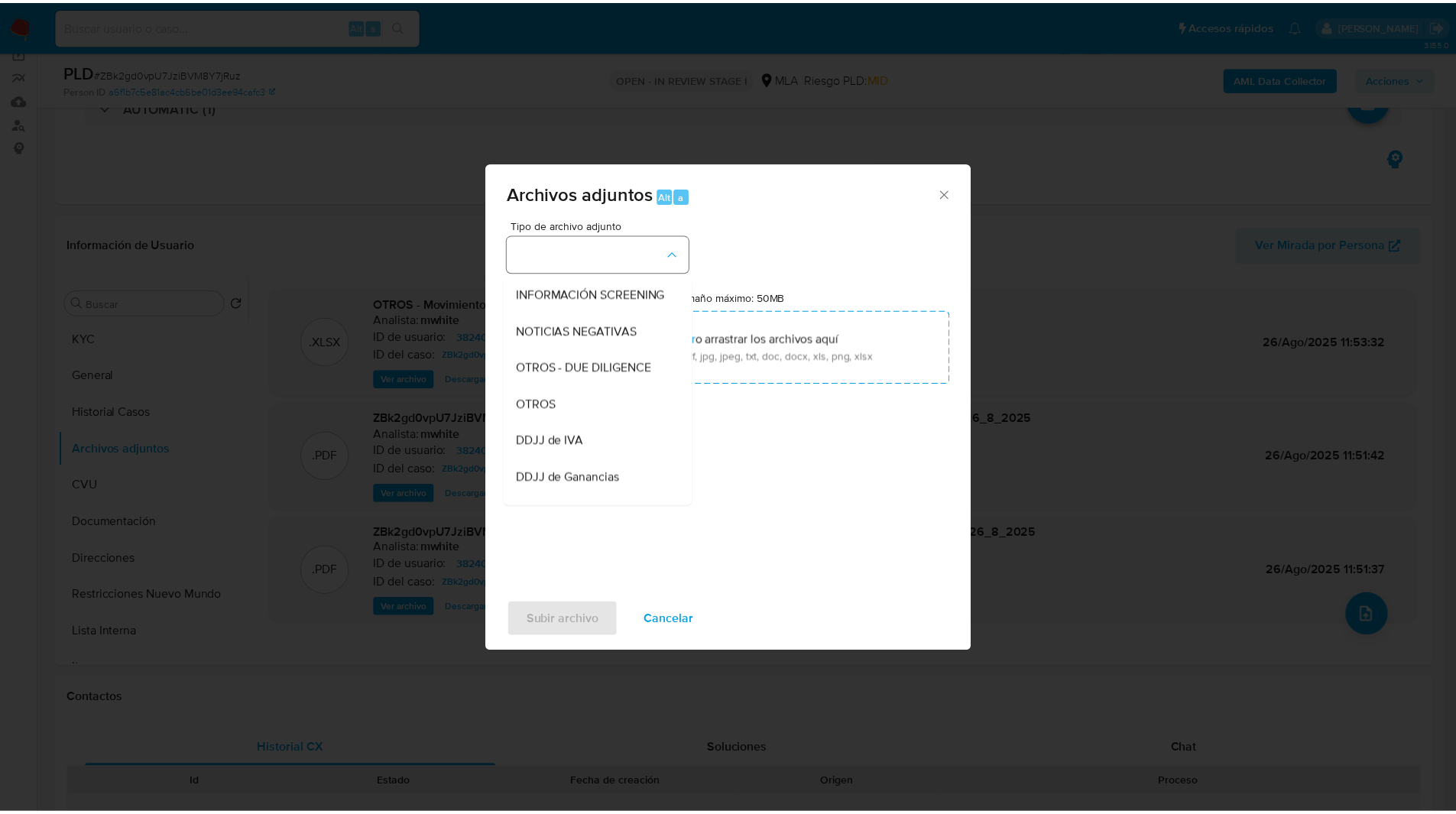
scroll to position [185, 0]
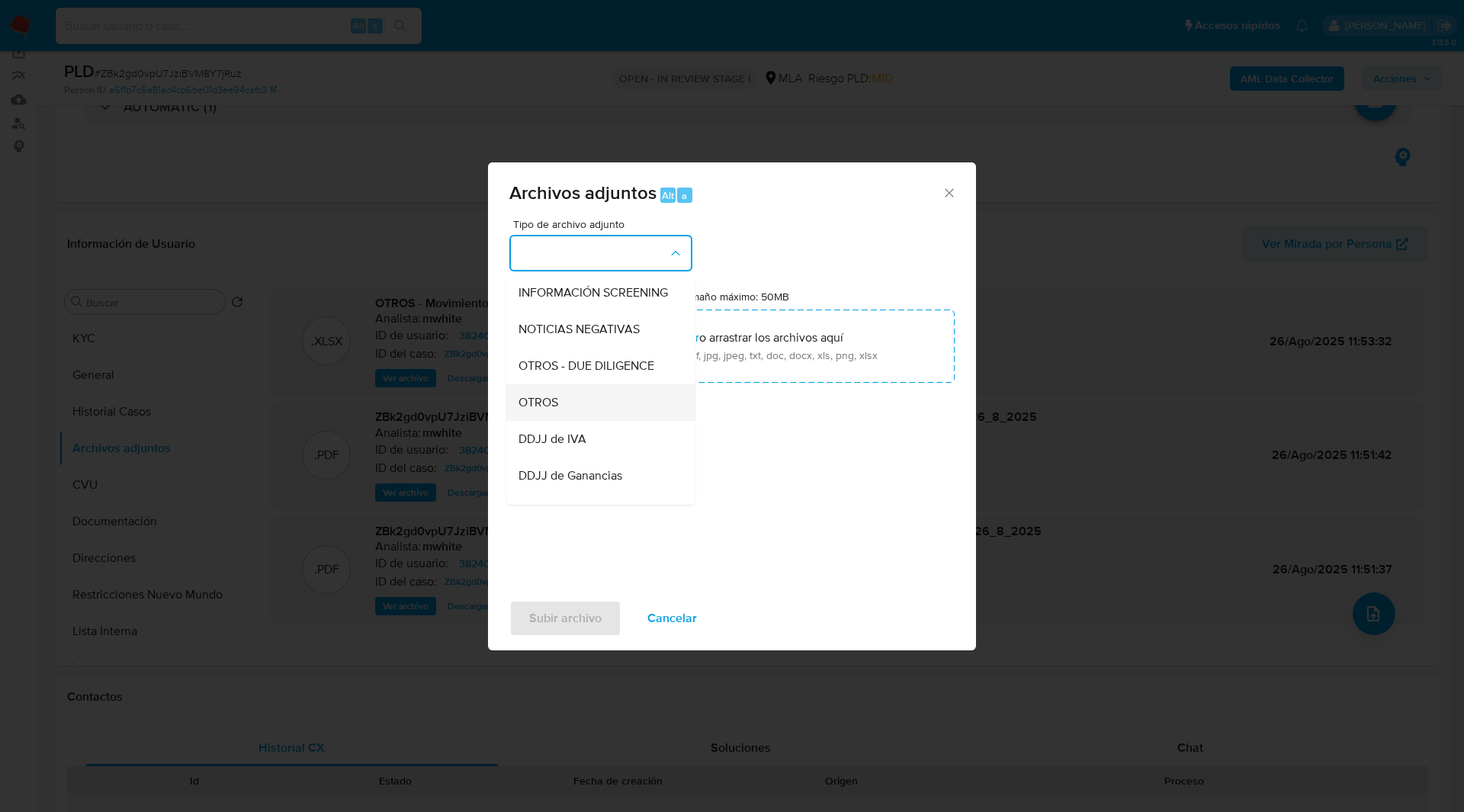
click at [549, 421] on div "OTROS" at bounding box center [596, 403] width 155 height 36
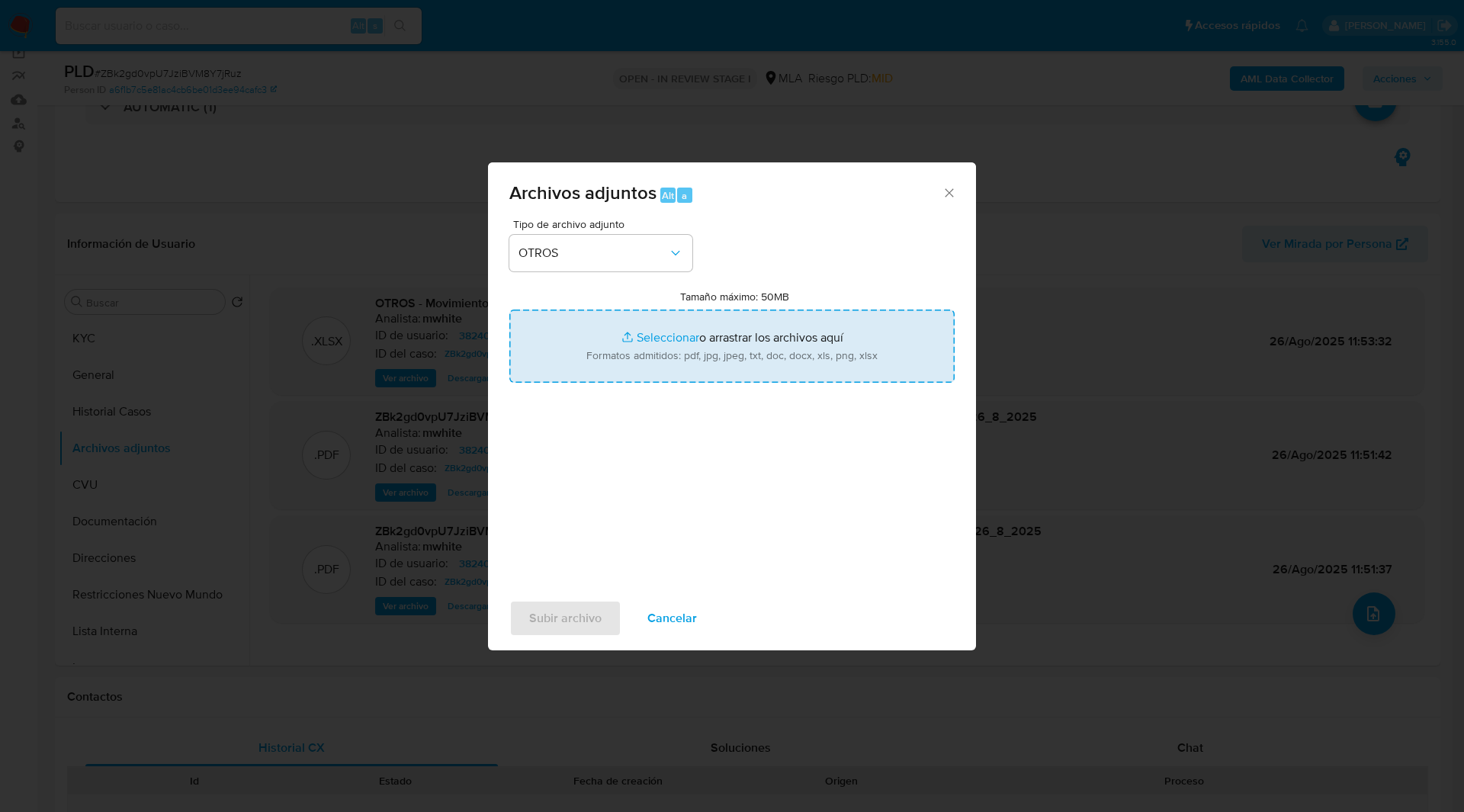
type input "C:\fakepath\NOSIS_Manager_InformeIndividual_20224770562_654924_20250826112810.p…"
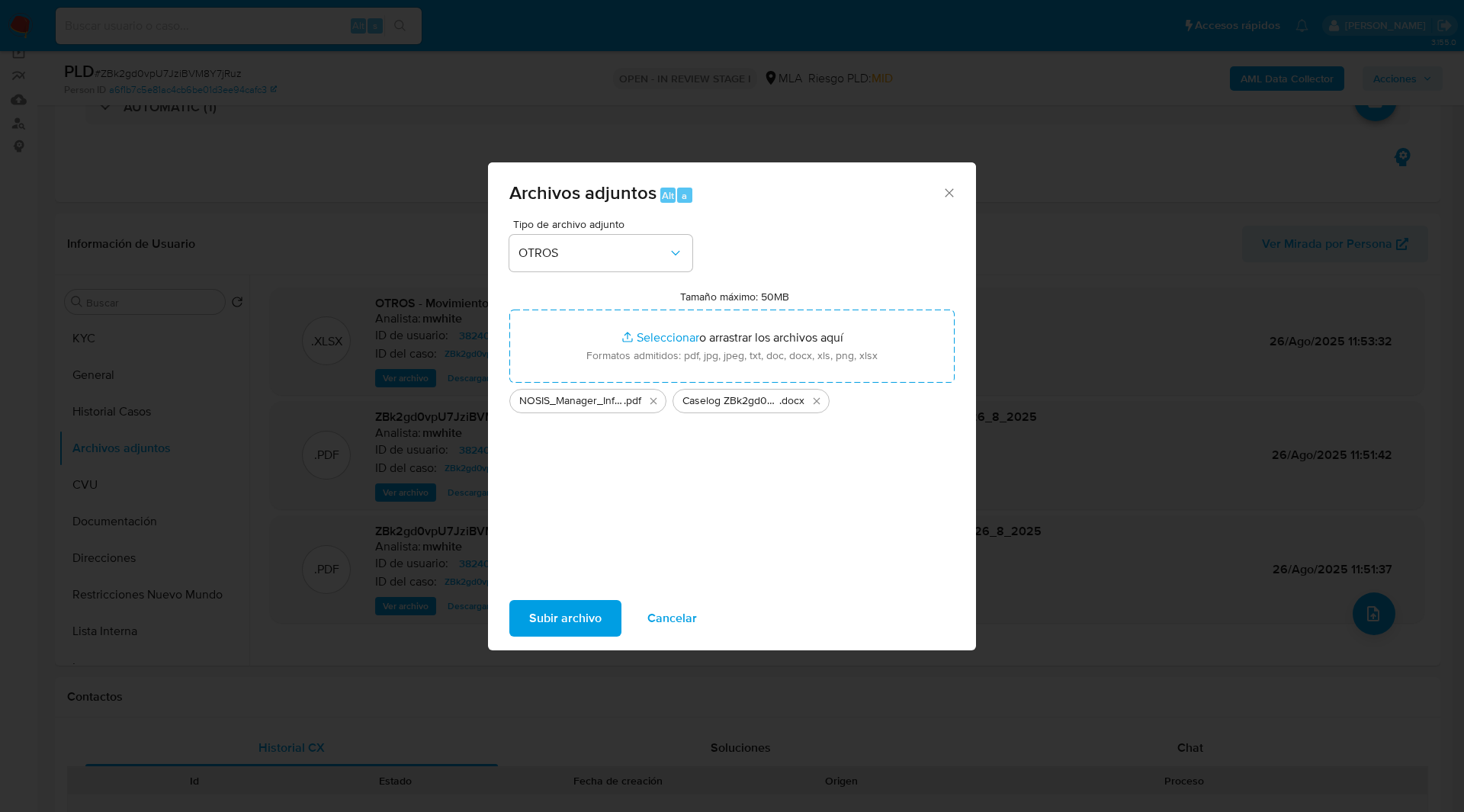
click at [581, 621] on span "Subir archivo" at bounding box center [566, 618] width 73 height 34
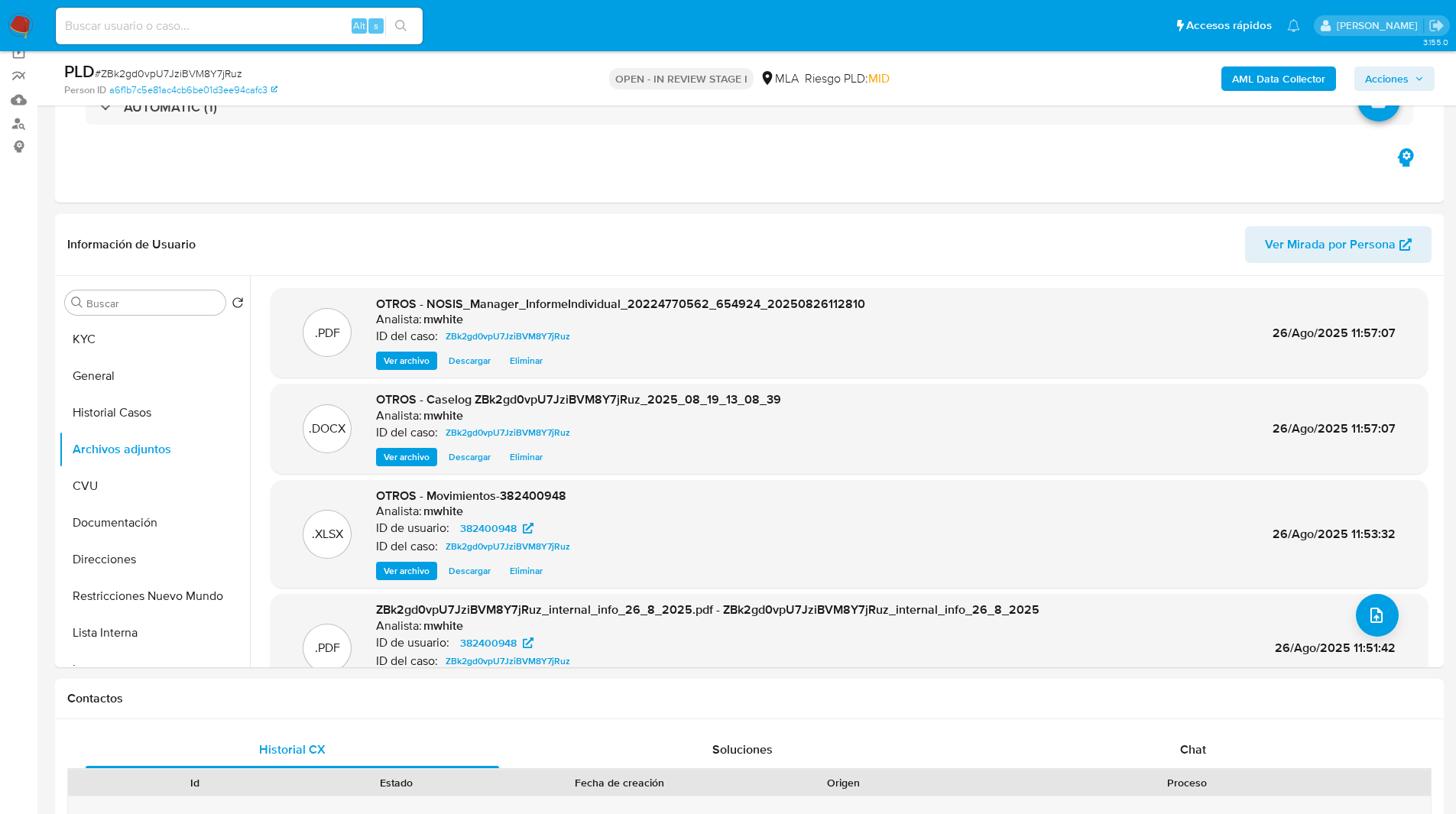
click at [1392, 76] on span "Acciones" at bounding box center [1386, 78] width 44 height 24
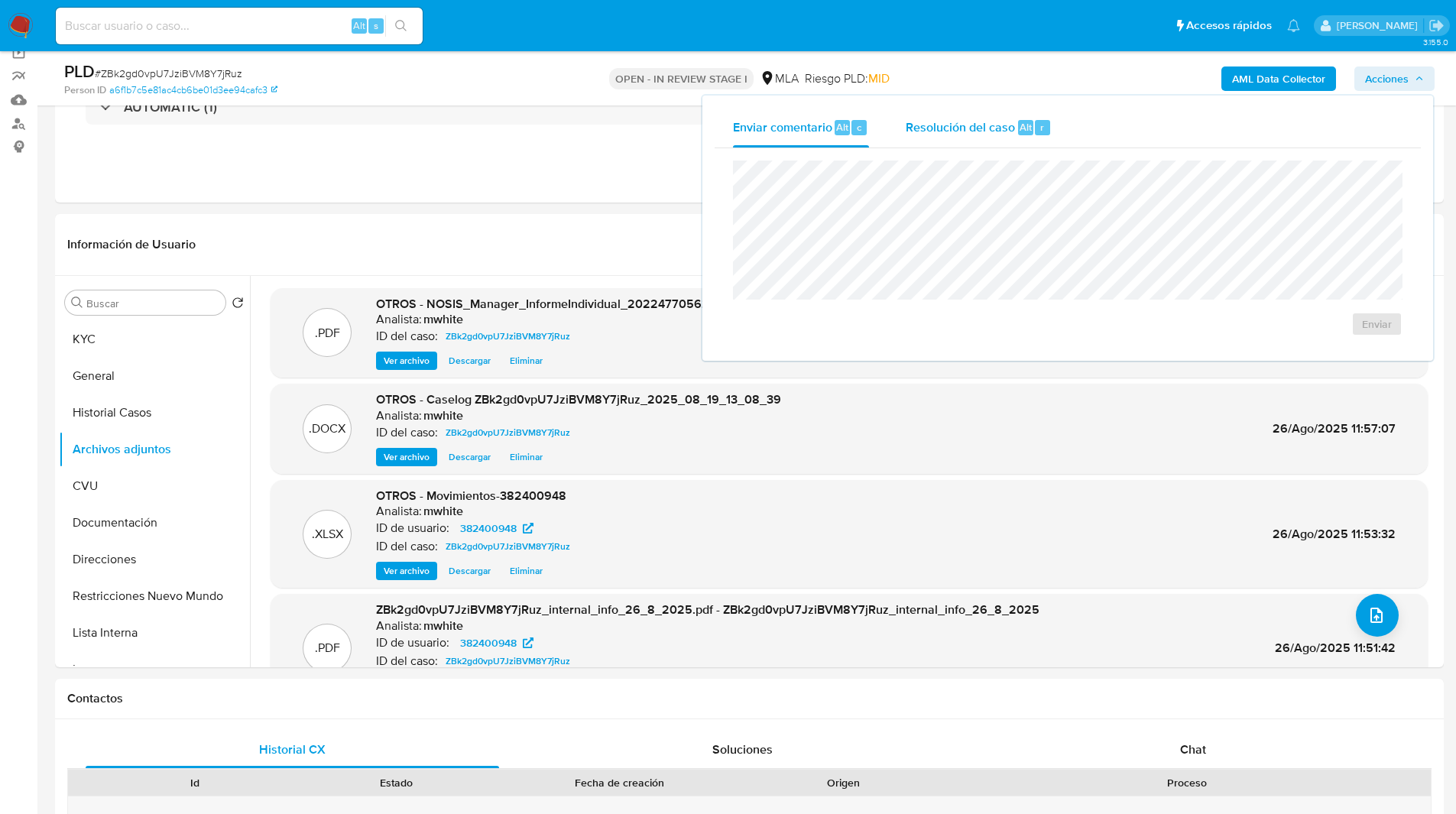
click at [1057, 129] on button "Resolución del caso Alt r" at bounding box center [978, 128] width 182 height 40
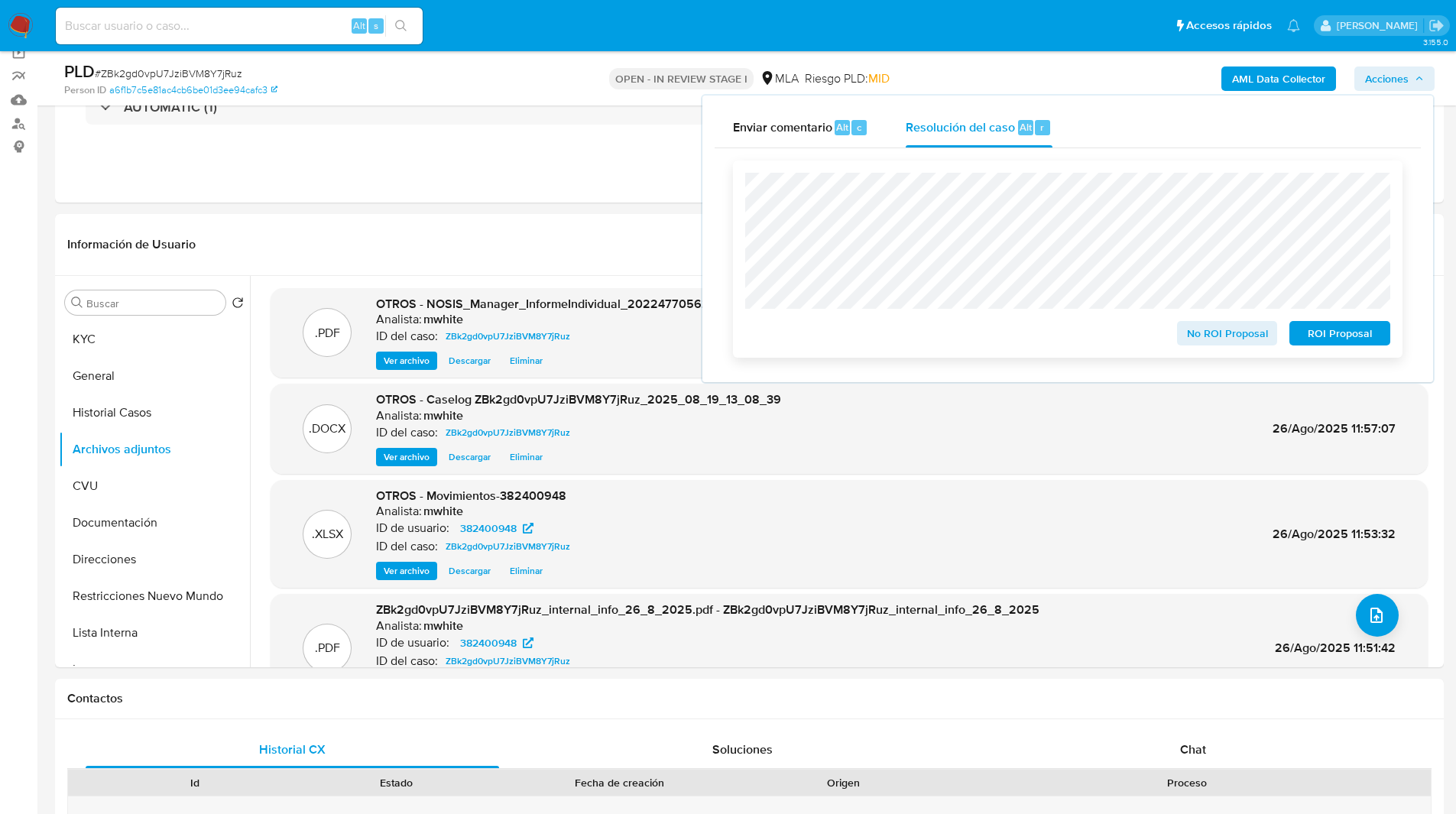
click at [1356, 336] on span "ROI Proposal" at bounding box center [1340, 333] width 80 height 22
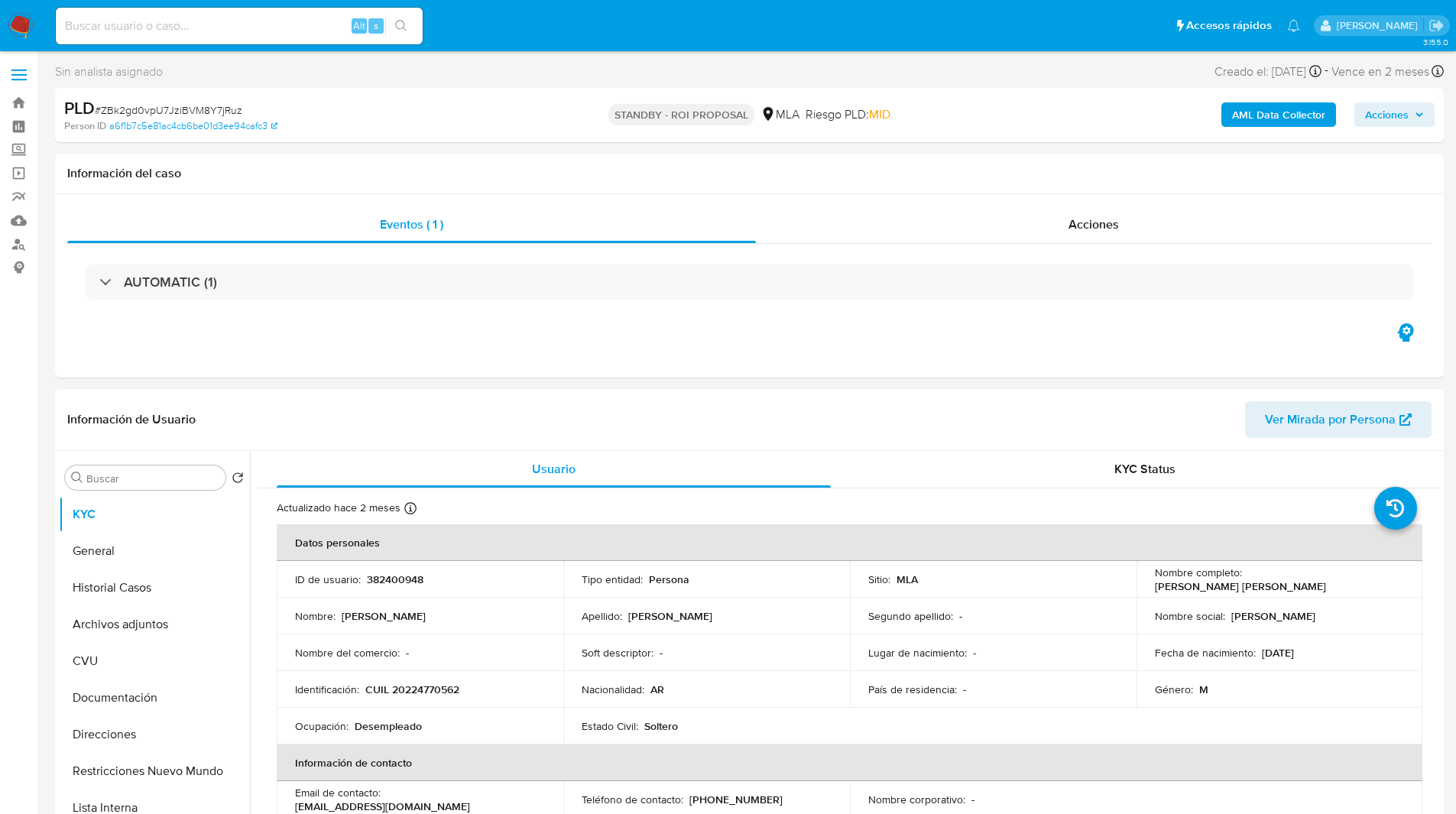
select select "10"
click at [183, 18] on input at bounding box center [239, 26] width 366 height 20
paste input "DngjEzlWuE2oAGvxKXdck2r0"
type input "DngjEzlWuE2oAGvxKXdck2r0"
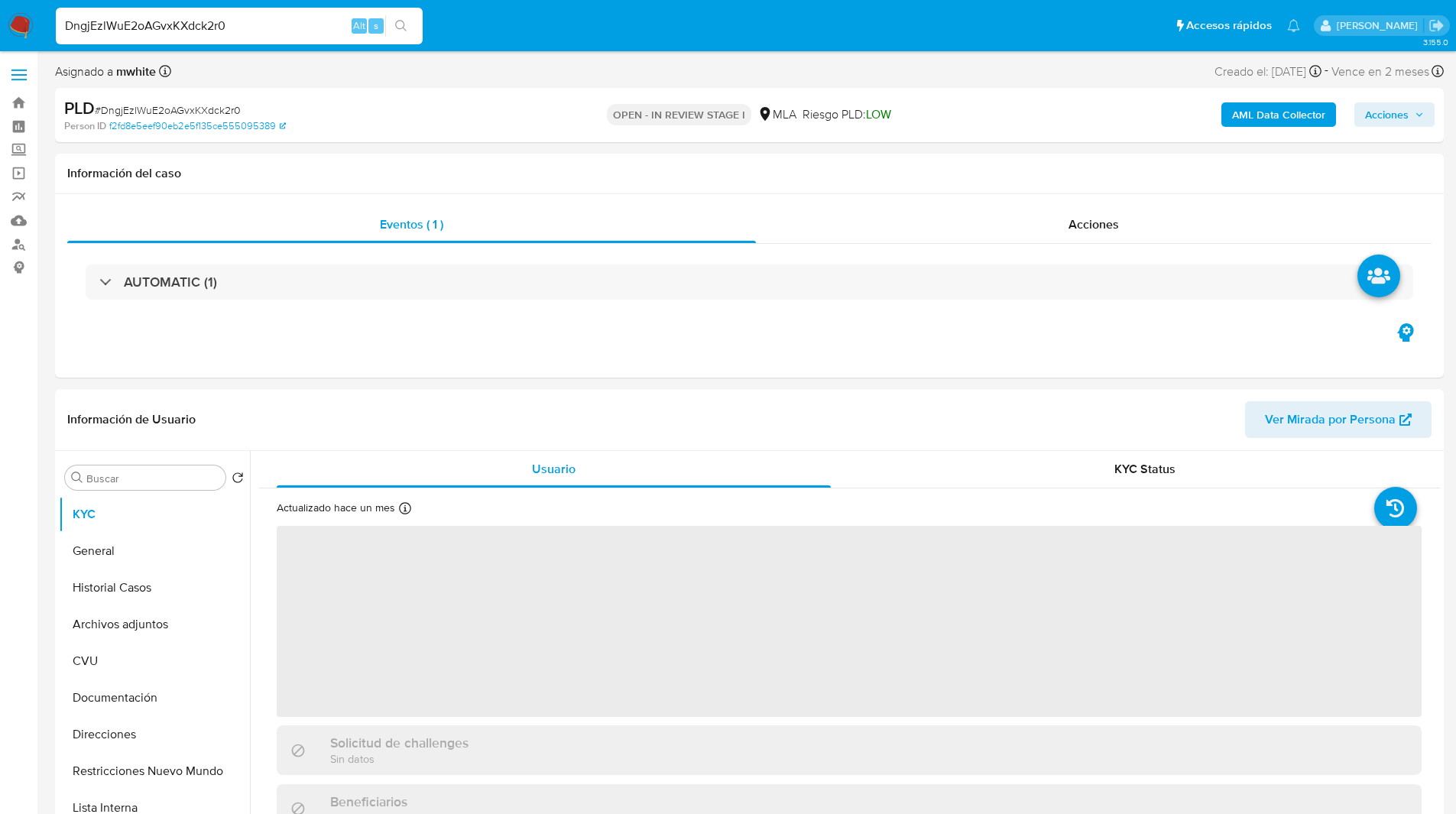
select select "10"
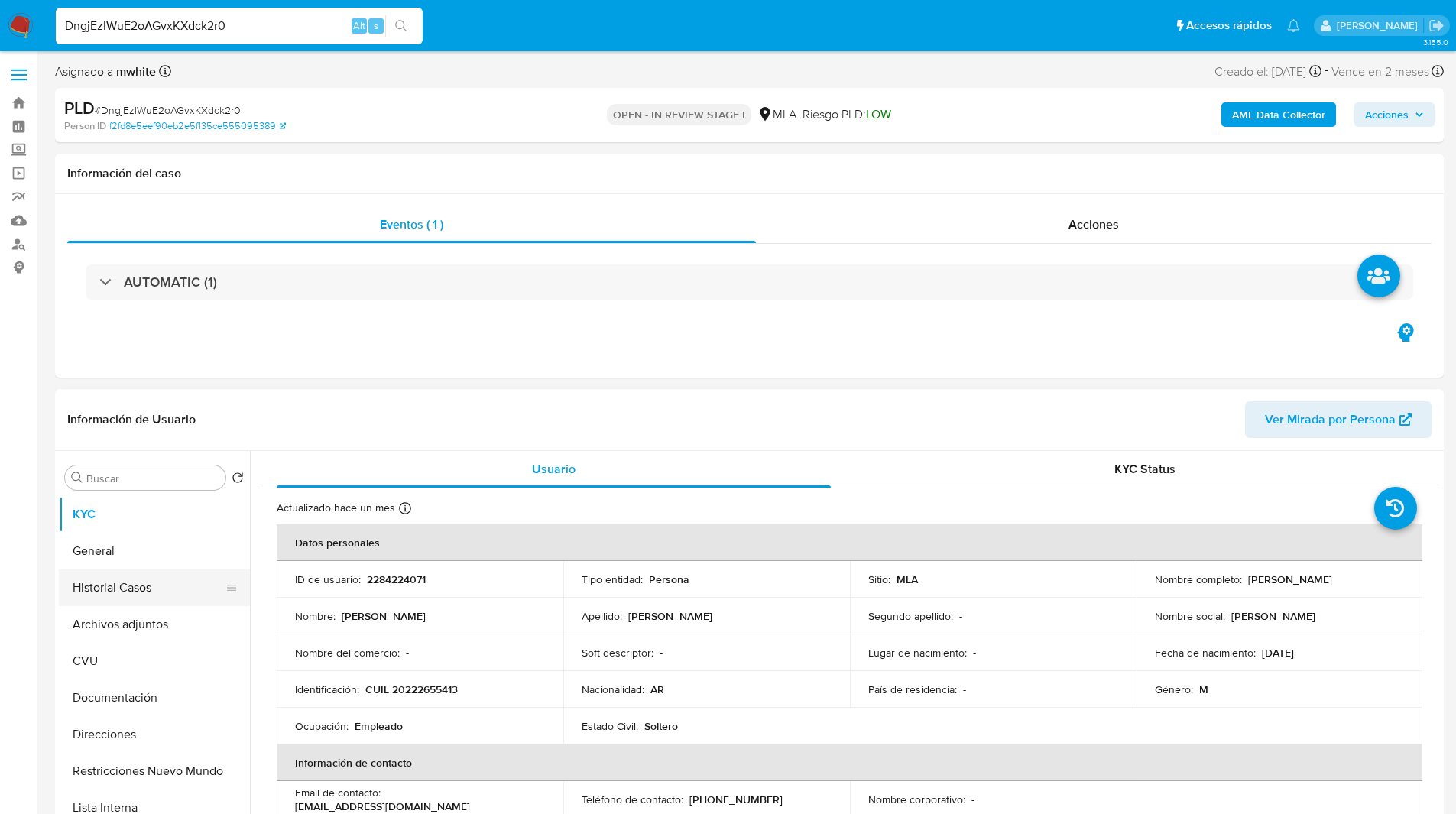
click at [122, 593] on button "Historial Casos" at bounding box center [148, 588] width 179 height 36
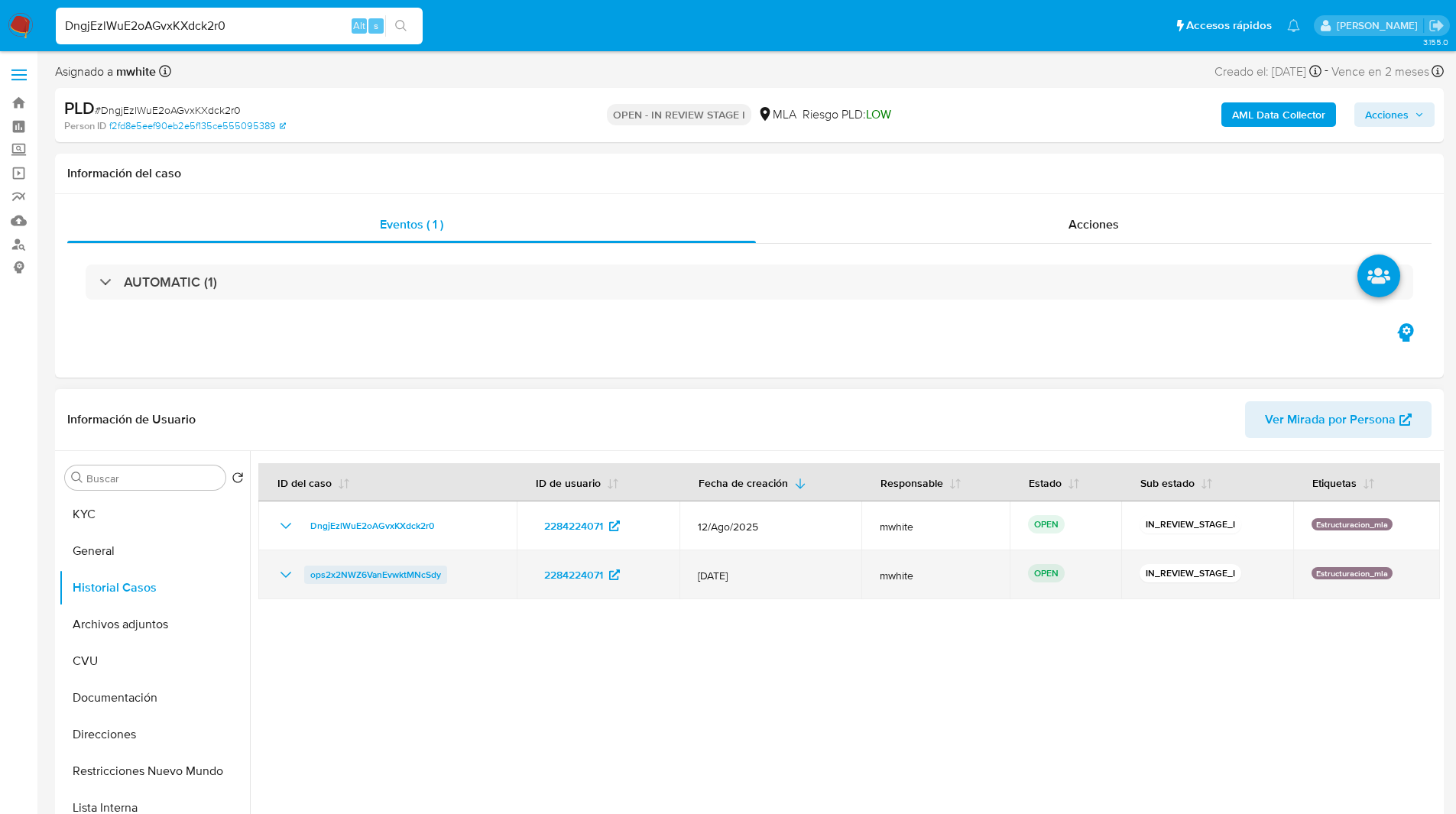
click at [386, 576] on span "ops2x2NWZ6VanEvwktMNcSdy" at bounding box center [376, 574] width 131 height 18
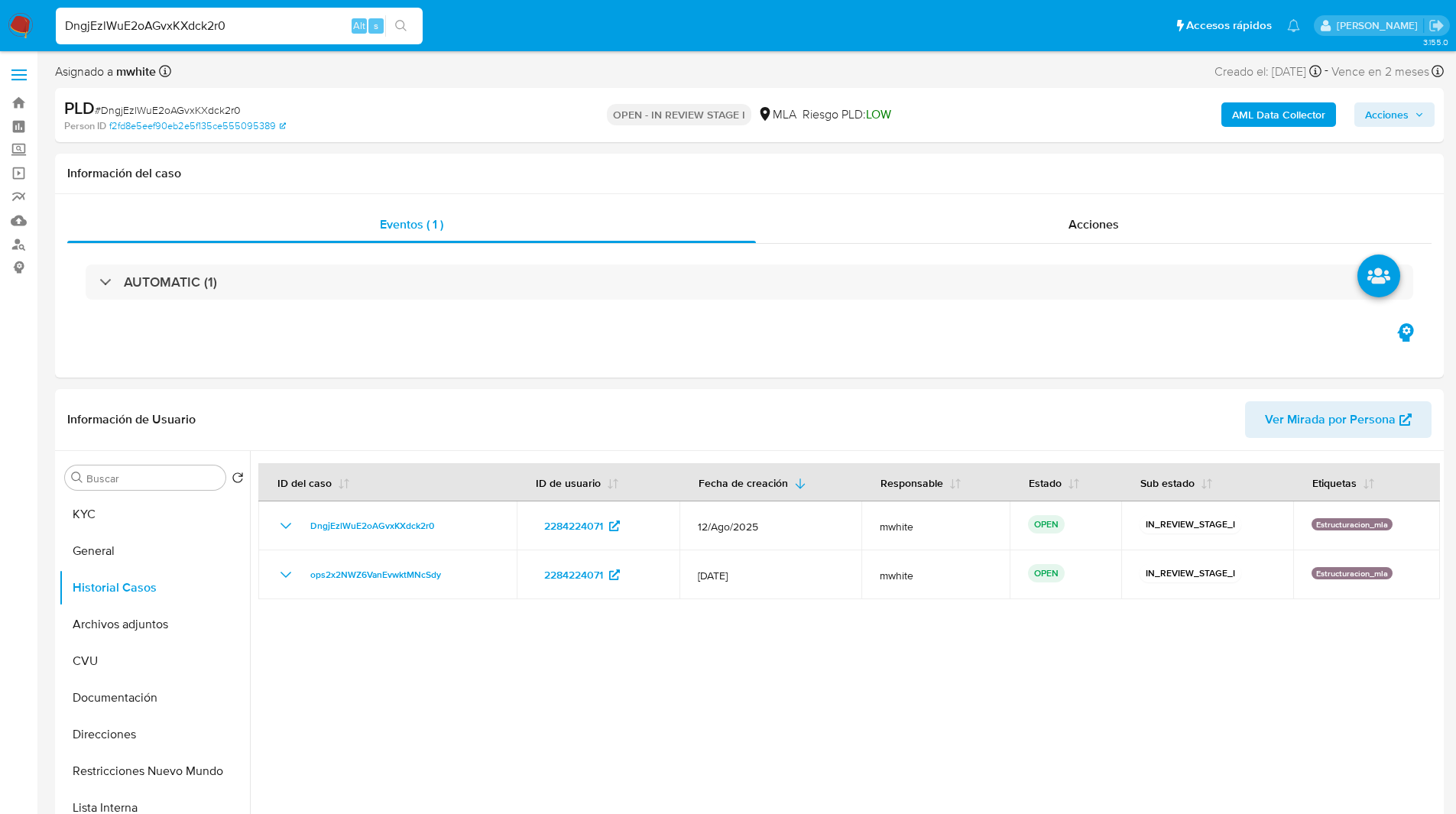
click at [1406, 114] on span "Acciones" at bounding box center [1386, 114] width 44 height 24
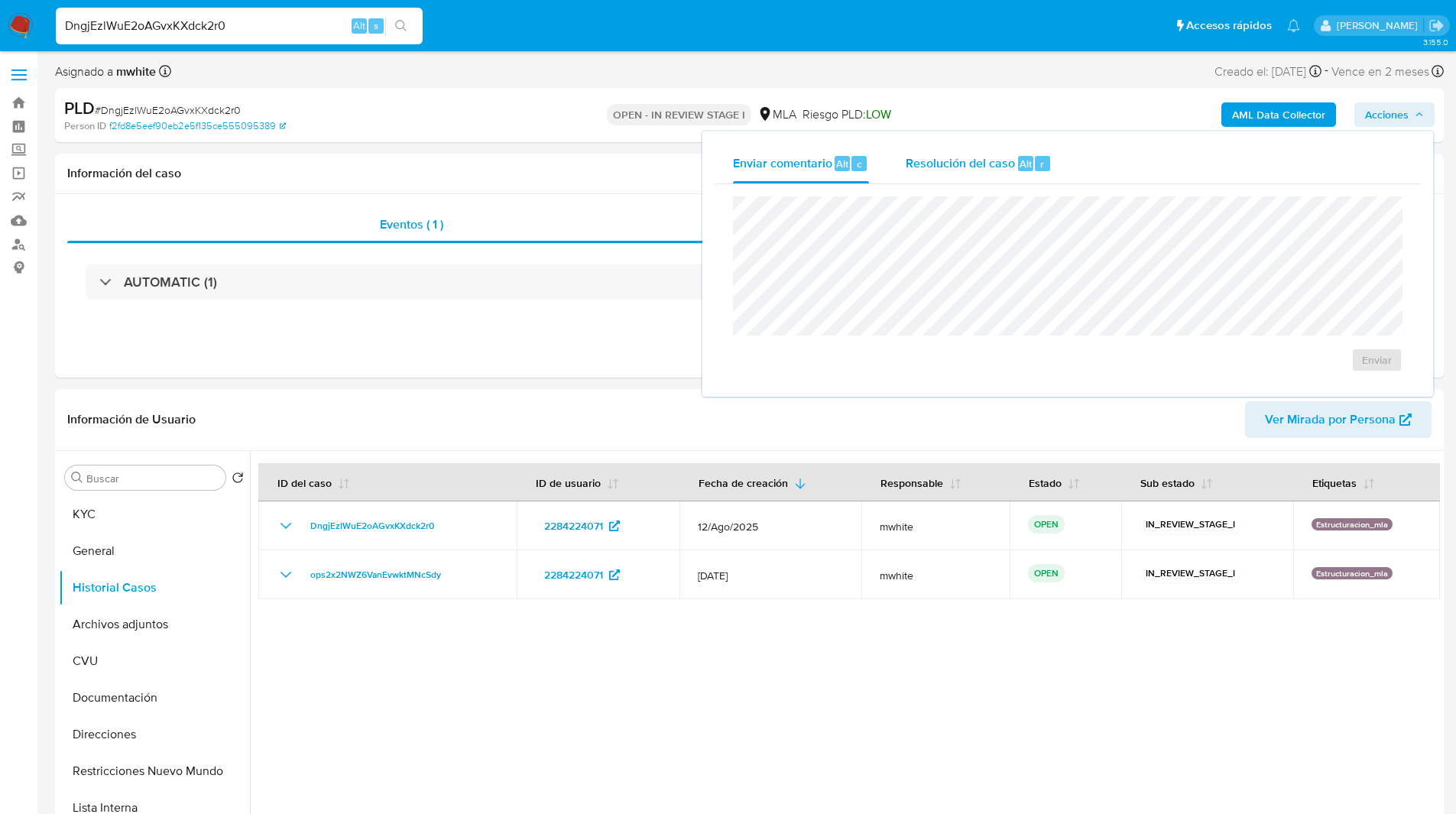
click at [917, 161] on span "Resolución del caso" at bounding box center [960, 162] width 109 height 17
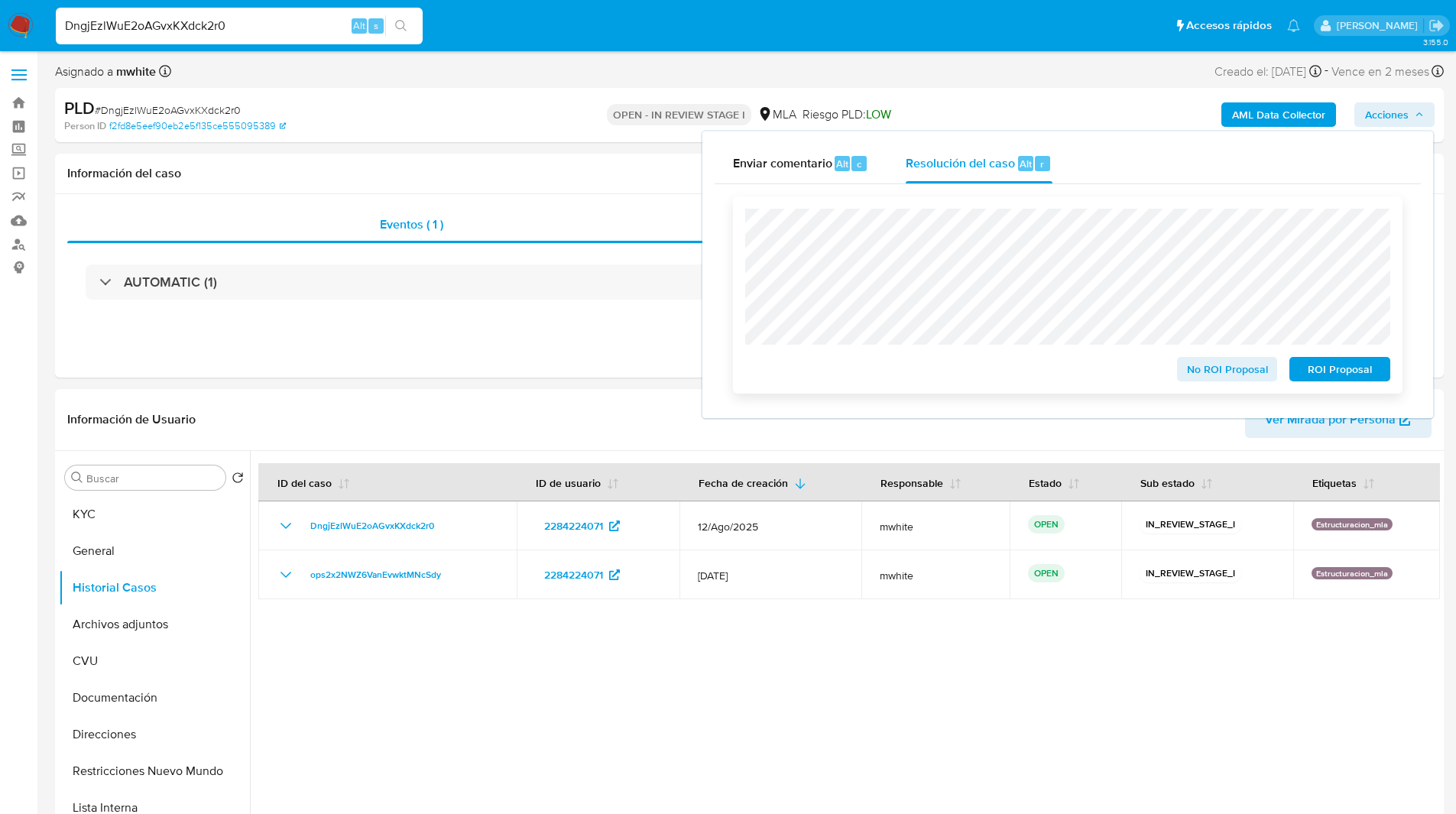
click at [1340, 371] on span "ROI Proposal" at bounding box center [1340, 369] width 80 height 22
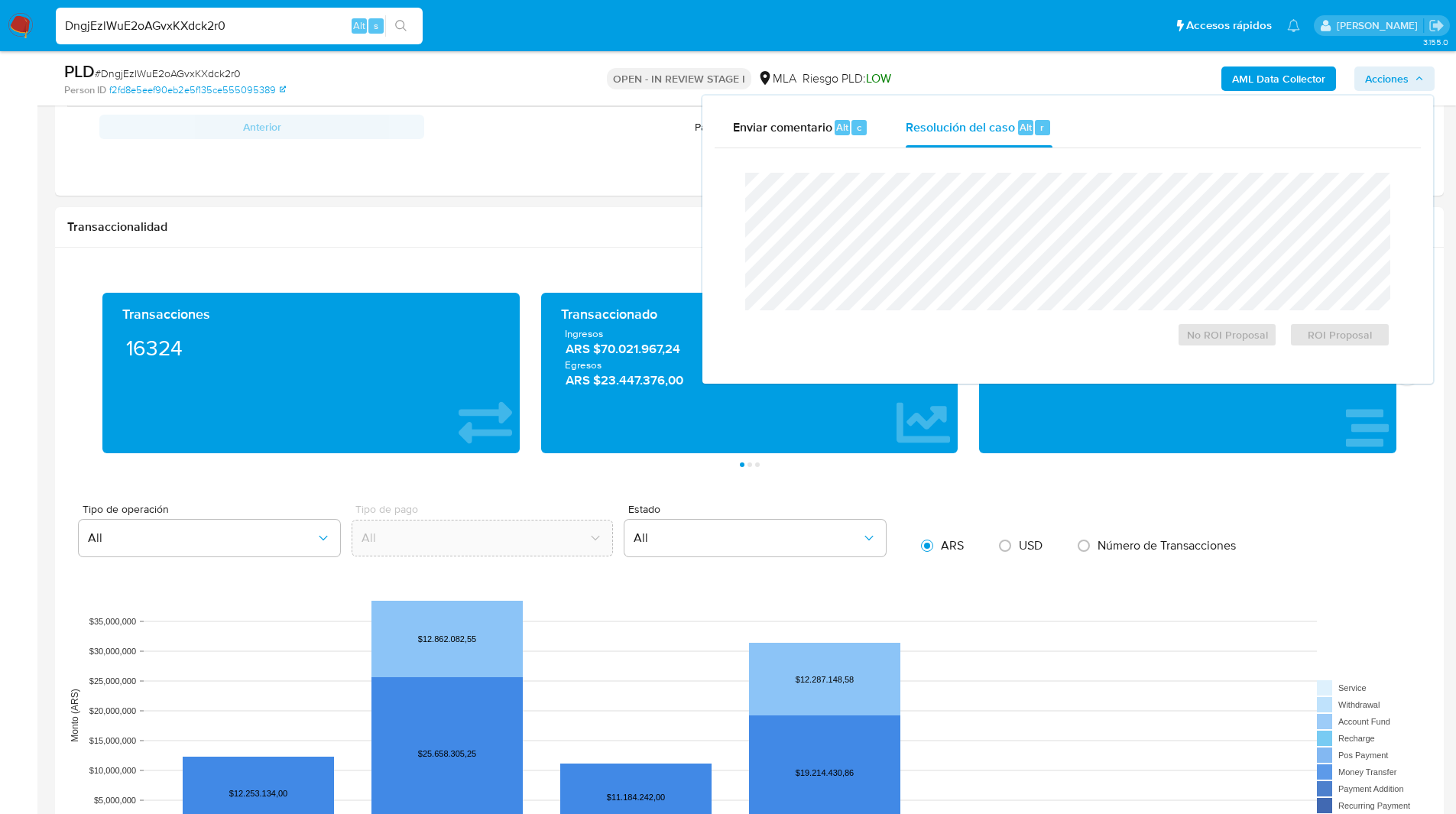
scroll to position [1168, 0]
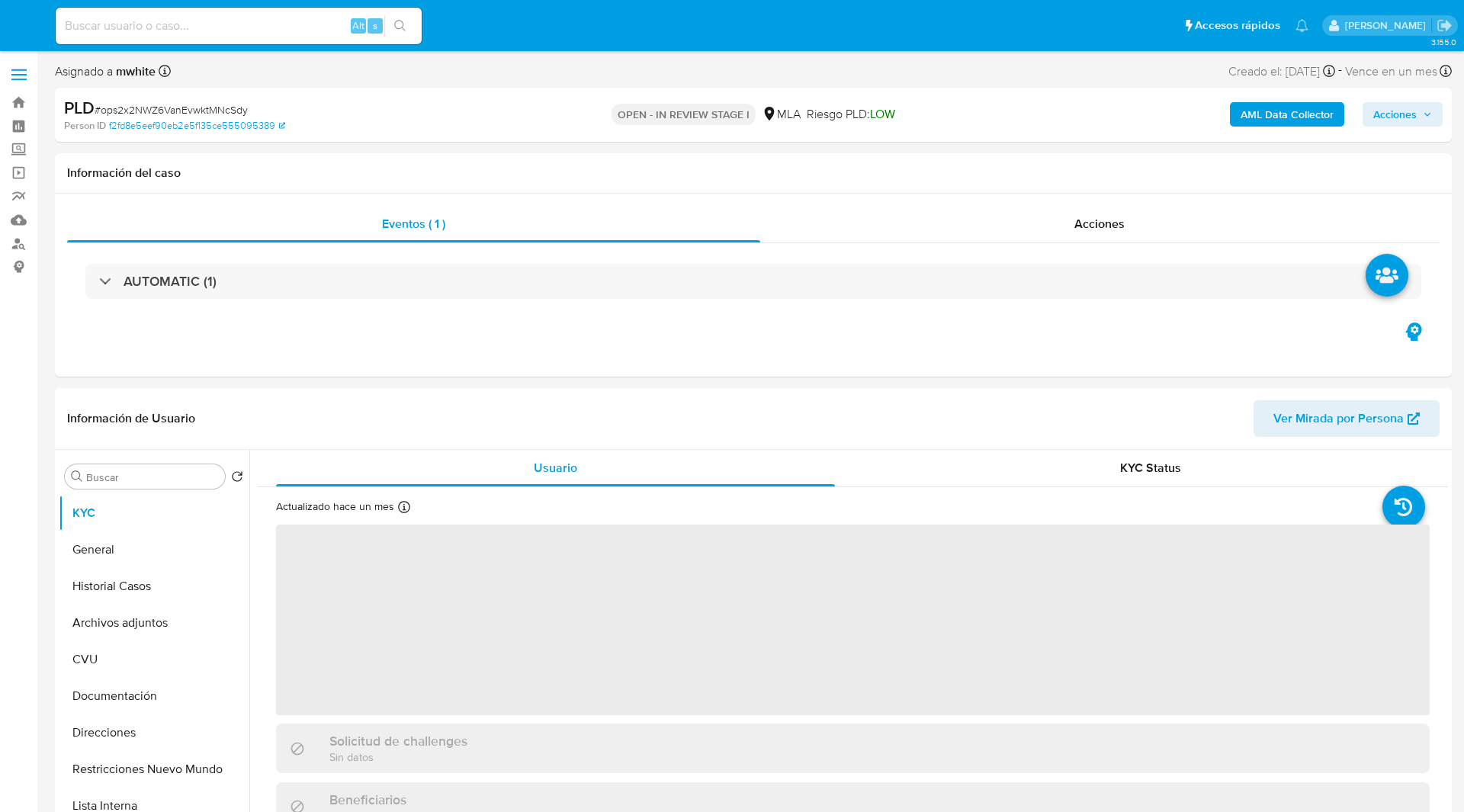
select select "10"
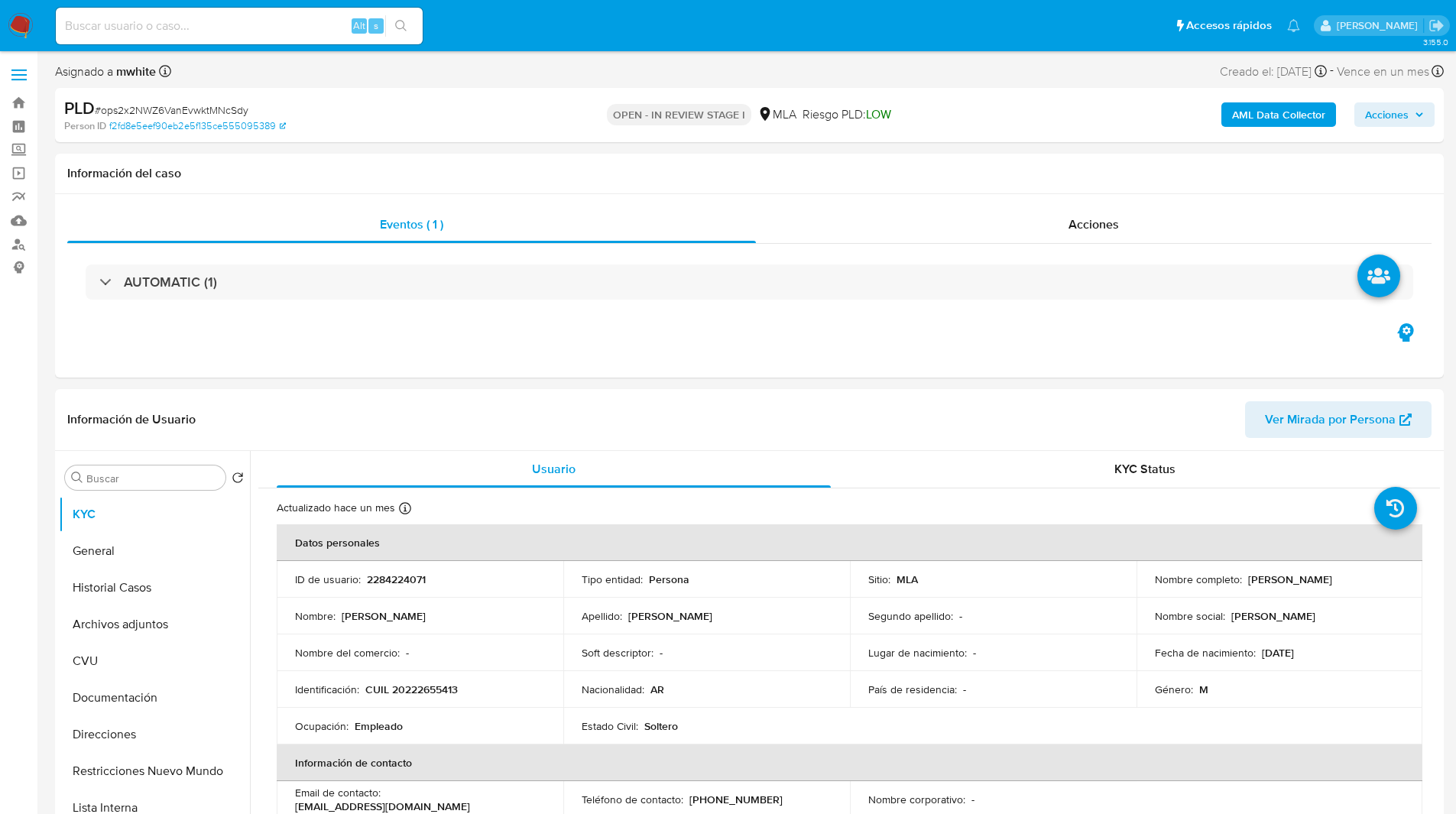
click at [944, 91] on div "PLD # ops2x2NWZ6VanEvwktMNcSdy Person ID f2fd8e5eef90eb2e5f135ce555095389 OPEN …" at bounding box center [749, 114] width 1389 height 54
click at [883, 20] on ul "Pausado Ver notificaciones Alt s Accesos rápidos Presiona las siguientes teclas…" at bounding box center [677, 25] width 1259 height 38
click at [813, 37] on ul "Pausado Ver notificaciones Alt s Accesos rápidos Presiona las siguientes teclas…" at bounding box center [677, 25] width 1259 height 38
click at [183, 116] on span "# ops2x2NWZ6VanEvwktMNcSdy" at bounding box center [171, 110] width 153 height 15
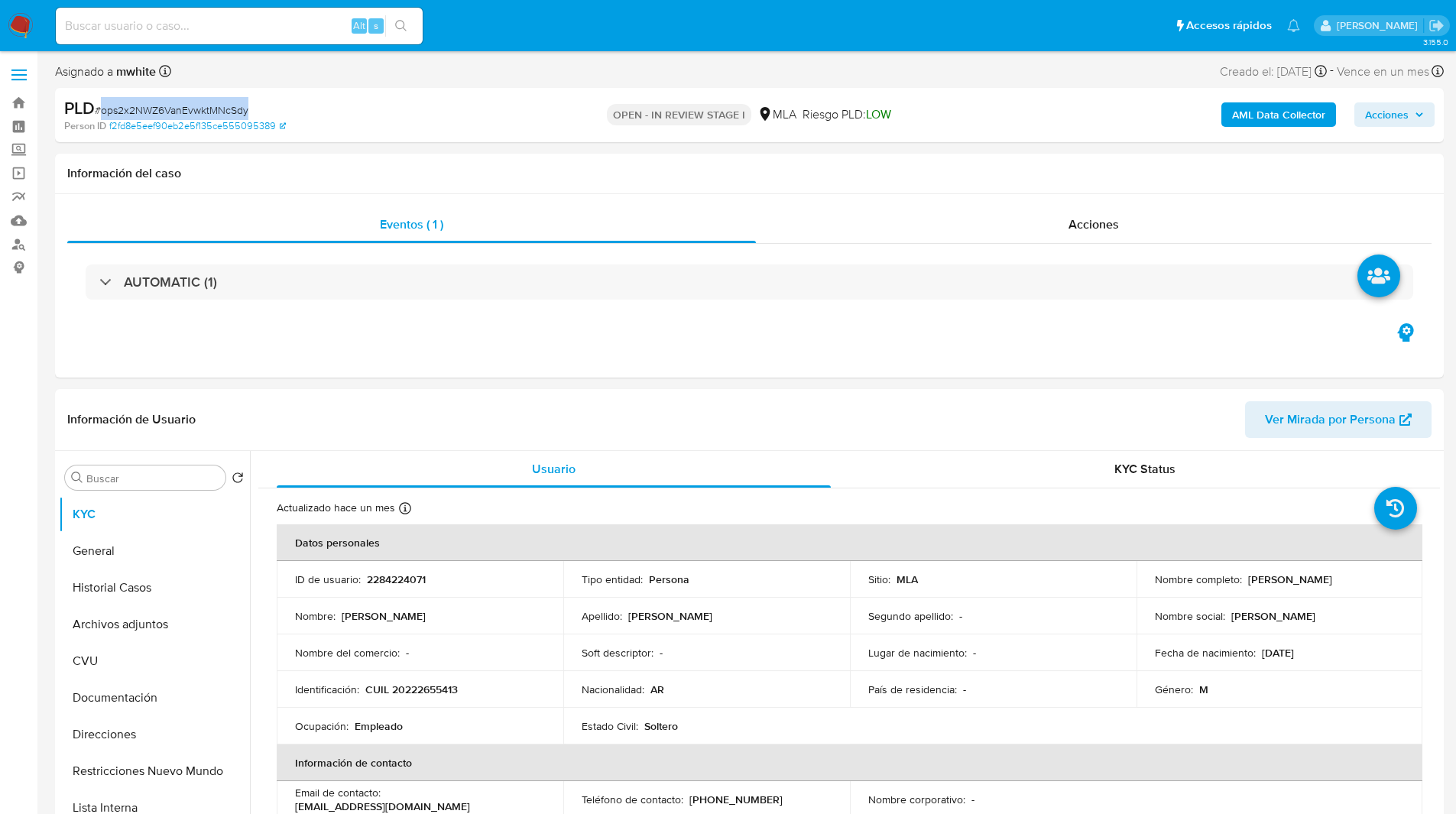
copy span "ops2x2NWZ6VanEvwktMNcSdy"
click at [891, 38] on ul "Pausado Ver notificaciones Alt s Accesos rápidos Presiona las siguientes teclas…" at bounding box center [677, 25] width 1259 height 38
click at [23, 22] on img at bounding box center [20, 26] width 26 height 26
drag, startPoint x: 907, startPoint y: 128, endPoint x: 892, endPoint y: 124, distance: 15.5
click at [907, 128] on div "OPEN - IN REVIEW STAGE I MLA Riesgo PLD: LOW" at bounding box center [749, 114] width 453 height 36
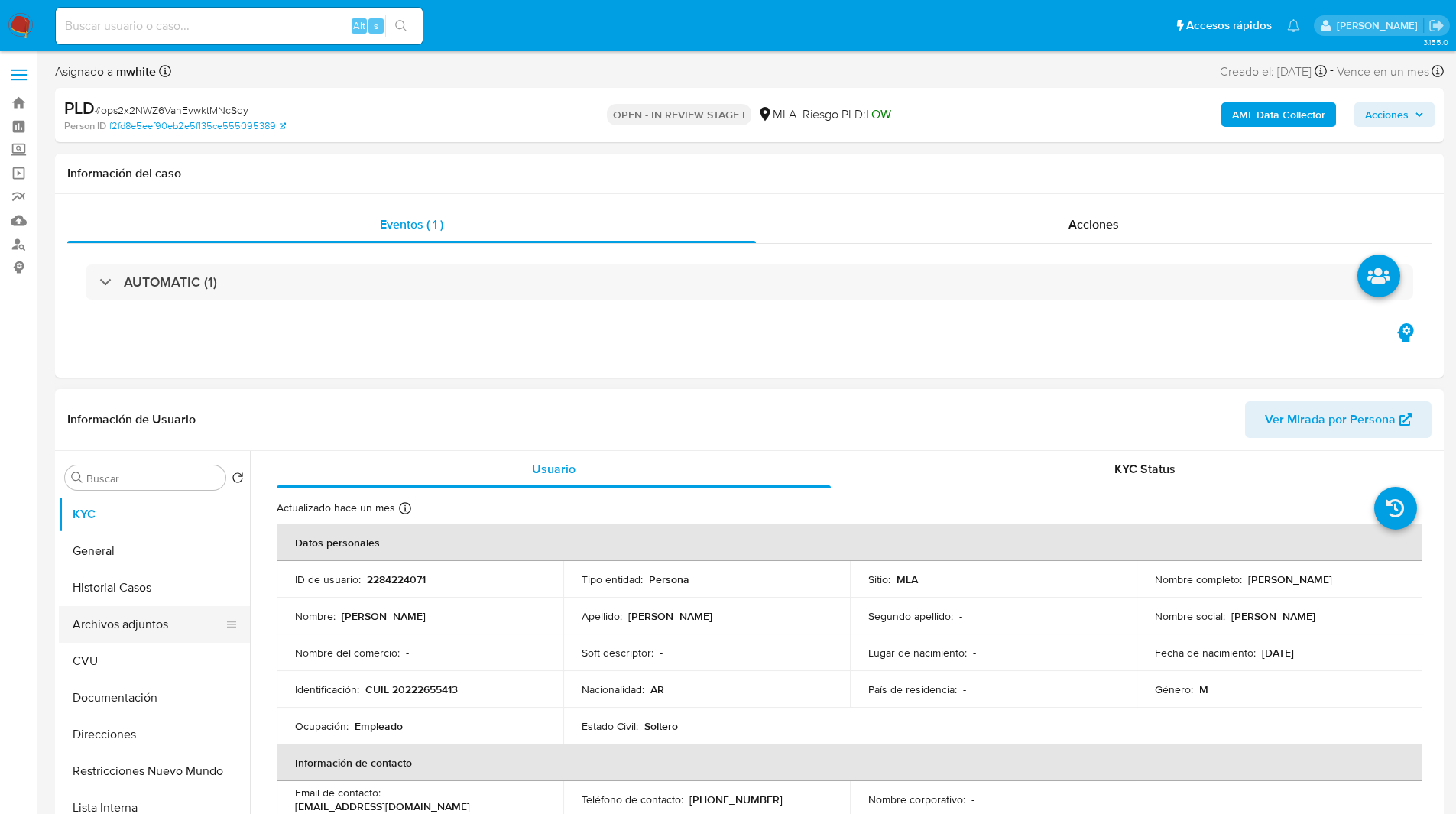
click at [114, 632] on button "Archivos adjuntos" at bounding box center [148, 624] width 179 height 36
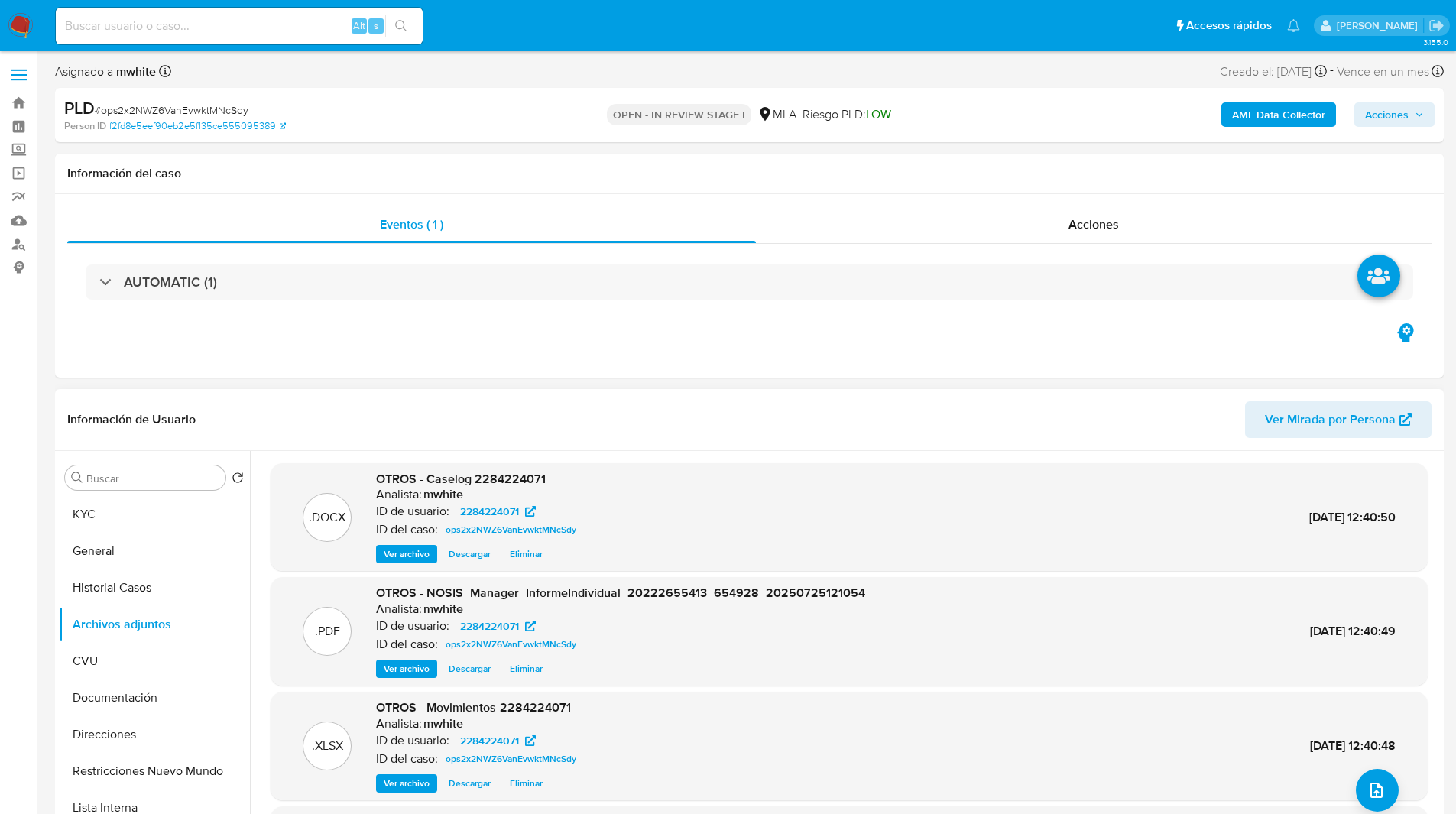
click at [522, 780] on span "Eliminar" at bounding box center [527, 783] width 33 height 15
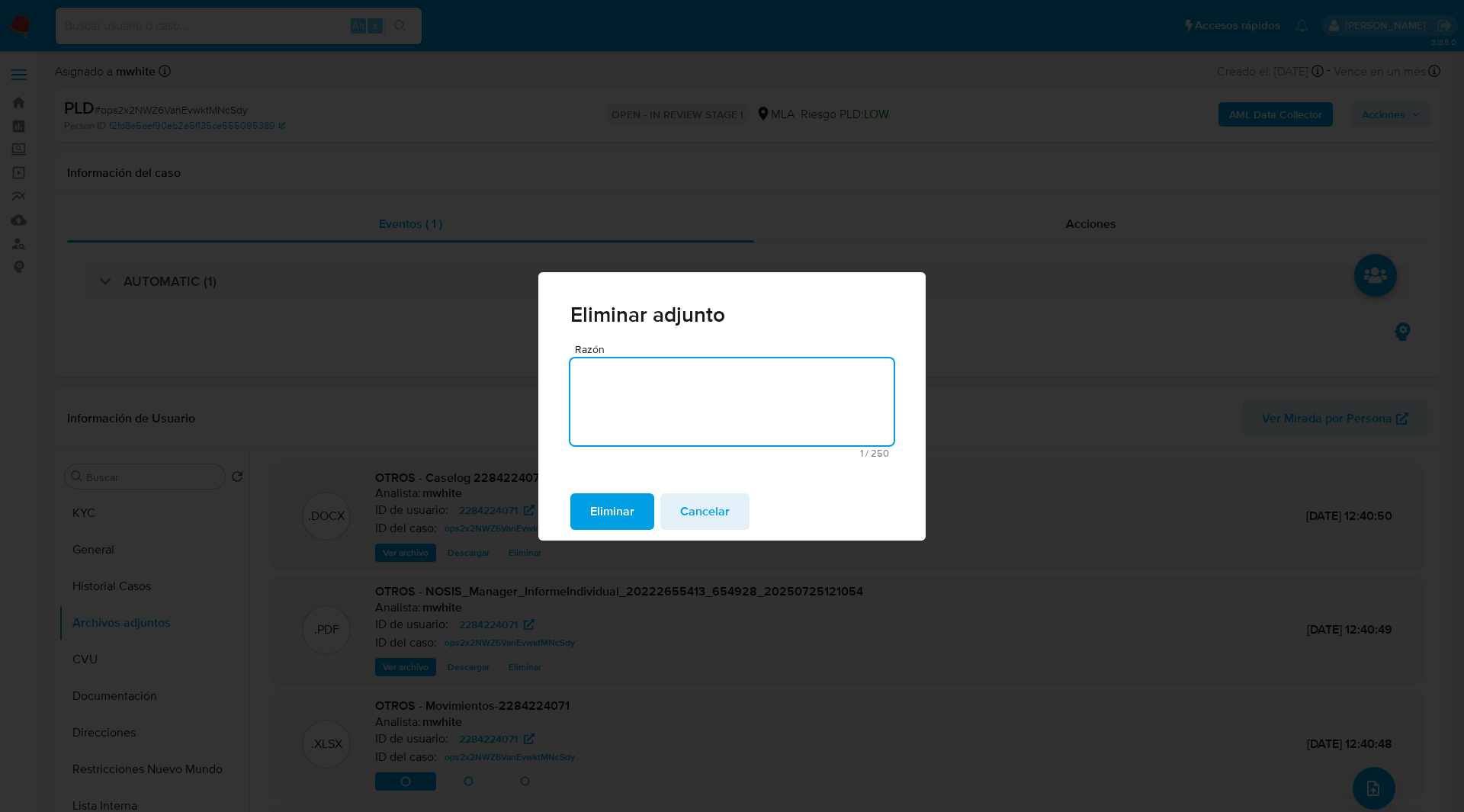
click at [608, 512] on span "Eliminar" at bounding box center [611, 511] width 44 height 34
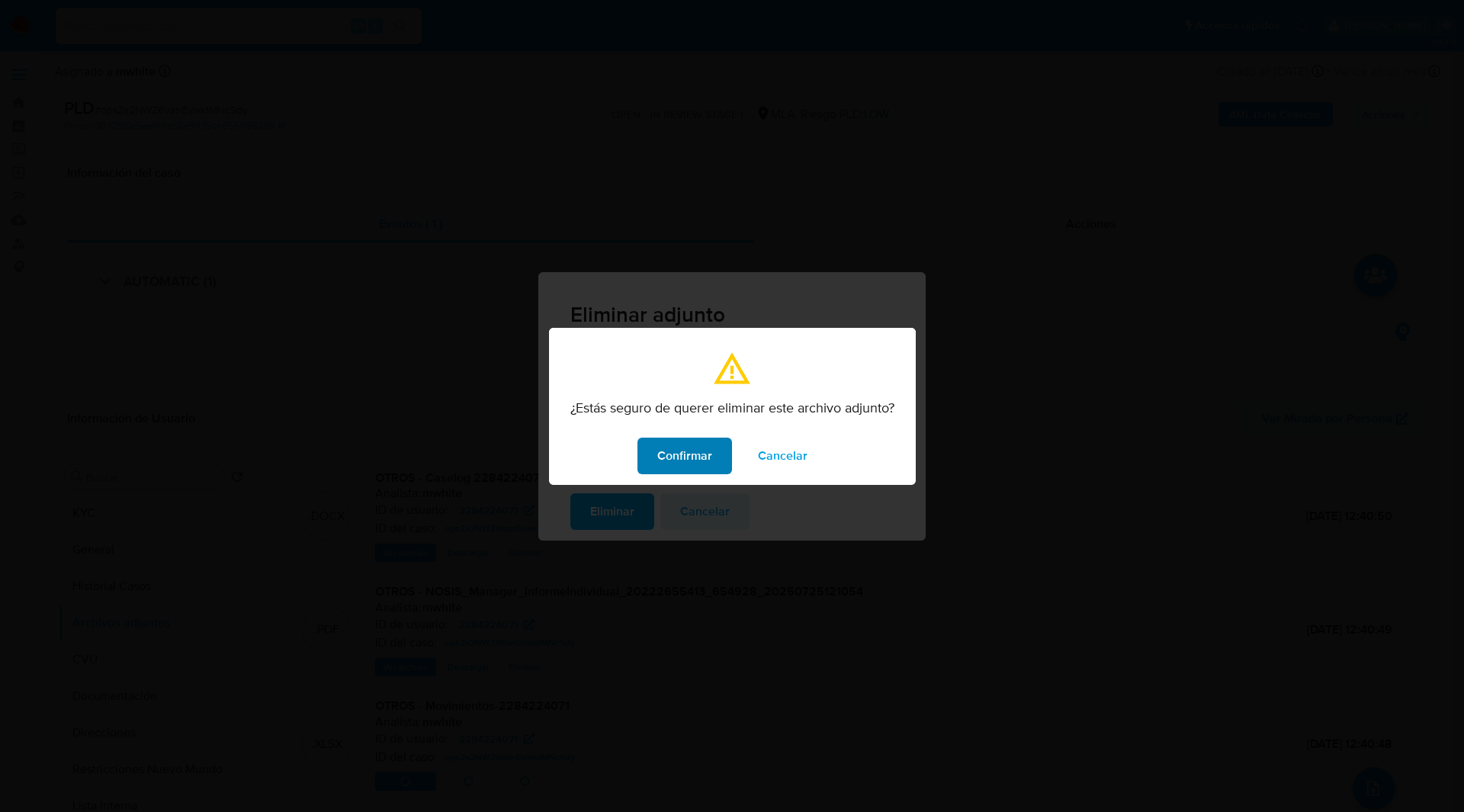
click at [693, 461] on span "Confirmar" at bounding box center [684, 456] width 55 height 34
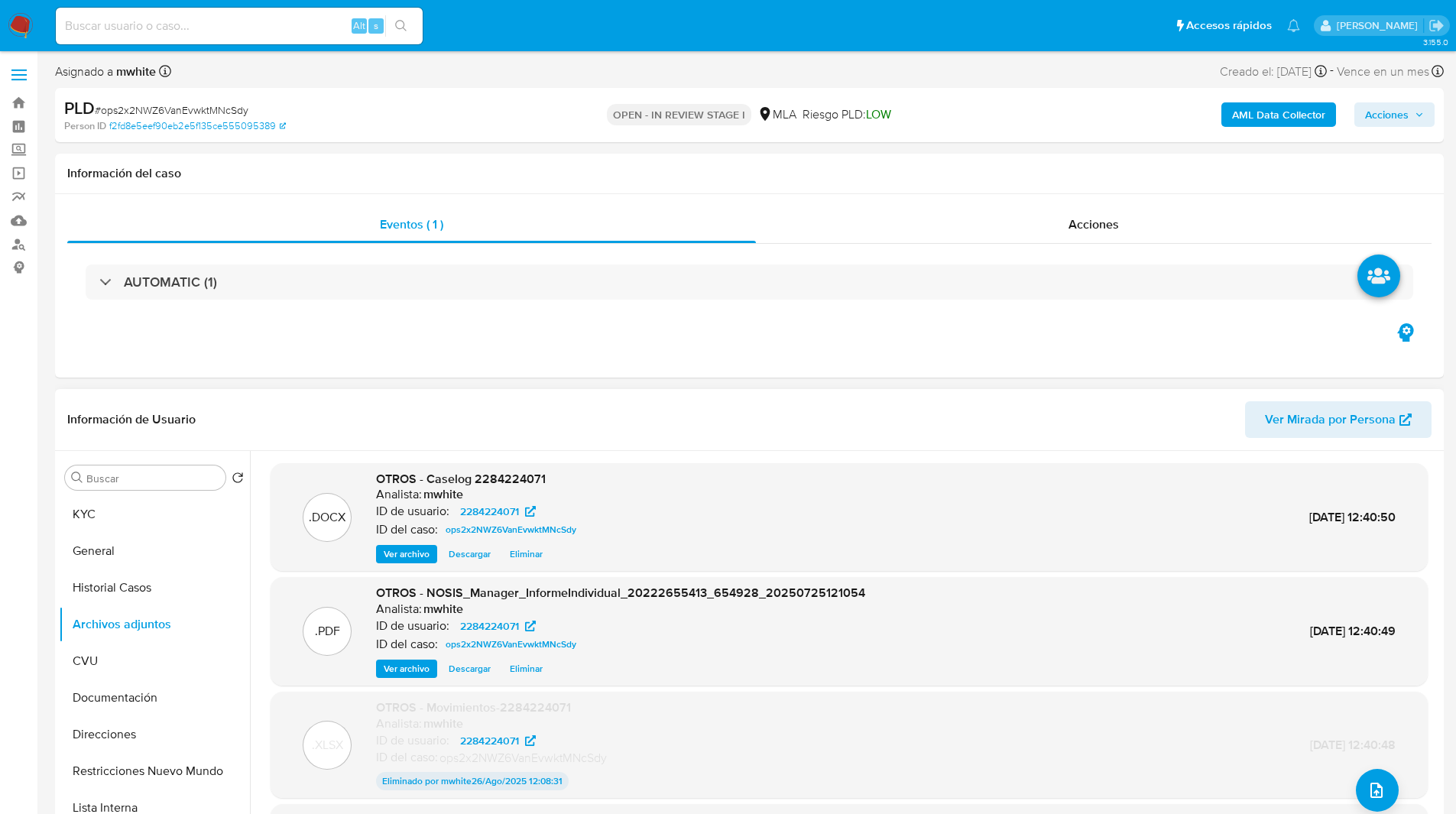
click at [530, 558] on span "Eliminar" at bounding box center [527, 554] width 33 height 15
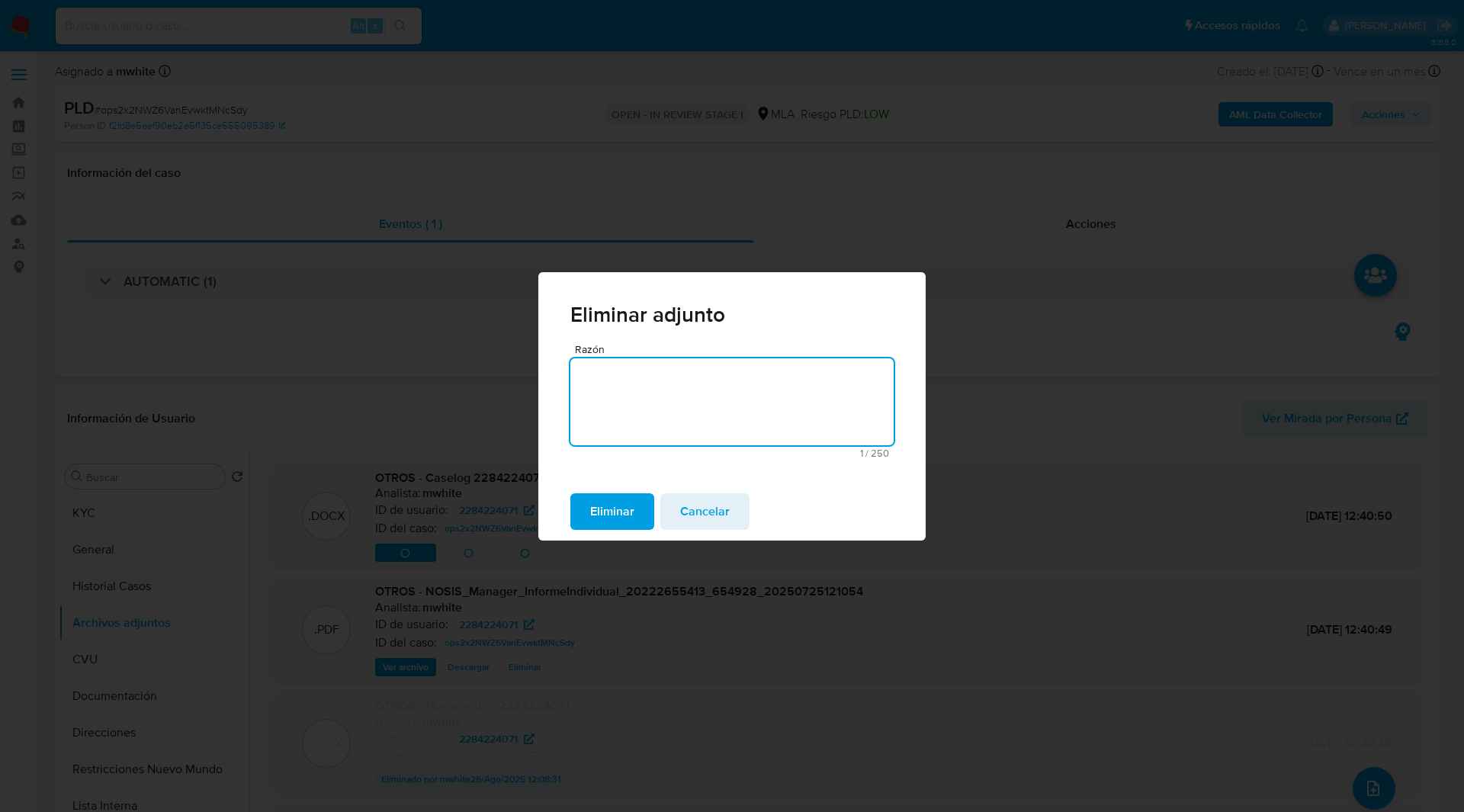
click at [606, 519] on span "Eliminar" at bounding box center [611, 511] width 44 height 34
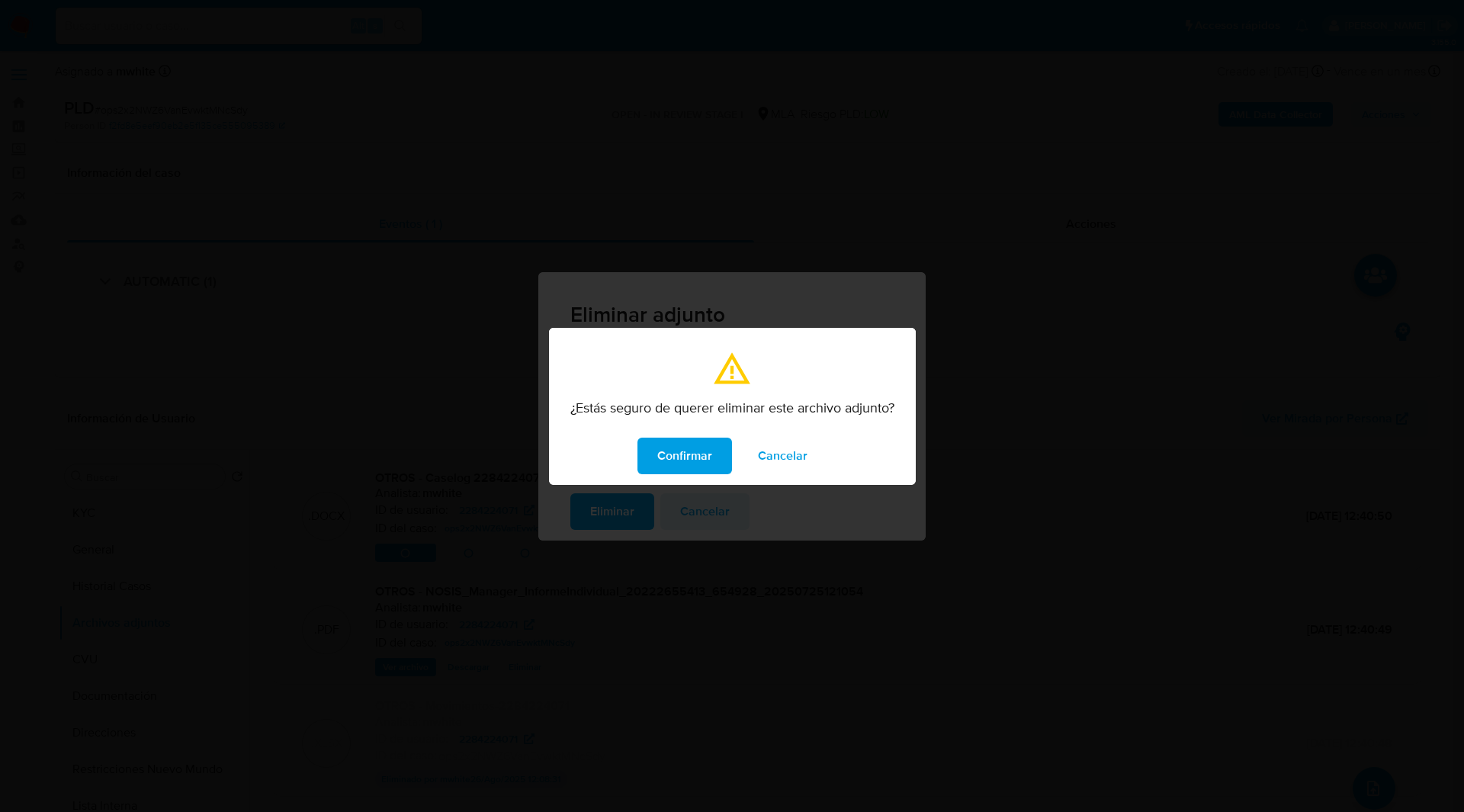
click at [687, 476] on div "Confirmar Cancelar" at bounding box center [732, 456] width 366 height 58
click at [715, 447] on button "Confirmar" at bounding box center [685, 456] width 94 height 36
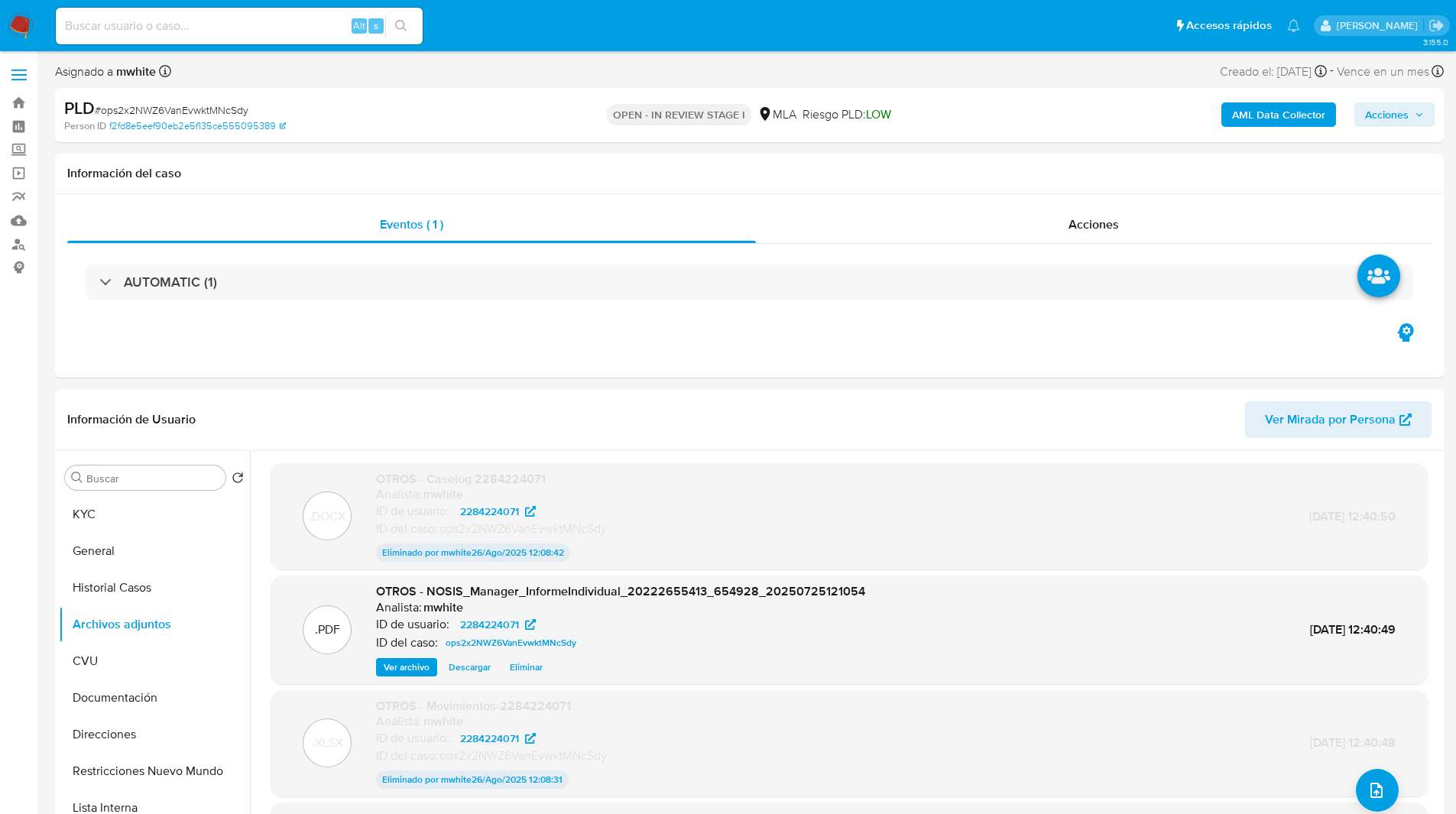
click at [572, 76] on div "Asignado a mwhite Asignado el: 17/07/2025 16:37:42 Creado el: 12/07/2025 Creado…" at bounding box center [749, 75] width 1389 height 27
click at [931, 88] on div "PLD # ops2x2NWZ6VanEvwktMNcSdy Person ID f2fd8e5eef90eb2e5f135ce555095389 OPEN …" at bounding box center [749, 114] width 1389 height 54
click at [1376, 775] on button "upload-file" at bounding box center [1377, 790] width 43 height 43
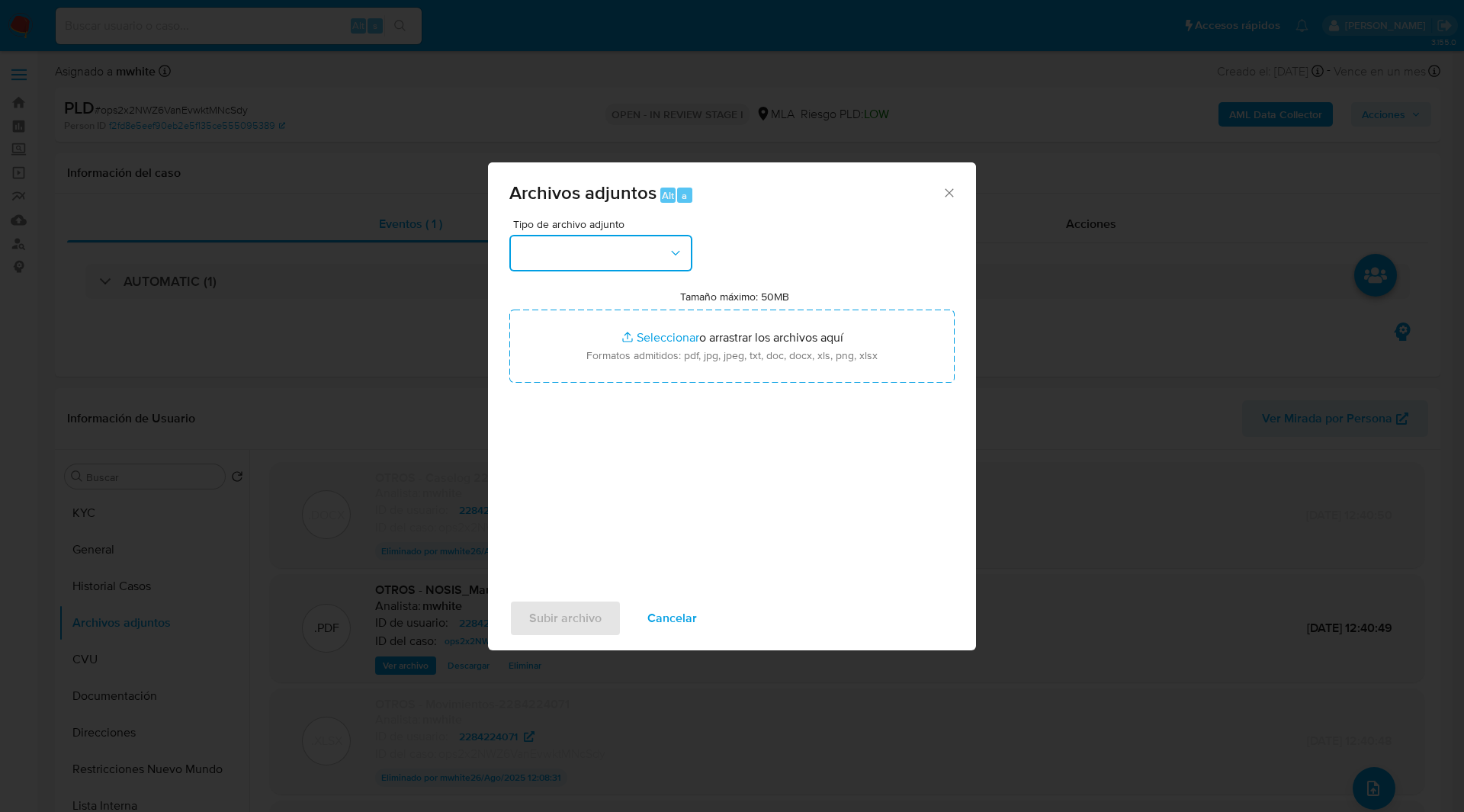
click at [627, 246] on button "button" at bounding box center [600, 253] width 183 height 36
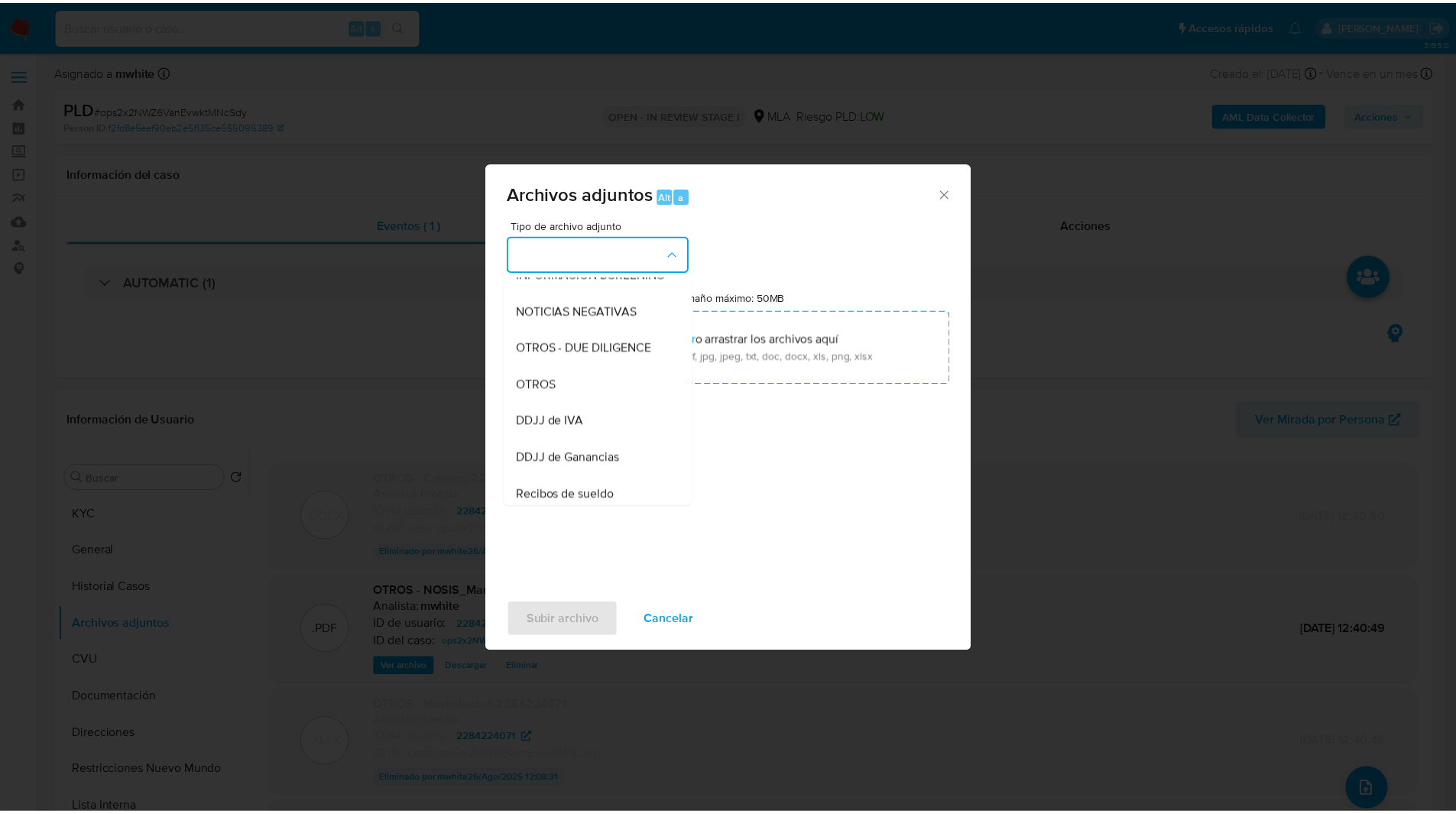
scroll to position [205, 0]
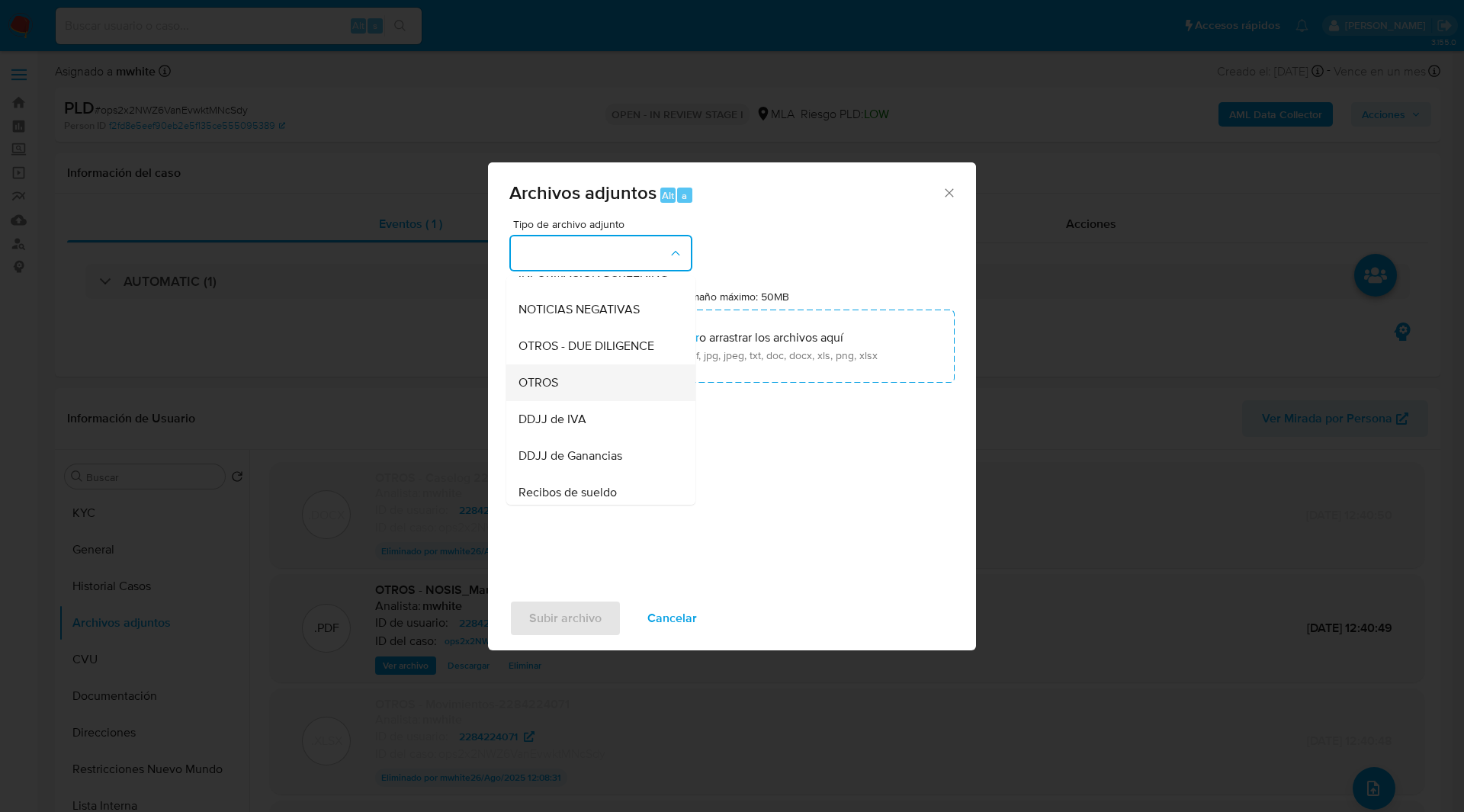
click at [530, 390] on span "OTROS" at bounding box center [538, 382] width 40 height 15
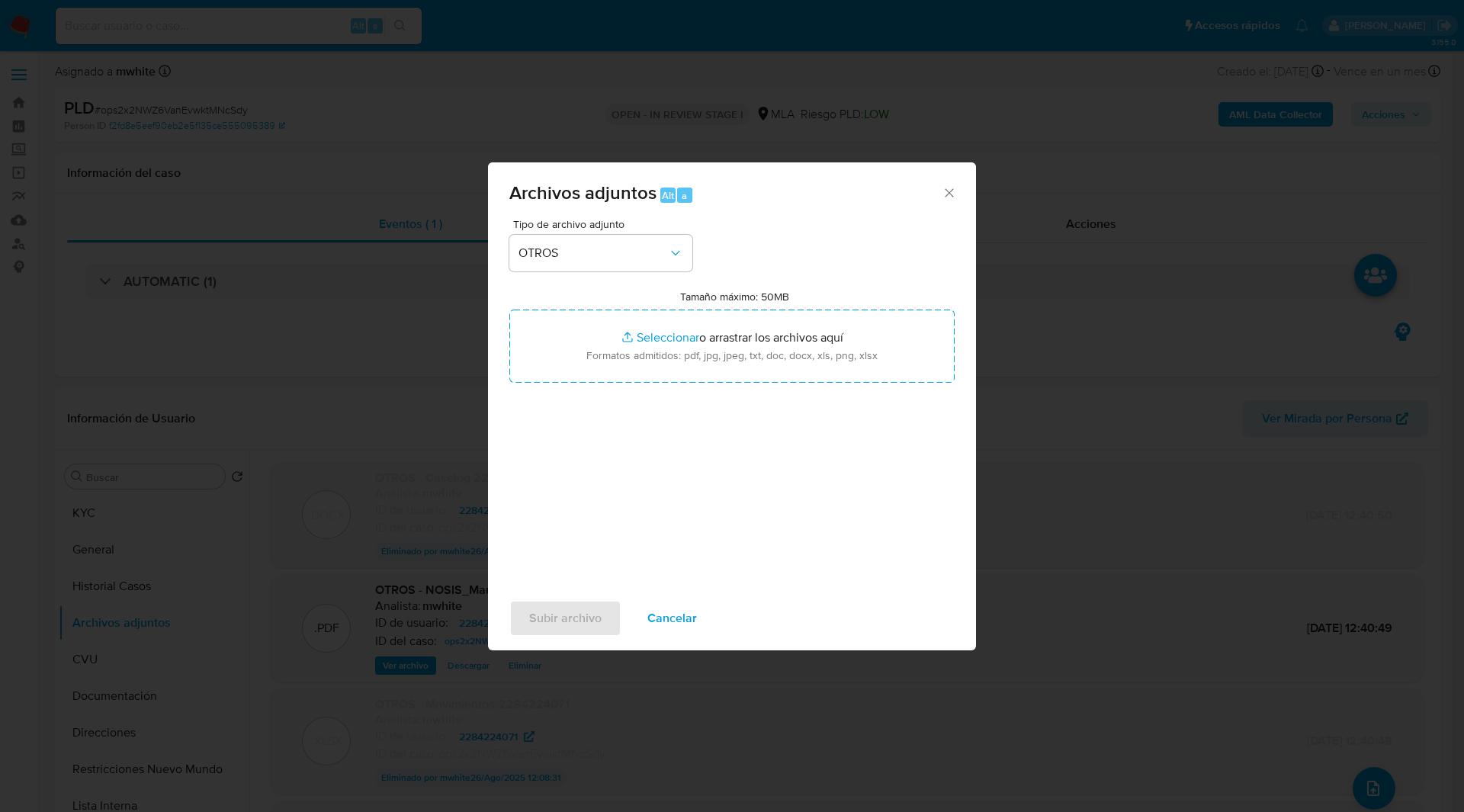
click at [843, 282] on div "Tipo de archivo adjunto OTROS Tamaño máximo: 50MB Seleccionar archivos Seleccio…" at bounding box center [732, 399] width 445 height 360
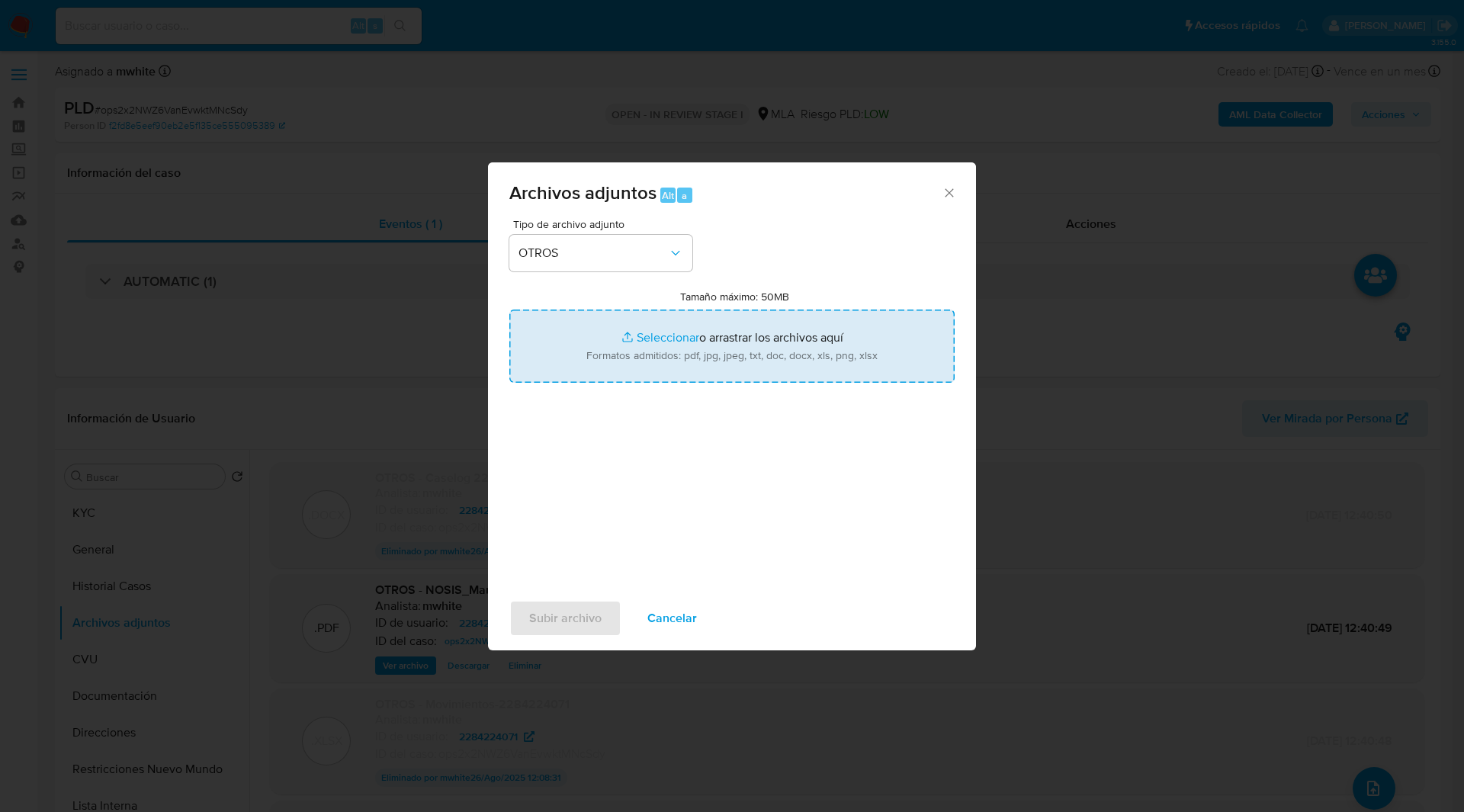
type input "C:\fakepath\Caselog DngjEzlWuE2oAGvxKX - V2.docx"
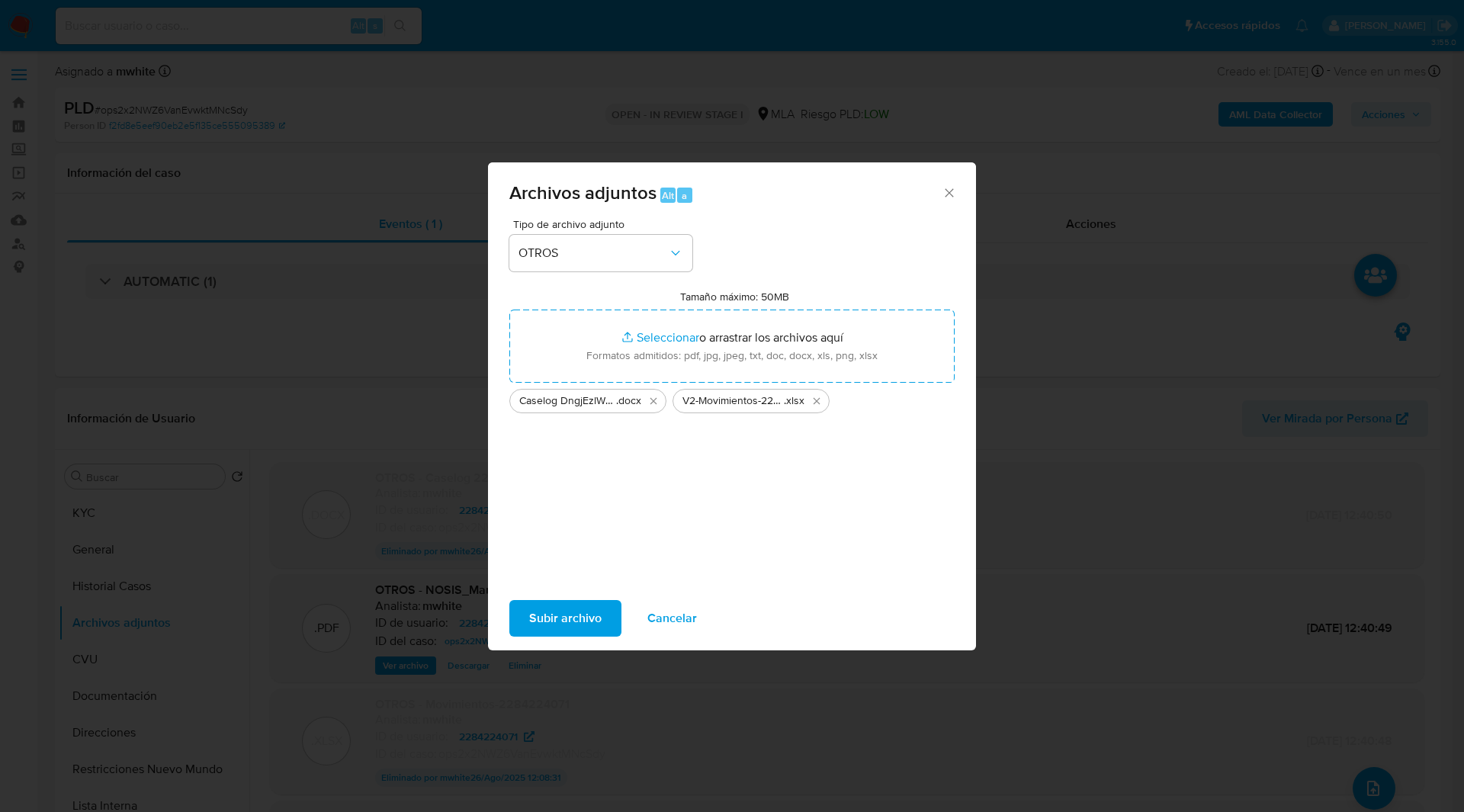
click at [563, 614] on span "Subir archivo" at bounding box center [566, 618] width 73 height 34
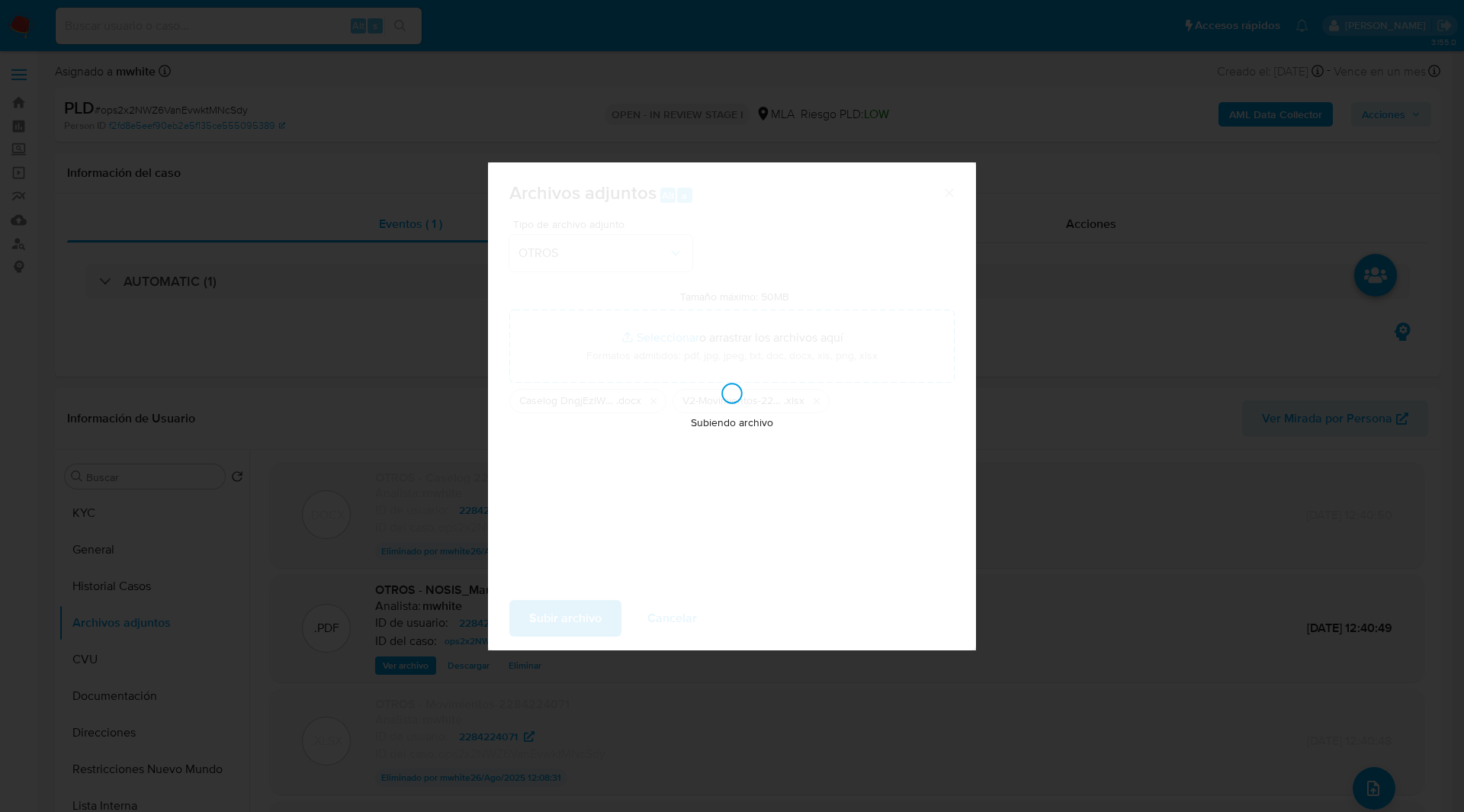
click at [884, 353] on div "Subiendo archivo" at bounding box center [732, 406] width 488 height 488
click at [698, 246] on div "Subiendo archivo" at bounding box center [732, 406] width 488 height 488
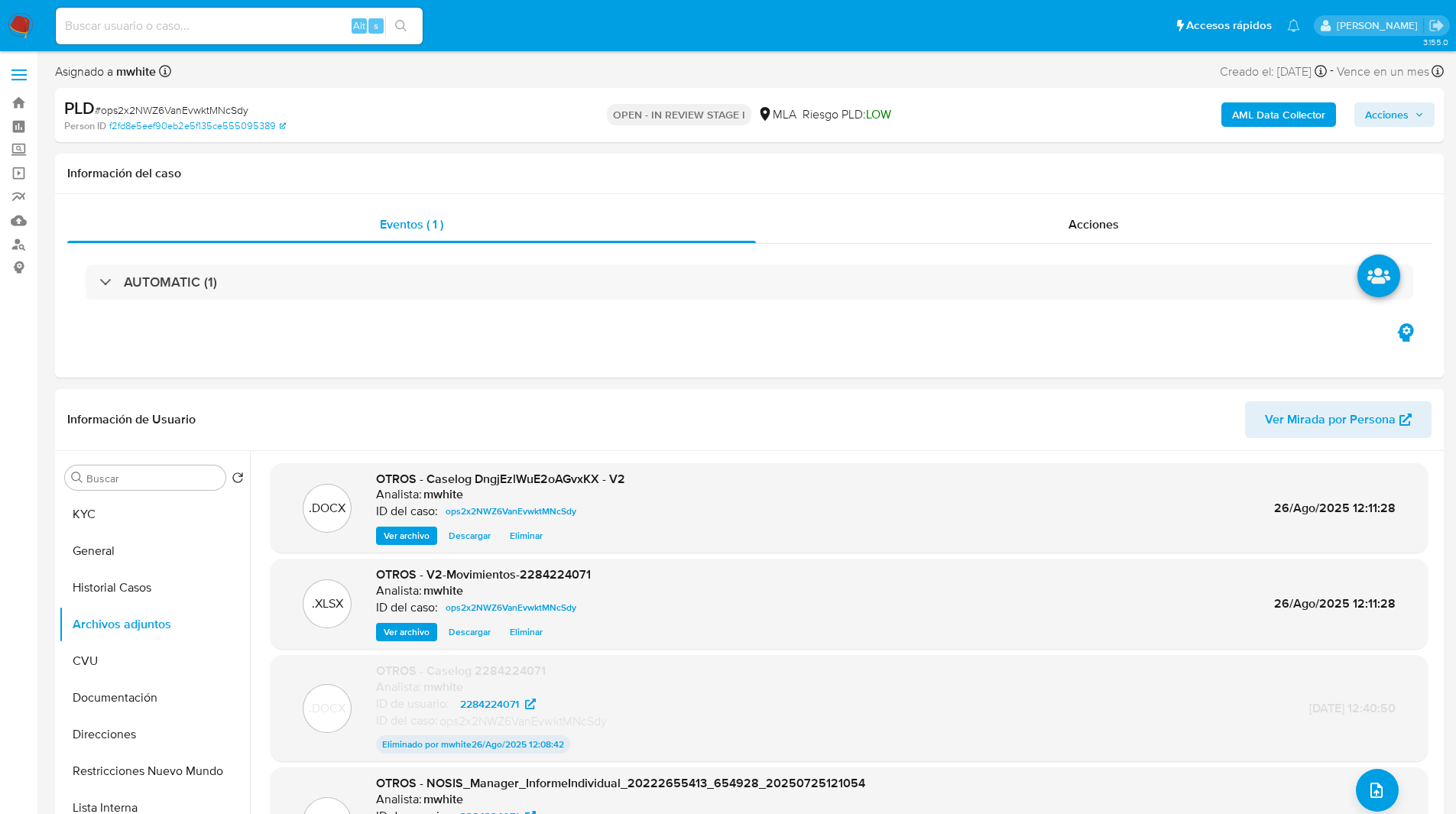
click at [1401, 127] on span "Acciones" at bounding box center [1386, 114] width 44 height 24
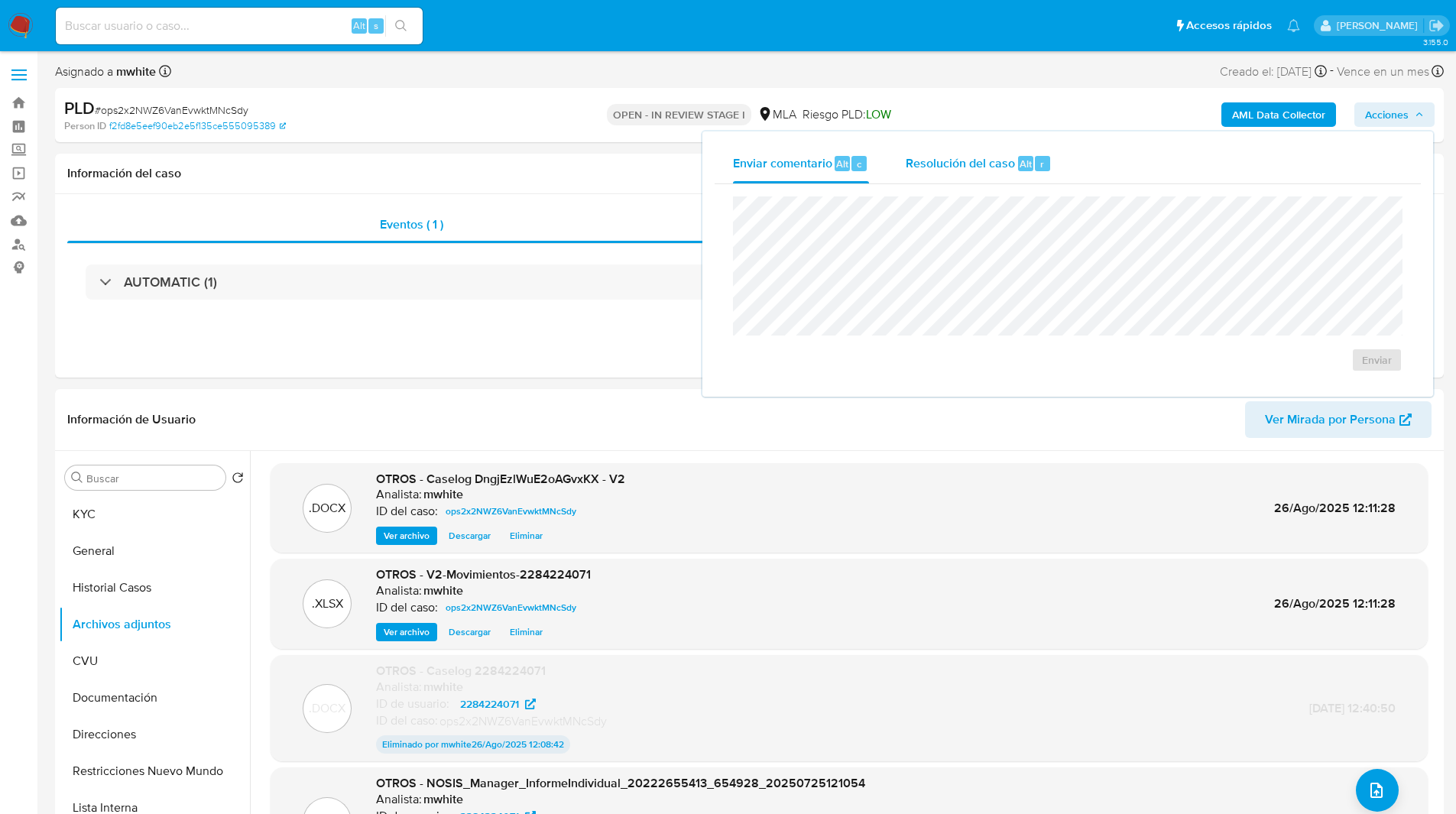
click at [1019, 167] on span "Alt" at bounding box center [1025, 164] width 12 height 15
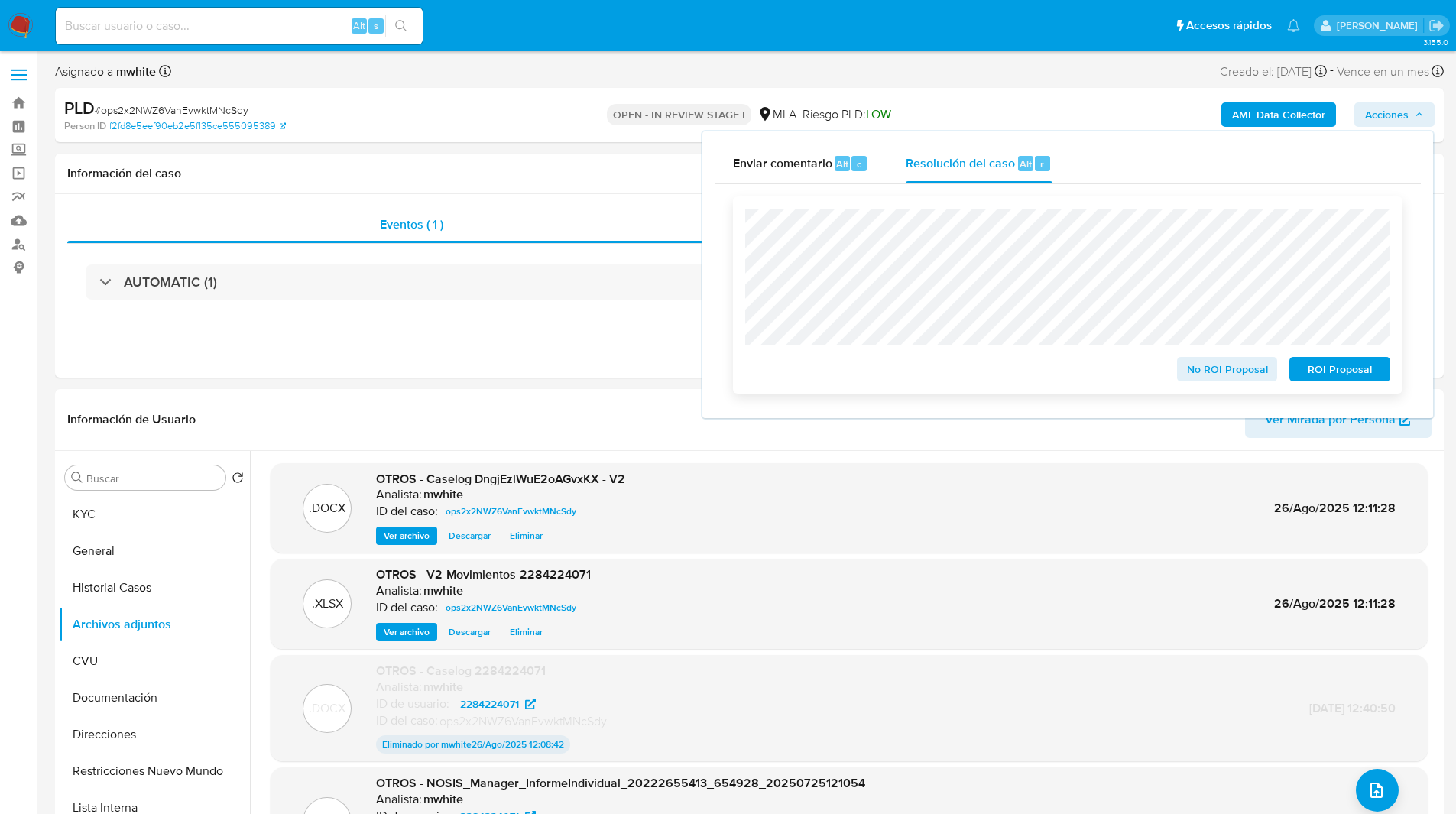
click at [1318, 369] on span "ROI Proposal" at bounding box center [1340, 369] width 80 height 22
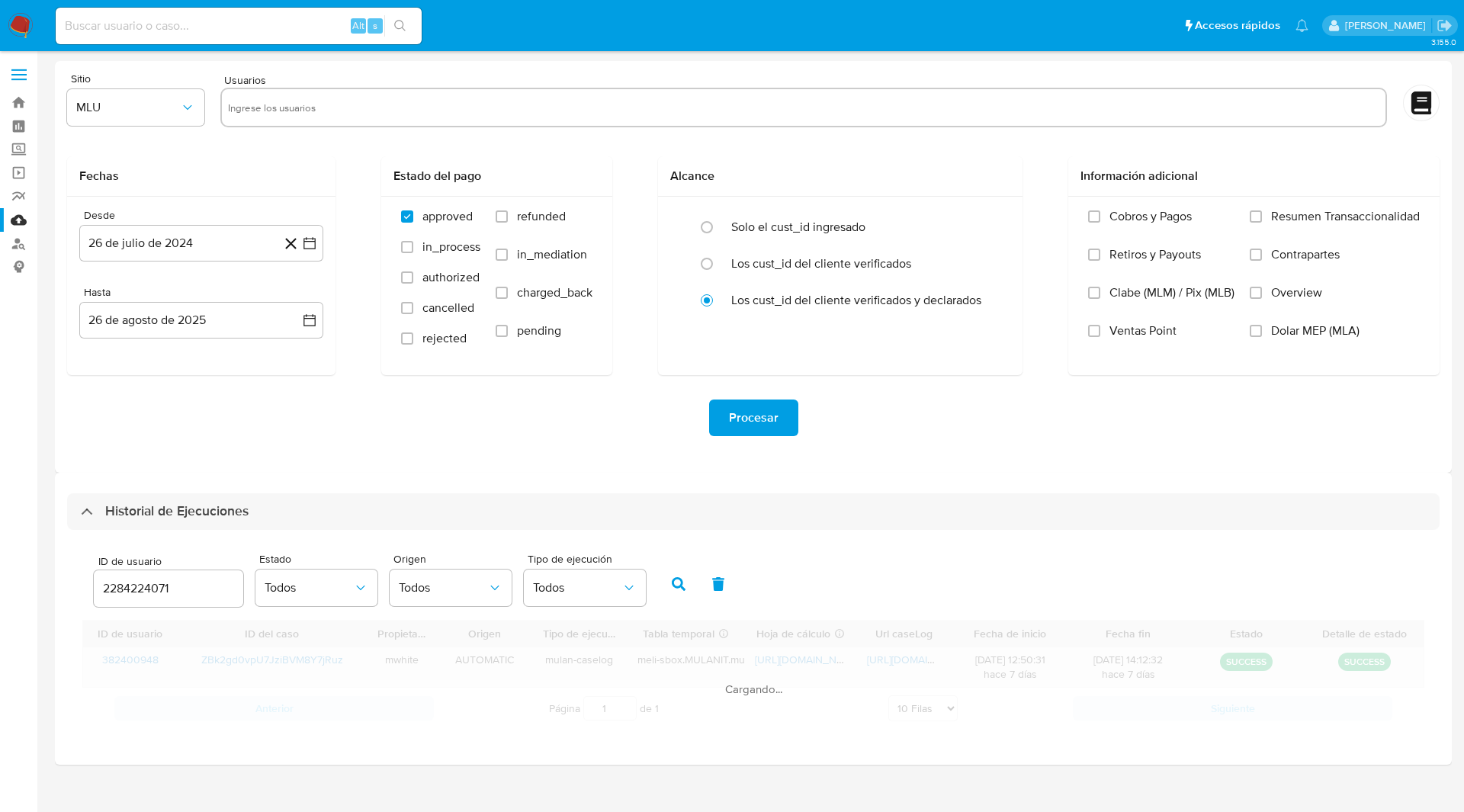
select select "10"
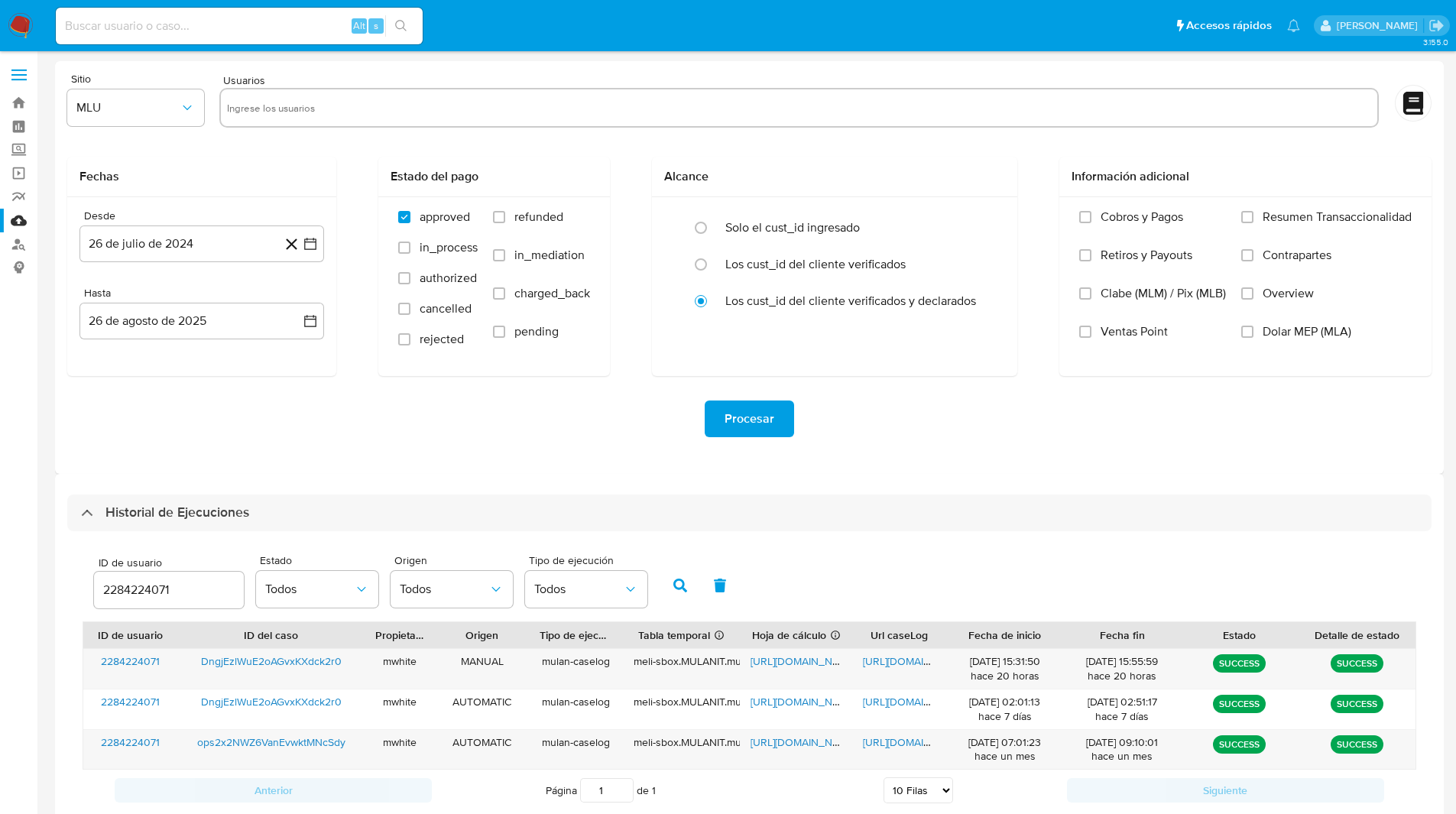
click at [116, 584] on input "2284224071" at bounding box center [168, 590] width 150 height 20
click at [667, 589] on button "button" at bounding box center [680, 585] width 40 height 36
click at [813, 659] on span "[URL][DOMAIN_NAME]" at bounding box center [803, 661] width 105 height 15
click at [895, 658] on span "[URL][DOMAIN_NAME]" at bounding box center [915, 661] width 105 height 15
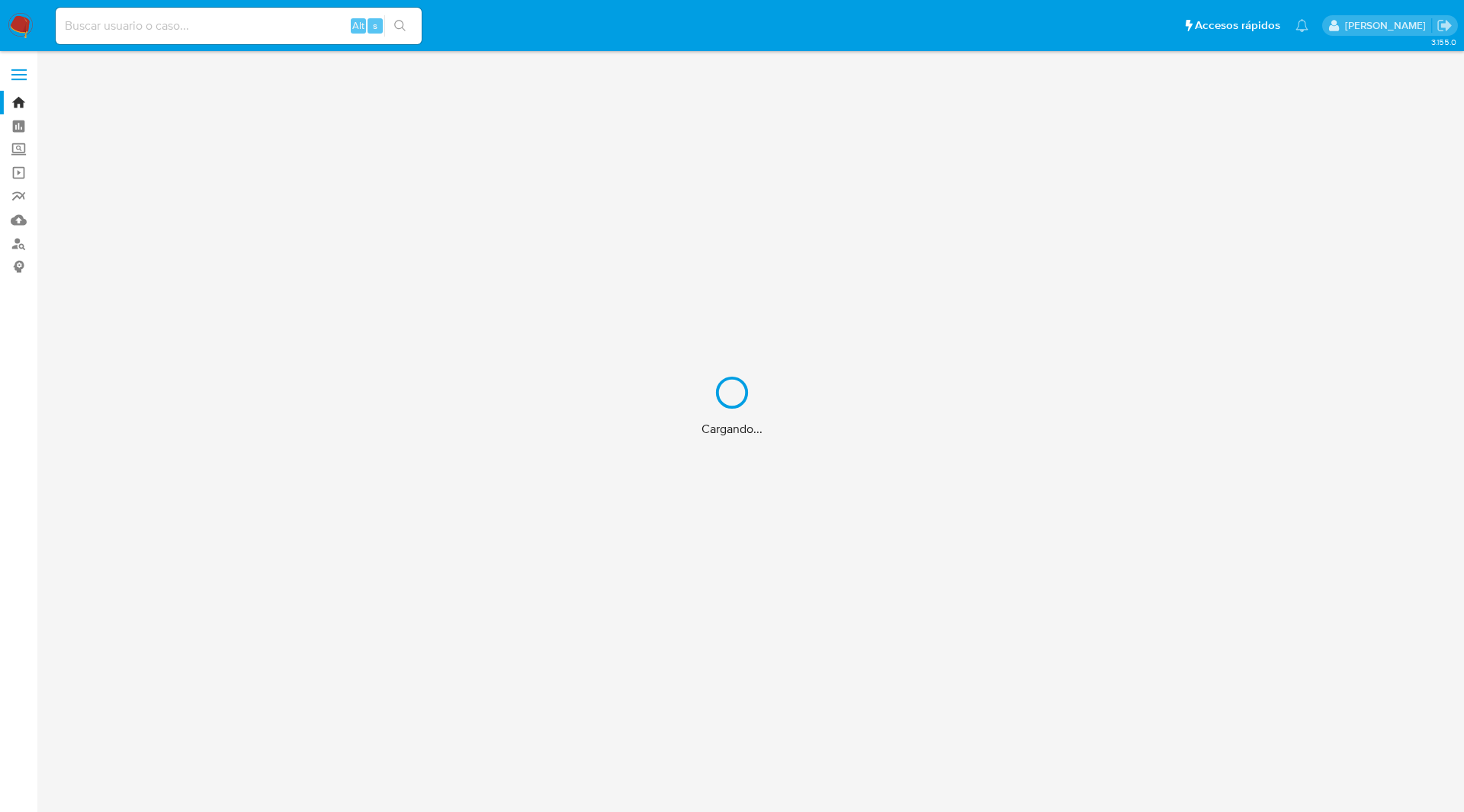
click at [256, 38] on div "Cargando..." at bounding box center [732, 406] width 1464 height 812
click at [149, 29] on div "Cargando..." at bounding box center [732, 406] width 1464 height 812
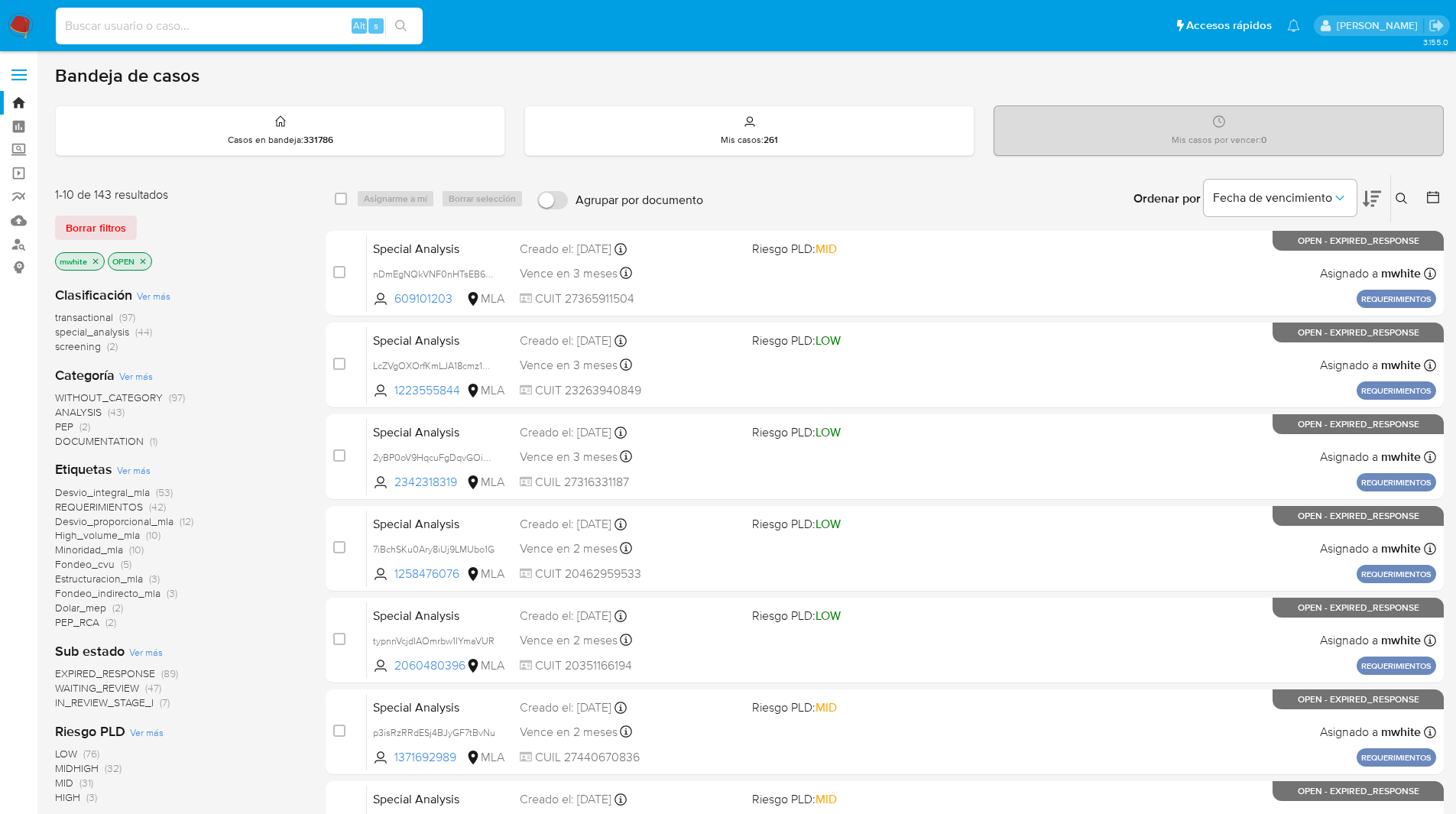
click at [200, 28] on input at bounding box center [239, 26] width 366 height 20
paste input "UaEaCAUUFwcj2m7KSY8gaHby"
type input "UaEaCAUUFwcj2m7KSY8gaHby"
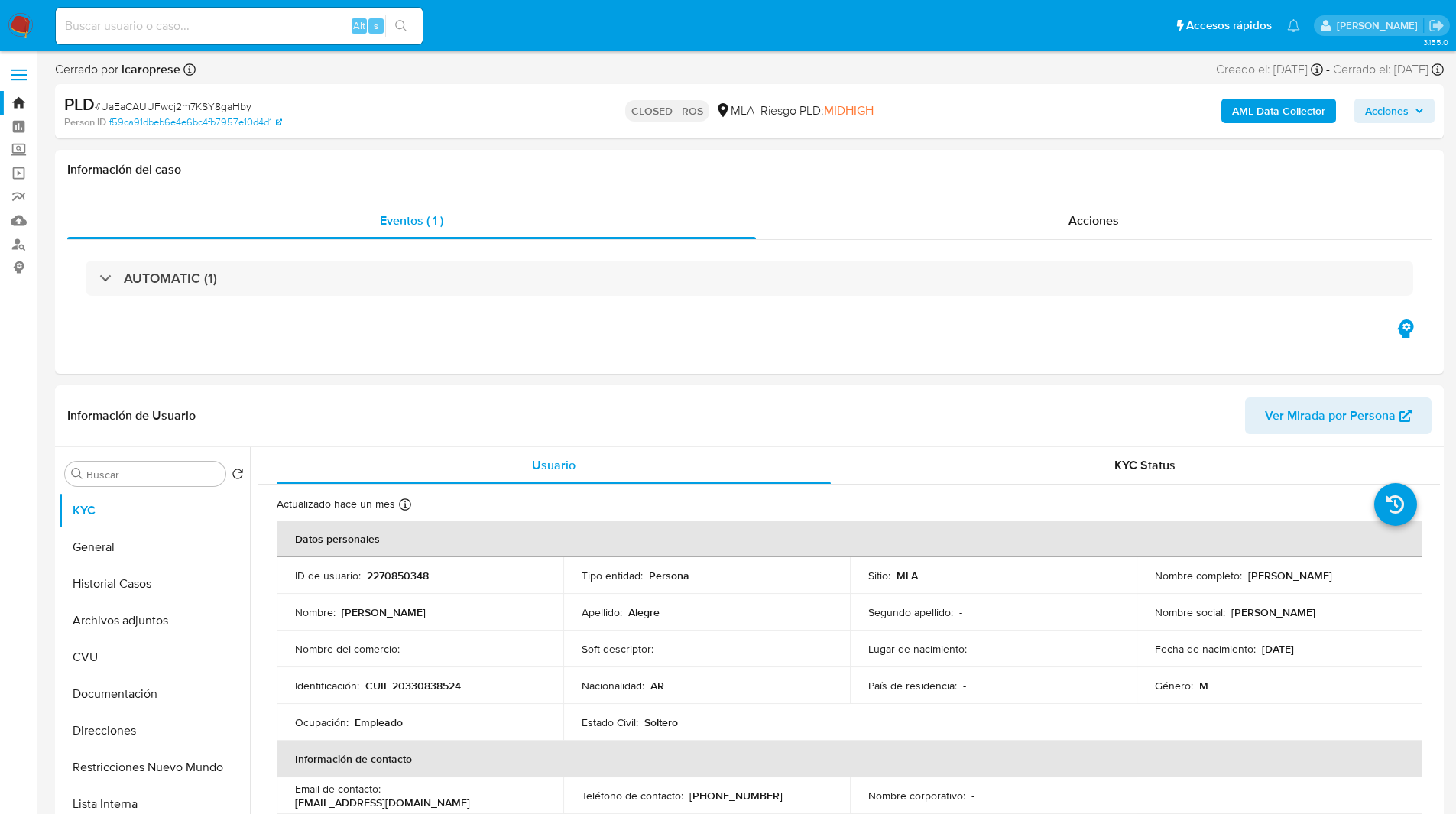
select select "10"
click at [975, 99] on div "CLOSED - ROS MLA Riesgo PLD: MIDHIGH" at bounding box center [749, 110] width 453 height 36
click at [1104, 226] on span "Acciones" at bounding box center [1093, 220] width 51 height 17
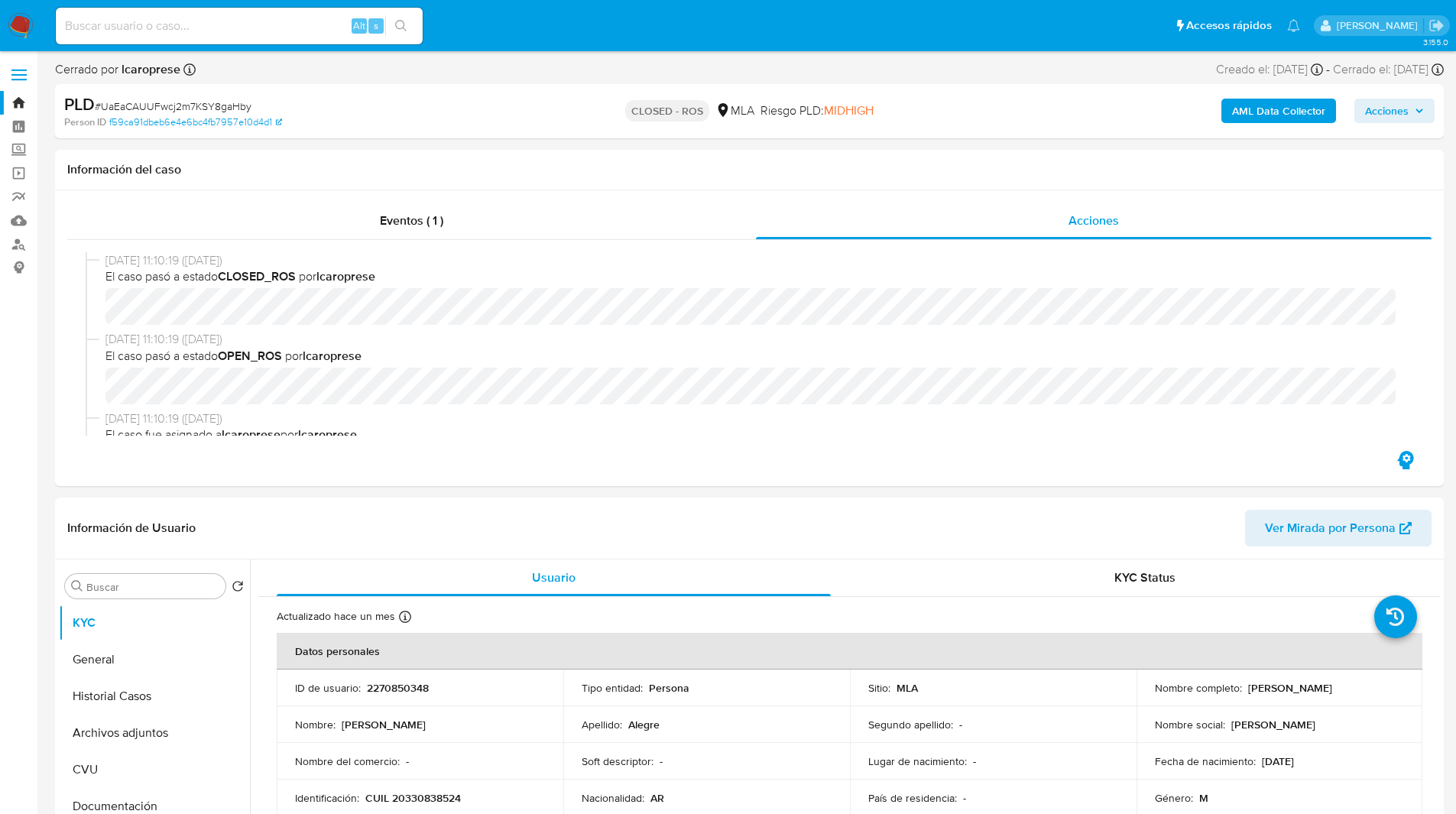
click at [765, 46] on nav "Pausado Ver notificaciones Alt s Accesos rápidos Presiona las siguientes teclas…" at bounding box center [728, 26] width 1456 height 51
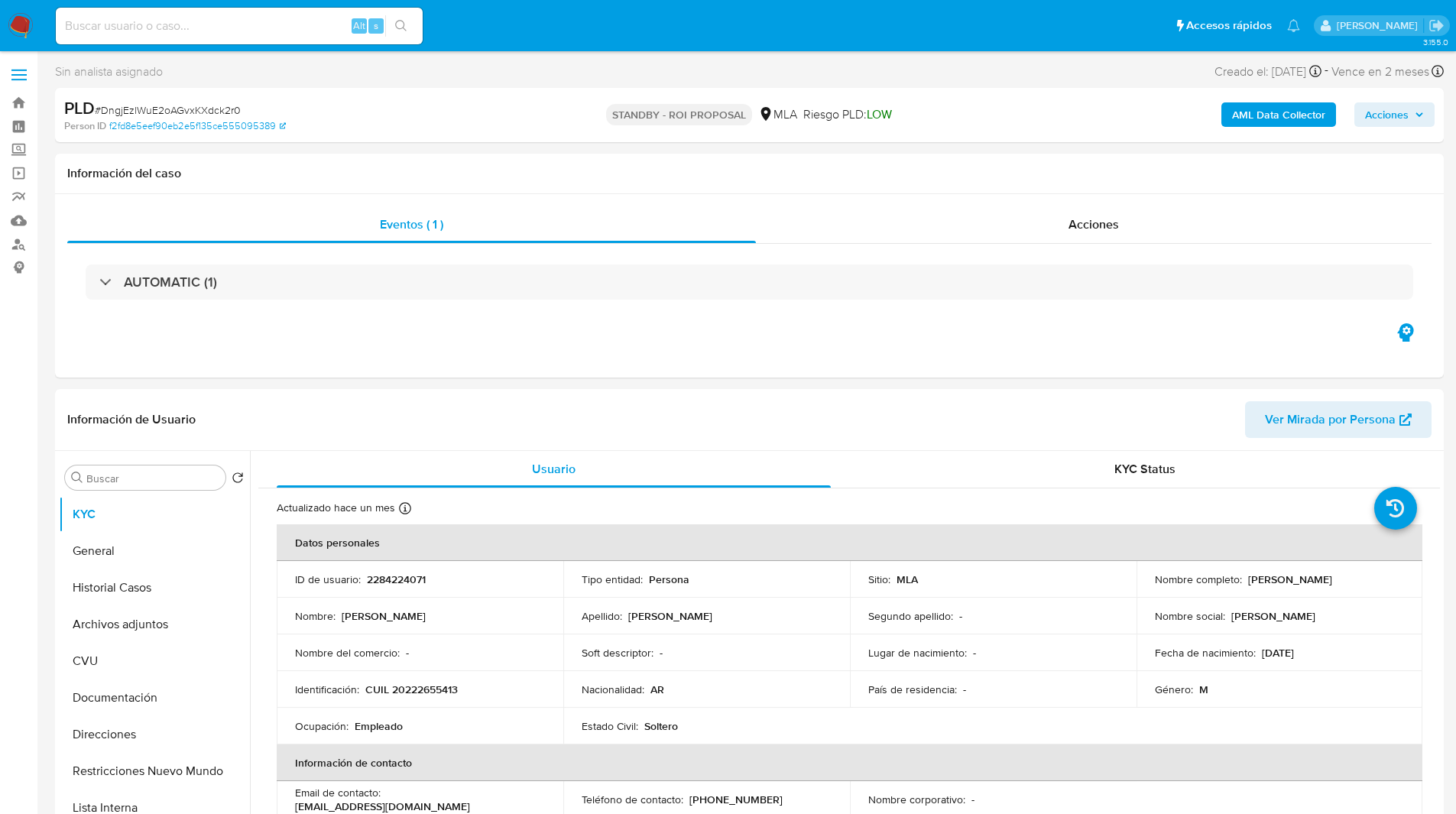
select select "10"
click at [649, 70] on div "Sin analista asignado Asignado el: [DATE] 14:17:43 Creado el: [DATE] Creado el:…" at bounding box center [749, 75] width 1389 height 27
click at [481, 15] on ul "Pausado Ver notificaciones Alt s Accesos rápidos Presiona las siguientes teclas…" at bounding box center [677, 25] width 1259 height 38
click at [751, 80] on div "Sin analista asignado Asignado el: [DATE] 14:17:43 Creado el: [DATE] Creado el:…" at bounding box center [749, 75] width 1389 height 27
click at [462, 17] on ul "Pausado Ver notificaciones Alt s Accesos rápidos Presiona las siguientes teclas…" at bounding box center [677, 25] width 1259 height 38
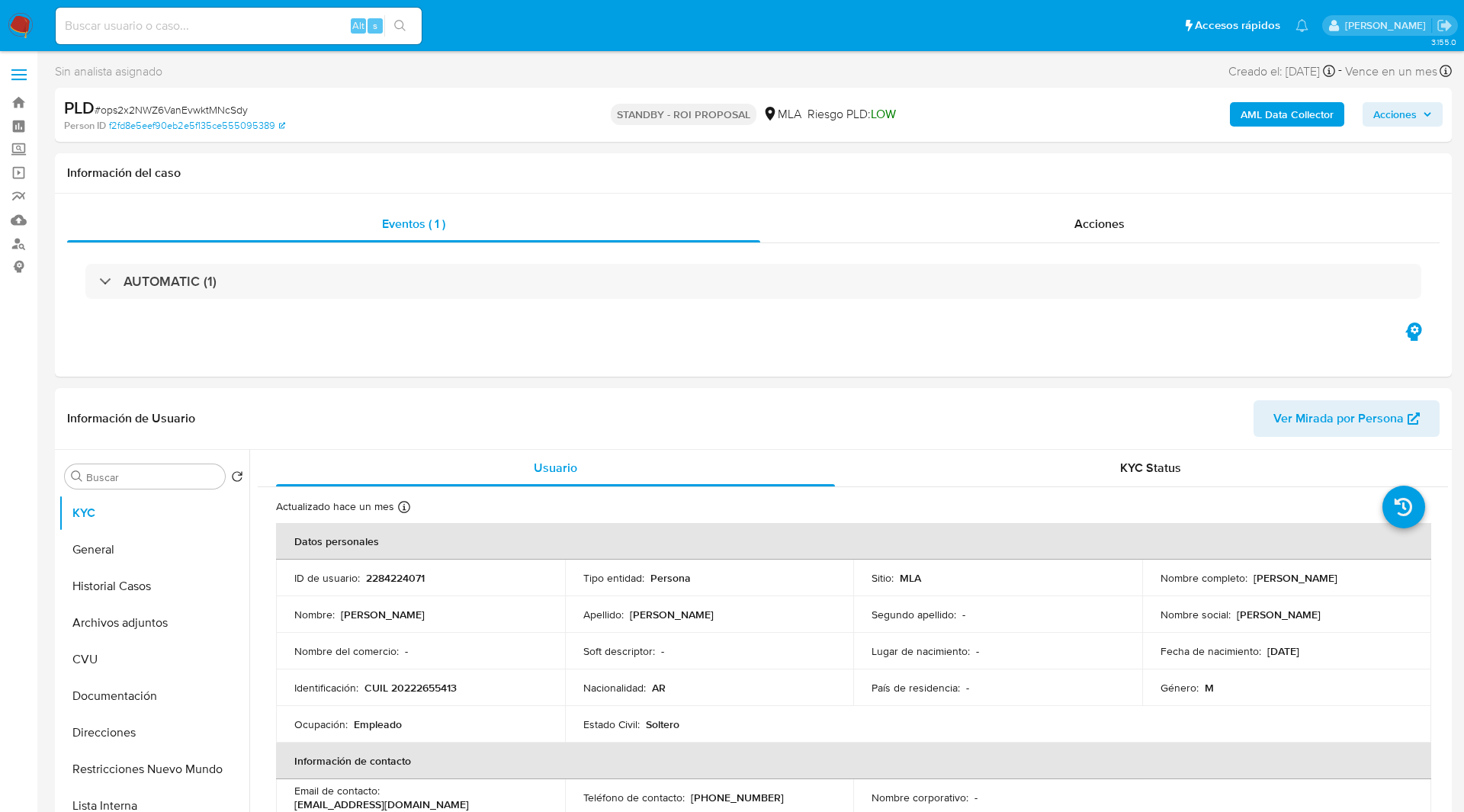
select select "10"
